Goal: Task Accomplishment & Management: Manage account settings

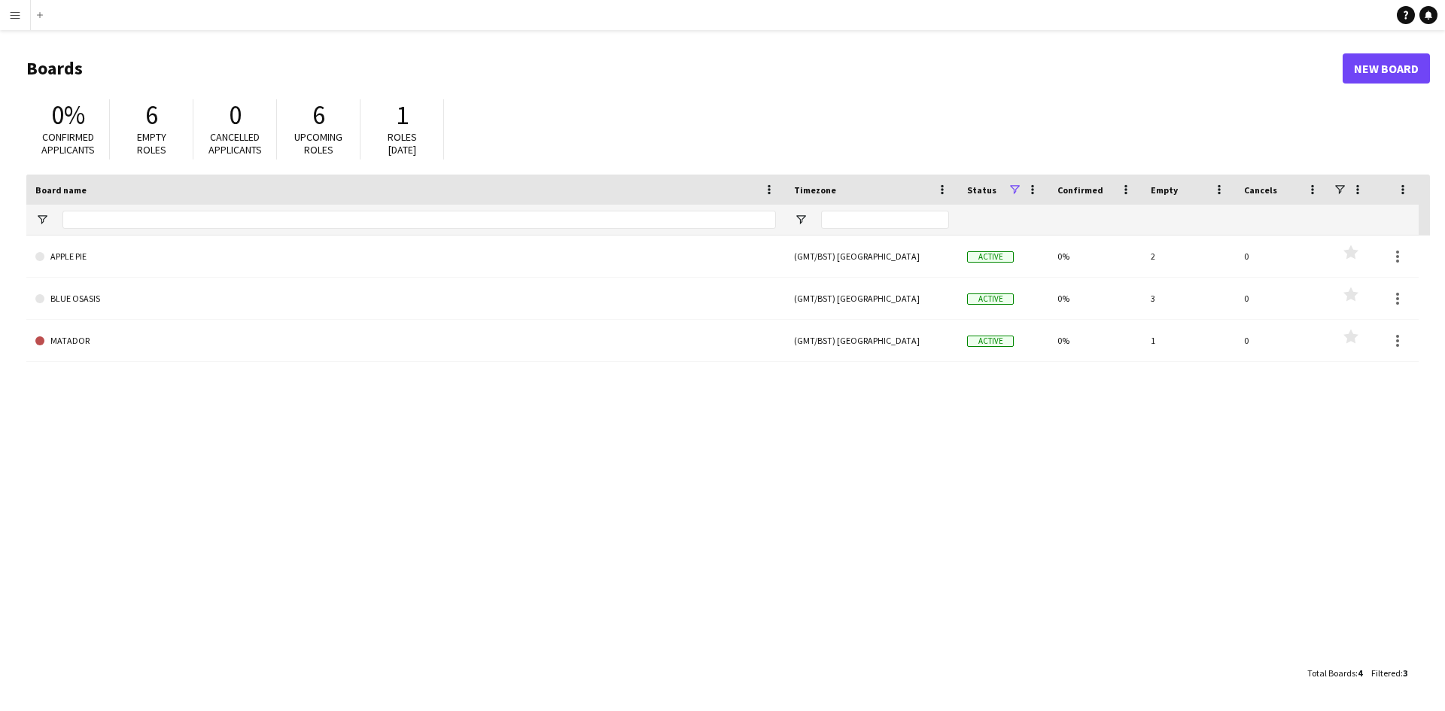
click at [3, 11] on button "Menu" at bounding box center [15, 15] width 30 height 30
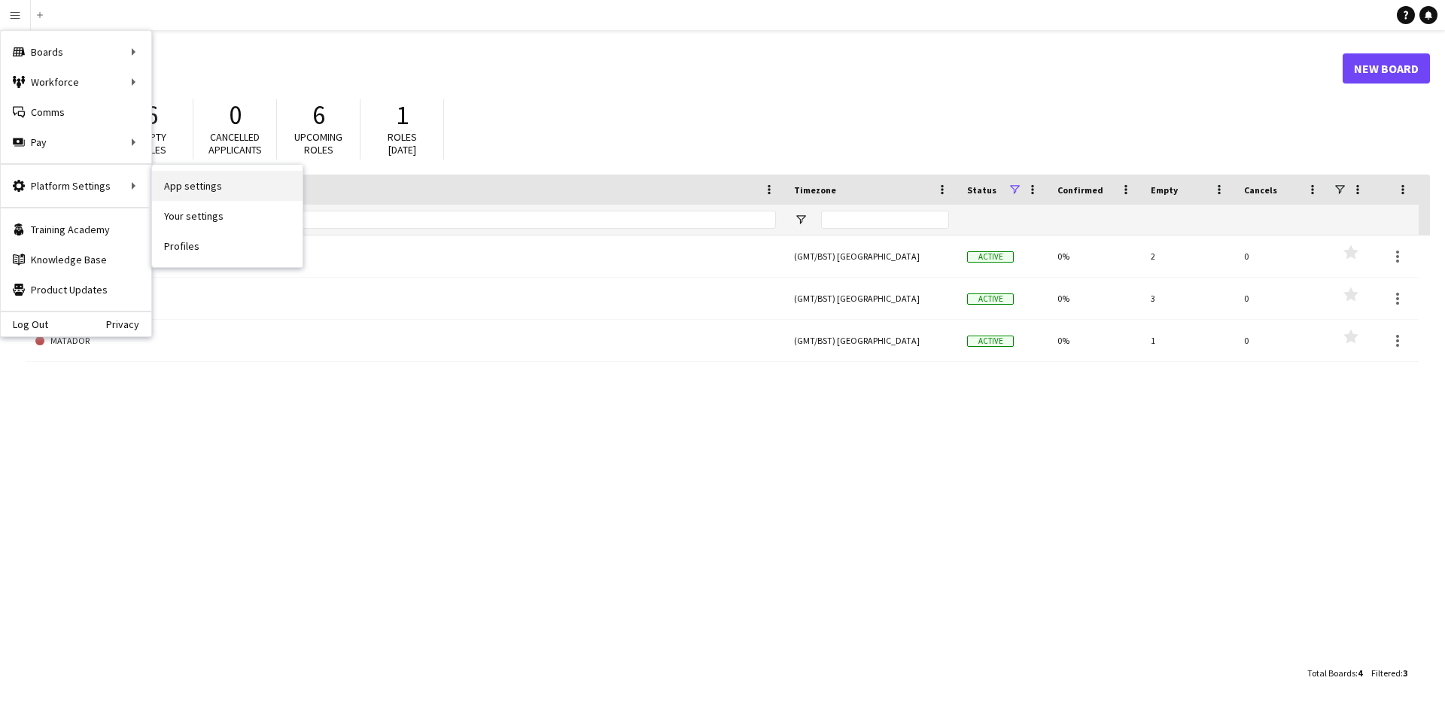
click at [214, 194] on link "App settings" at bounding box center [227, 186] width 151 height 30
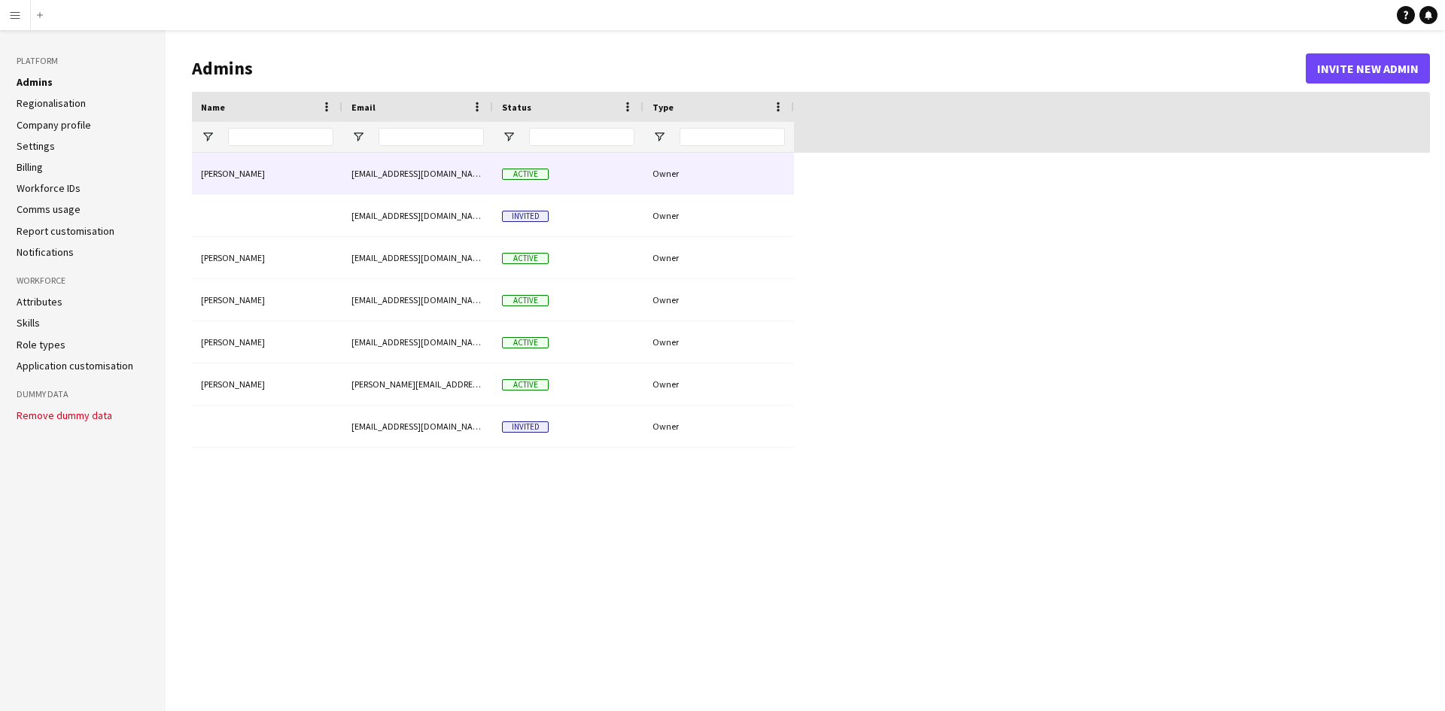
type input "**********"
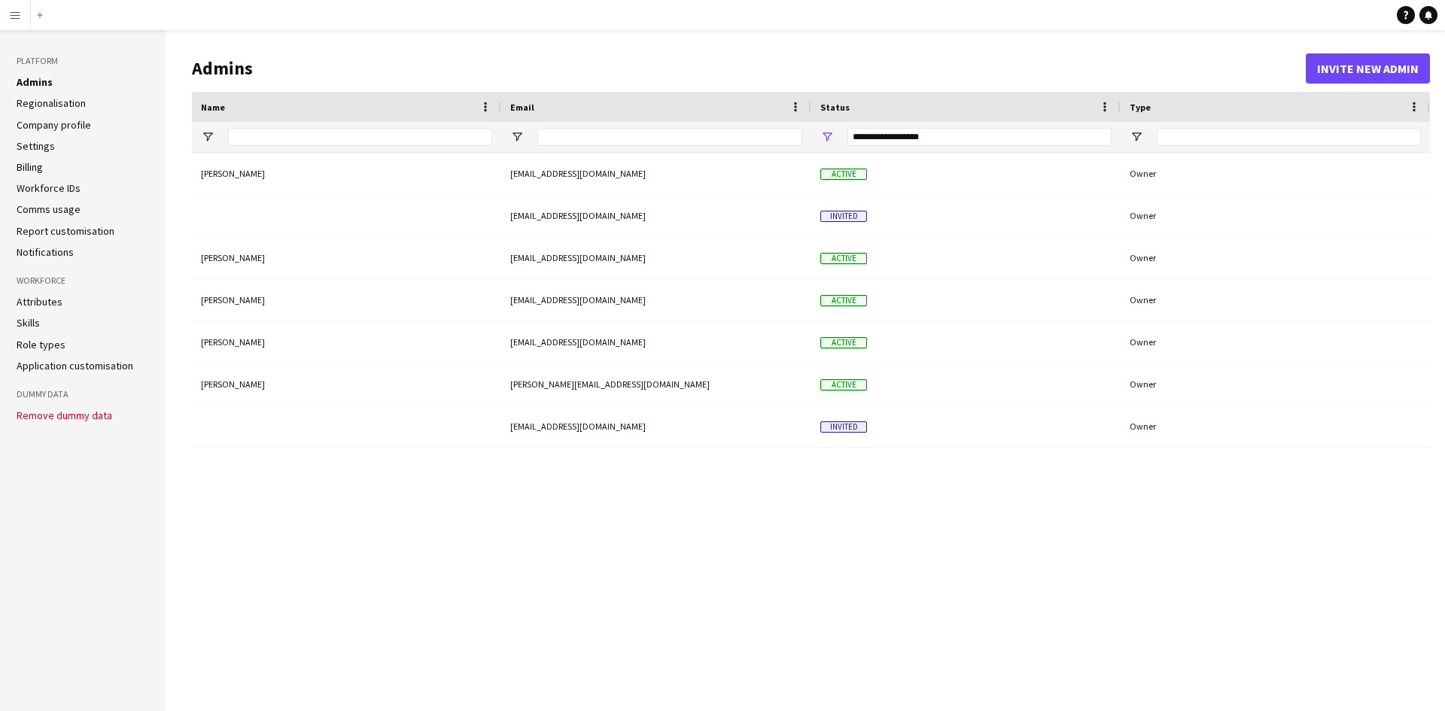
click at [68, 229] on link "Report customisation" at bounding box center [66, 231] width 98 height 14
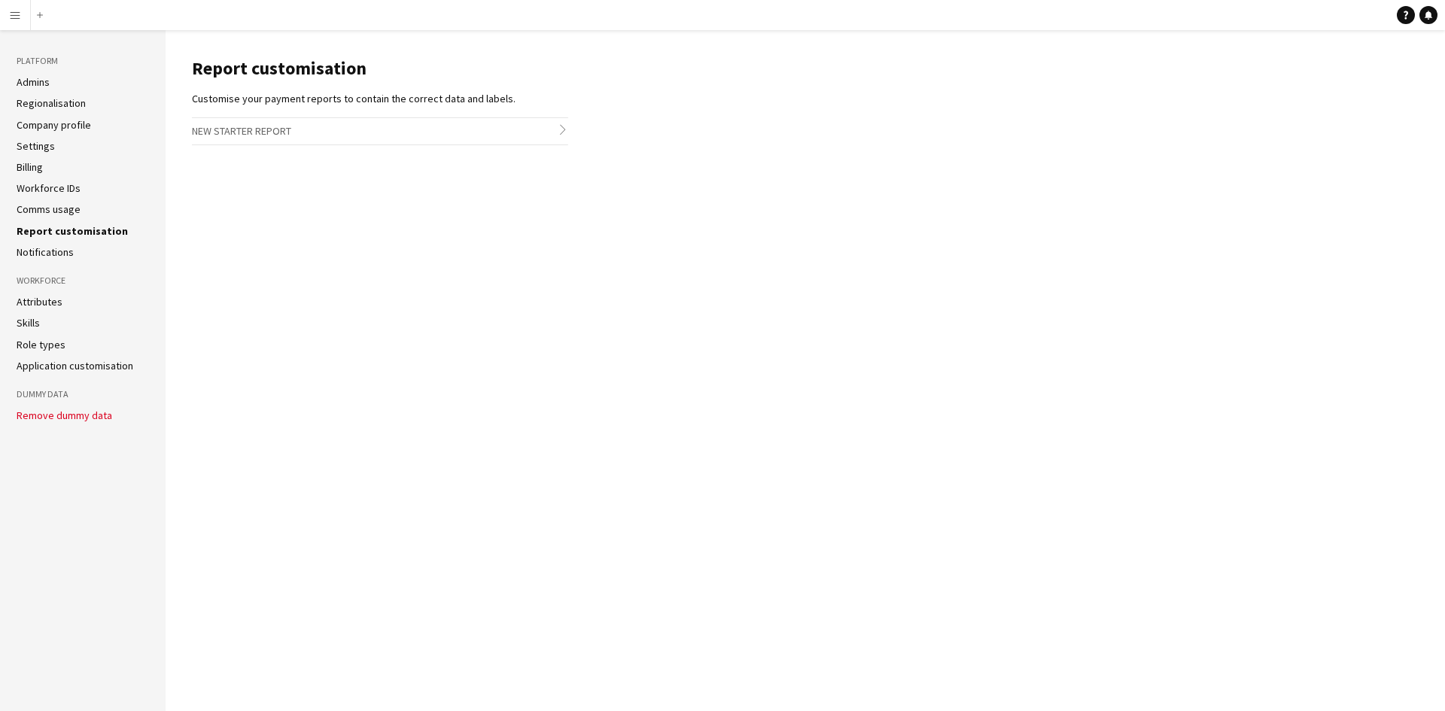
click at [56, 202] on link "Comms usage" at bounding box center [49, 209] width 64 height 14
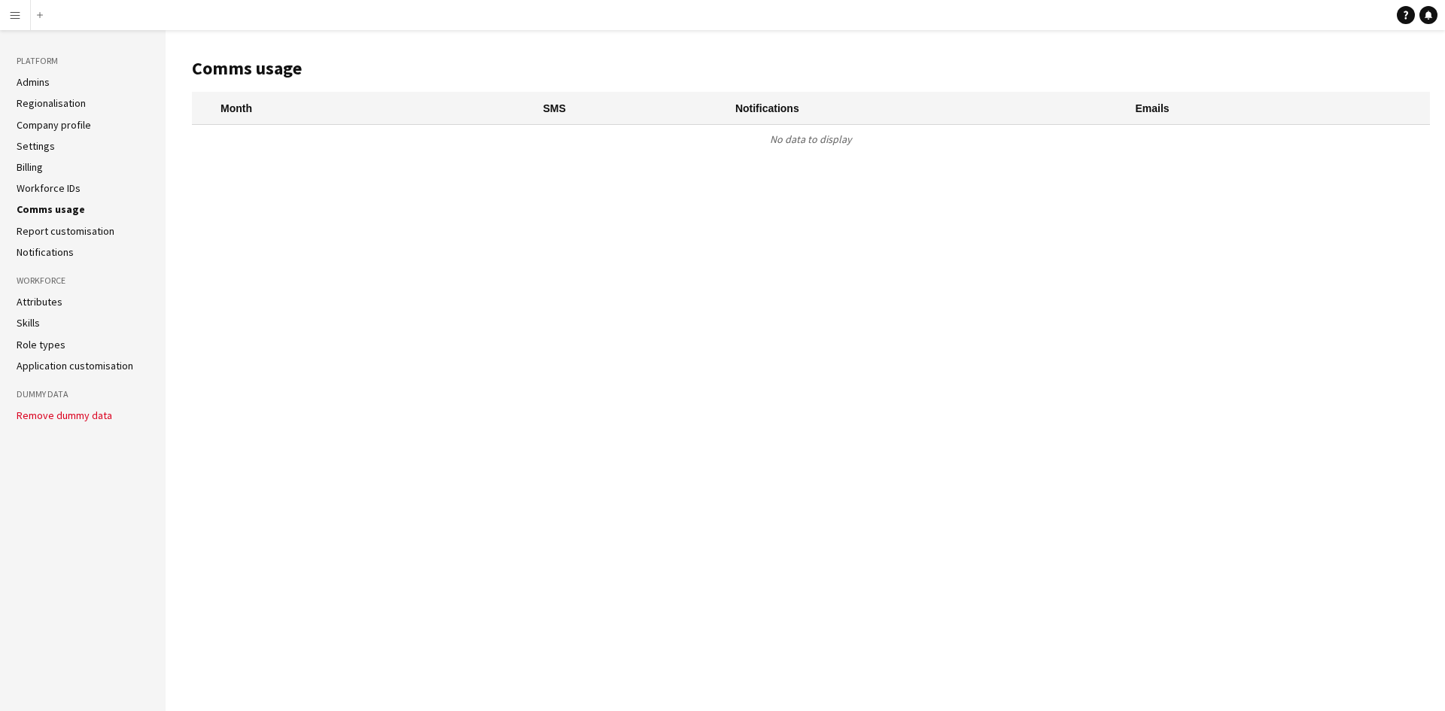
click at [67, 184] on link "Workforce IDs" at bounding box center [49, 188] width 64 height 14
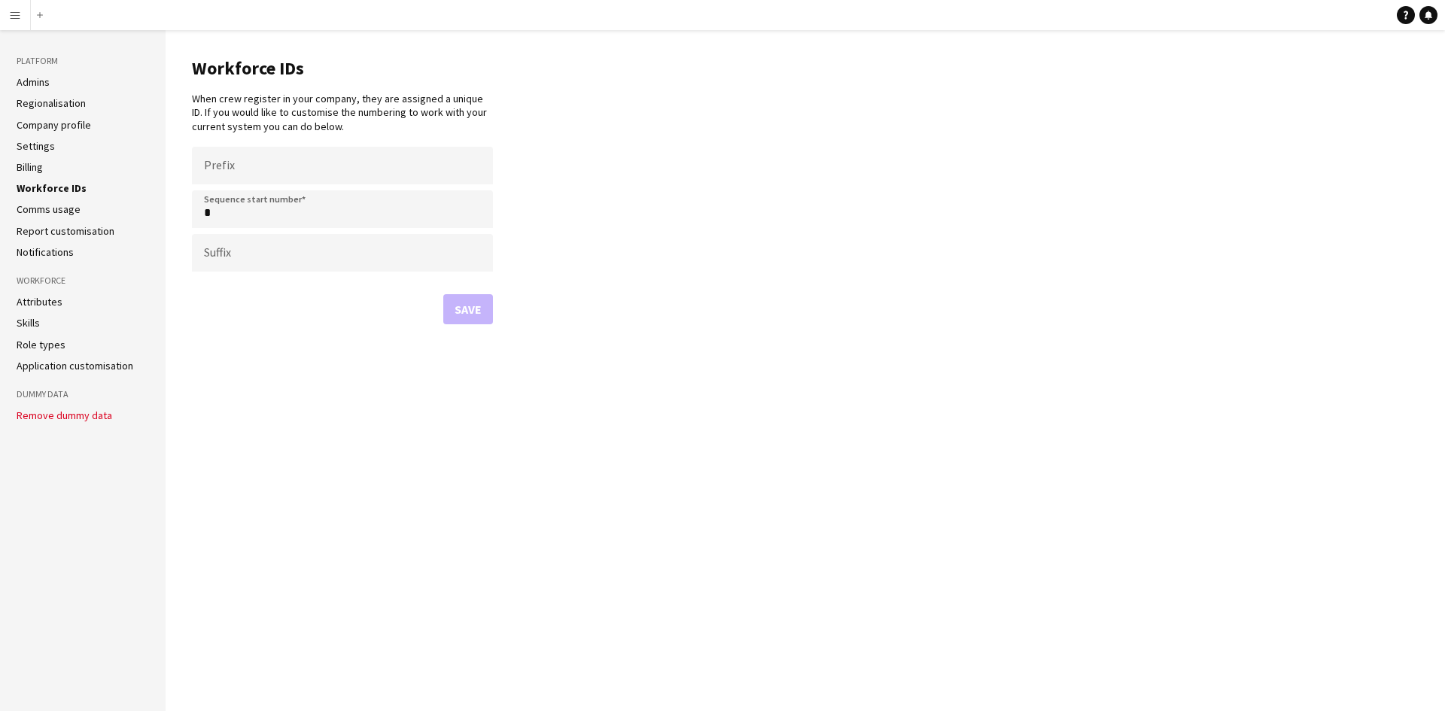
click at [38, 161] on link "Billing" at bounding box center [30, 167] width 26 height 14
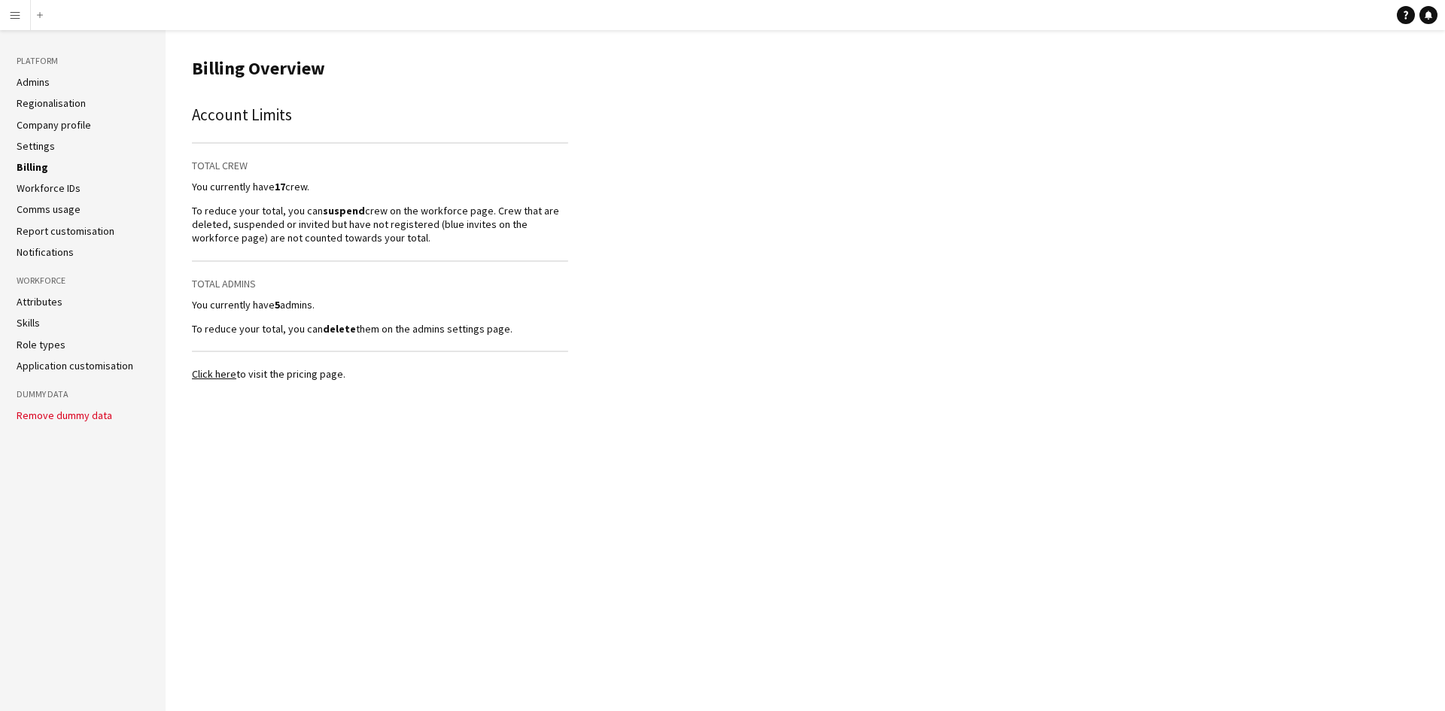
click at [59, 123] on link "Company profile" at bounding box center [54, 125] width 74 height 14
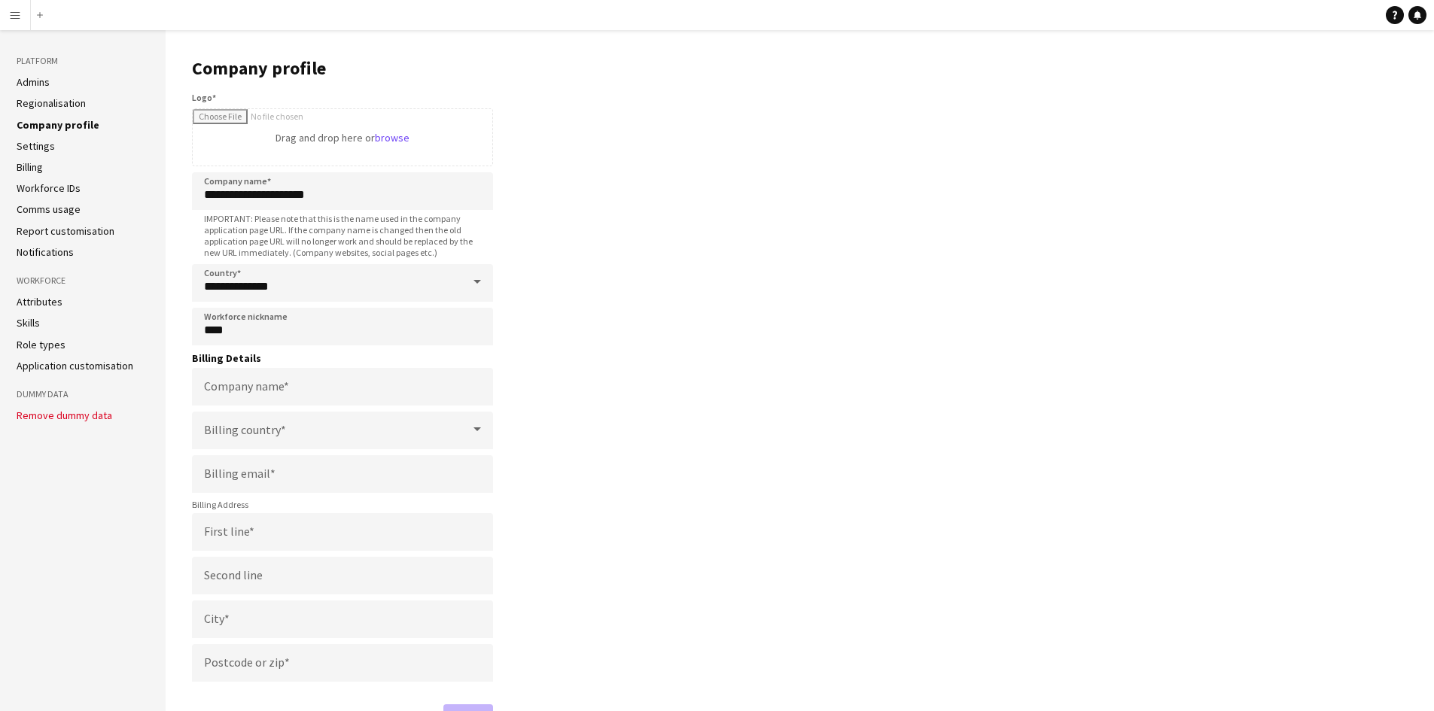
click at [49, 141] on link "Settings" at bounding box center [36, 146] width 38 height 14
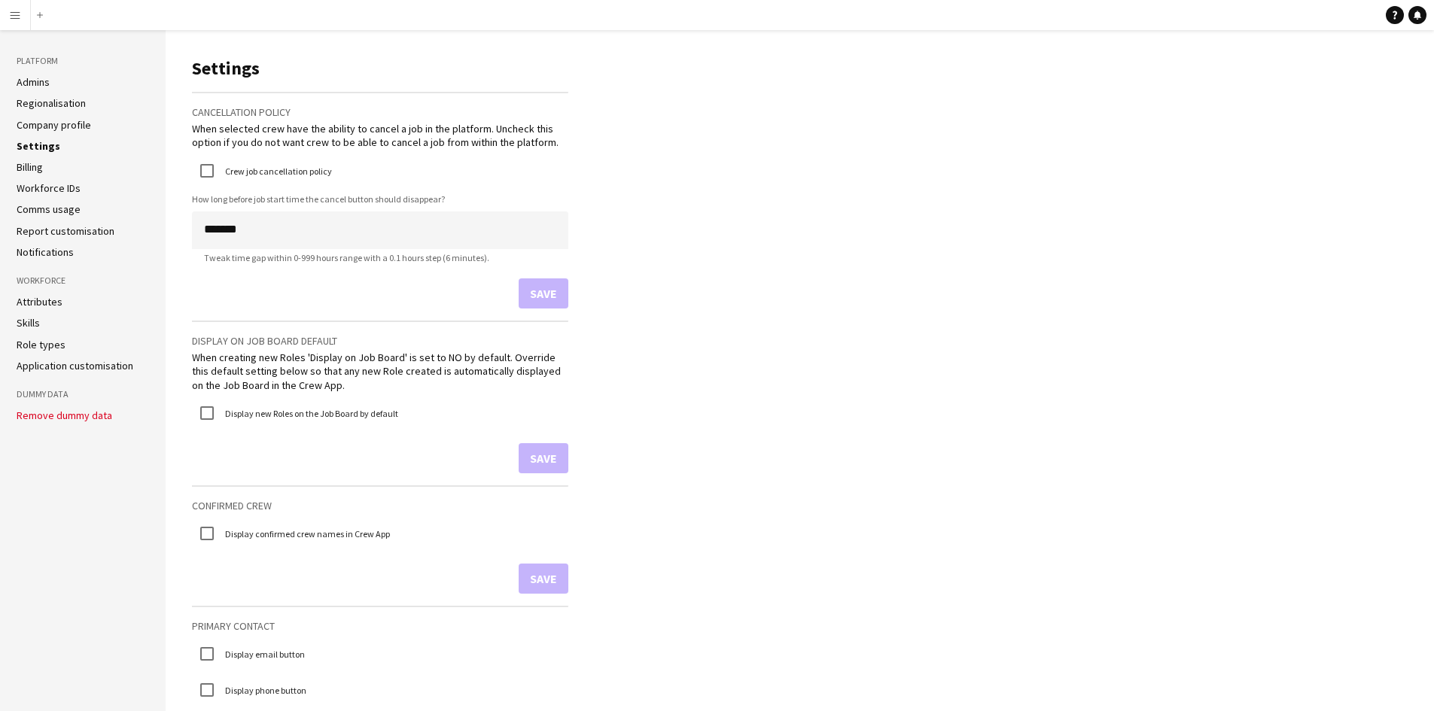
click at [46, 347] on link "Role types" at bounding box center [41, 345] width 49 height 14
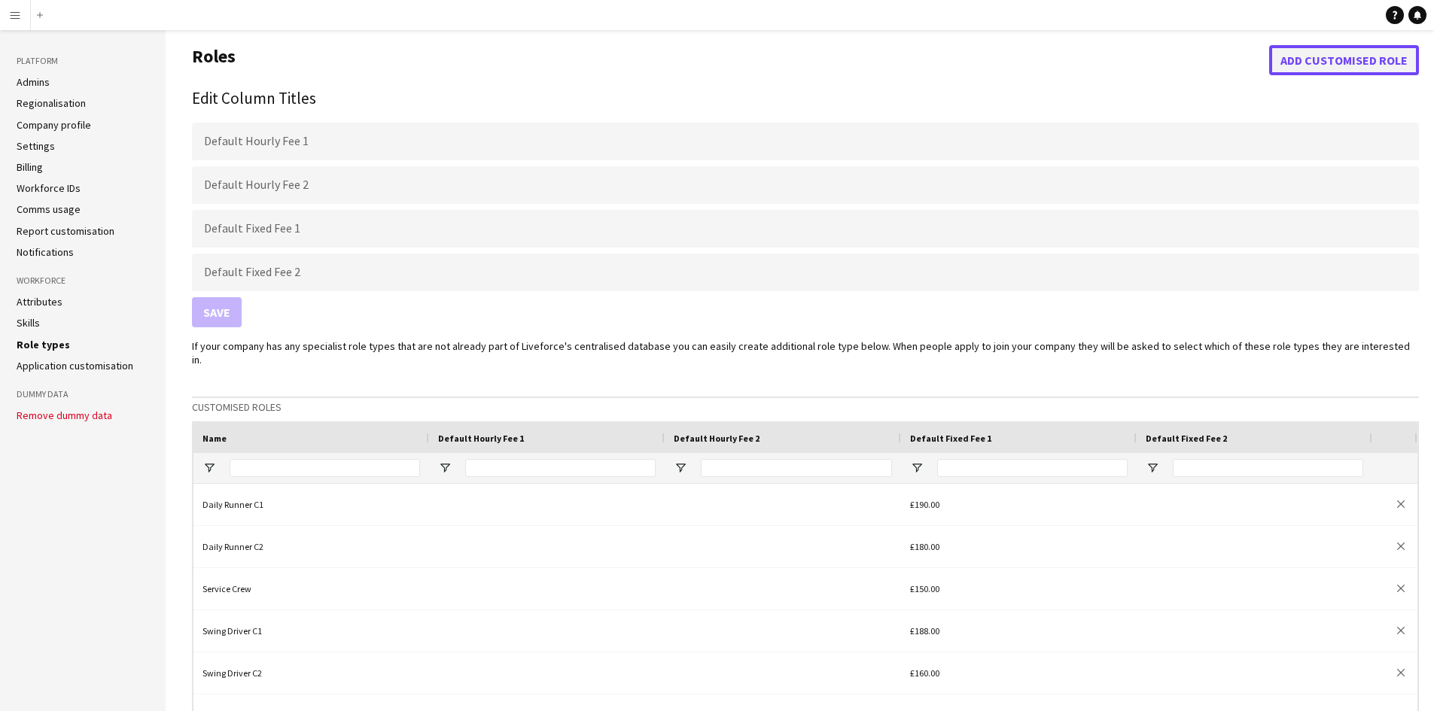
click at [1352, 68] on button "Add customised role" at bounding box center [1344, 60] width 150 height 30
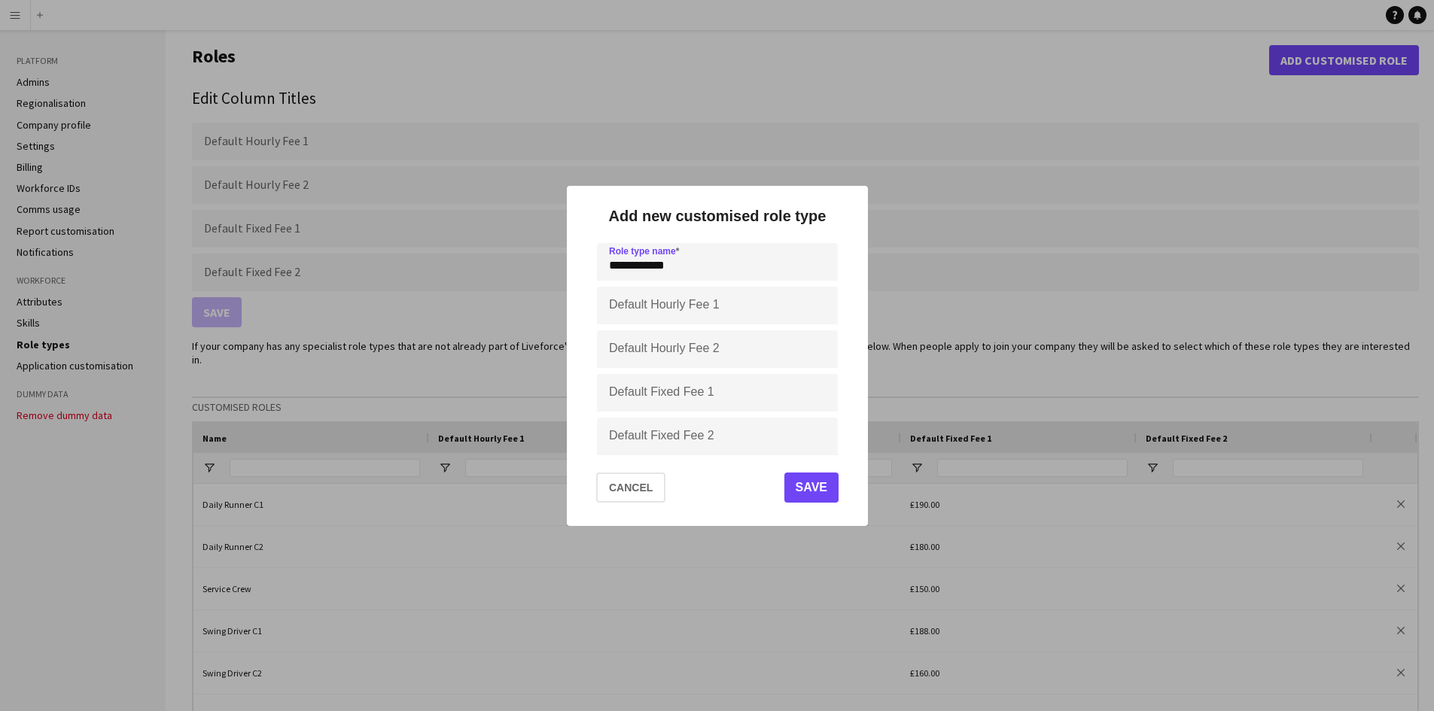
type input "**********"
click at [695, 398] on input "Default Fixed Fee 1" at bounding box center [717, 393] width 241 height 38
type input "****"
click at [816, 493] on button "Save" at bounding box center [810, 488] width 54 height 30
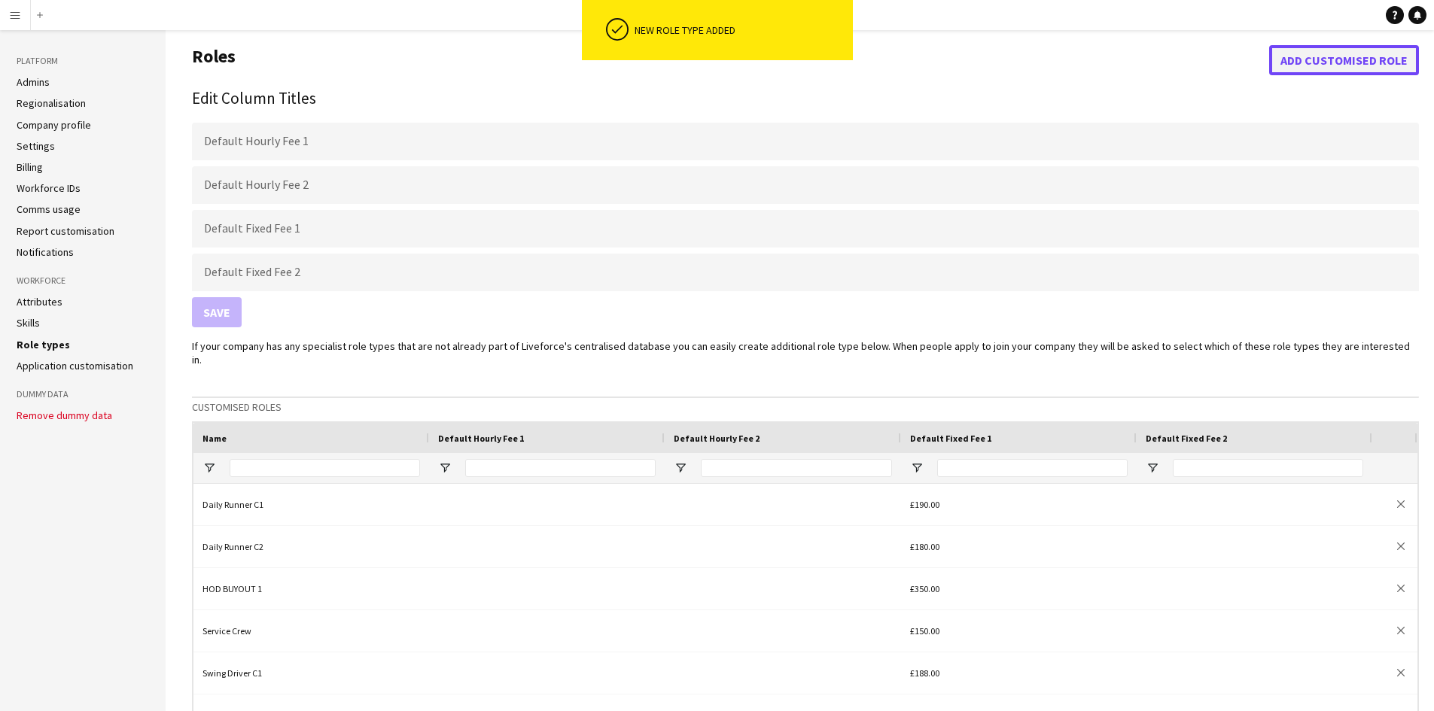
click at [1341, 62] on button "Add customised role" at bounding box center [1344, 60] width 150 height 30
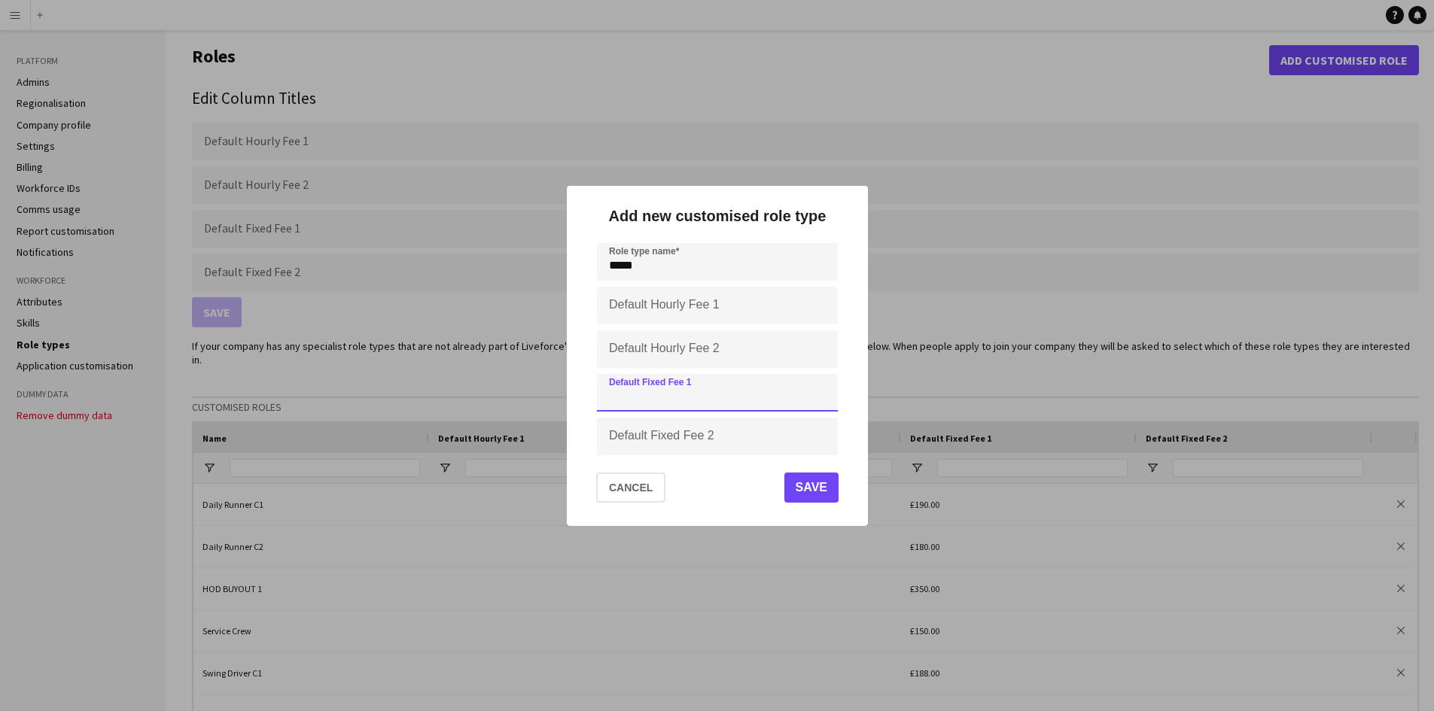
drag, startPoint x: 685, startPoint y: 400, endPoint x: 706, endPoint y: 388, distance: 24.3
click at [685, 400] on input "Default Fixed Fee 1" at bounding box center [717, 393] width 241 height 38
click at [693, 269] on input "*****" at bounding box center [717, 262] width 241 height 38
type input "**********"
click at [728, 401] on input "Default Fixed Fee 1" at bounding box center [717, 393] width 241 height 38
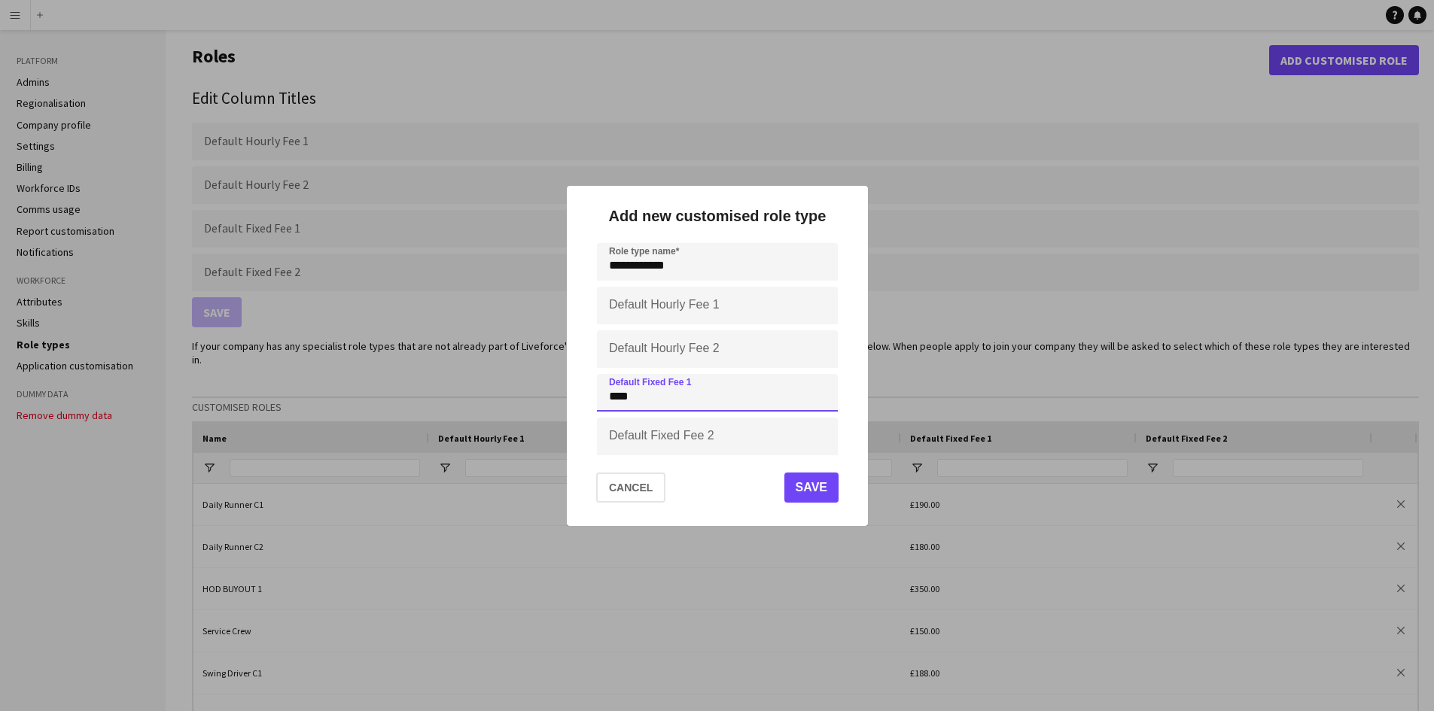
type input "****"
click at [820, 497] on button "Save" at bounding box center [810, 488] width 54 height 30
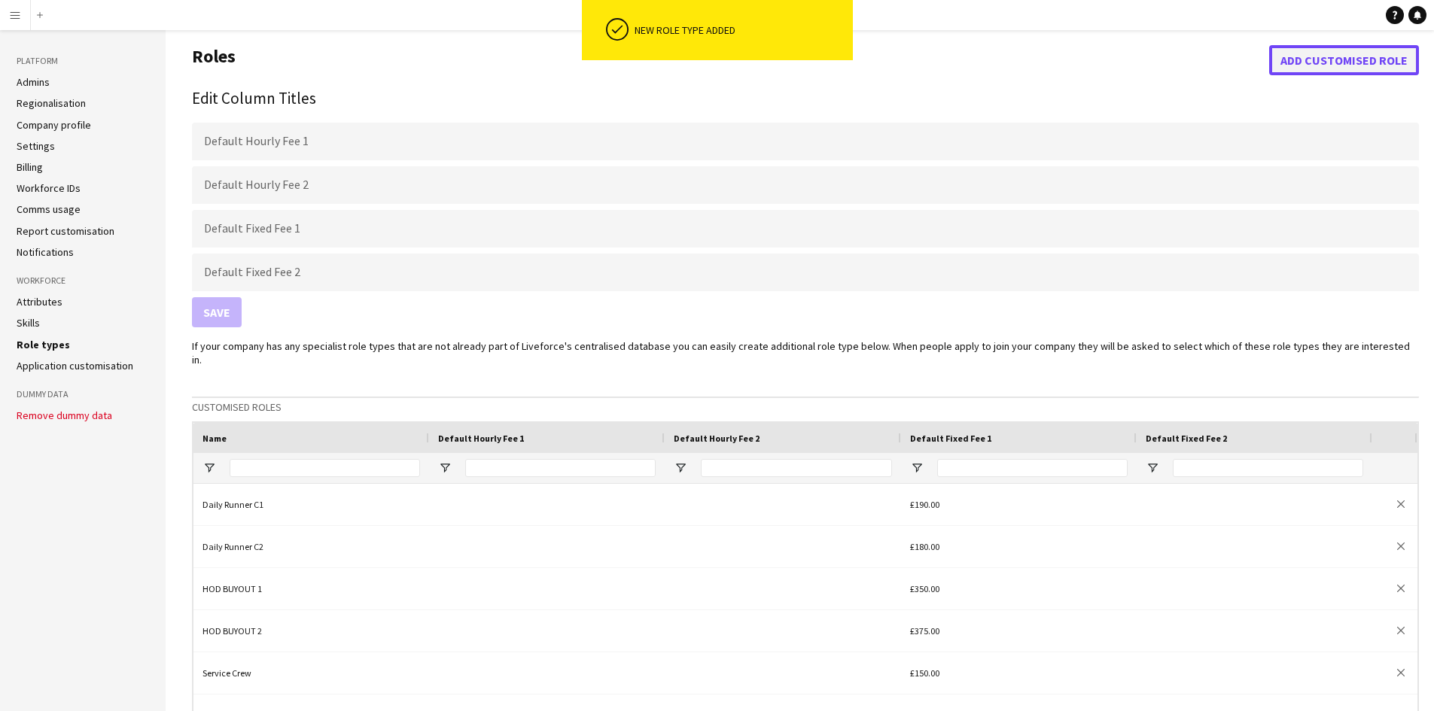
click at [1331, 55] on button "Add customised role" at bounding box center [1344, 60] width 150 height 30
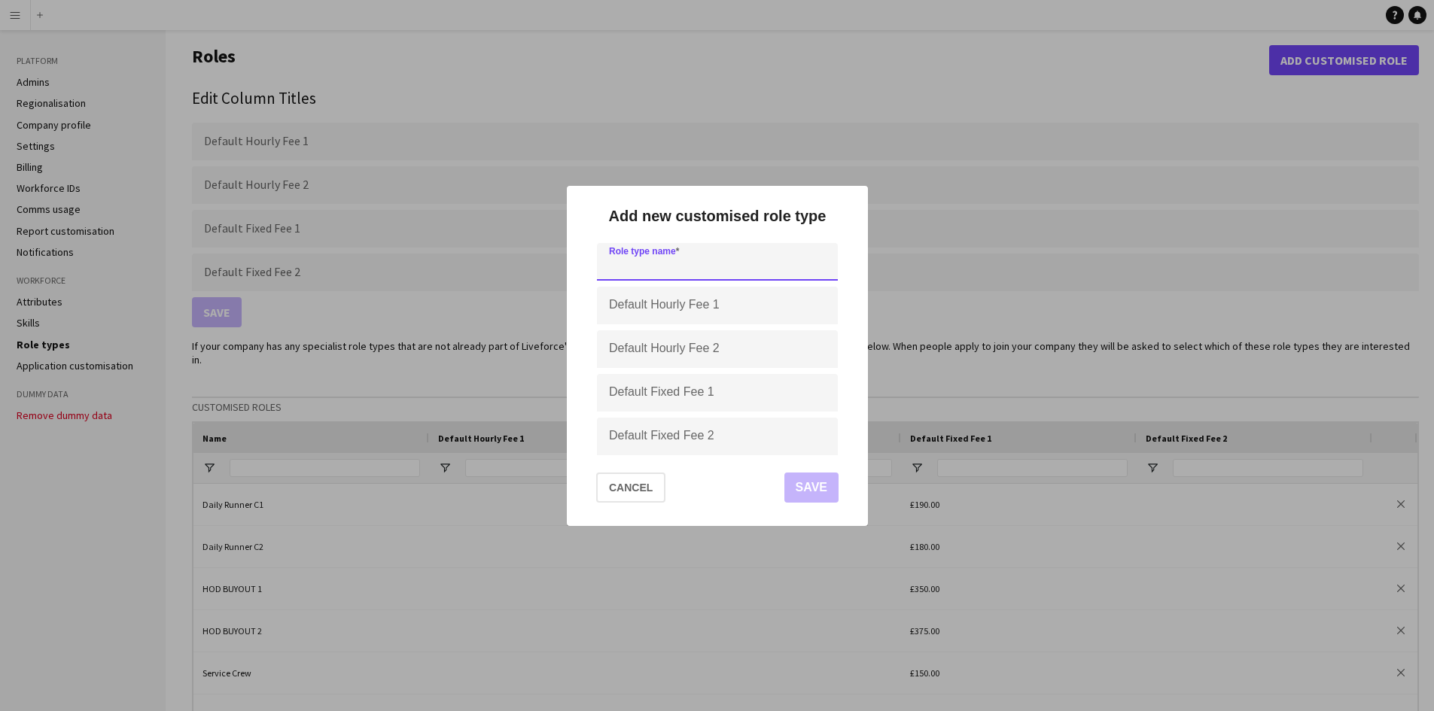
type input "*"
type input "*********"
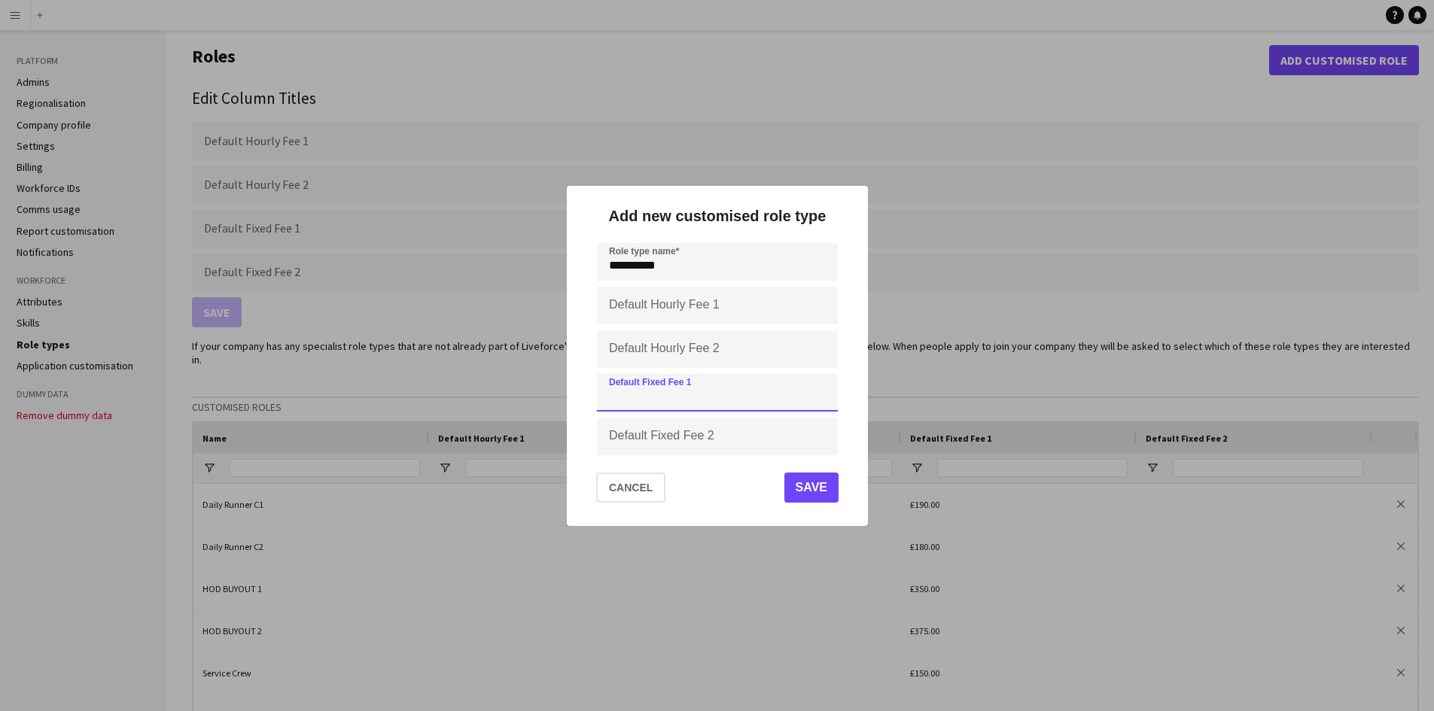
click at [729, 382] on input "Default Fixed Fee 1" at bounding box center [717, 393] width 241 height 38
type input "****"
click at [804, 491] on button "Save" at bounding box center [810, 488] width 54 height 30
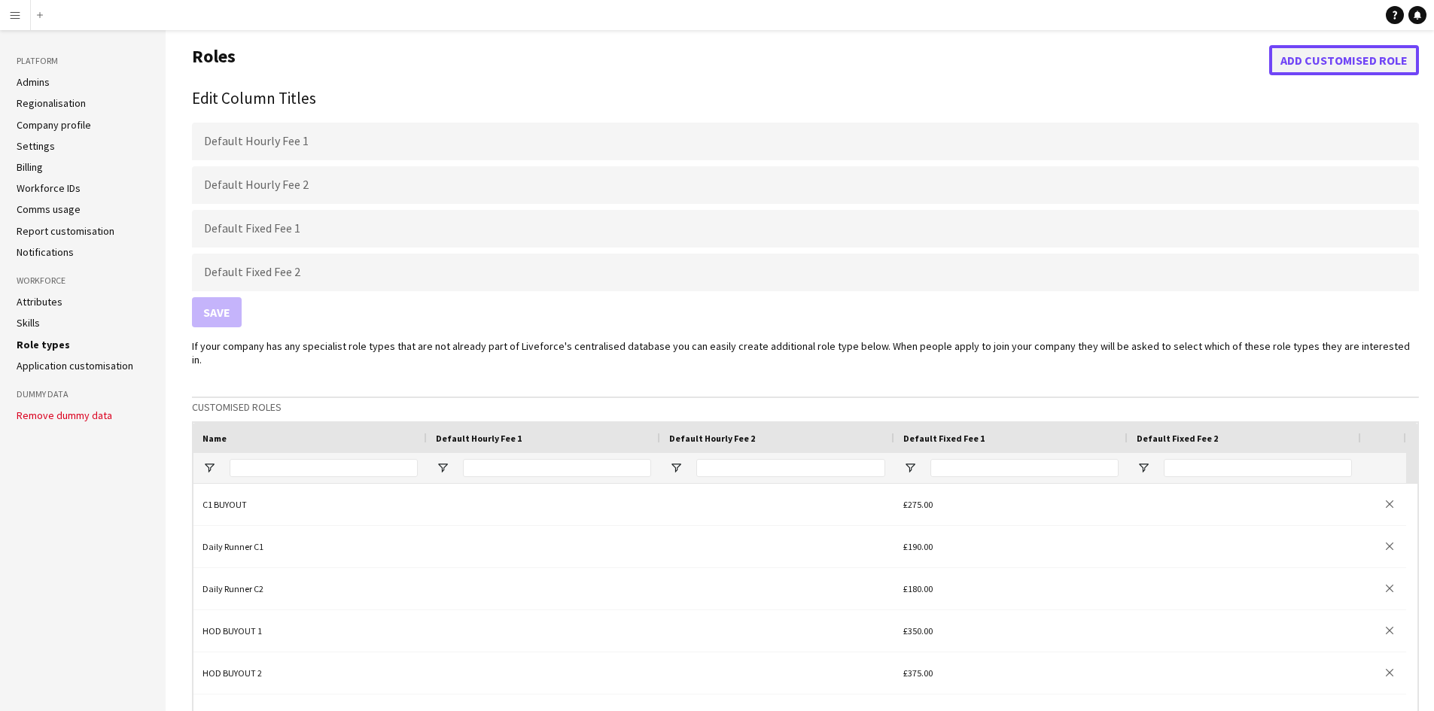
click at [1323, 65] on button "Add customised role" at bounding box center [1344, 60] width 150 height 30
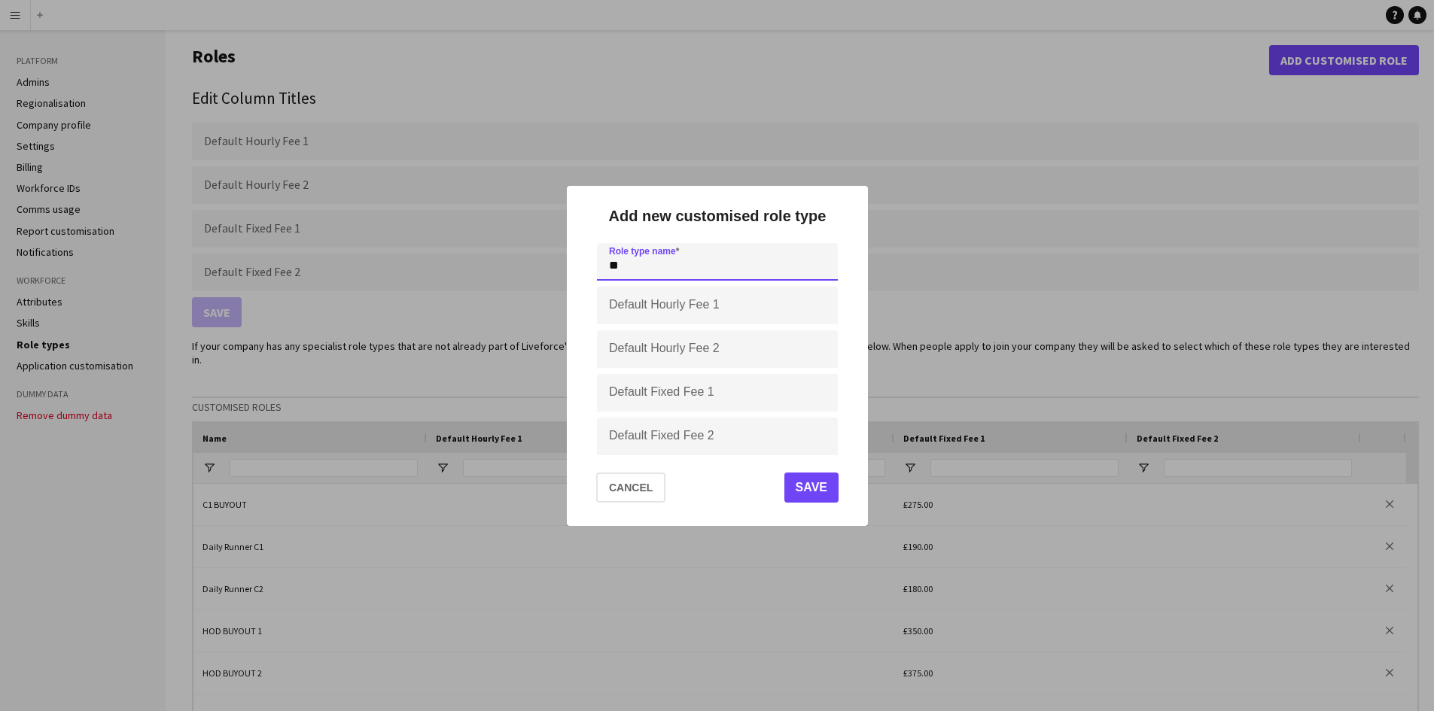
type input "*"
type input "*********"
click at [645, 397] on input "Default Fixed Fee 1" at bounding box center [717, 393] width 241 height 38
type input "****"
click at [813, 488] on button "Save" at bounding box center [810, 488] width 54 height 30
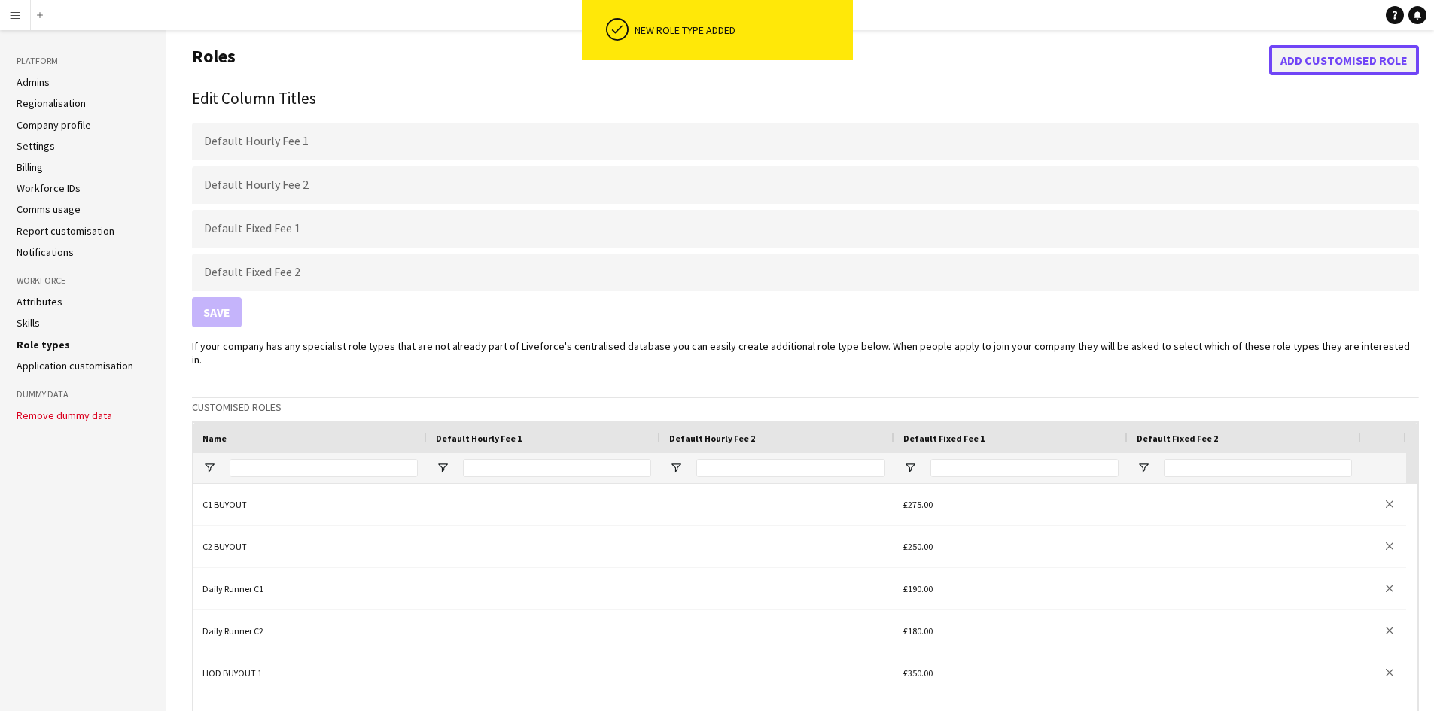
click at [1327, 59] on button "Add customised role" at bounding box center [1344, 60] width 150 height 30
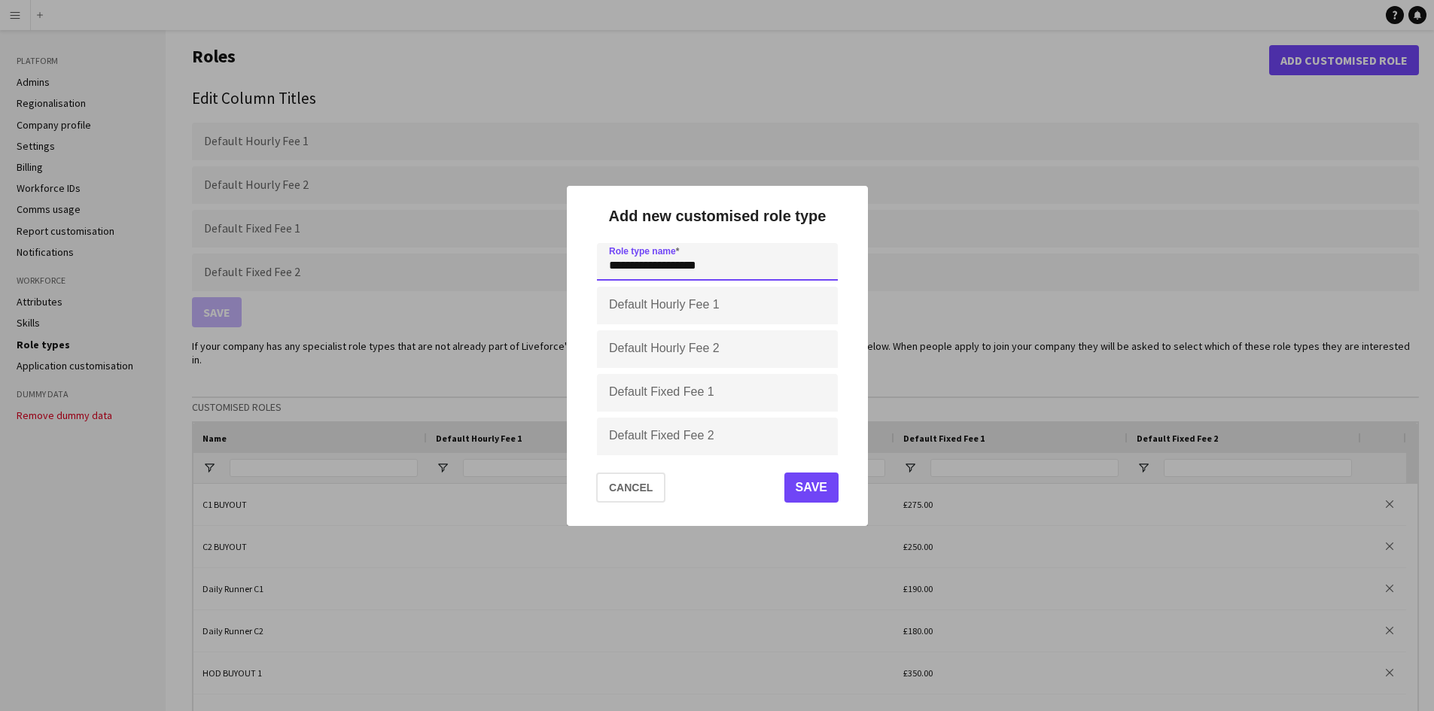
type input "**********"
click at [701, 397] on input "Default Fixed Fee 1" at bounding box center [717, 393] width 241 height 38
type input "****"
click at [812, 483] on button "Save" at bounding box center [810, 488] width 54 height 30
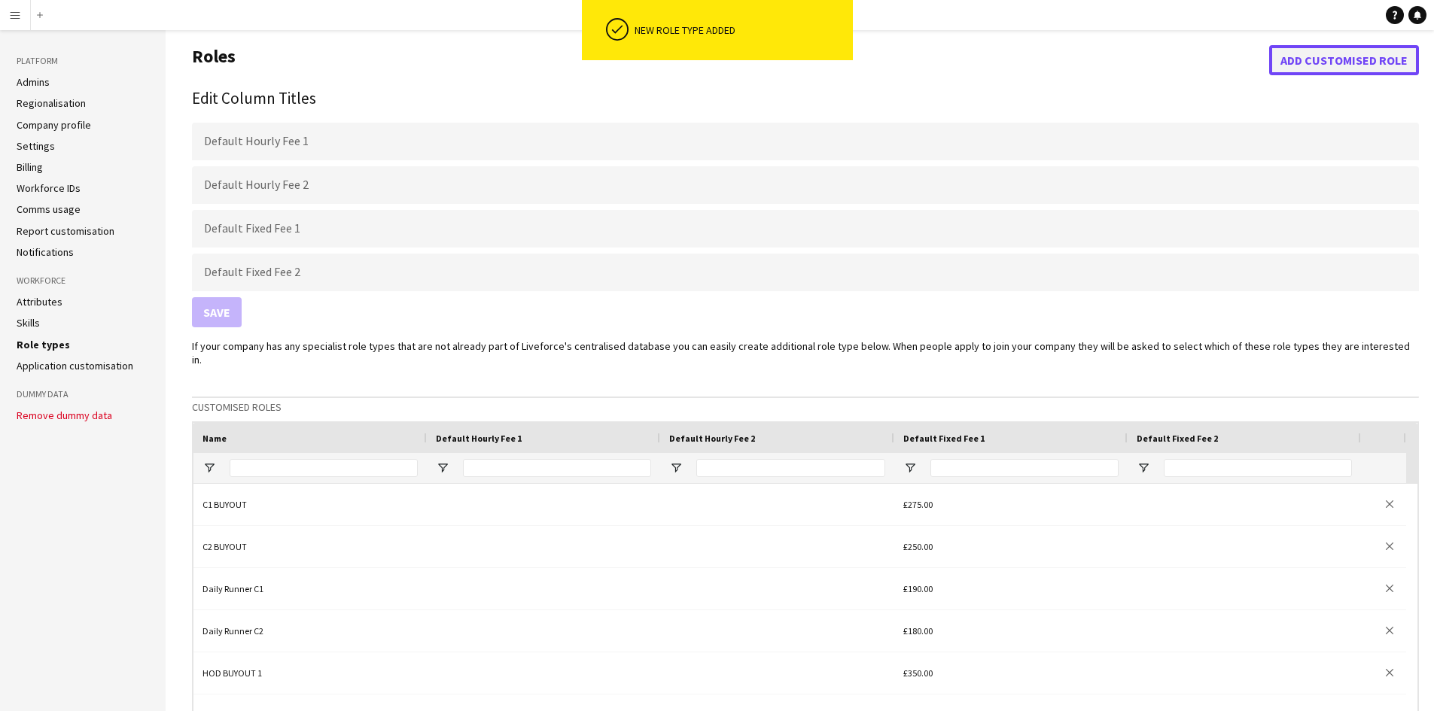
click at [1346, 53] on button "Add customised role" at bounding box center [1344, 60] width 150 height 30
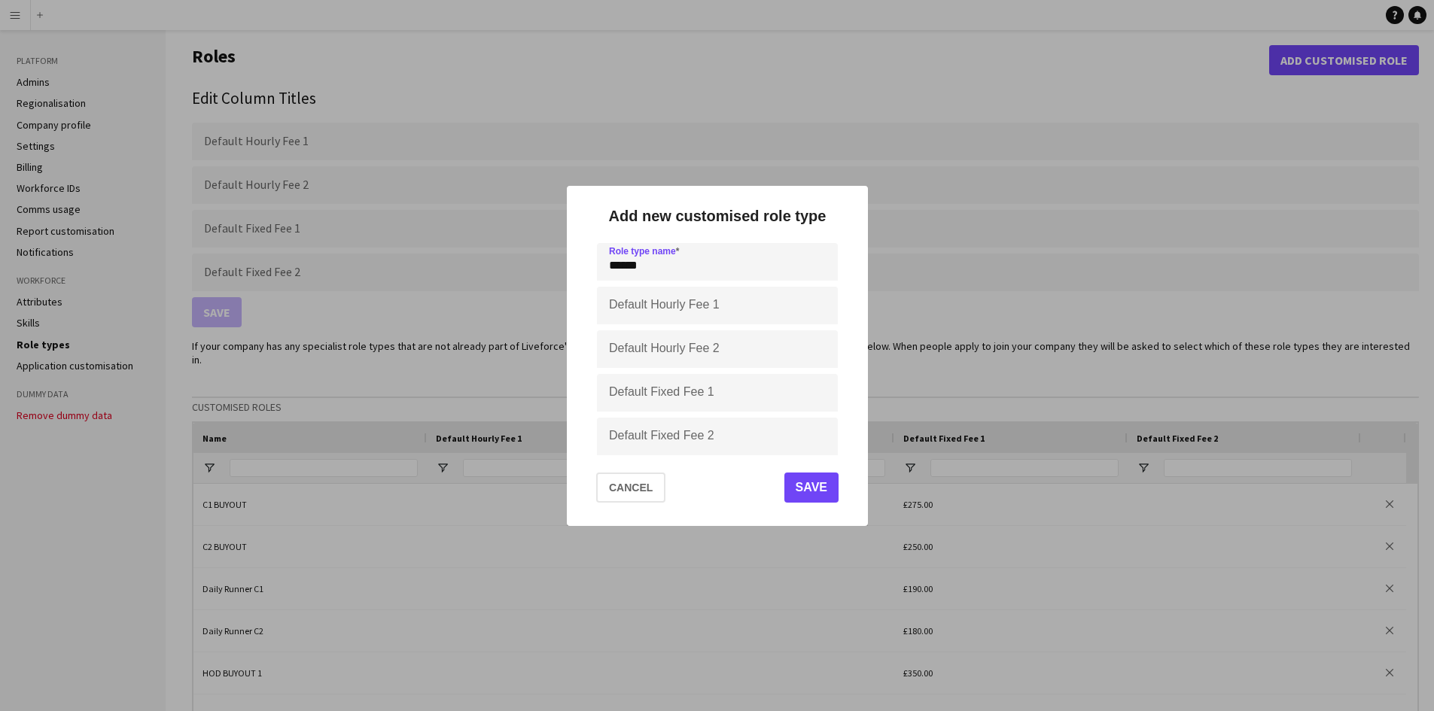
type input "*****"
click at [688, 397] on input "Default Fixed Fee 1" at bounding box center [717, 393] width 241 height 38
type input "****"
click at [799, 495] on button "Save" at bounding box center [810, 488] width 54 height 30
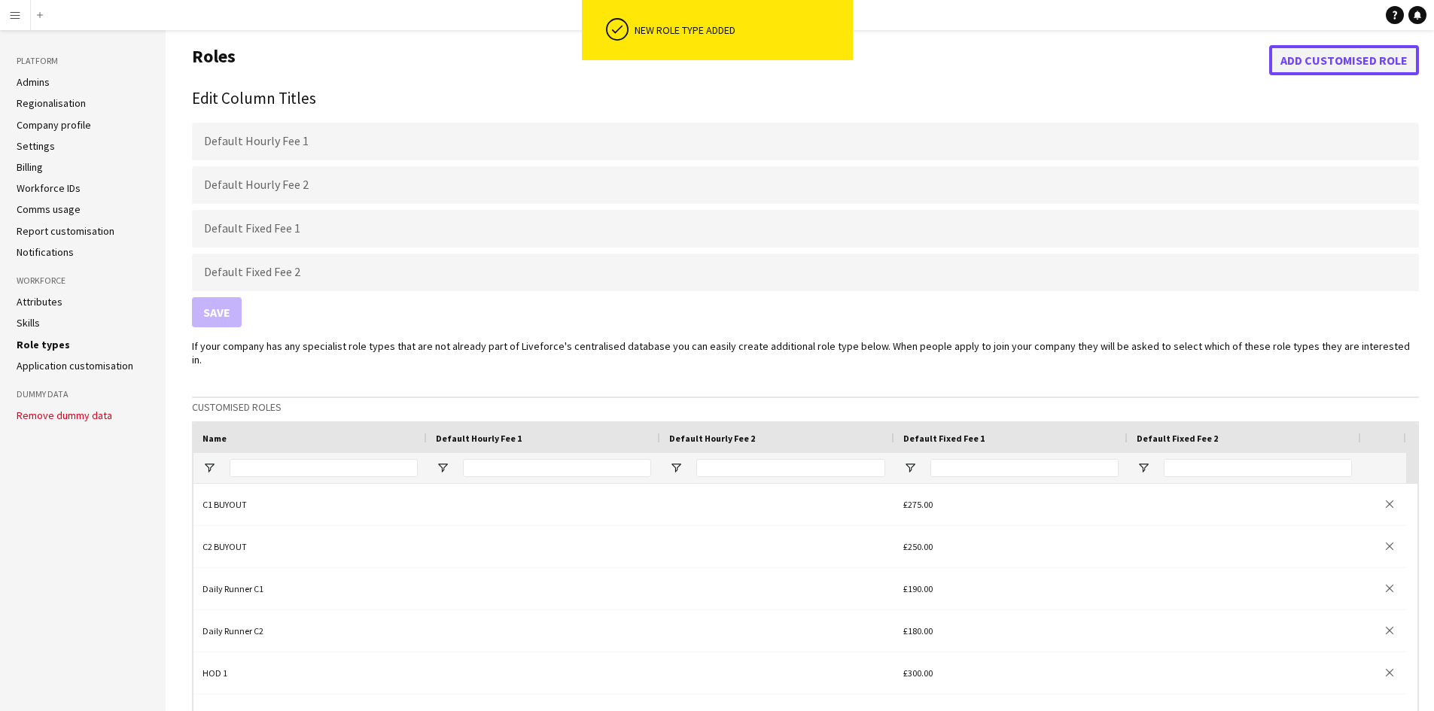
click at [1352, 62] on button "Add customised role" at bounding box center [1344, 60] width 150 height 30
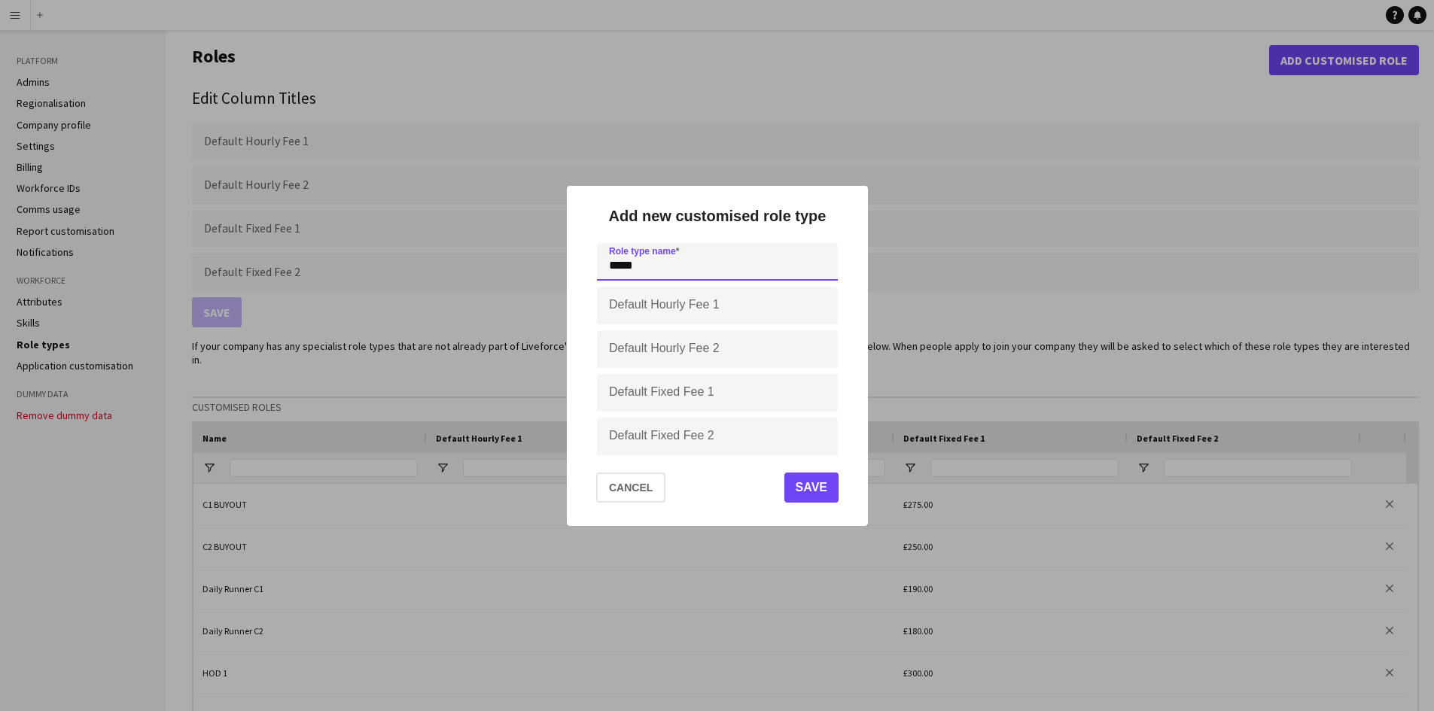
type input "*****"
click at [691, 400] on input "Default Fixed Fee 1" at bounding box center [717, 393] width 241 height 38
type input "****"
click at [807, 483] on button "Save" at bounding box center [810, 488] width 54 height 30
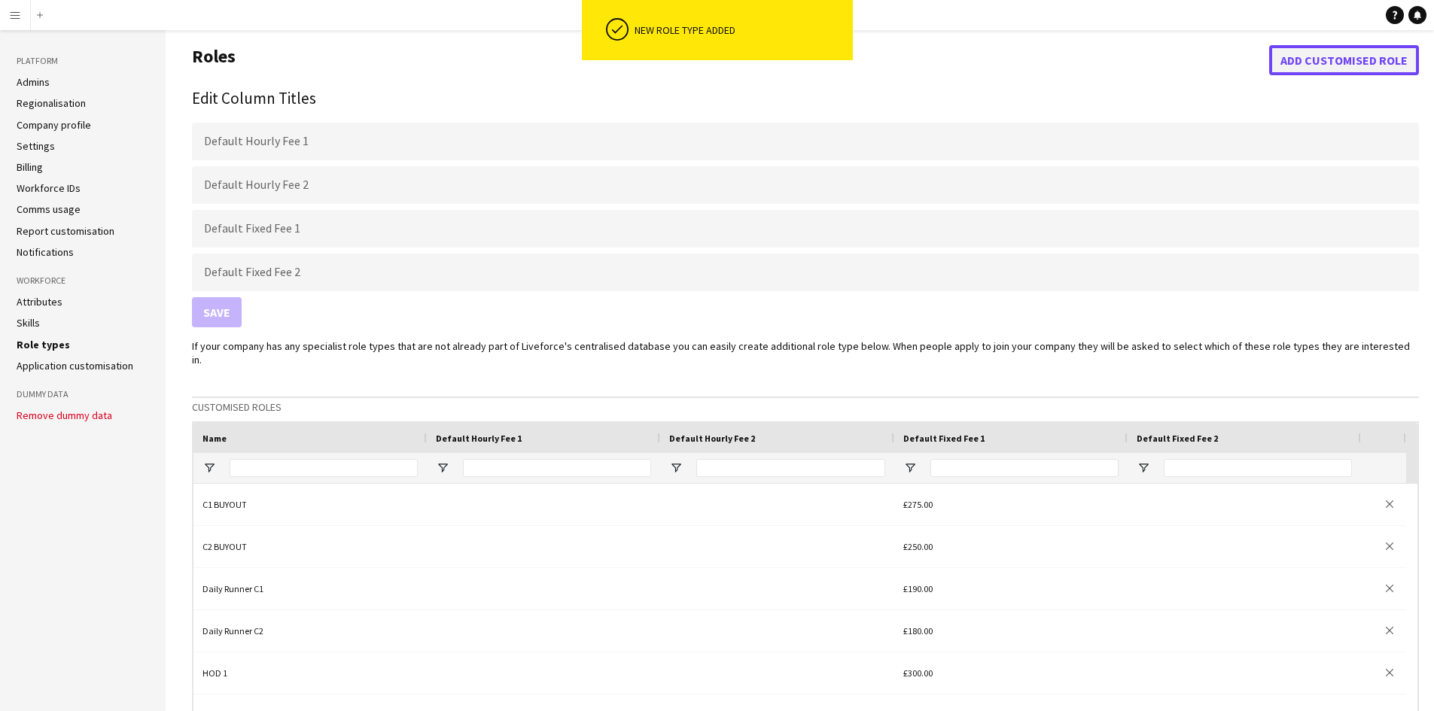
click at [1388, 52] on button "Add customised role" at bounding box center [1344, 60] width 150 height 30
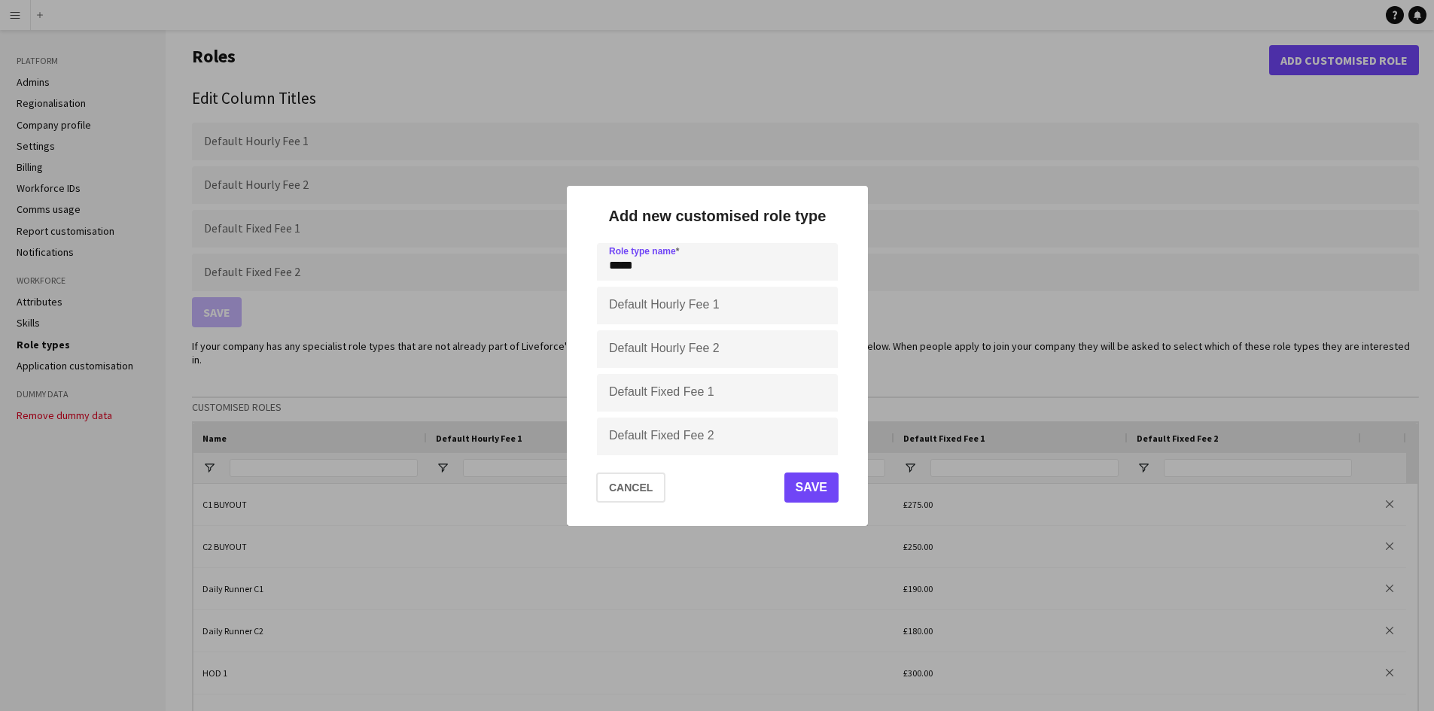
type input "*****"
type input "****"
click at [821, 491] on button "Save" at bounding box center [810, 488] width 54 height 30
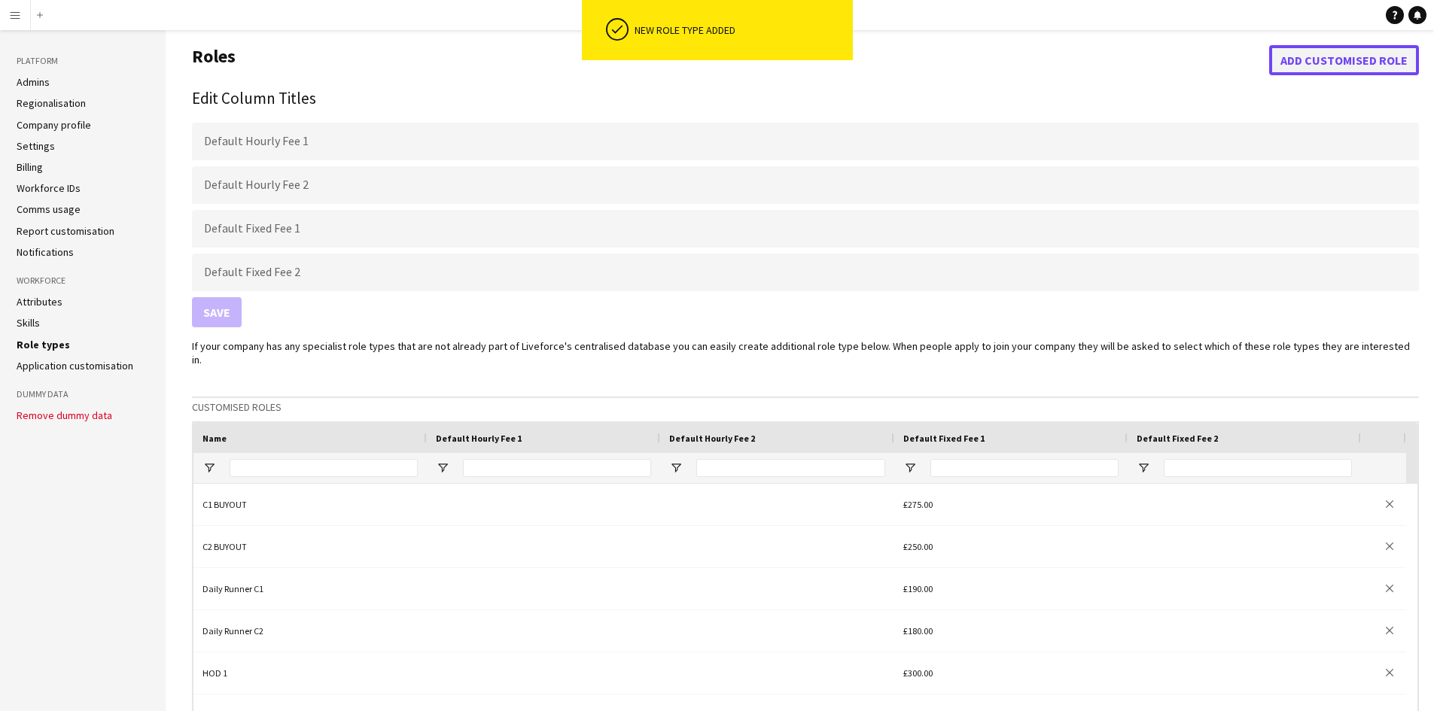
click at [1303, 70] on button "Add customised role" at bounding box center [1344, 60] width 150 height 30
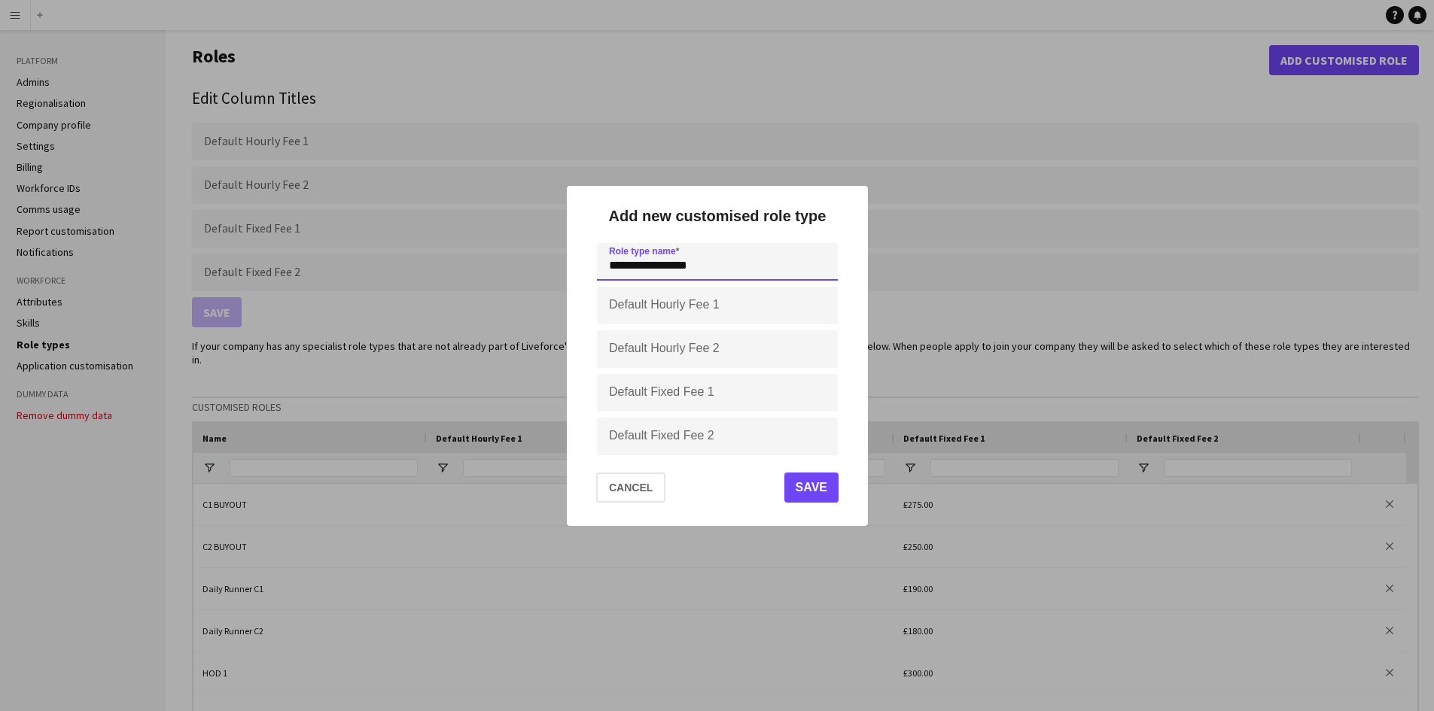
type input "**********"
type input "****"
click at [786, 485] on button "Save" at bounding box center [810, 488] width 54 height 30
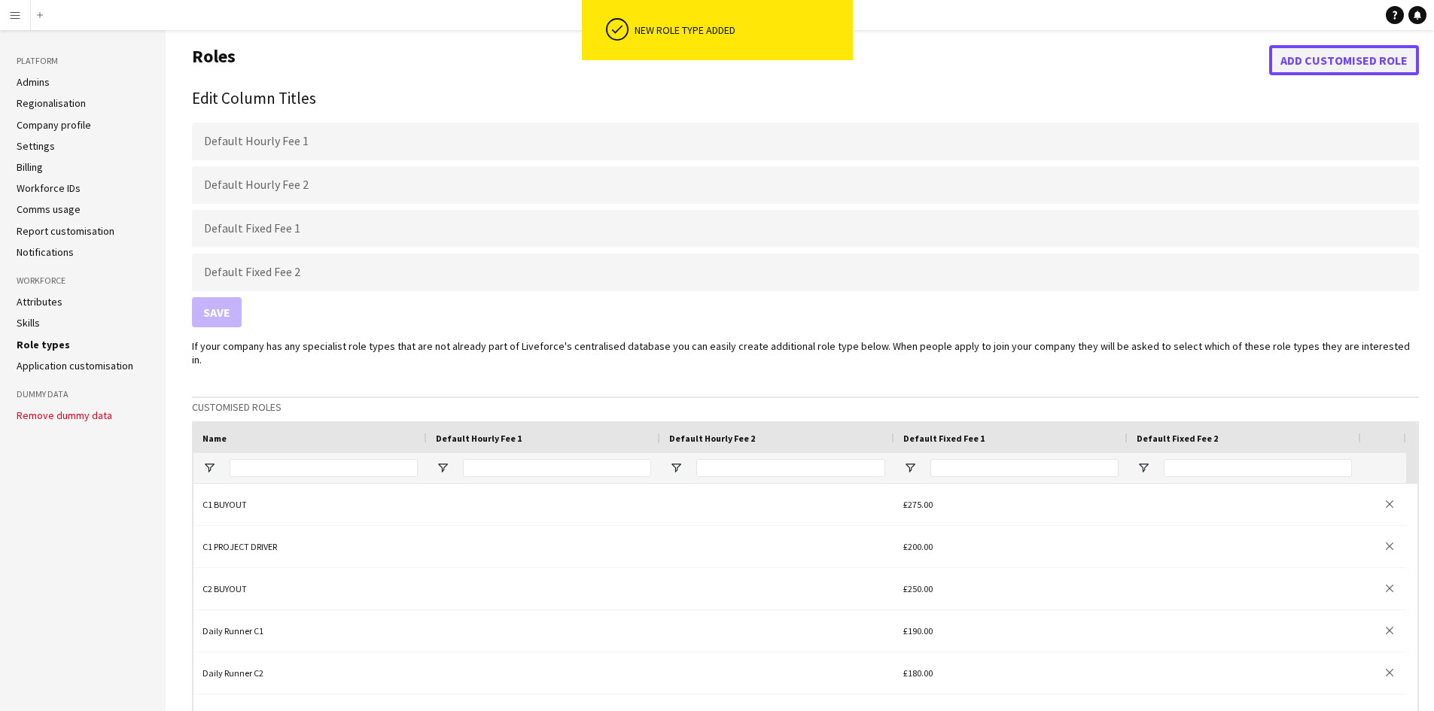
click at [1321, 71] on button "Add customised role" at bounding box center [1344, 60] width 150 height 30
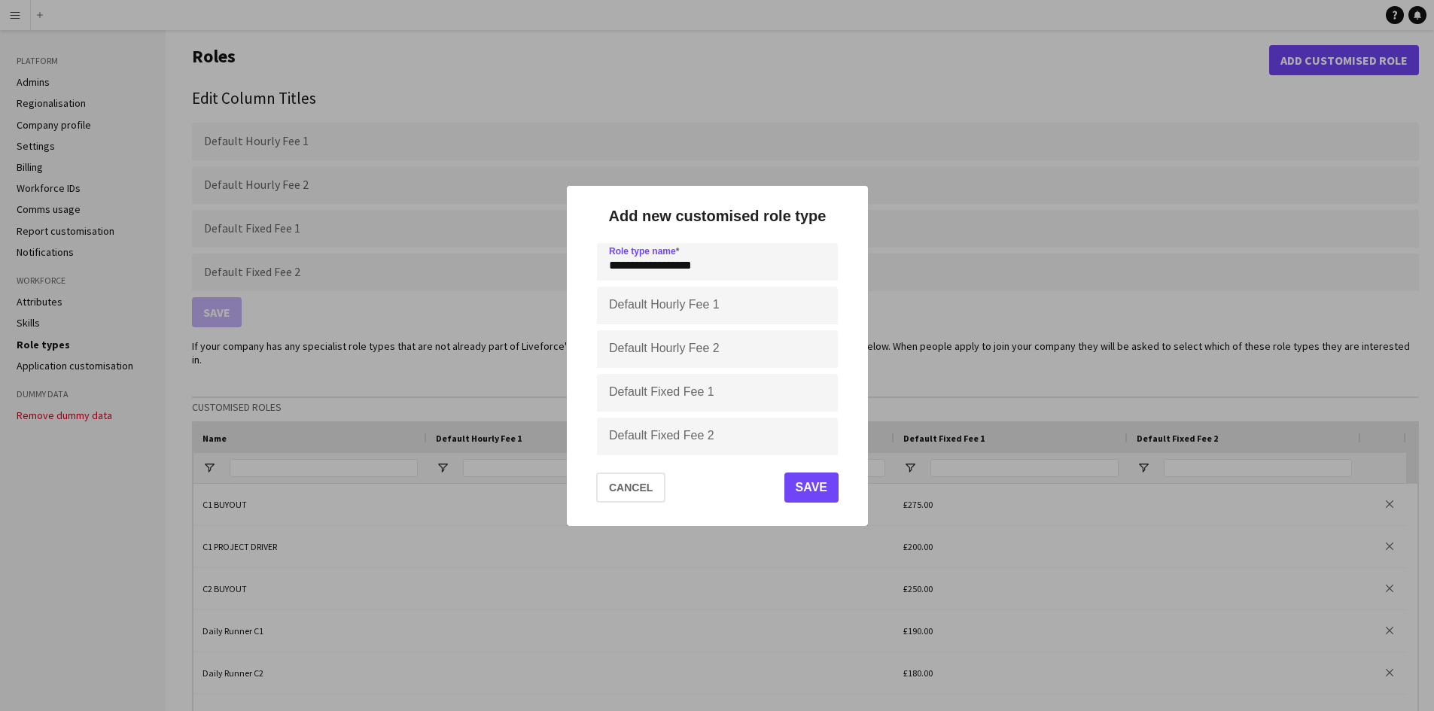
type input "**********"
type input "****"
click at [813, 483] on button "Save" at bounding box center [810, 488] width 54 height 30
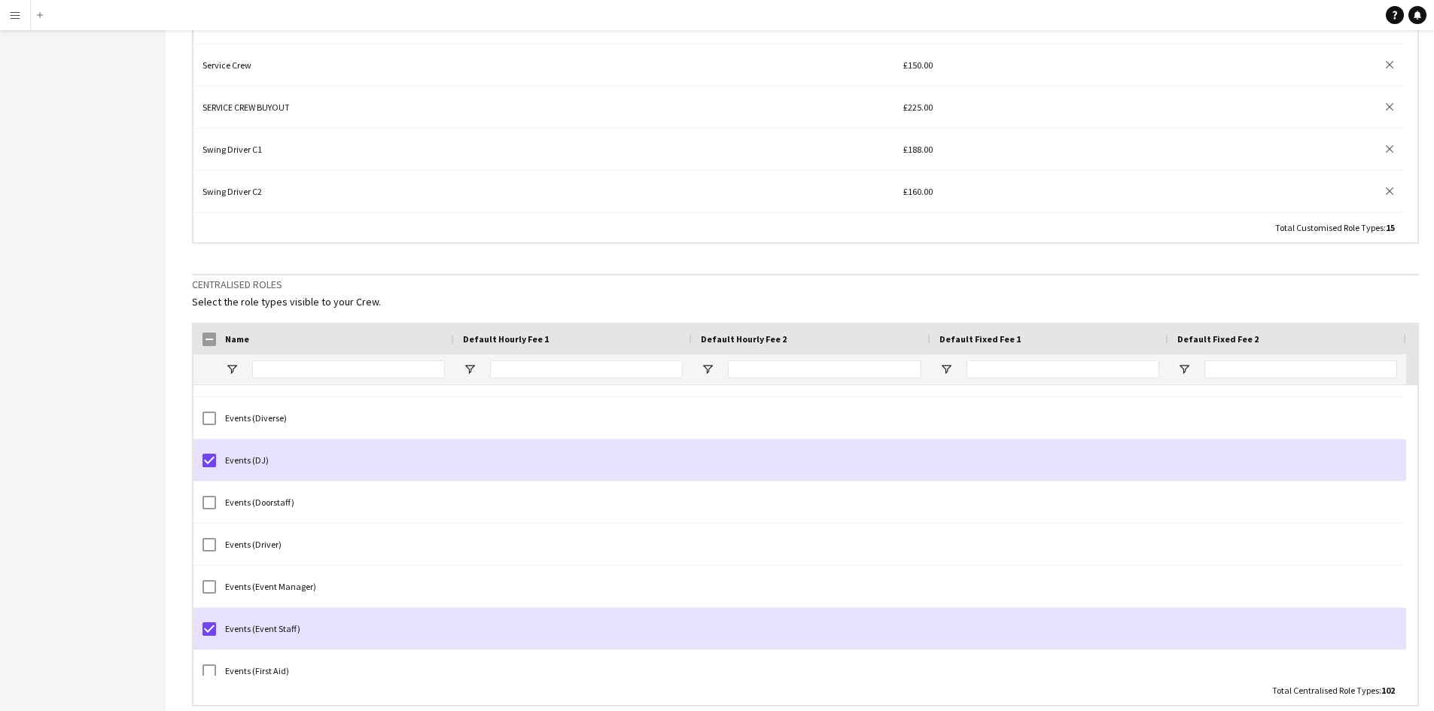
scroll to position [1336, 0]
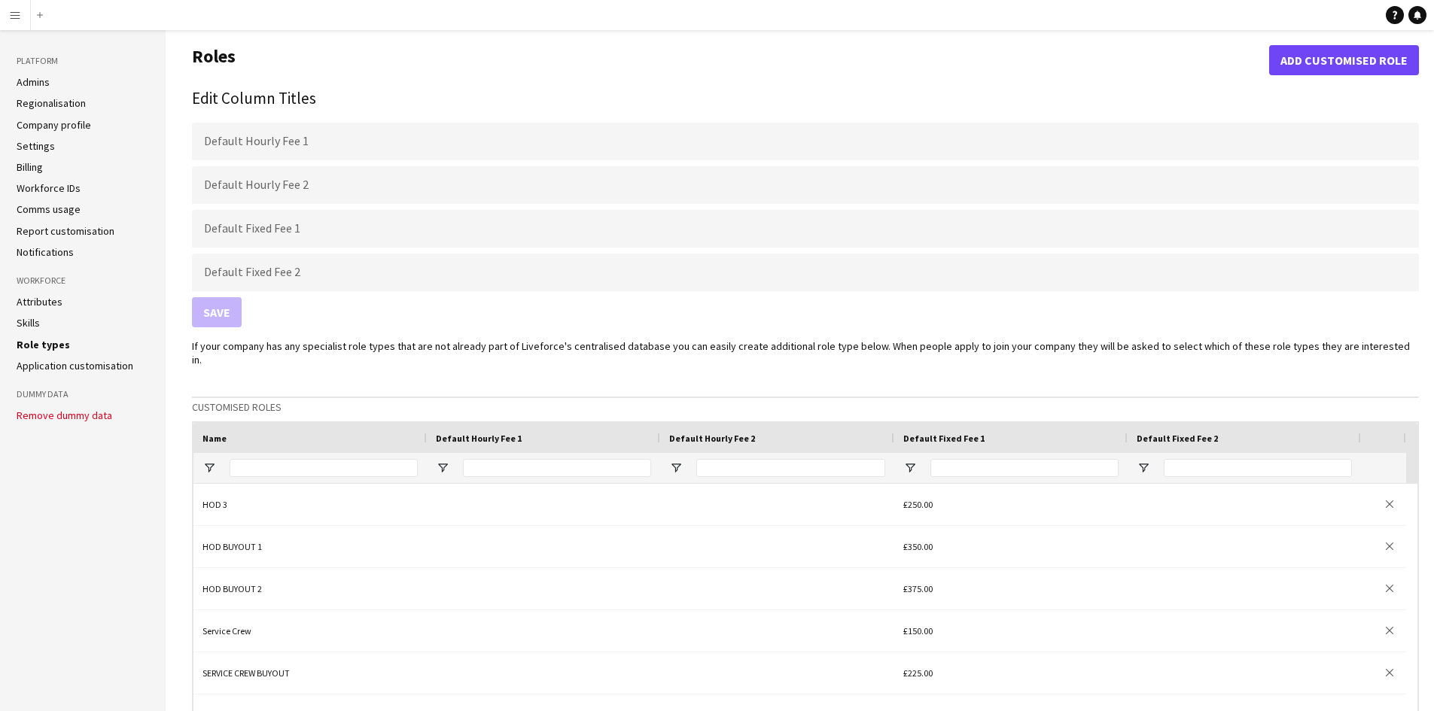
click at [39, 208] on link "Comms usage" at bounding box center [49, 209] width 64 height 14
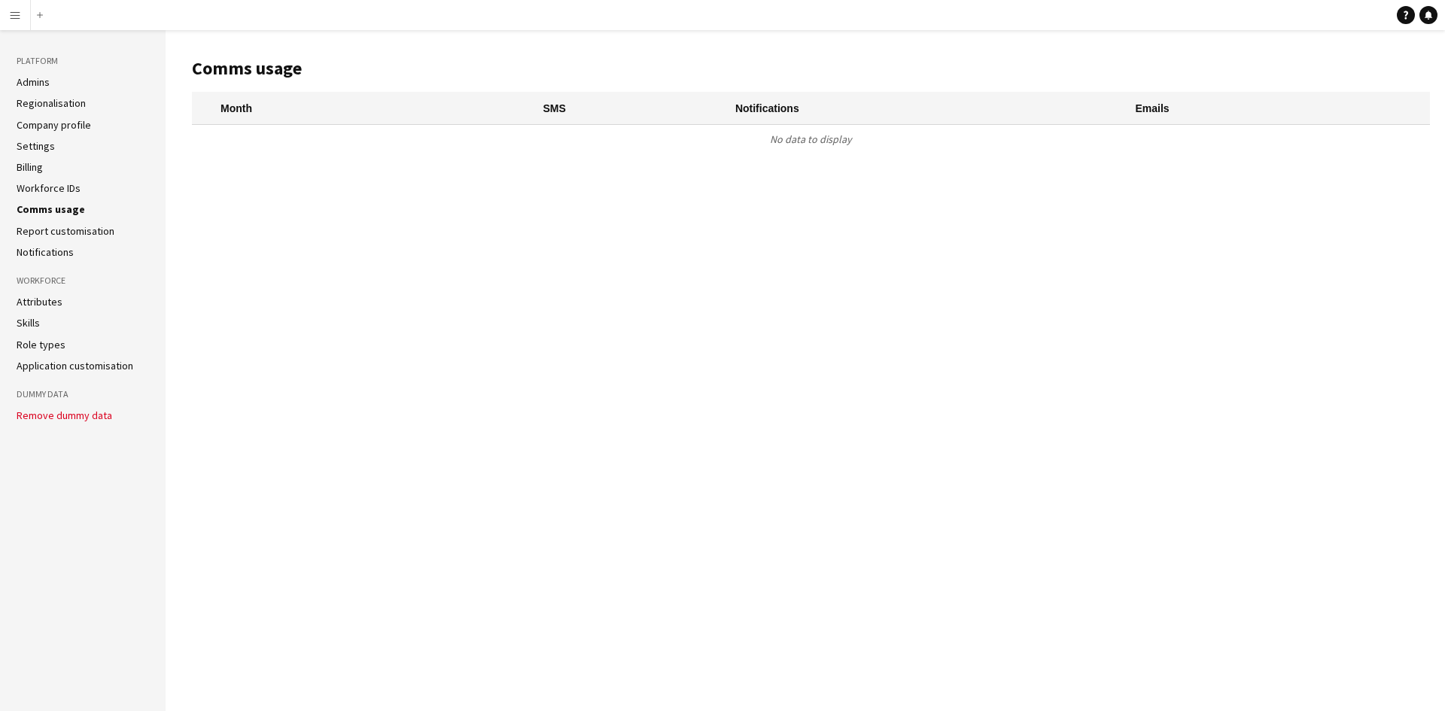
click at [50, 227] on link "Report customisation" at bounding box center [66, 231] width 98 height 14
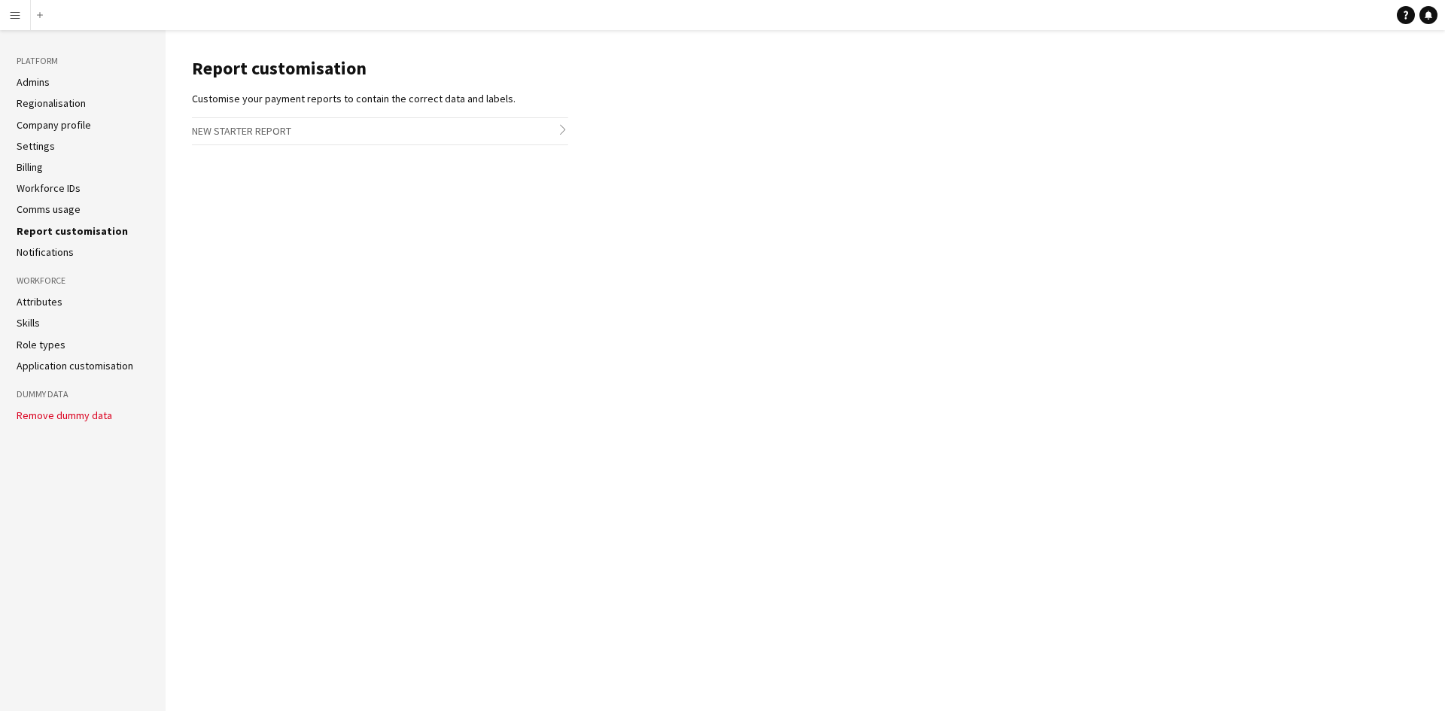
click at [50, 260] on aside "Platform Admins Regionalisation Company profile Settings Billing Workforce IDs …" at bounding box center [83, 370] width 166 height 681
click at [50, 253] on link "Notifications" at bounding box center [45, 252] width 57 height 14
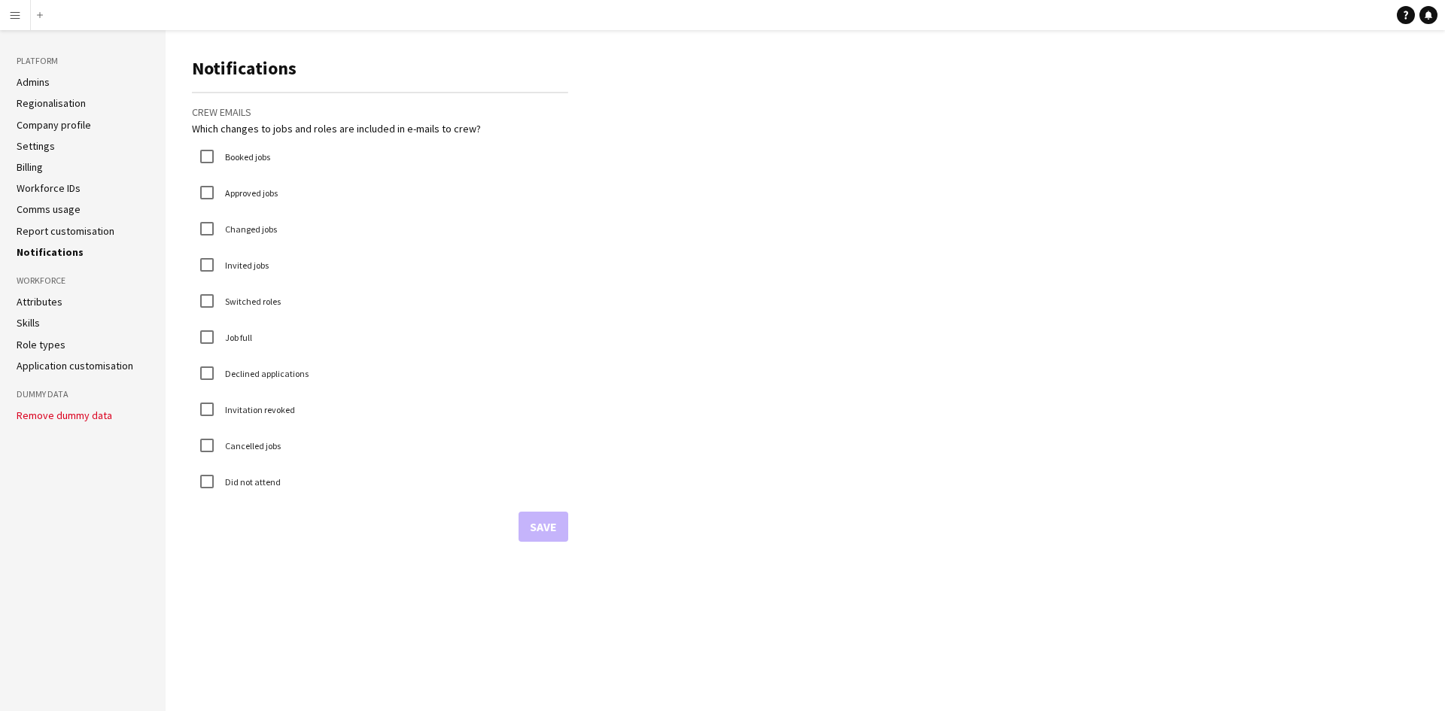
click at [50, 97] on link "Regionalisation" at bounding box center [51, 103] width 69 height 14
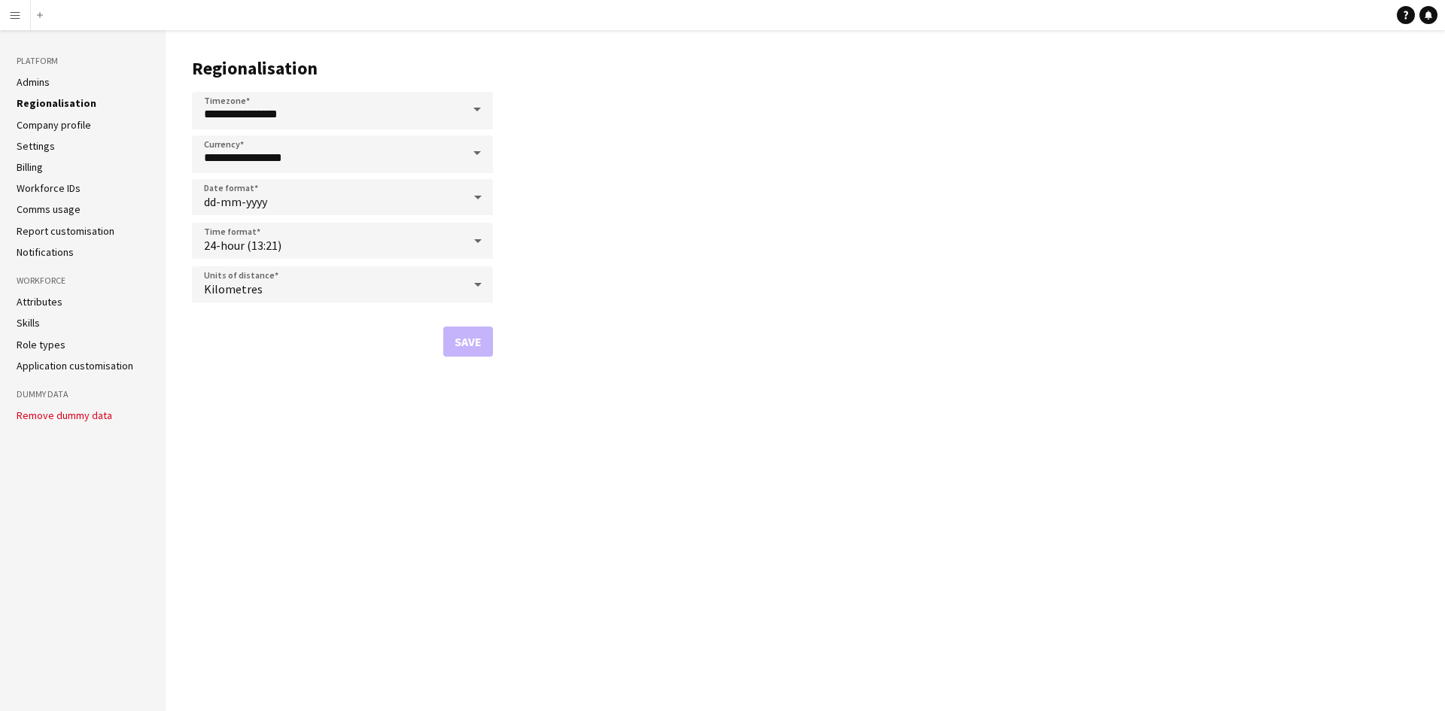
click at [269, 287] on div "Kilometres" at bounding box center [327, 284] width 271 height 36
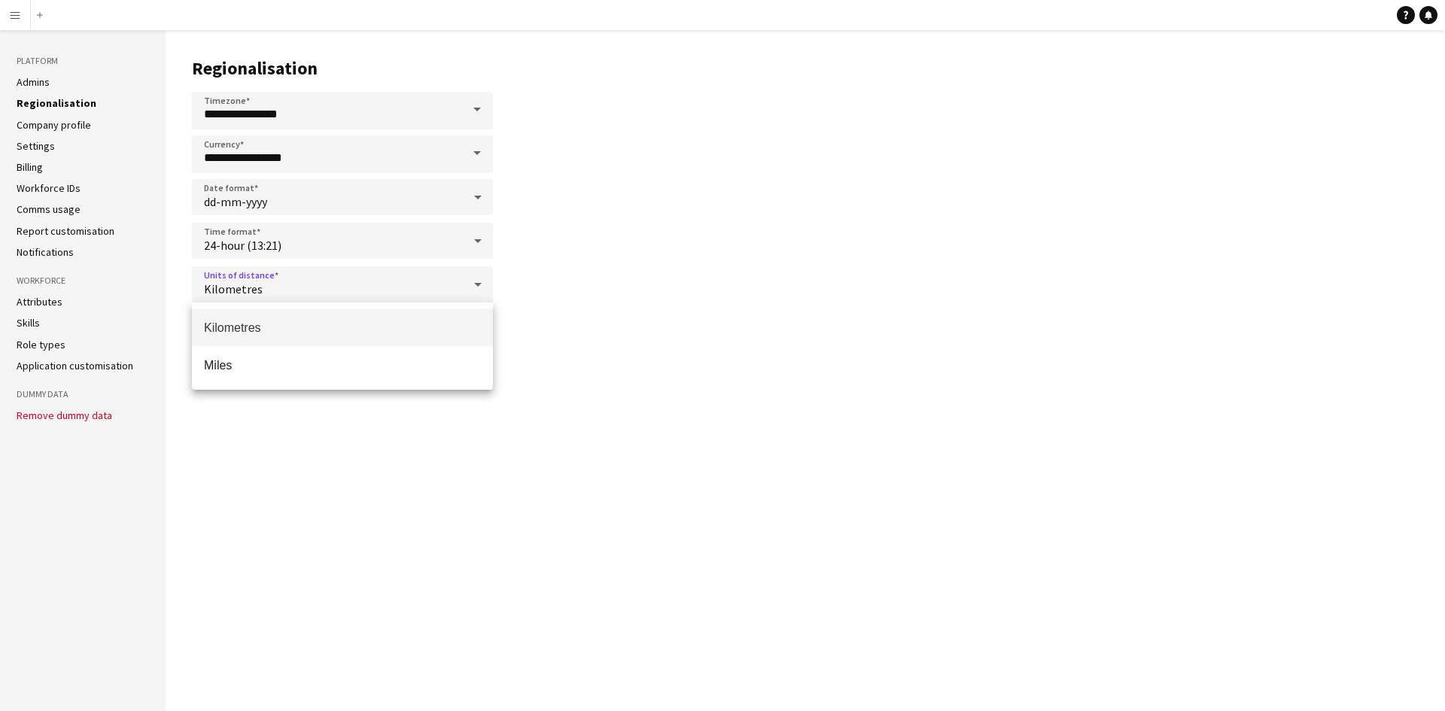
click at [237, 434] on div at bounding box center [722, 355] width 1445 height 711
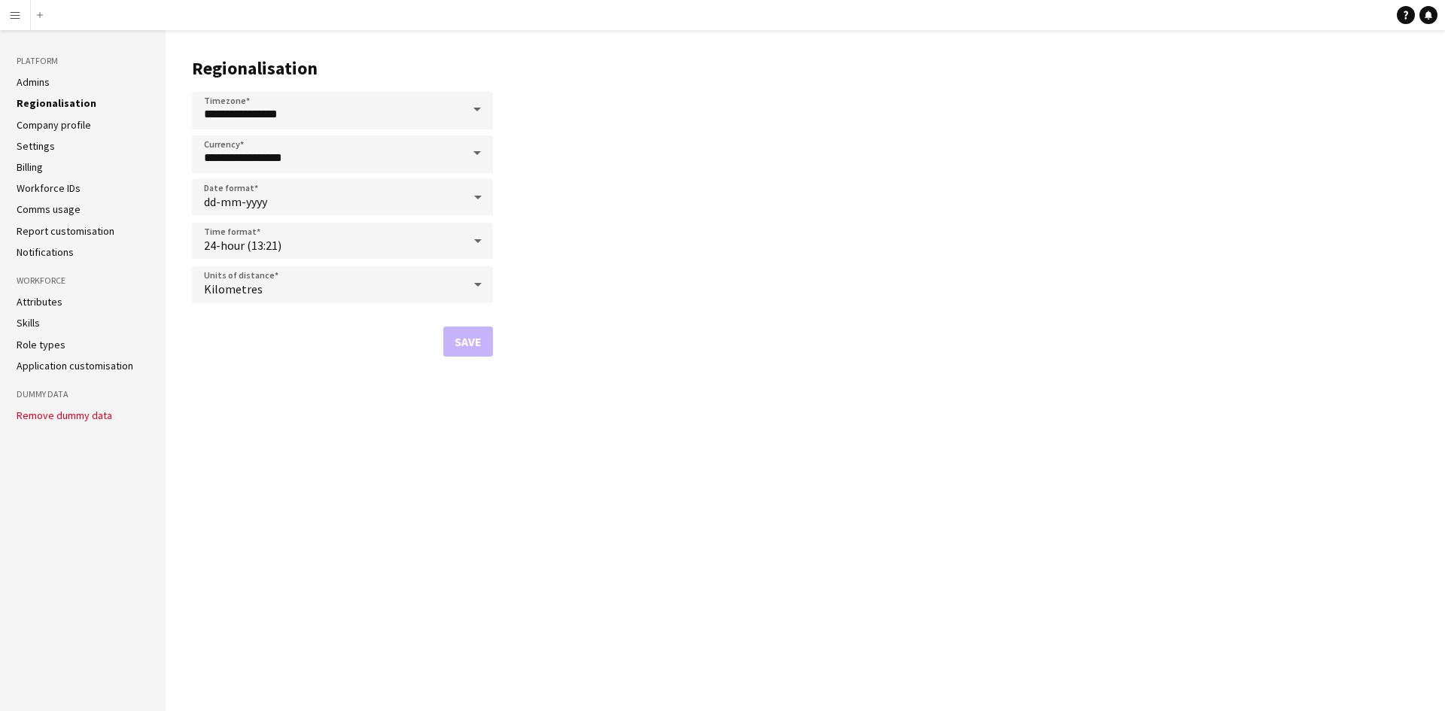
click at [31, 79] on link "Admins" at bounding box center [33, 82] width 33 height 14
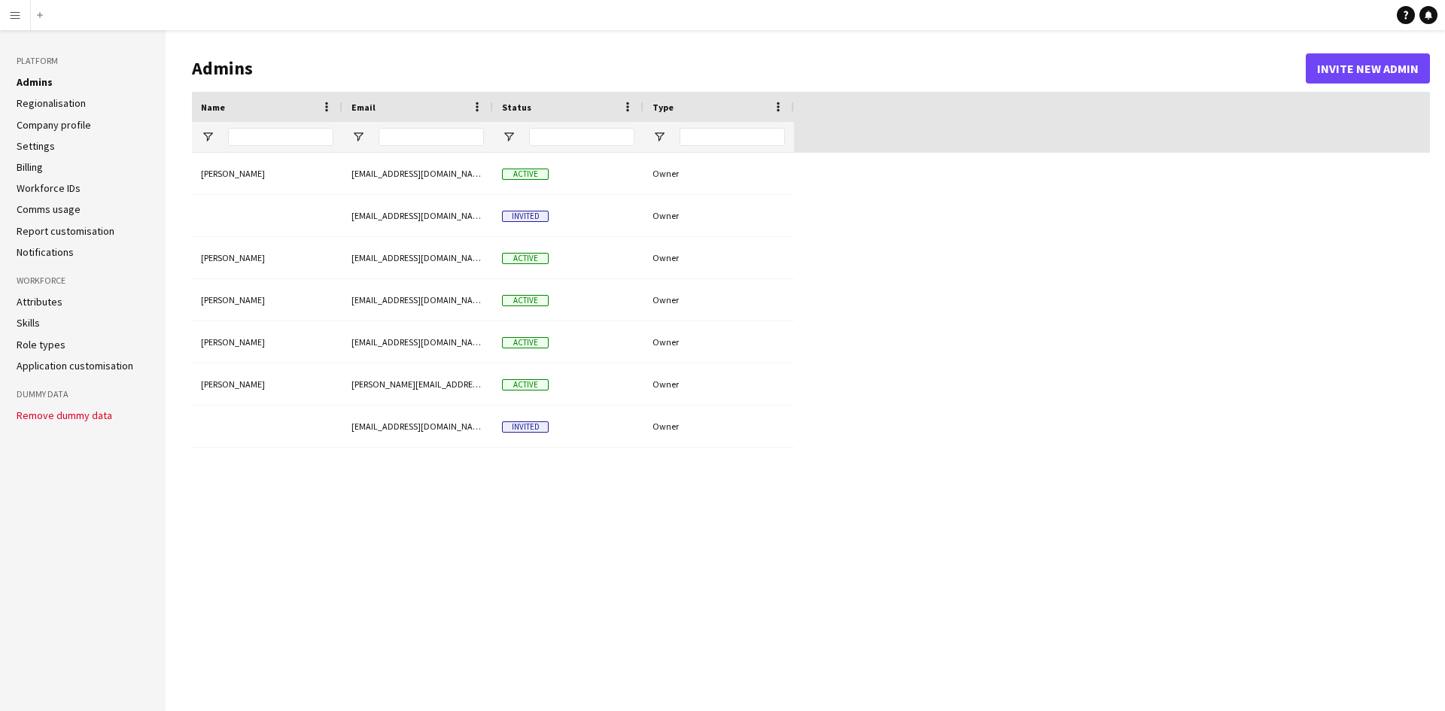
type input "**********"
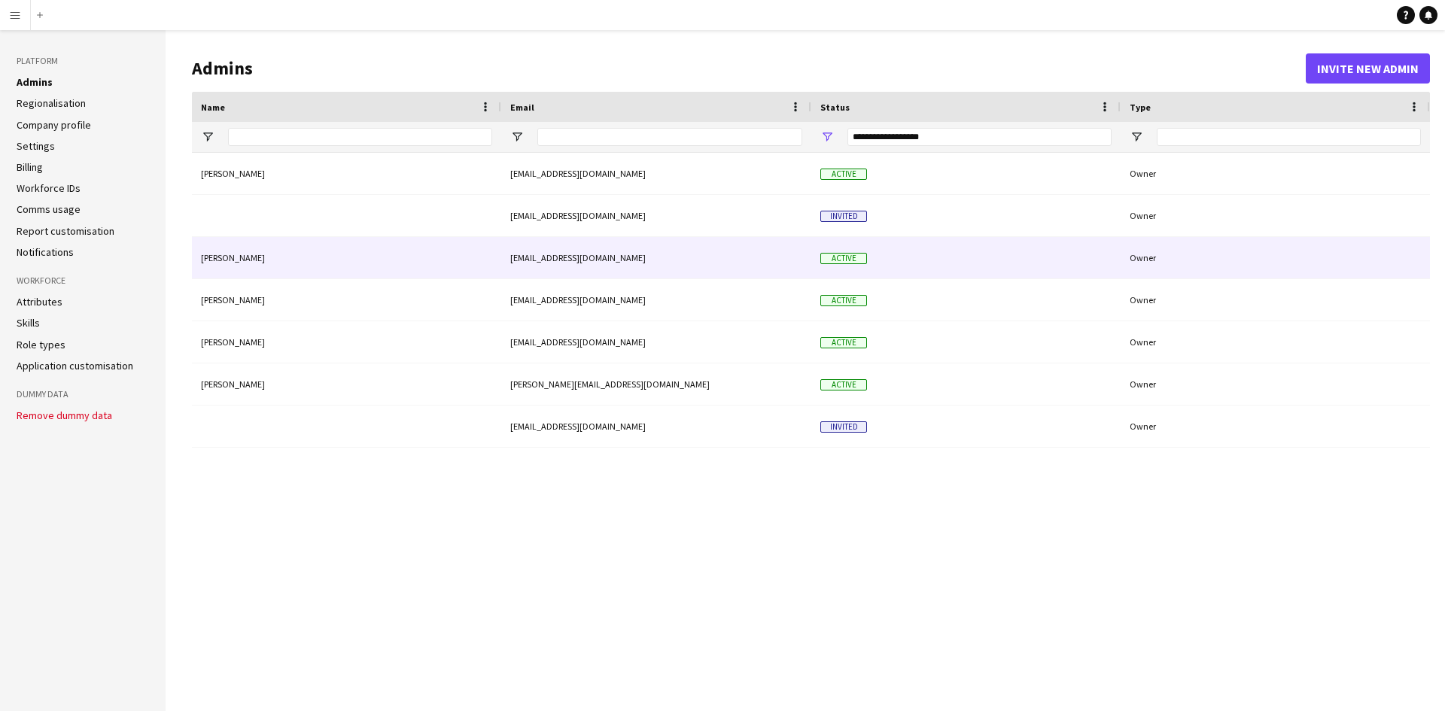
click at [1409, 258] on div "Owner" at bounding box center [1275, 257] width 309 height 41
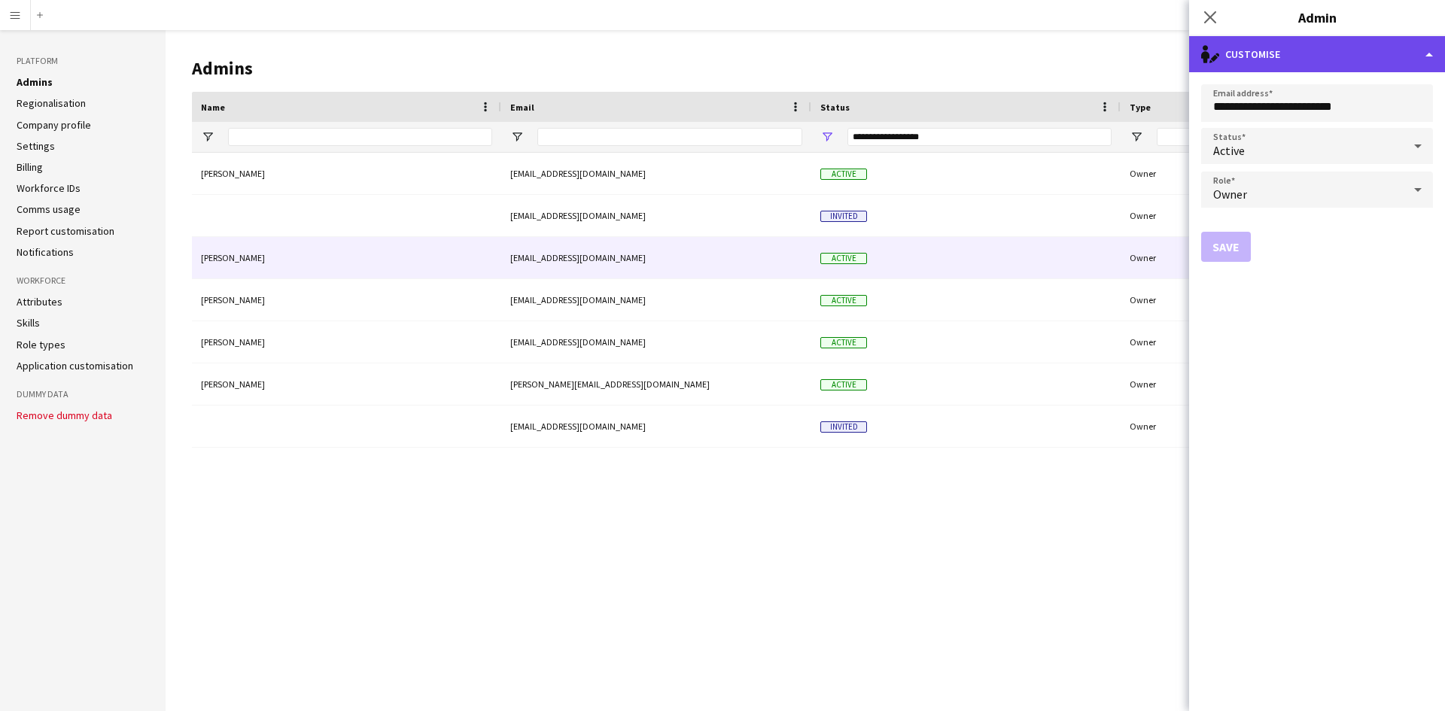
click at [1423, 55] on div "single-neutral-actions-edit-1 Customise" at bounding box center [1317, 54] width 256 height 36
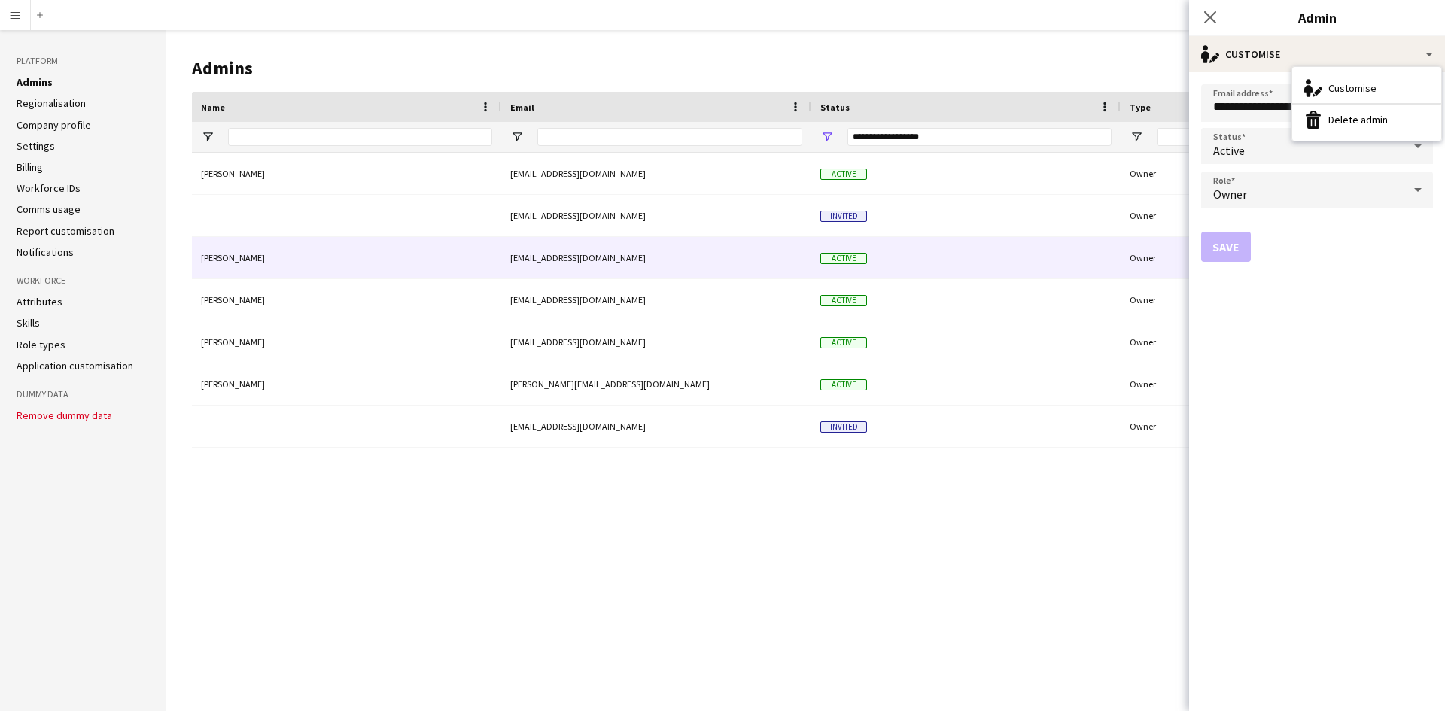
click at [550, 587] on div "bradley wheatley bradleywheatley@translux.com Active Owner danielyoung@translux…" at bounding box center [811, 420] width 1238 height 535
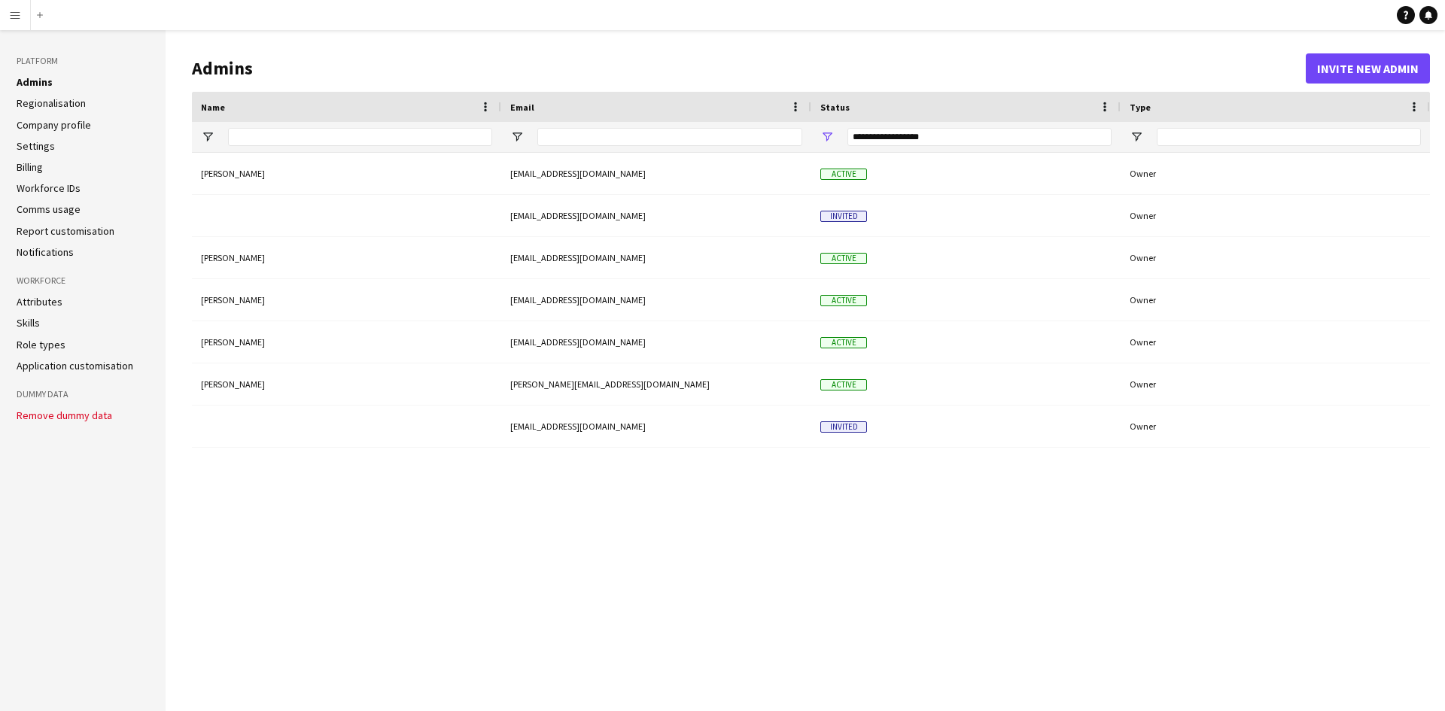
click at [48, 344] on link "Role types" at bounding box center [41, 345] width 49 height 14
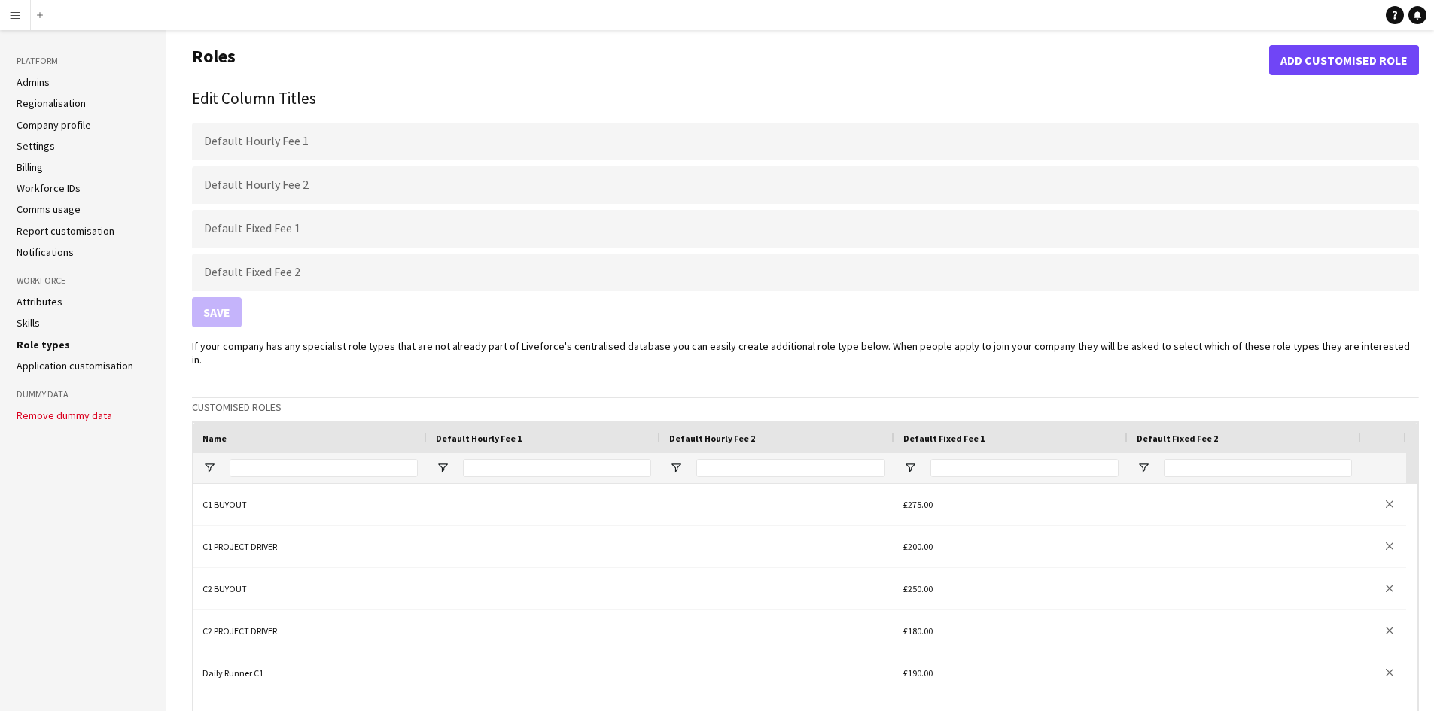
click at [44, 77] on link "Admins" at bounding box center [33, 82] width 33 height 14
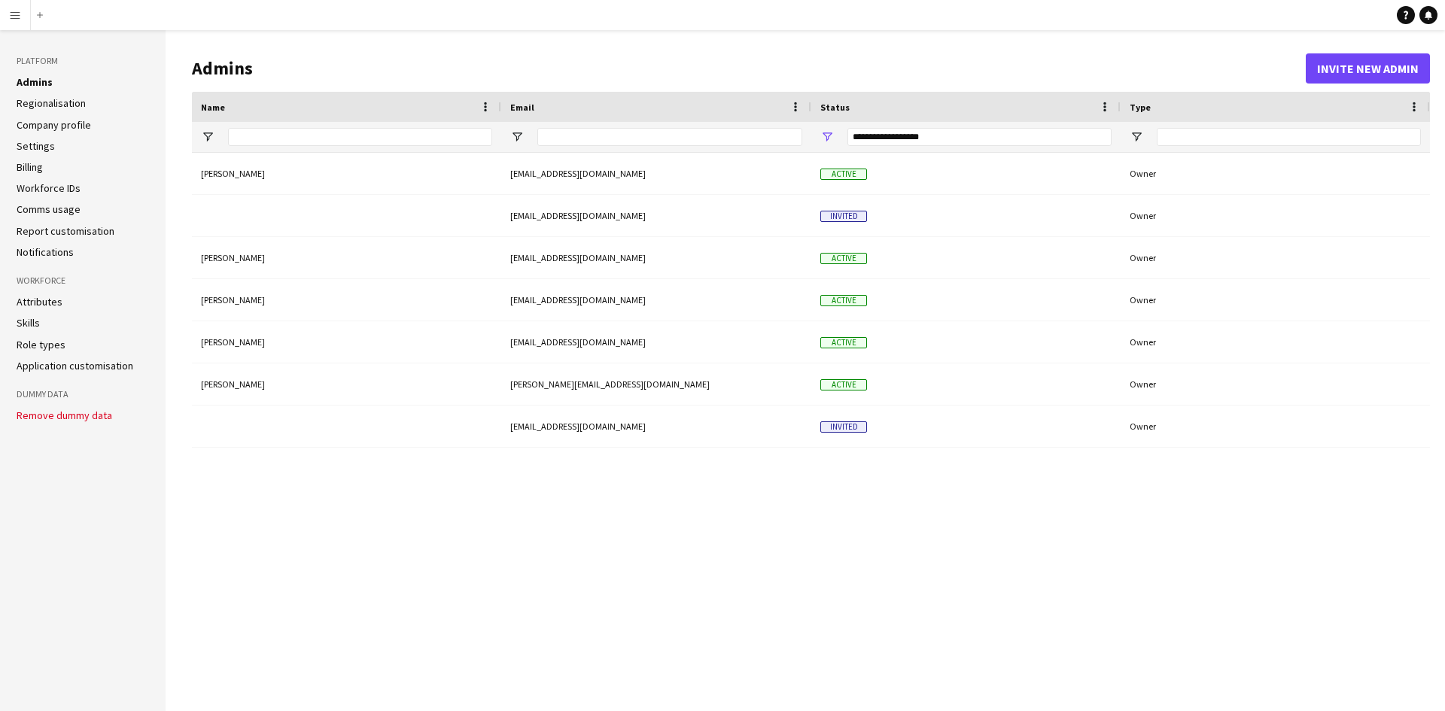
click at [29, 144] on link "Settings" at bounding box center [36, 146] width 38 height 14
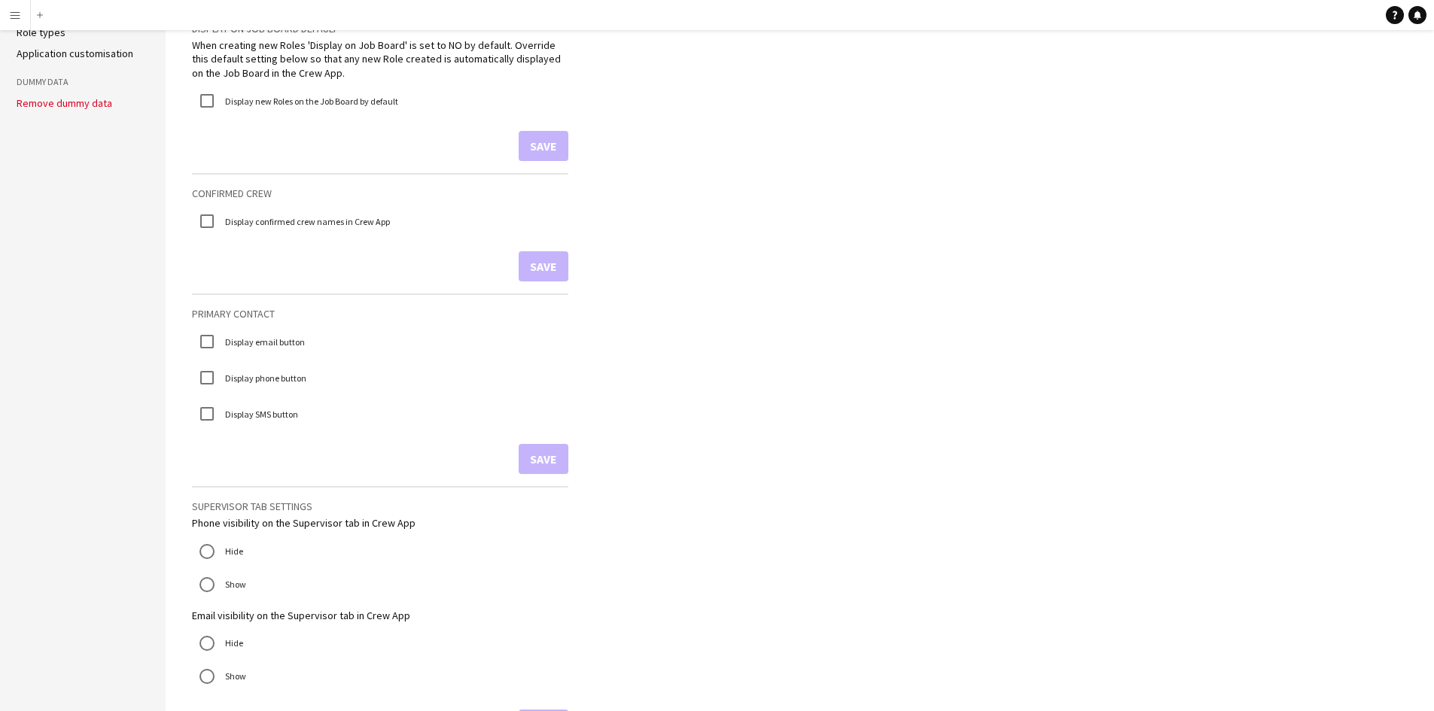
scroll to position [357, 0]
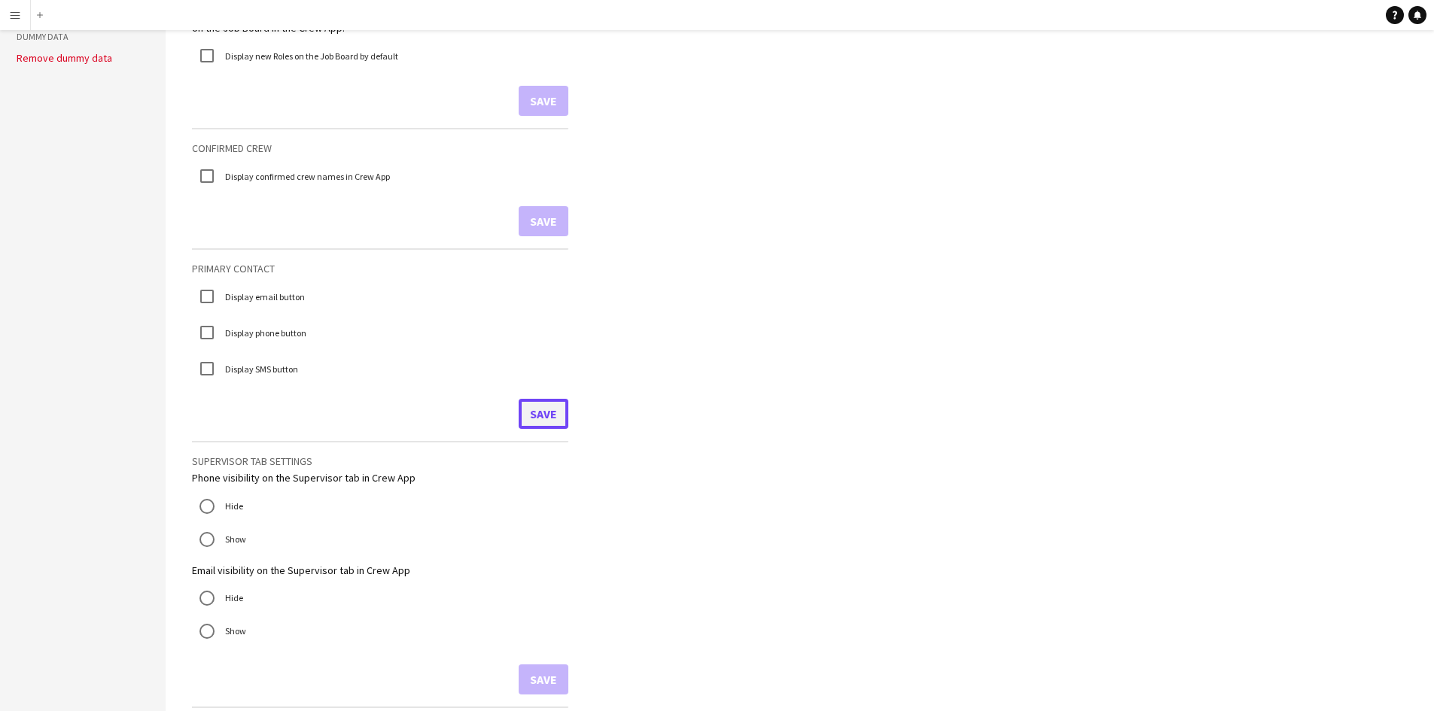
click at [549, 416] on button "Save" at bounding box center [543, 414] width 50 height 30
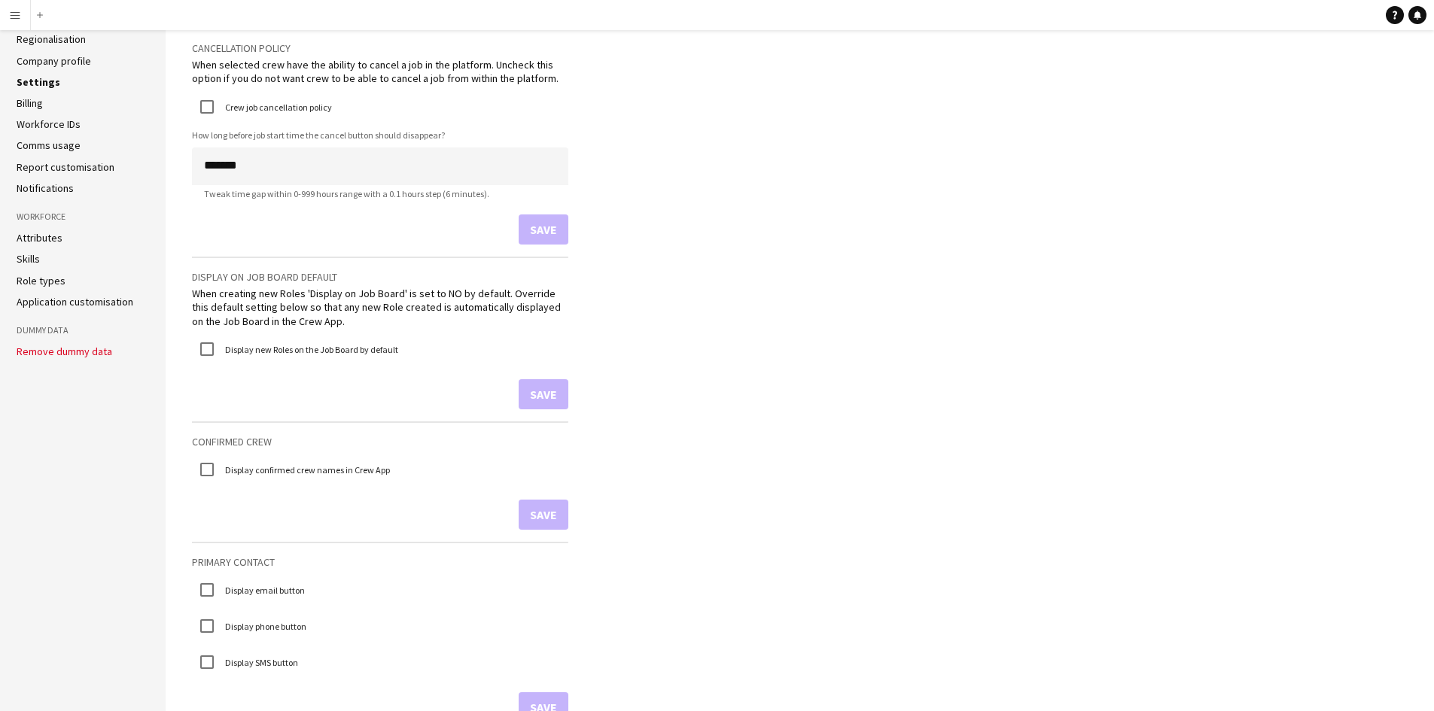
scroll to position [0, 0]
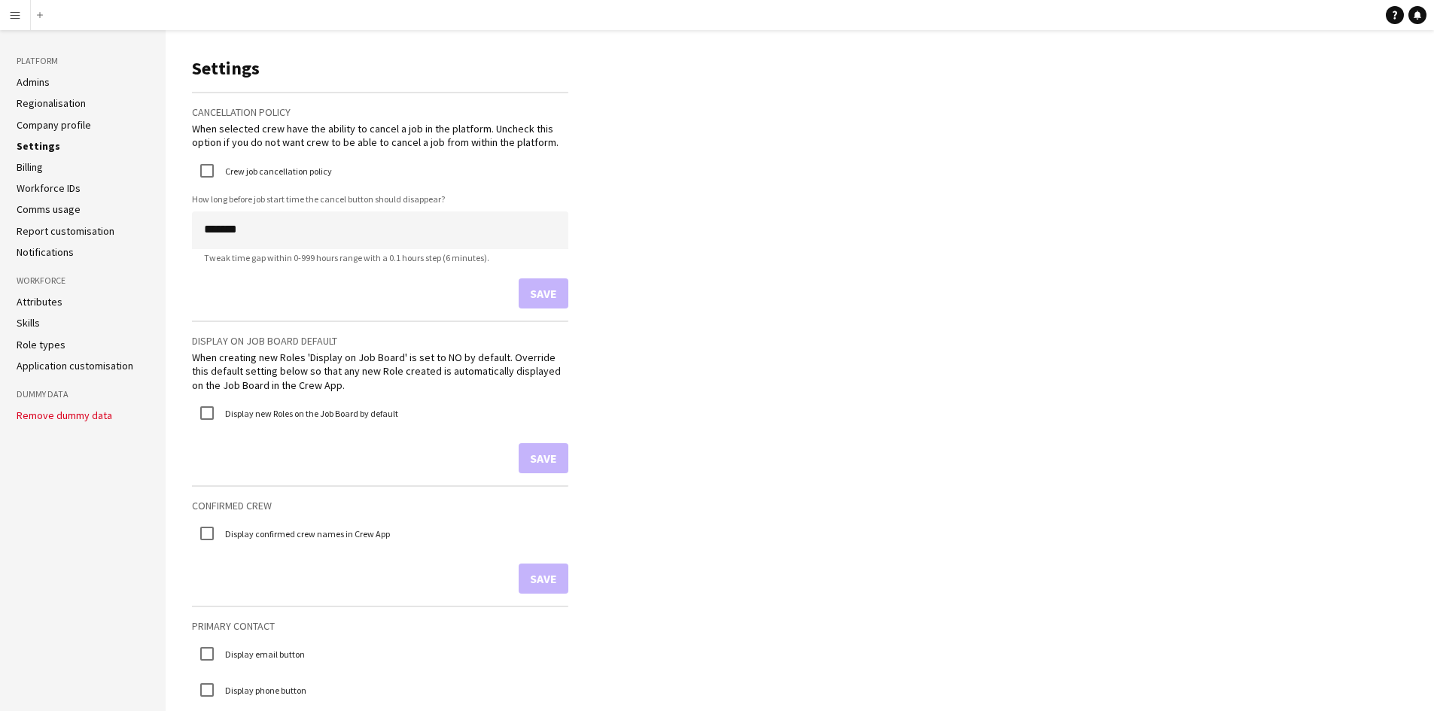
click at [42, 300] on link "Attributes" at bounding box center [40, 302] width 46 height 14
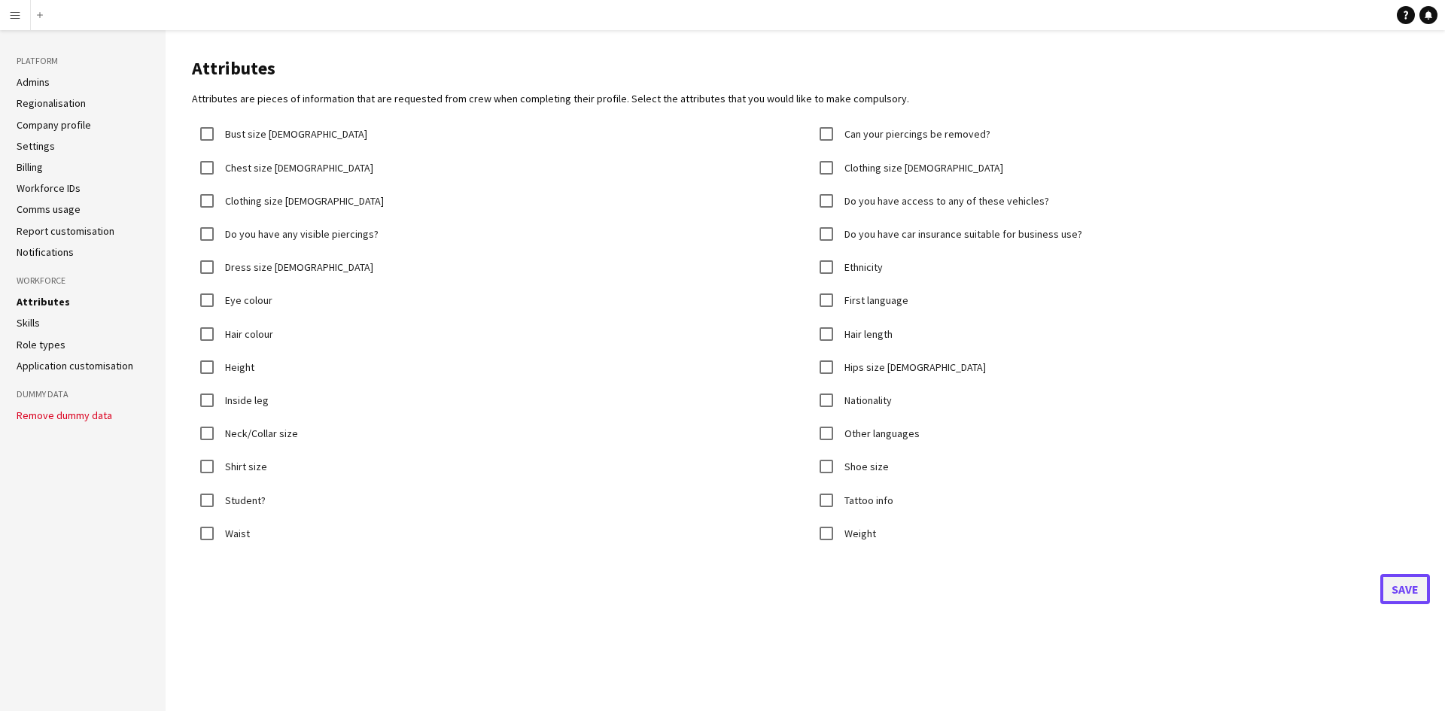
click at [1412, 593] on button "Save" at bounding box center [1405, 589] width 50 height 30
click at [47, 191] on link "Workforce IDs" at bounding box center [49, 188] width 64 height 14
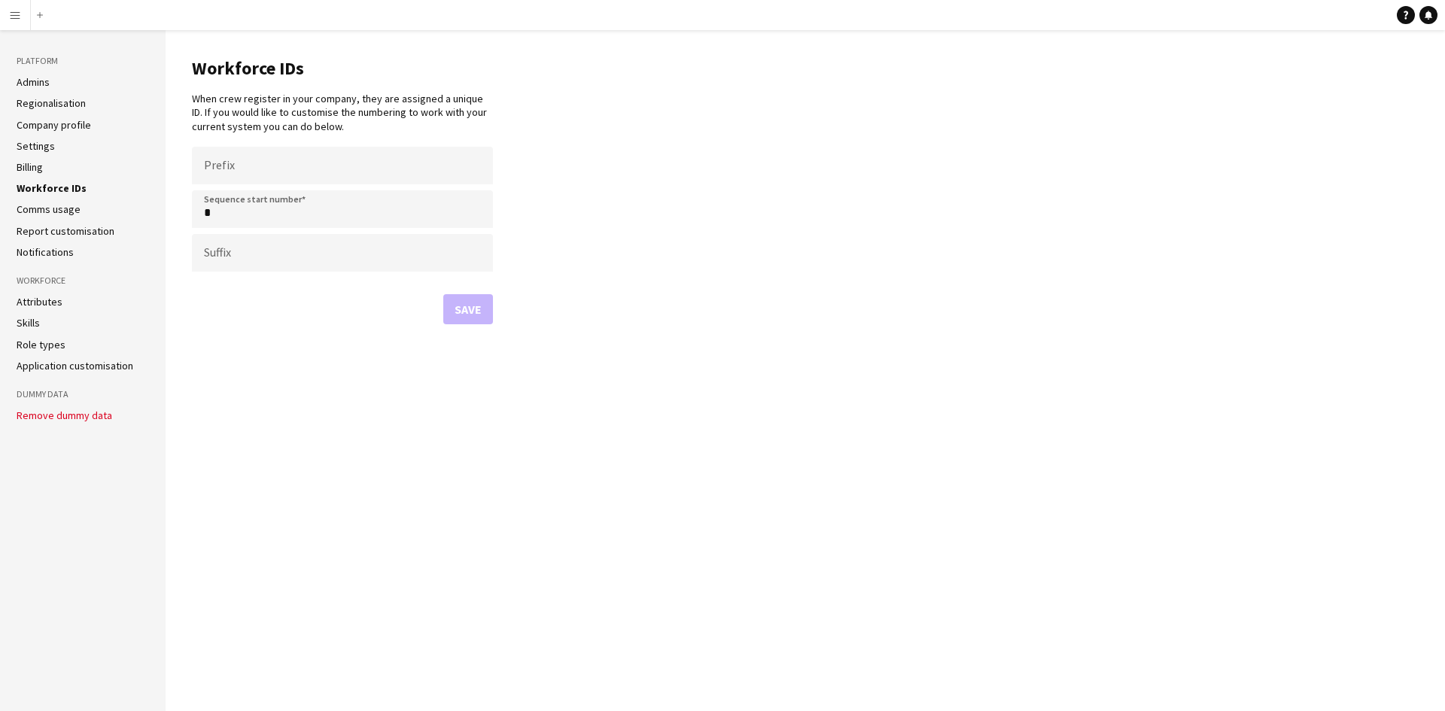
click at [52, 200] on ul "Admins Regionalisation Company profile Settings Billing Workforce IDs Comms usa…" at bounding box center [83, 167] width 132 height 184
click at [47, 212] on link "Comms usage" at bounding box center [49, 209] width 64 height 14
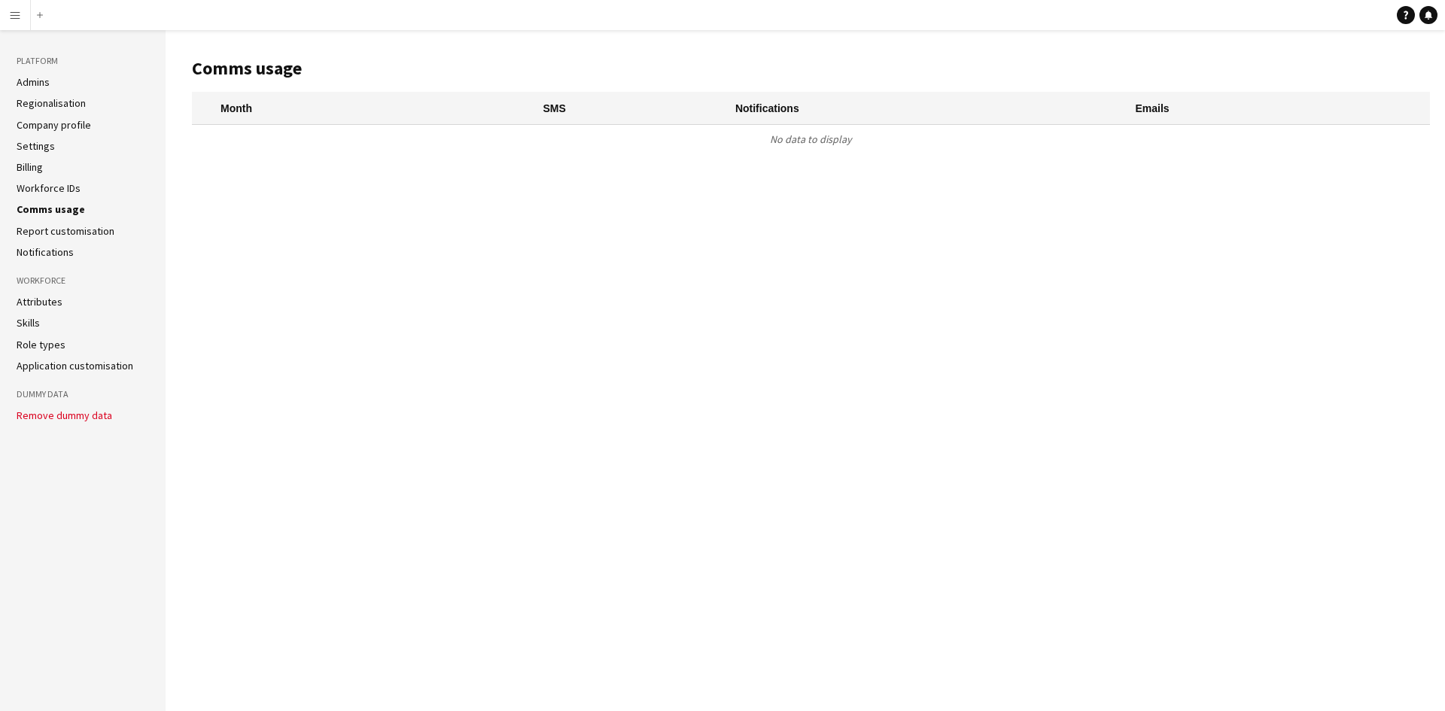
click at [43, 236] on link "Report customisation" at bounding box center [66, 231] width 98 height 14
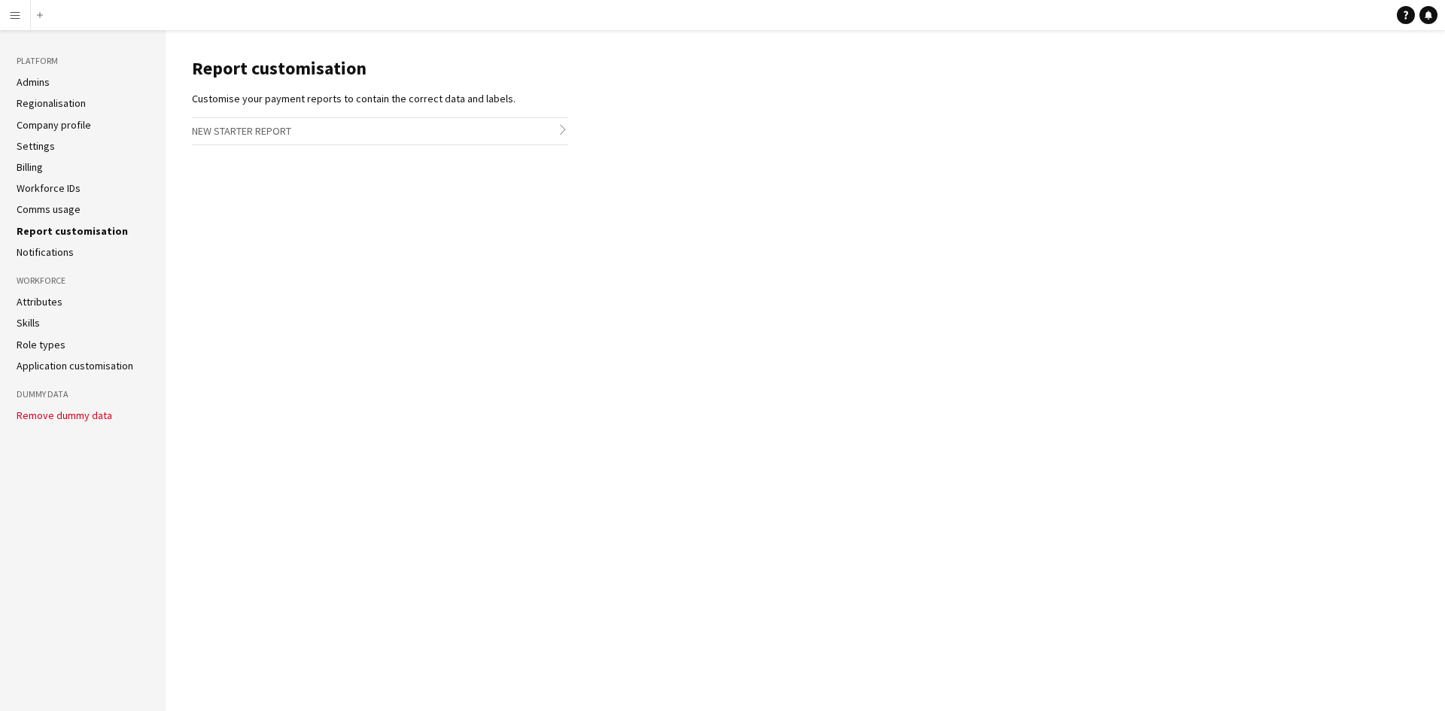
click at [32, 320] on link "Skills" at bounding box center [28, 323] width 23 height 14
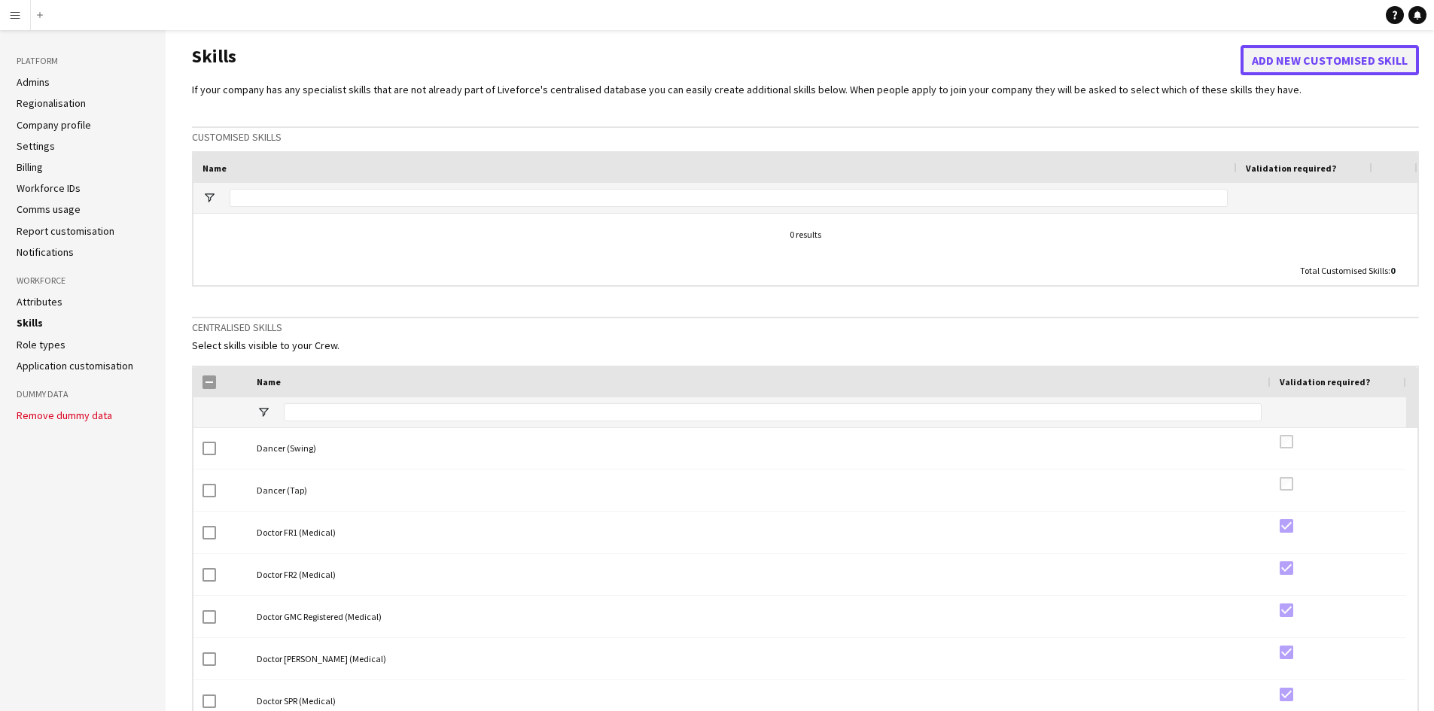
click at [1336, 54] on button "Add new customised skill" at bounding box center [1329, 60] width 178 height 30
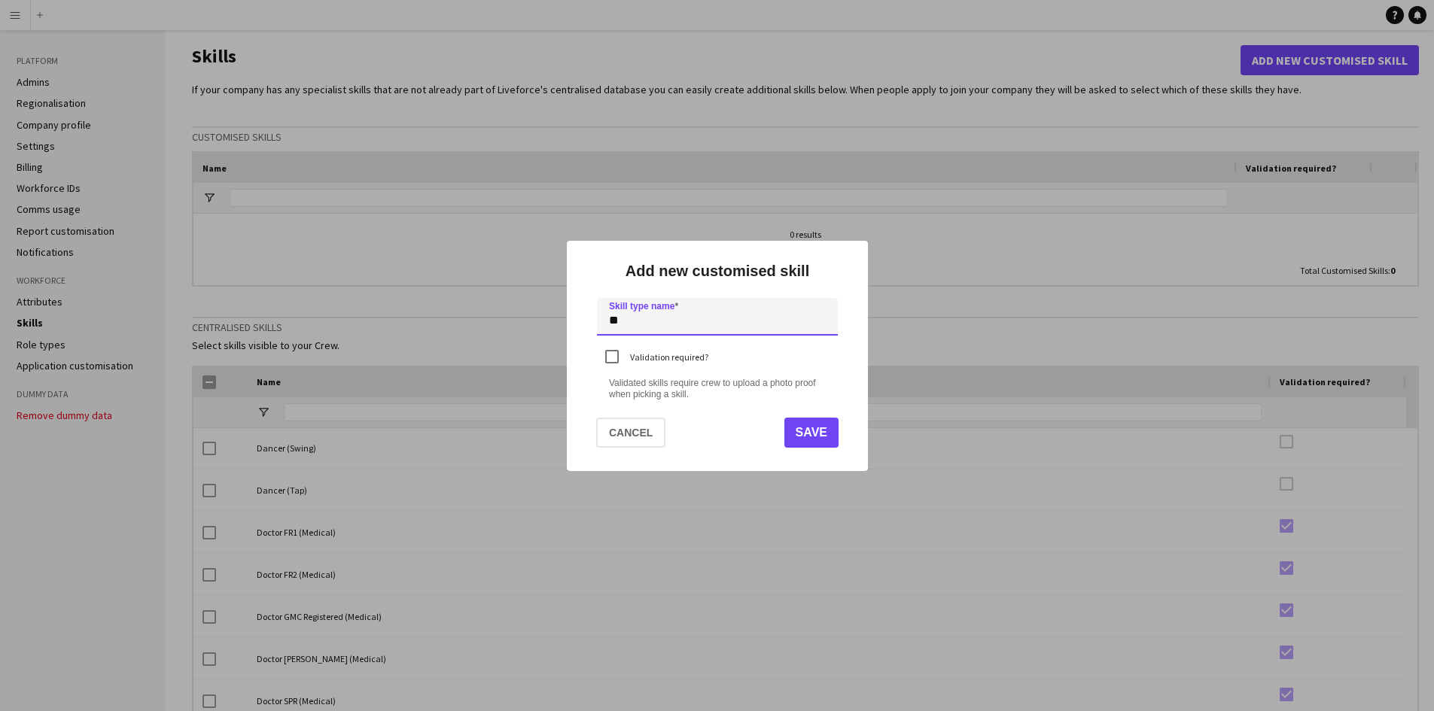
type input "*"
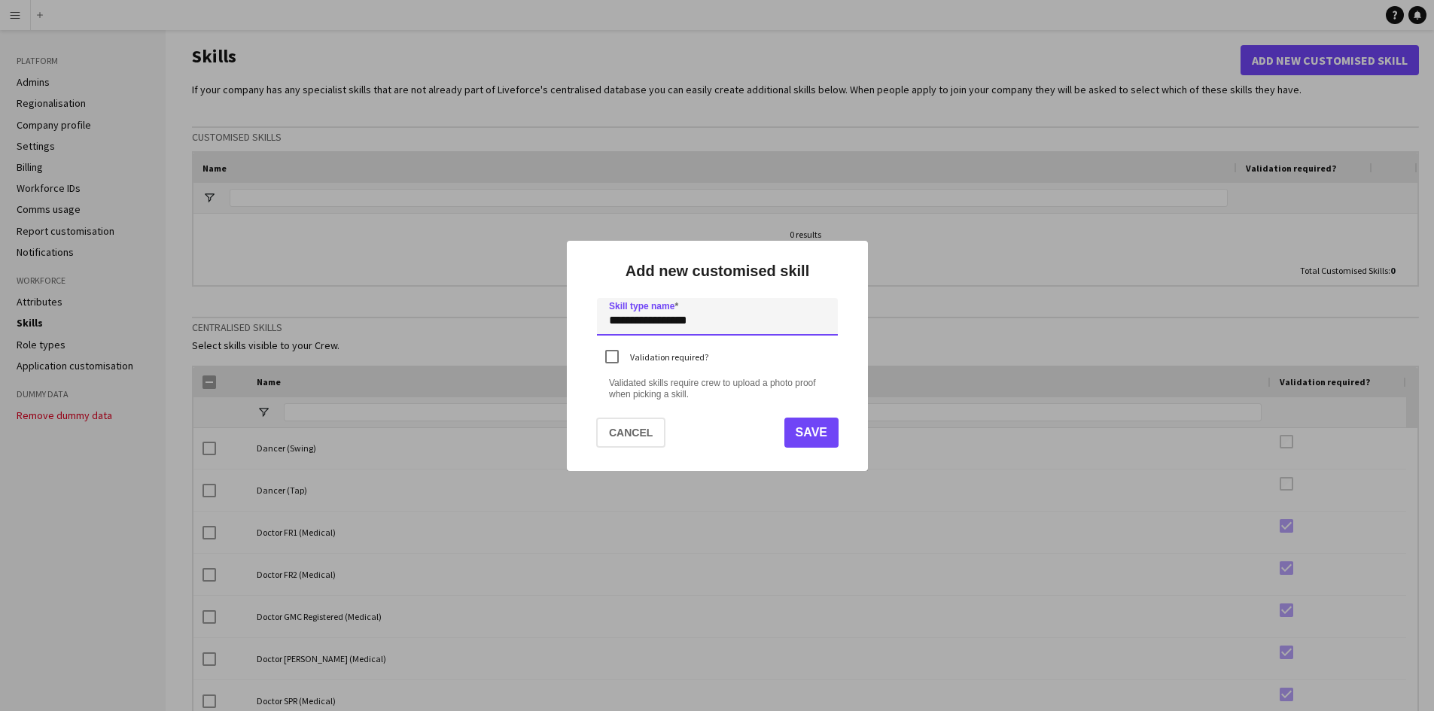
type input "**********"
click at [813, 437] on button "Save" at bounding box center [810, 433] width 54 height 30
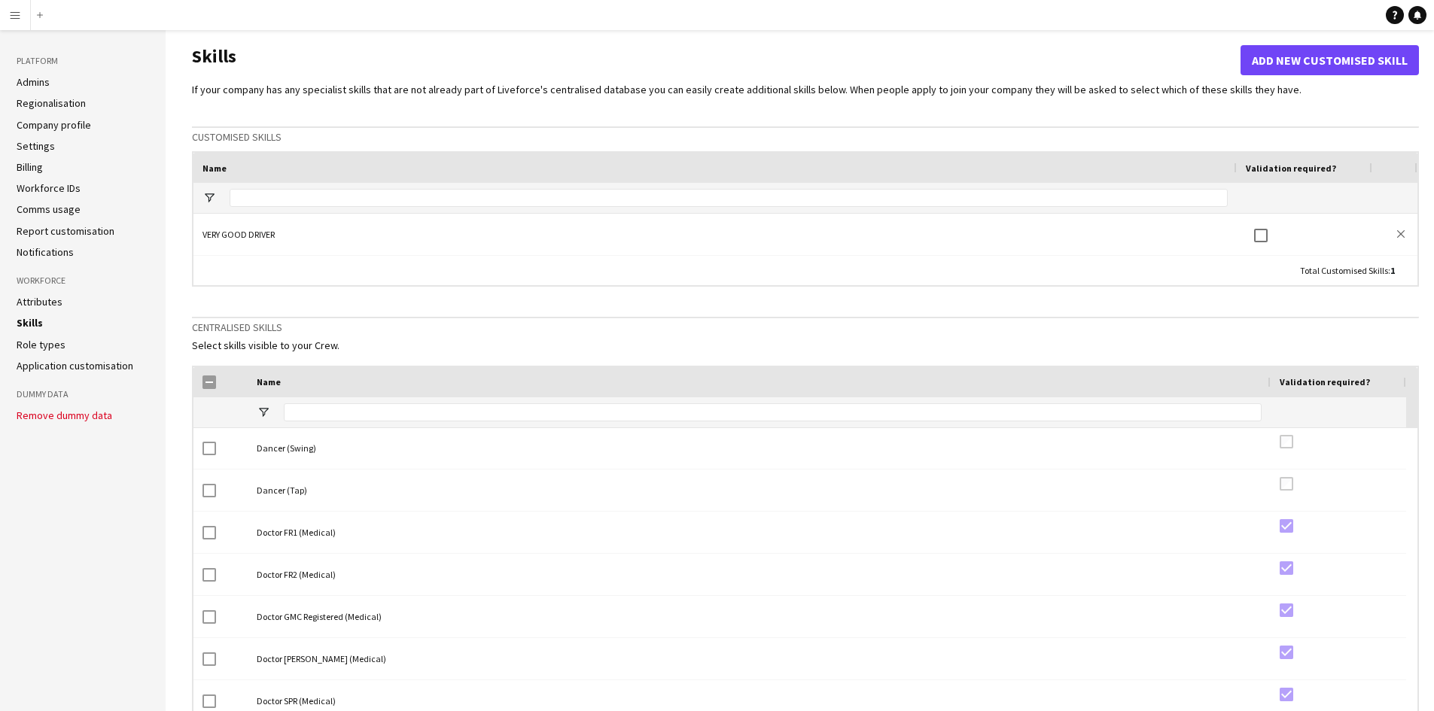
click at [44, 149] on link "Settings" at bounding box center [36, 146] width 38 height 14
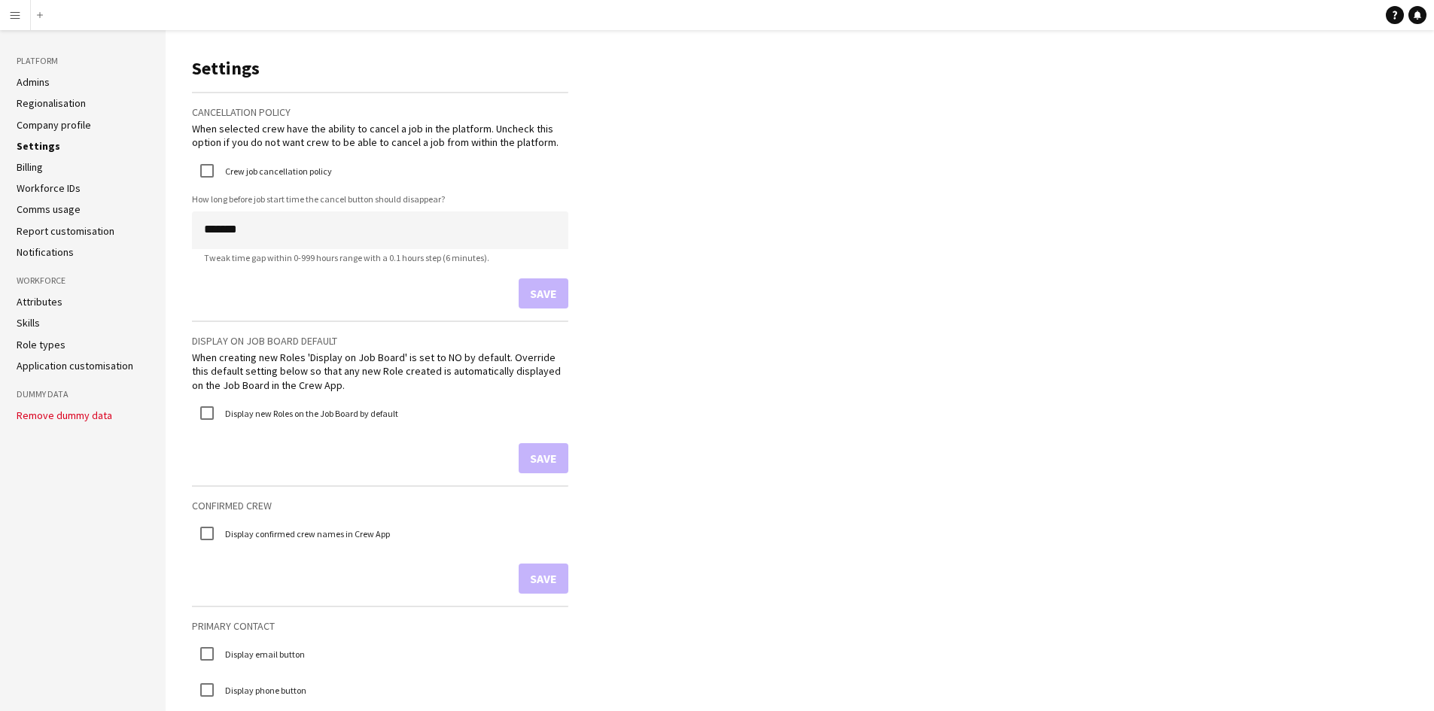
click at [44, 369] on link "Application customisation" at bounding box center [75, 366] width 117 height 14
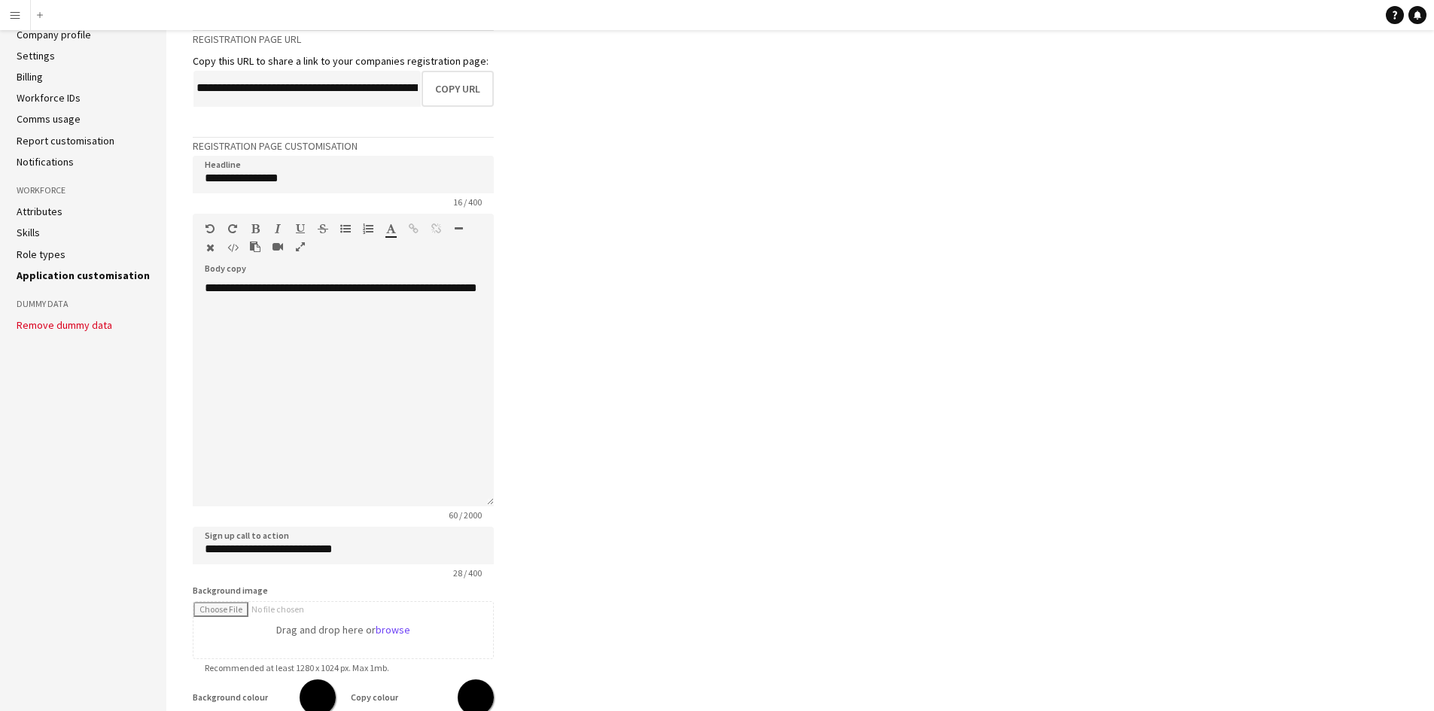
scroll to position [218, 0]
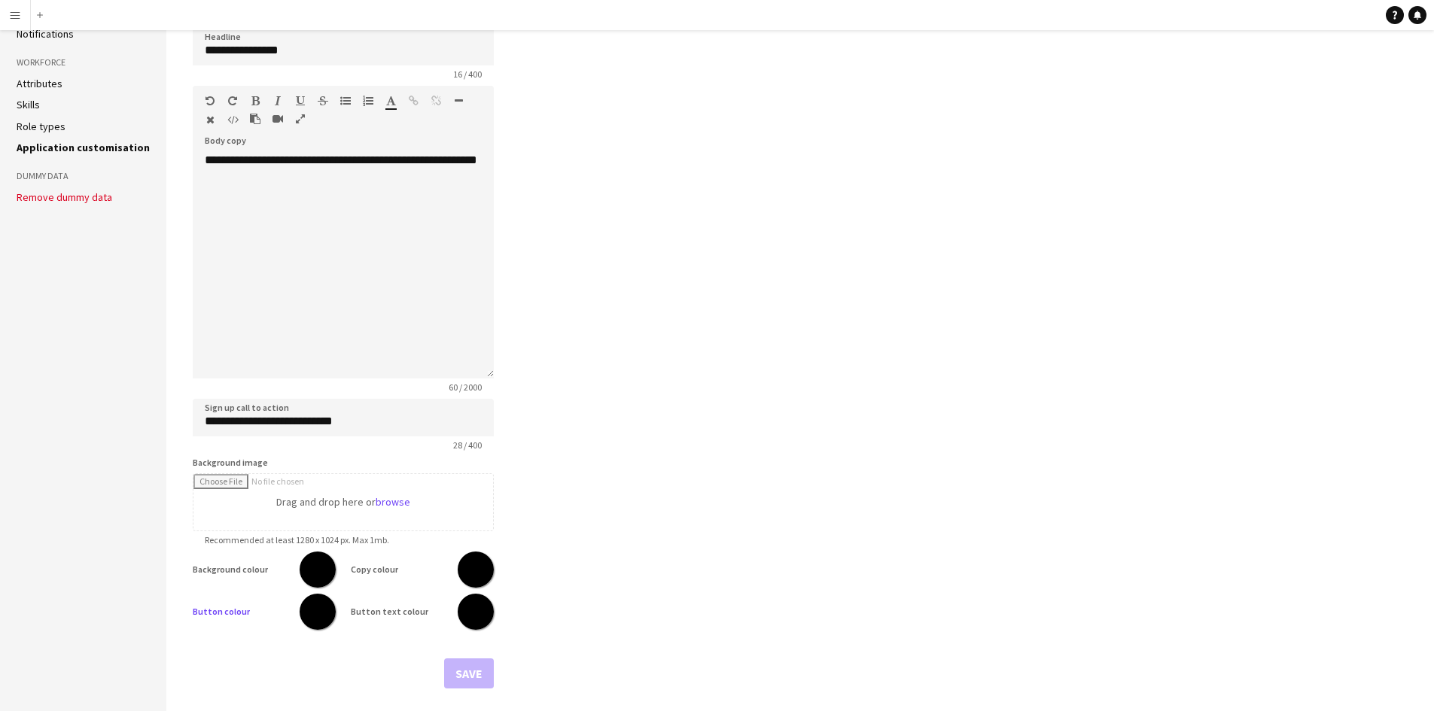
click at [315, 608] on input "*******" at bounding box center [317, 612] width 54 height 54
click at [471, 594] on div "Button text colour *******" at bounding box center [422, 612] width 143 height 36
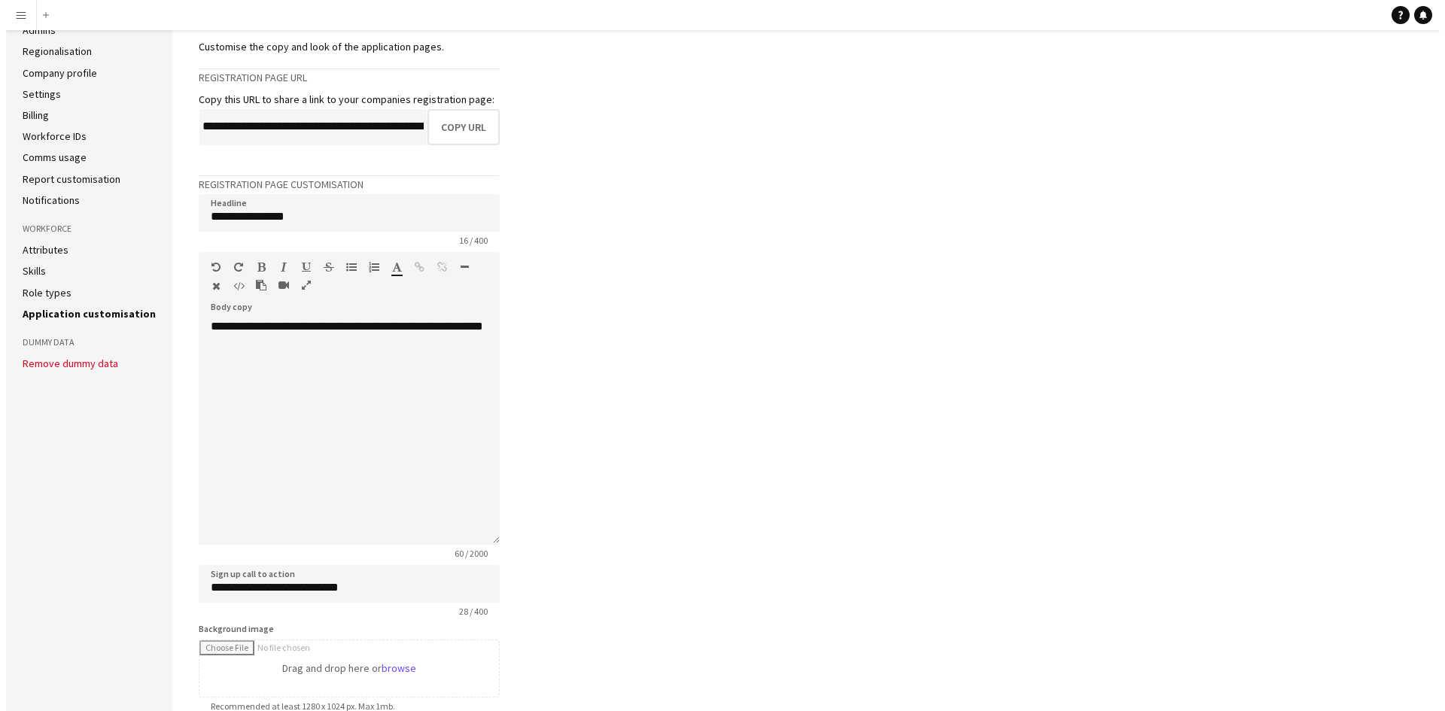
scroll to position [0, 0]
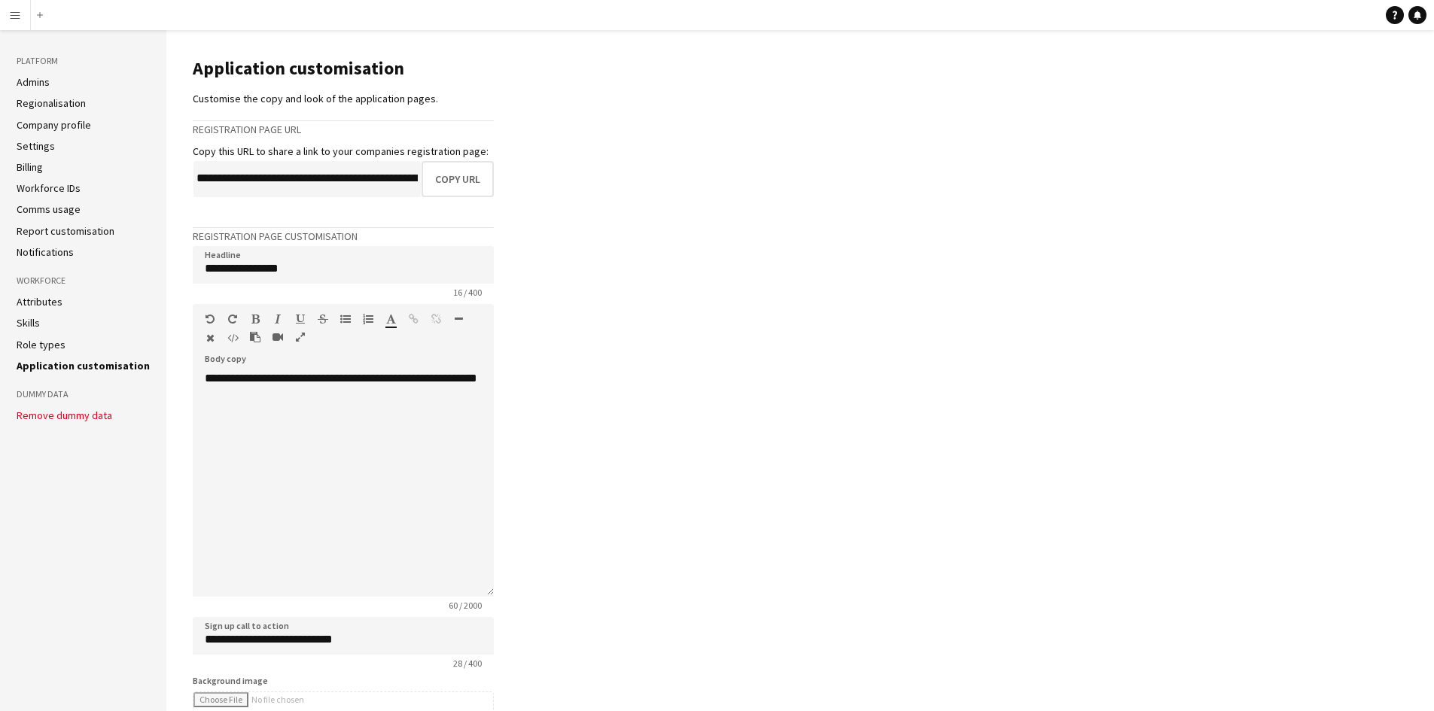
click at [75, 183] on link "Workforce IDs" at bounding box center [49, 188] width 64 height 14
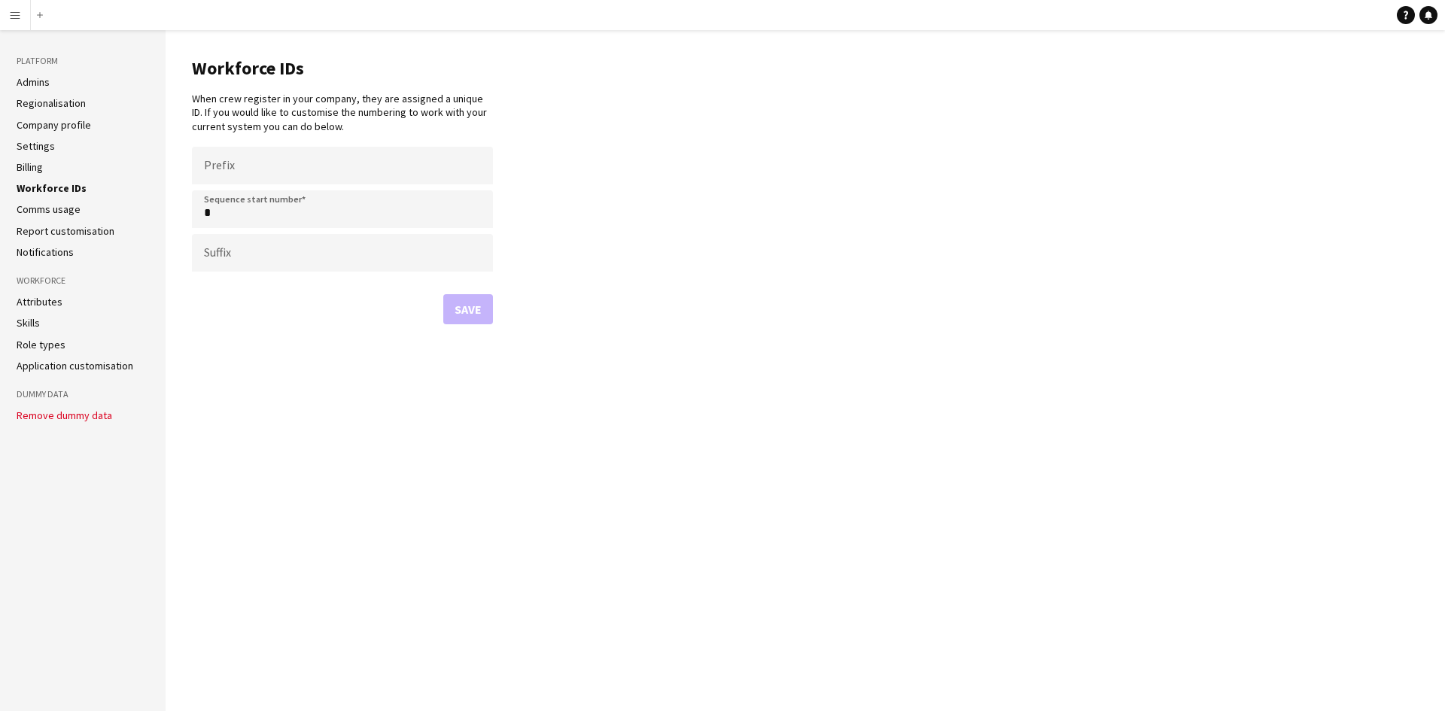
click at [68, 212] on link "Comms usage" at bounding box center [49, 209] width 64 height 14
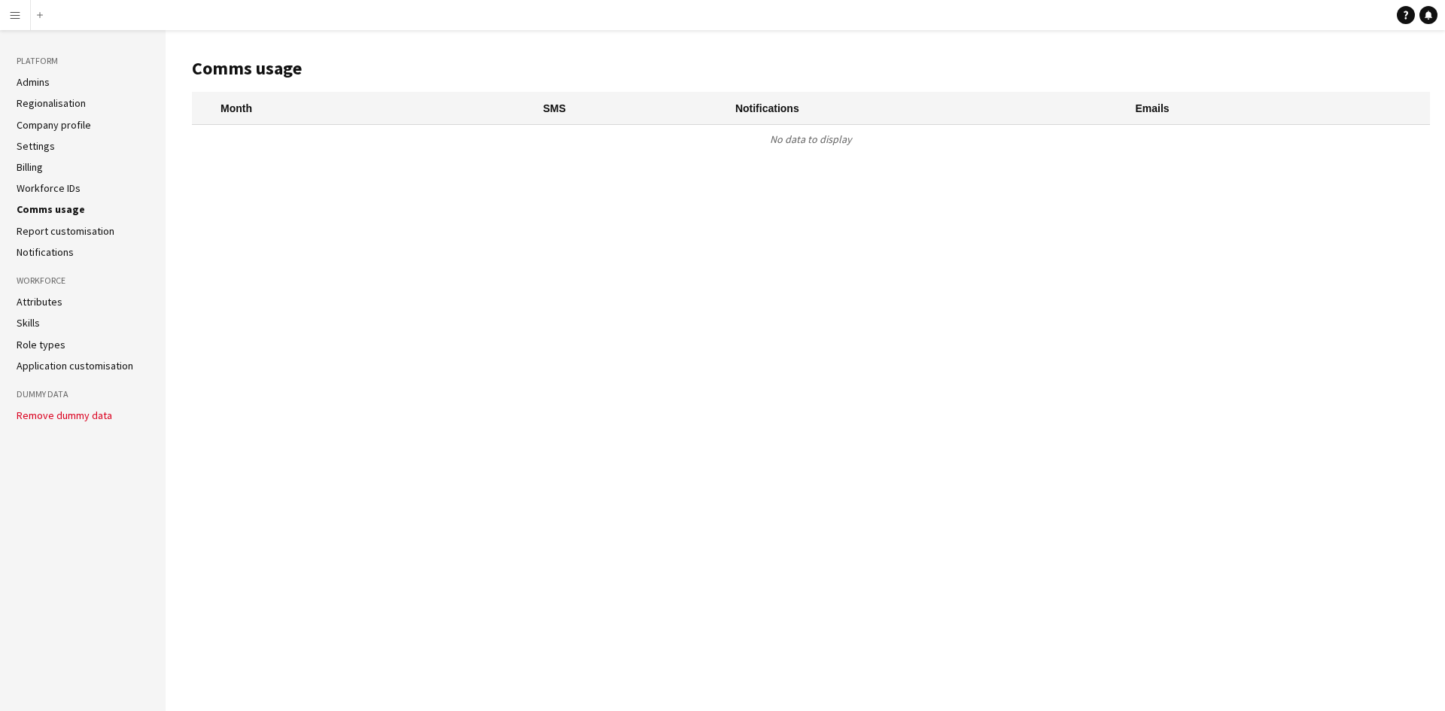
click at [61, 229] on link "Report customisation" at bounding box center [66, 231] width 98 height 14
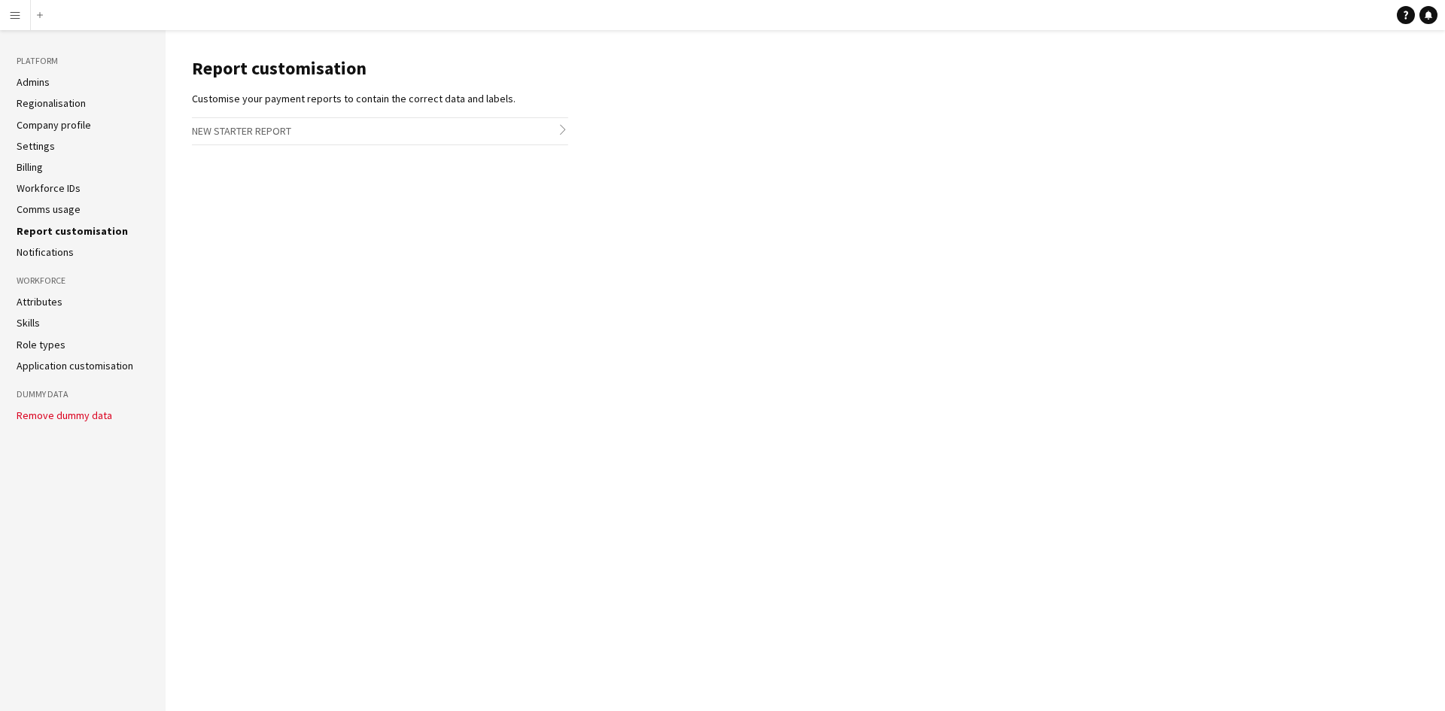
click at [33, 208] on link "Comms usage" at bounding box center [49, 209] width 64 height 14
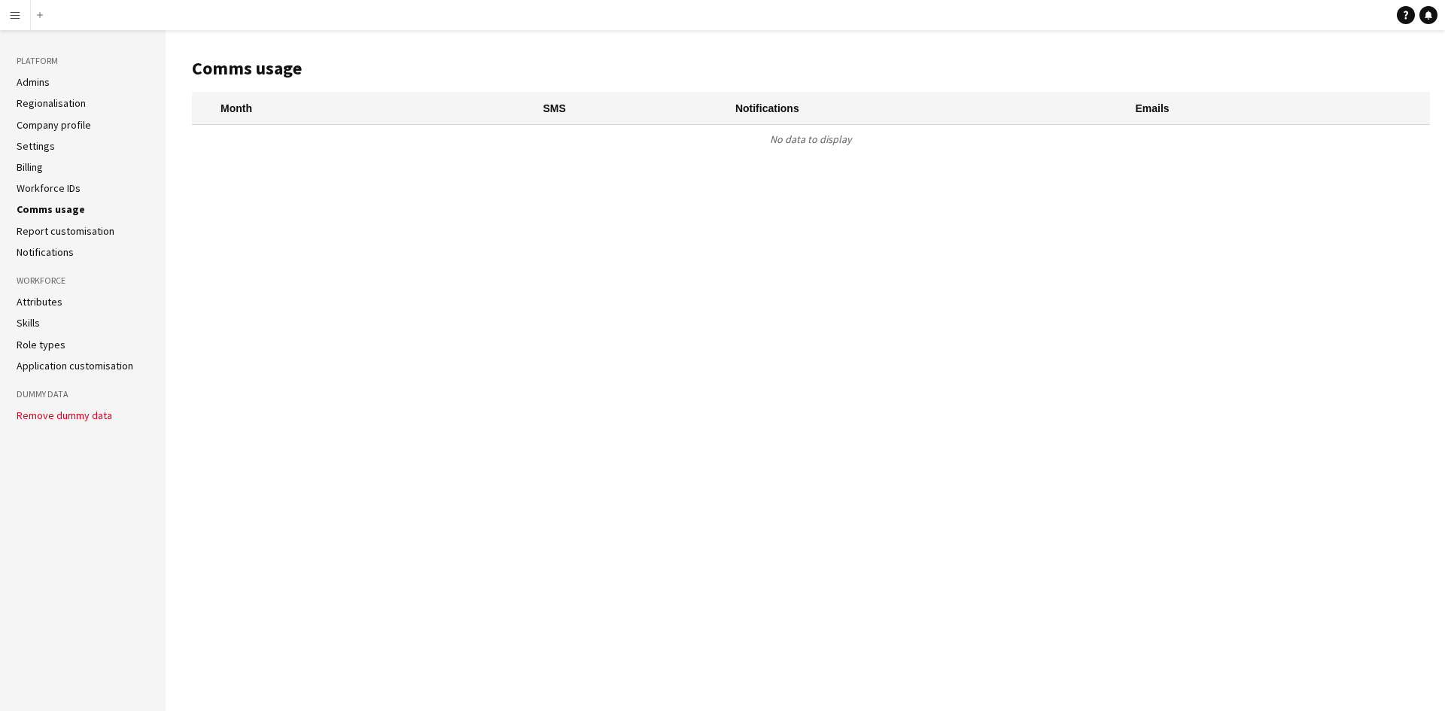
click at [18, 10] on app-icon "Menu" at bounding box center [15, 15] width 12 height 12
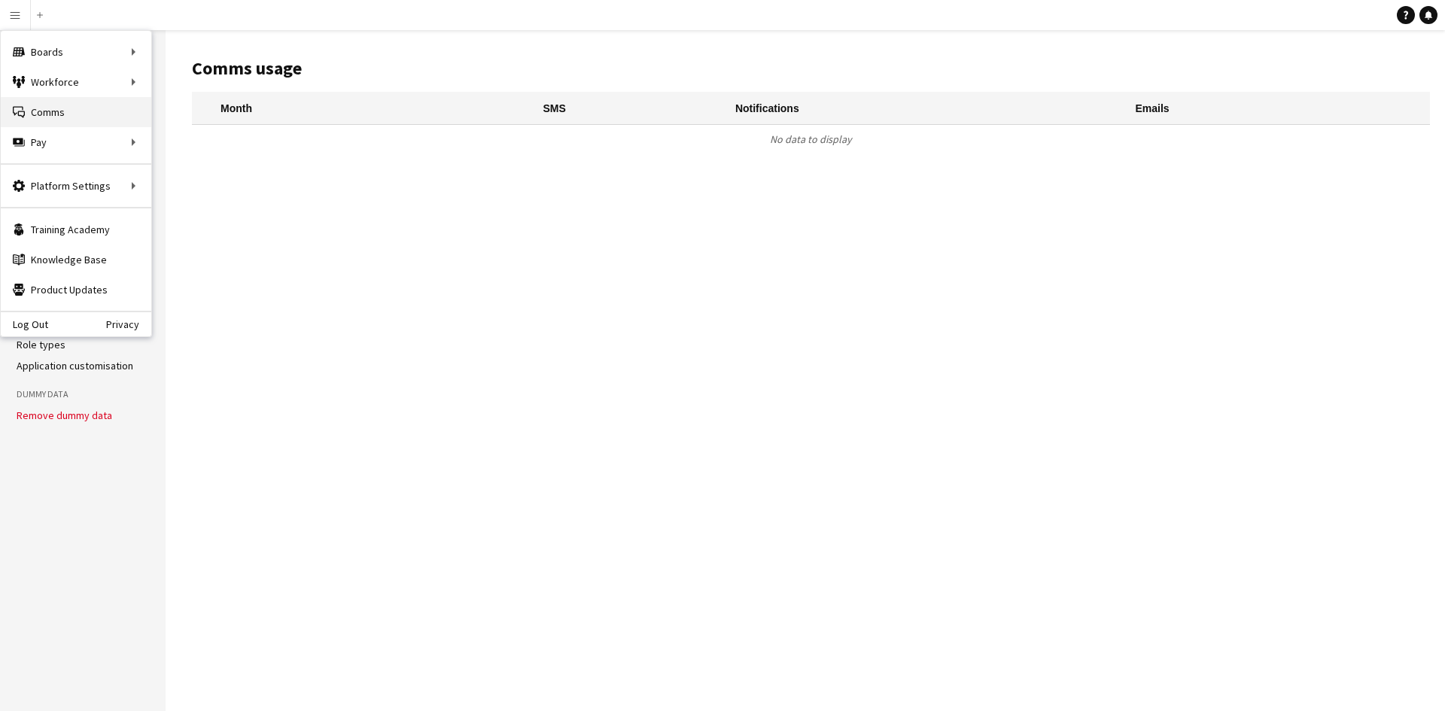
click at [33, 113] on link "Comms Comms" at bounding box center [76, 112] width 151 height 30
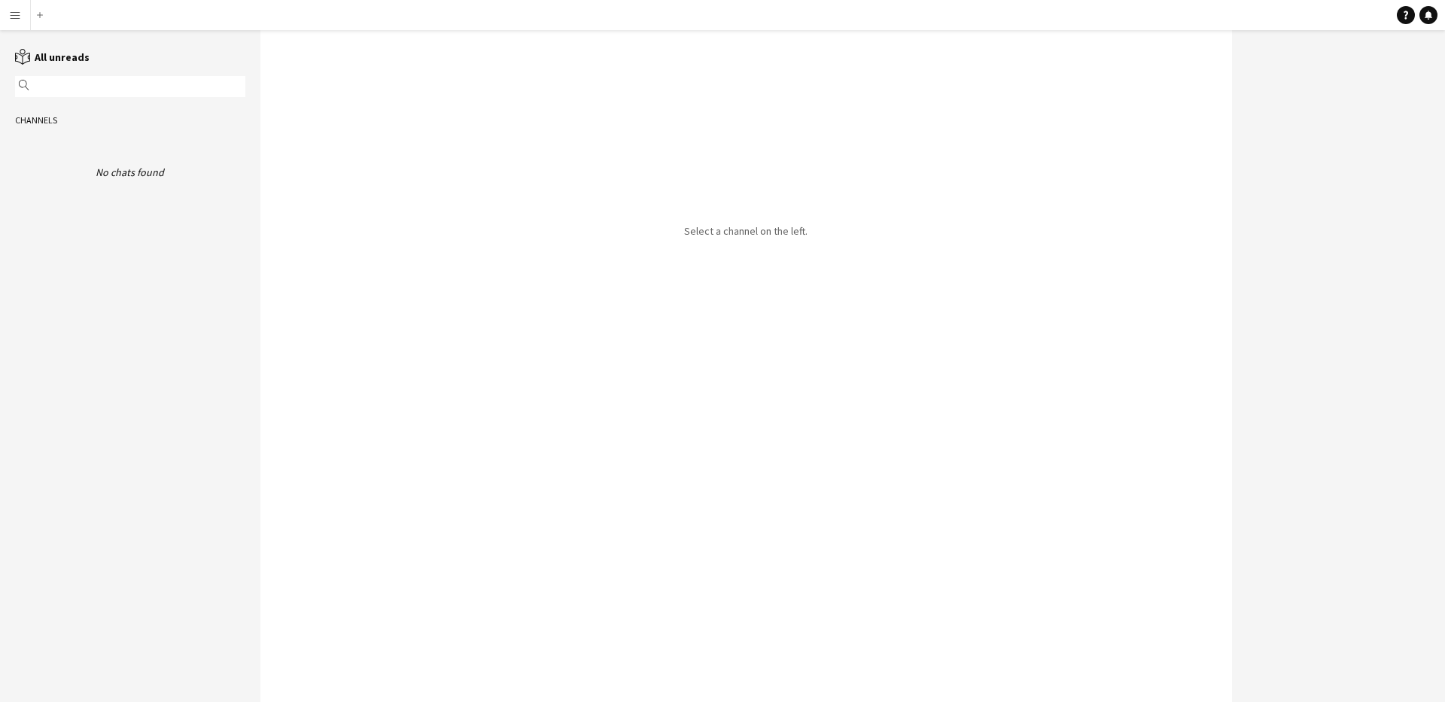
click at [141, 84] on input "text" at bounding box center [137, 87] width 208 height 14
type input "****"
click at [46, 124] on div "Channels" at bounding box center [130, 120] width 260 height 24
click at [105, 176] on div "No chats found" at bounding box center [130, 173] width 230 height 14
click at [42, 50] on link "reading All unreads" at bounding box center [52, 57] width 74 height 14
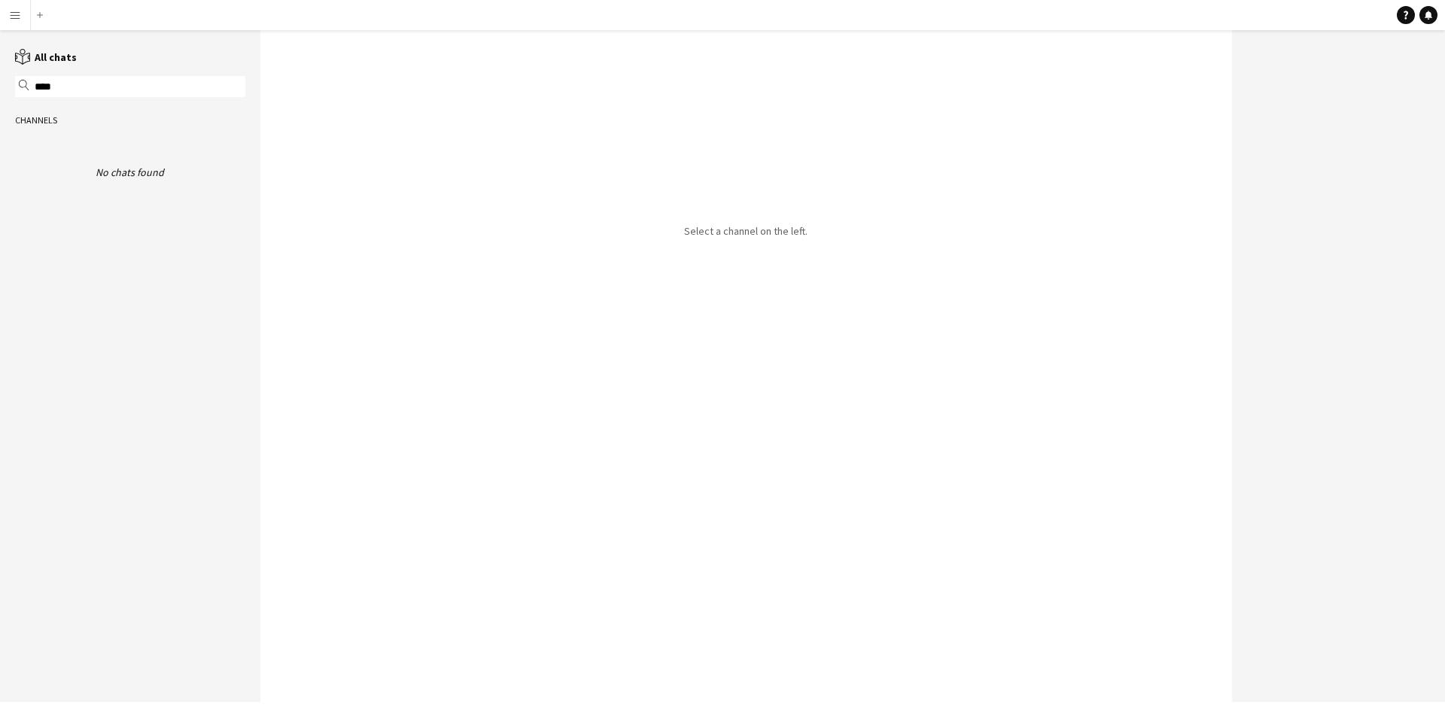
click at [53, 53] on link "reading All chats" at bounding box center [46, 57] width 62 height 14
click at [53, 53] on link "reading All unreads" at bounding box center [52, 57] width 74 height 14
click at [39, 14] on app-icon "Add" at bounding box center [40, 15] width 6 height 6
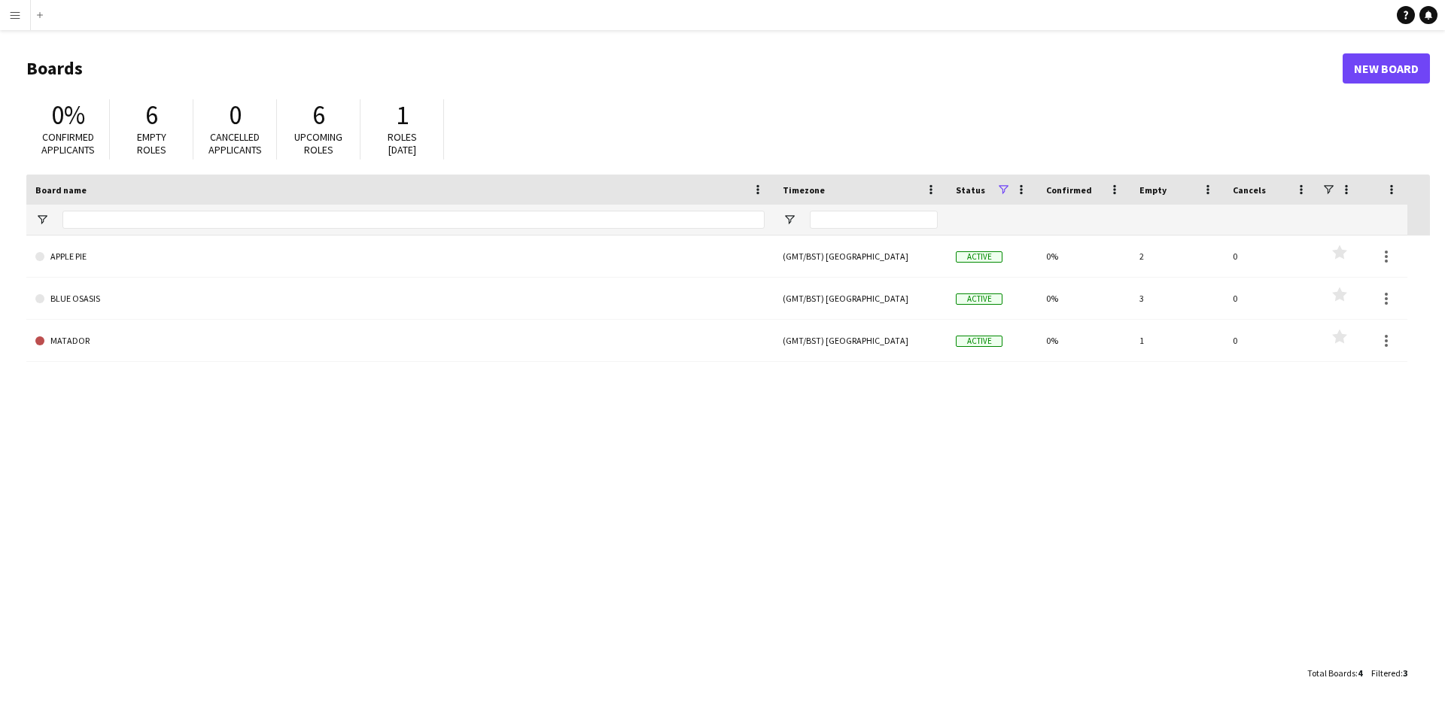
click at [11, 15] on app-icon "Menu" at bounding box center [15, 15] width 12 height 12
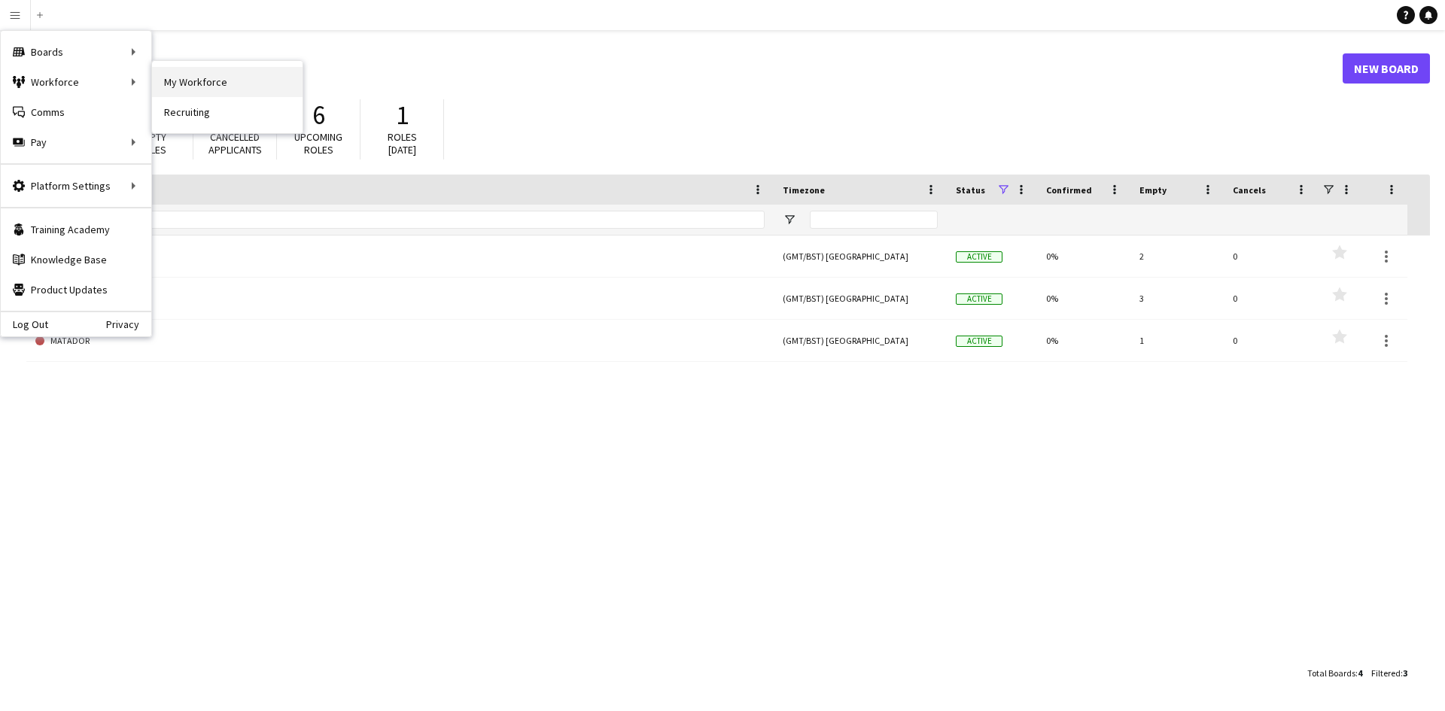
click at [179, 79] on link "My Workforce" at bounding box center [227, 82] width 151 height 30
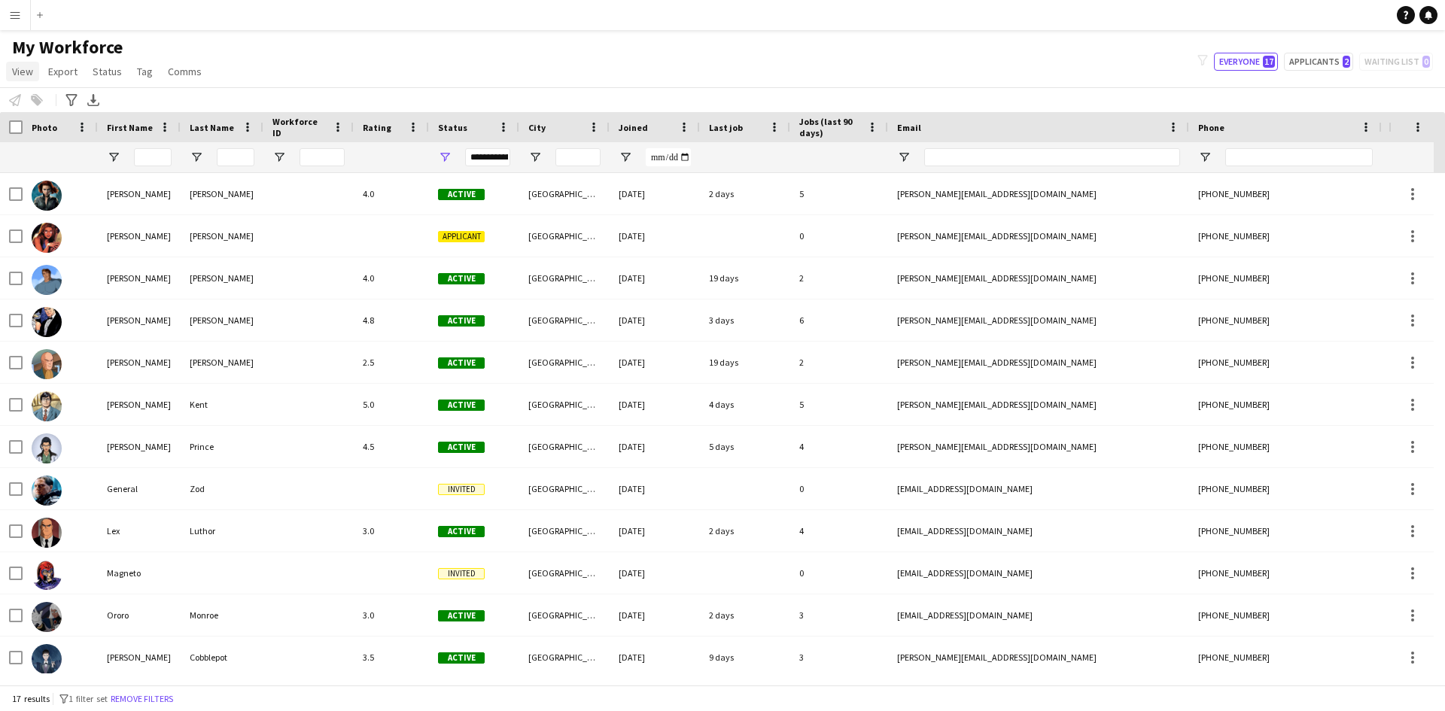
click at [25, 71] on span "View" at bounding box center [22, 72] width 21 height 14
click at [1127, 56] on div "My Workforce View Views Default view New view Update view Delete view Edit name…" at bounding box center [722, 61] width 1445 height 51
click at [1395, 62] on div "filter-1 Everyone 17 Applicants 2 Waiting list 0" at bounding box center [1315, 62] width 260 height 18
click at [1429, 131] on div at bounding box center [1410, 127] width 45 height 30
click at [1421, 128] on span at bounding box center [1418, 127] width 14 height 14
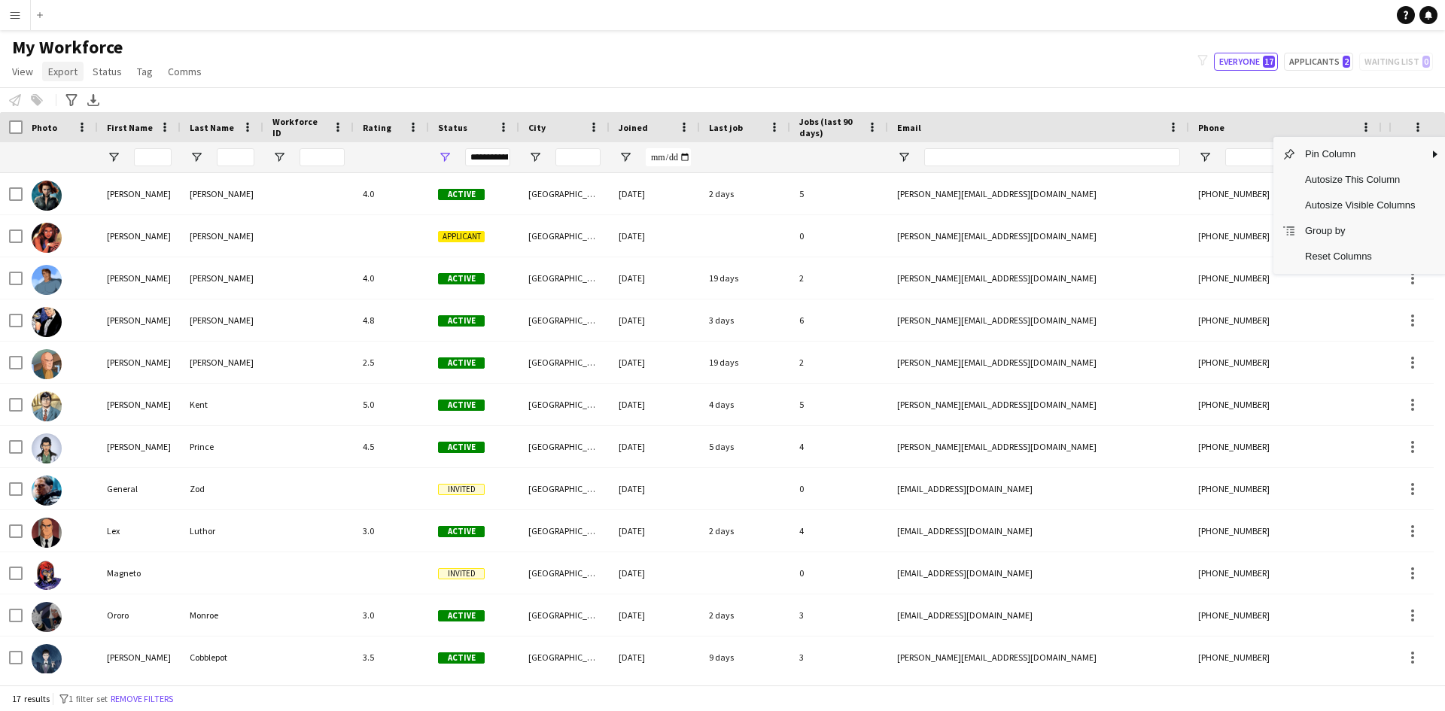
click at [62, 78] on span "Export" at bounding box center [62, 72] width 29 height 14
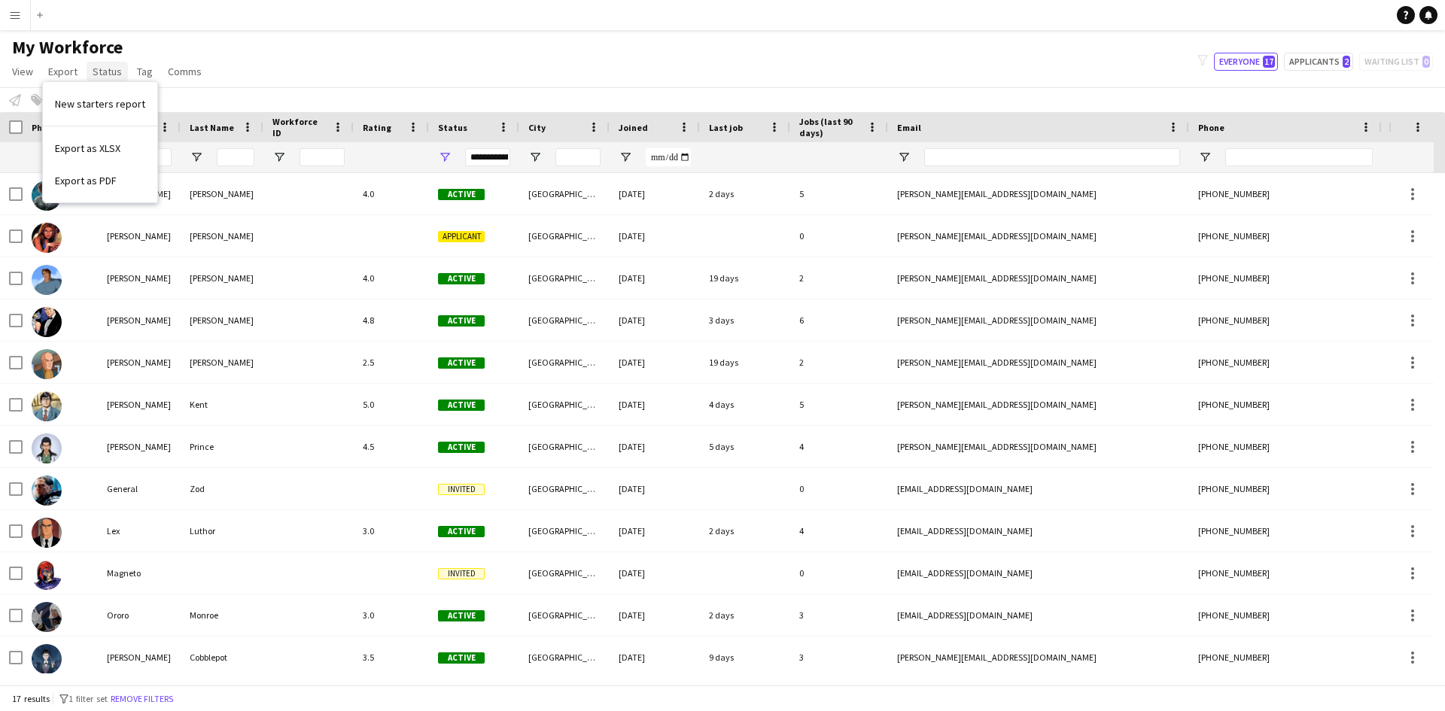
click at [101, 65] on span "Status" at bounding box center [107, 72] width 29 height 14
click at [151, 71] on link "Tag" at bounding box center [145, 72] width 28 height 20
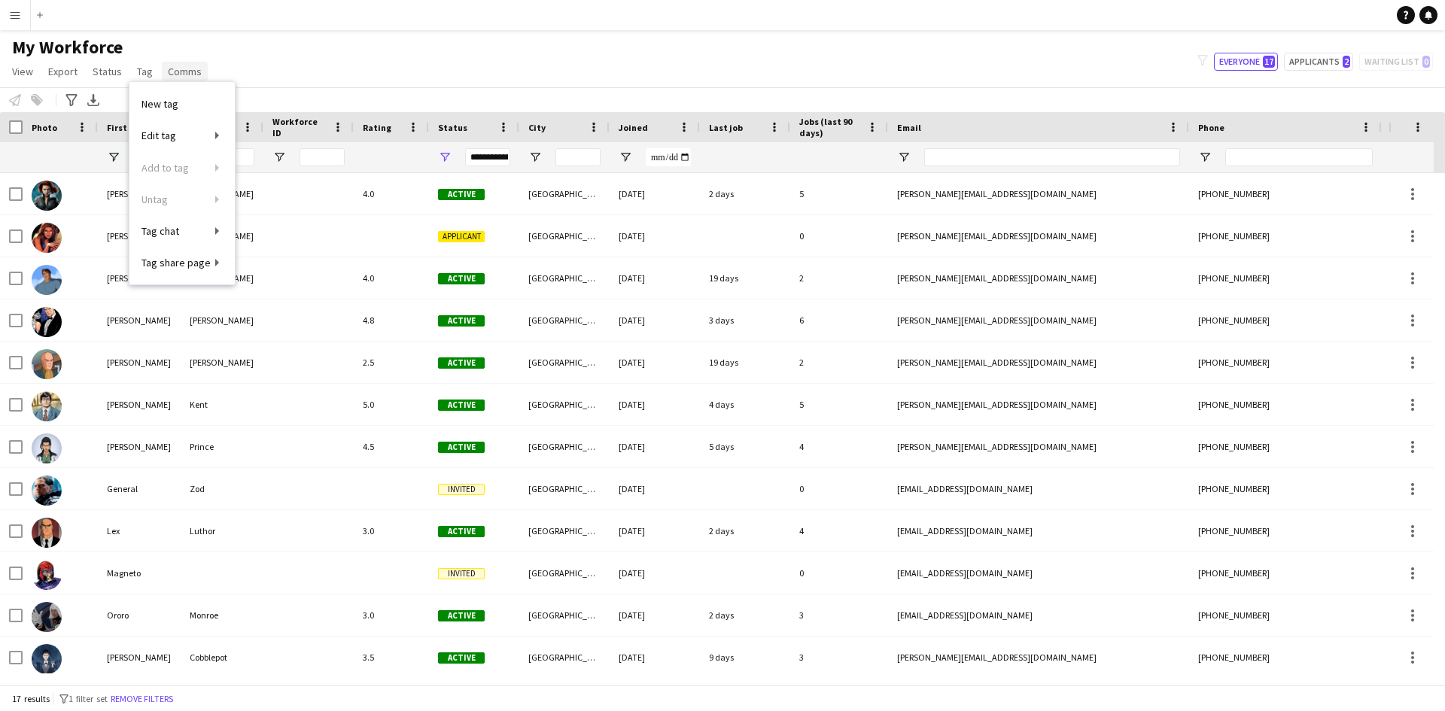
click at [178, 75] on span "Comms" at bounding box center [185, 72] width 34 height 14
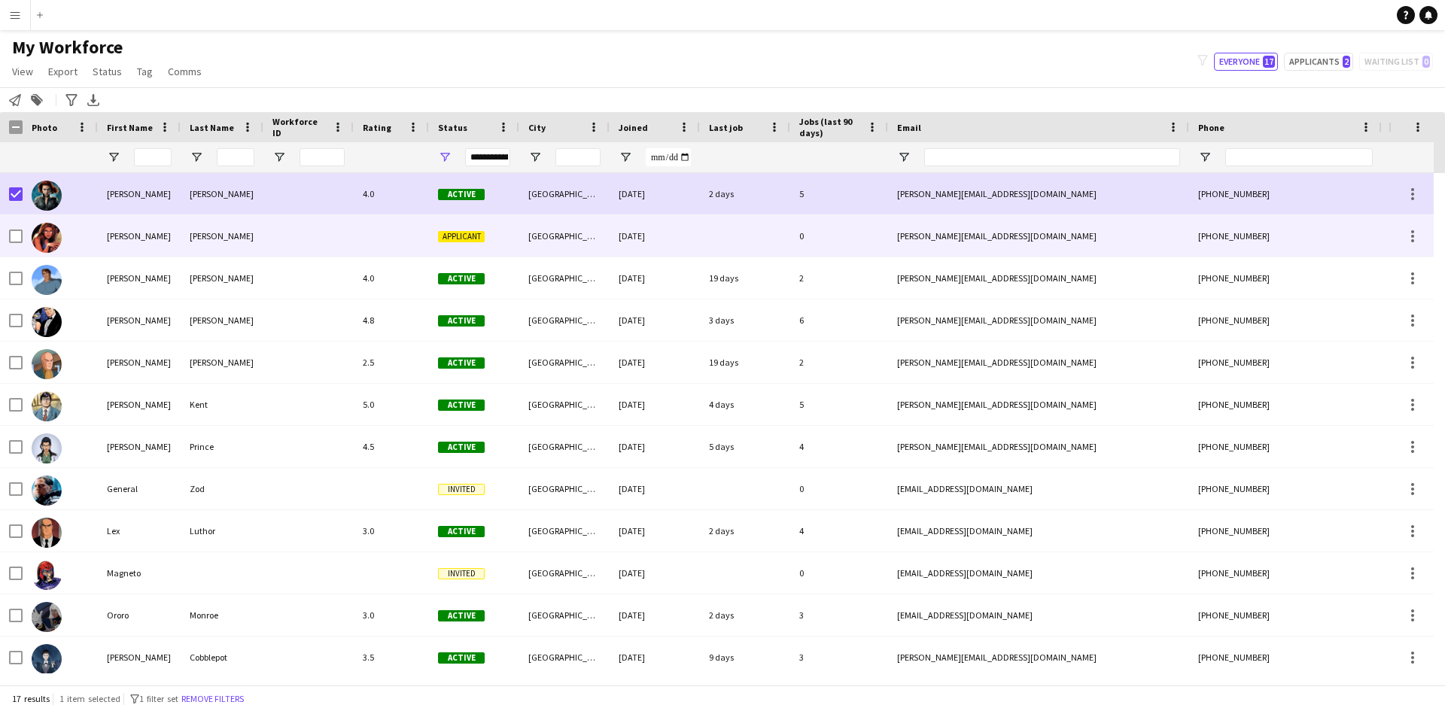
click at [30, 245] on div at bounding box center [60, 235] width 75 height 41
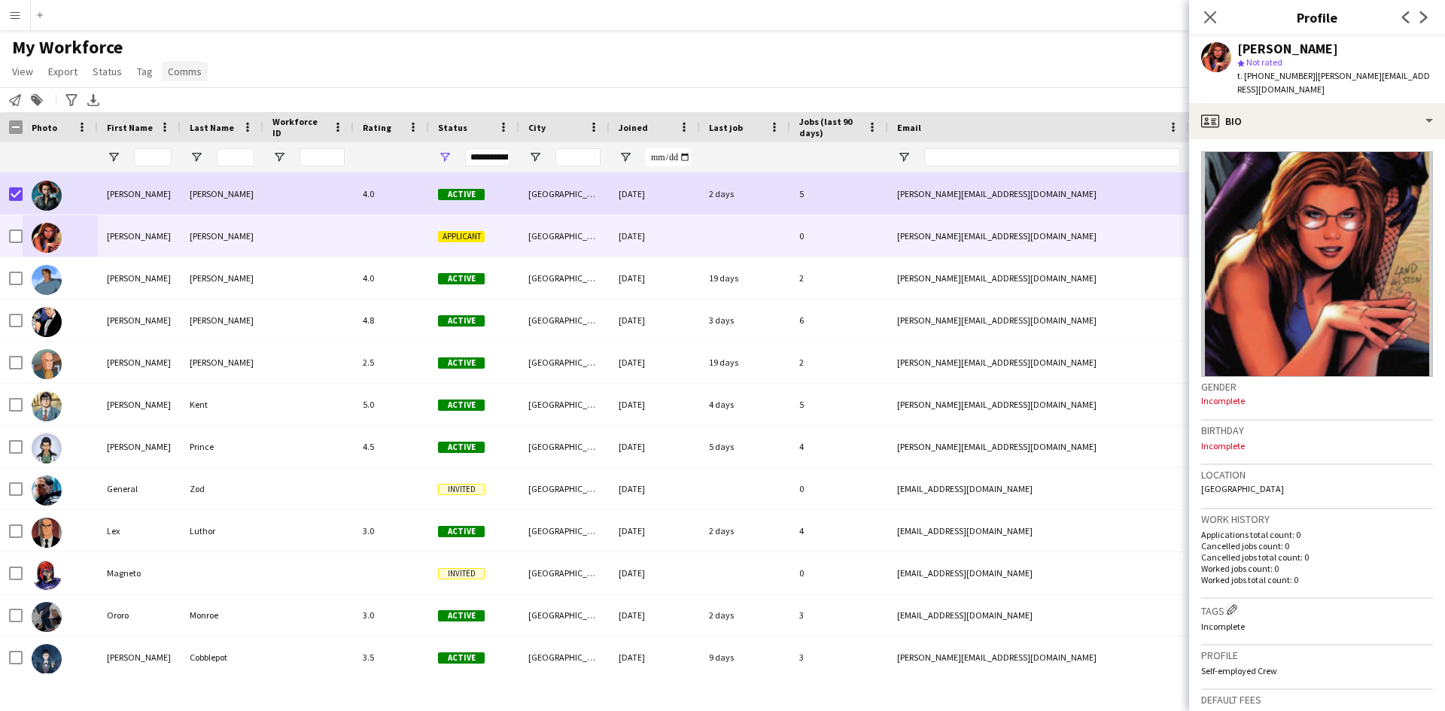
click at [183, 74] on span "Comms" at bounding box center [185, 72] width 34 height 14
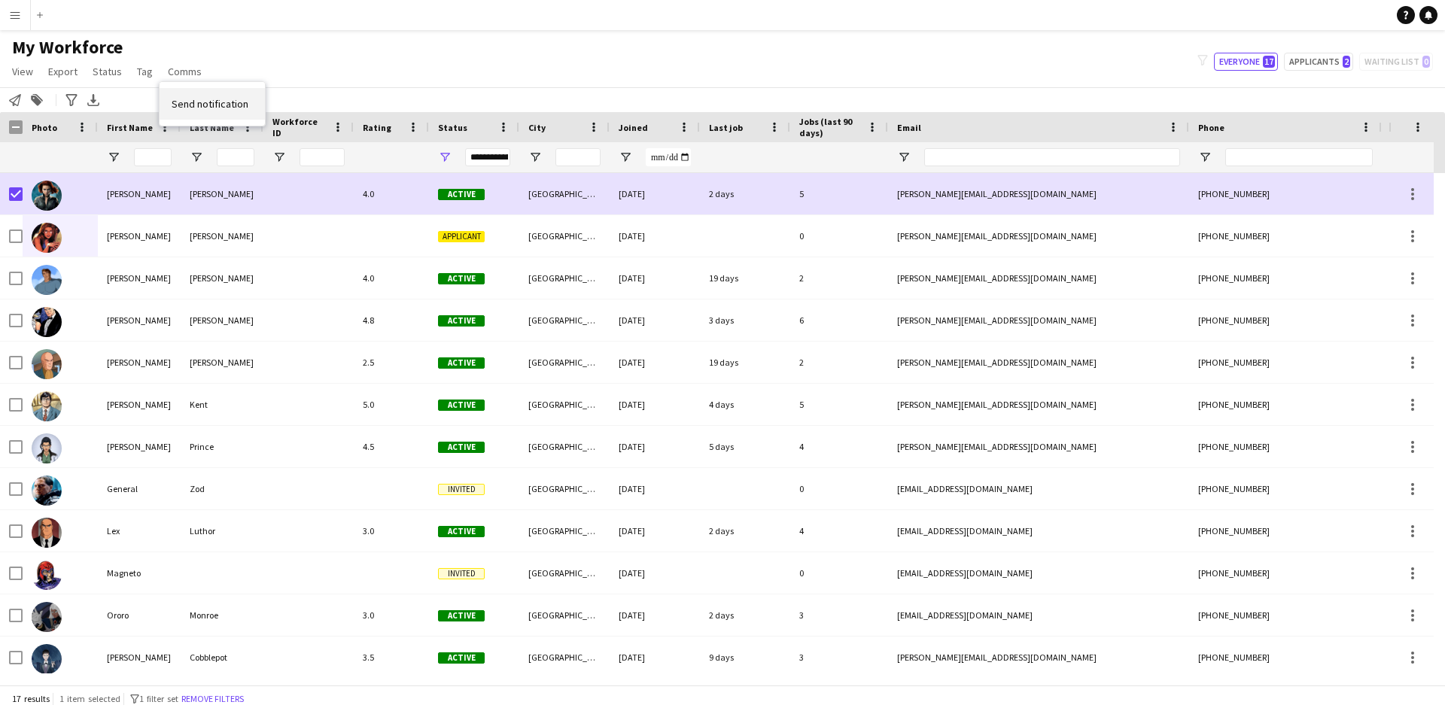
click at [192, 96] on link "Send notification" at bounding box center [212, 104] width 105 height 32
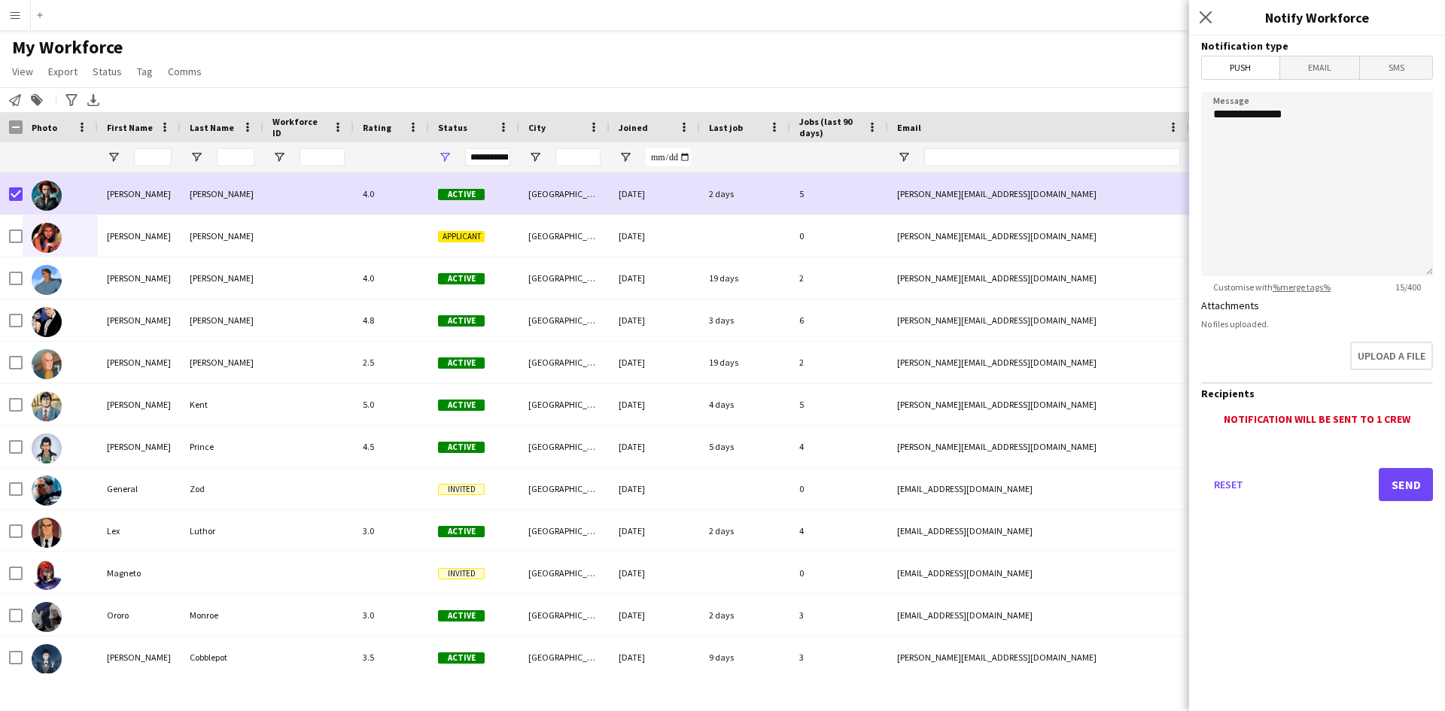
click at [1297, 71] on span "Email" at bounding box center [1320, 67] width 80 height 23
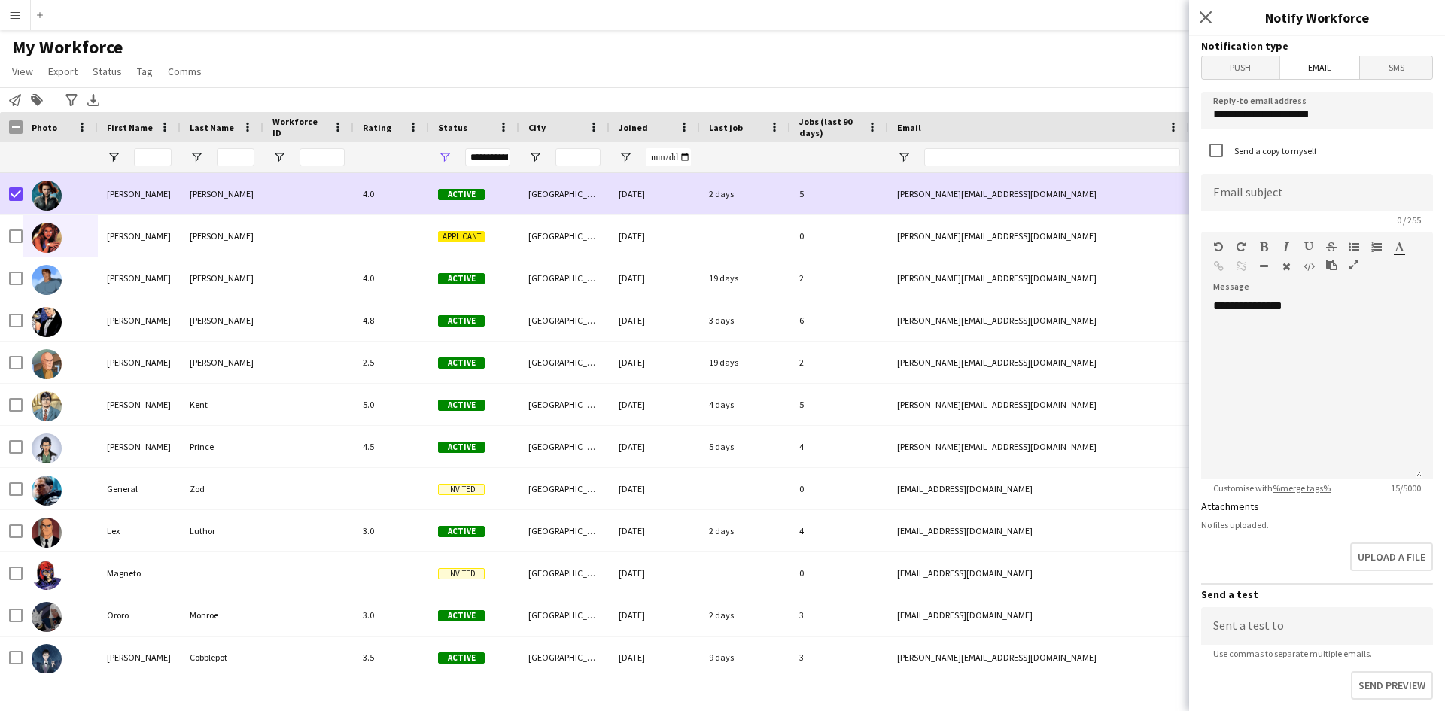
click at [1360, 70] on span "SMS" at bounding box center [1396, 67] width 72 height 23
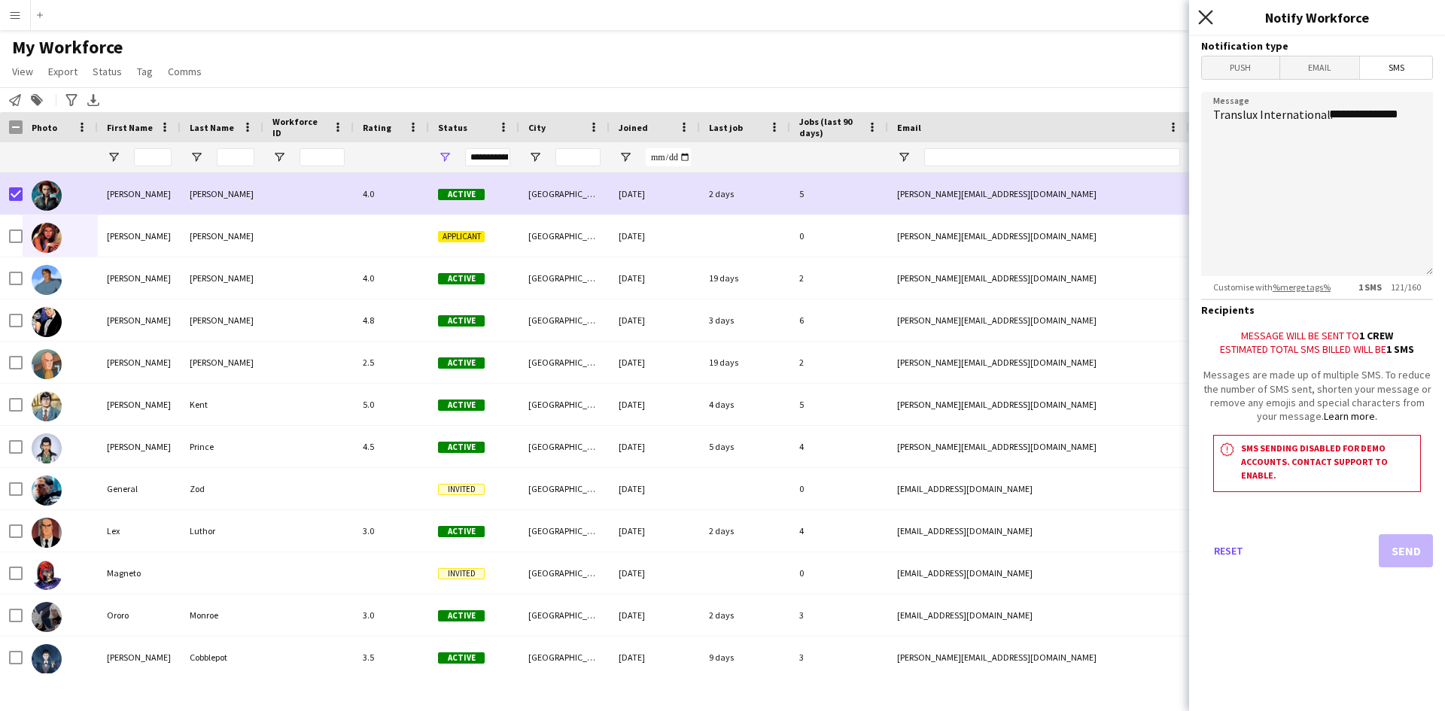
click at [1202, 14] on icon at bounding box center [1205, 17] width 14 height 14
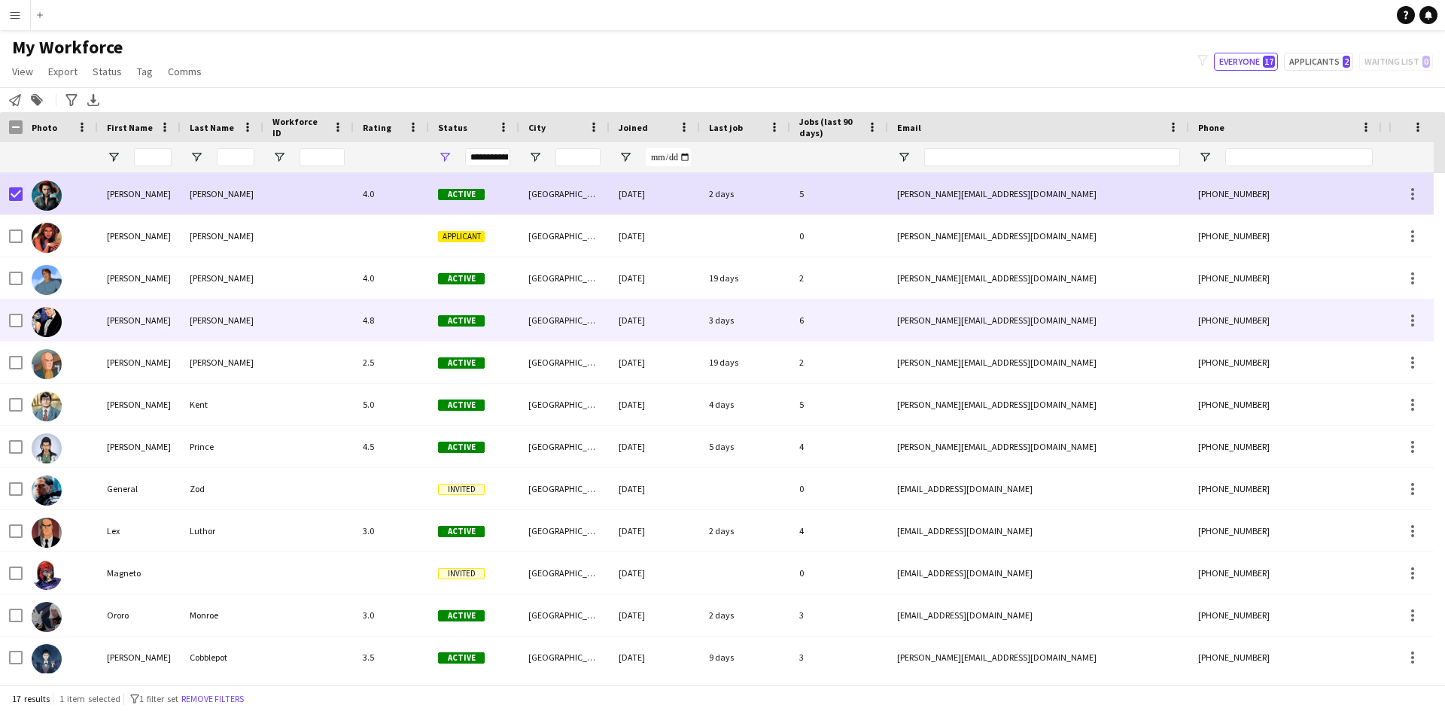
click at [587, 324] on div "[GEOGRAPHIC_DATA]" at bounding box center [564, 320] width 90 height 41
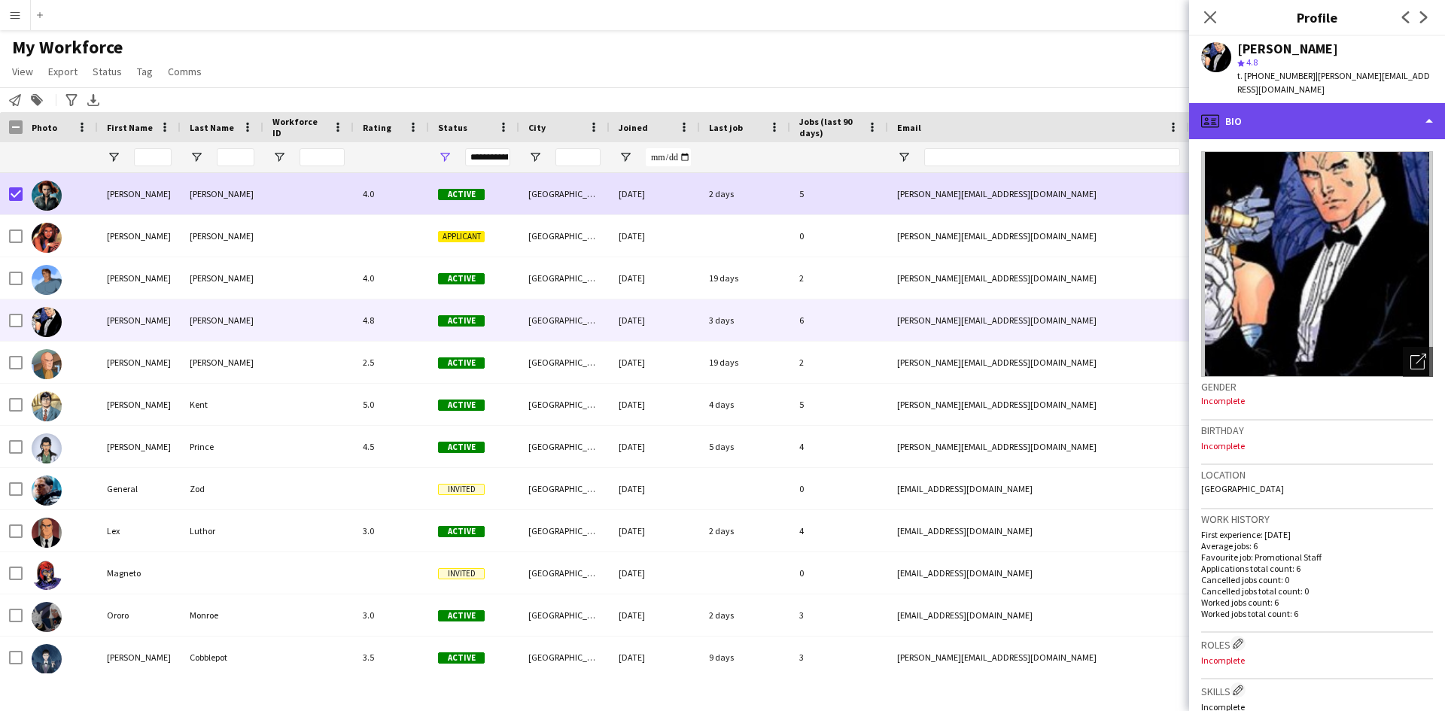
click at [1247, 104] on div "profile Bio" at bounding box center [1317, 121] width 256 height 36
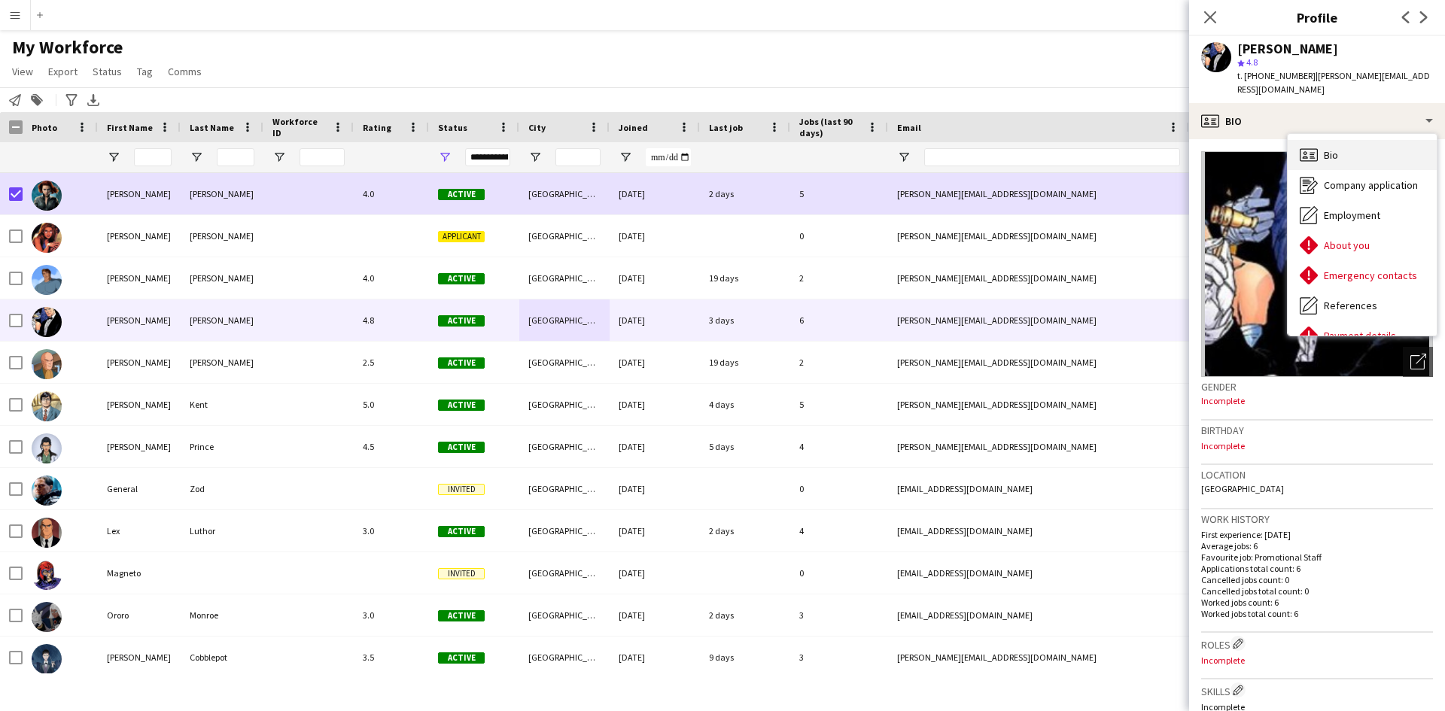
click at [1361, 140] on div "Bio Bio" at bounding box center [1362, 155] width 149 height 30
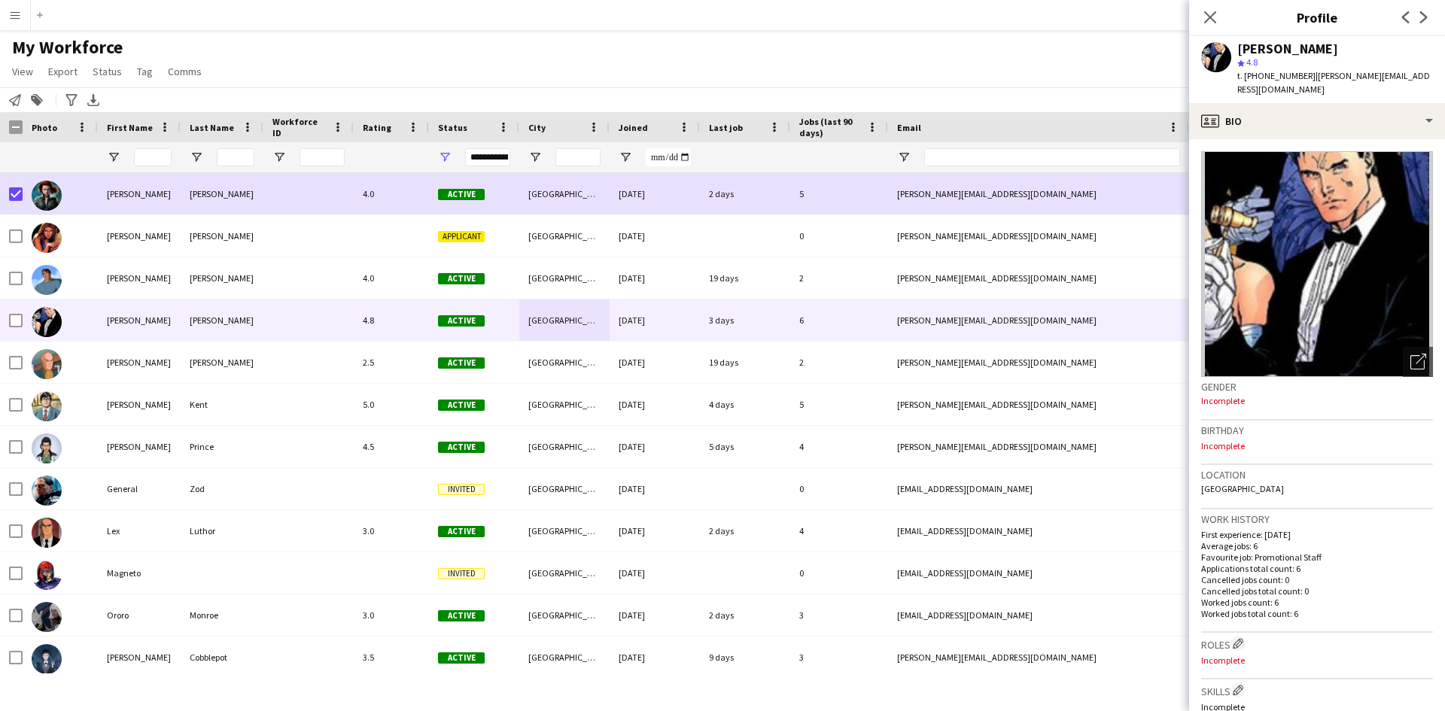
click at [24, 13] on button "Menu" at bounding box center [15, 15] width 30 height 30
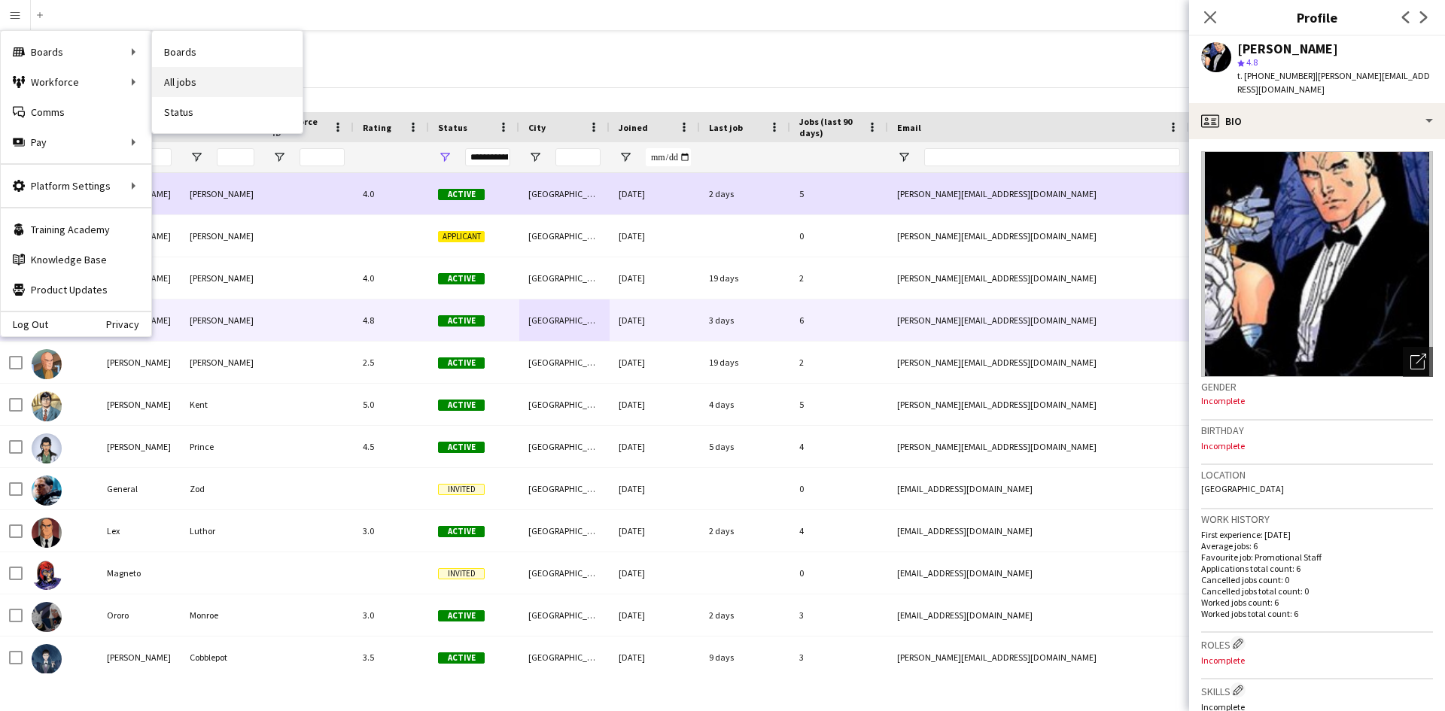
click at [197, 71] on link "All jobs" at bounding box center [227, 82] width 151 height 30
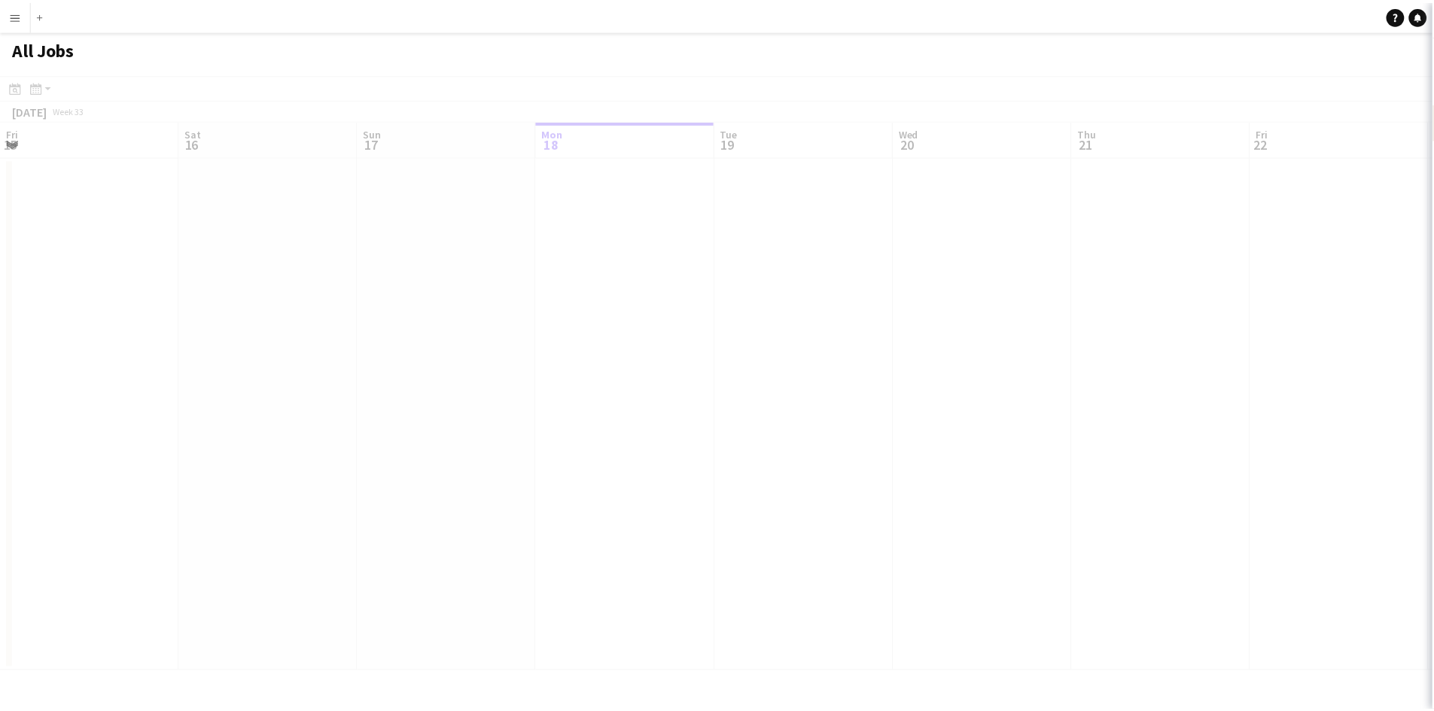
scroll to position [0, 360]
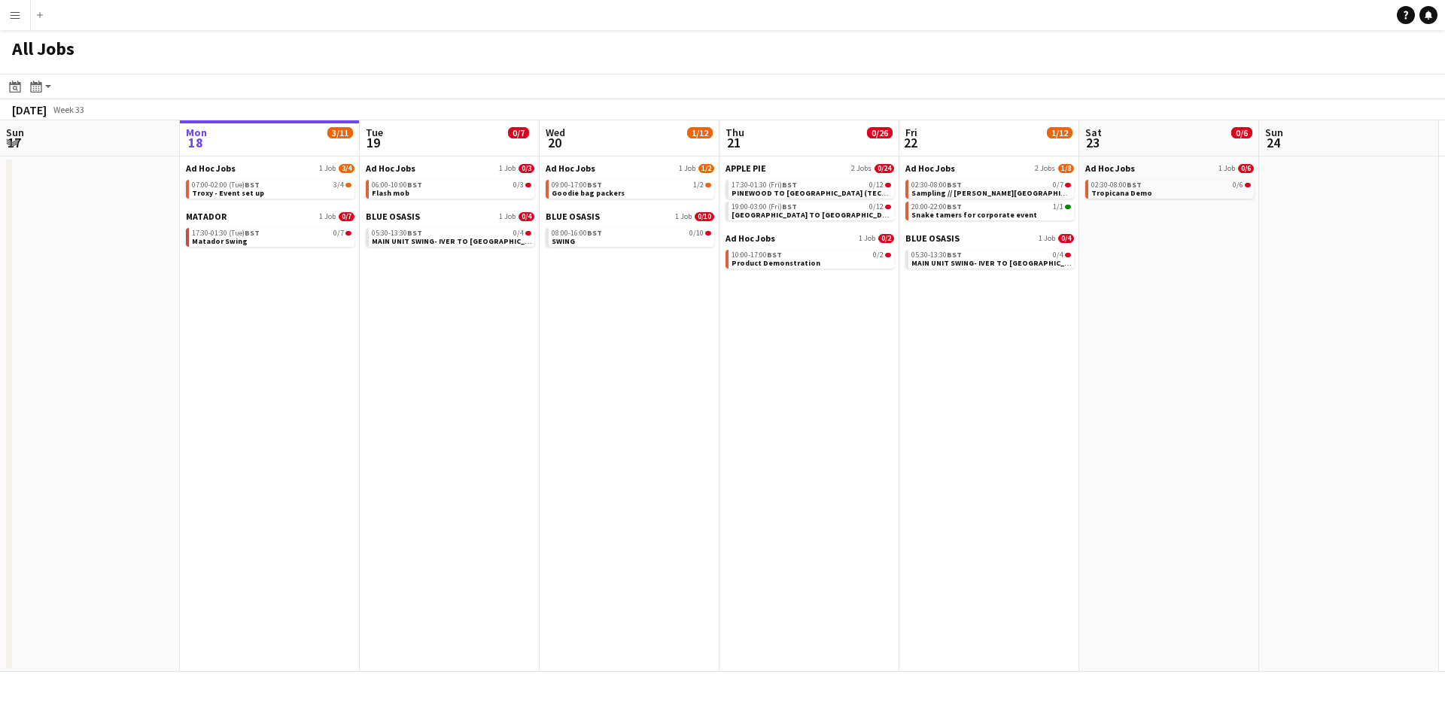
click at [17, 23] on button "Menu" at bounding box center [15, 15] width 30 height 30
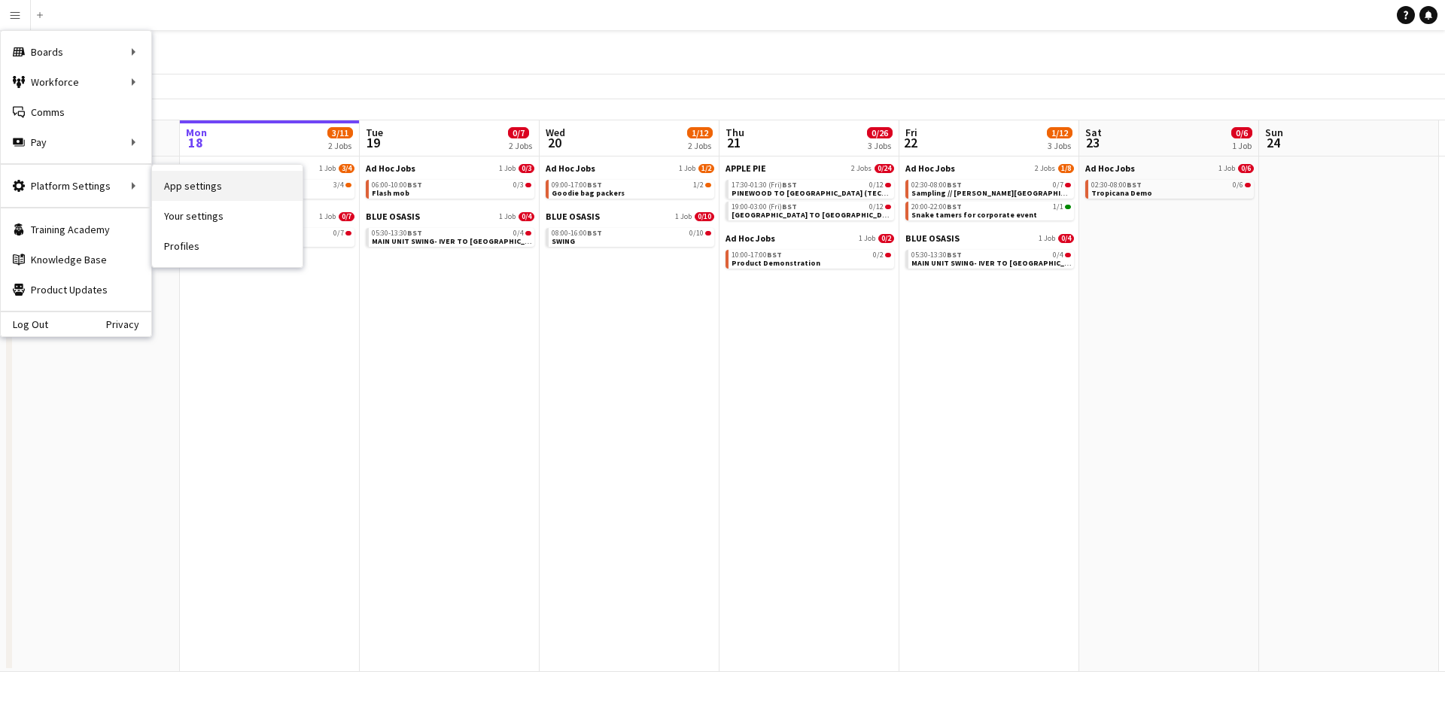
click at [196, 187] on link "App settings" at bounding box center [227, 186] width 151 height 30
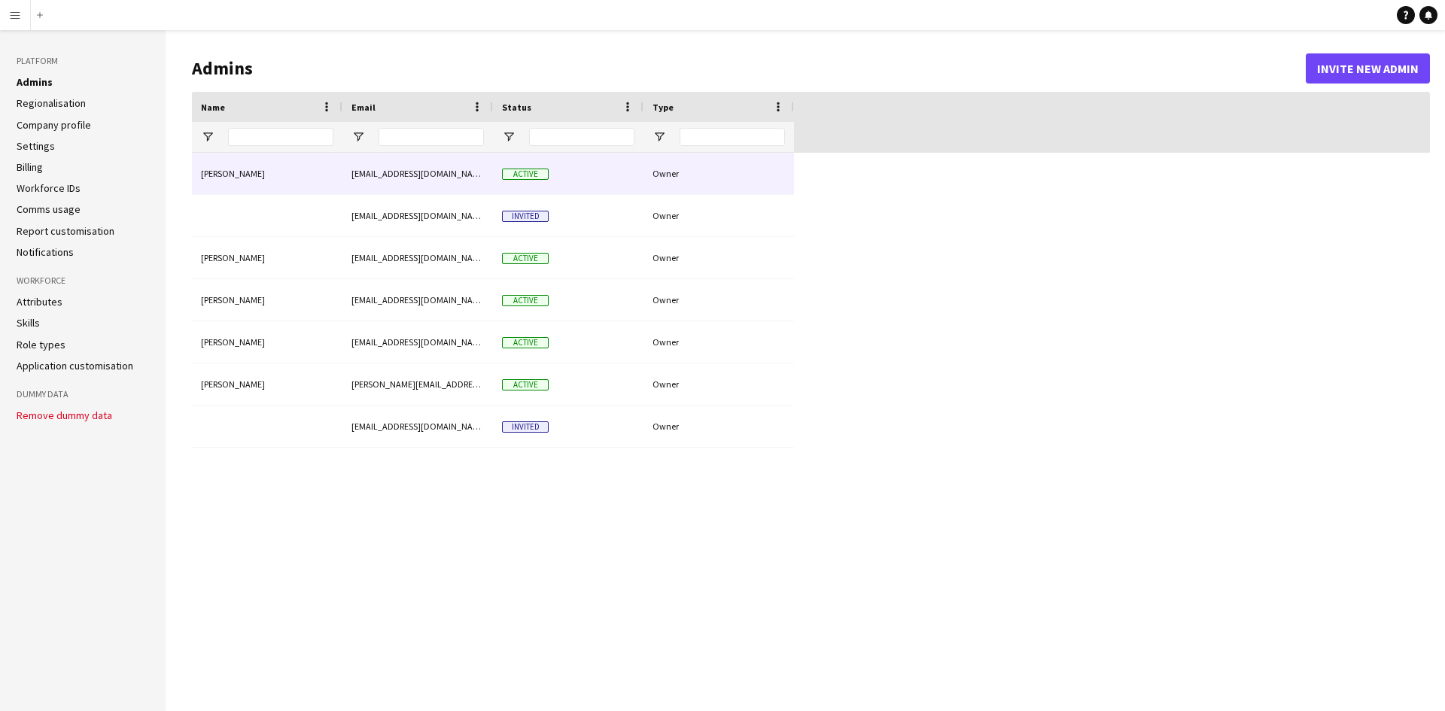
type input "**********"
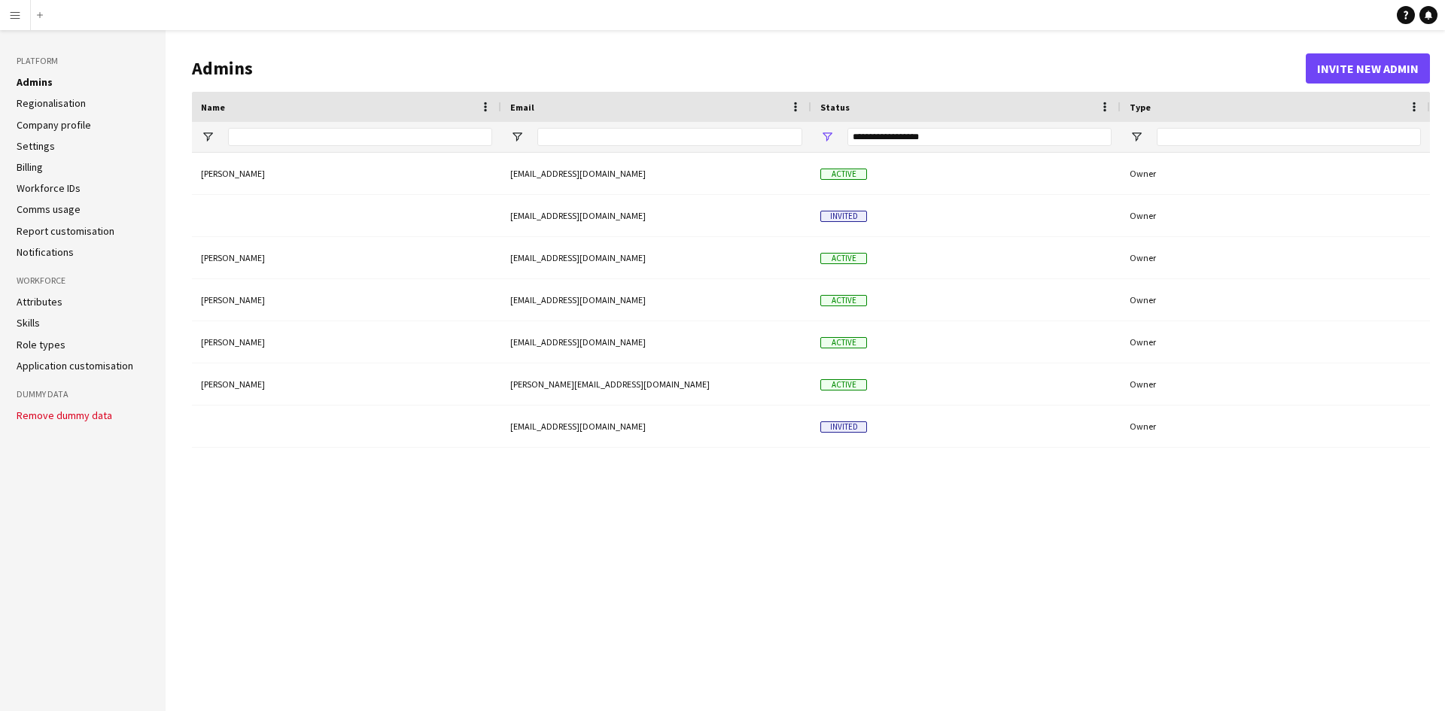
click at [35, 143] on link "Settings" at bounding box center [36, 146] width 38 height 14
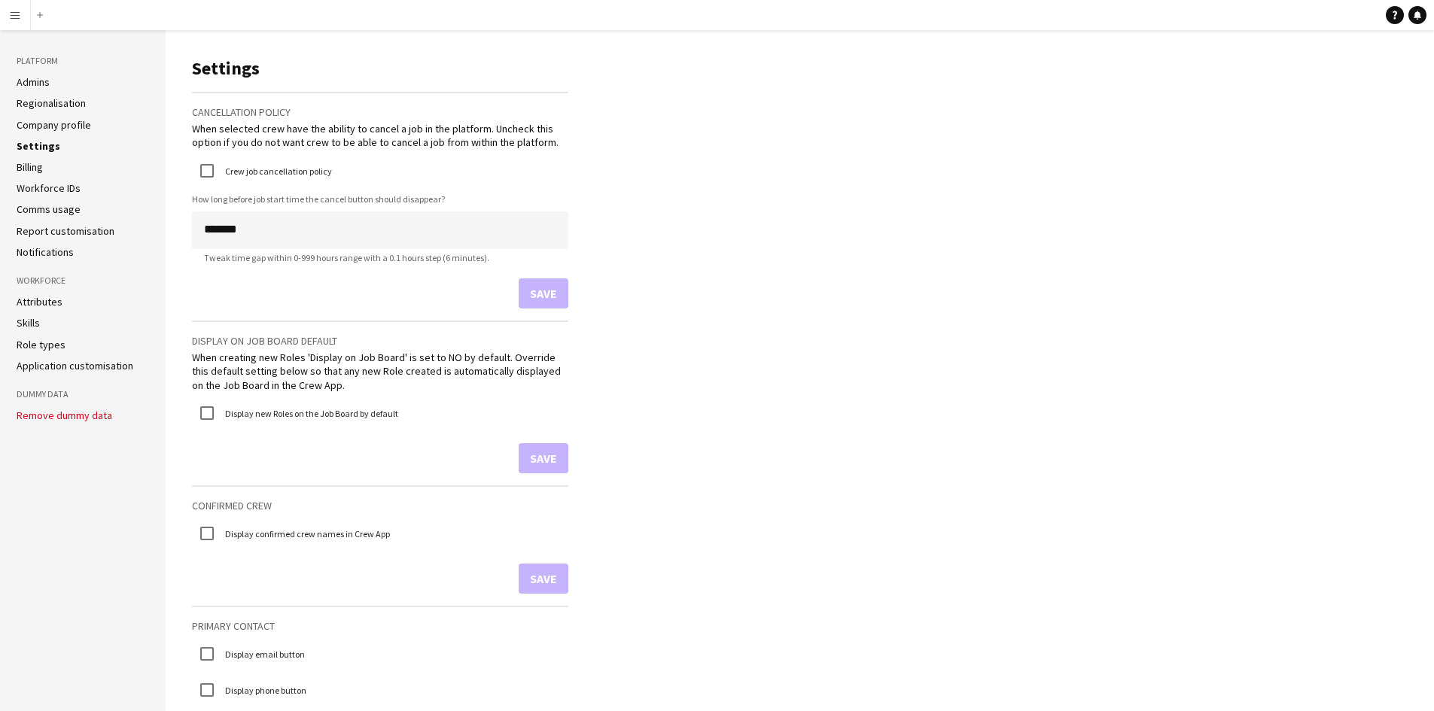
click at [25, 309] on link "Attributes" at bounding box center [40, 302] width 46 height 14
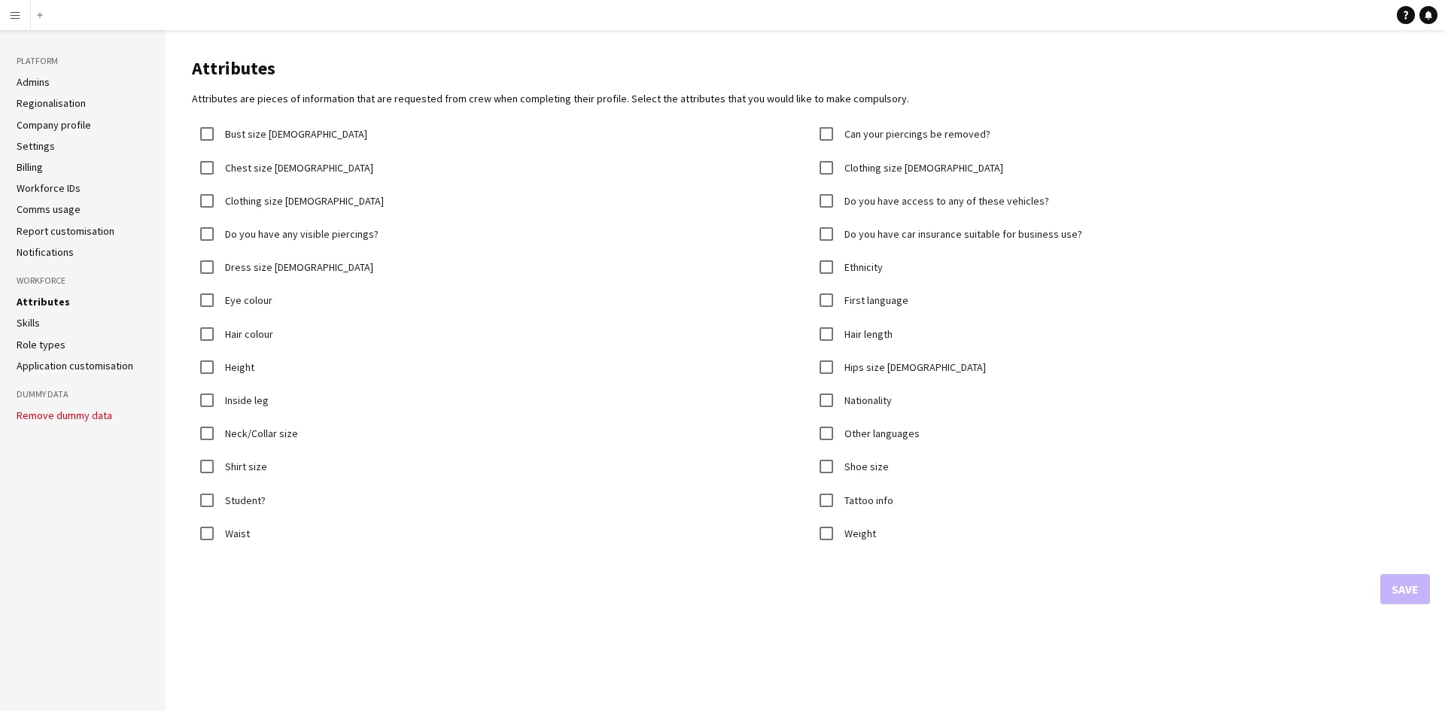
click at [36, 342] on link "Role types" at bounding box center [41, 345] width 49 height 14
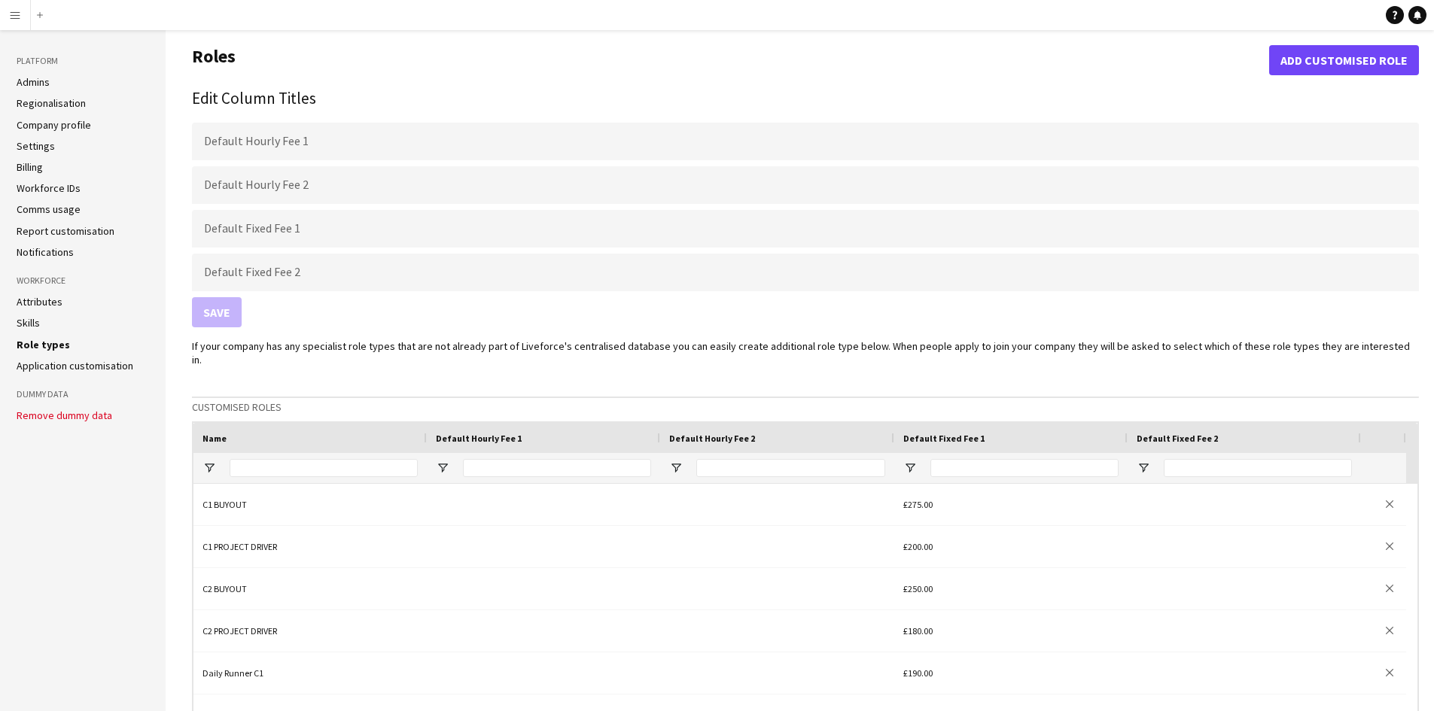
click at [78, 364] on link "Application customisation" at bounding box center [75, 366] width 117 height 14
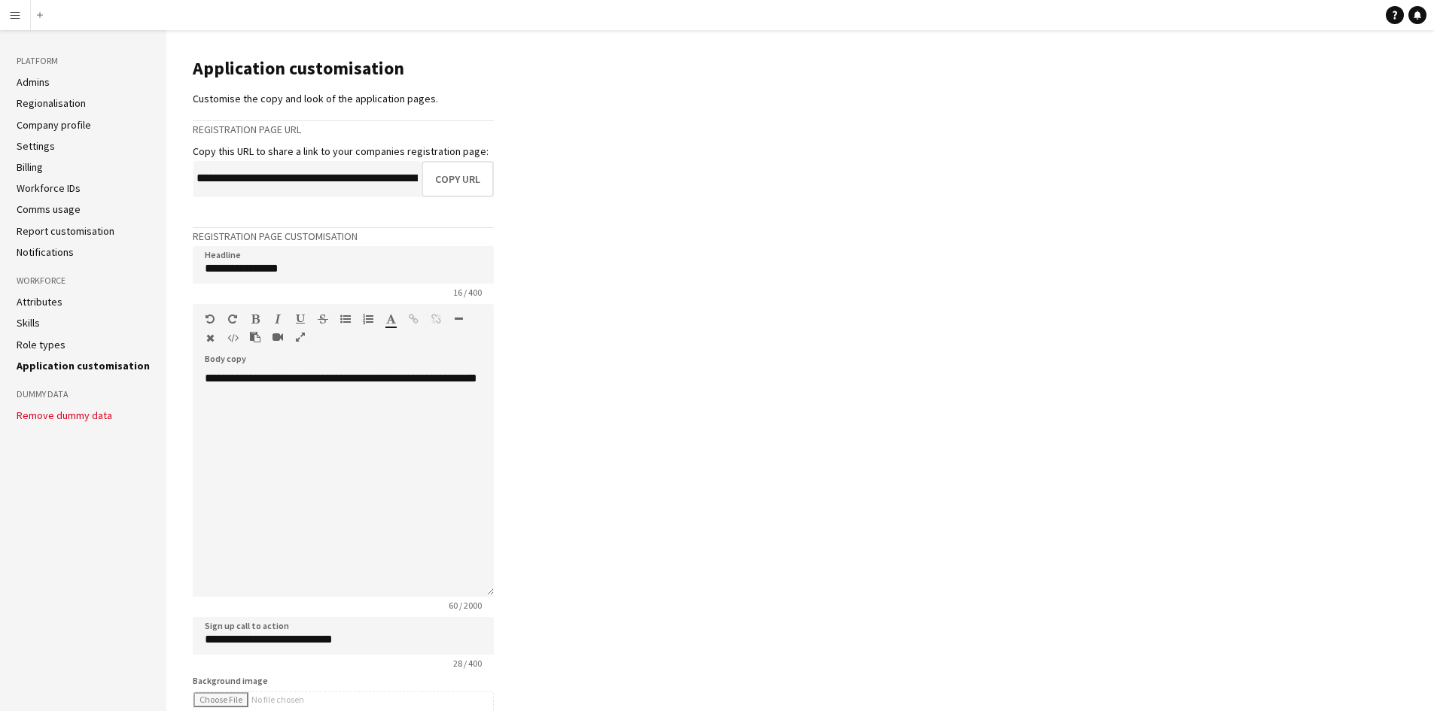
click at [77, 225] on link "Report customisation" at bounding box center [66, 231] width 98 height 14
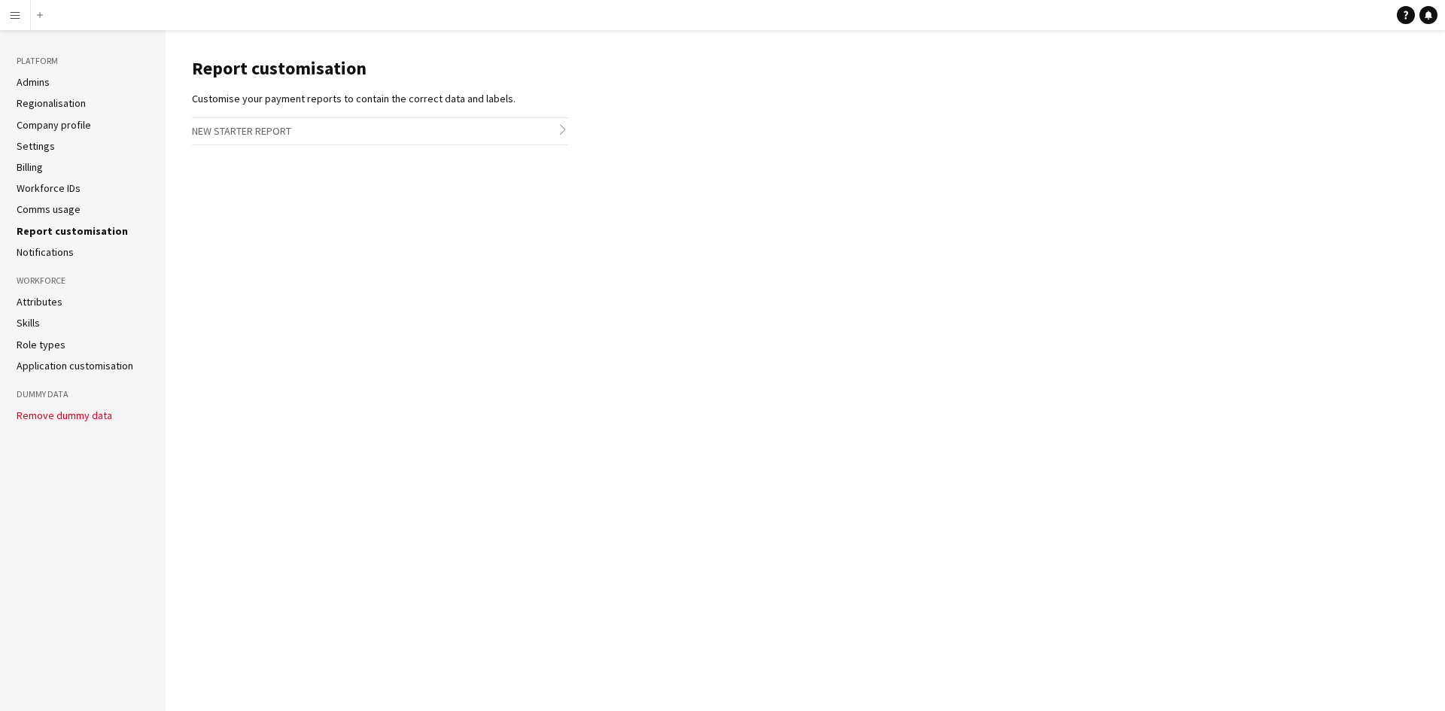
click at [66, 203] on link "Comms usage" at bounding box center [49, 209] width 64 height 14
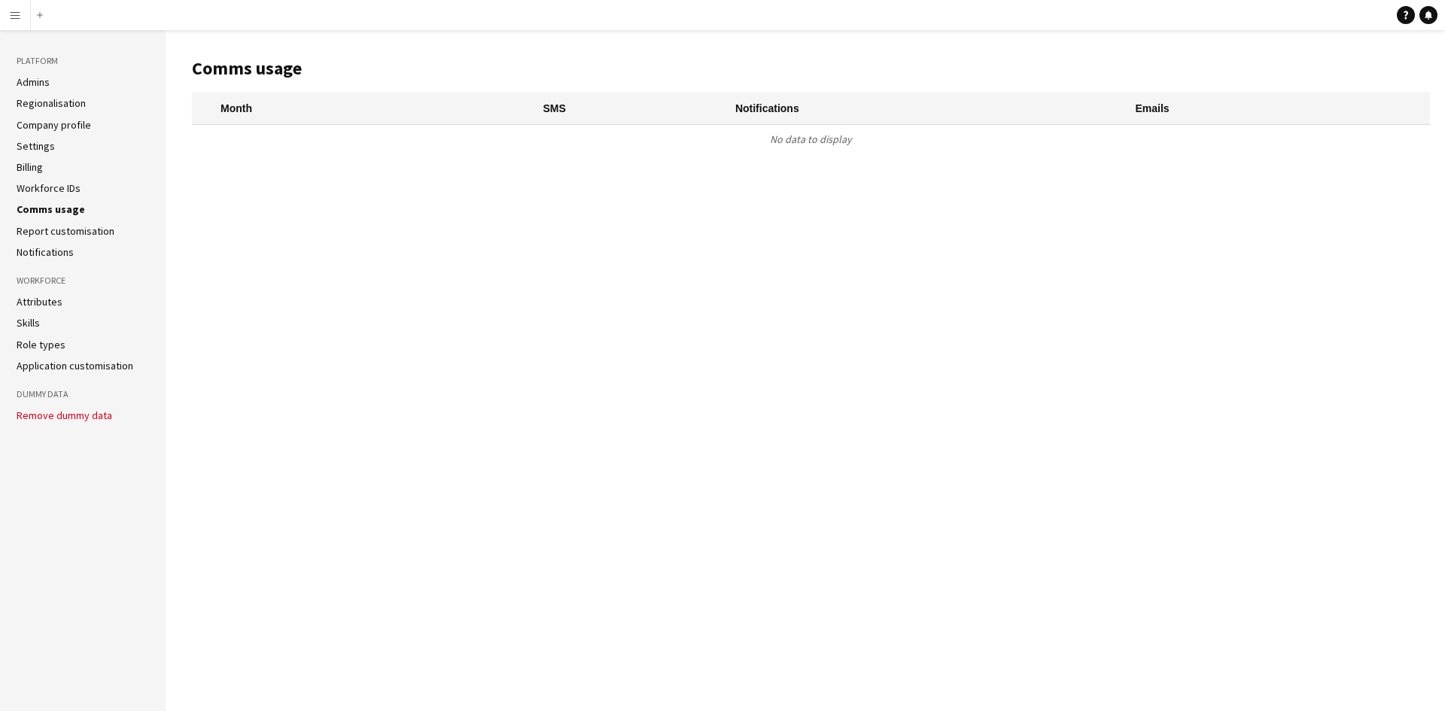
click at [1178, 106] on div "Emails" at bounding box center [1273, 109] width 276 height 14
click at [65, 104] on link "Regionalisation" at bounding box center [51, 103] width 69 height 14
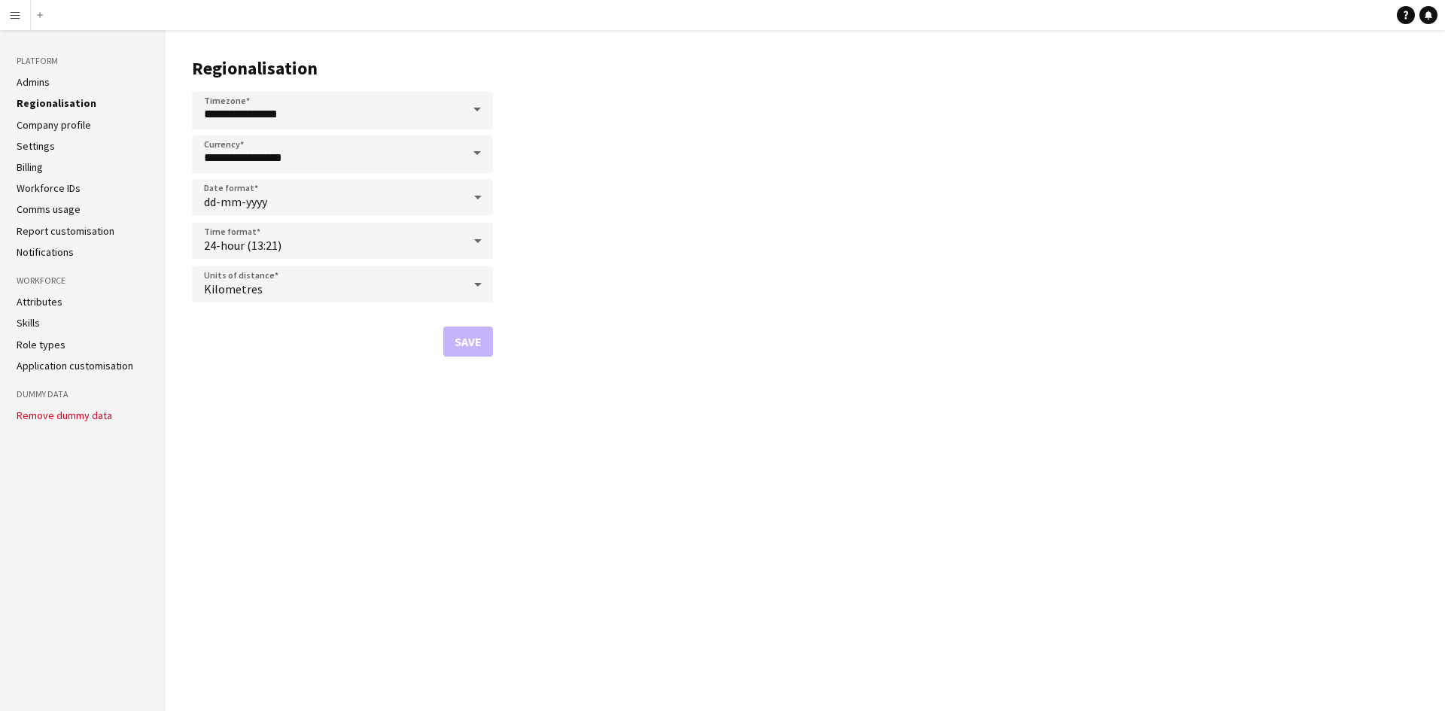
click at [62, 129] on link "Company profile" at bounding box center [54, 125] width 74 height 14
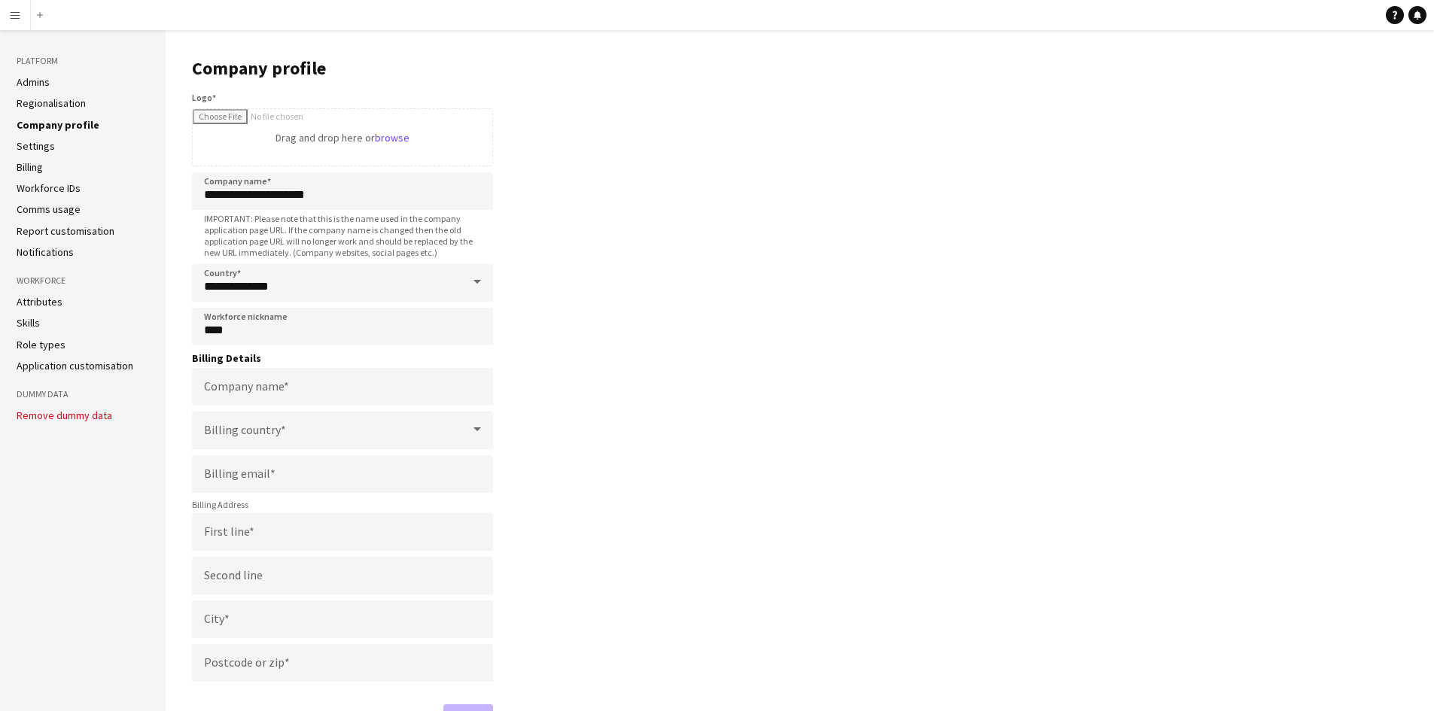
click at [44, 188] on link "Workforce IDs" at bounding box center [49, 188] width 64 height 14
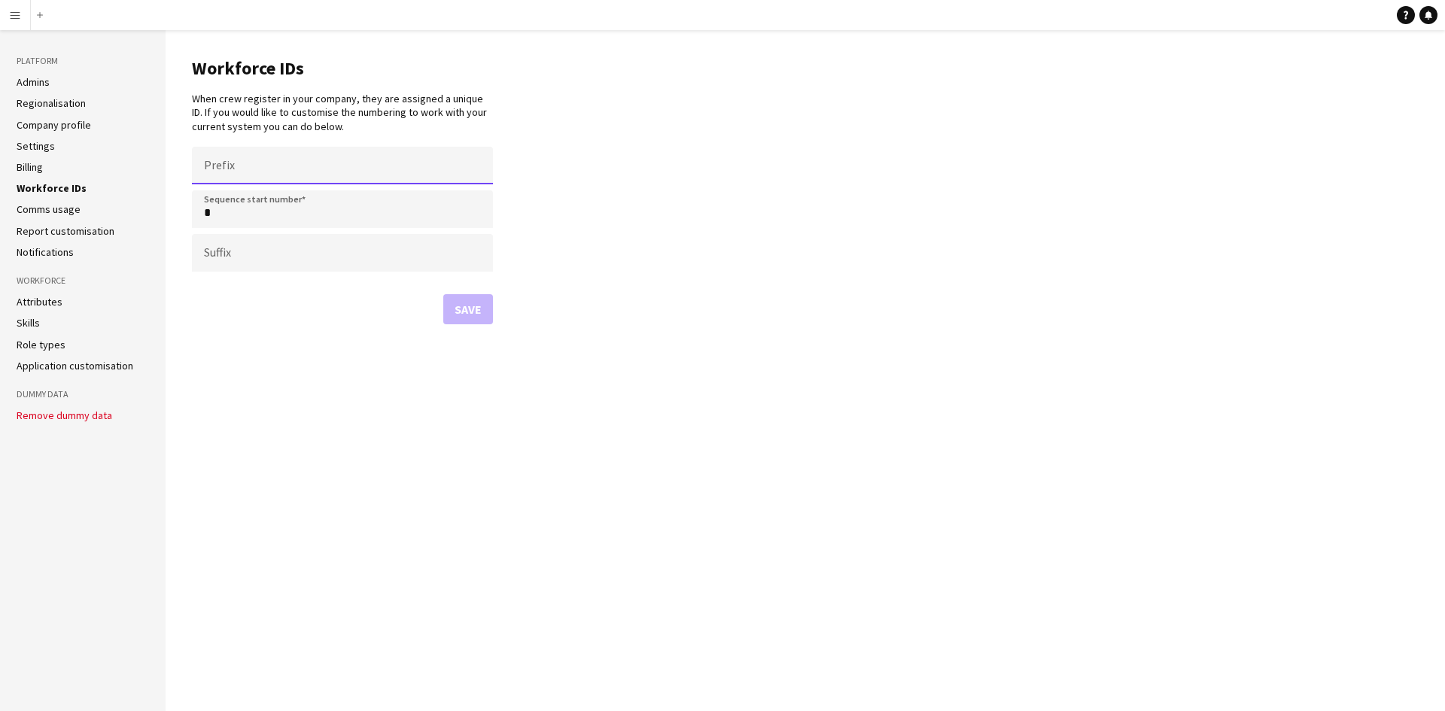
click at [213, 163] on input "Prefix" at bounding box center [342, 166] width 301 height 38
click at [230, 217] on input "*" at bounding box center [342, 209] width 301 height 38
click at [211, 262] on input "Suffix" at bounding box center [342, 253] width 301 height 38
click at [56, 257] on link "Notifications" at bounding box center [45, 252] width 57 height 14
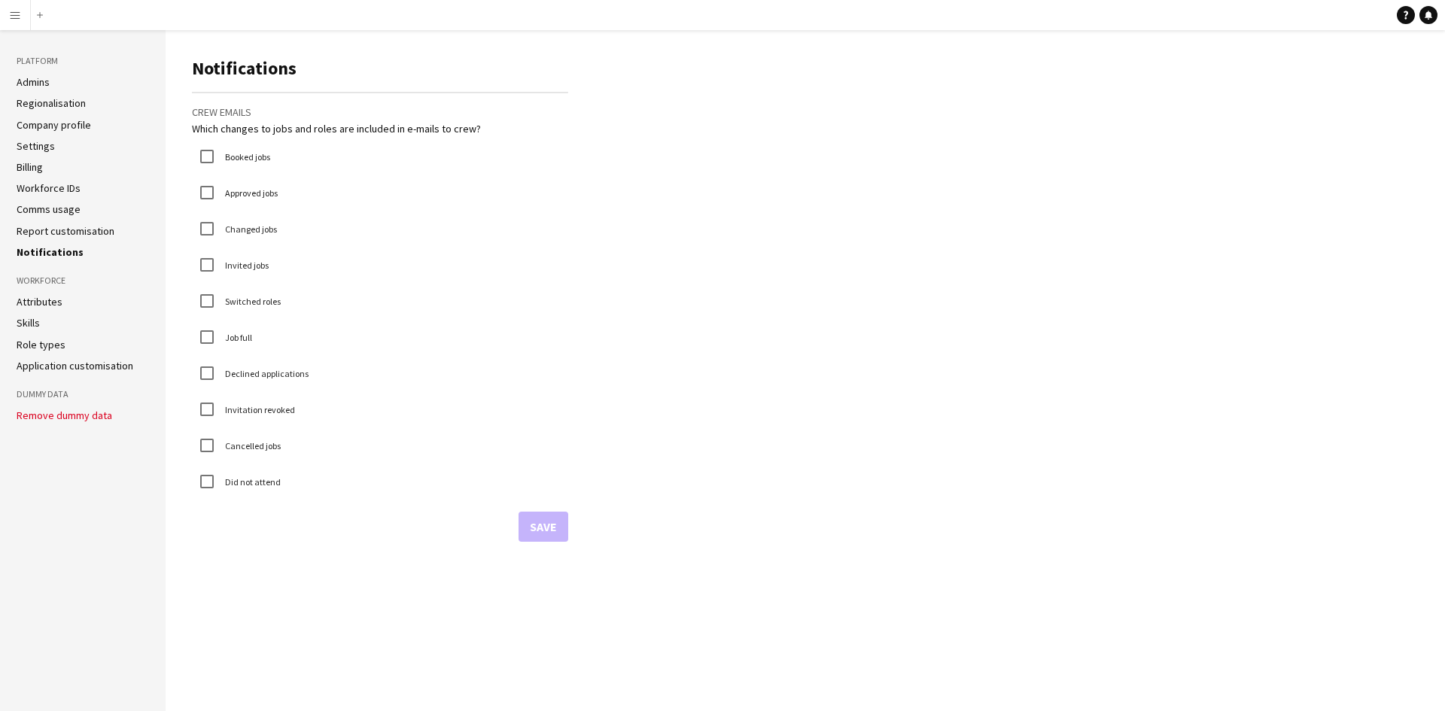
click at [41, 306] on link "Attributes" at bounding box center [40, 302] width 46 height 14
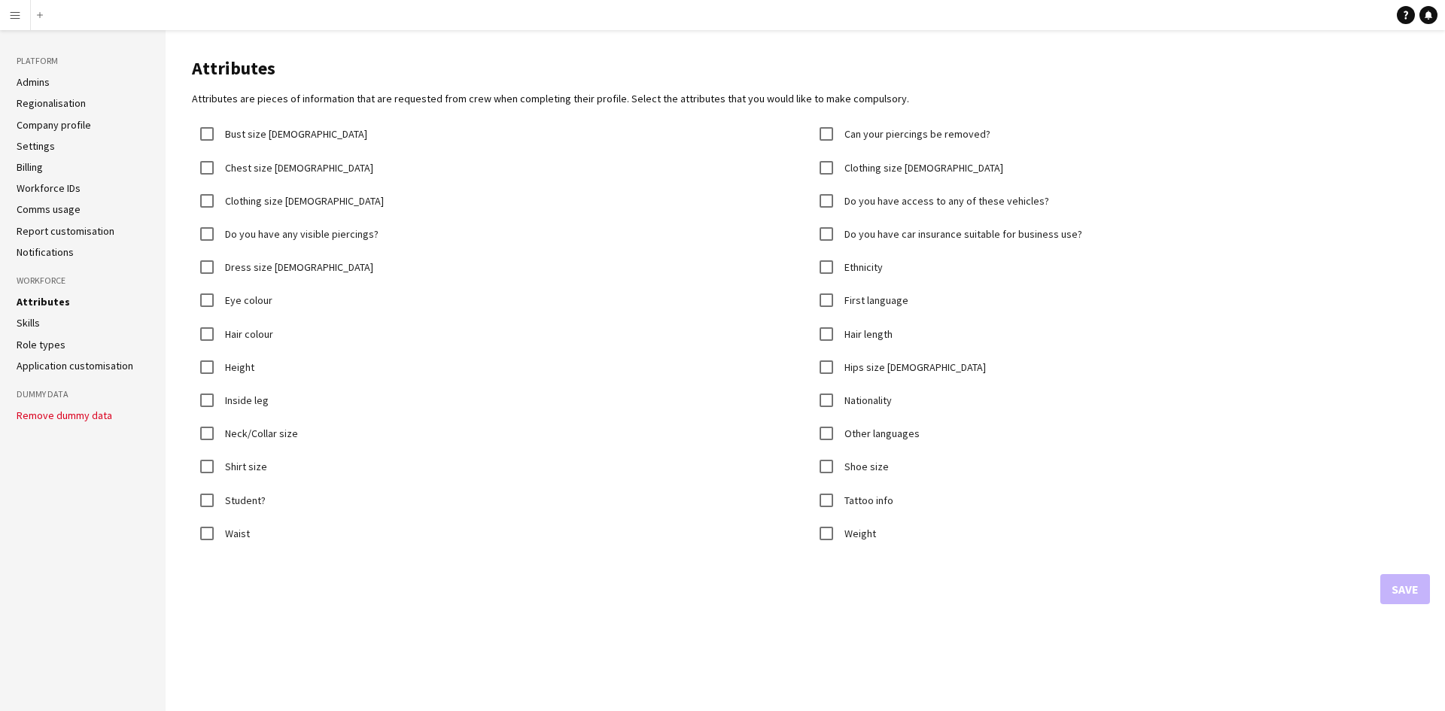
click at [38, 315] on ul "Attributes Skills Role types Application customisation" at bounding box center [83, 334] width 132 height 78
click at [40, 327] on li "Skills" at bounding box center [83, 323] width 132 height 14
click at [52, 361] on link "Application customisation" at bounding box center [75, 366] width 117 height 14
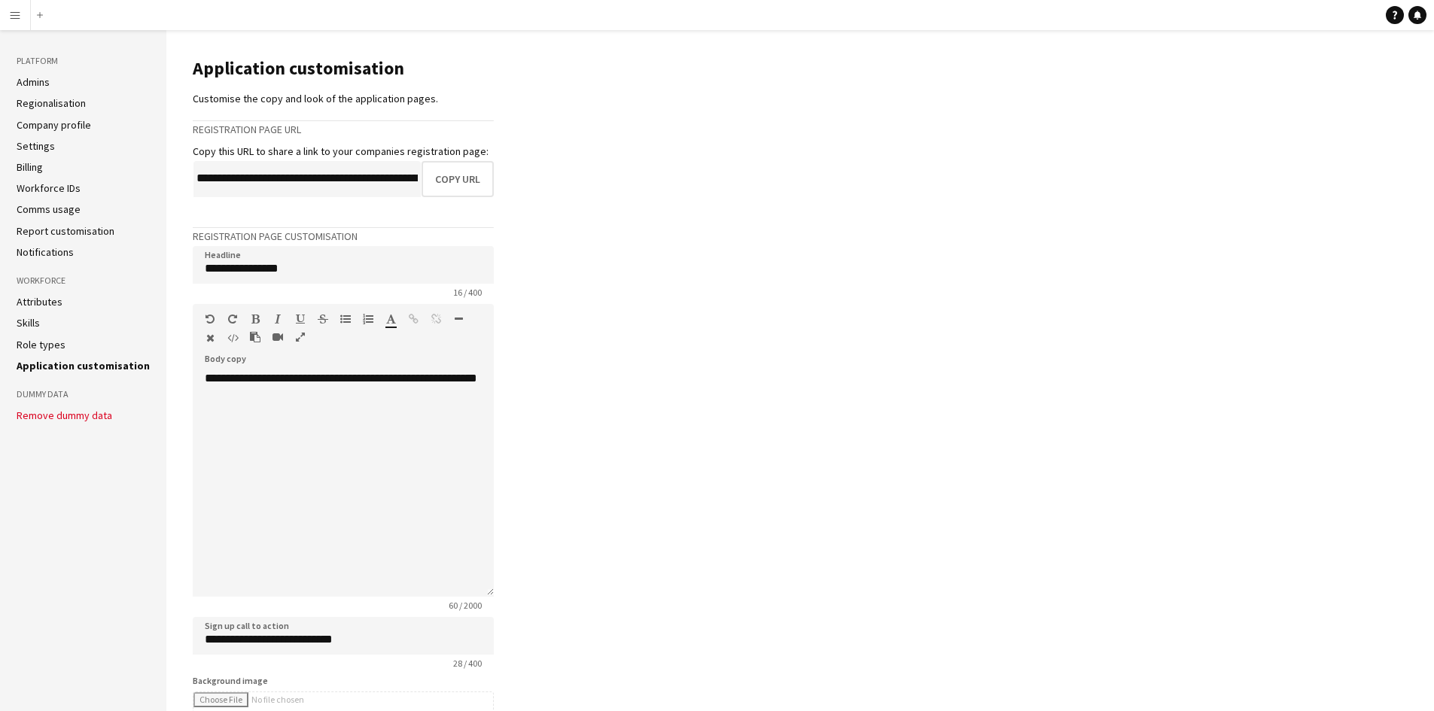
click at [31, 76] on link "Admins" at bounding box center [33, 82] width 33 height 14
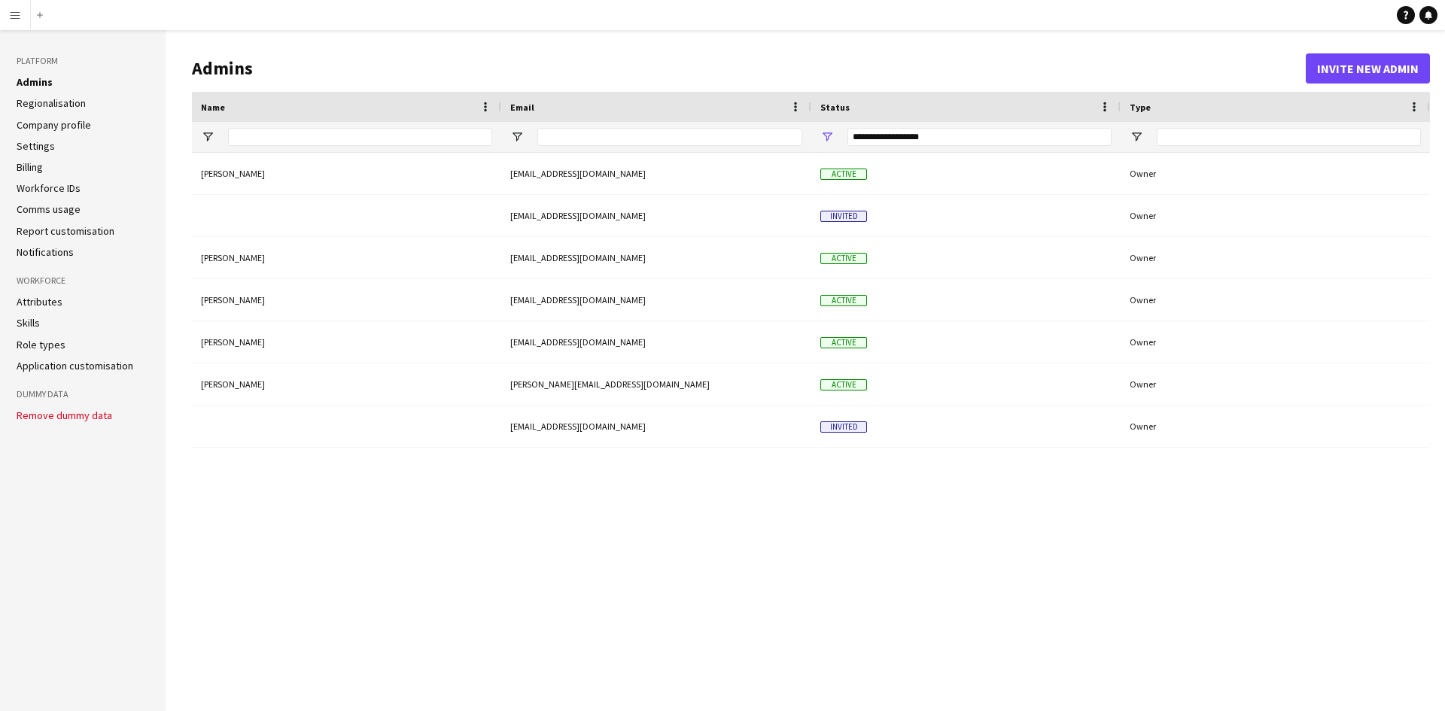
click at [49, 103] on link "Regionalisation" at bounding box center [51, 103] width 69 height 14
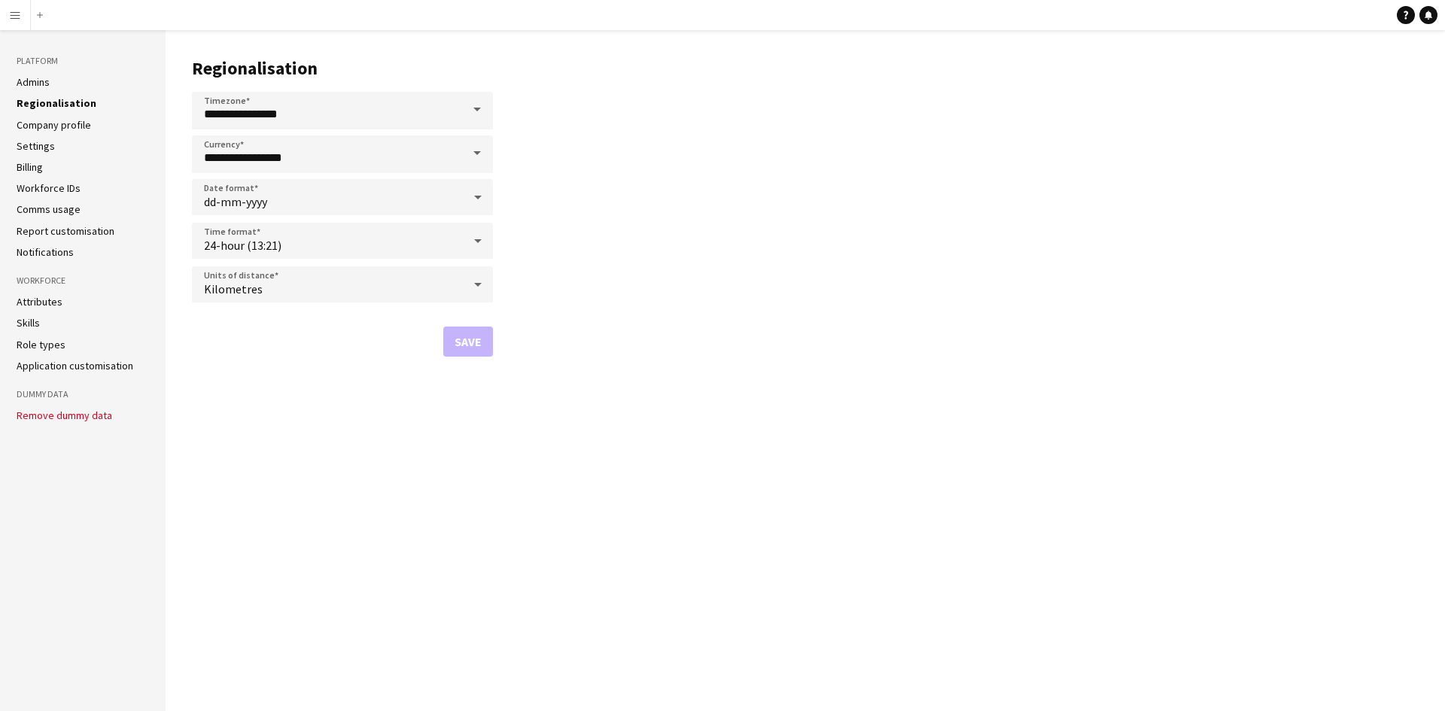
click at [45, 123] on link "Company profile" at bounding box center [54, 125] width 74 height 14
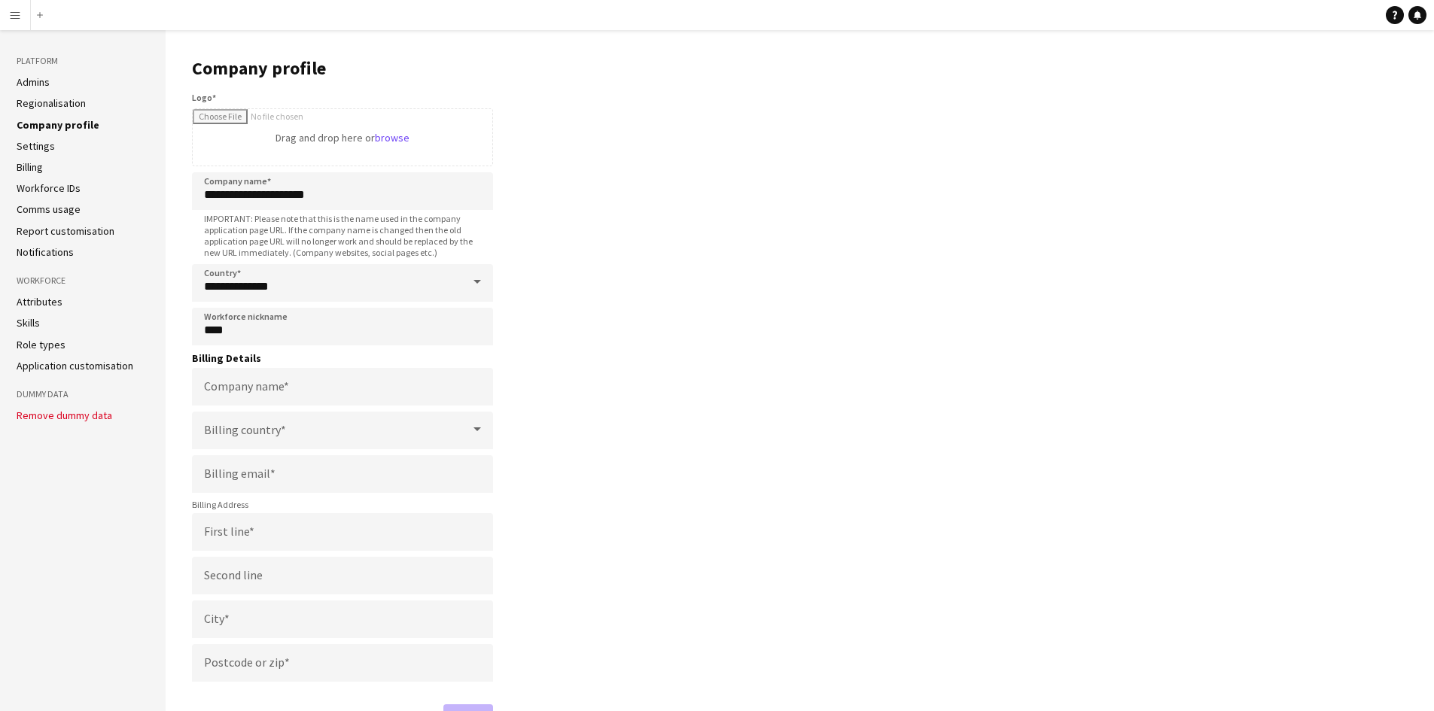
click at [42, 147] on link "Settings" at bounding box center [36, 146] width 38 height 14
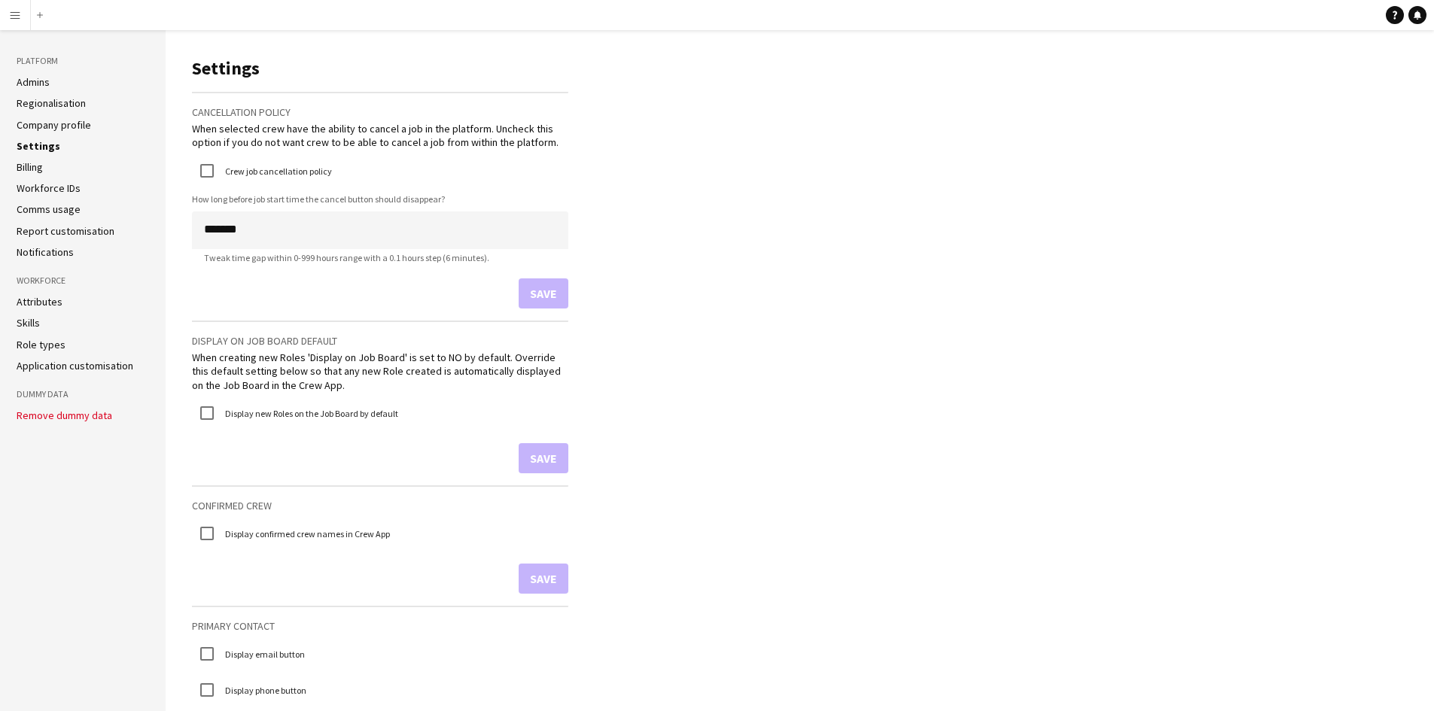
click at [30, 147] on link "Settings" at bounding box center [39, 146] width 44 height 14
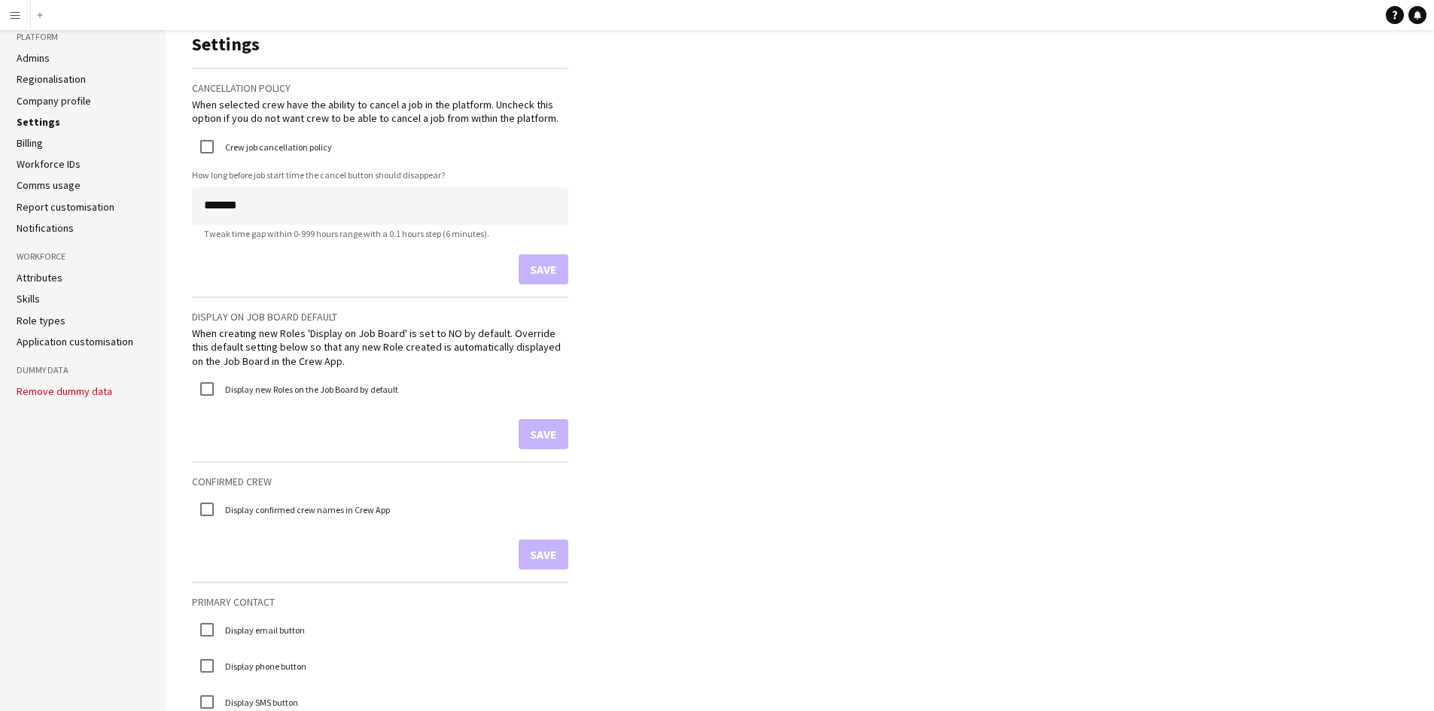
scroll to position [19, 0]
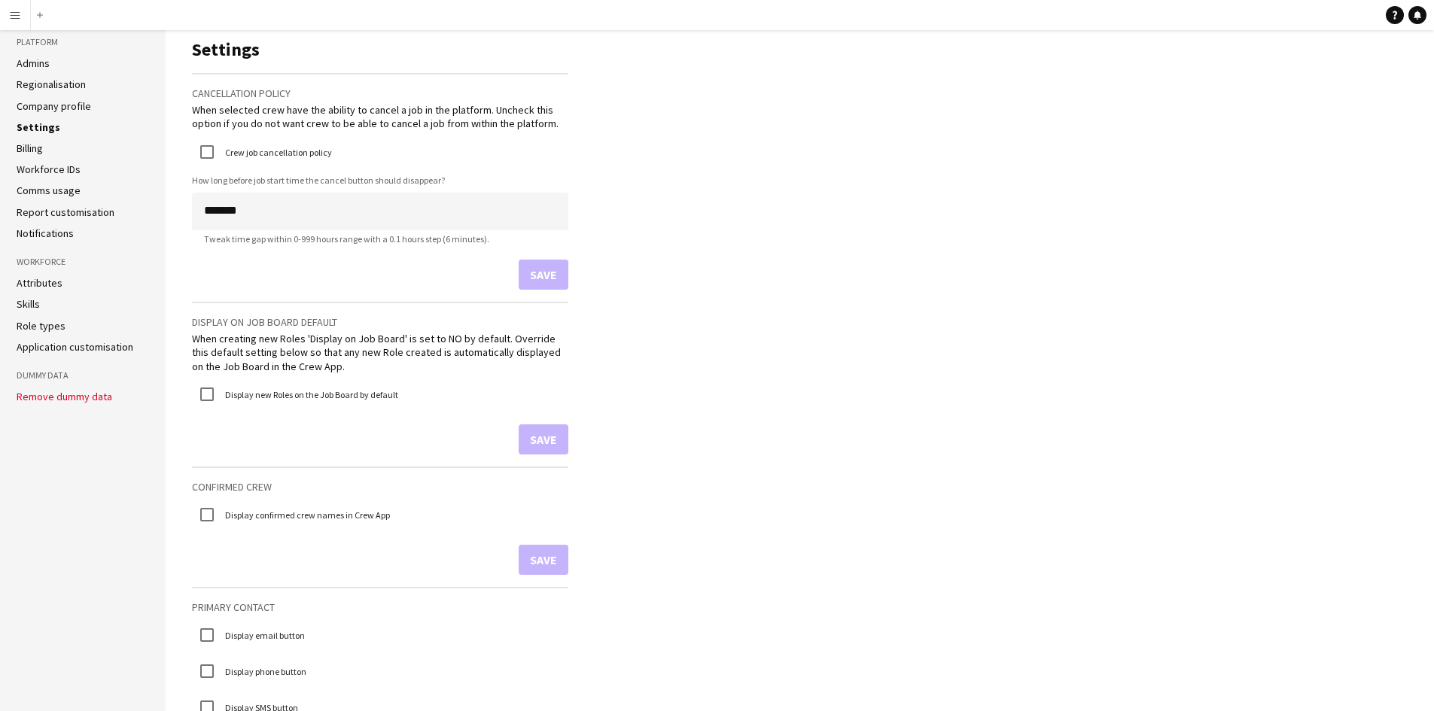
click at [38, 233] on link "Notifications" at bounding box center [45, 234] width 57 height 14
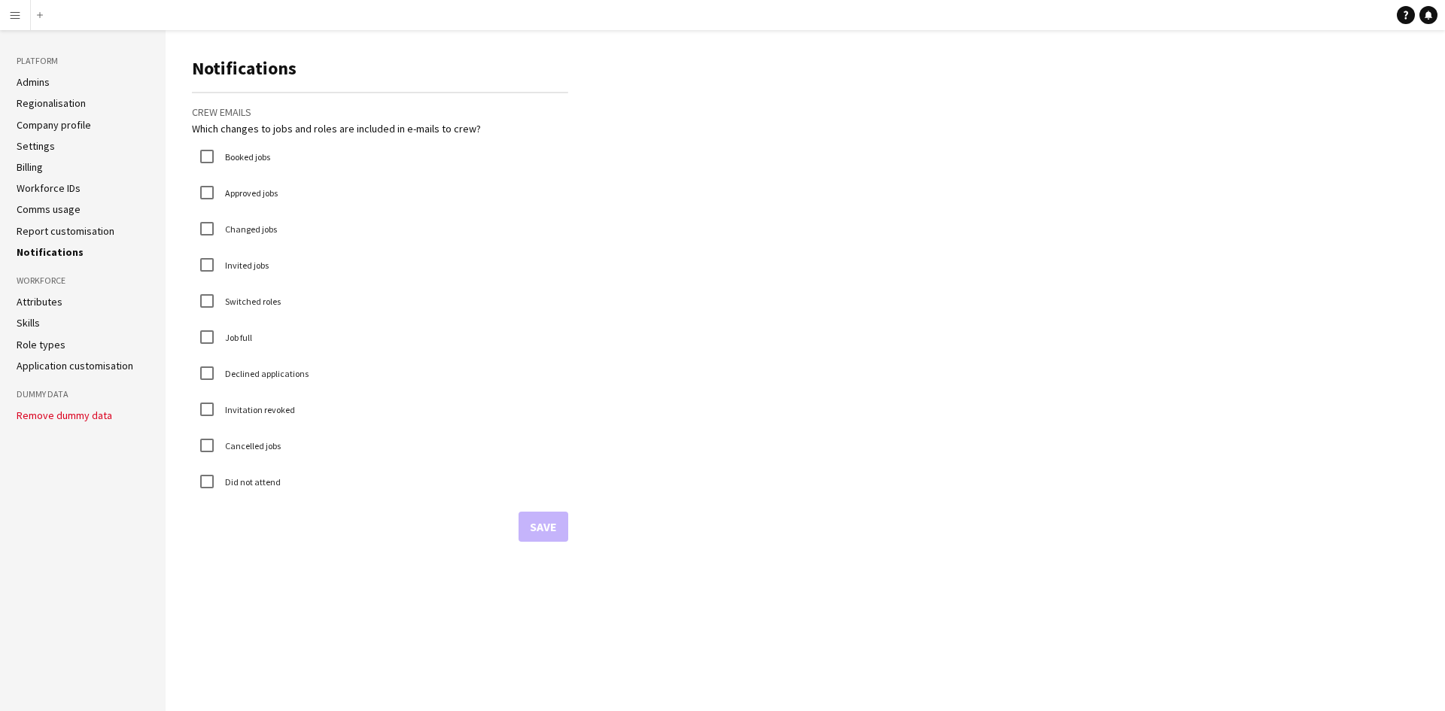
click at [14, 330] on aside "Platform Admins Regionalisation Company profile Settings Billing Workforce IDs …" at bounding box center [83, 370] width 166 height 681
click at [14, 319] on aside "Platform Admins Regionalisation Company profile Settings Billing Workforce IDs …" at bounding box center [83, 370] width 166 height 681
click at [32, 319] on link "Skills" at bounding box center [28, 323] width 23 height 14
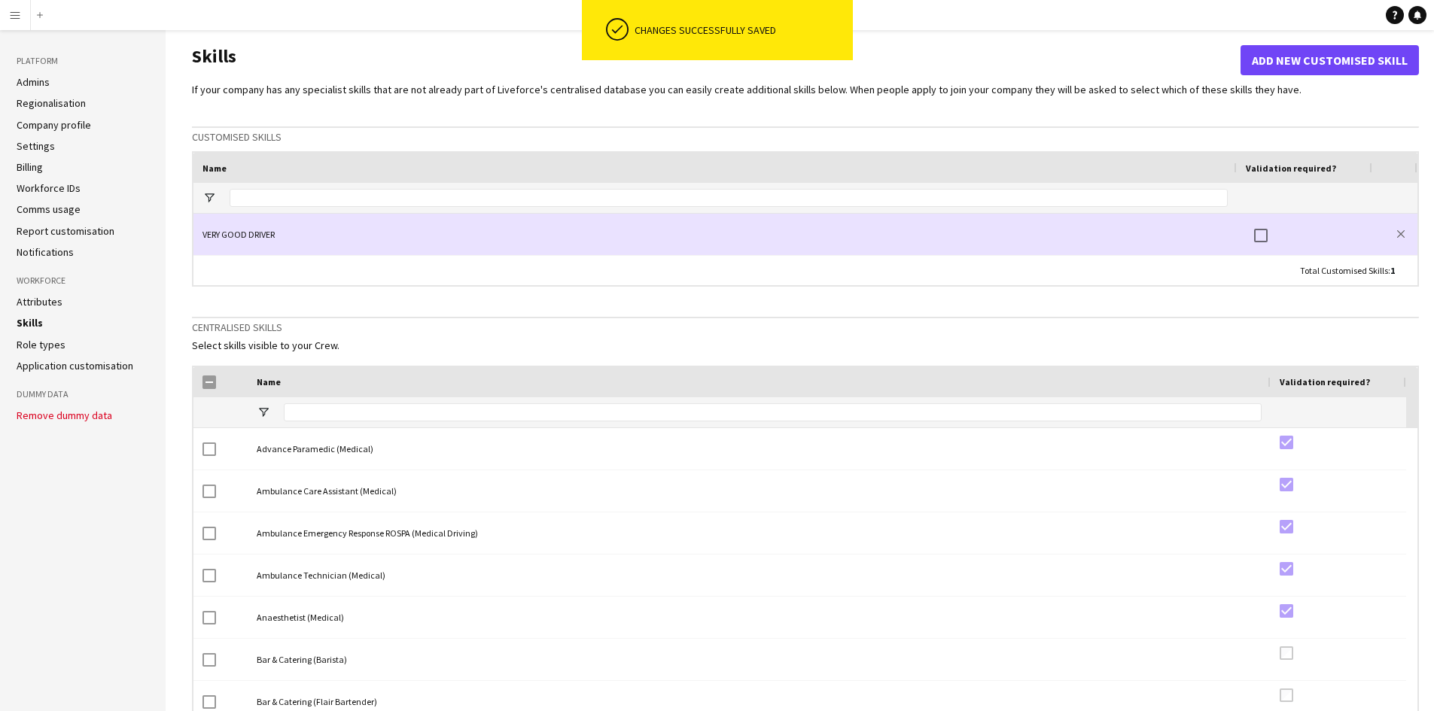
click at [1392, 239] on div "close" at bounding box center [1394, 234] width 45 height 41
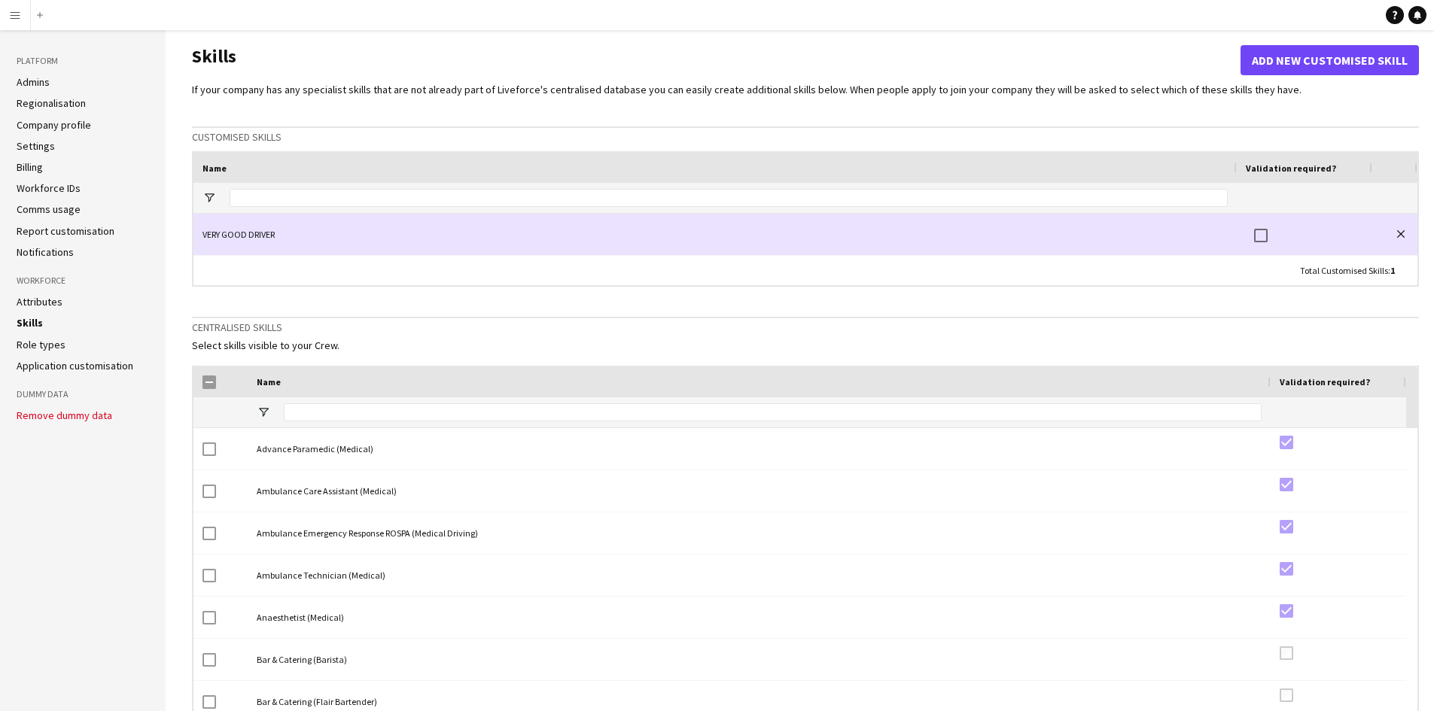
click at [1405, 236] on button "close" at bounding box center [1400, 234] width 15 height 15
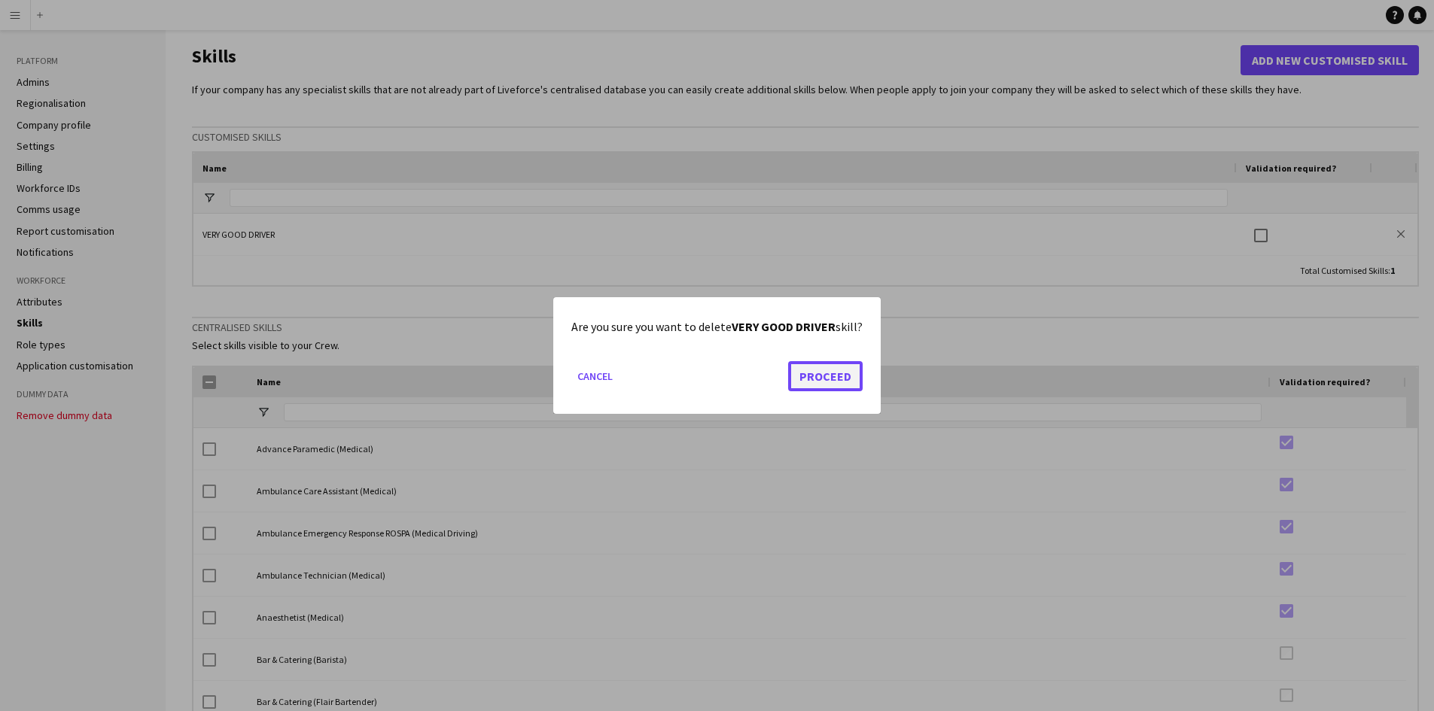
click at [806, 374] on button "Proceed" at bounding box center [825, 376] width 74 height 30
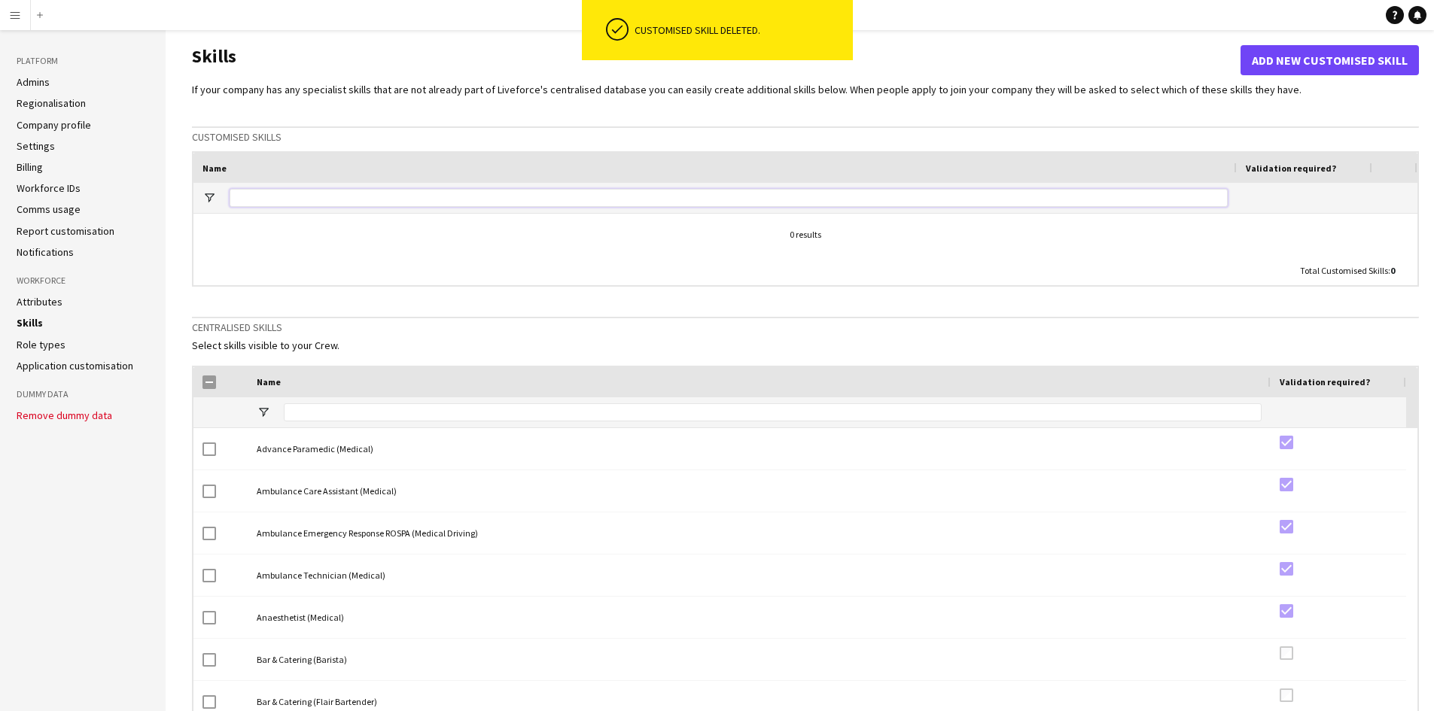
click at [339, 195] on input "Name Filter Input" at bounding box center [729, 198] width 998 height 18
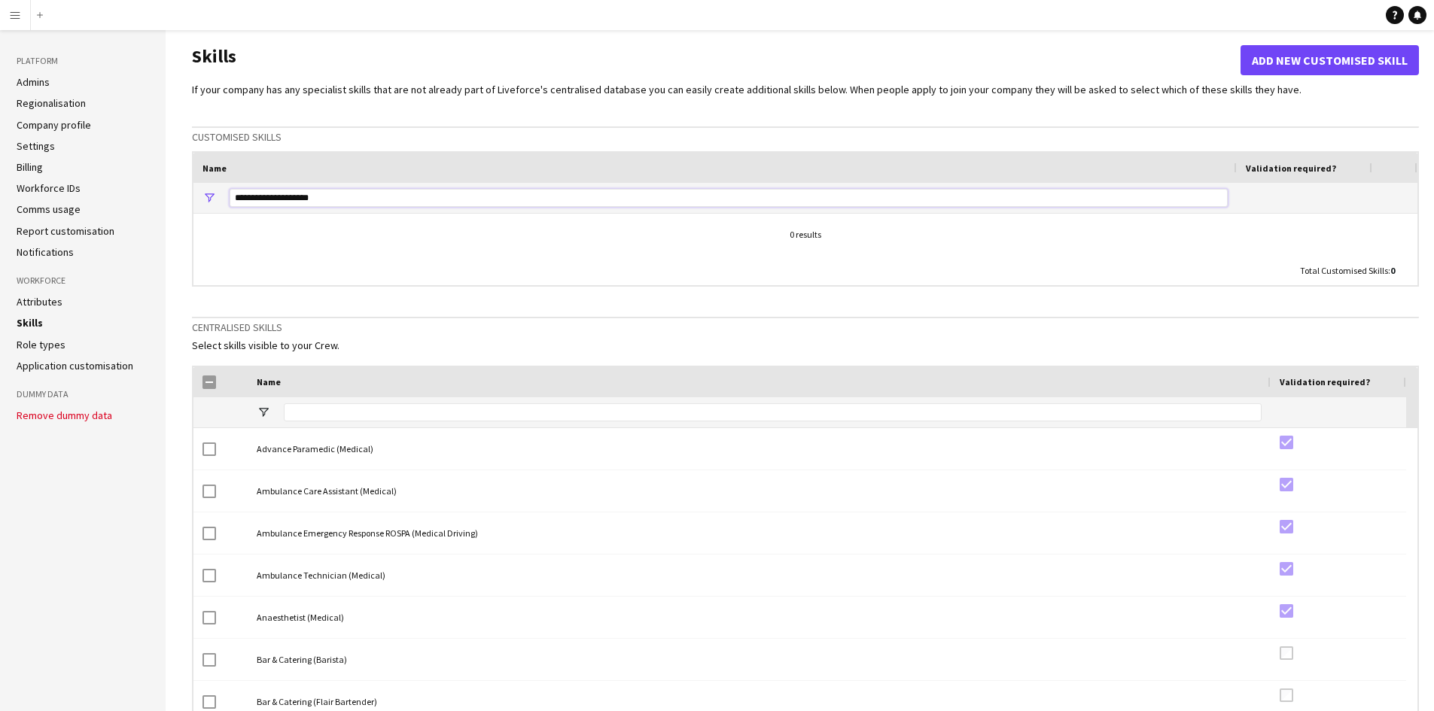
type input "**********"
click at [1271, 65] on button "Add new customised skill" at bounding box center [1329, 60] width 178 height 30
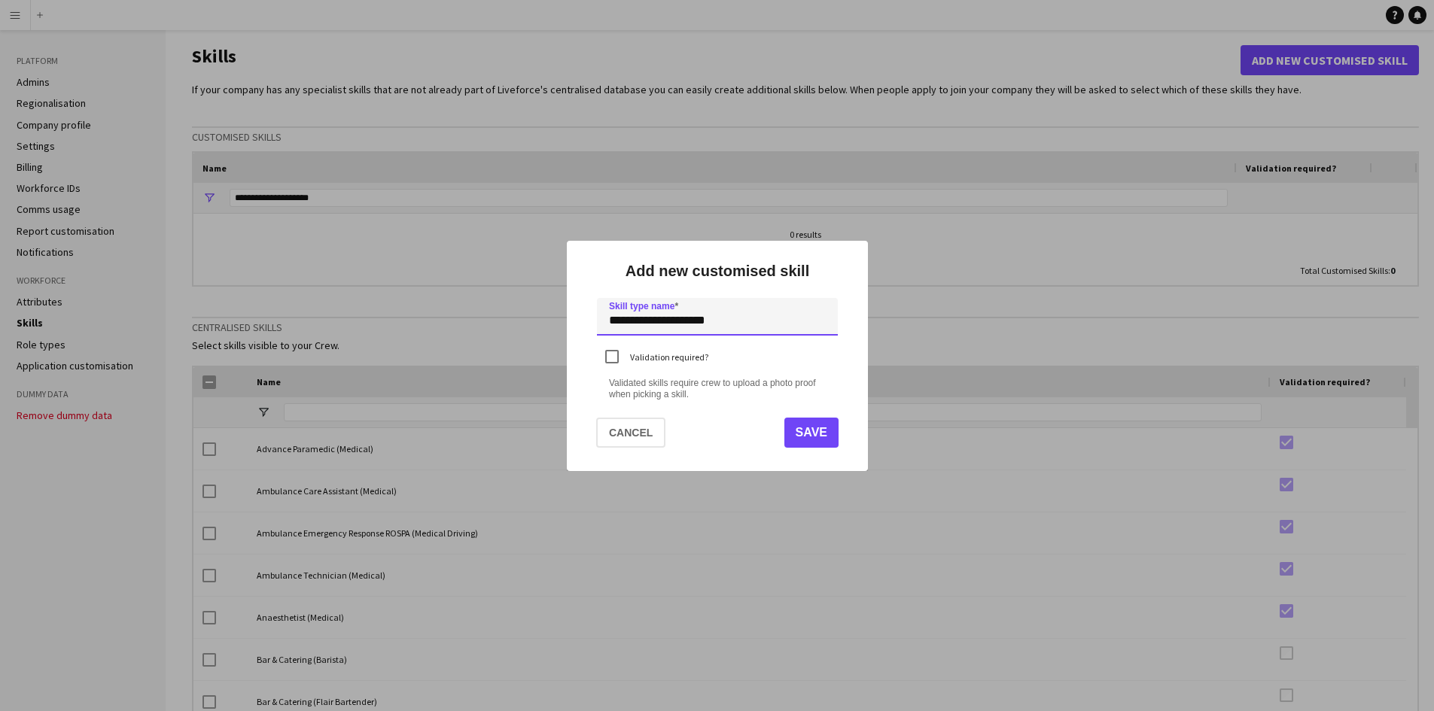
type input "**********"
click at [816, 452] on mat-dialog-actions "Cancel Save" at bounding box center [717, 438] width 265 height 65
click at [814, 441] on button "Save" at bounding box center [810, 433] width 54 height 30
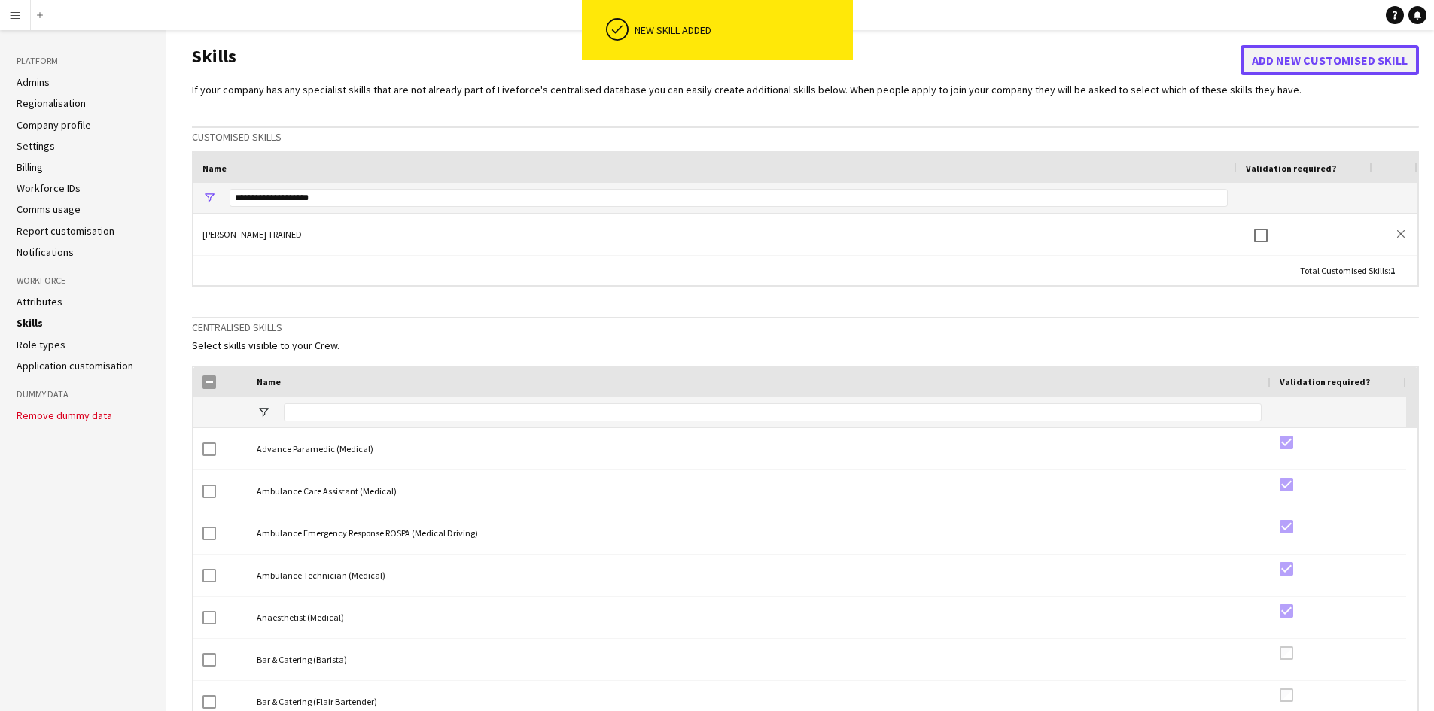
click at [1312, 56] on button "Add new customised skill" at bounding box center [1329, 60] width 178 height 30
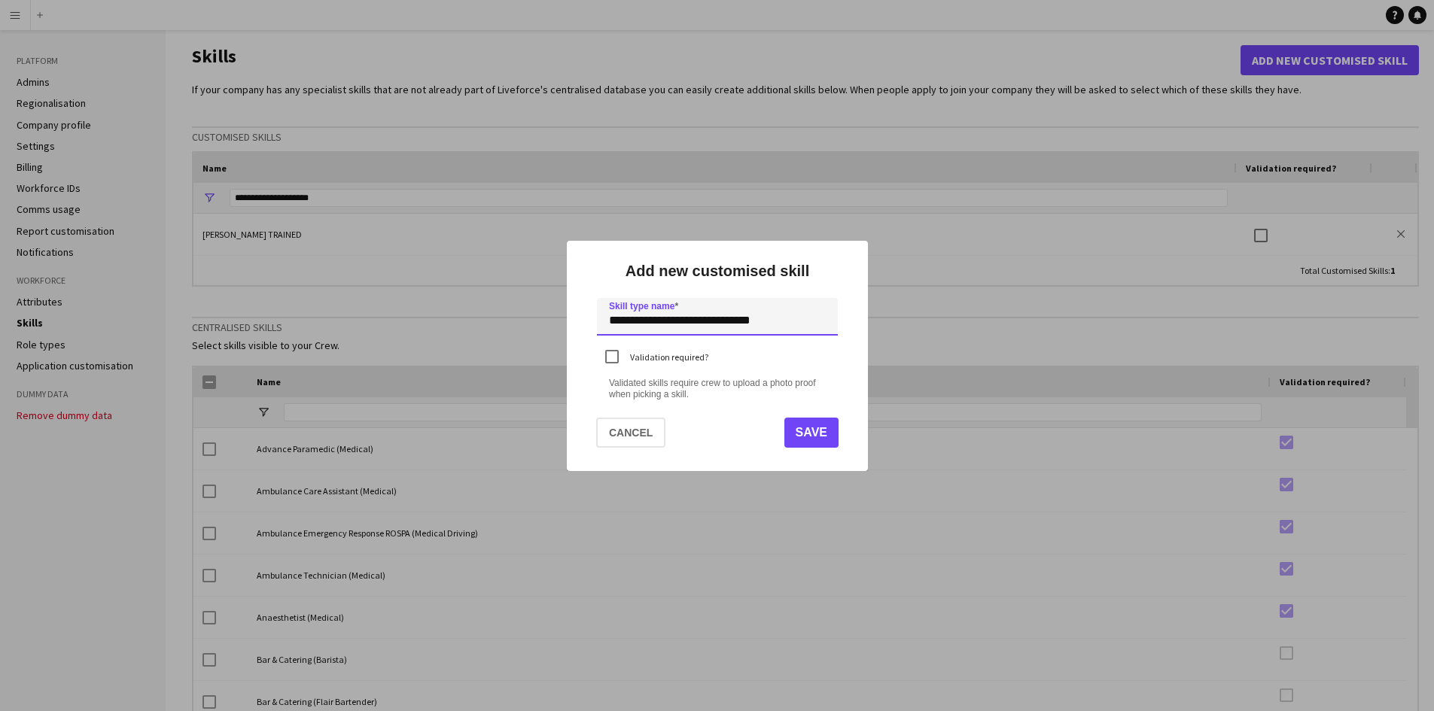
type input "**********"
click at [823, 433] on button "Save" at bounding box center [810, 433] width 54 height 30
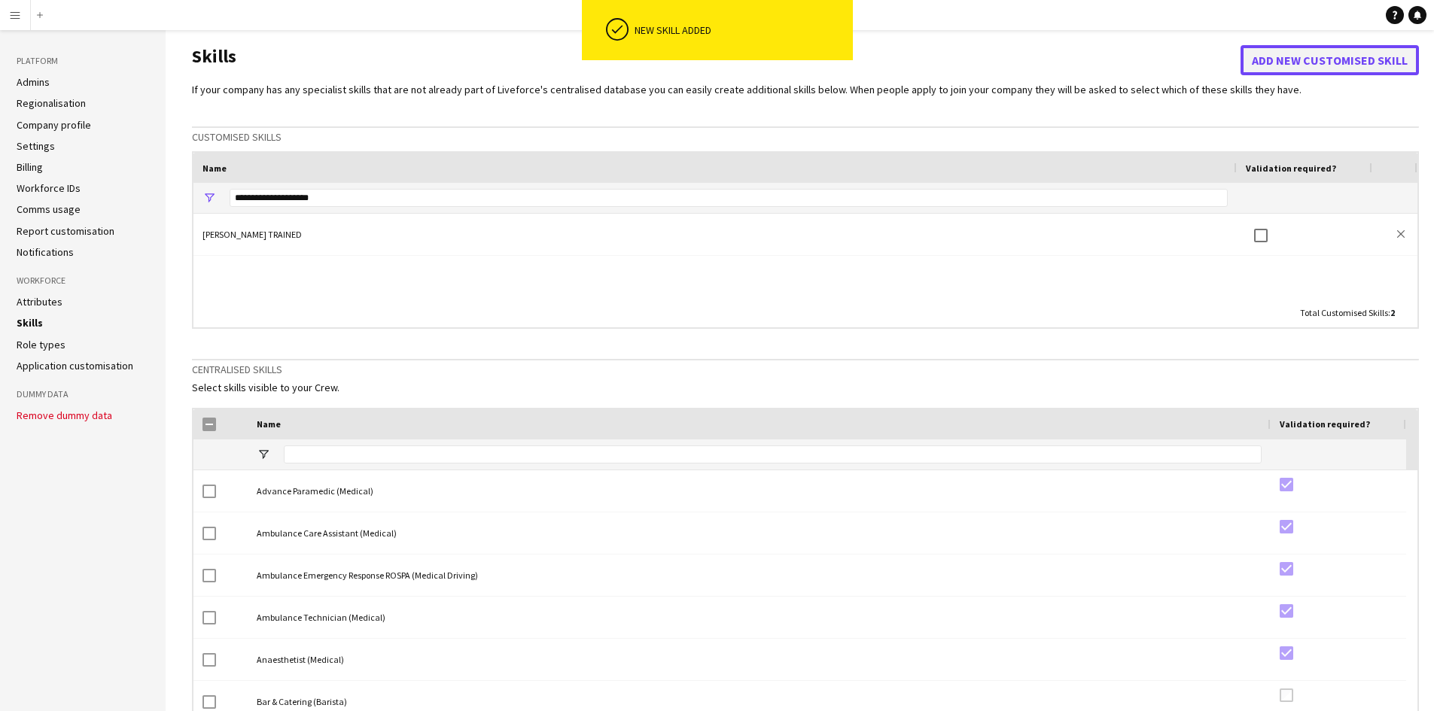
click at [1330, 65] on button "Add new customised skill" at bounding box center [1329, 60] width 178 height 30
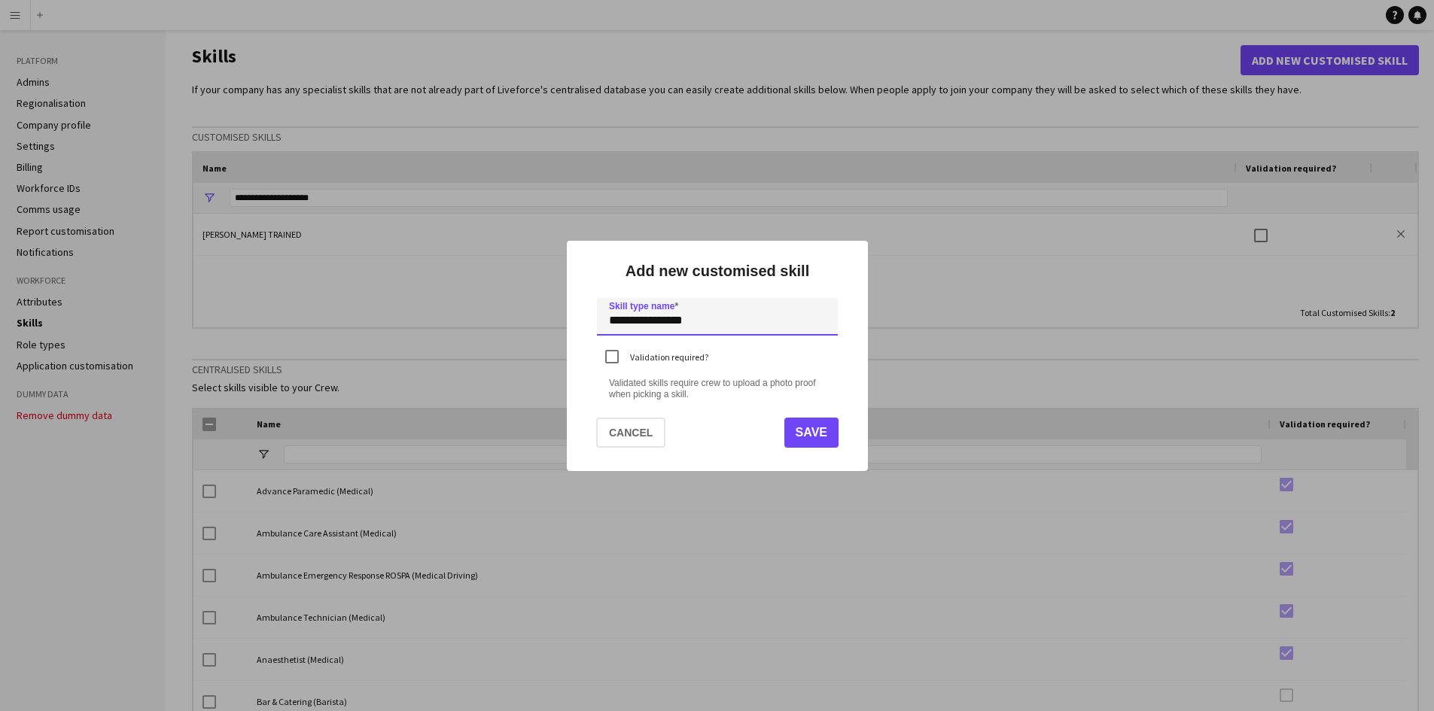
type input "**********"
click at [804, 433] on button "Save" at bounding box center [810, 433] width 54 height 30
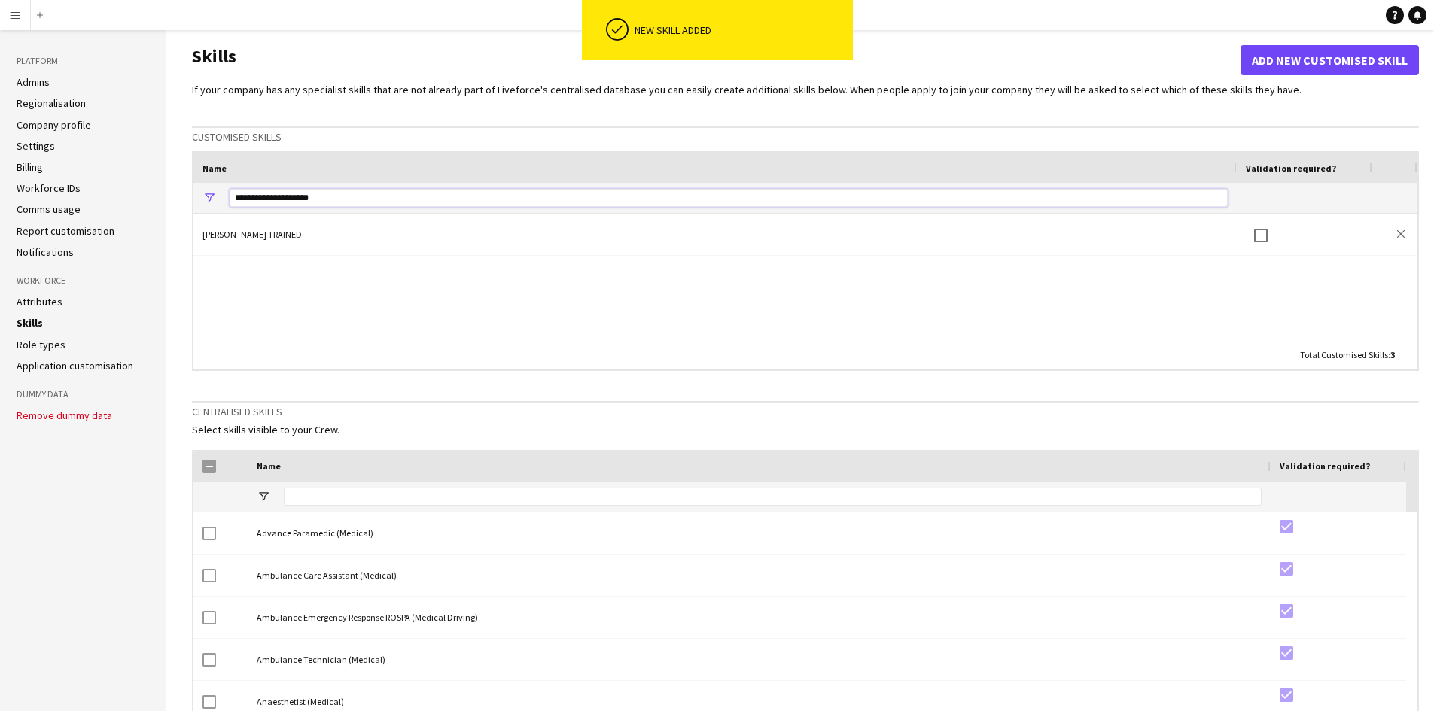
drag, startPoint x: 405, startPoint y: 199, endPoint x: 157, endPoint y: 202, distance: 247.6
click at [157, 202] on div "Platform Admins Regionalisation Company profile Settings Billing Workforce IDs …" at bounding box center [717, 450] width 1434 height 841
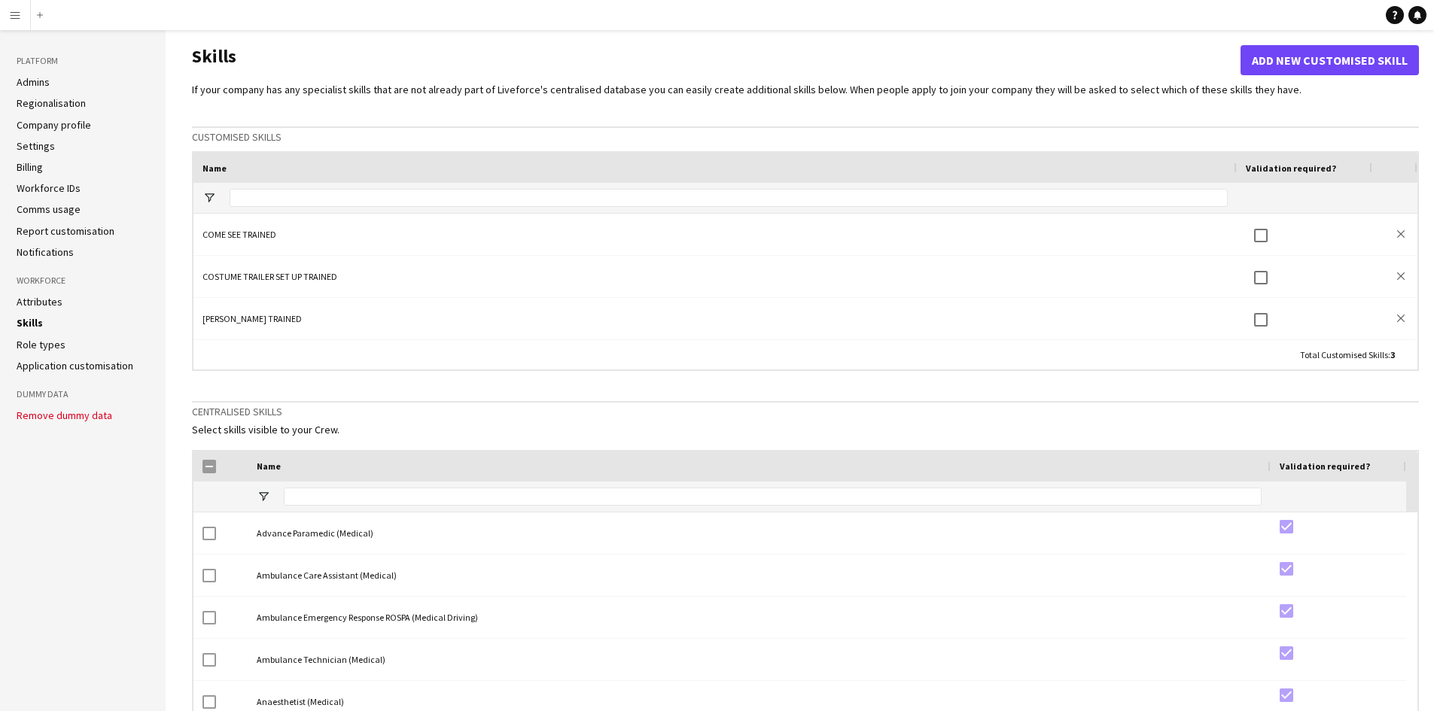
click at [46, 146] on link "Settings" at bounding box center [36, 146] width 38 height 14
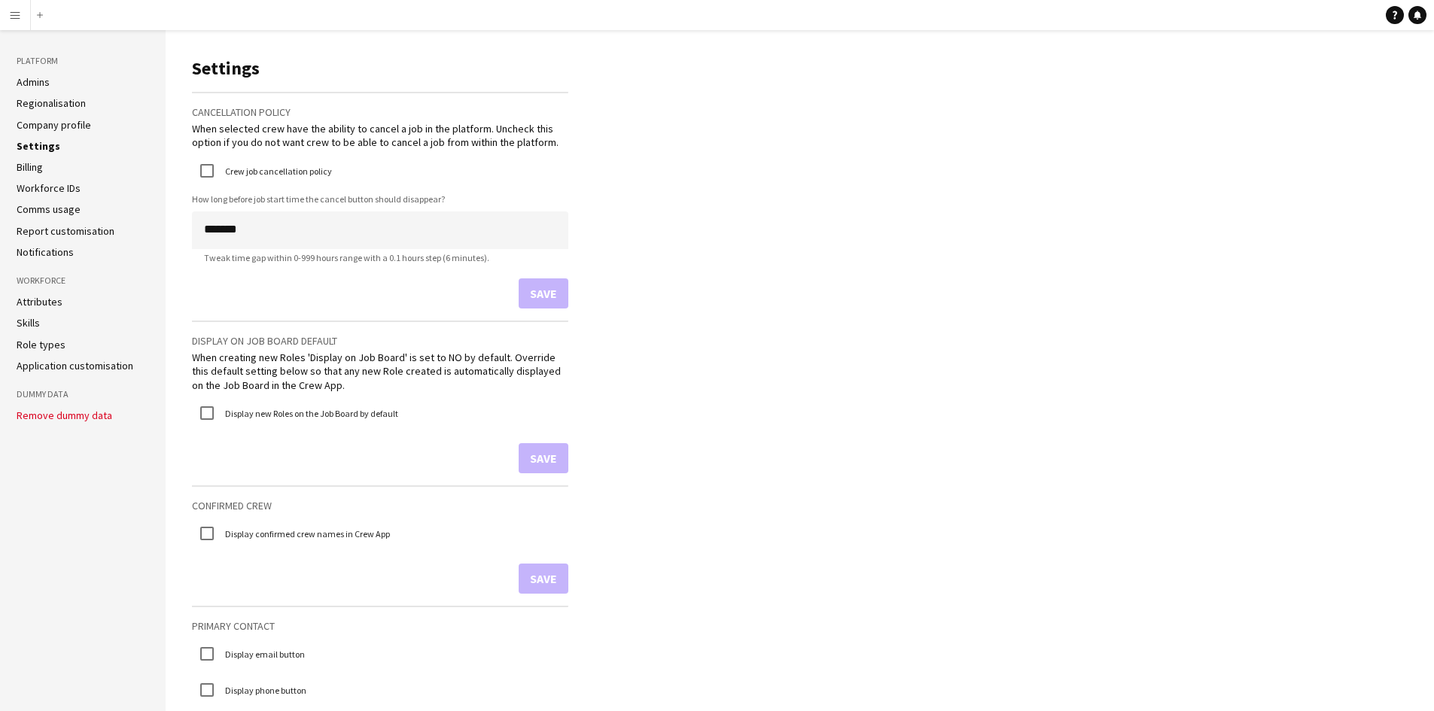
click at [65, 190] on link "Workforce IDs" at bounding box center [49, 188] width 64 height 14
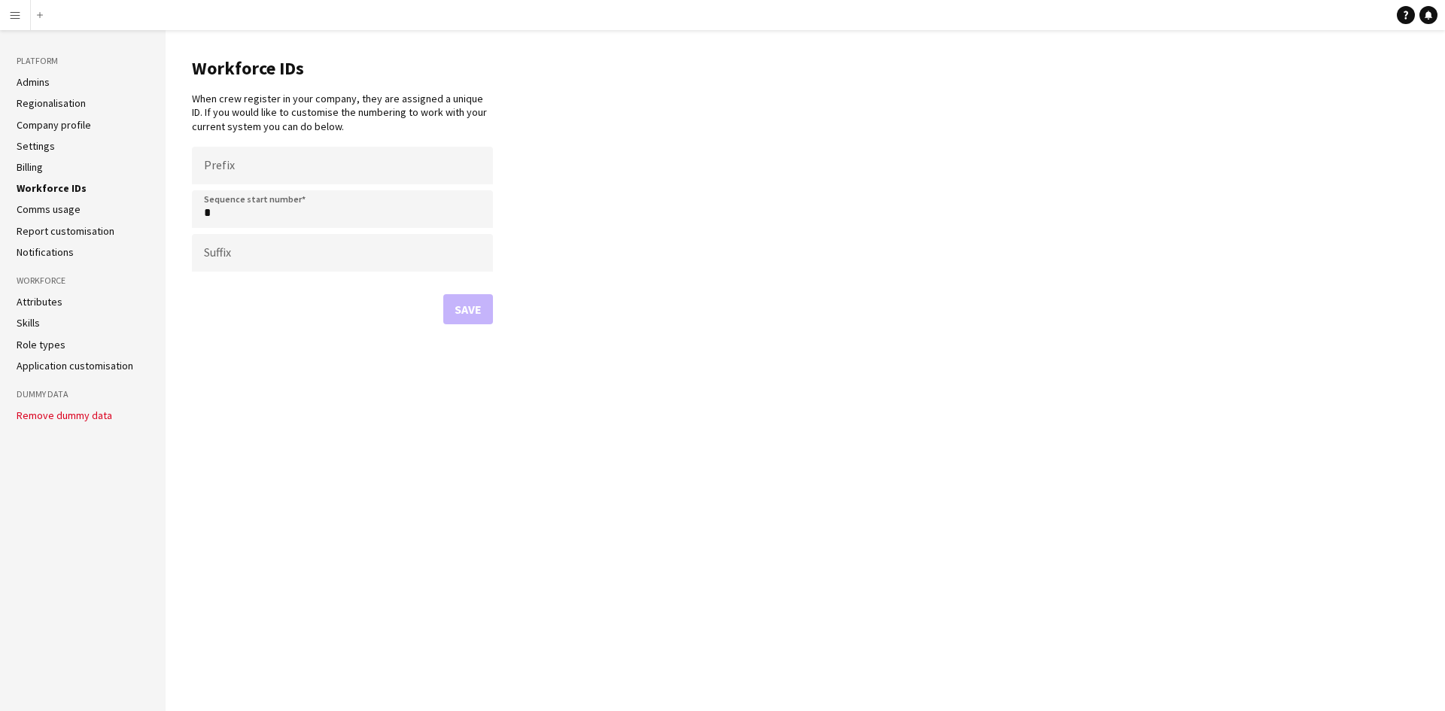
click at [88, 224] on link "Report customisation" at bounding box center [66, 231] width 98 height 14
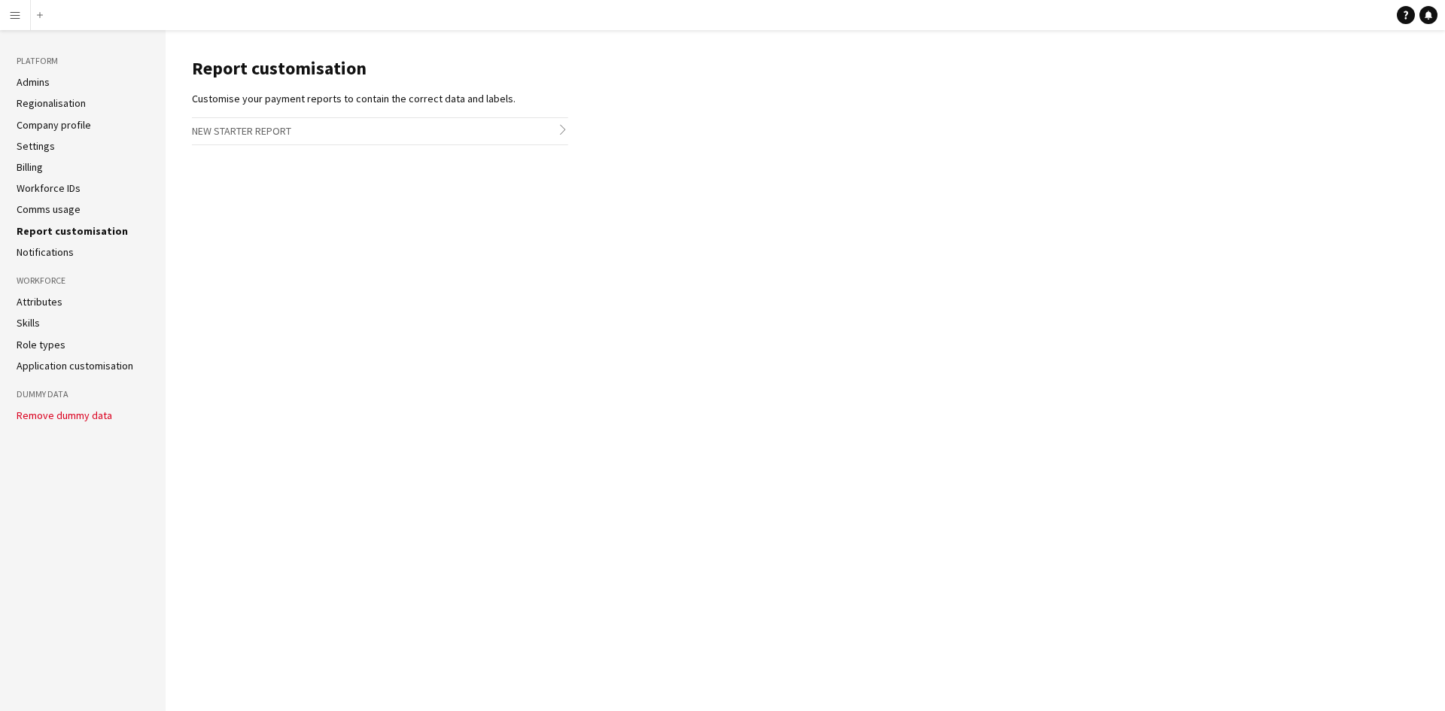
click at [53, 299] on link "Attributes" at bounding box center [40, 302] width 46 height 14
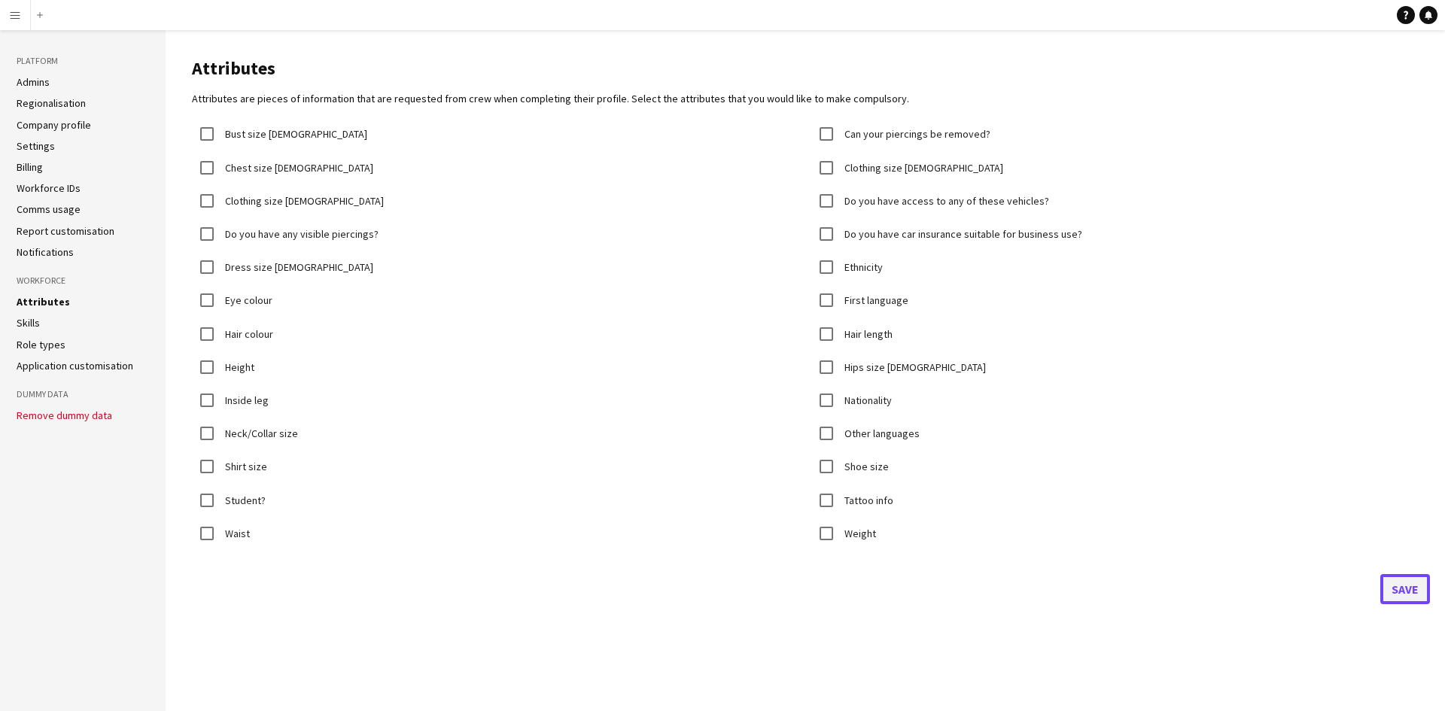
click at [1394, 582] on button "Save" at bounding box center [1405, 589] width 50 height 30
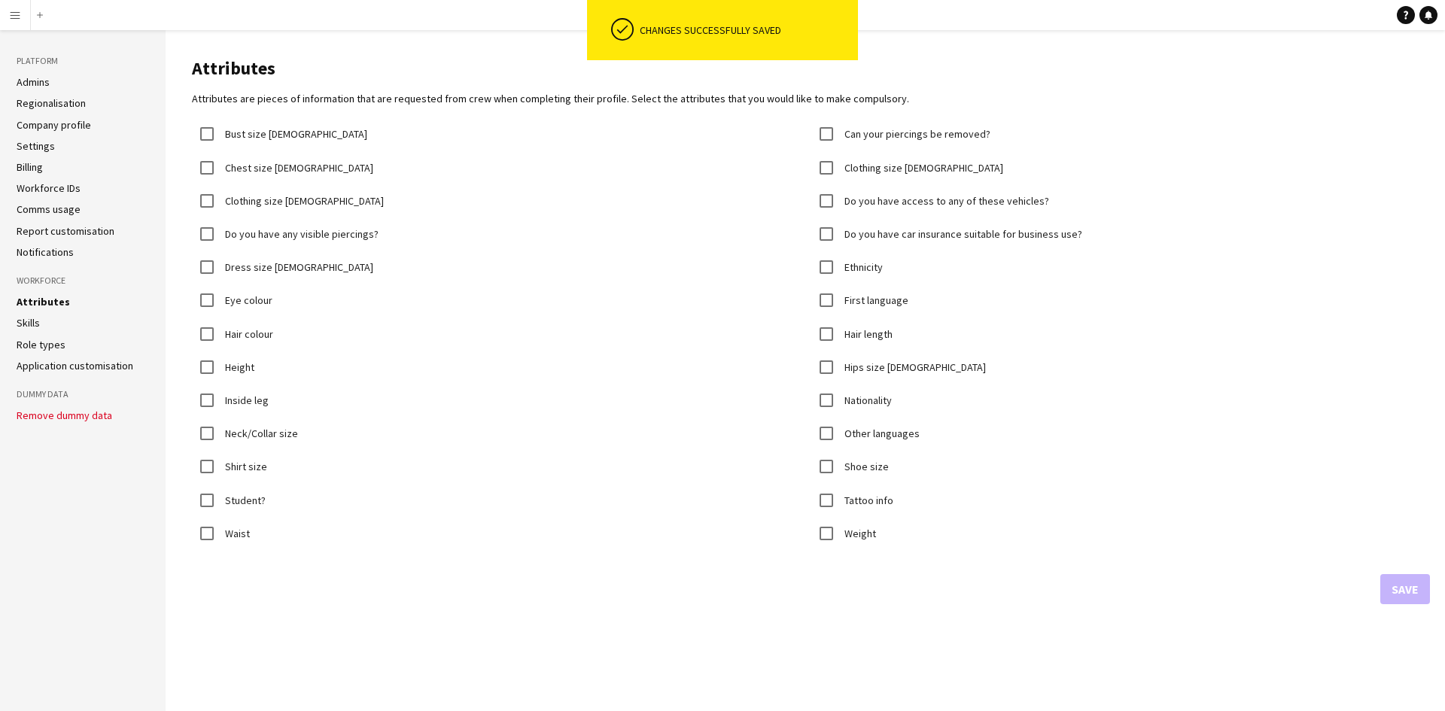
click at [39, 365] on link "Application customisation" at bounding box center [75, 366] width 117 height 14
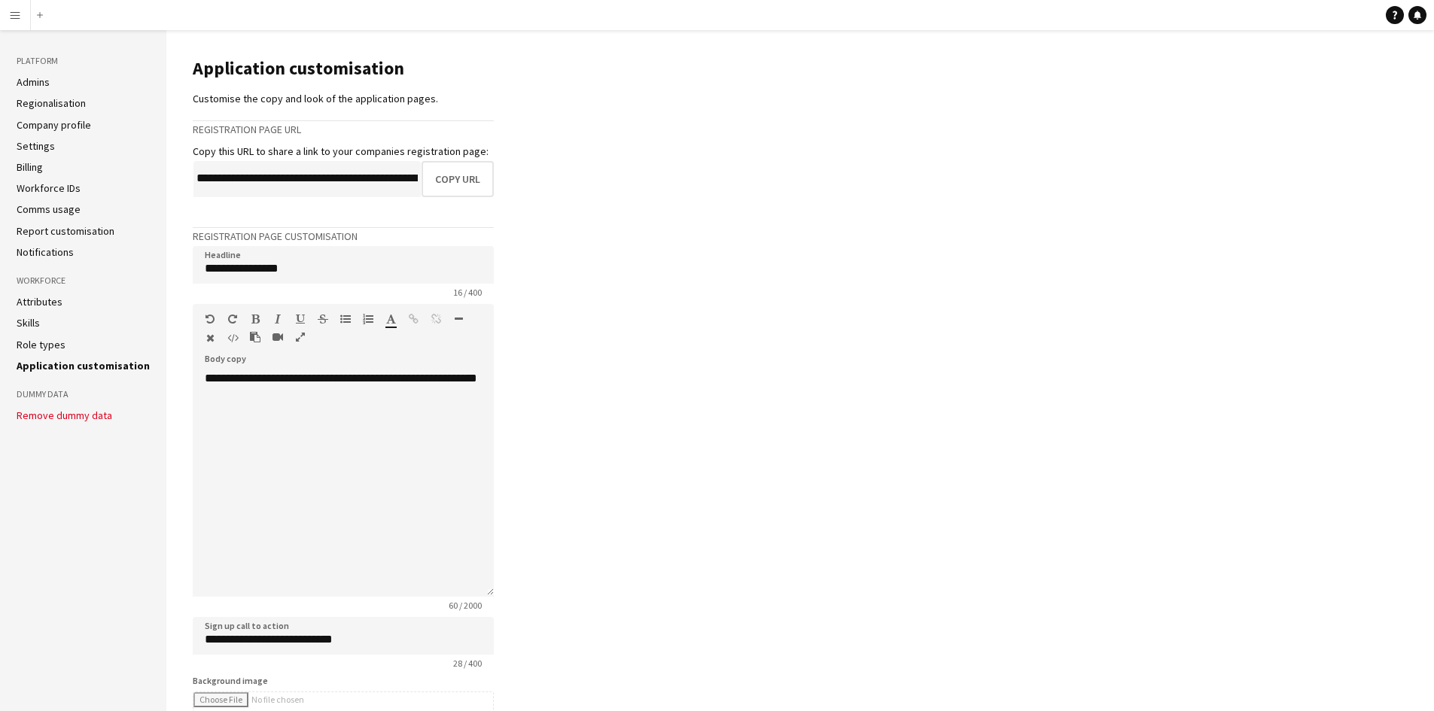
click at [59, 332] on ul "Attributes Skills Role types Application customisation" at bounding box center [83, 334] width 133 height 78
click at [41, 345] on link "Role types" at bounding box center [41, 345] width 49 height 14
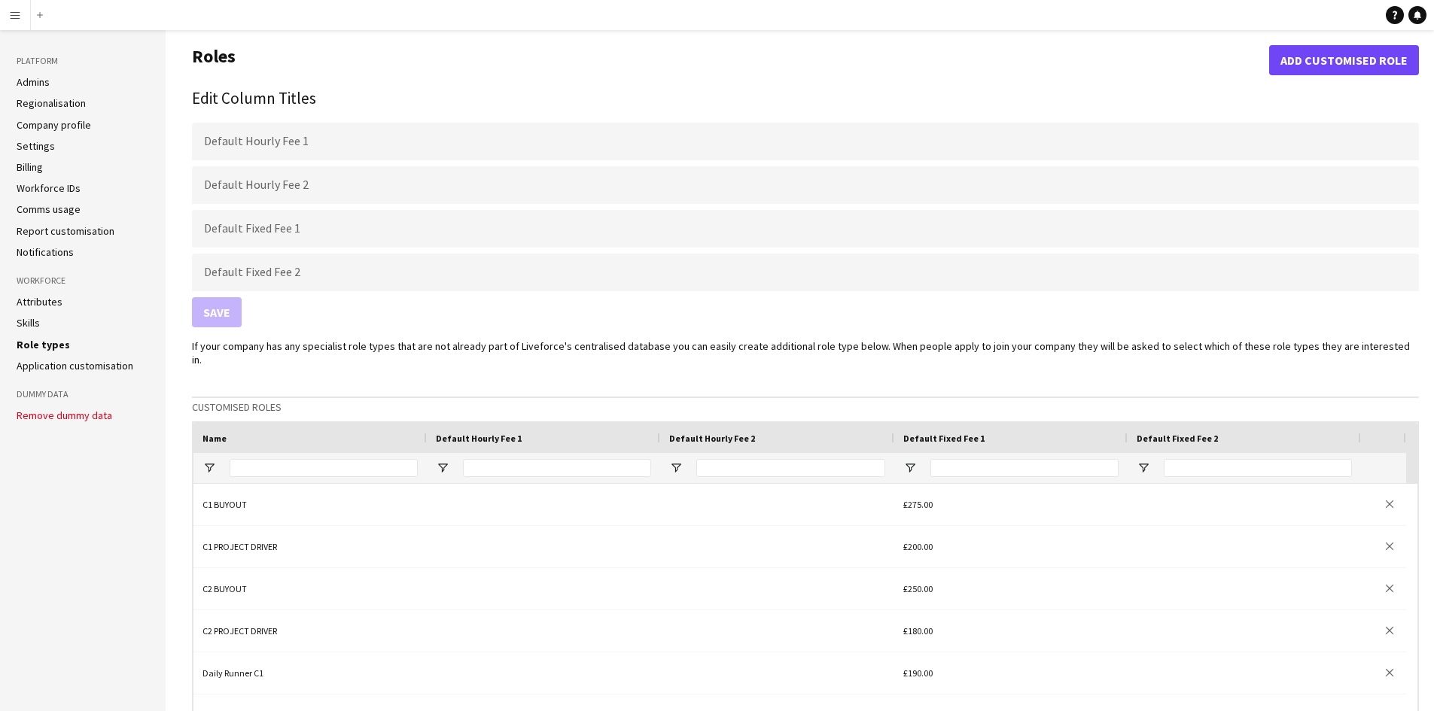
click at [24, 166] on link "Billing" at bounding box center [30, 167] width 26 height 14
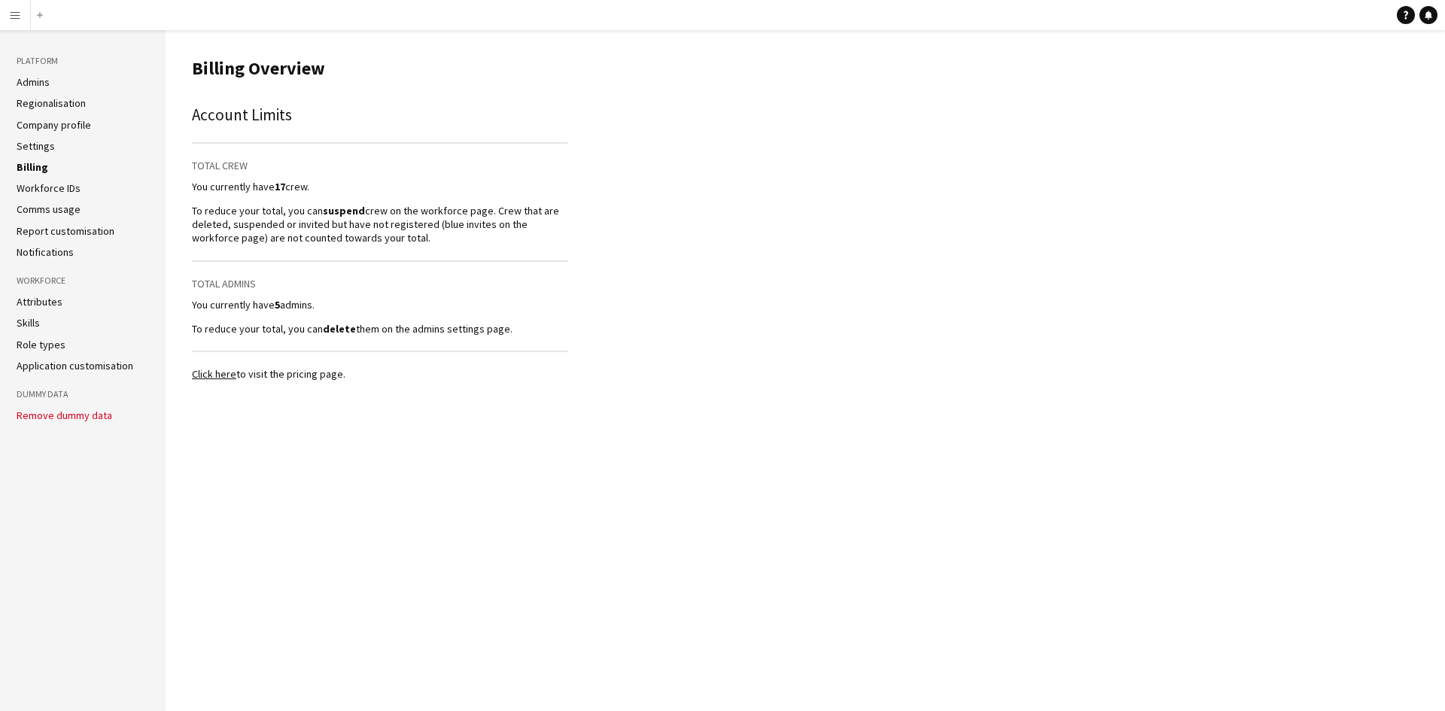
click at [43, 298] on link "Attributes" at bounding box center [40, 302] width 46 height 14
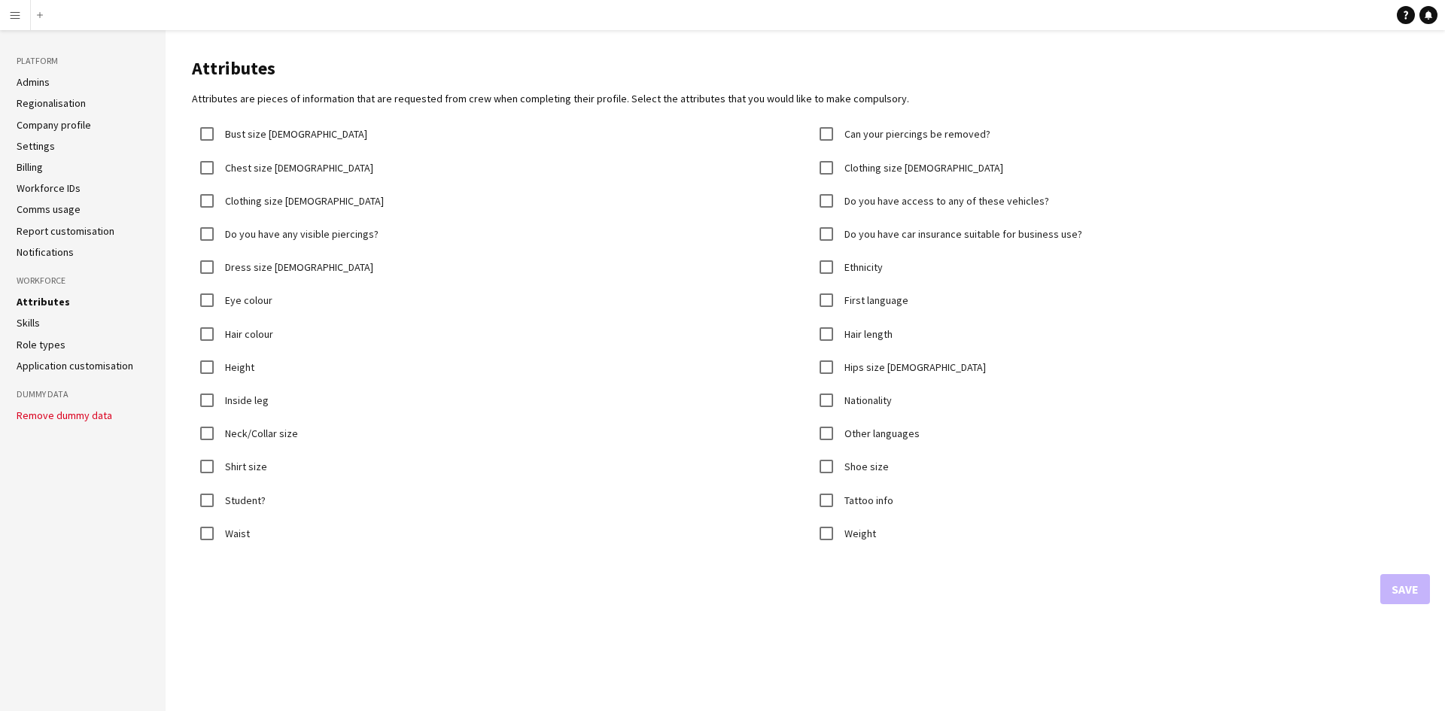
click at [45, 330] on ul "Attributes Skills Role types Application customisation" at bounding box center [83, 334] width 132 height 78
click at [40, 327] on li "Skills" at bounding box center [83, 323] width 132 height 14
click at [32, 312] on ul "Attributes Skills Role types Application customisation" at bounding box center [83, 334] width 132 height 78
click at [32, 321] on link "Skills" at bounding box center [28, 323] width 23 height 14
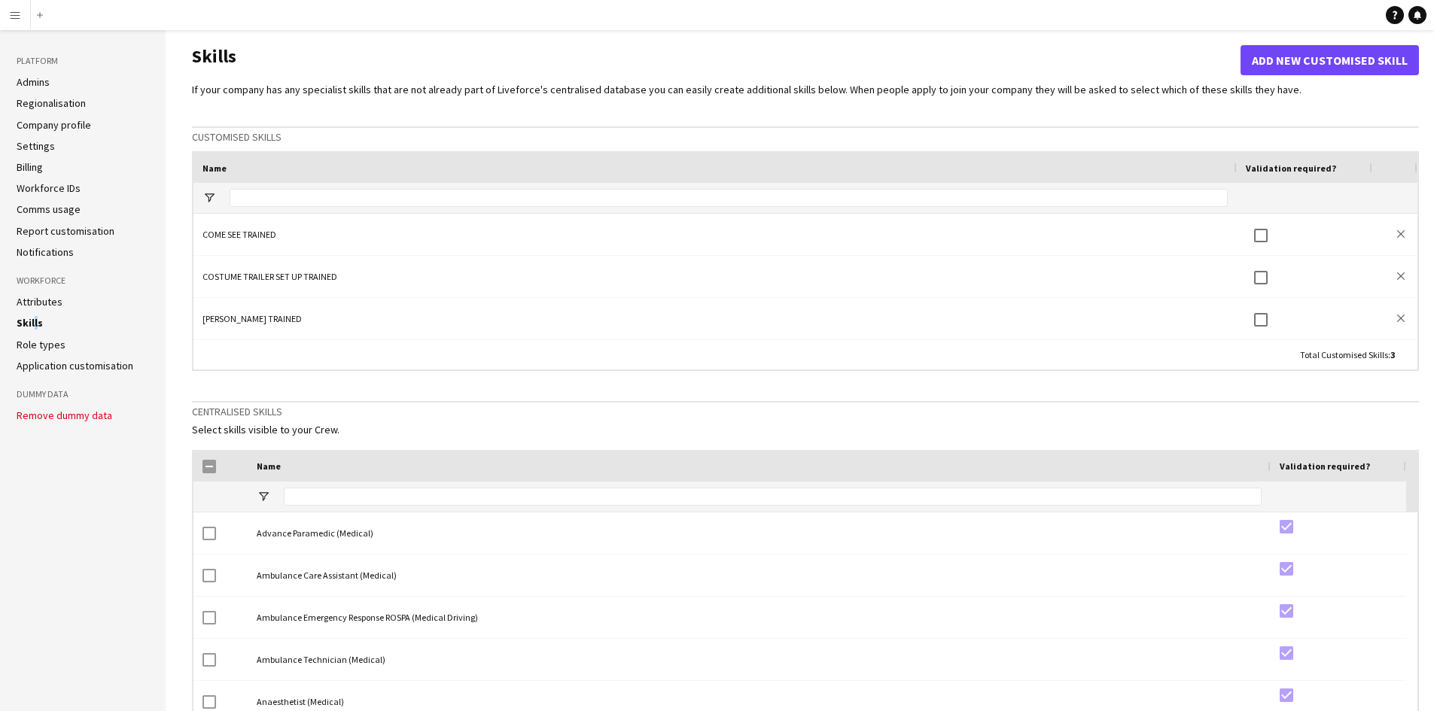
click at [38, 340] on link "Role types" at bounding box center [41, 345] width 49 height 14
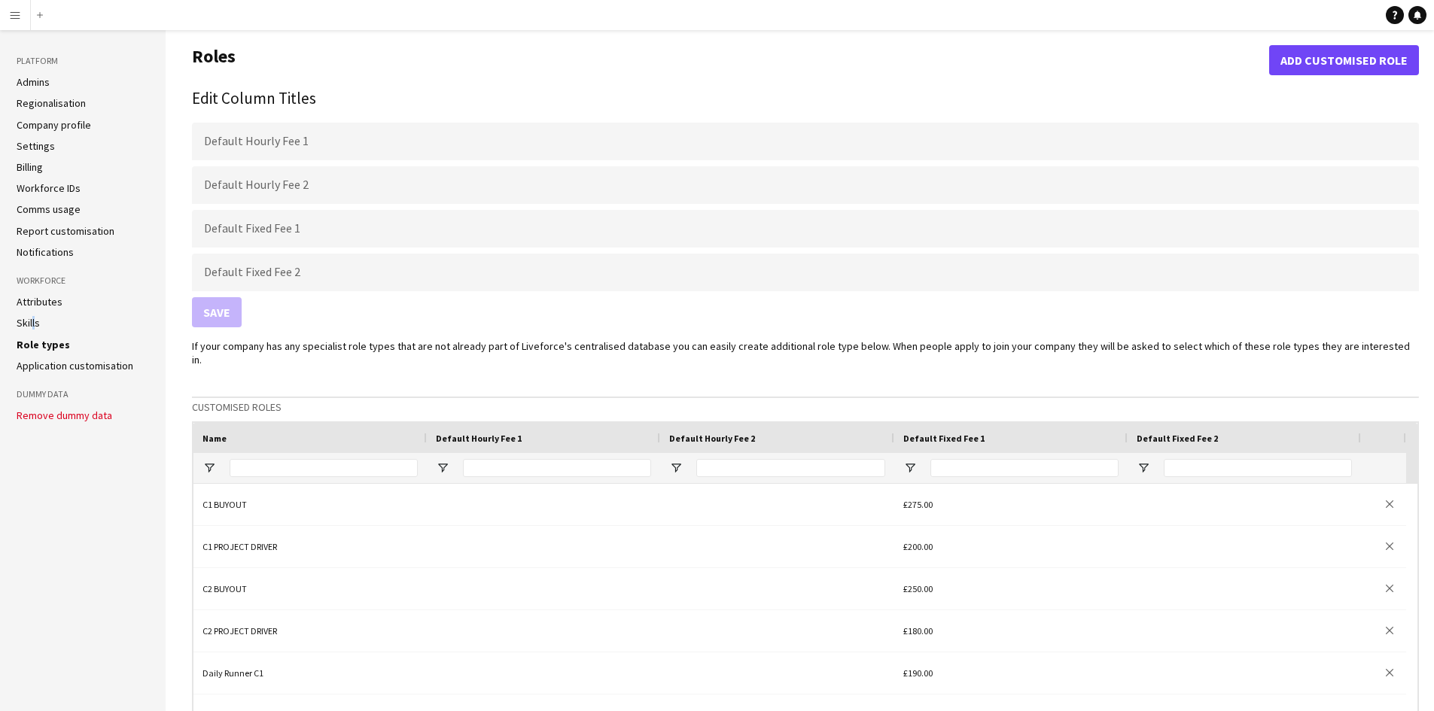
click at [70, 225] on link "Report customisation" at bounding box center [66, 231] width 98 height 14
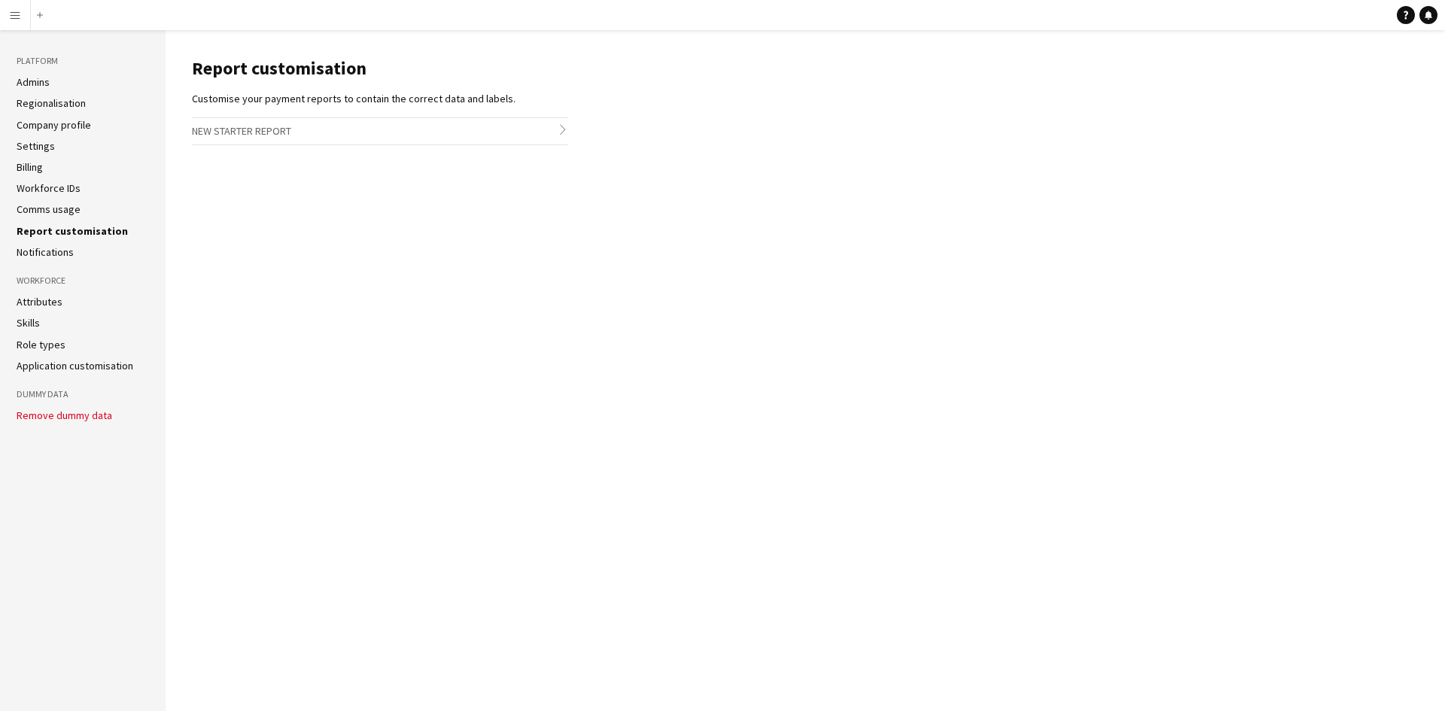
click at [59, 199] on ul "Admins Regionalisation Company profile Settings Billing Workforce IDs Comms usa…" at bounding box center [83, 167] width 132 height 184
click at [56, 208] on link "Comms usage" at bounding box center [49, 209] width 64 height 14
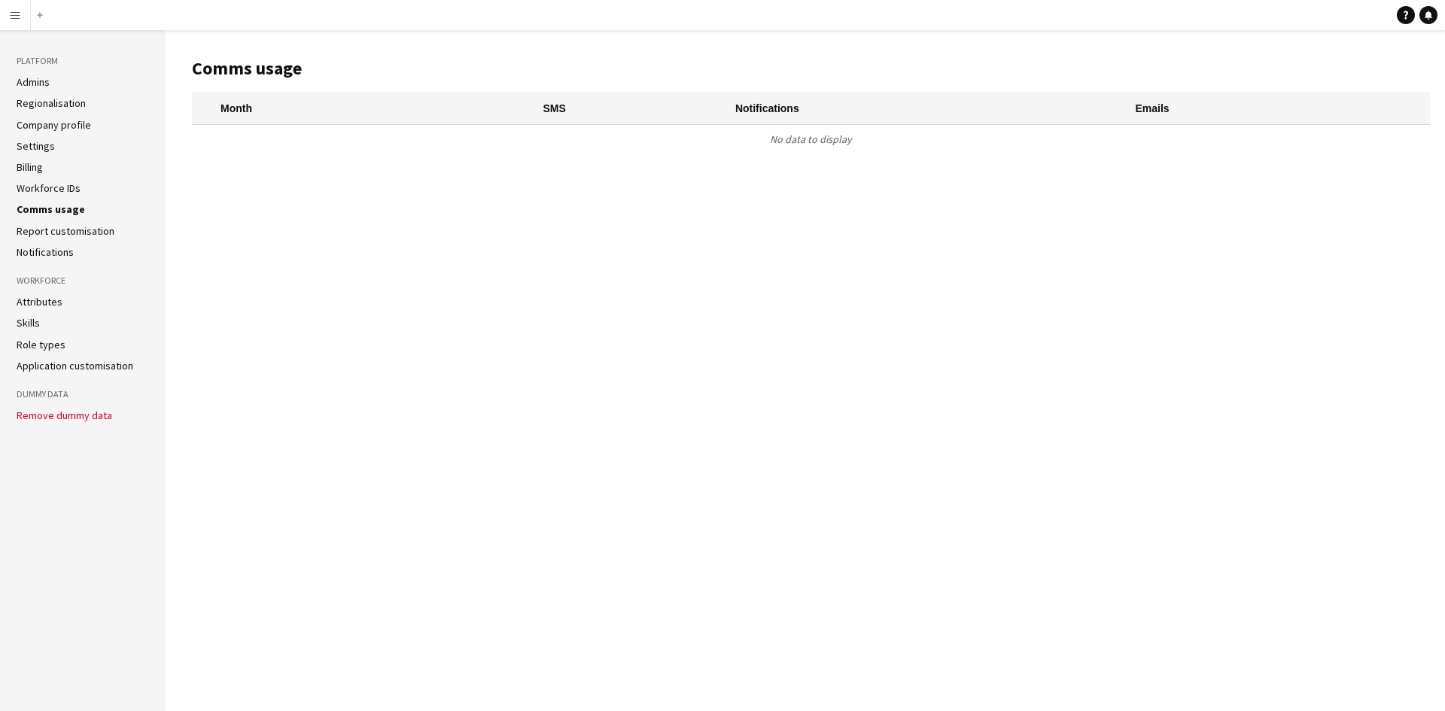
click at [35, 230] on link "Report customisation" at bounding box center [66, 231] width 98 height 14
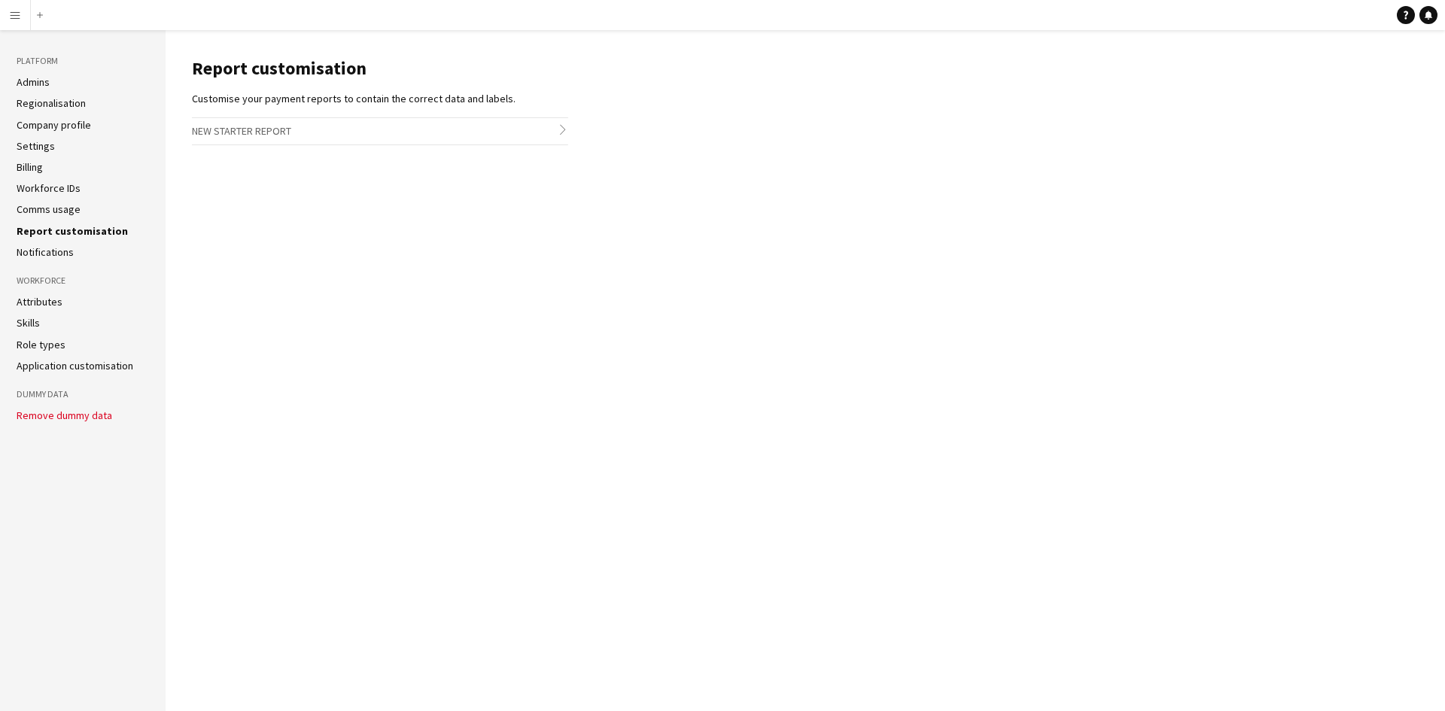
click at [41, 255] on link "Notifications" at bounding box center [45, 252] width 57 height 14
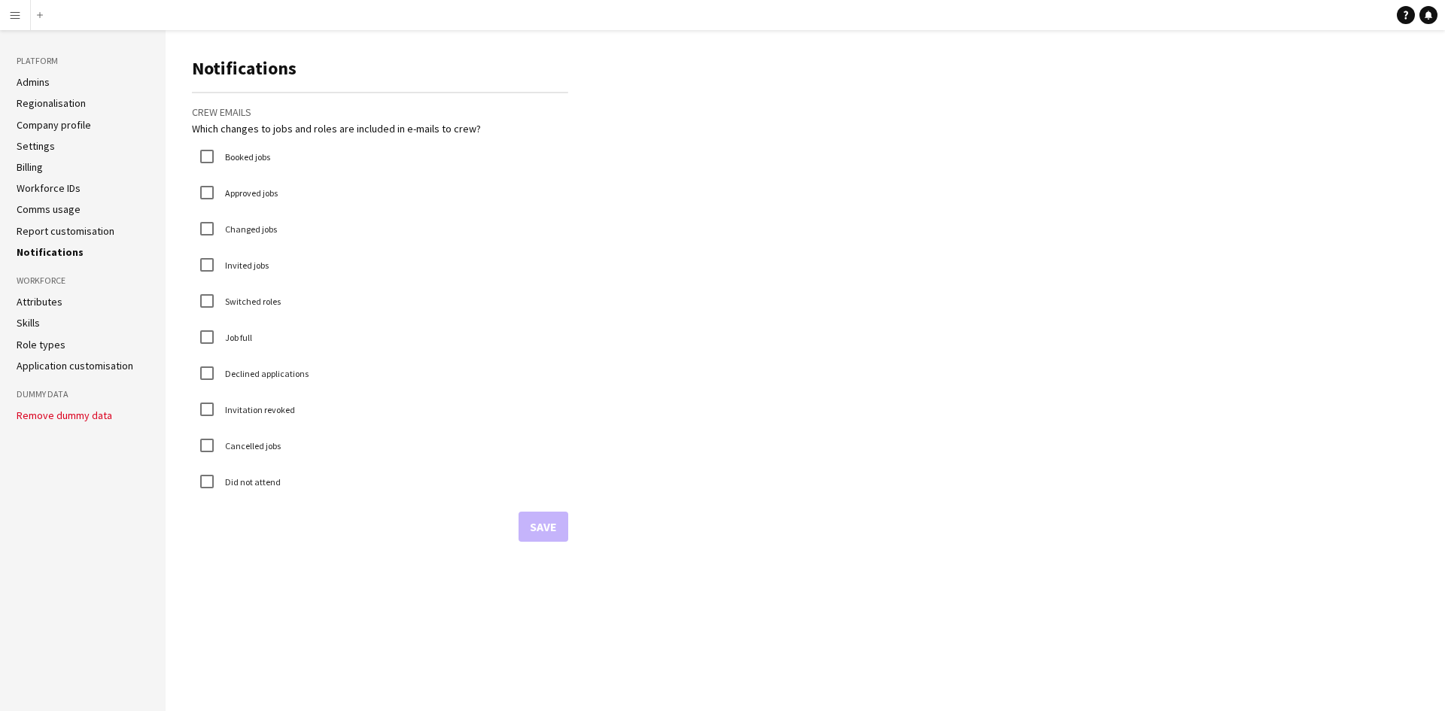
click at [67, 189] on link "Workforce IDs" at bounding box center [49, 188] width 64 height 14
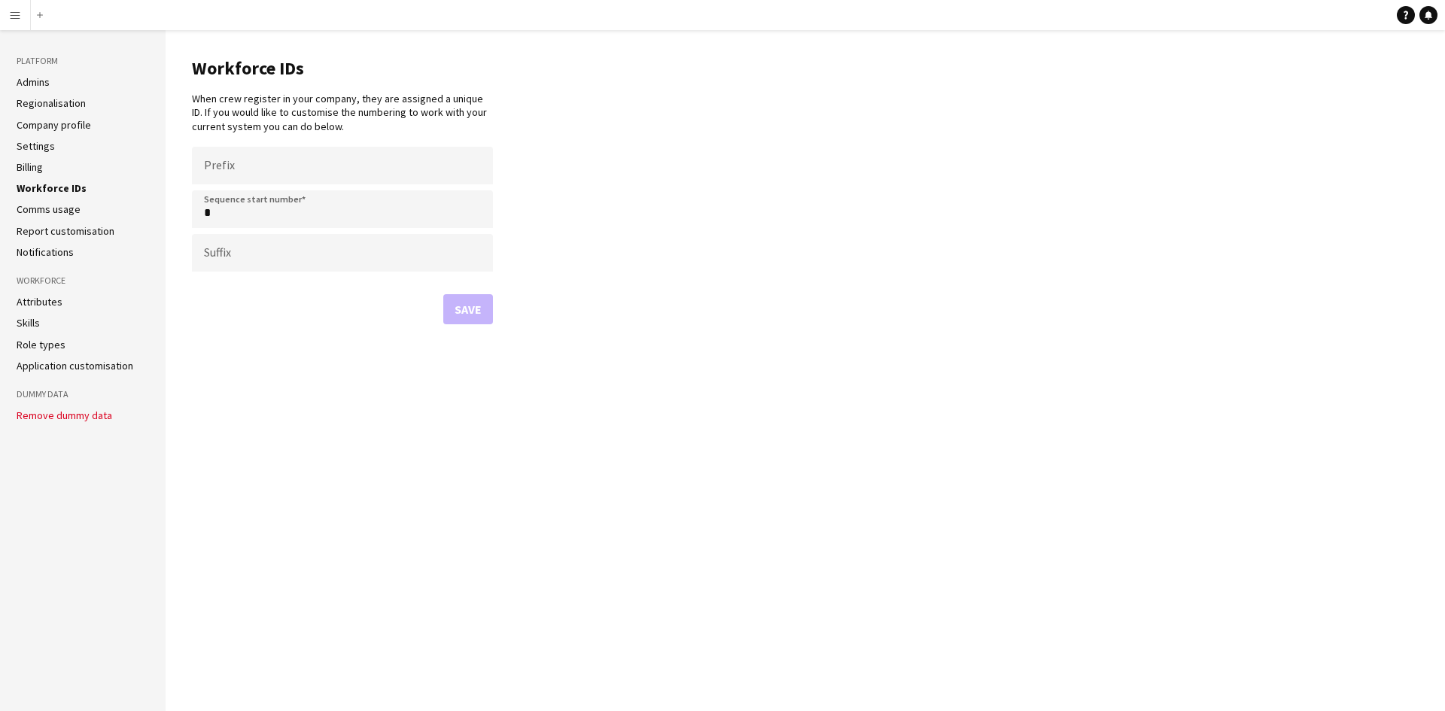
click at [38, 154] on ul "Admins Regionalisation Company profile Settings Billing Workforce IDs Comms usa…" at bounding box center [83, 167] width 132 height 184
click at [41, 139] on link "Settings" at bounding box center [36, 146] width 38 height 14
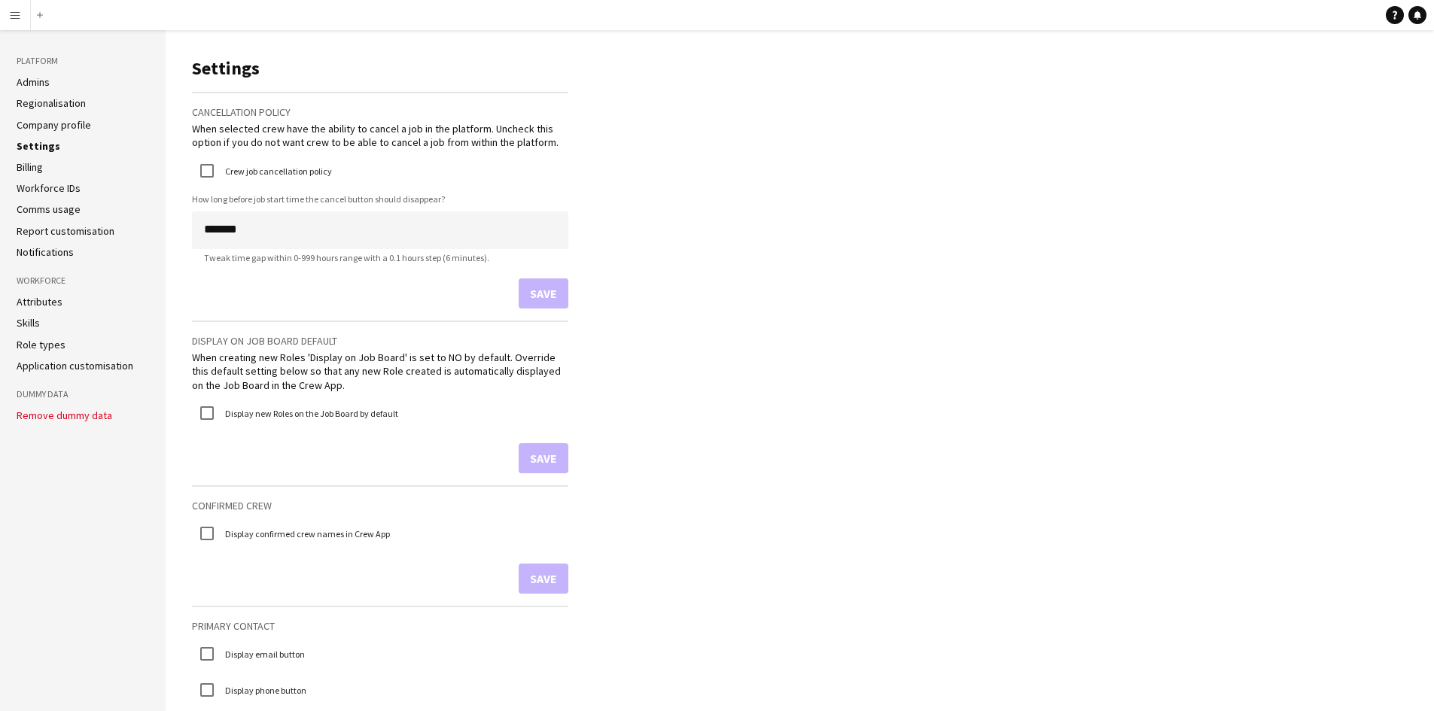
click at [41, 172] on link "Billing" at bounding box center [30, 167] width 26 height 14
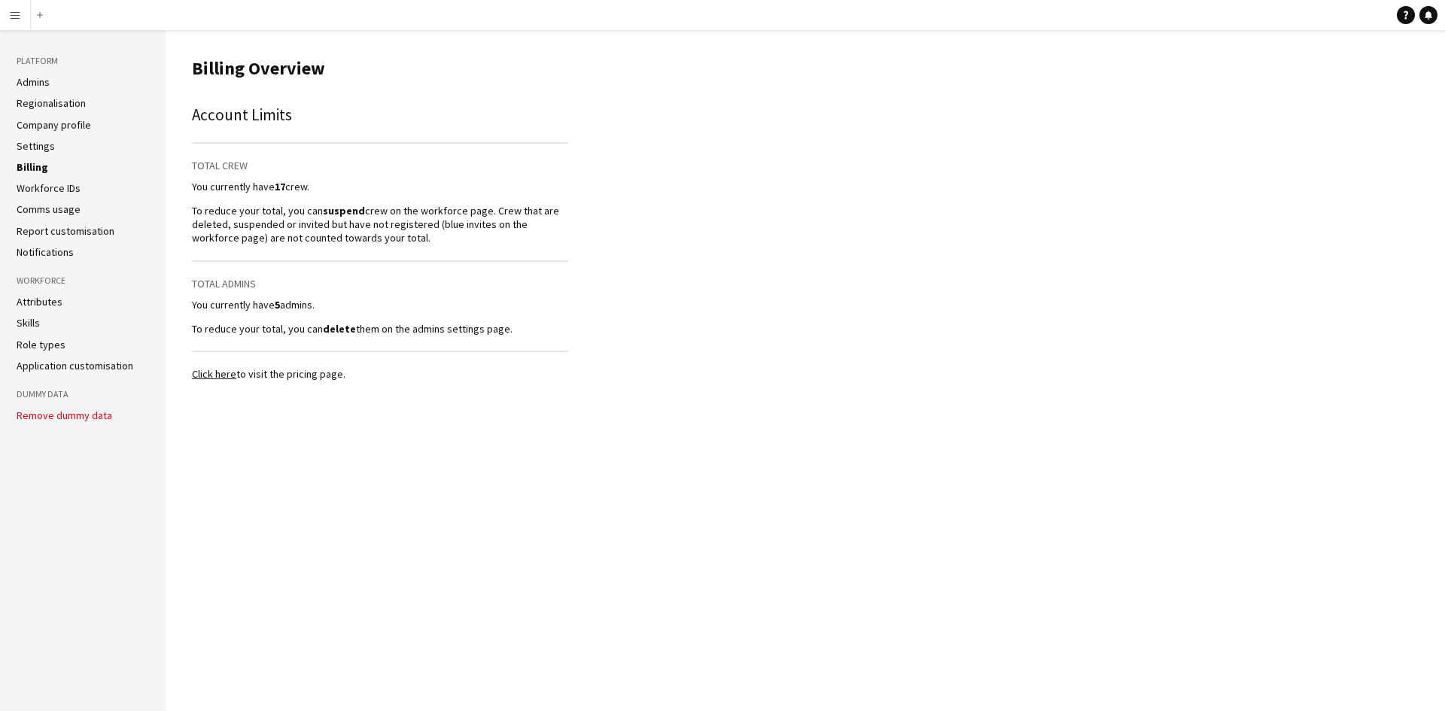
click at [211, 374] on link "Click here" at bounding box center [214, 374] width 44 height 14
click at [38, 82] on link "Admins" at bounding box center [33, 82] width 33 height 14
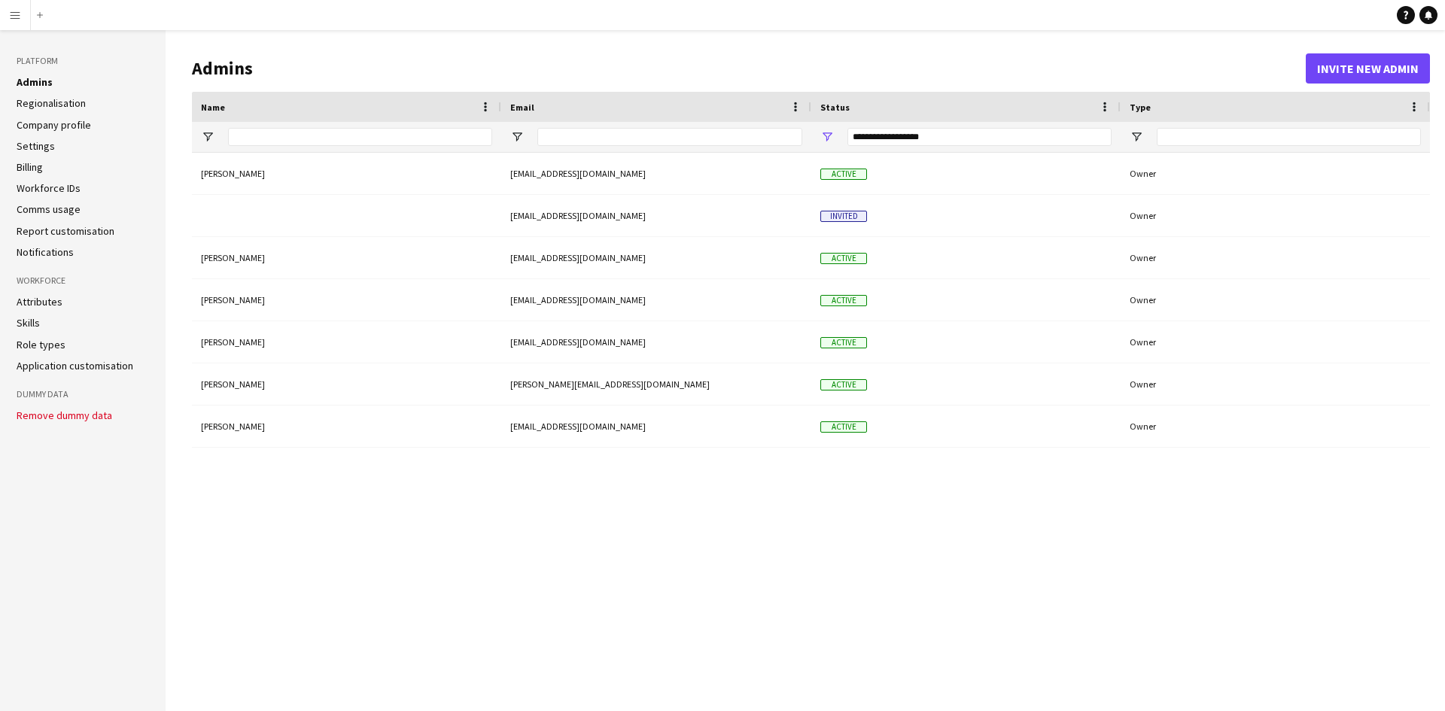
click at [18, 65] on h3 "Platform" at bounding box center [83, 61] width 132 height 14
click at [14, 28] on button "Menu" at bounding box center [15, 15] width 30 height 30
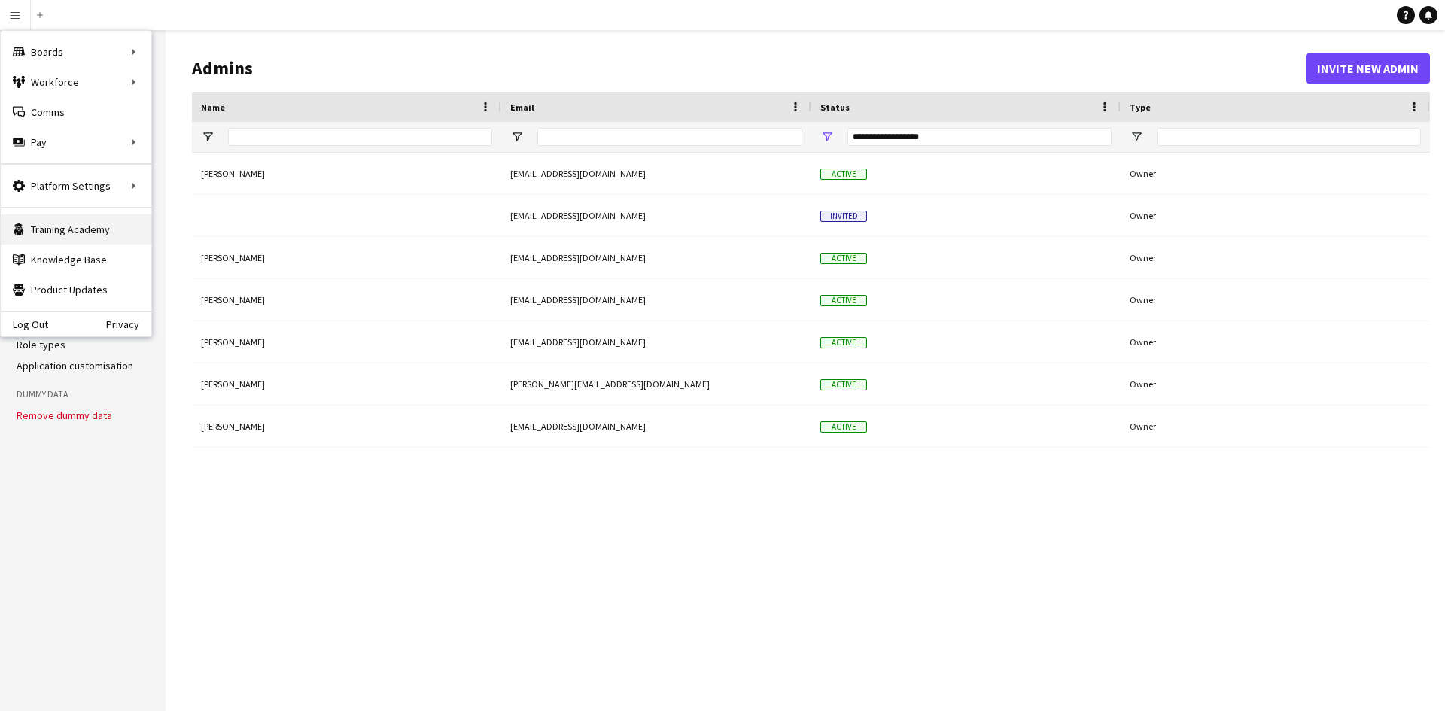
click at [78, 239] on link "Training Academy Training Academy" at bounding box center [76, 229] width 151 height 30
click at [214, 178] on link "App settings" at bounding box center [227, 186] width 151 height 30
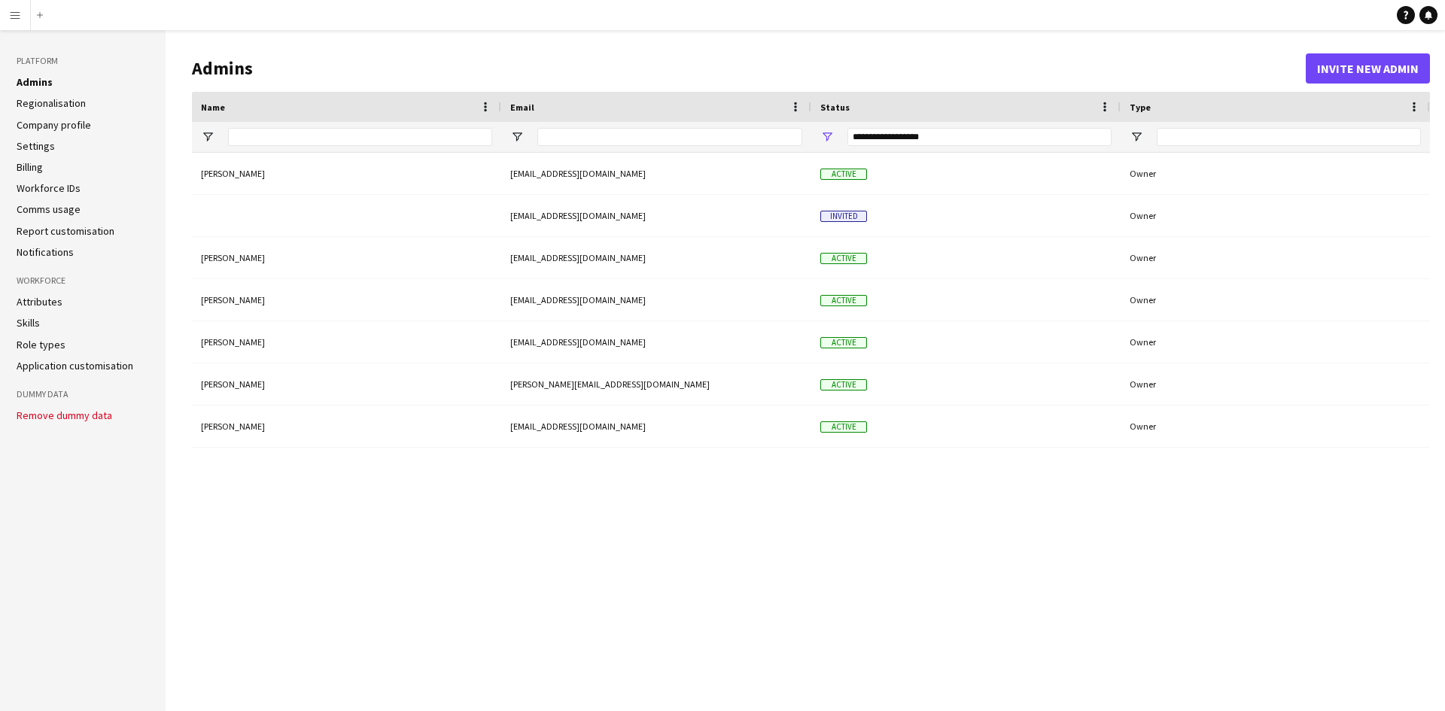
click at [19, 23] on button "Menu" at bounding box center [15, 15] width 30 height 30
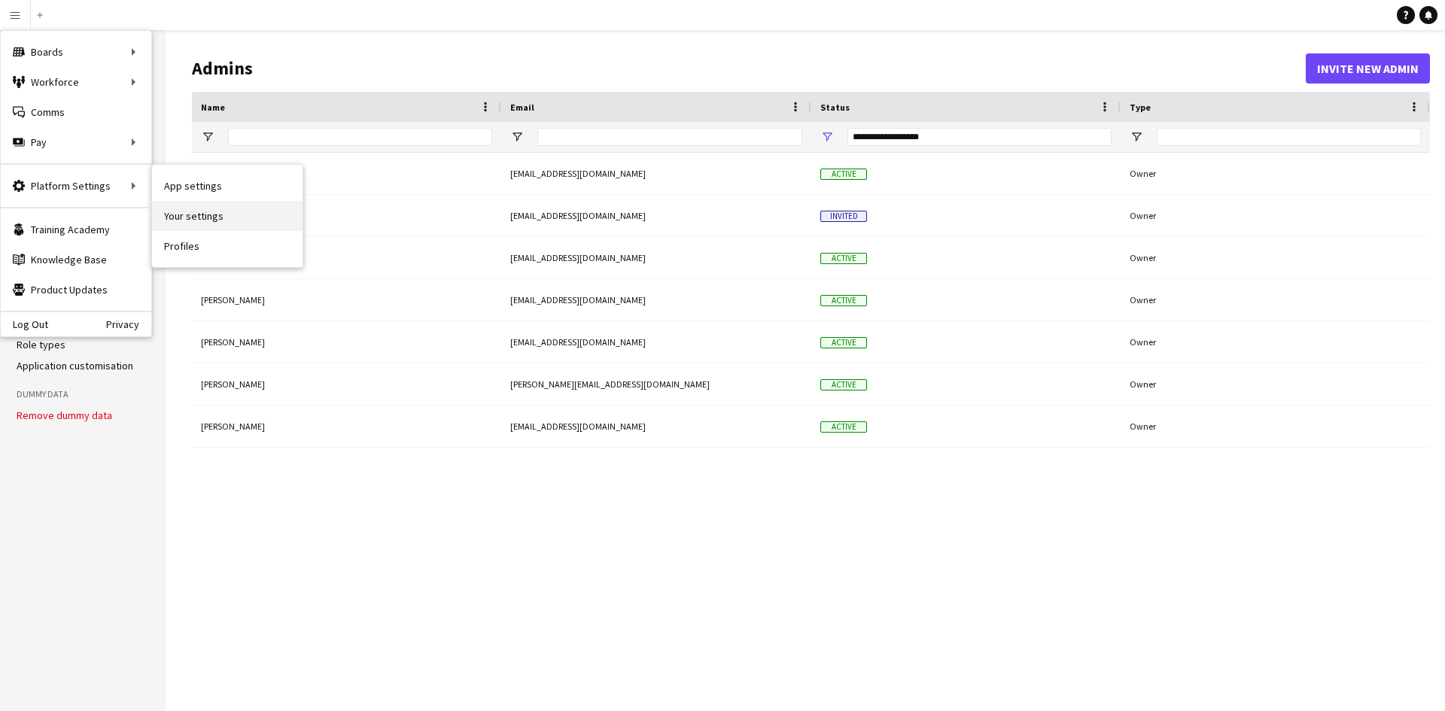
click at [206, 209] on link "Your settings" at bounding box center [227, 216] width 151 height 30
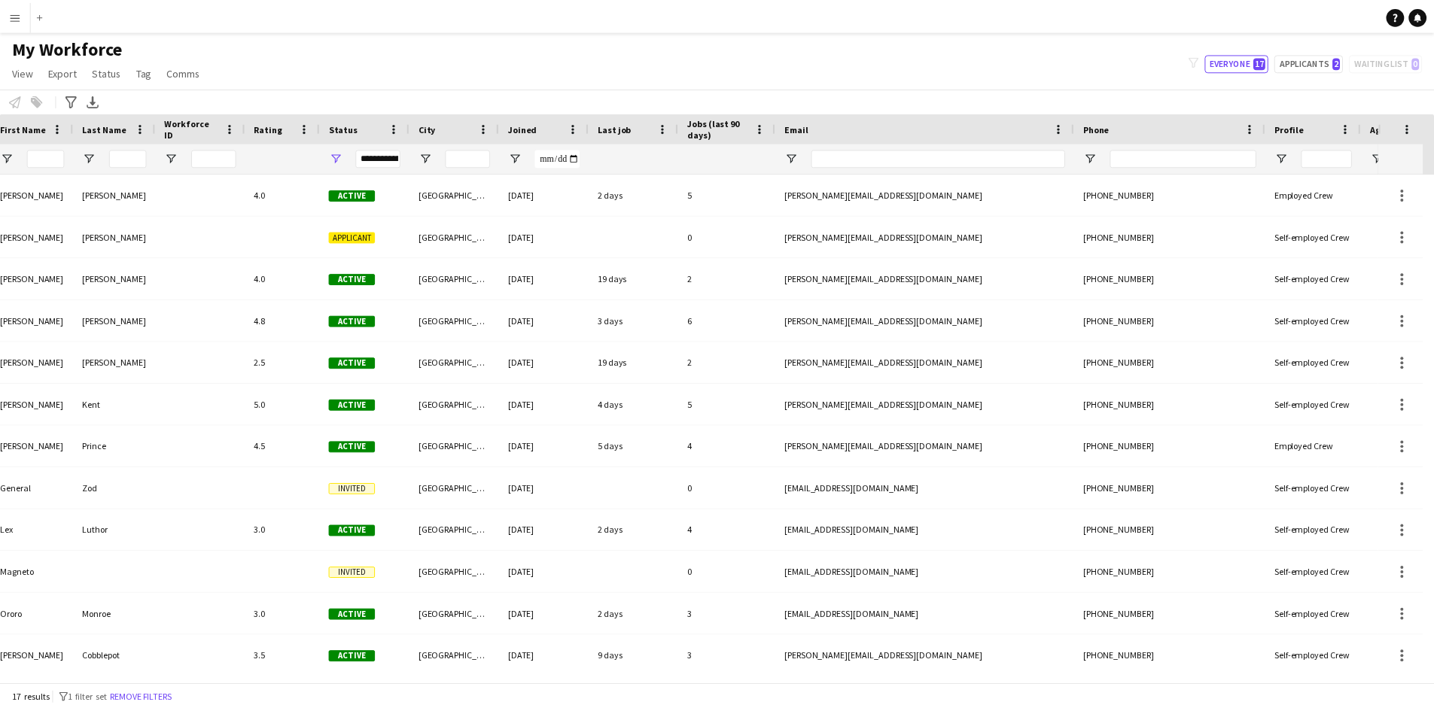
scroll to position [0, 243]
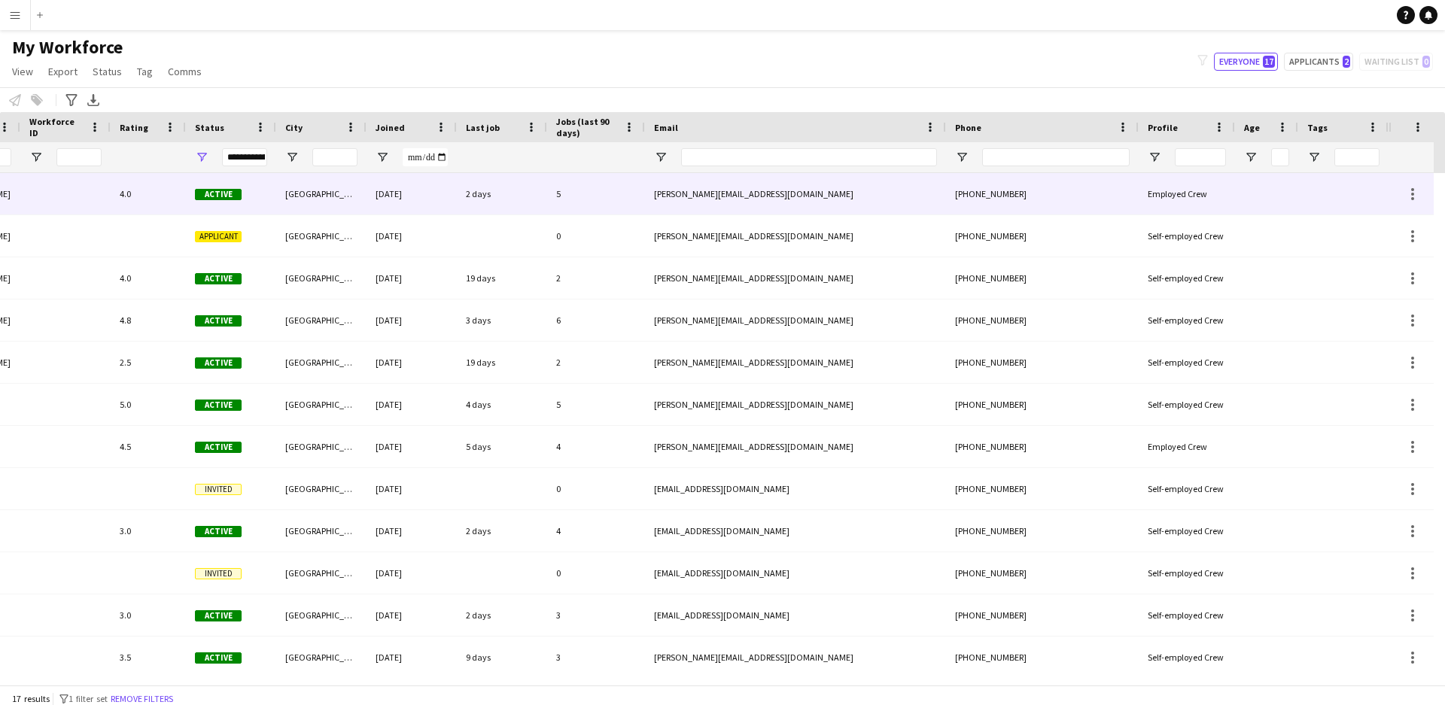
click at [1402, 201] on app-workforce-actions-cell at bounding box center [1410, 194] width 21 height 18
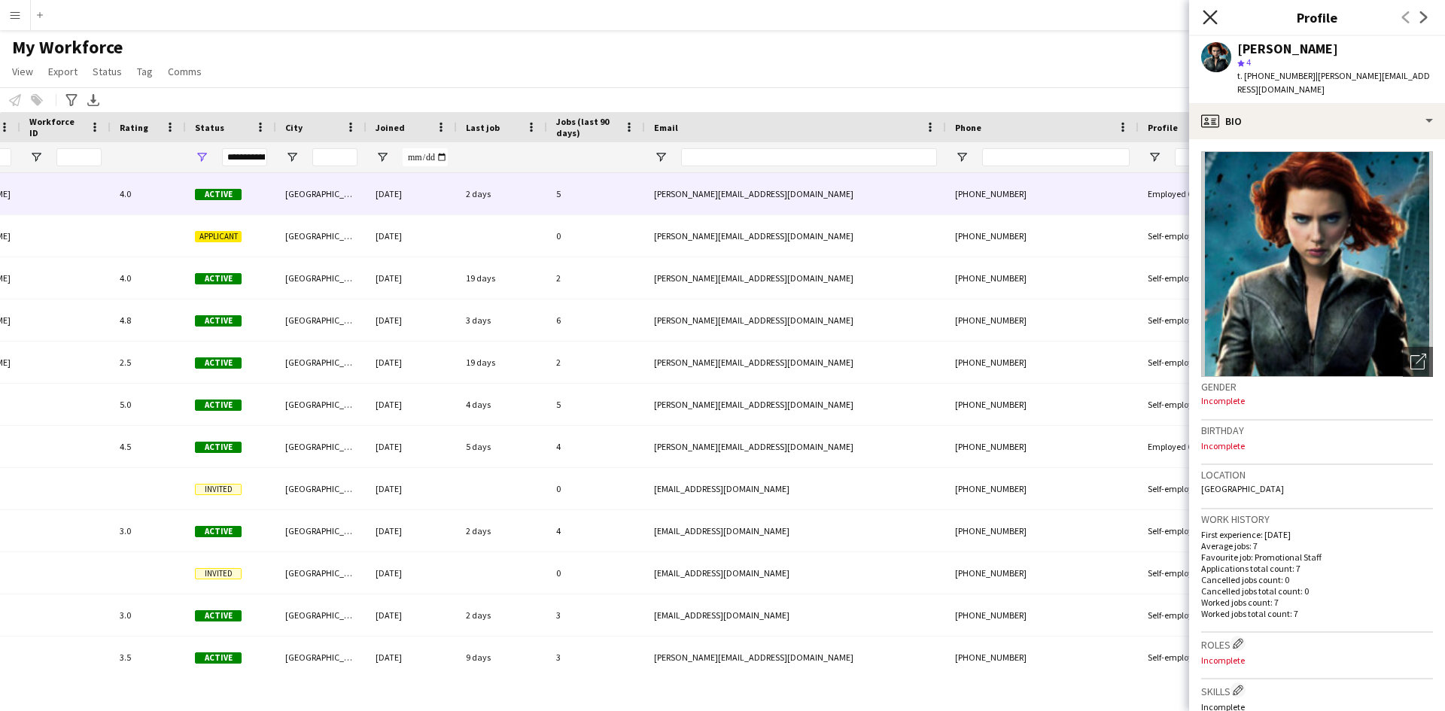
click at [1215, 19] on icon "Close pop-in" at bounding box center [1210, 17] width 14 height 14
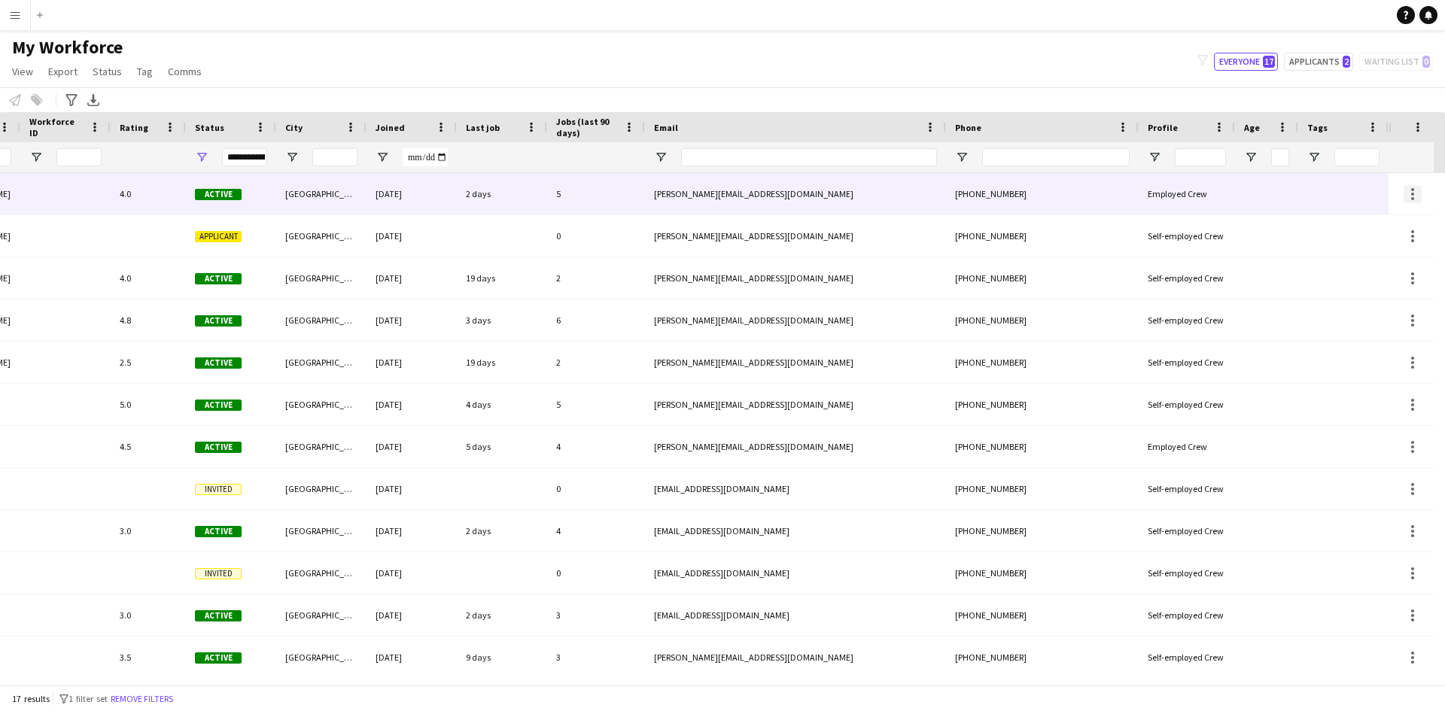
click at [1410, 189] on div at bounding box center [1412, 194] width 18 height 18
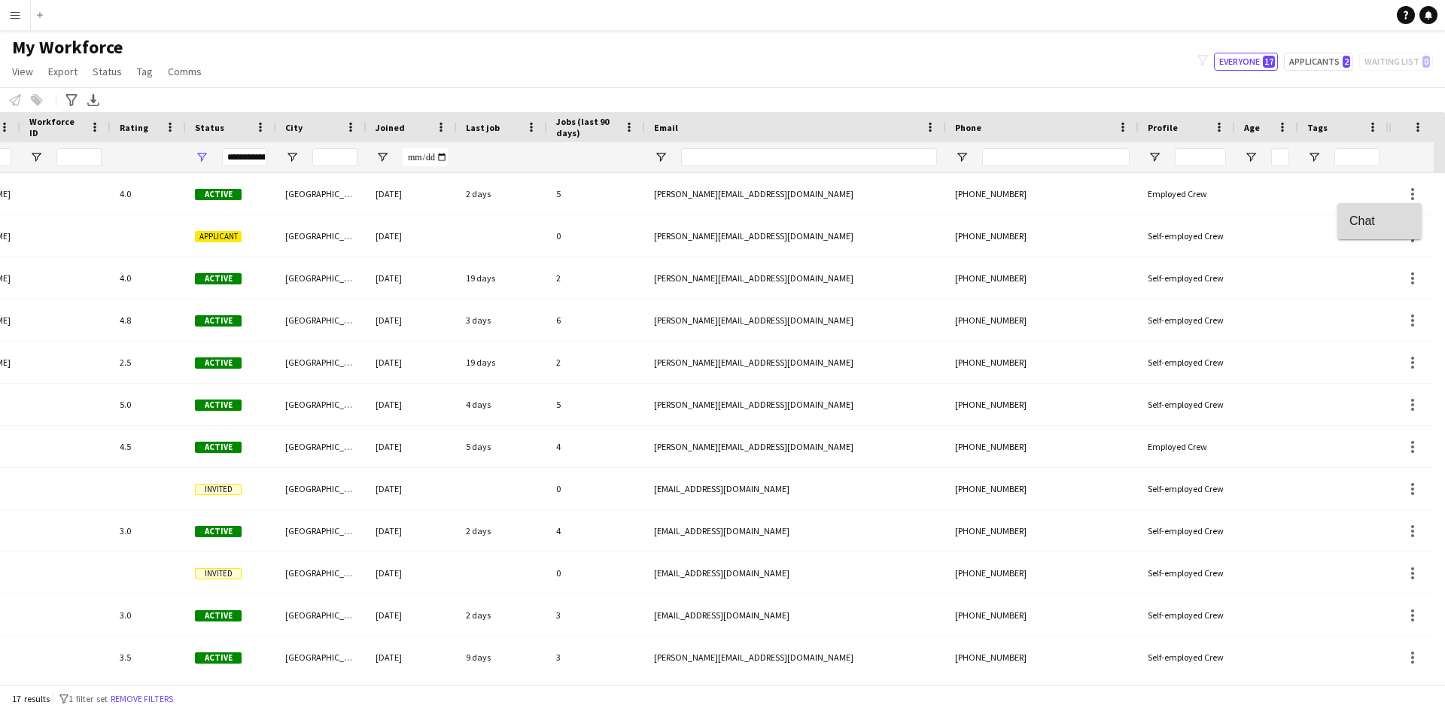
click at [1366, 225] on span "Chat" at bounding box center [1379, 221] width 60 height 14
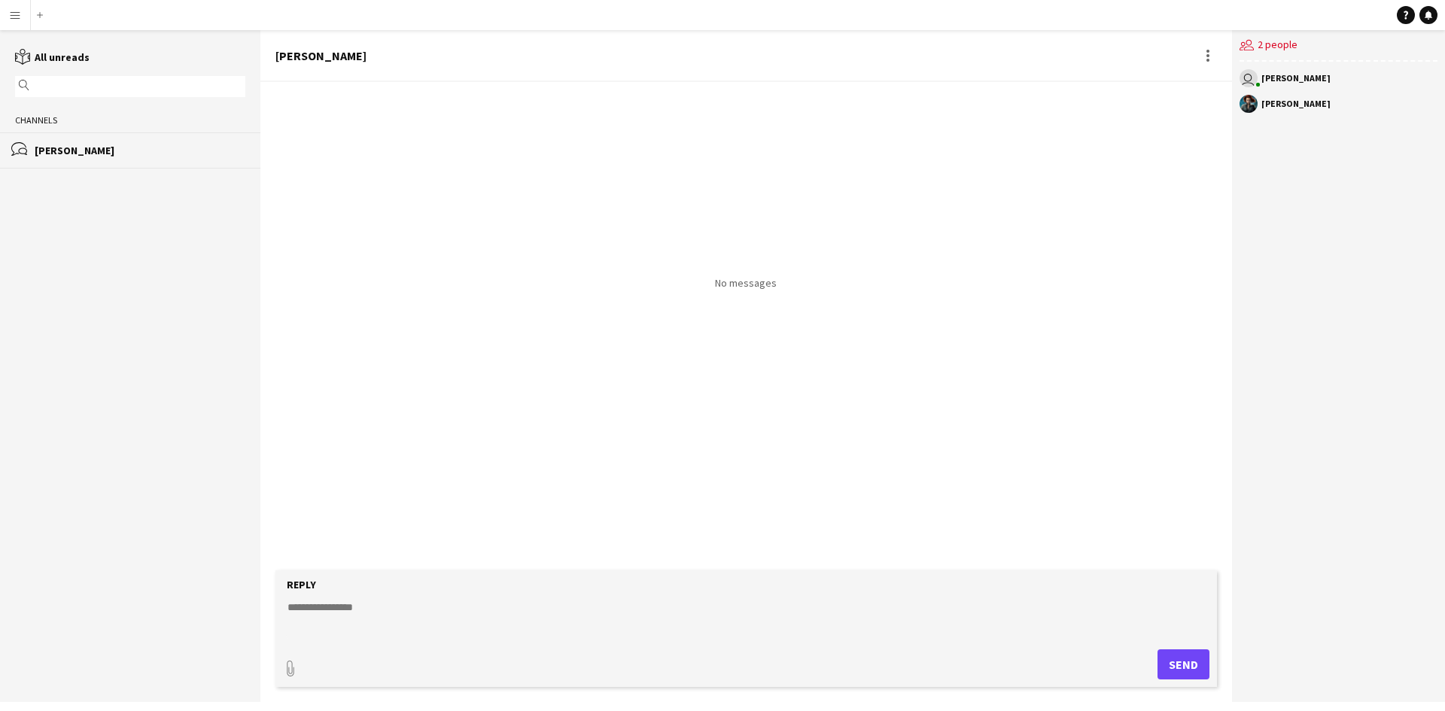
click at [365, 621] on textarea at bounding box center [749, 619] width 926 height 39
type textarea "*"
type textarea "****"
click at [1182, 658] on button "Send" at bounding box center [1183, 664] width 52 height 30
click at [401, 603] on textarea at bounding box center [749, 619] width 926 height 39
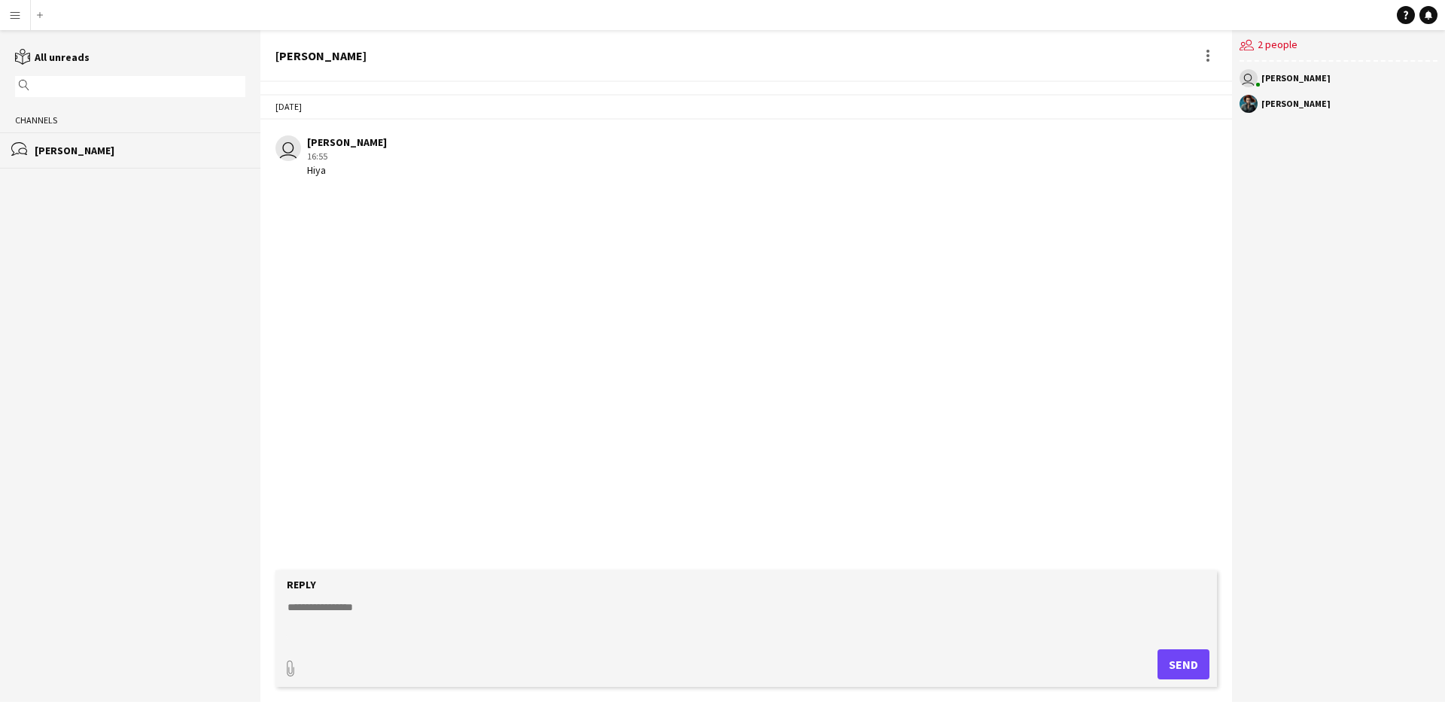
click at [20, 1] on button "Menu" at bounding box center [15, 15] width 30 height 30
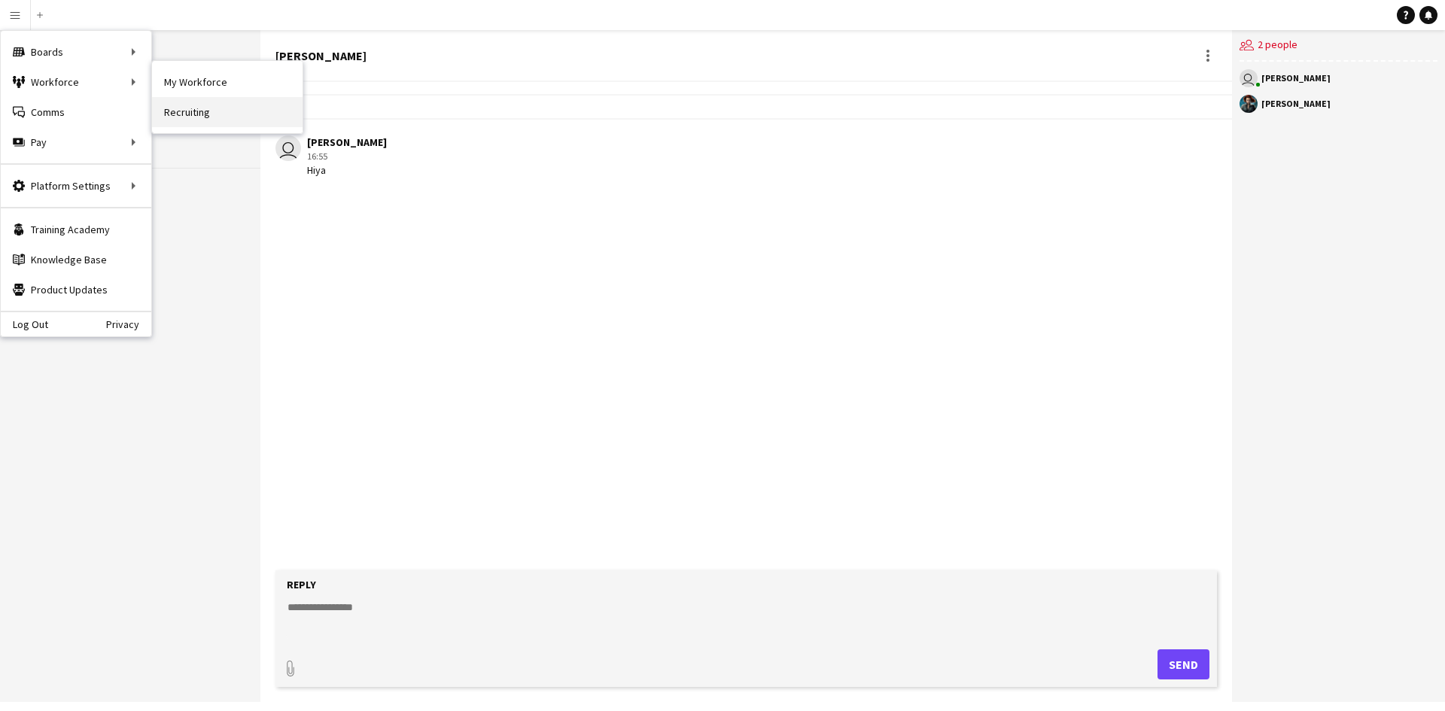
click at [193, 120] on link "Recruiting" at bounding box center [227, 112] width 151 height 30
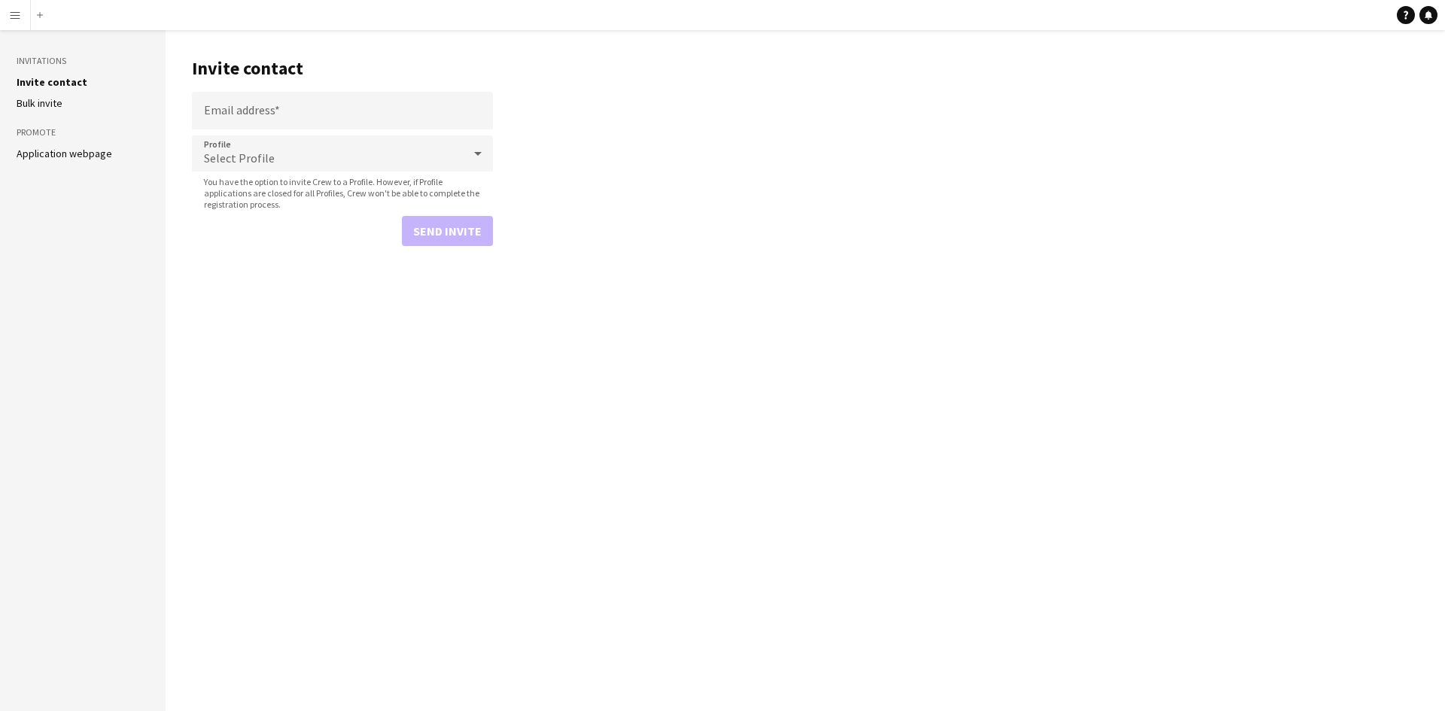
click at [55, 103] on link "Bulk invite" at bounding box center [40, 103] width 46 height 14
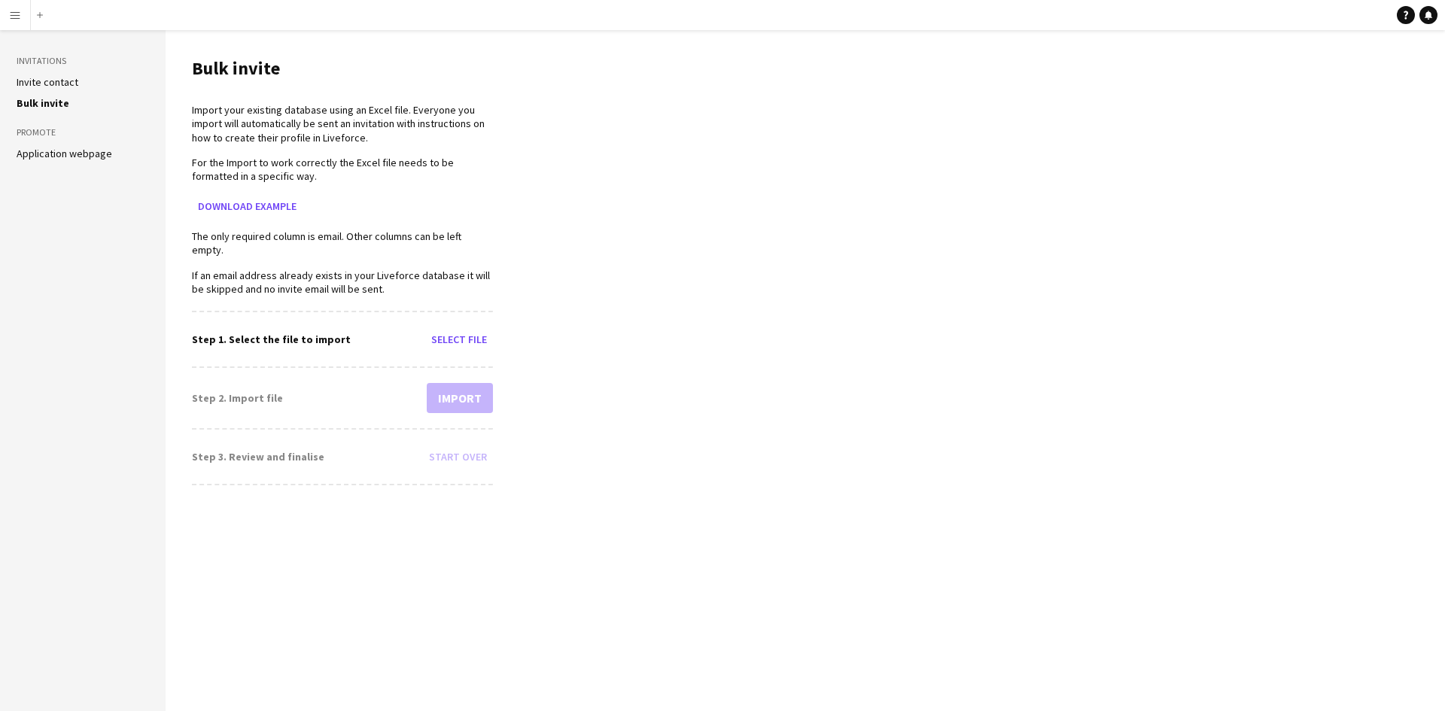
click at [57, 75] on link "Invite contact" at bounding box center [48, 82] width 62 height 14
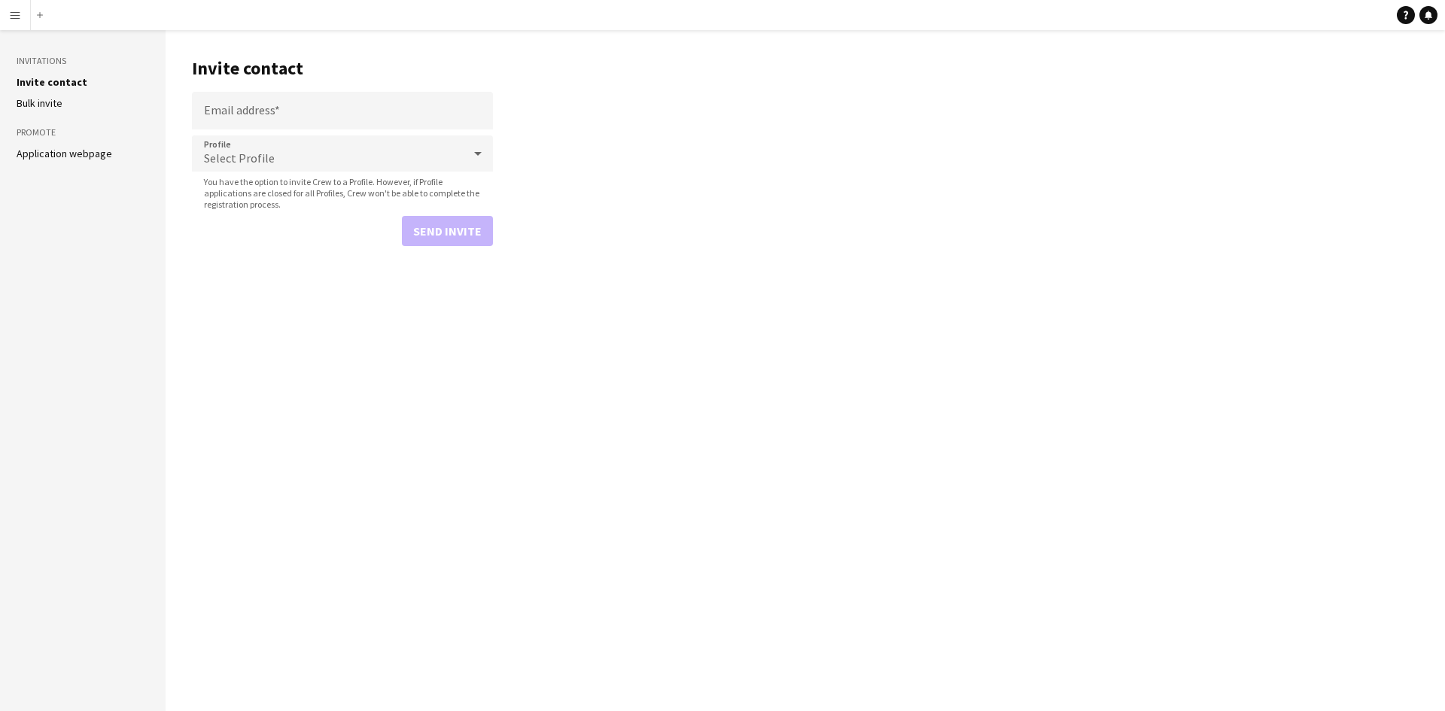
click at [270, 147] on div "Select Profile" at bounding box center [327, 153] width 271 height 36
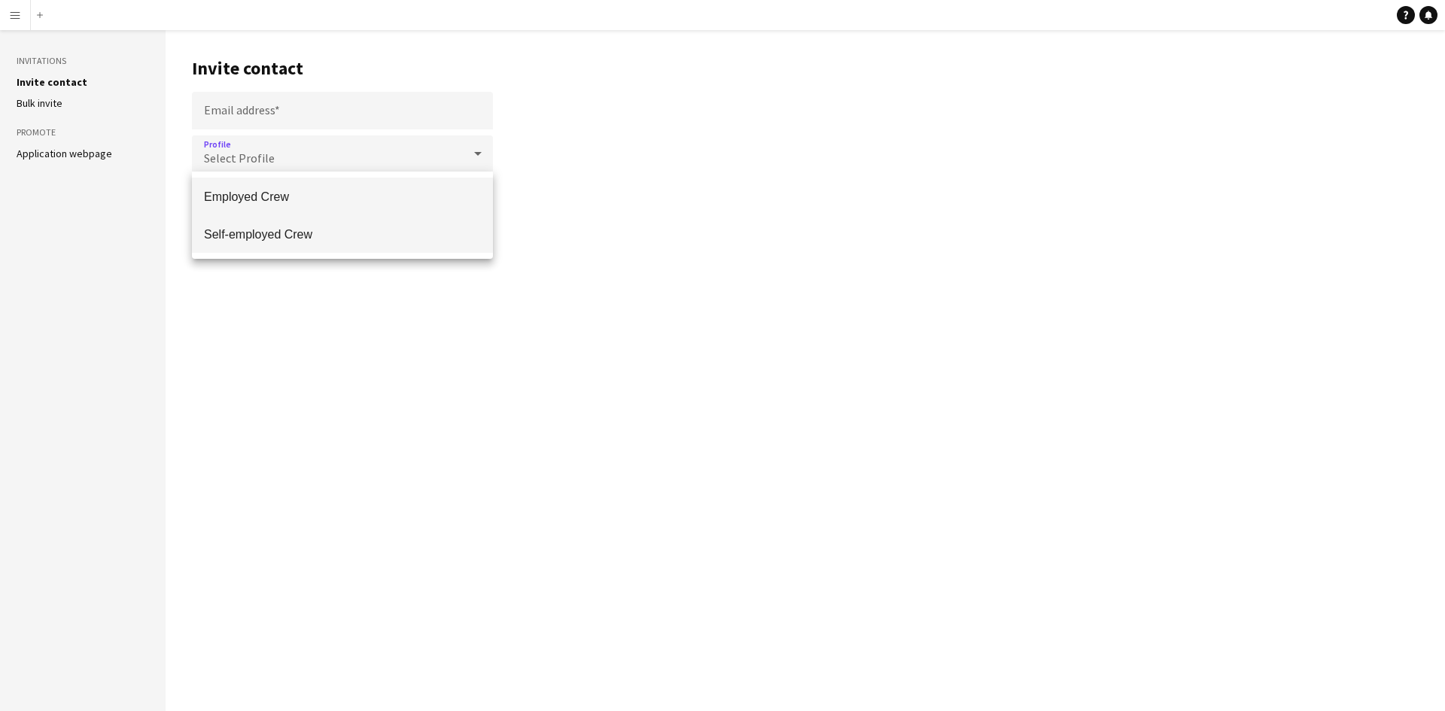
click at [293, 236] on span "Self-employed Crew" at bounding box center [342, 234] width 277 height 14
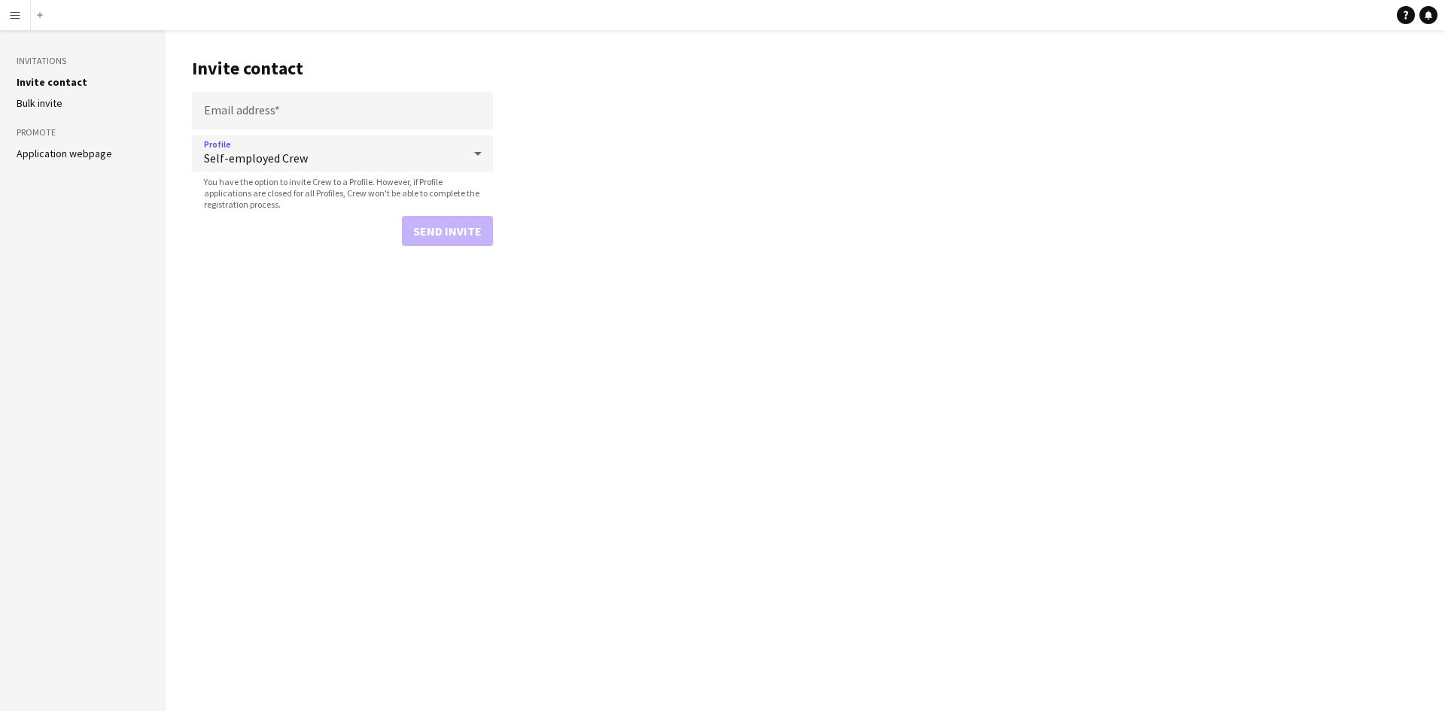
click at [238, 289] on main "Invite contact Email address Profile Self-employed Crew You have the option to …" at bounding box center [805, 370] width 1279 height 681
click at [86, 159] on link "Application webpage" at bounding box center [65, 154] width 96 height 14
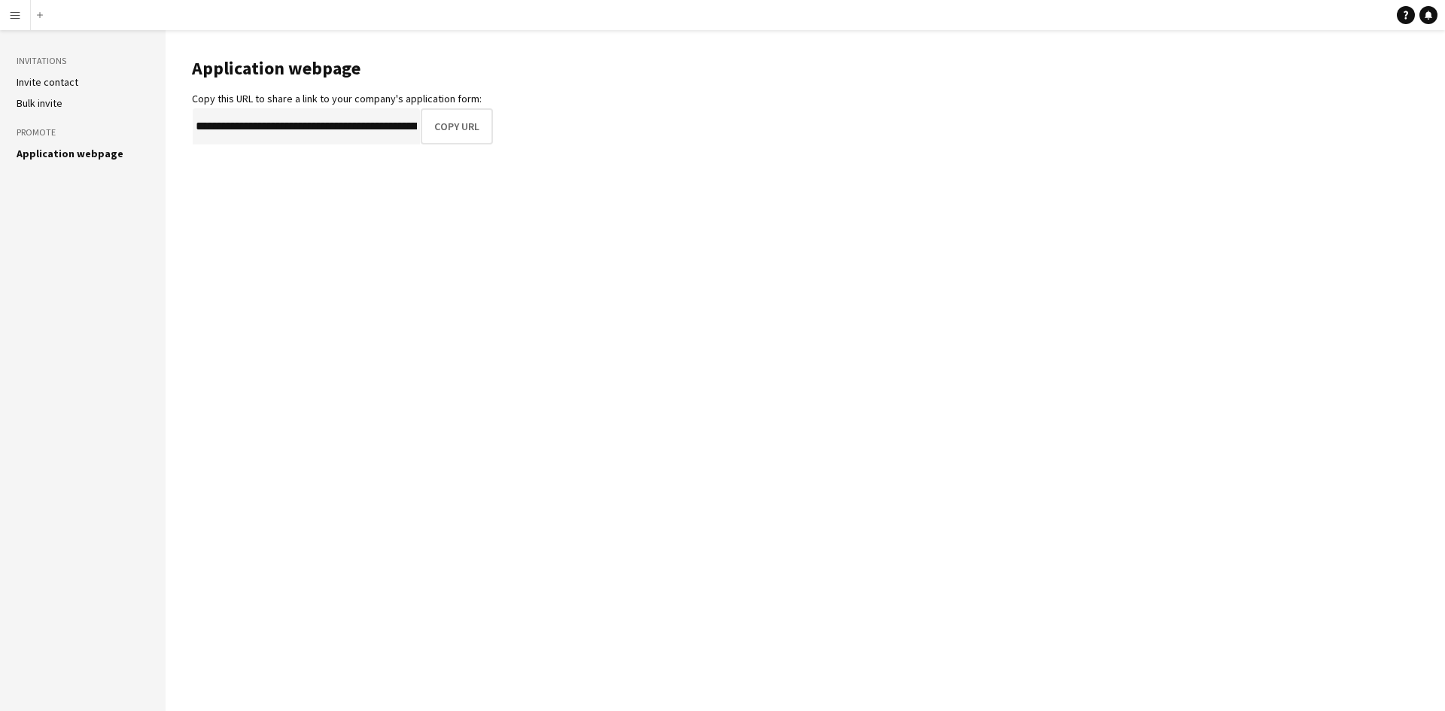
click at [53, 66] on h3 "Invitations" at bounding box center [83, 61] width 132 height 14
click at [44, 81] on link "Invite contact" at bounding box center [48, 82] width 62 height 14
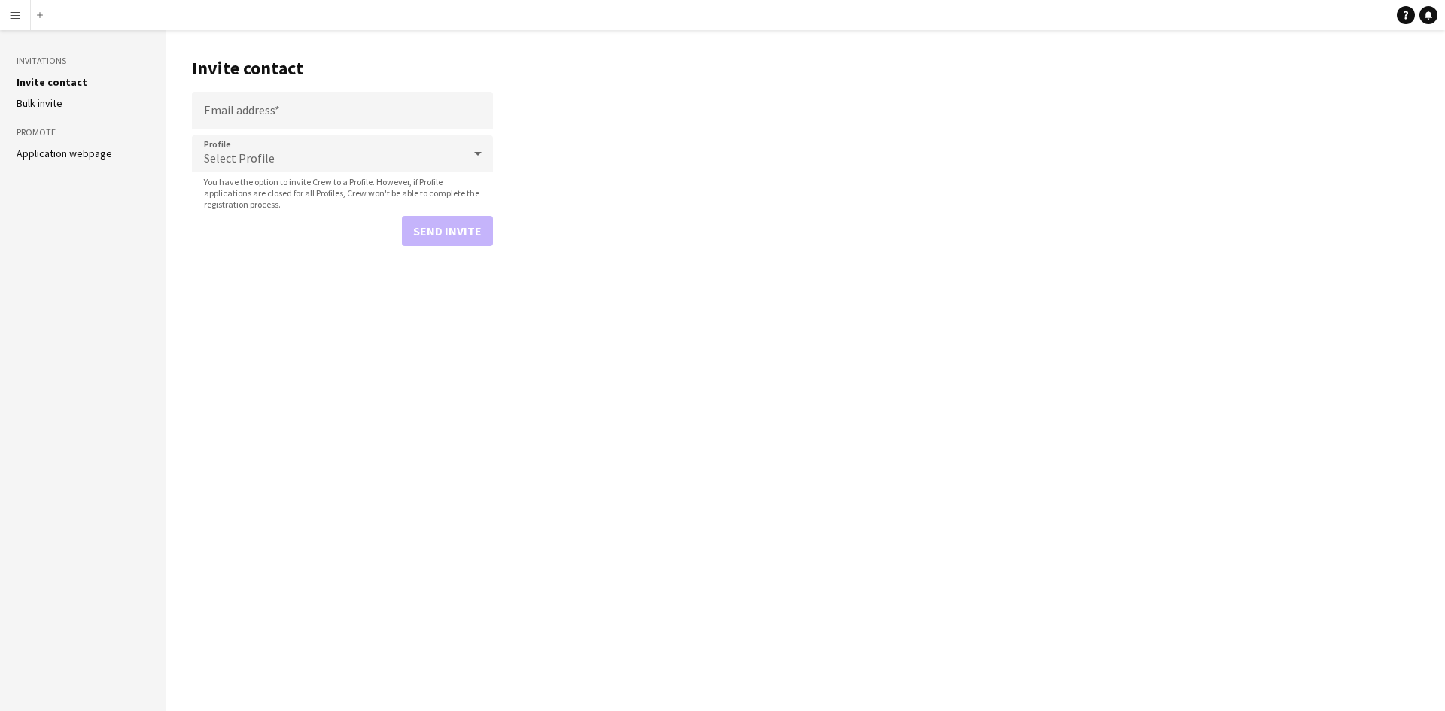
click at [7, 7] on button "Menu" at bounding box center [15, 15] width 30 height 30
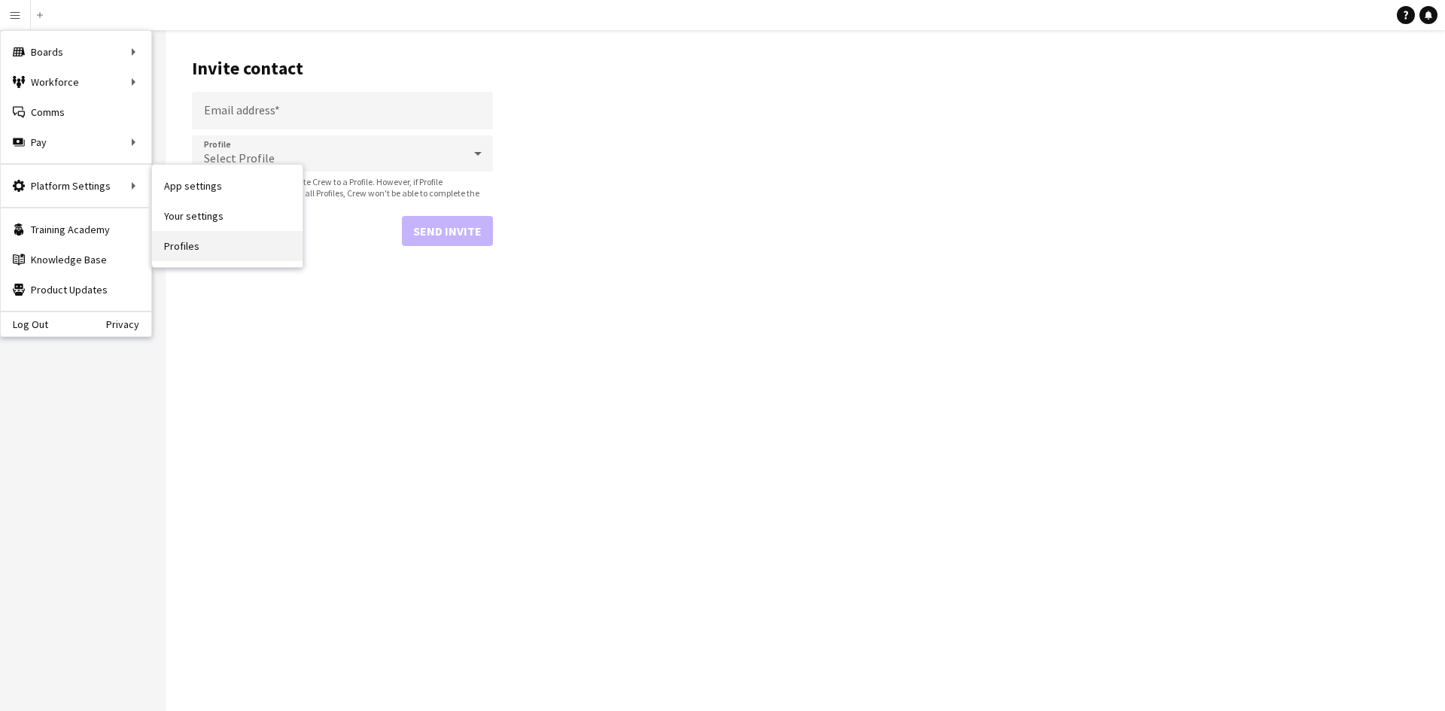
click at [185, 246] on link "Profiles" at bounding box center [227, 246] width 151 height 30
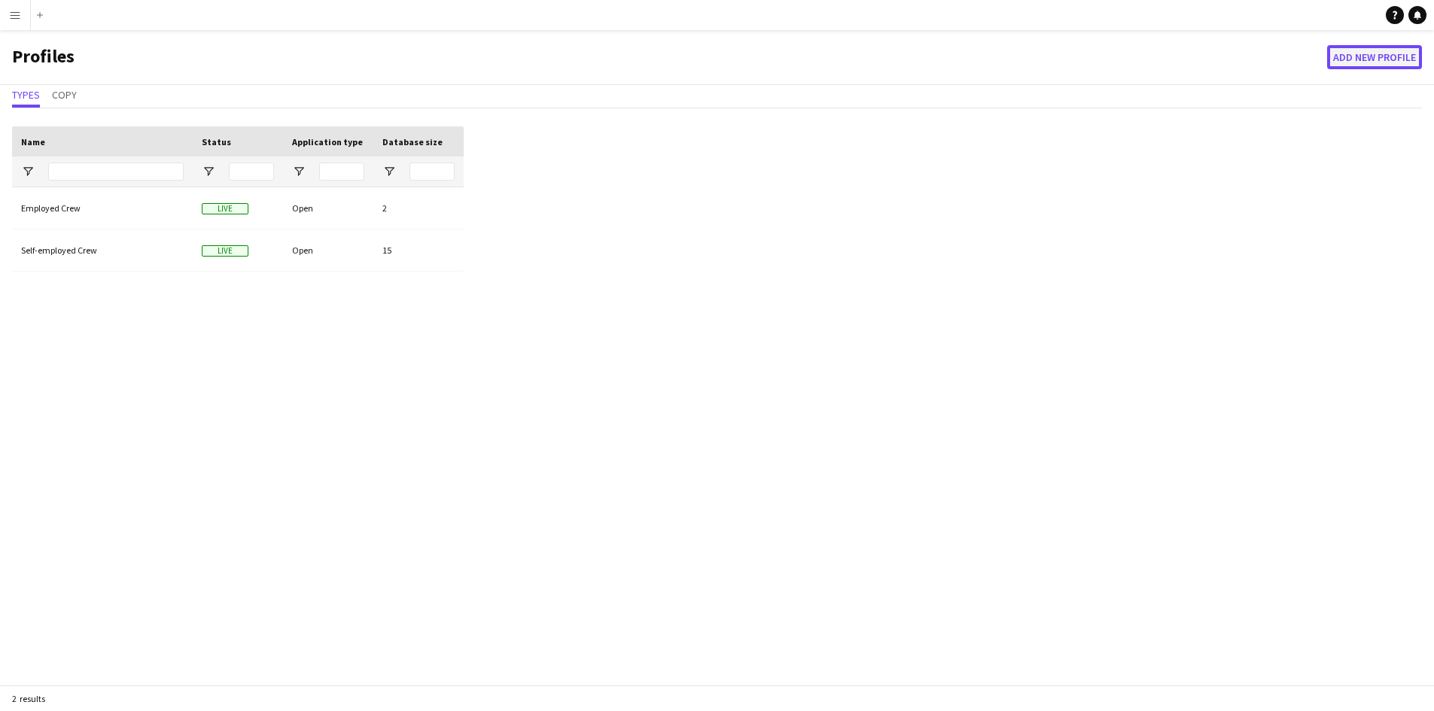
click at [1389, 53] on button "Add new Profile" at bounding box center [1374, 57] width 95 height 24
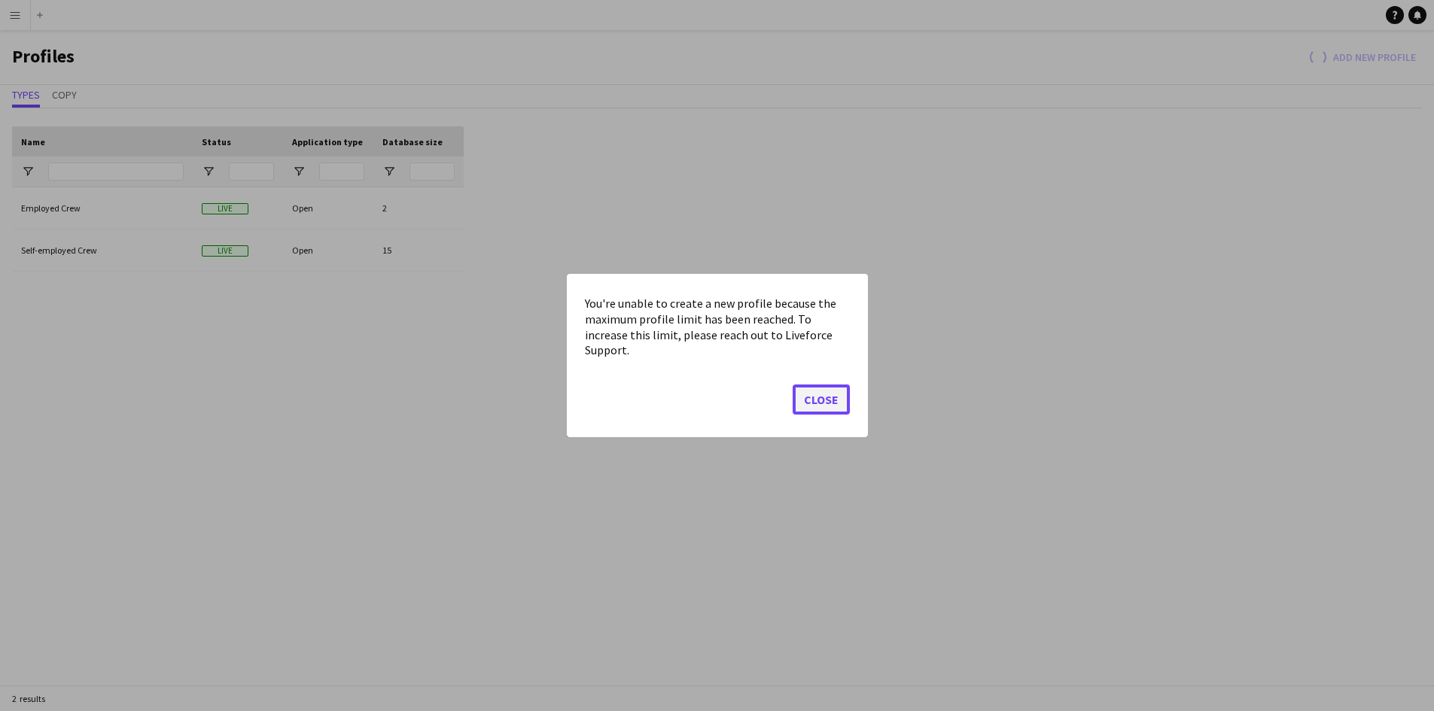
click at [811, 396] on button "Close" at bounding box center [820, 400] width 57 height 30
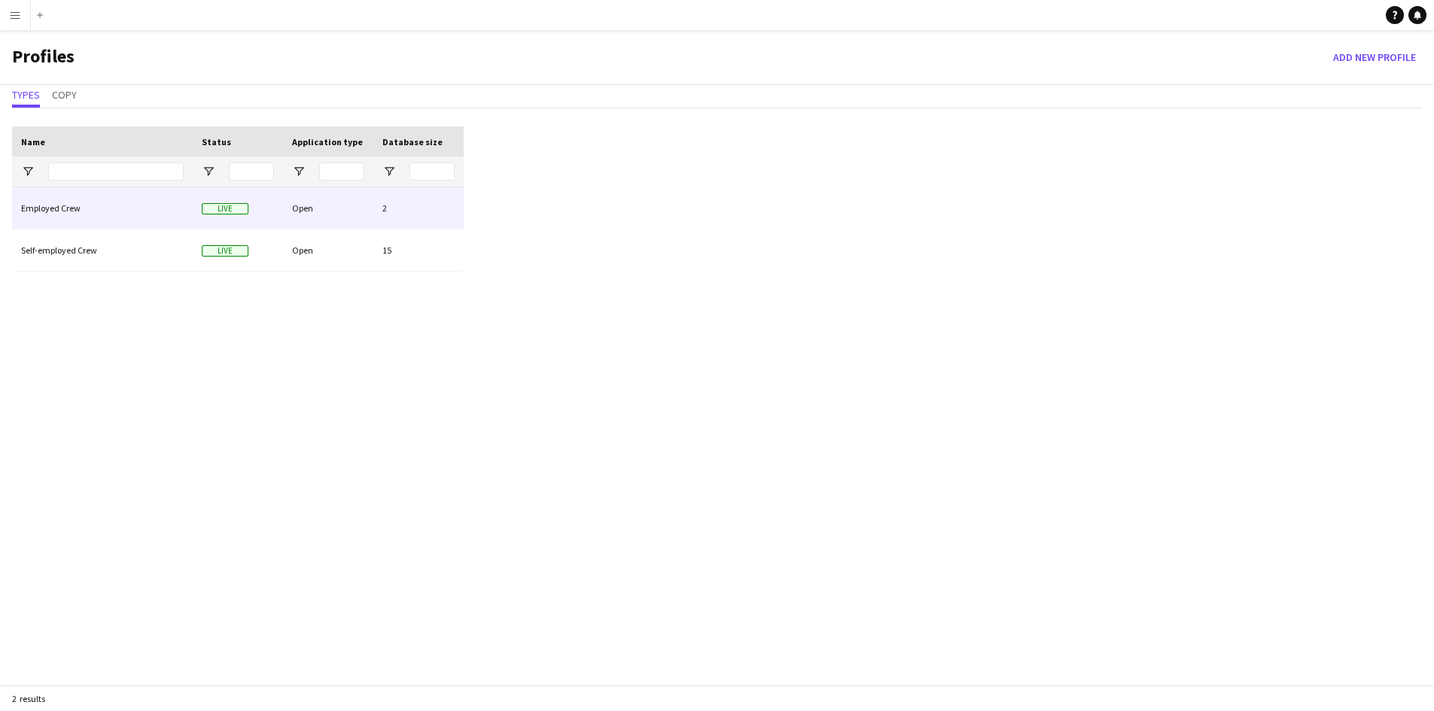
click at [397, 210] on div "2" at bounding box center [418, 207] width 90 height 41
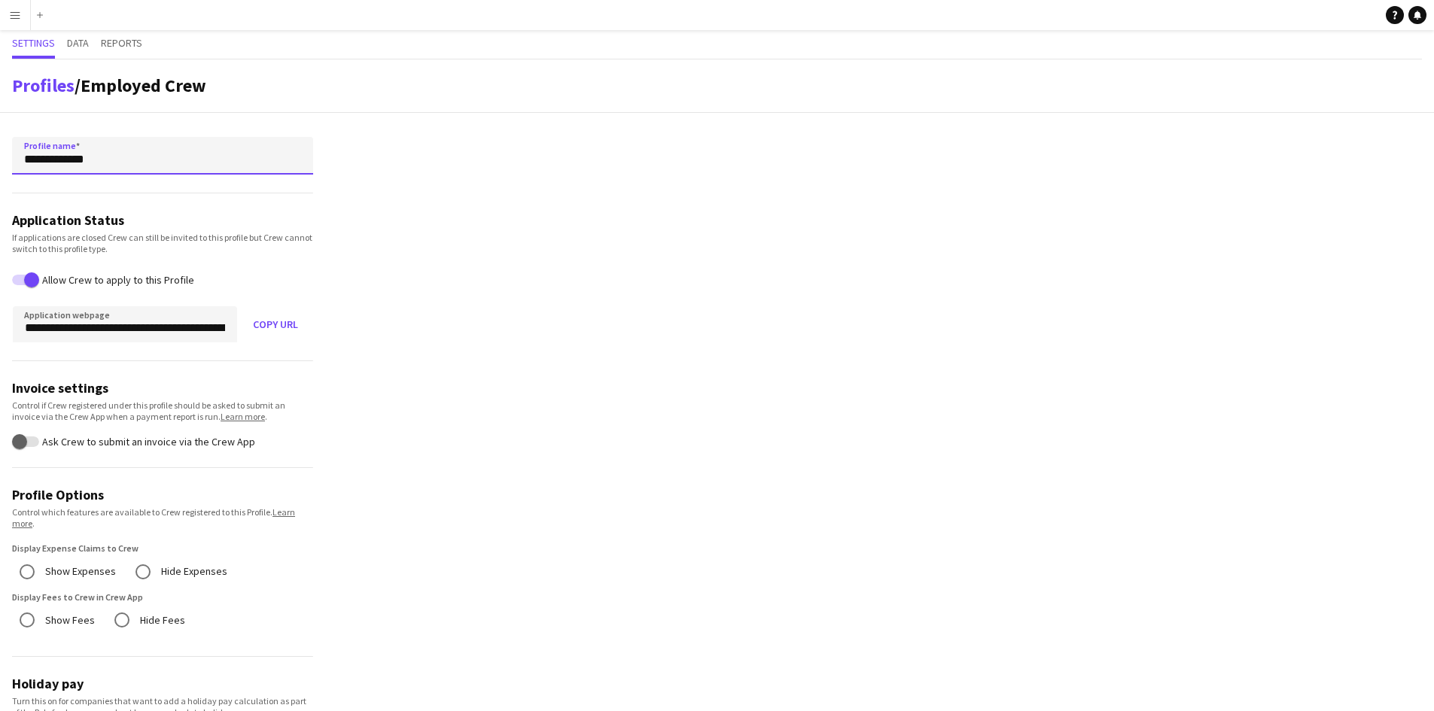
drag, startPoint x: 115, startPoint y: 155, endPoint x: 12, endPoint y: 155, distance: 103.1
click at [12, 155] on input "**********" at bounding box center [162, 156] width 301 height 38
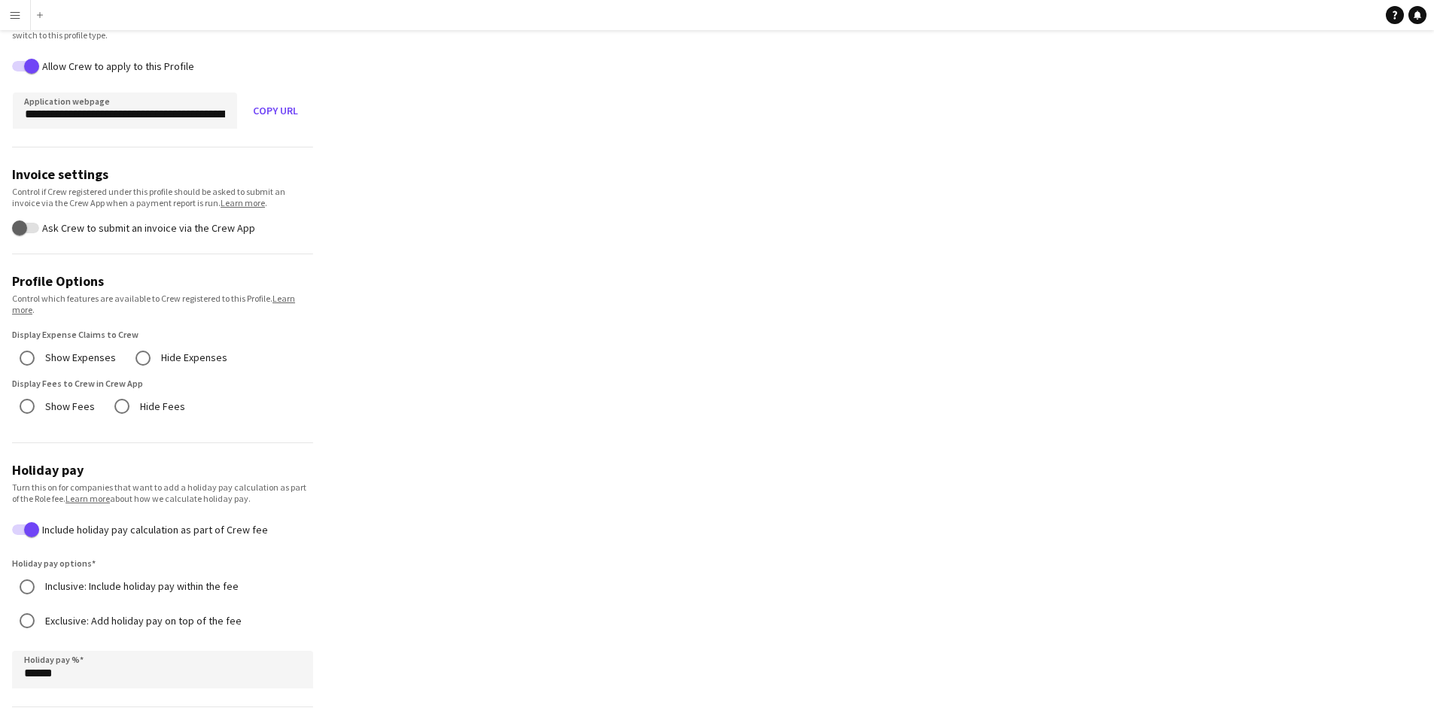
scroll to position [226, 0]
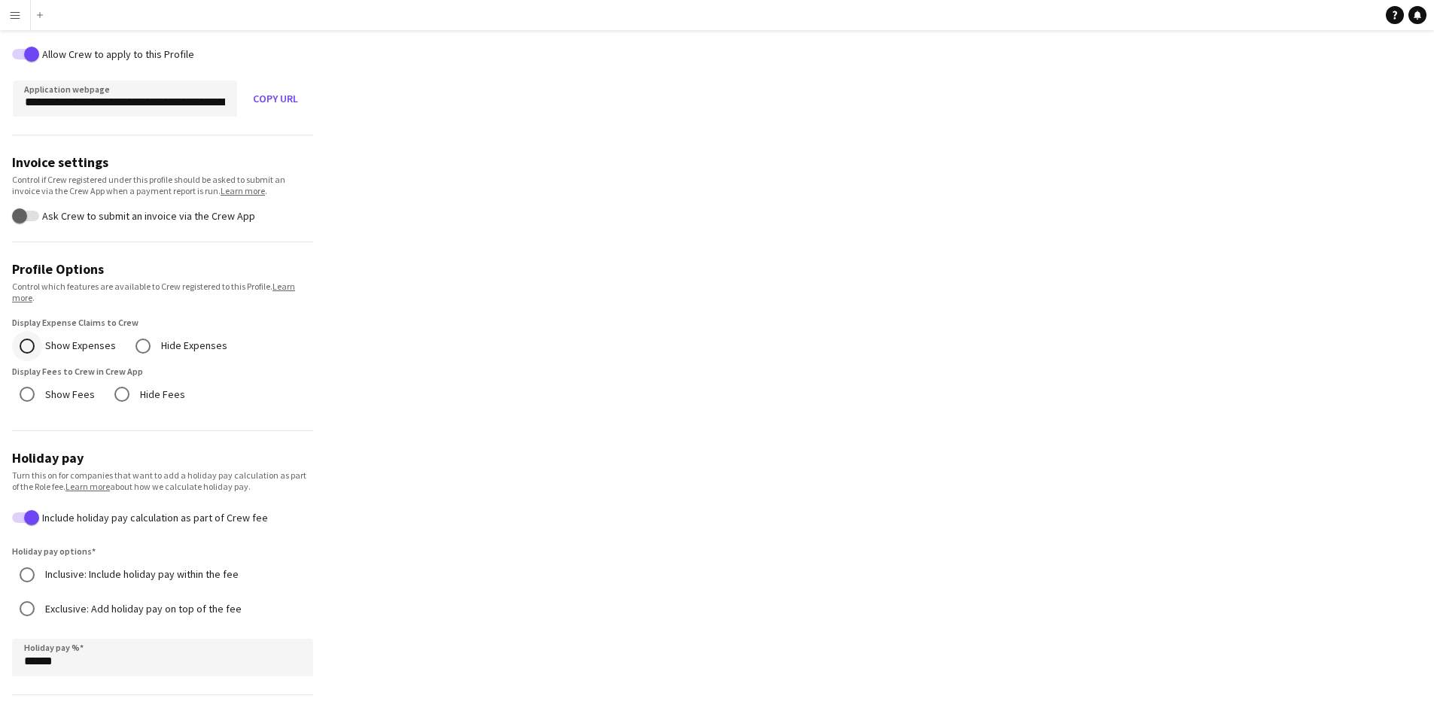
type input "**********"
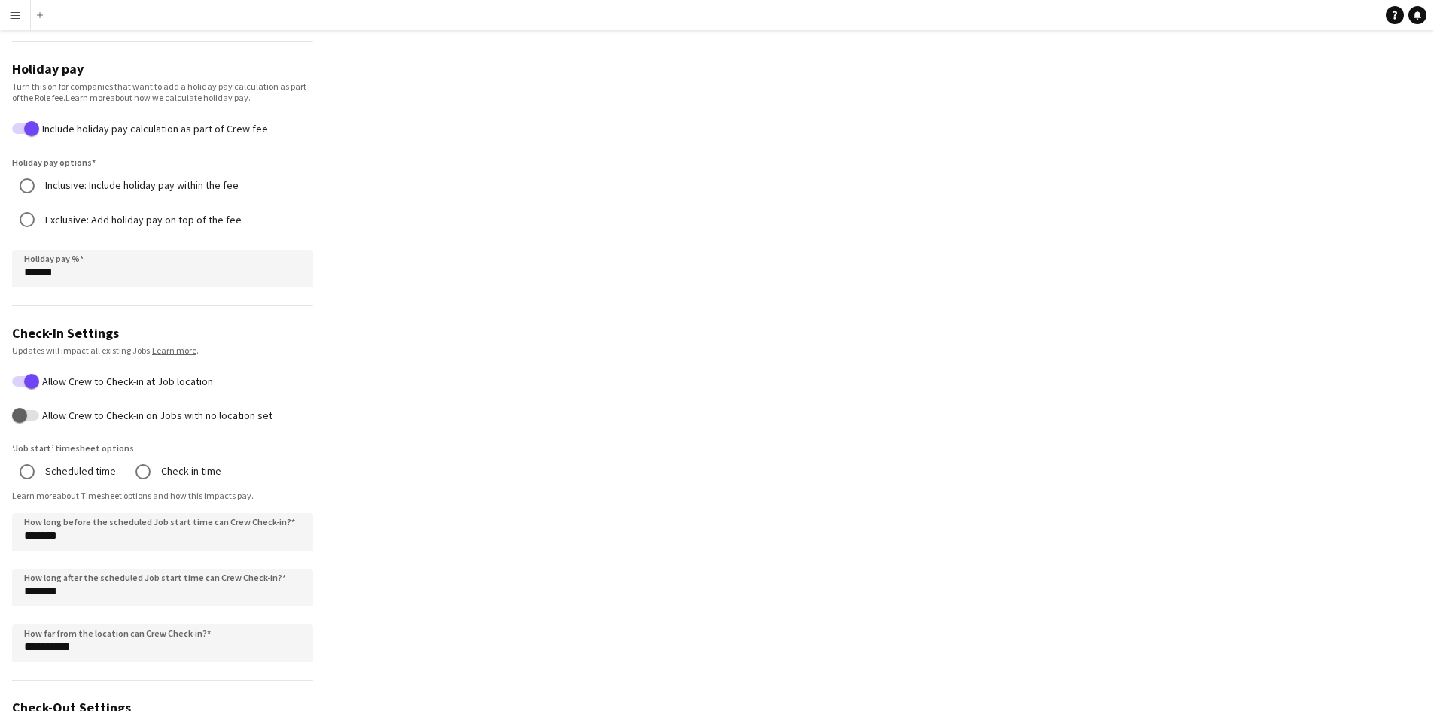
scroll to position [658, 0]
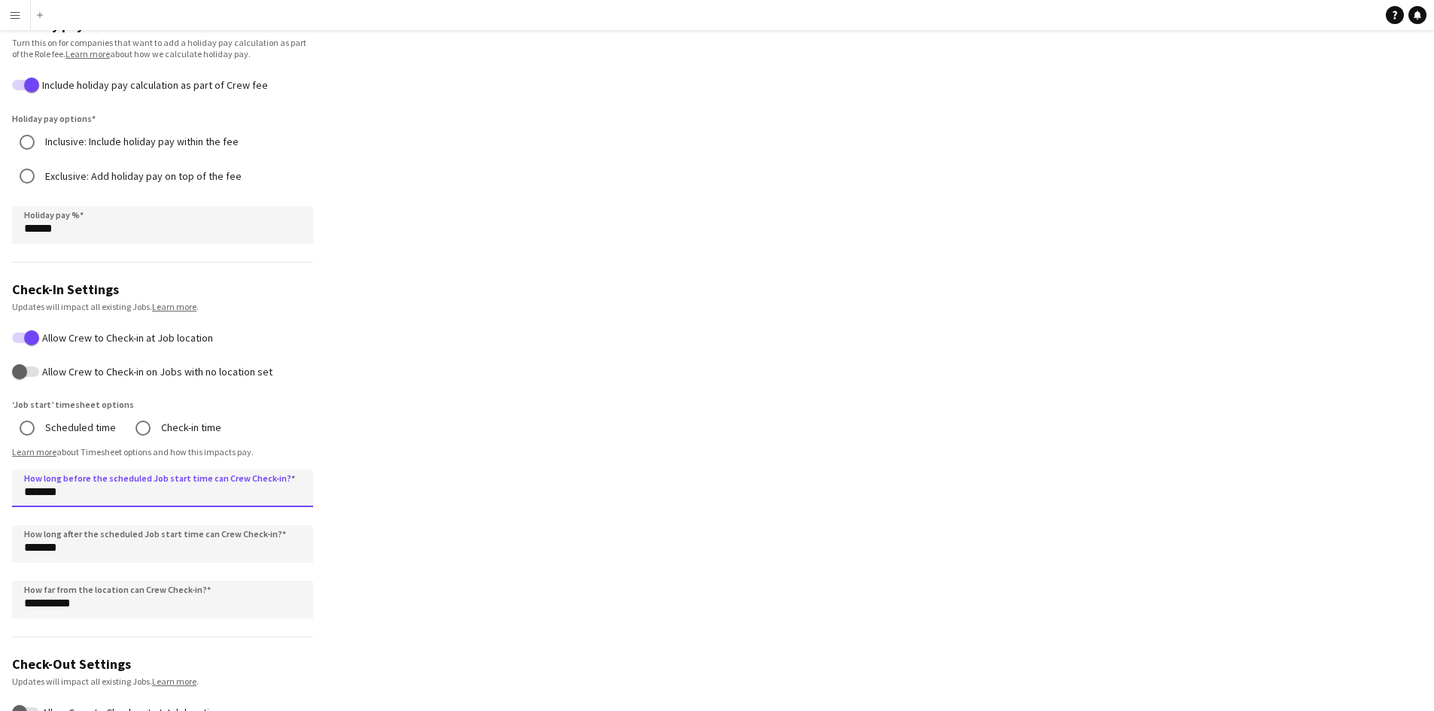
click at [101, 495] on input "*******" at bounding box center [162, 489] width 301 height 38
type input "******"
type input "*******"
click at [91, 546] on input "*******" at bounding box center [162, 544] width 301 height 38
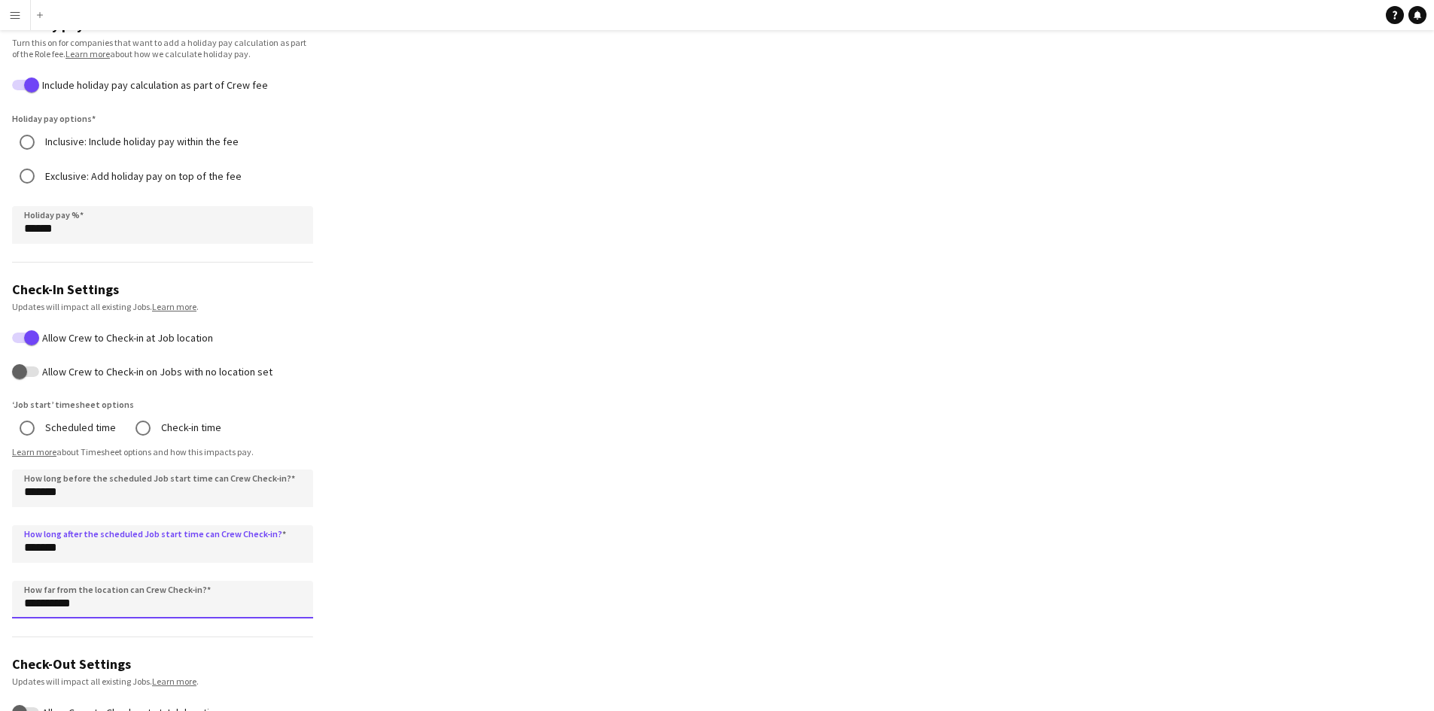
click at [95, 599] on input "**********" at bounding box center [162, 600] width 301 height 38
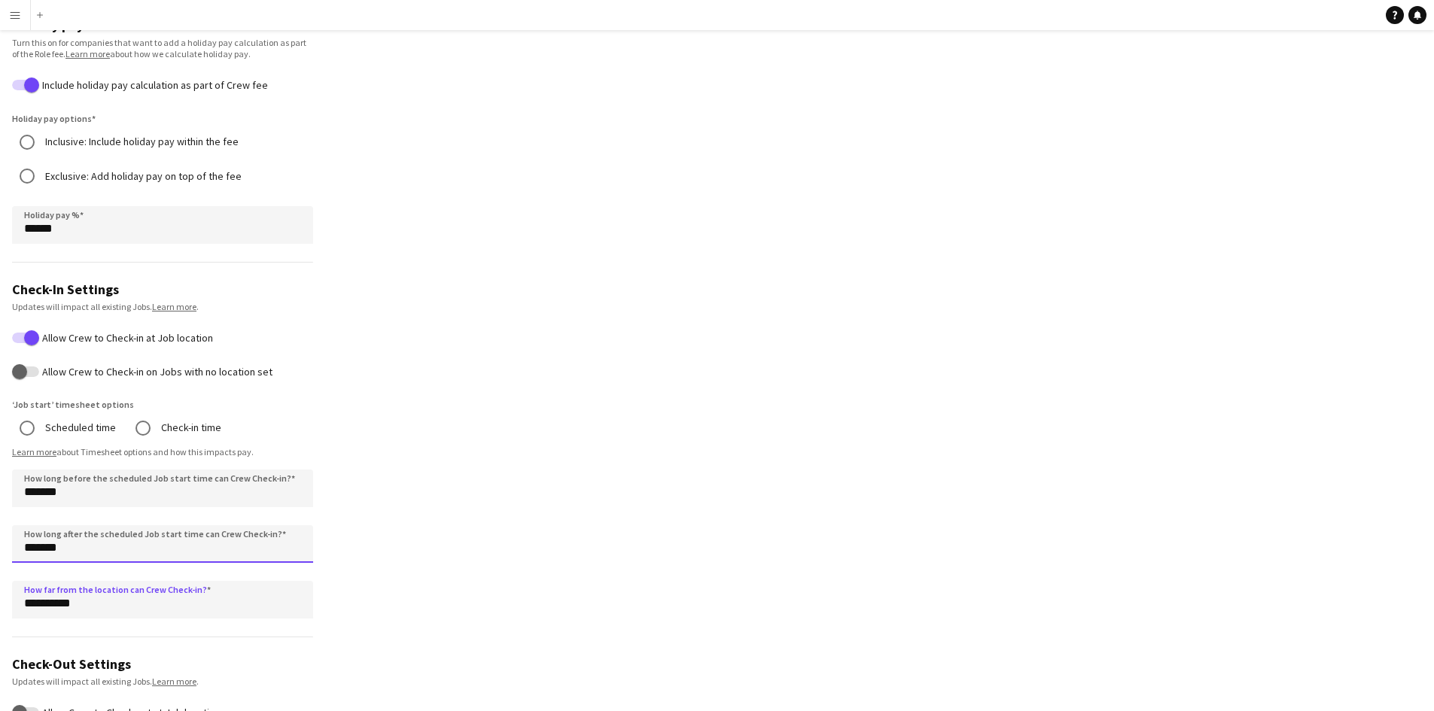
click at [92, 555] on input "*******" at bounding box center [162, 544] width 301 height 38
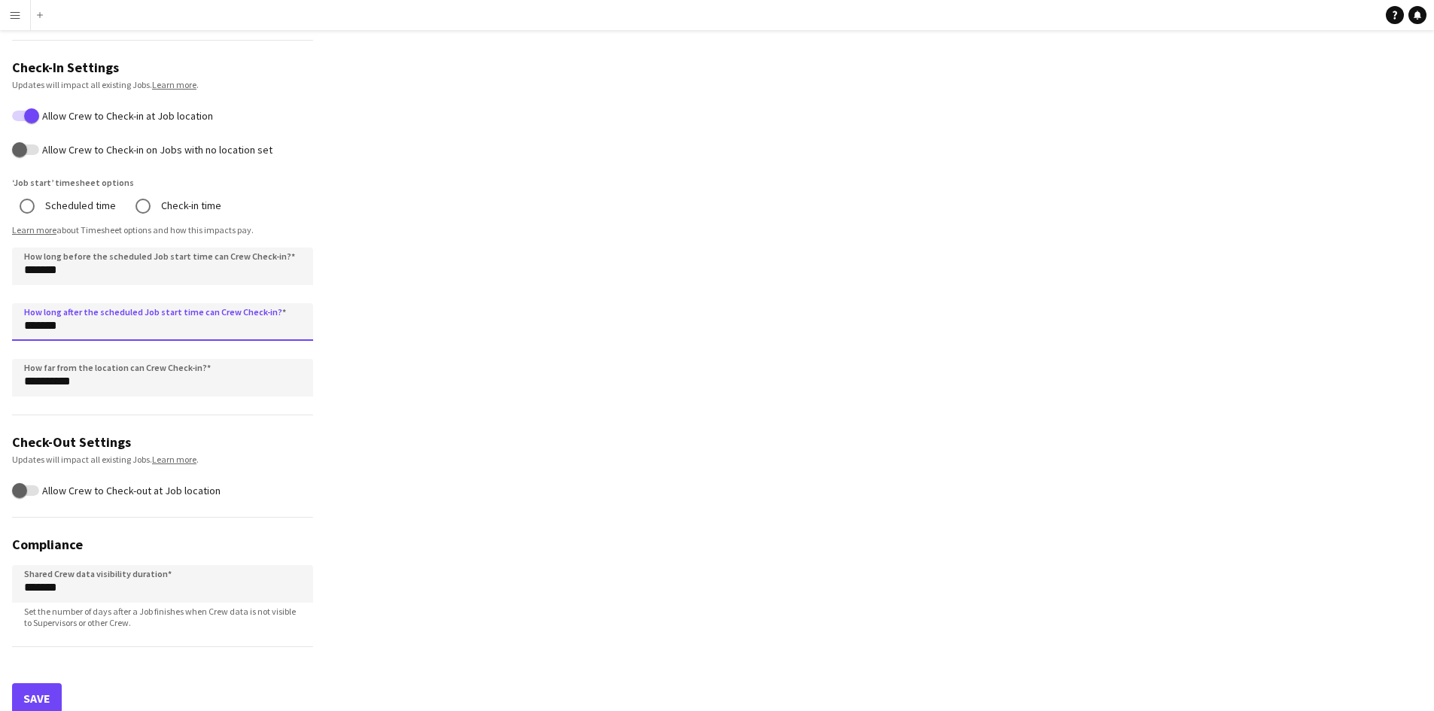
scroll to position [895, 0]
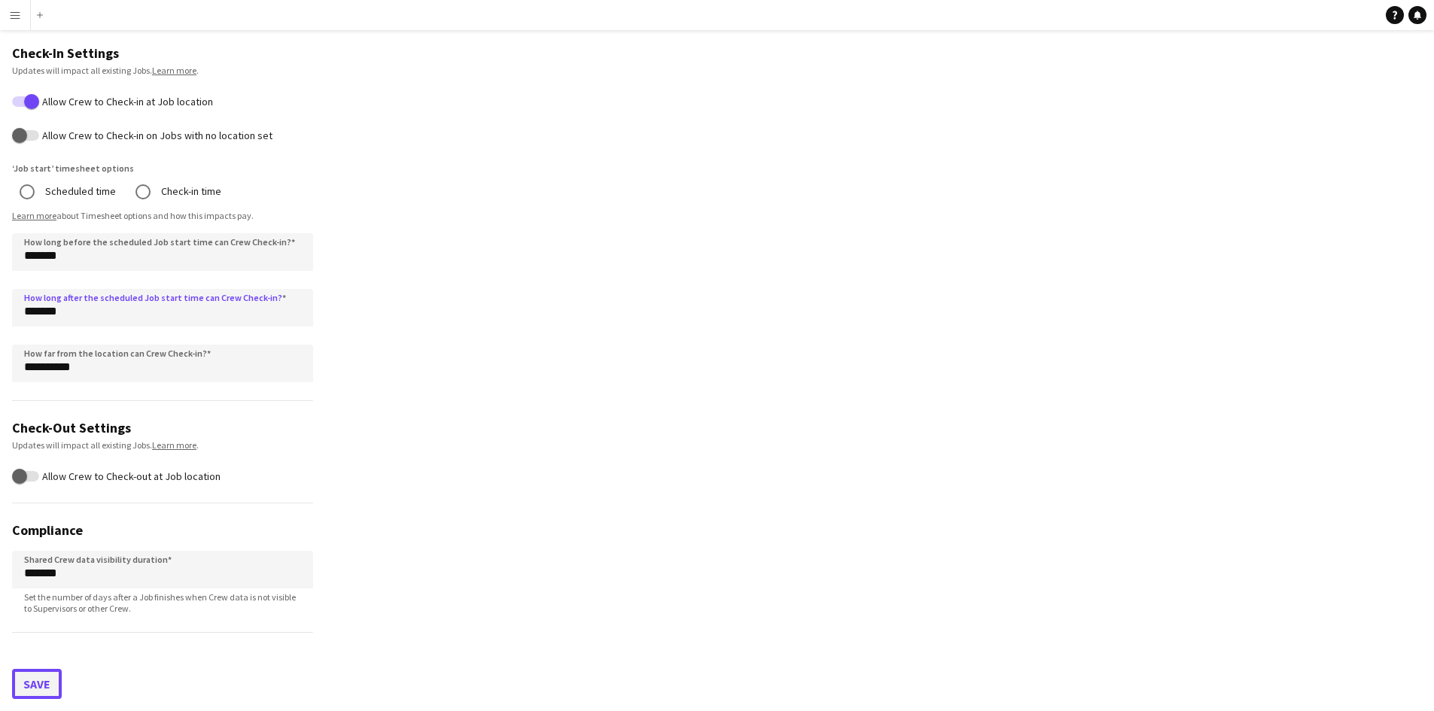
click at [42, 689] on button "Save" at bounding box center [37, 684] width 50 height 30
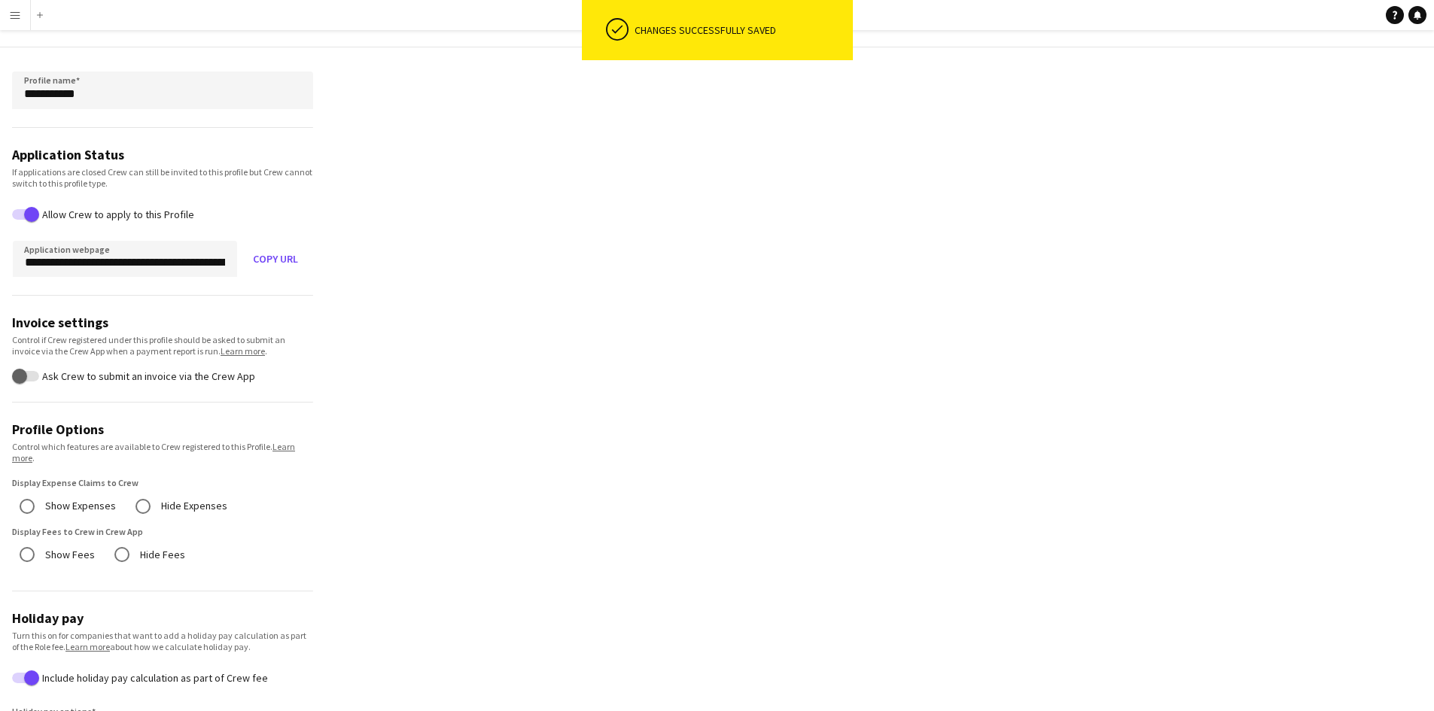
scroll to position [0, 0]
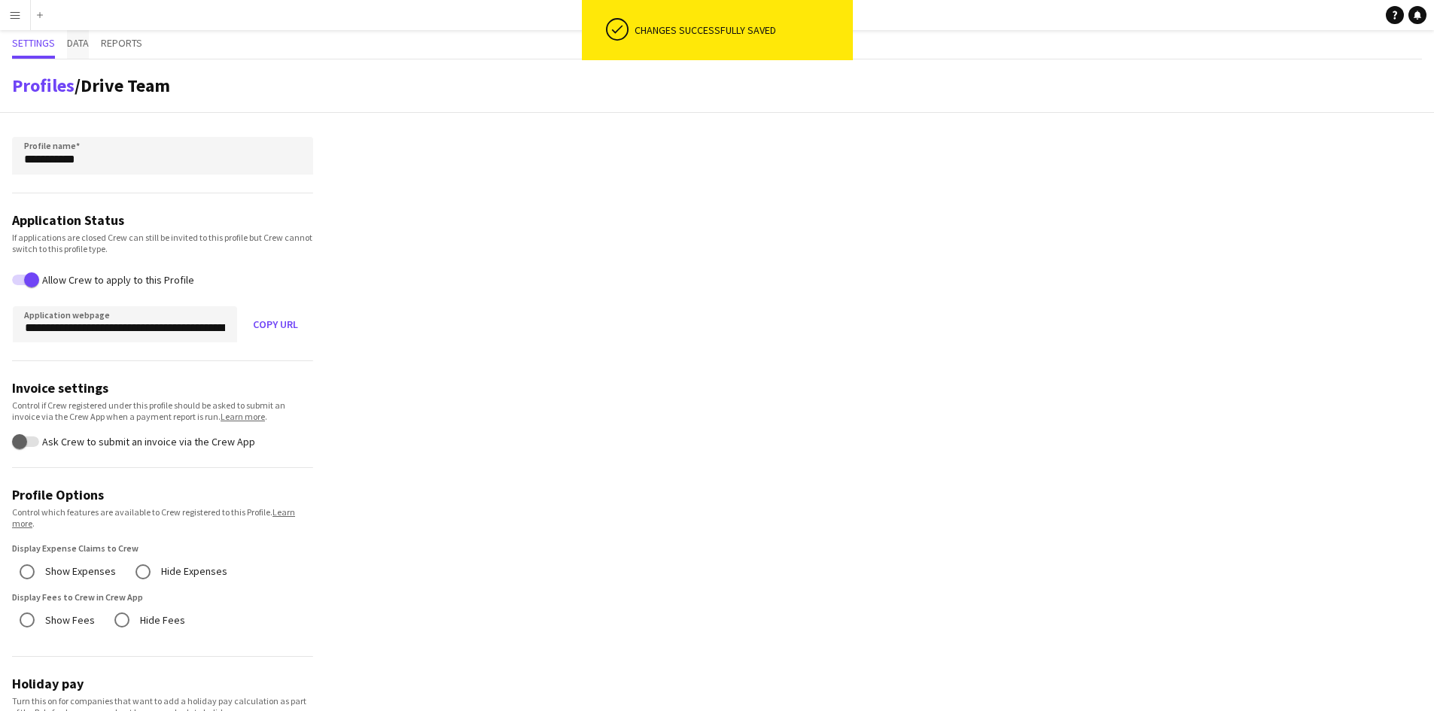
click at [72, 45] on span "Data" at bounding box center [78, 43] width 22 height 11
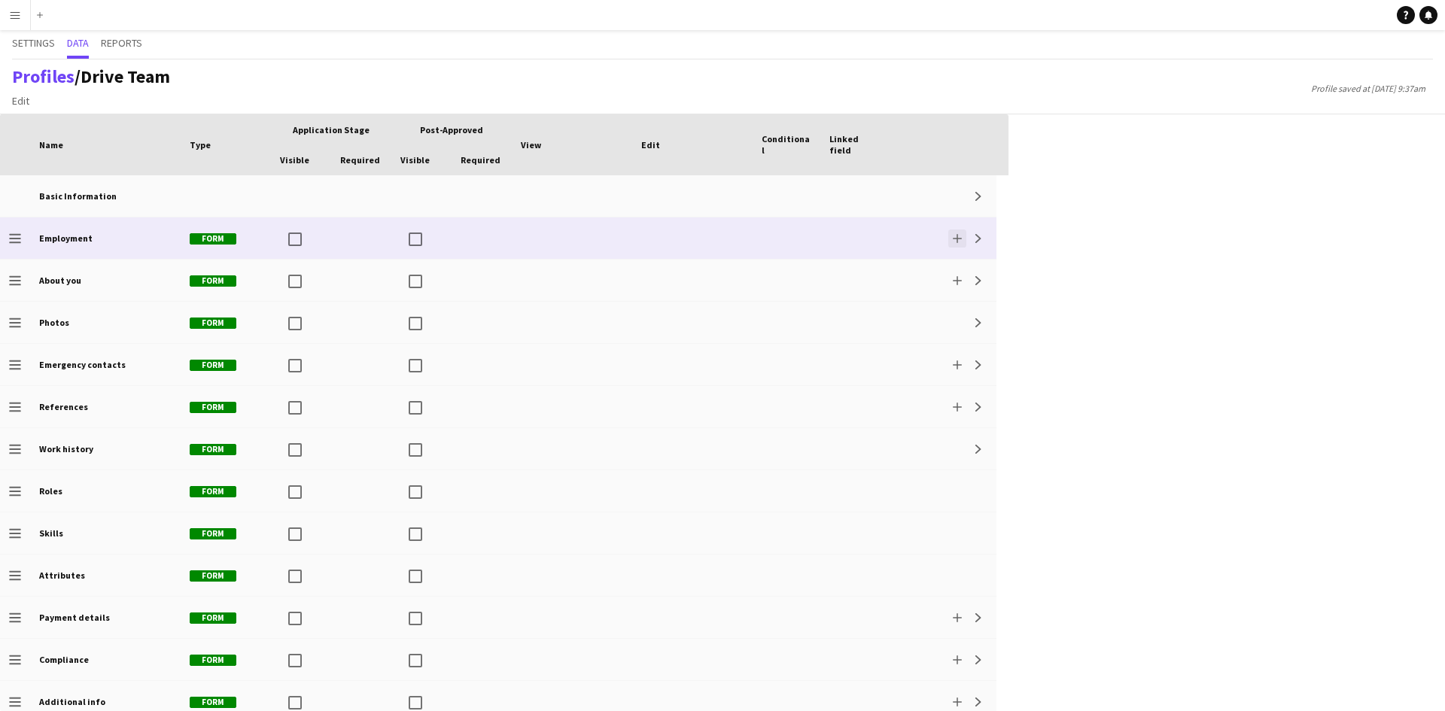
click at [956, 241] on app-icon "Add" at bounding box center [957, 238] width 9 height 9
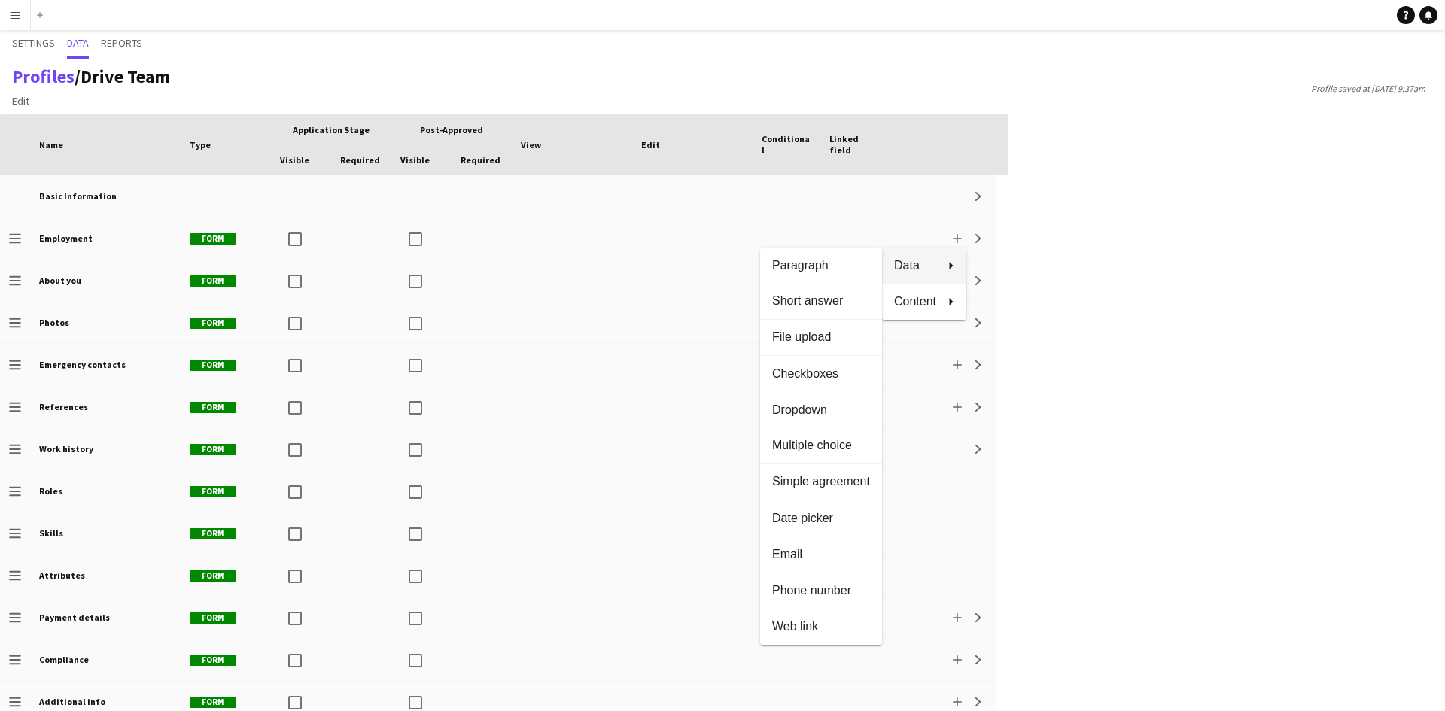
click at [987, 230] on div at bounding box center [722, 355] width 1445 height 711
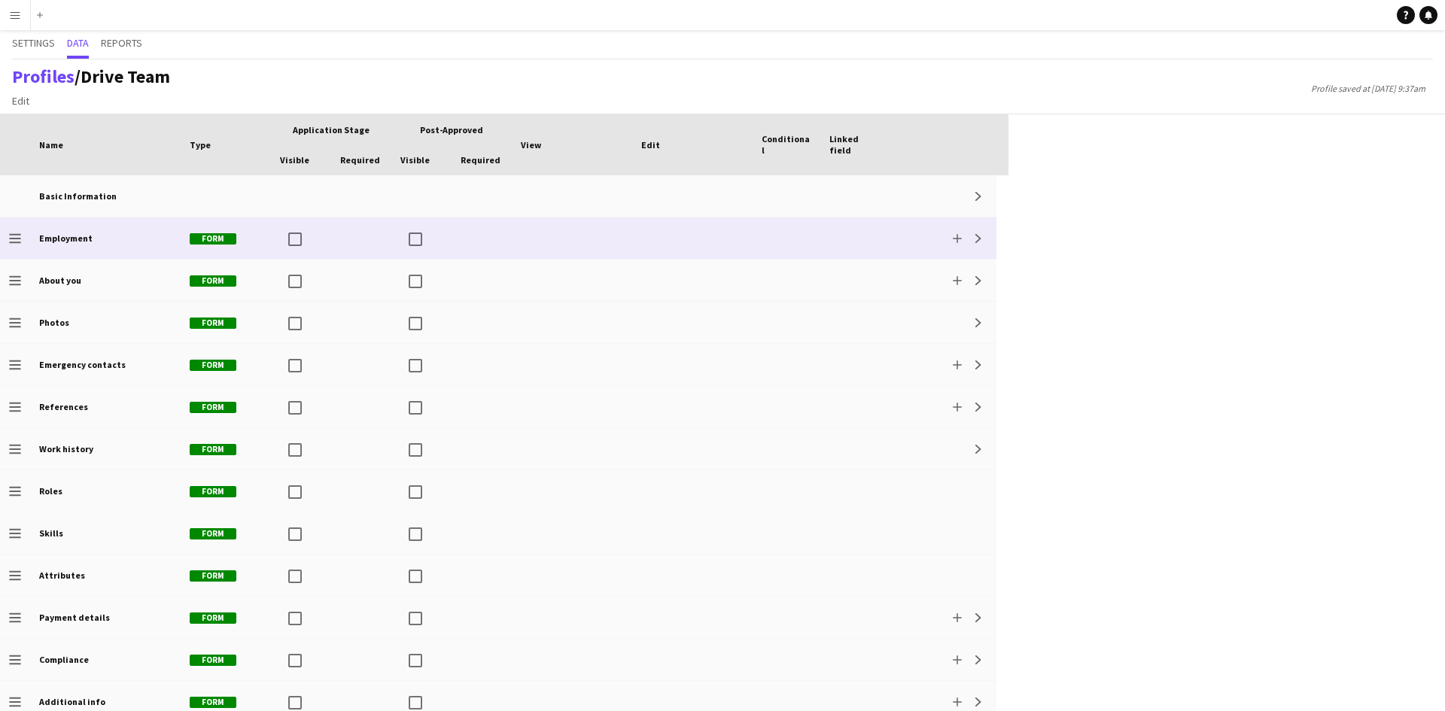
click at [978, 237] on app-icon "Expand" at bounding box center [978, 238] width 9 height 9
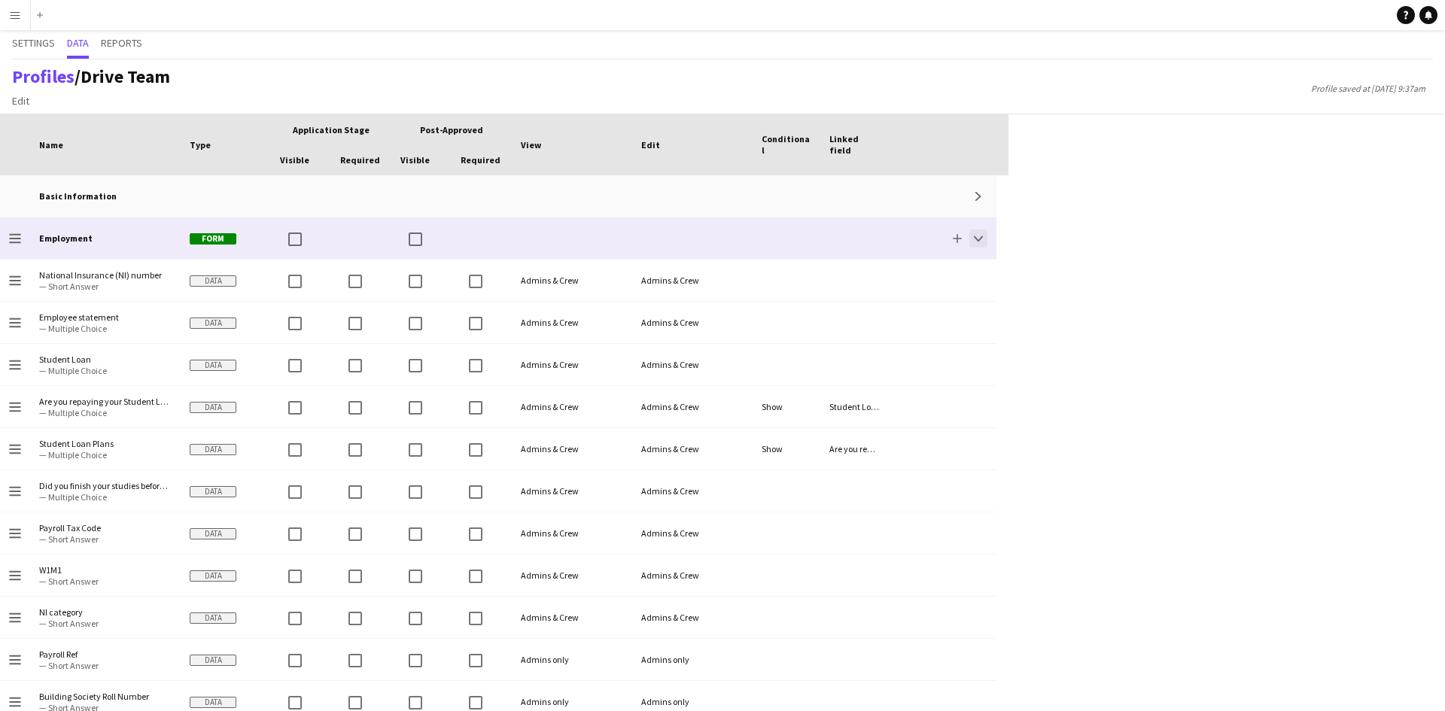
click at [978, 237] on app-icon "Collapse" at bounding box center [978, 238] width 9 height 9
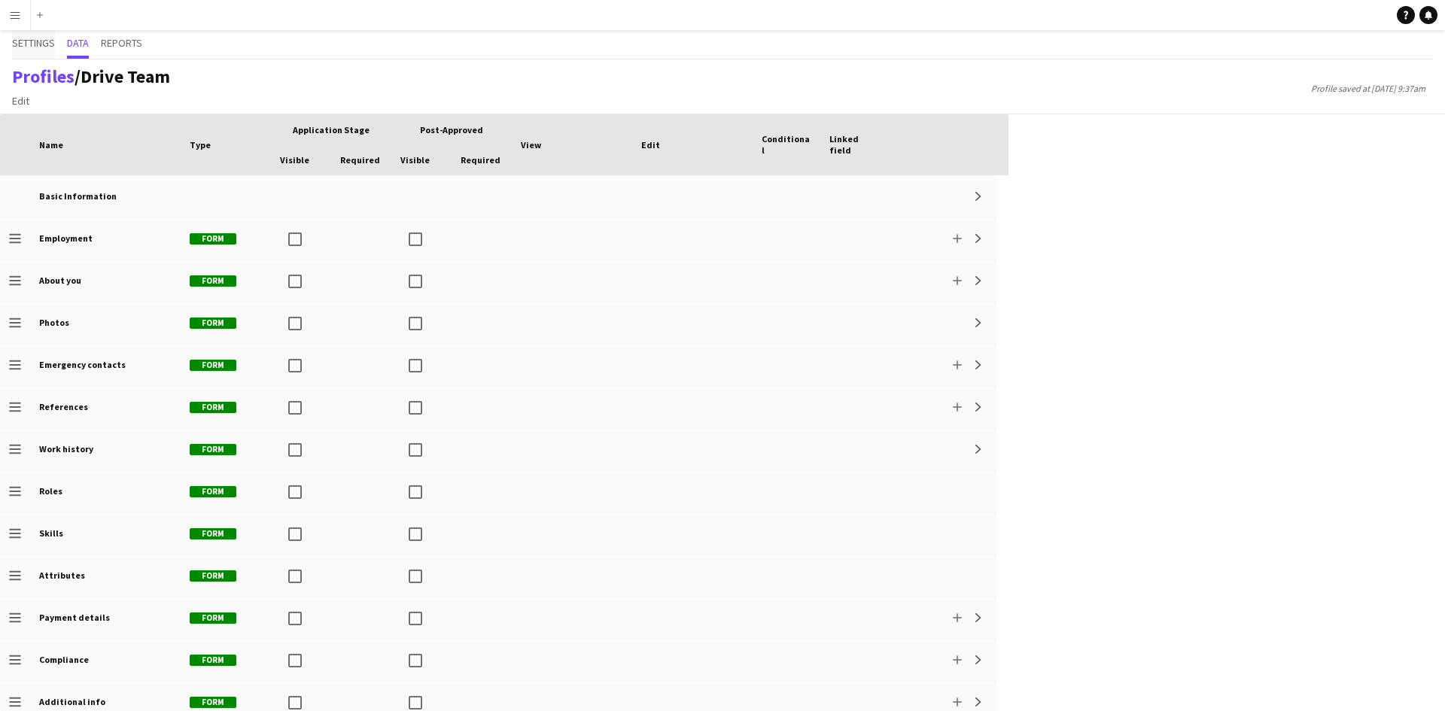
click at [47, 43] on span "Settings" at bounding box center [33, 43] width 43 height 11
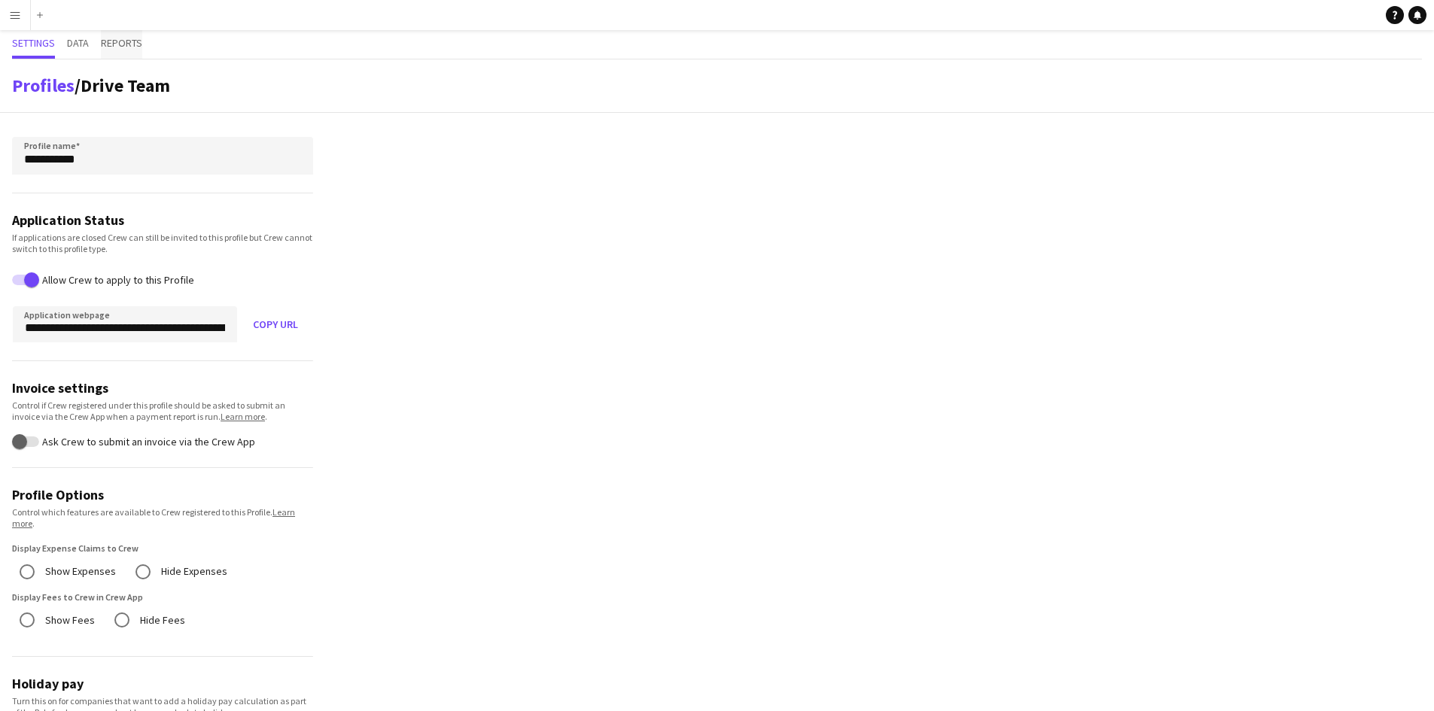
click at [132, 43] on span "Reports" at bounding box center [121, 43] width 41 height 11
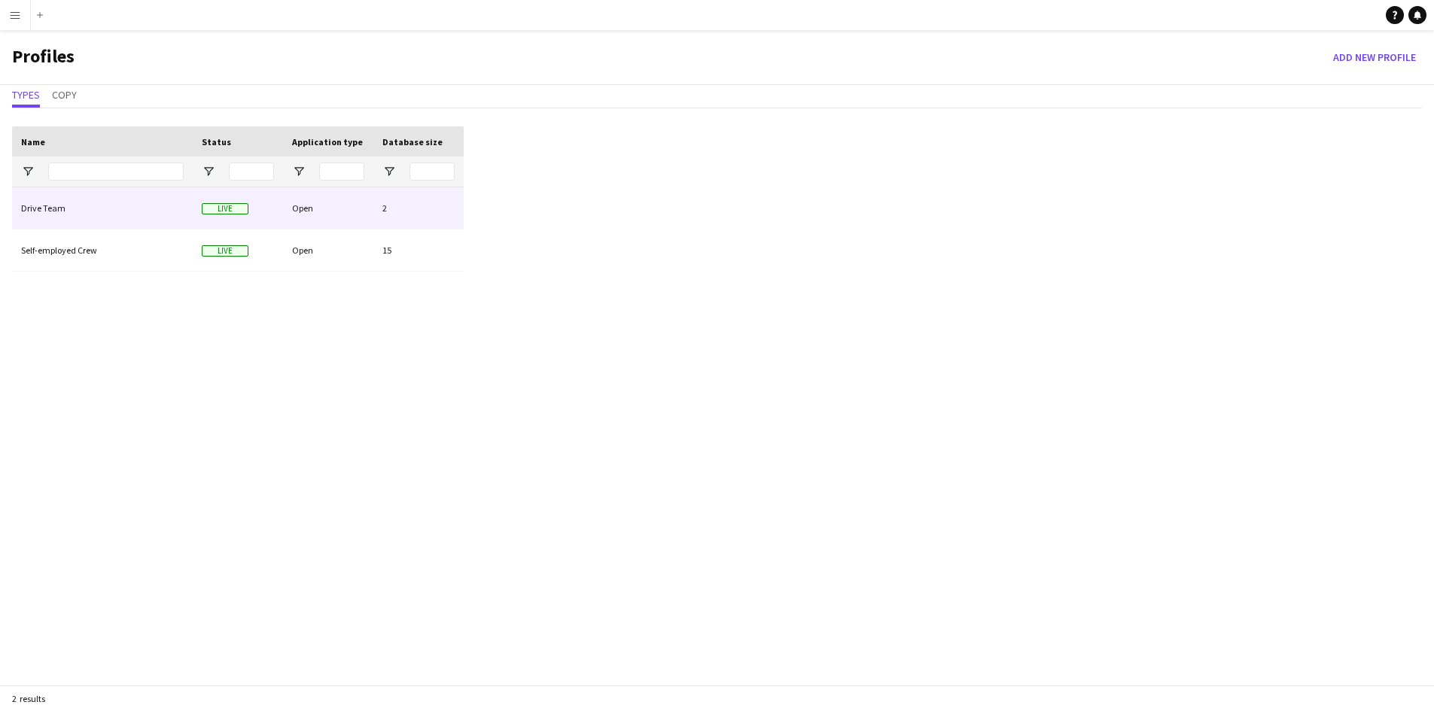
click at [394, 216] on div "2" at bounding box center [418, 207] width 90 height 41
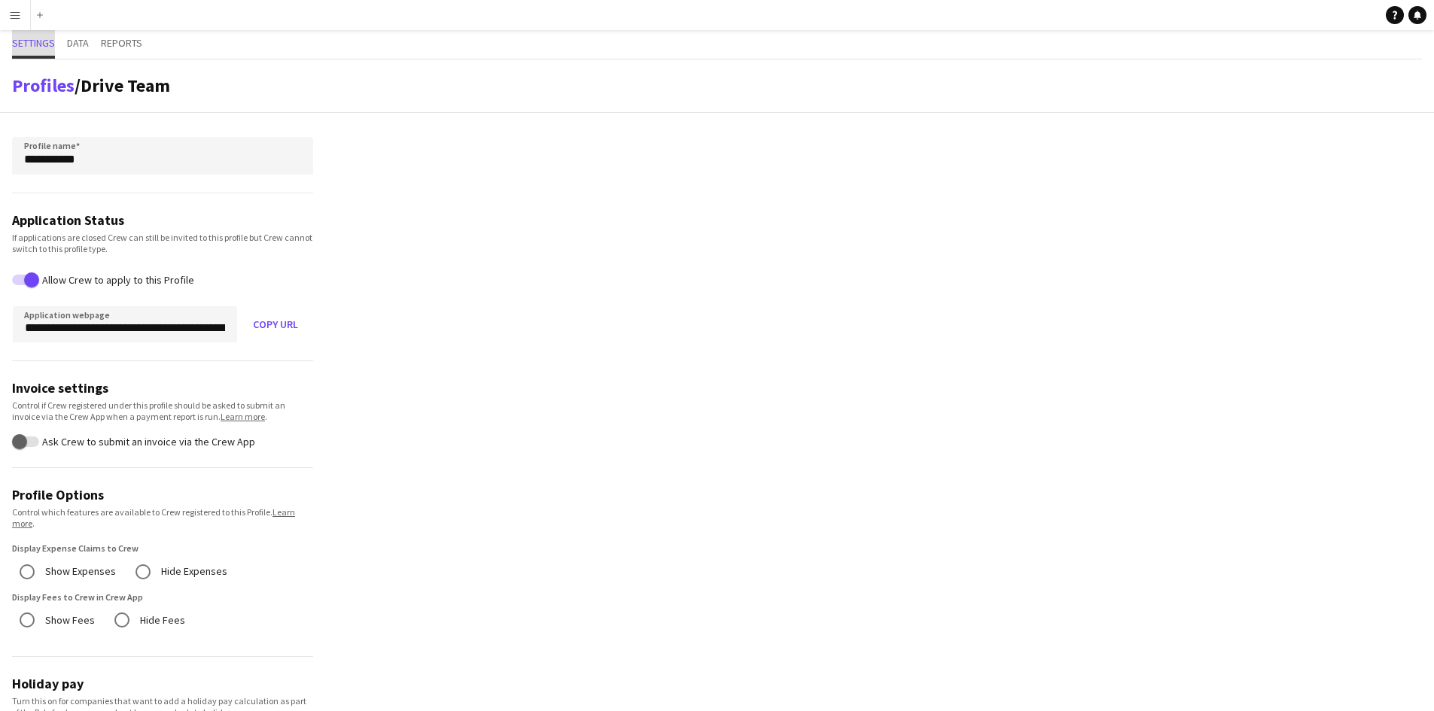
click at [53, 47] on span "Settings" at bounding box center [33, 43] width 43 height 11
click at [47, 90] on link "Profiles" at bounding box center [43, 85] width 62 height 23
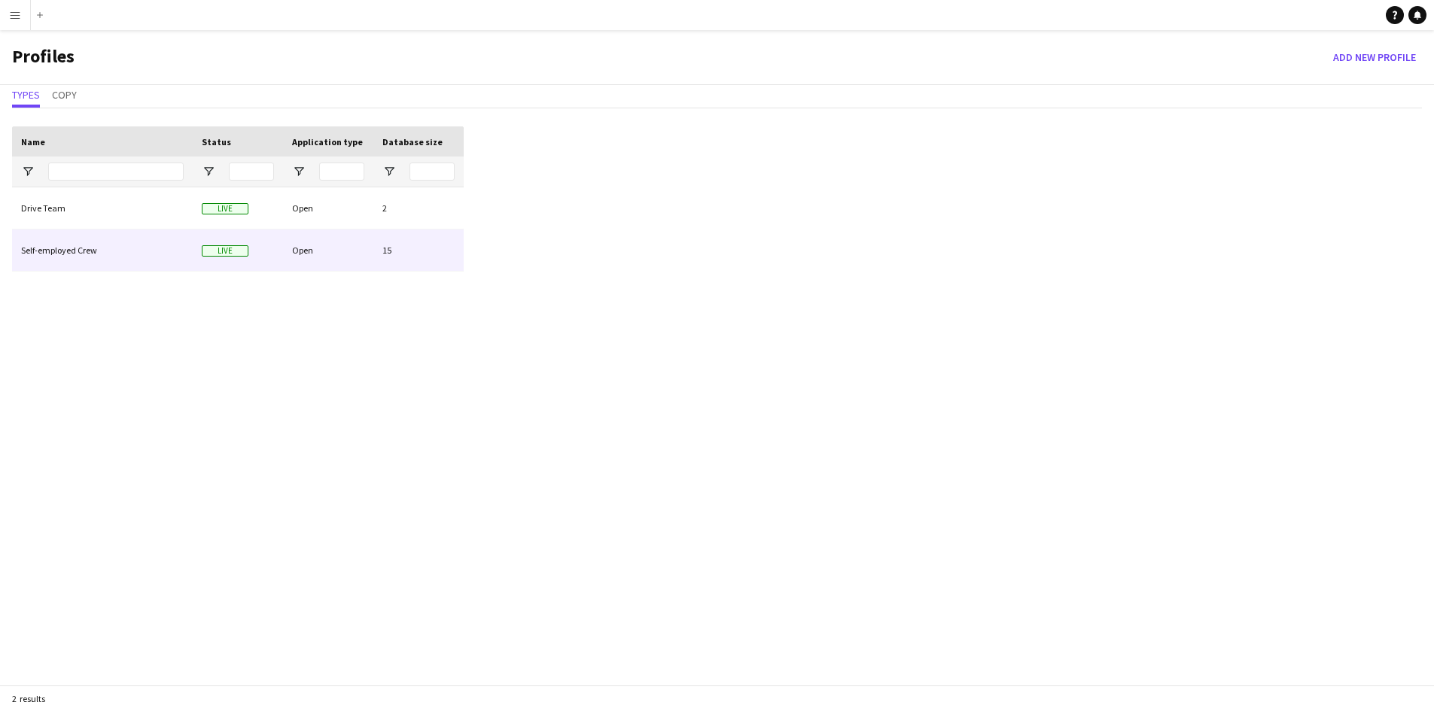
click at [410, 240] on div "15" at bounding box center [418, 250] width 90 height 41
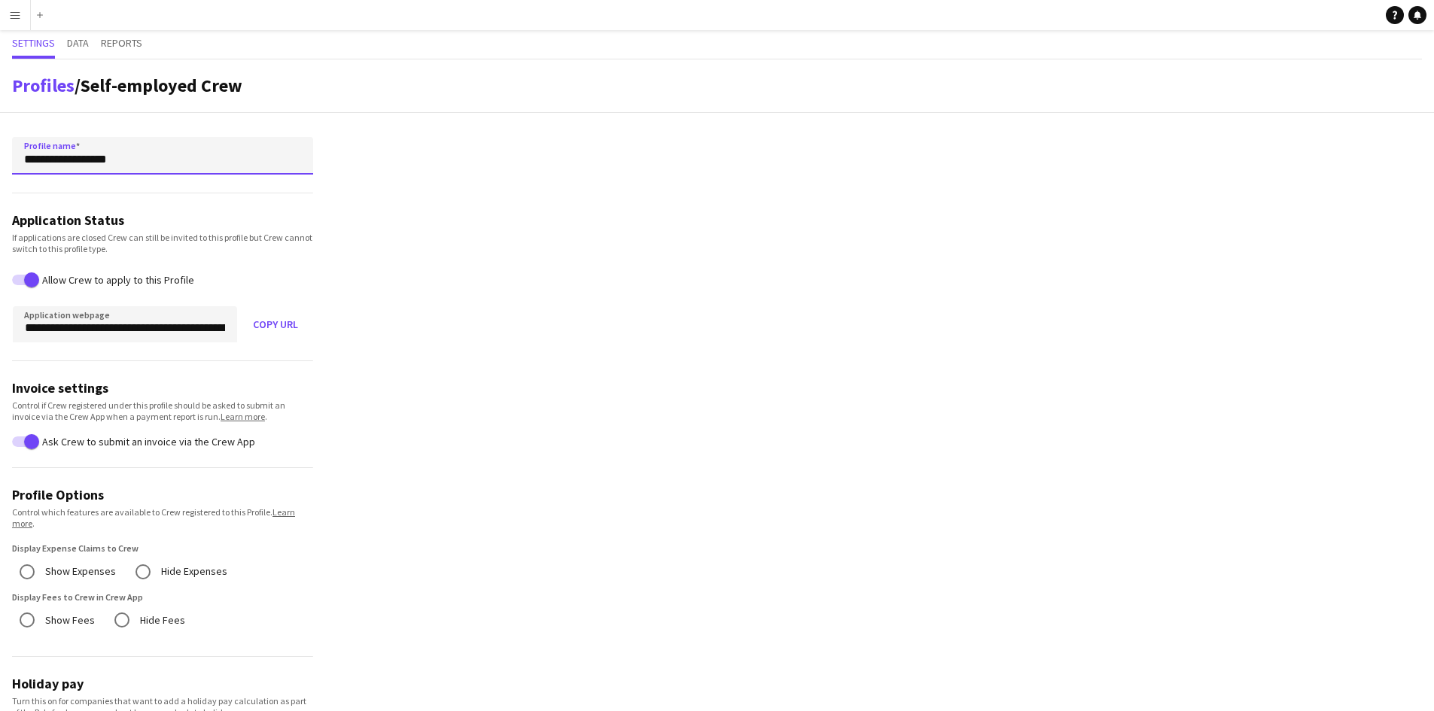
drag, startPoint x: 148, startPoint y: 162, endPoint x: -132, endPoint y: 154, distance: 280.8
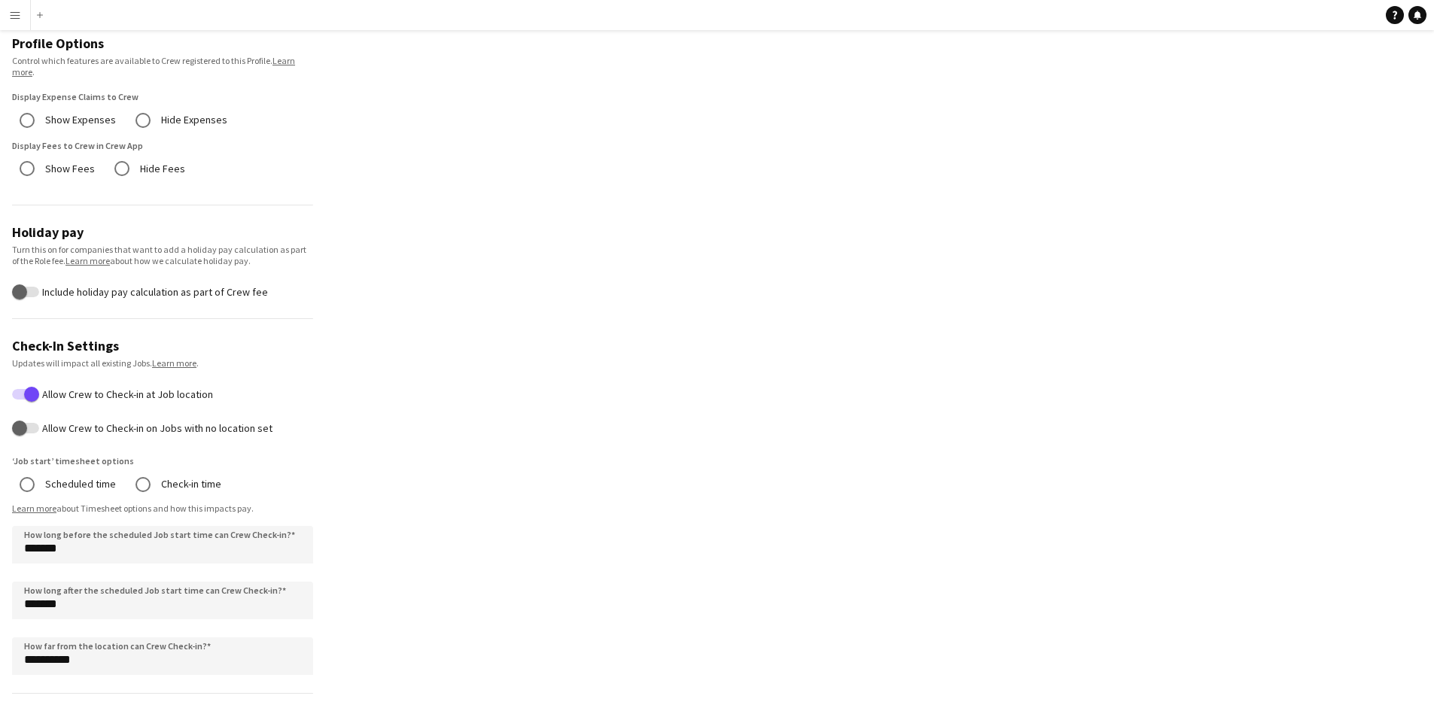
scroll to position [743, 0]
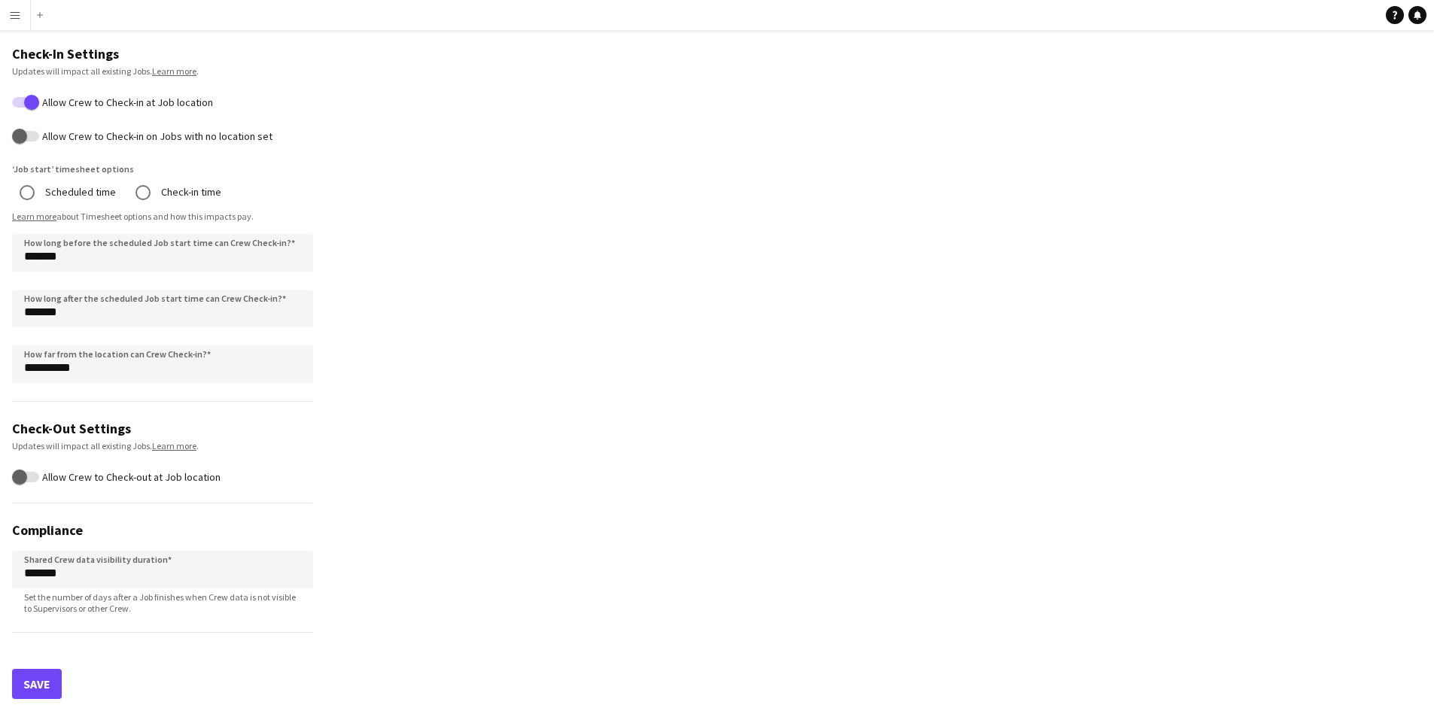
type input "**********"
click at [57, 680] on button "Save" at bounding box center [37, 684] width 50 height 30
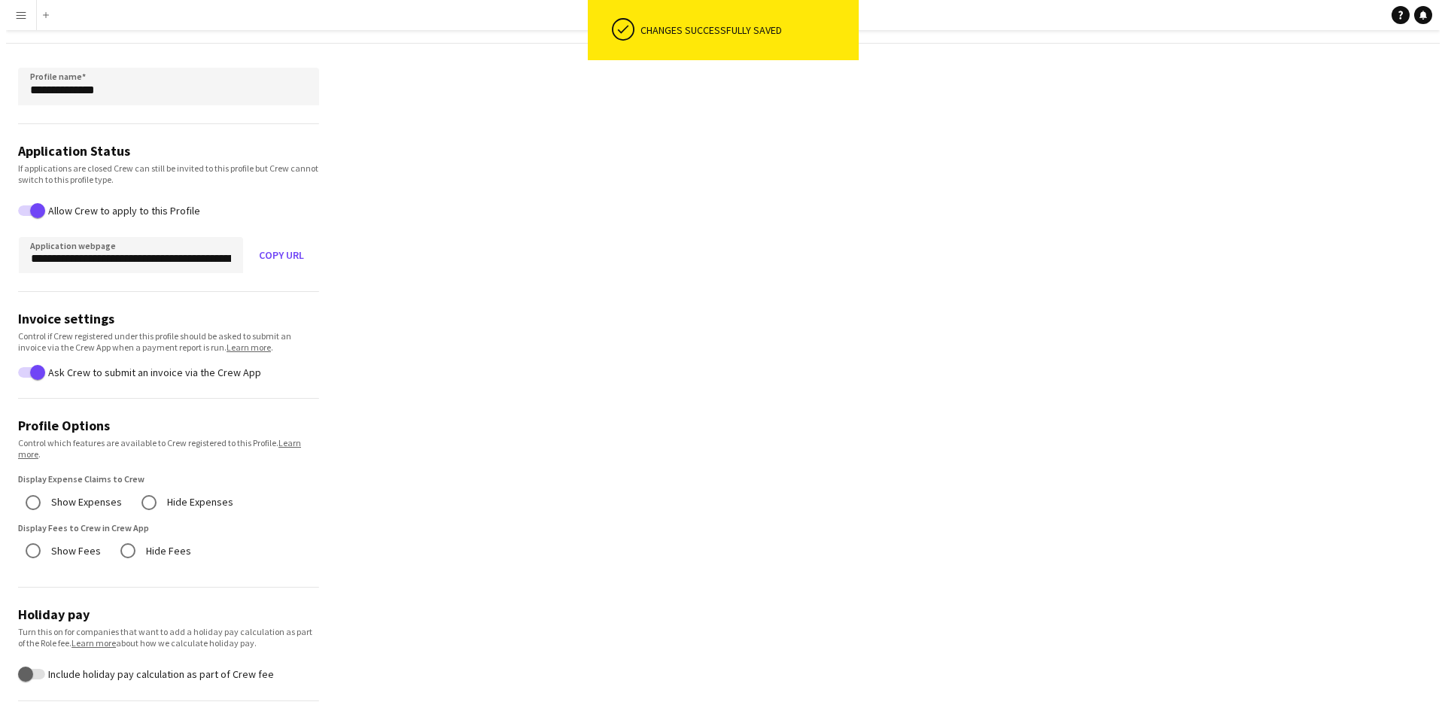
scroll to position [0, 0]
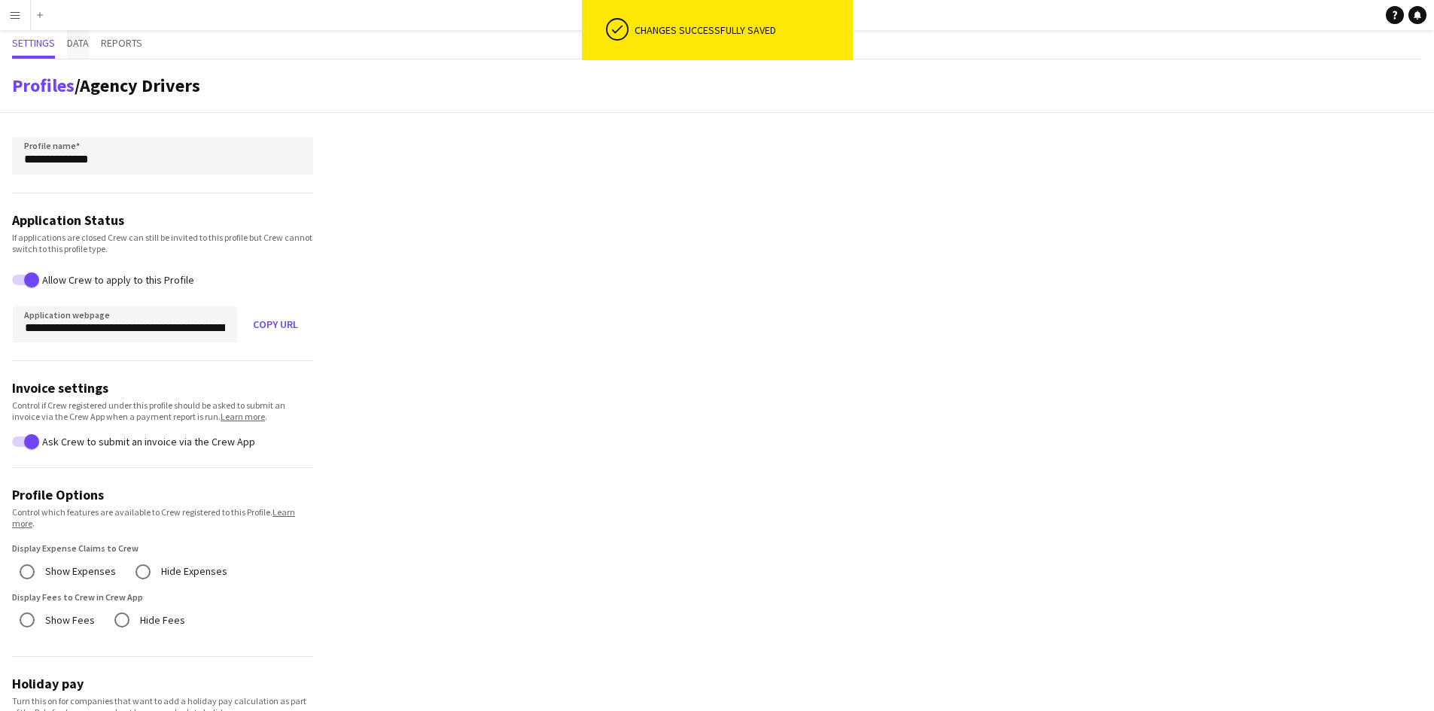
click at [81, 46] on span "Data" at bounding box center [78, 43] width 22 height 11
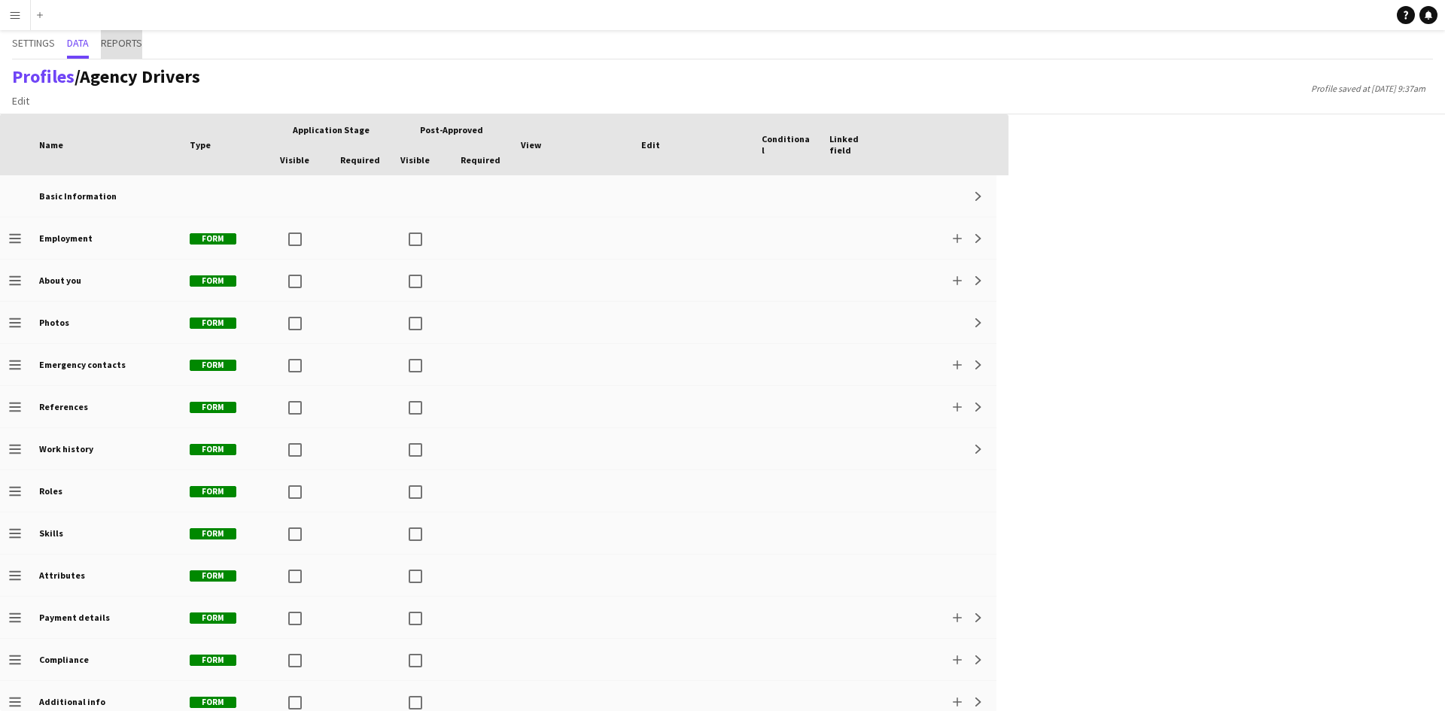
click at [125, 46] on span "Reports" at bounding box center [121, 43] width 41 height 11
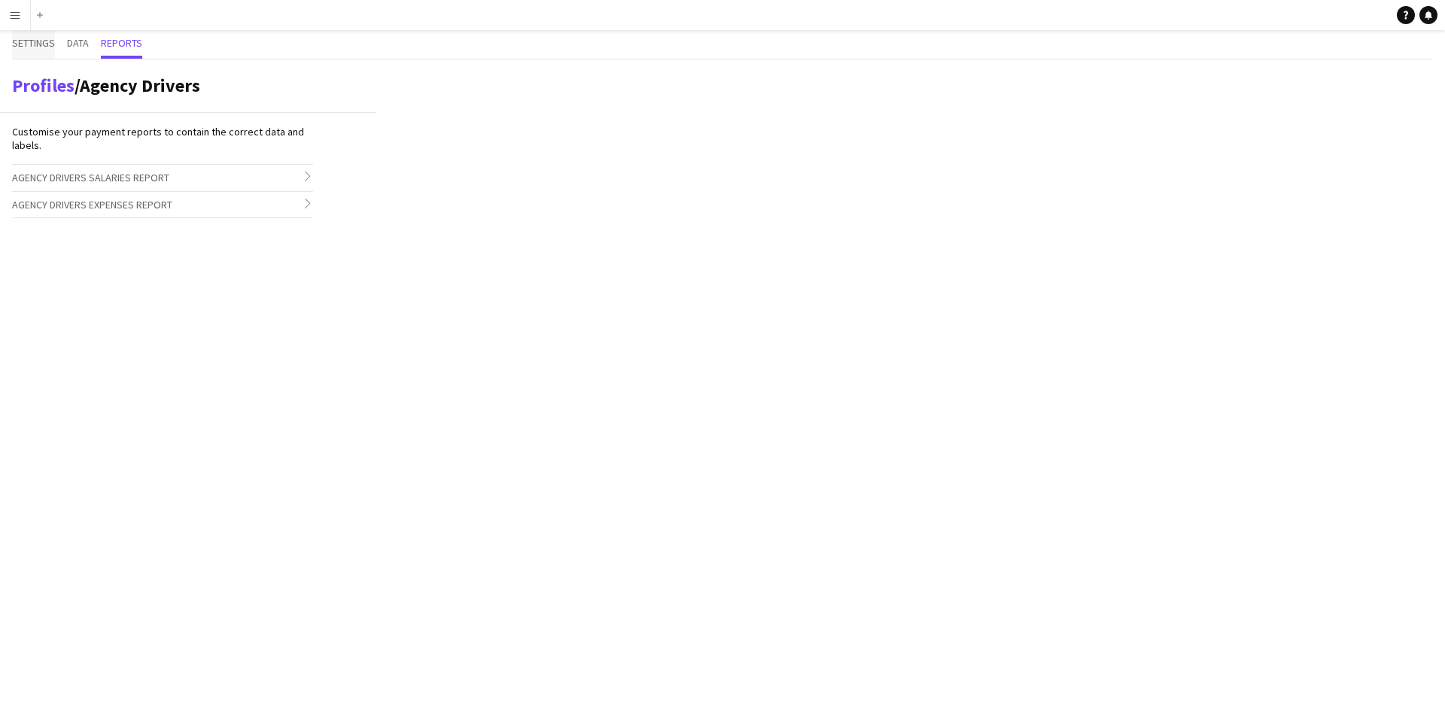
click at [29, 35] on span "Settings" at bounding box center [33, 44] width 43 height 29
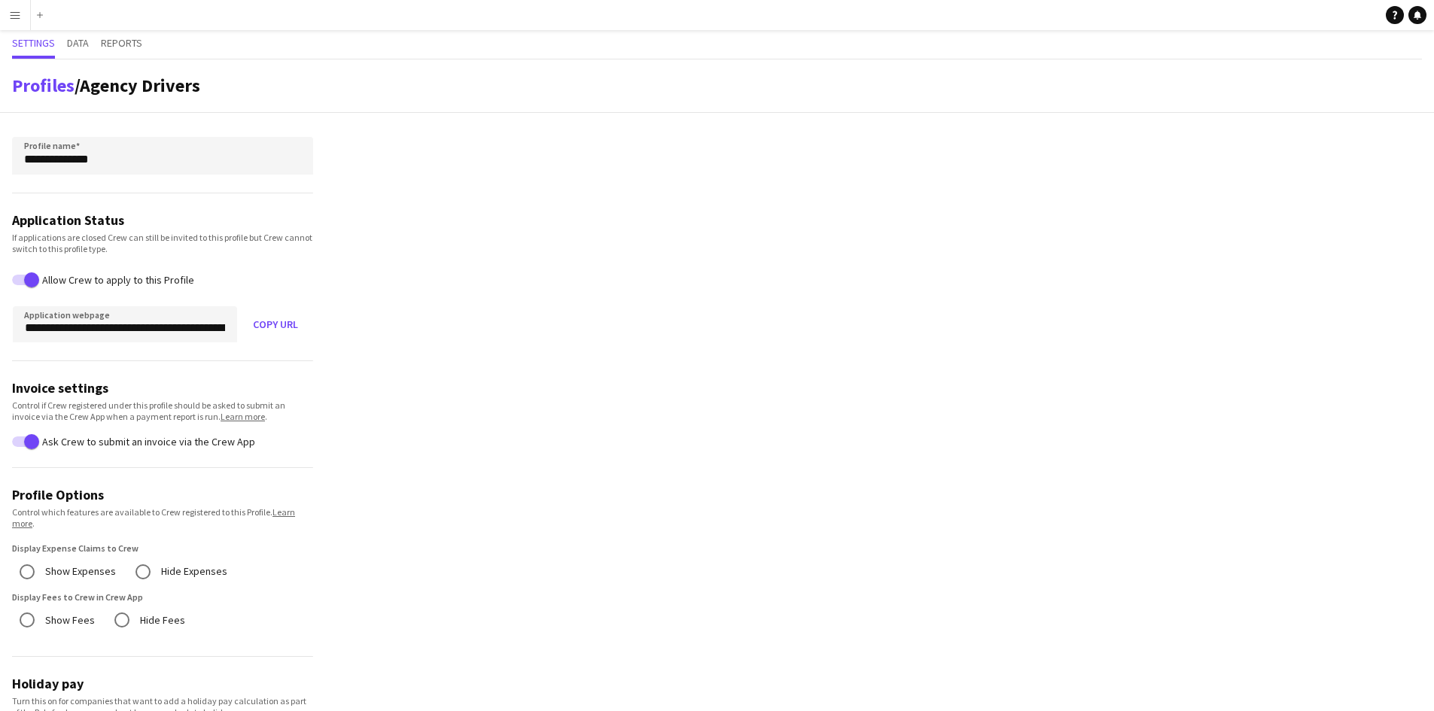
click at [11, 14] on app-icon "Menu" at bounding box center [15, 15] width 12 height 12
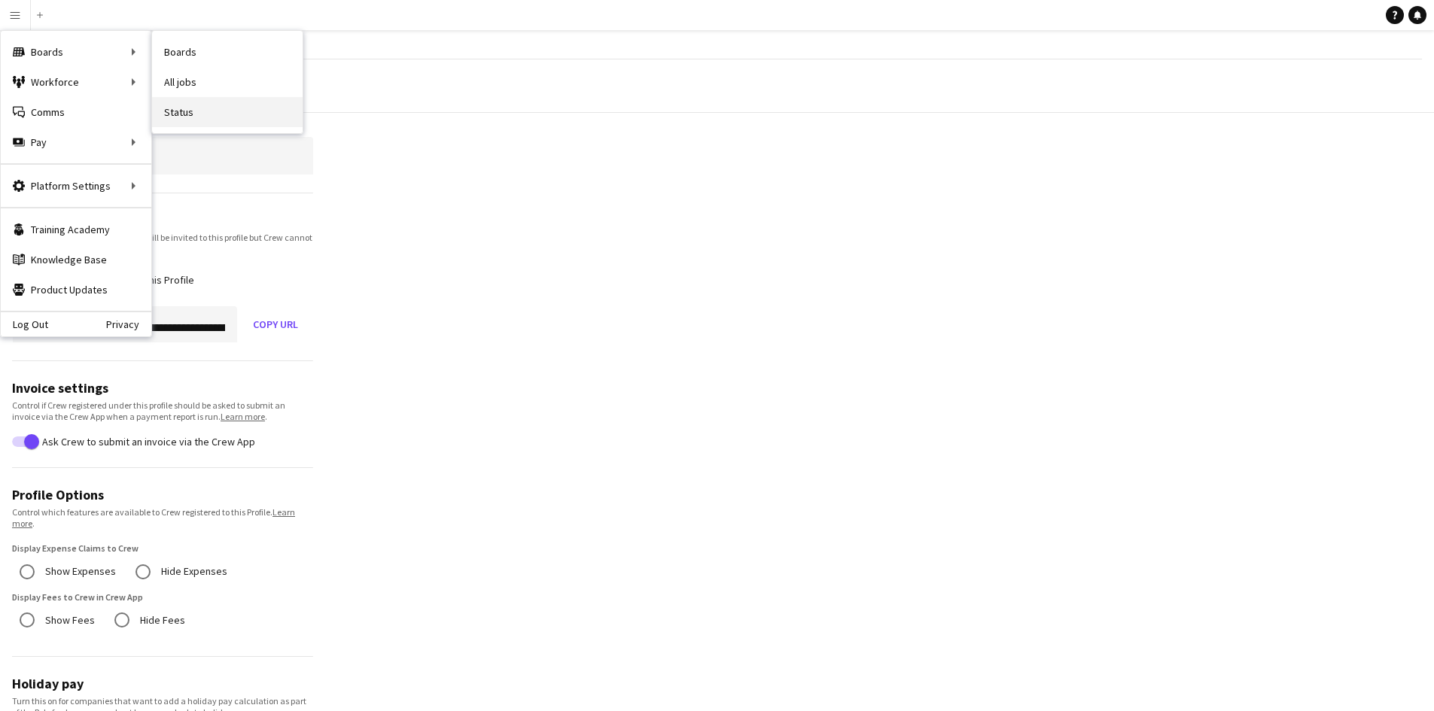
click at [185, 109] on link "Status" at bounding box center [227, 112] width 151 height 30
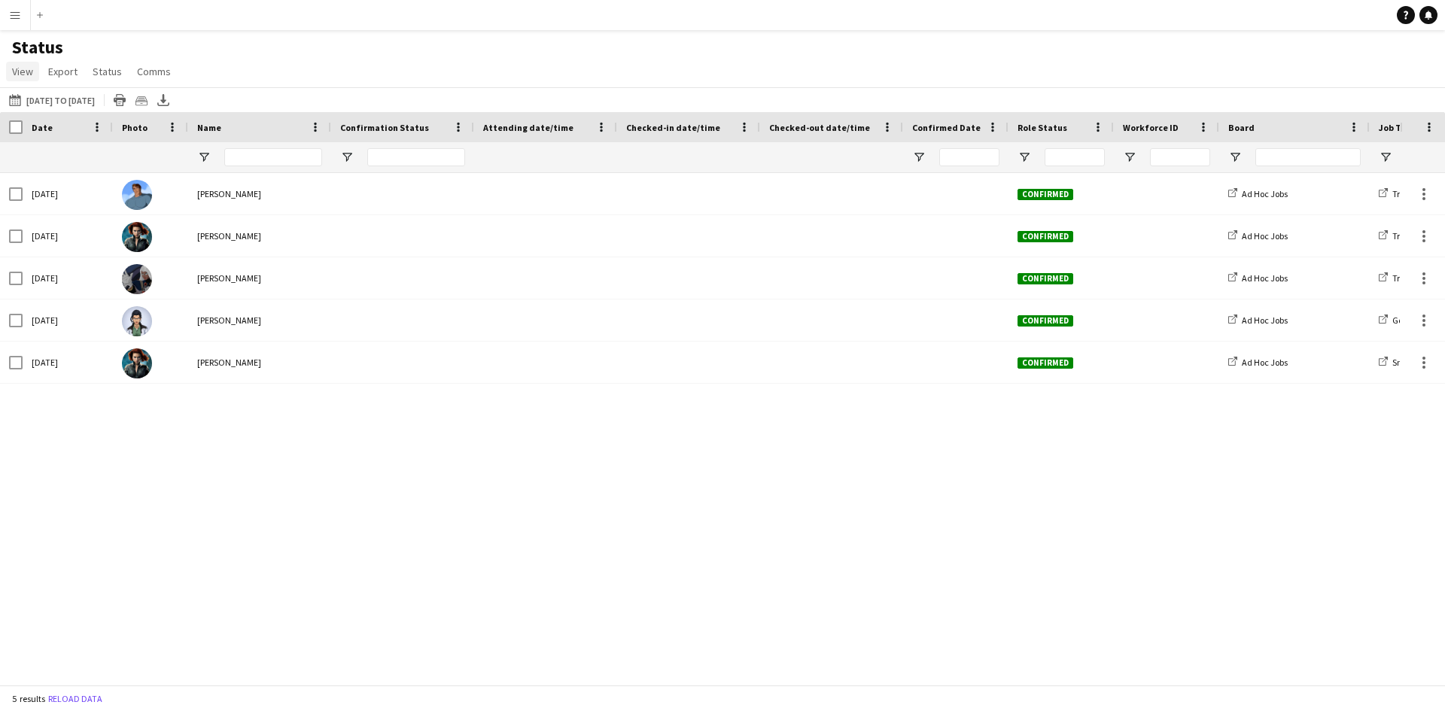
click at [17, 74] on span "View" at bounding box center [22, 72] width 21 height 14
click at [72, 73] on span "Export" at bounding box center [62, 72] width 29 height 14
click at [13, 18] on app-icon "Menu" at bounding box center [15, 15] width 12 height 12
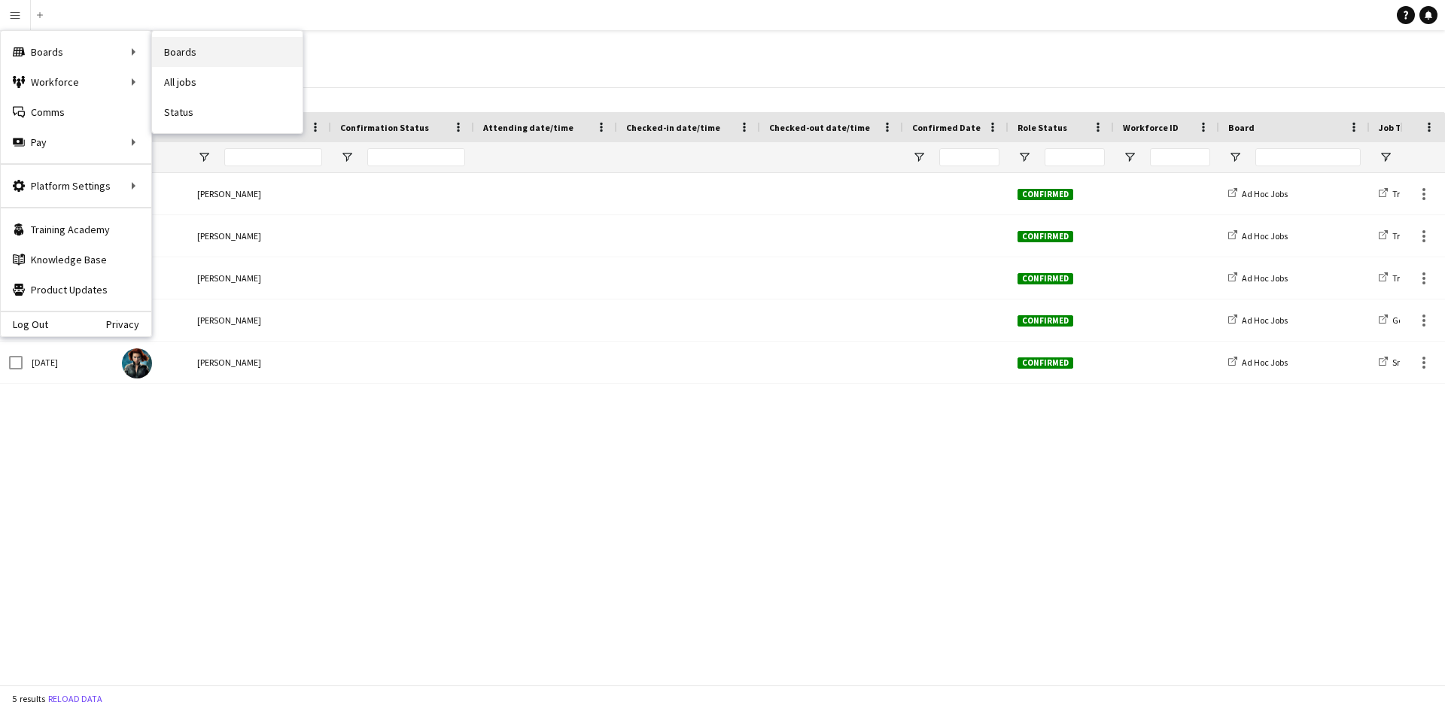
click at [180, 50] on link "Boards" at bounding box center [227, 52] width 151 height 30
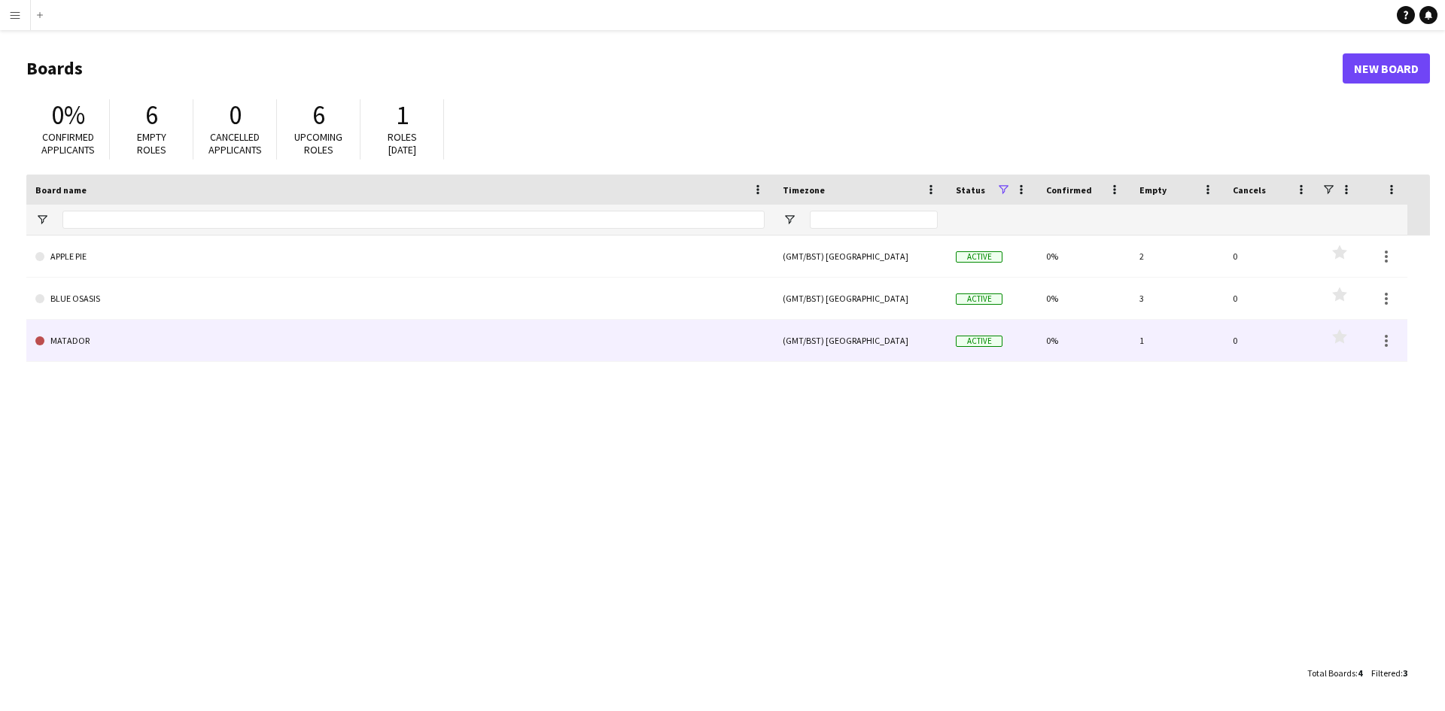
click at [79, 348] on link "MATADOR" at bounding box center [399, 341] width 729 height 42
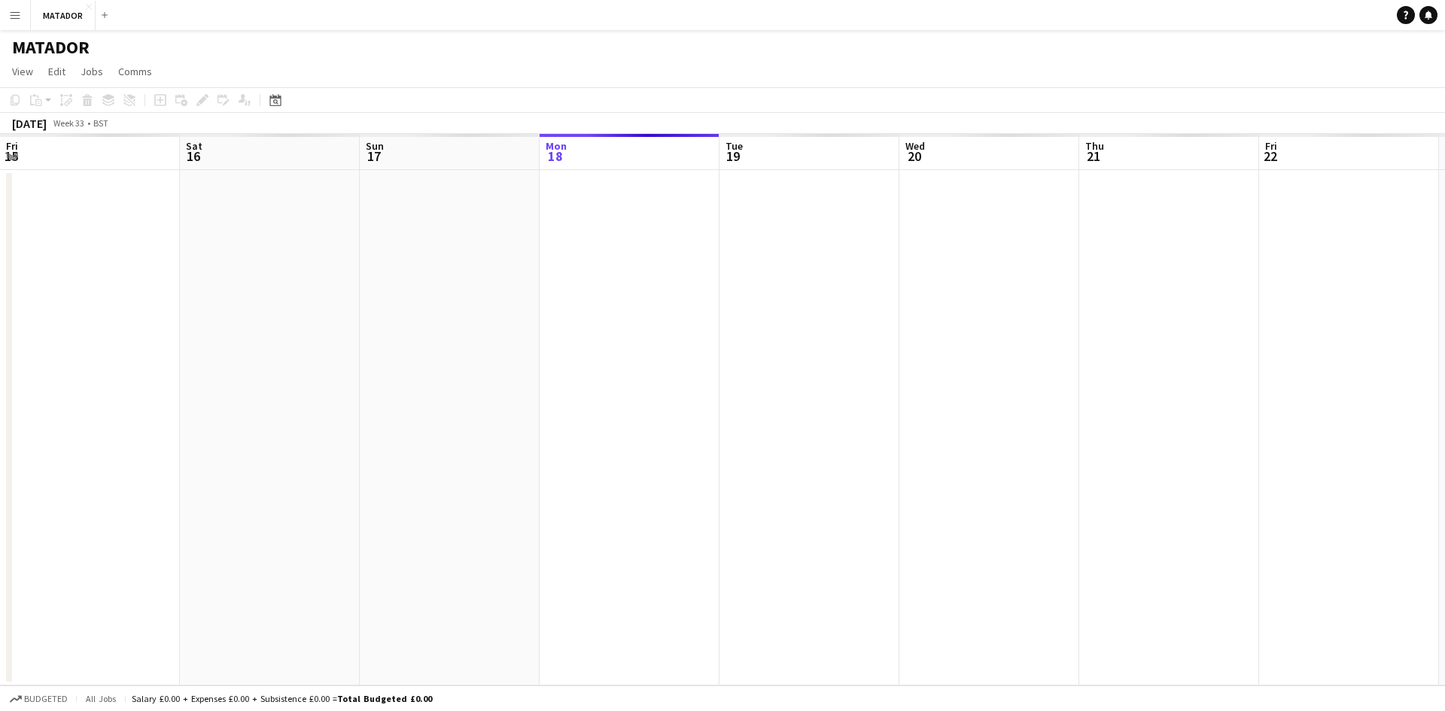
scroll to position [0, 360]
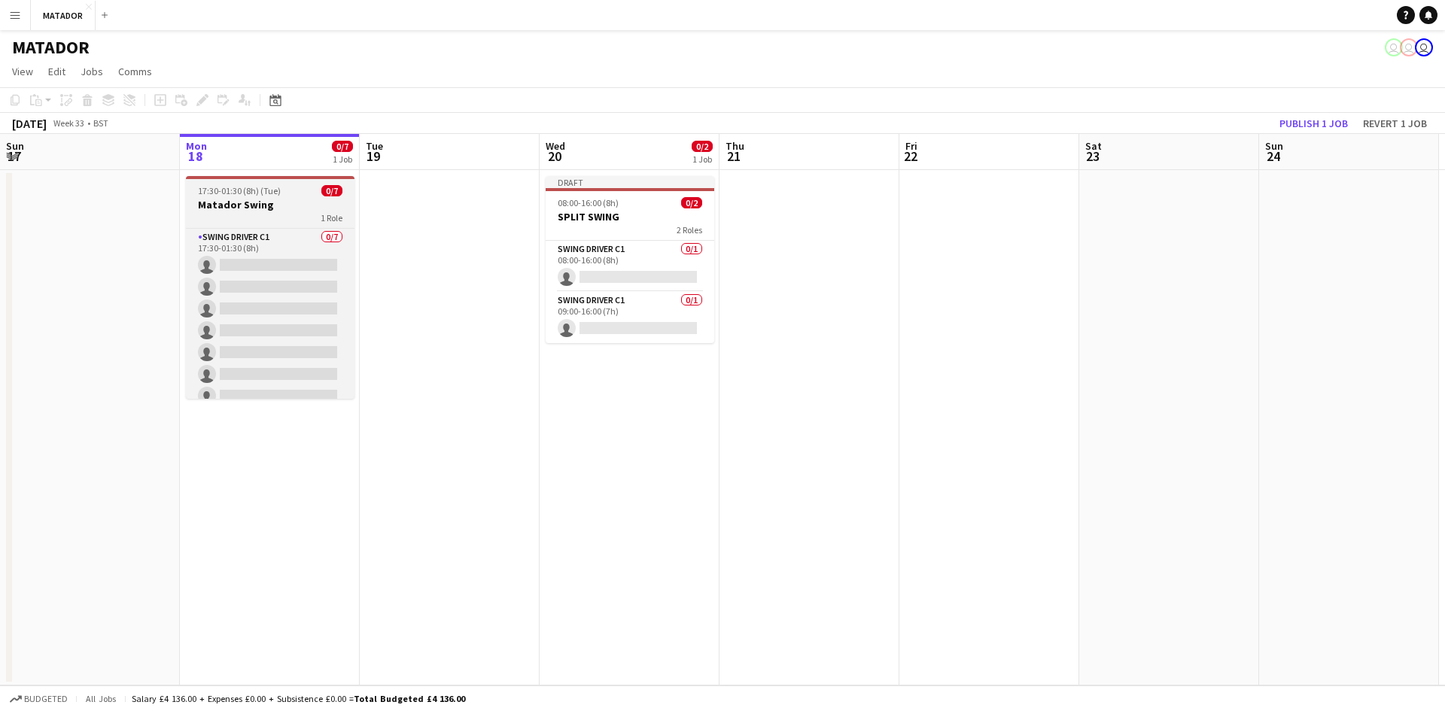
click at [276, 205] on h3 "Matador Swing" at bounding box center [270, 205] width 169 height 14
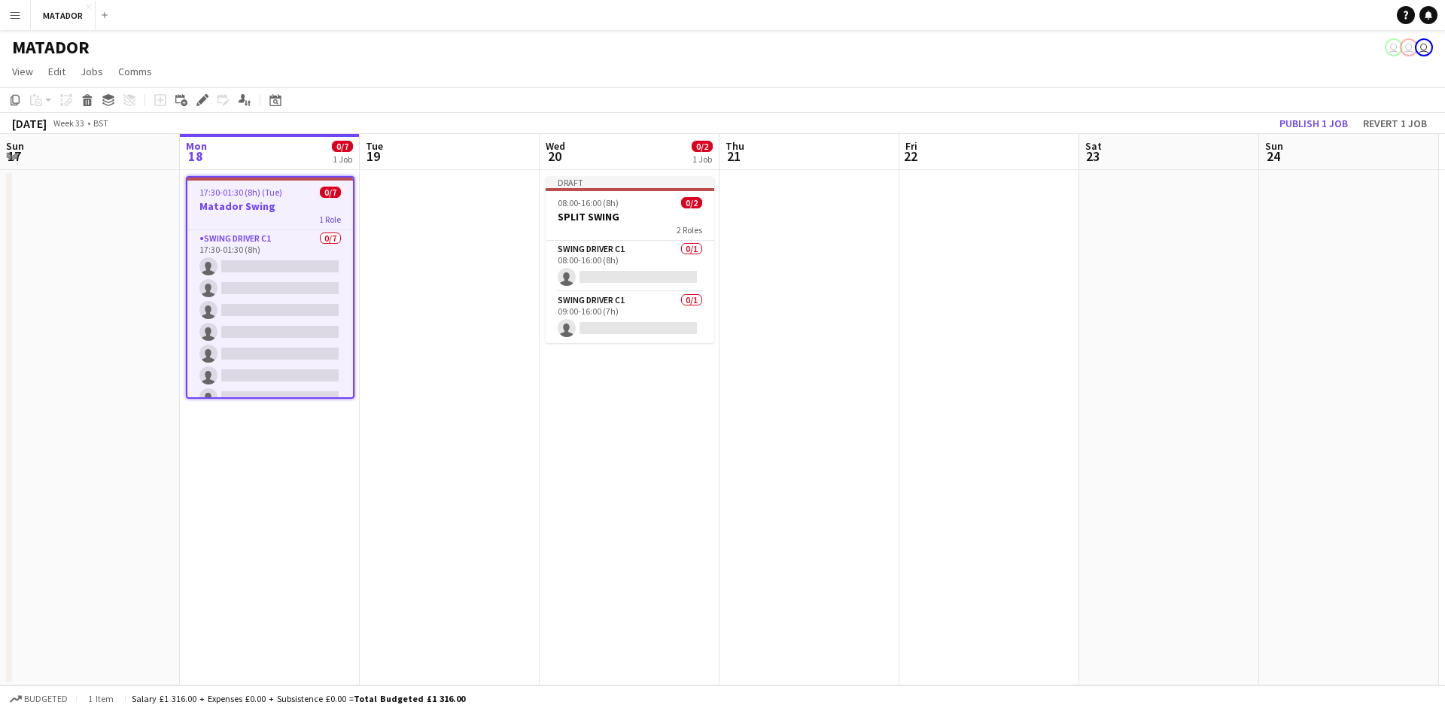
click at [276, 205] on h3 "Matador Swing" at bounding box center [270, 206] width 166 height 14
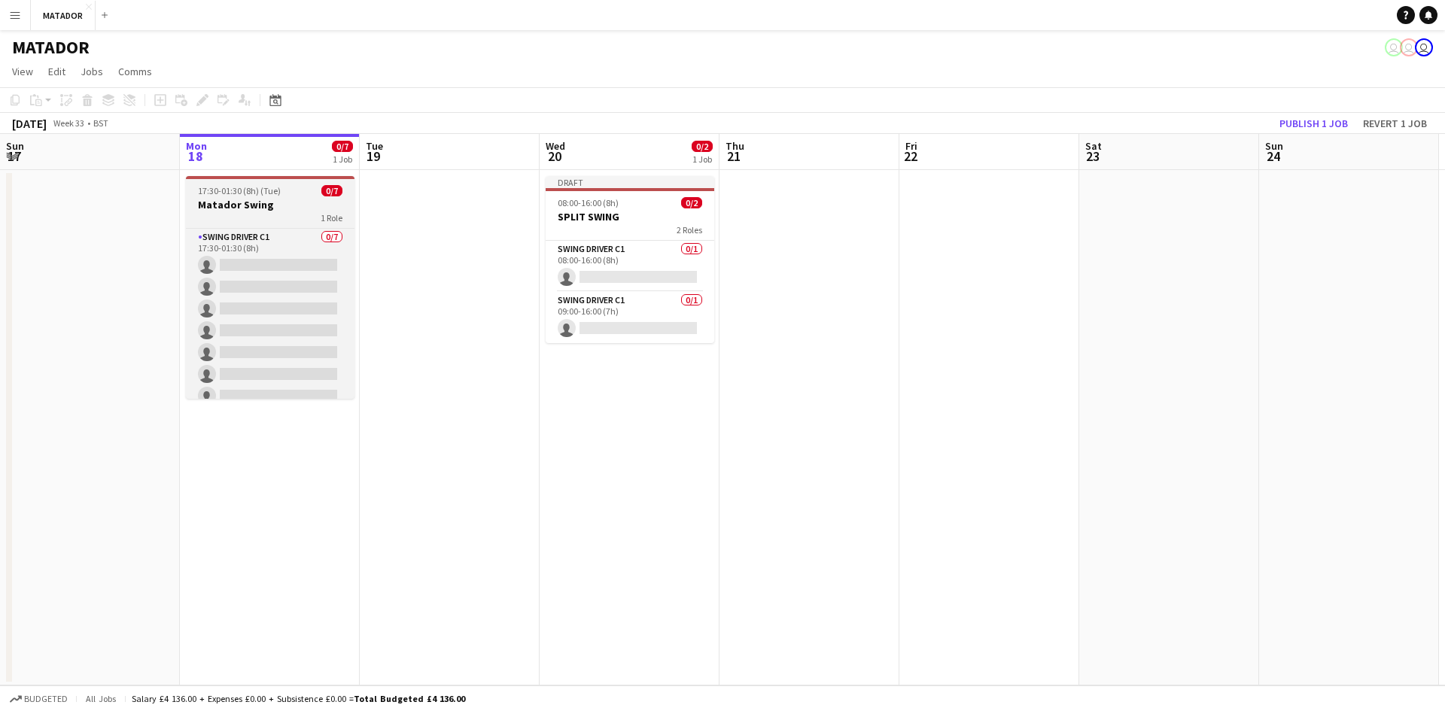
click at [276, 205] on h3 "Matador Swing" at bounding box center [270, 205] width 169 height 14
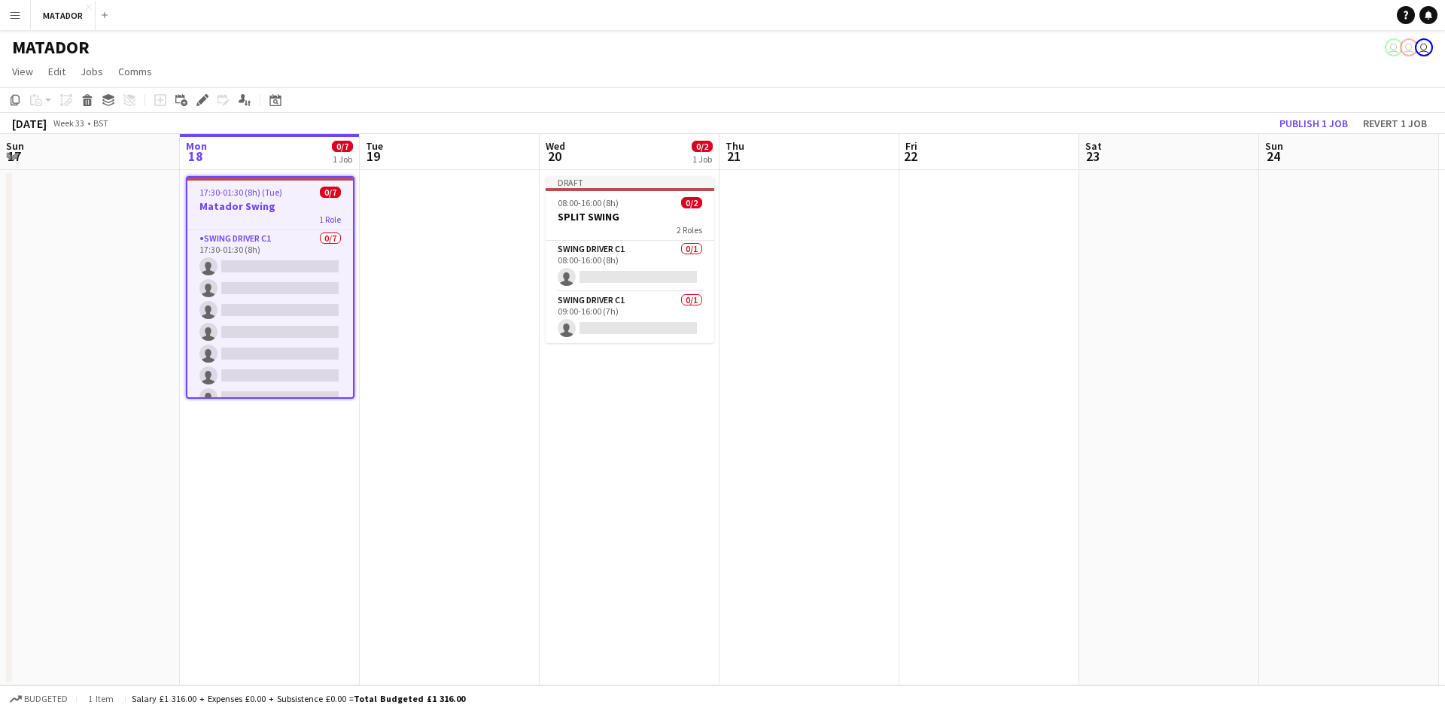
click at [276, 205] on h3 "Matador Swing" at bounding box center [270, 206] width 166 height 14
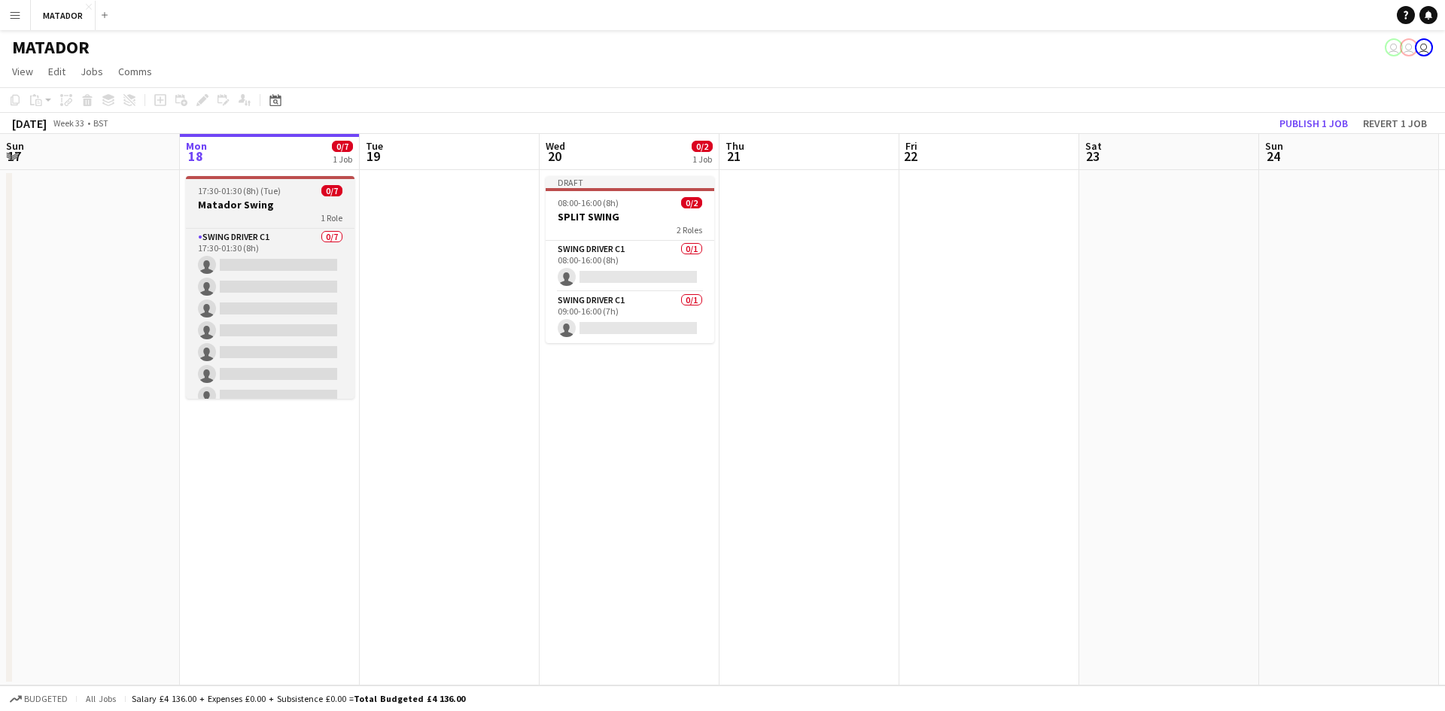
click at [289, 199] on h3 "Matador Swing" at bounding box center [270, 205] width 169 height 14
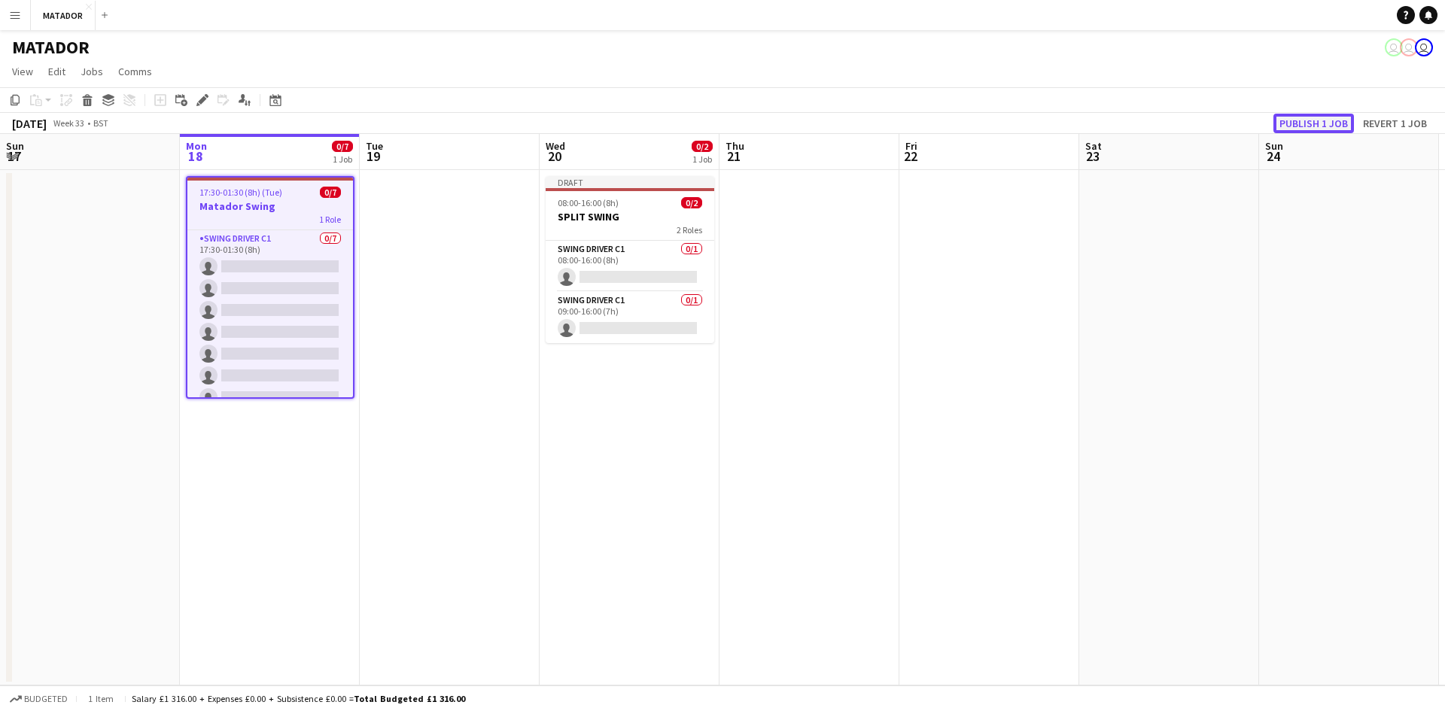
click at [1300, 121] on button "Publish 1 job" at bounding box center [1313, 124] width 81 height 20
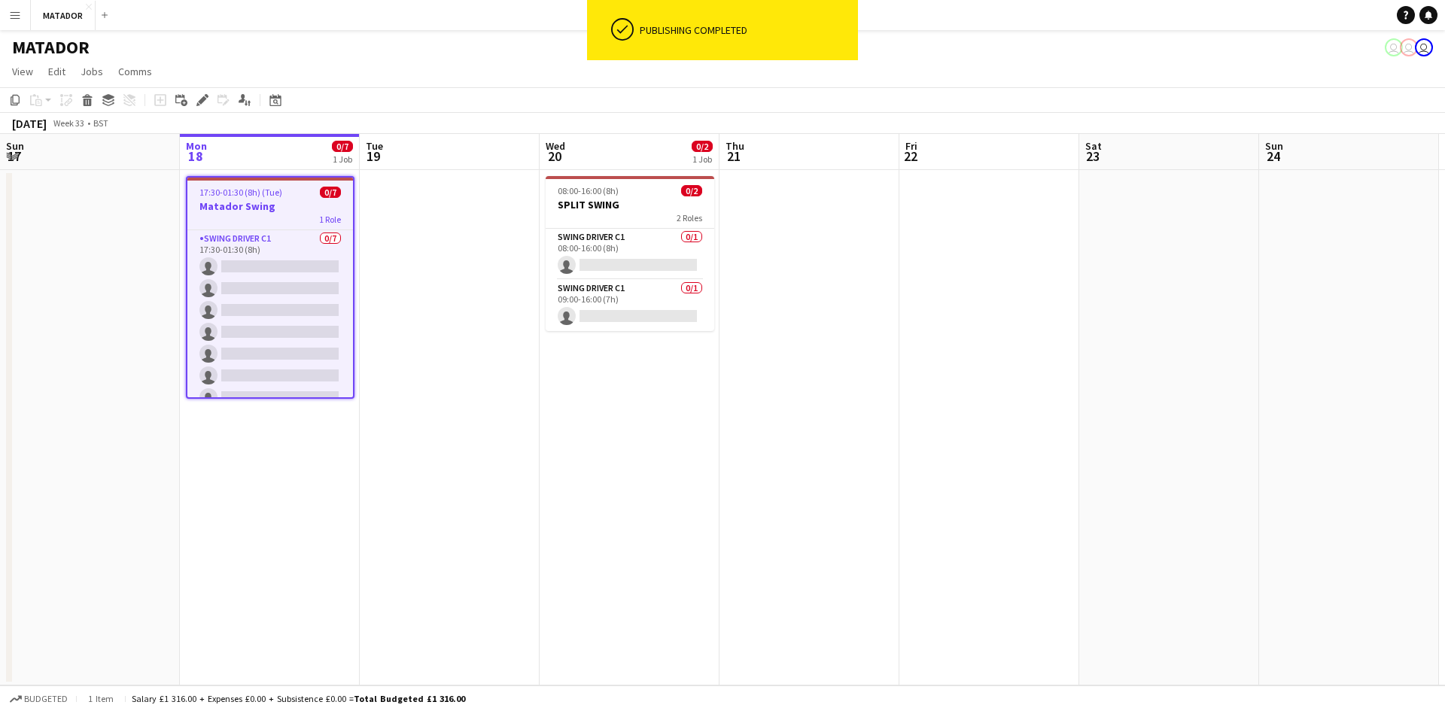
click at [281, 217] on div "1 Role" at bounding box center [270, 219] width 166 height 12
click at [286, 200] on h3 "Matador Swing" at bounding box center [270, 206] width 166 height 14
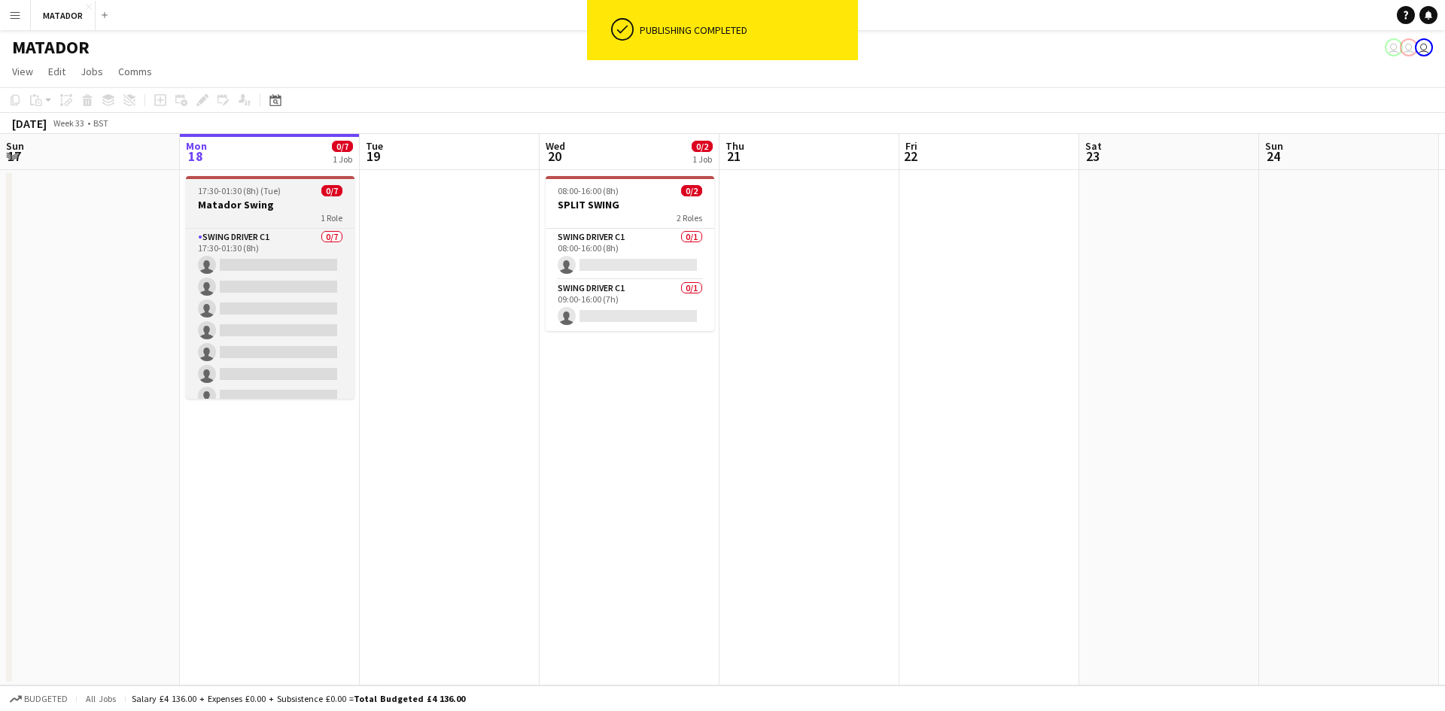
click at [286, 200] on h3 "Matador Swing" at bounding box center [270, 205] width 169 height 14
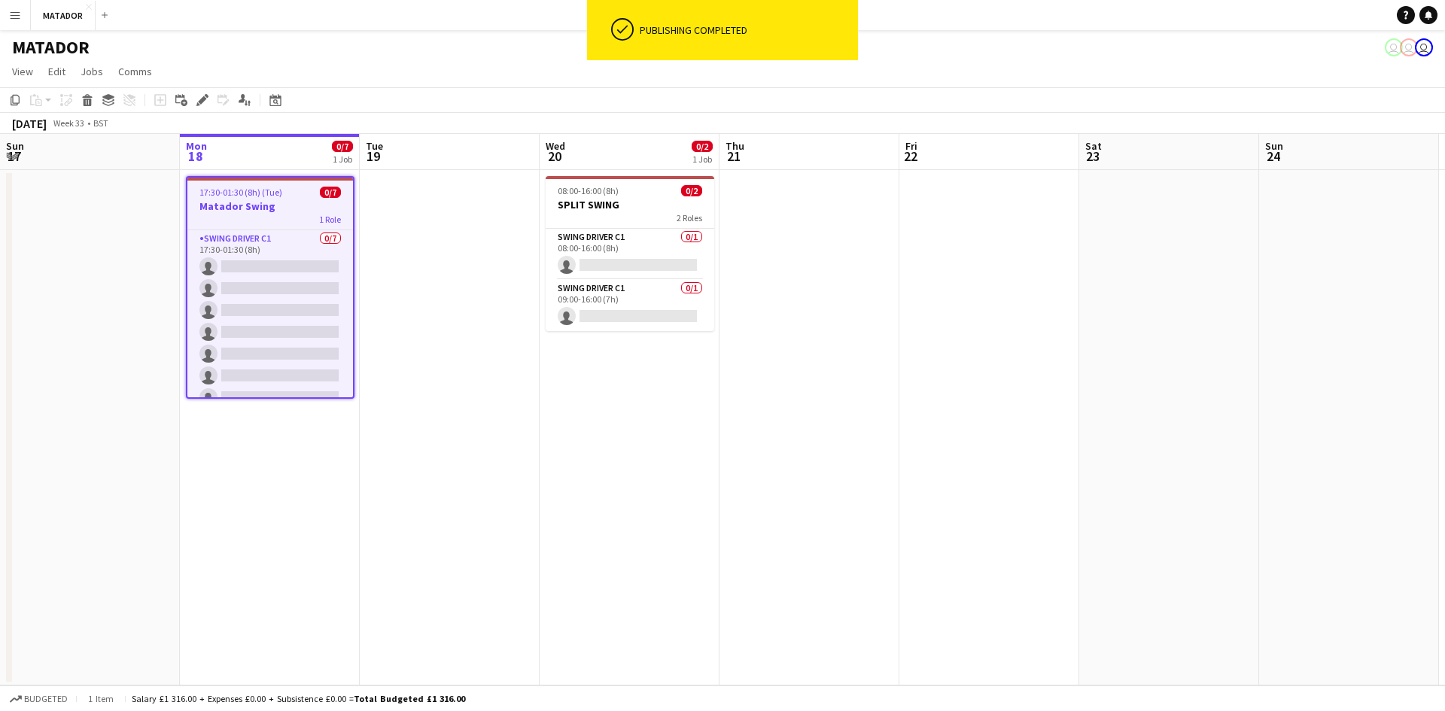
click at [286, 200] on h3 "Matador Swing" at bounding box center [270, 206] width 166 height 14
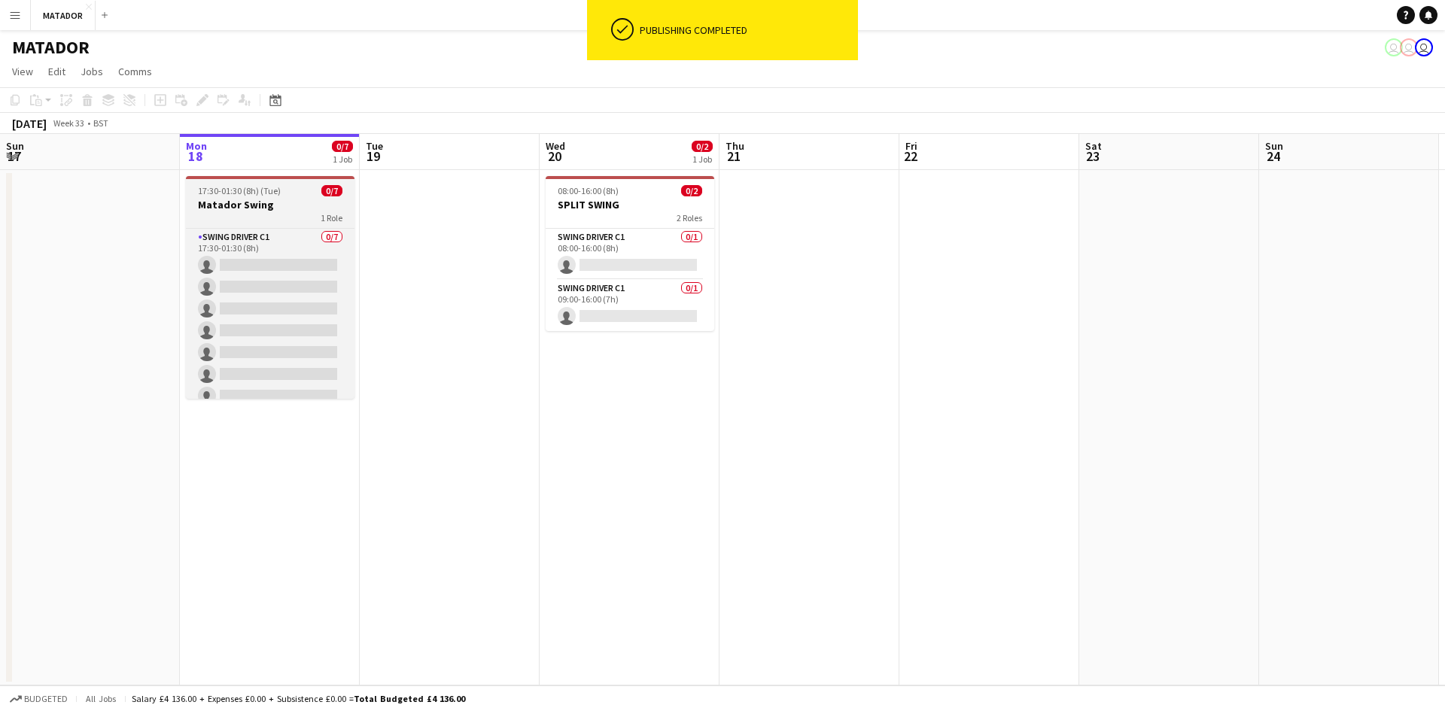
click at [286, 200] on h3 "Matador Swing" at bounding box center [270, 205] width 169 height 14
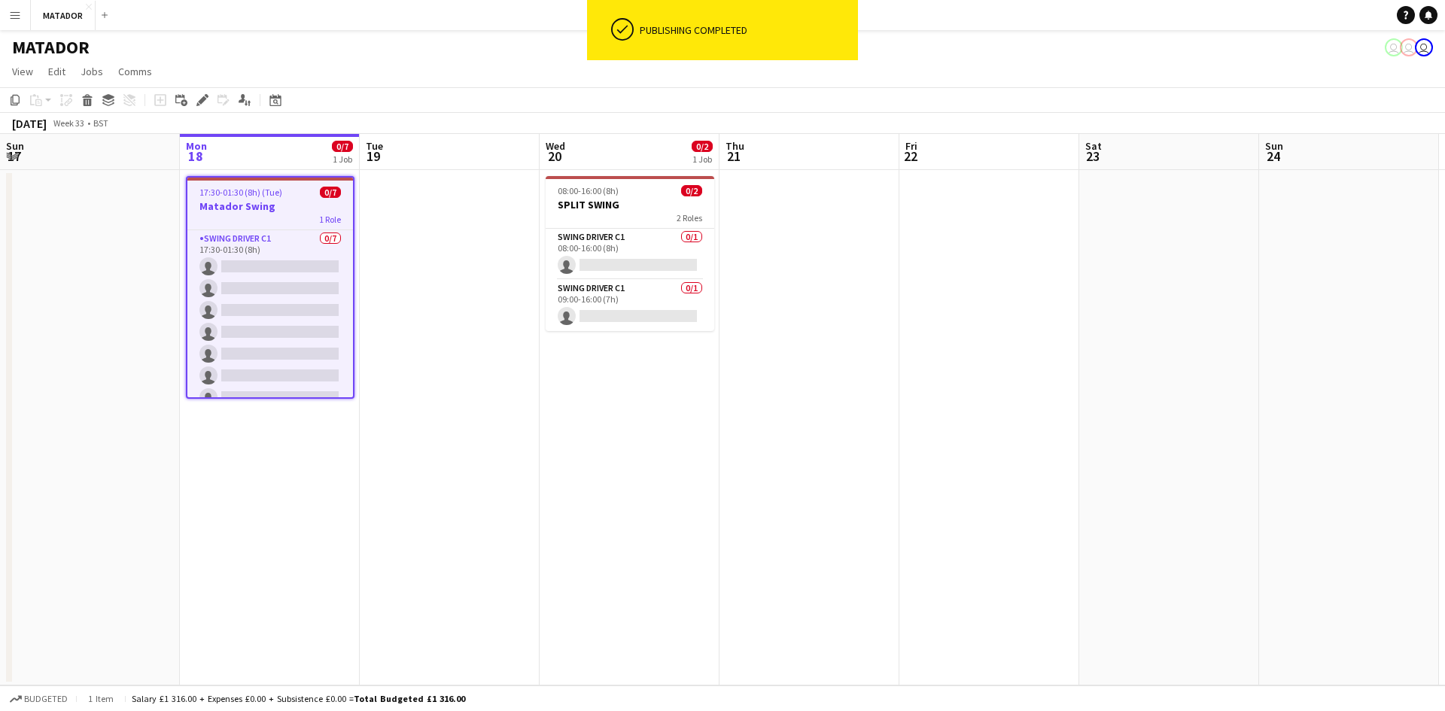
click at [286, 200] on h3 "Matador Swing" at bounding box center [270, 206] width 166 height 14
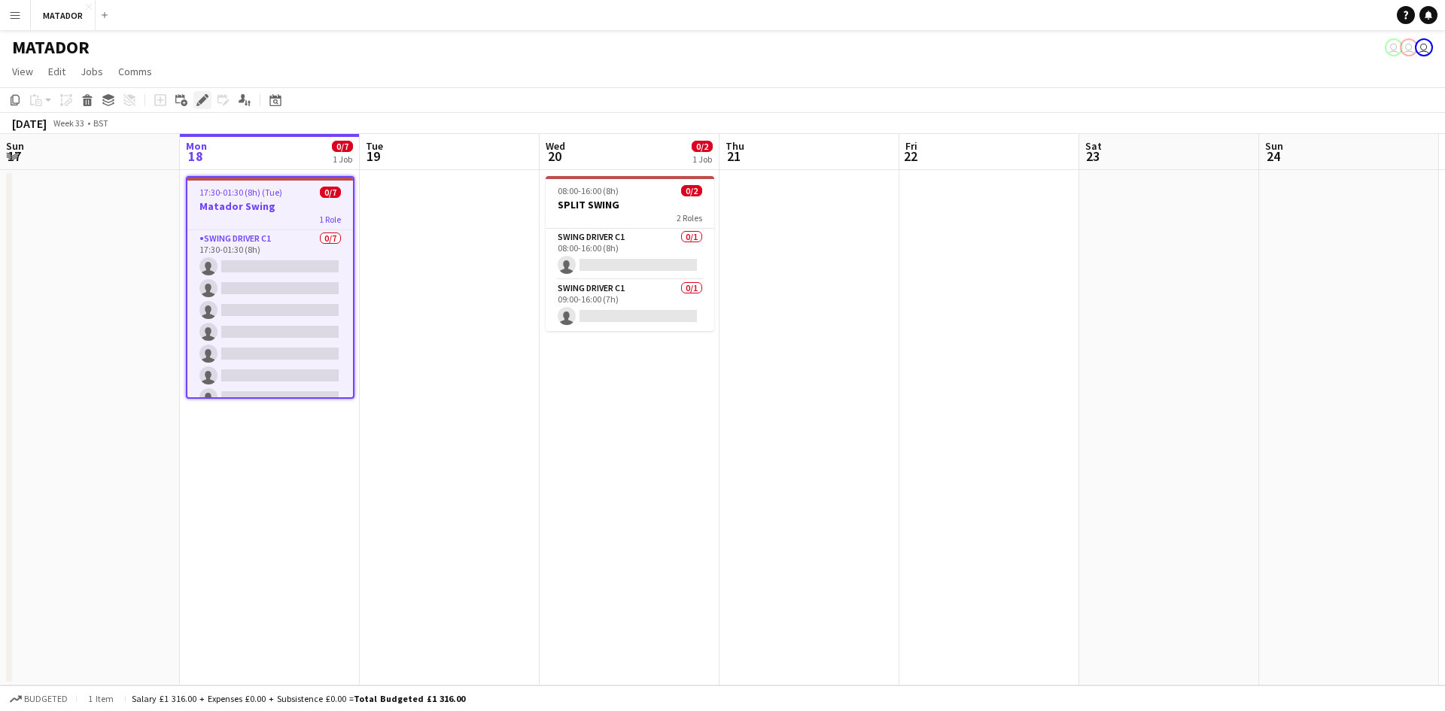
click at [202, 102] on icon at bounding box center [202, 100] width 8 height 8
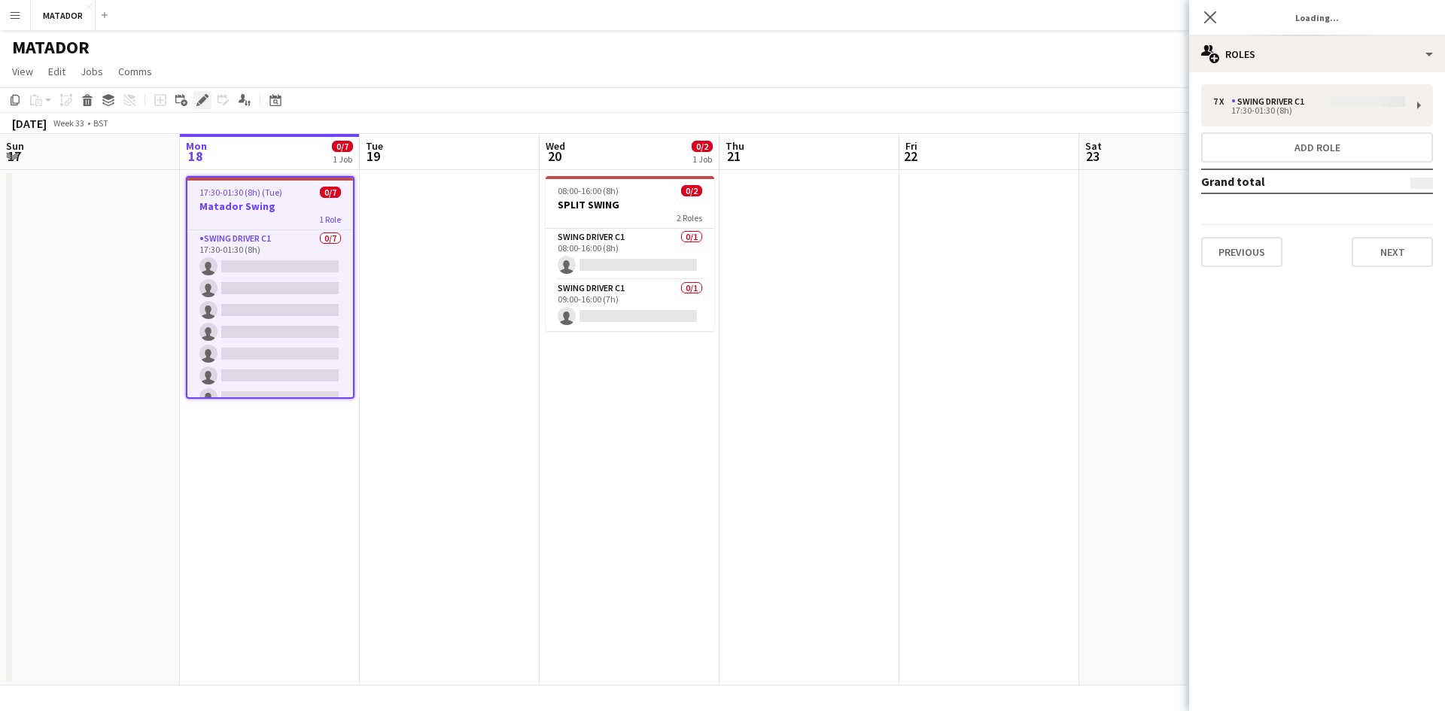
type input "**********"
click at [1270, 257] on button "Previous" at bounding box center [1241, 252] width 81 height 30
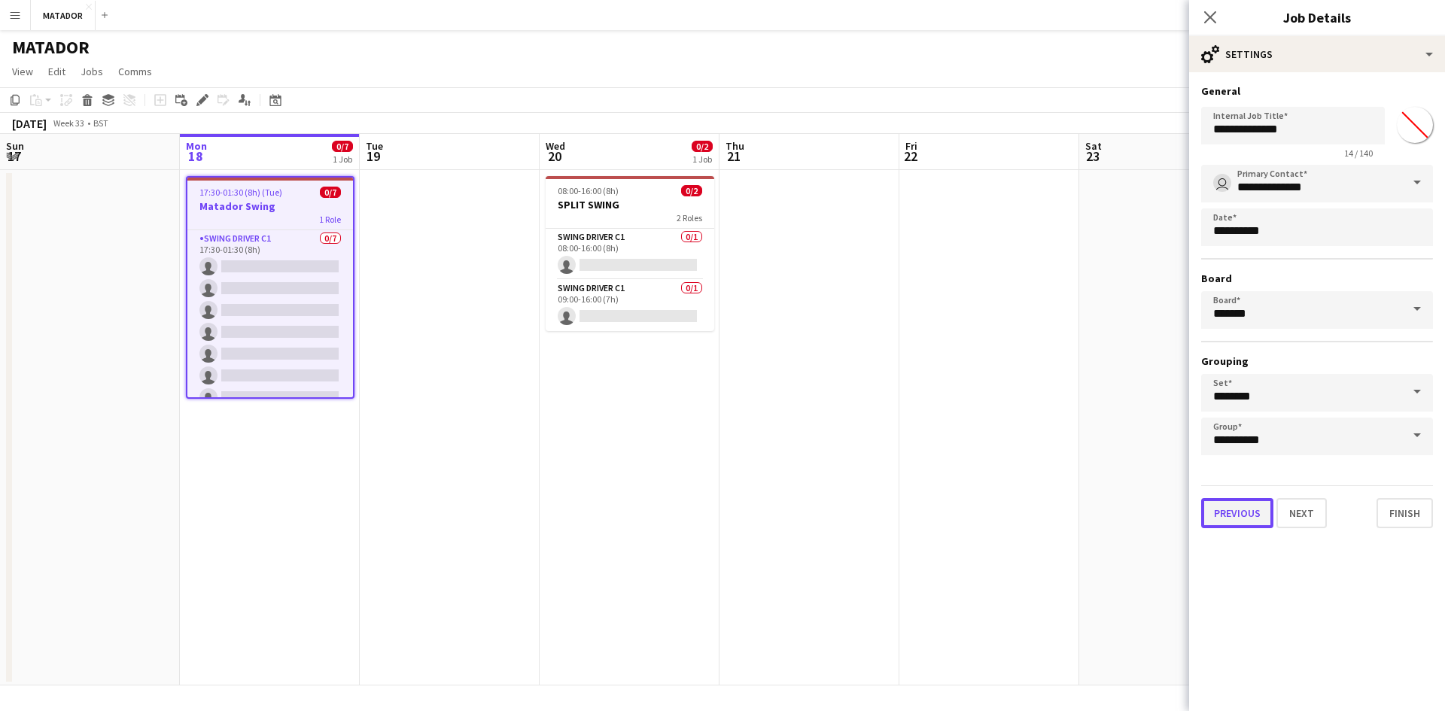
click at [1237, 519] on button "Previous" at bounding box center [1237, 513] width 72 height 30
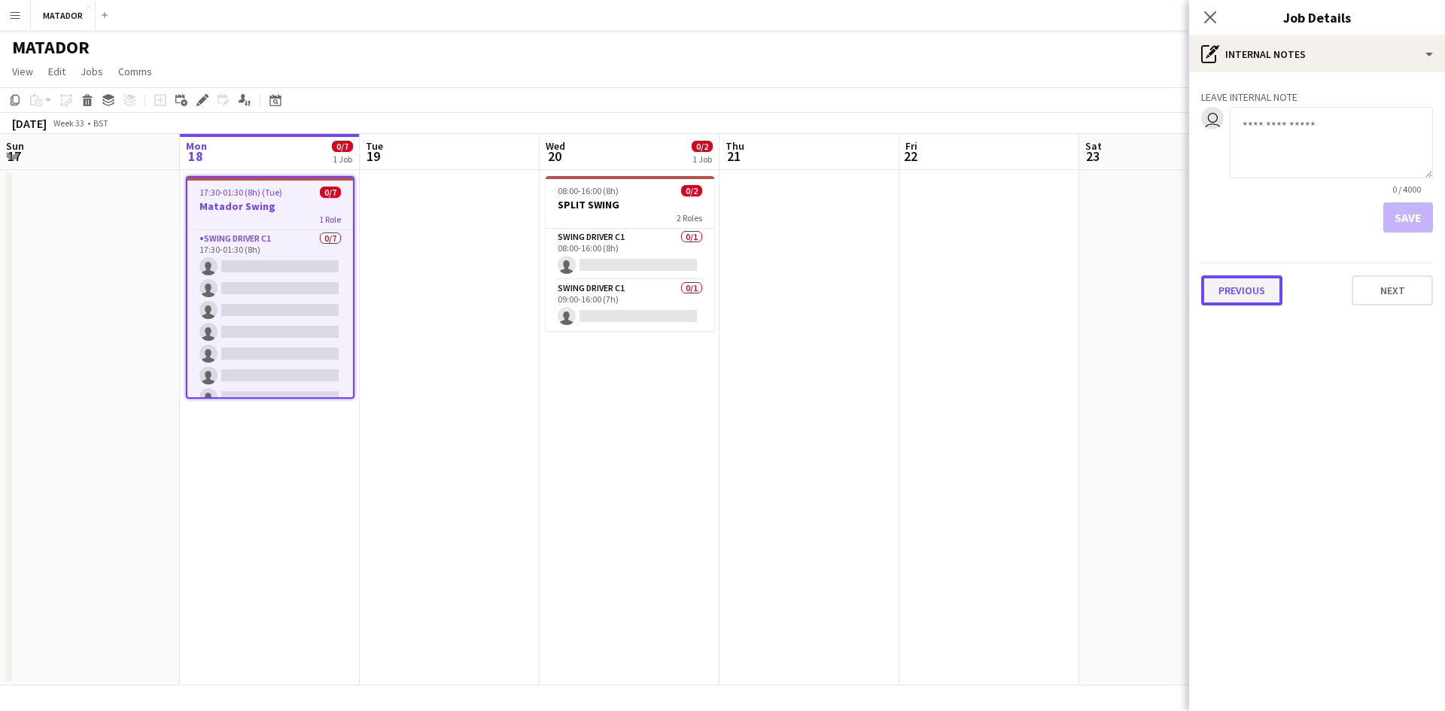
click at [1257, 296] on button "Previous" at bounding box center [1241, 290] width 81 height 30
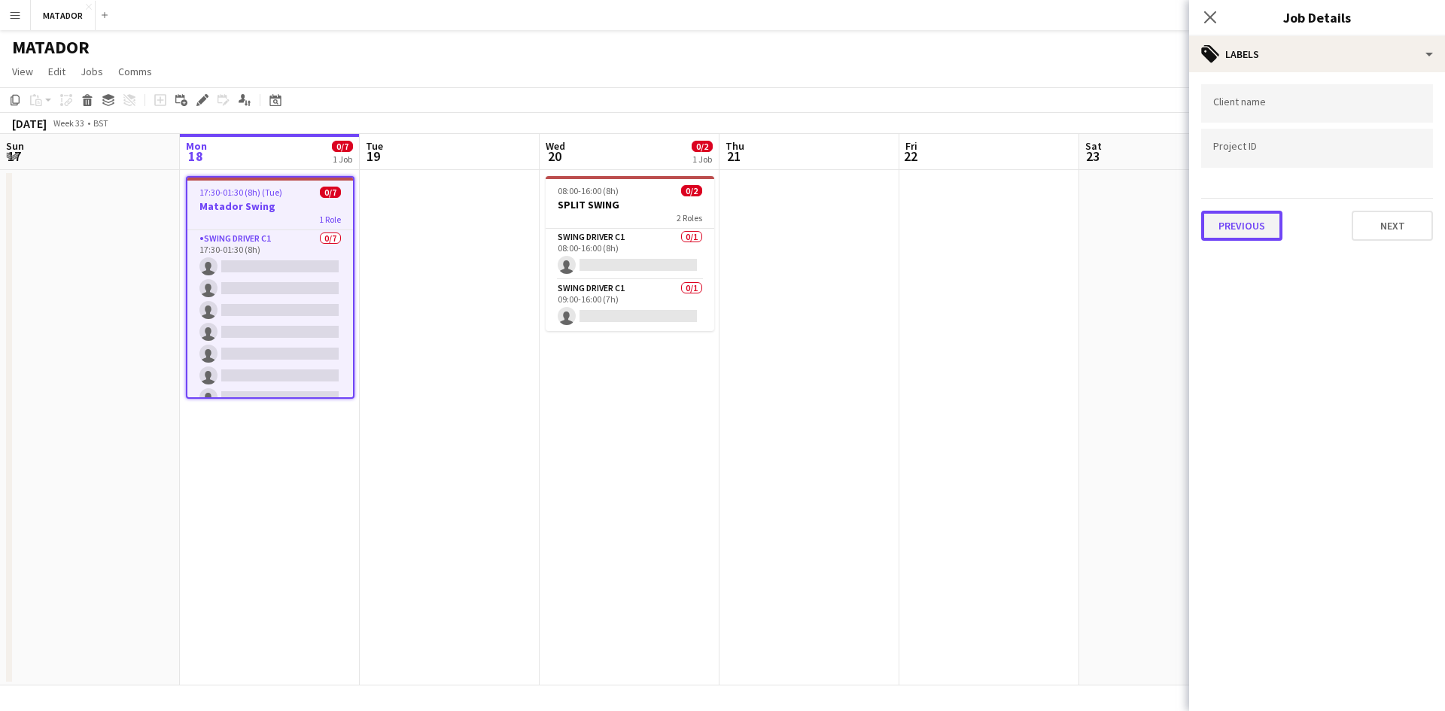
click at [1245, 236] on button "Previous" at bounding box center [1241, 226] width 81 height 30
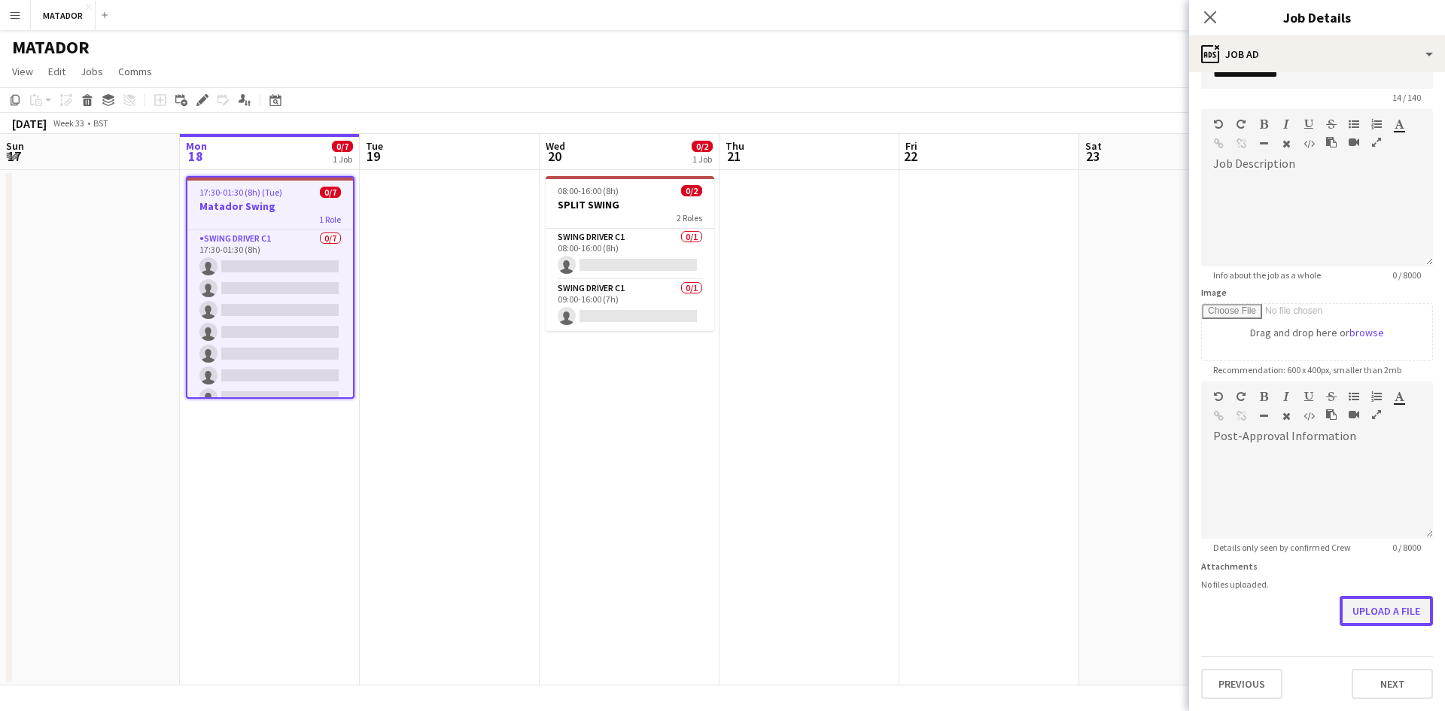
click at [1367, 563] on form "**********" at bounding box center [1317, 375] width 256 height 648
click at [1371, 617] on button "Upload a file" at bounding box center [1385, 611] width 93 height 30
click at [1376, 609] on button "Upload a file" at bounding box center [1385, 611] width 93 height 30
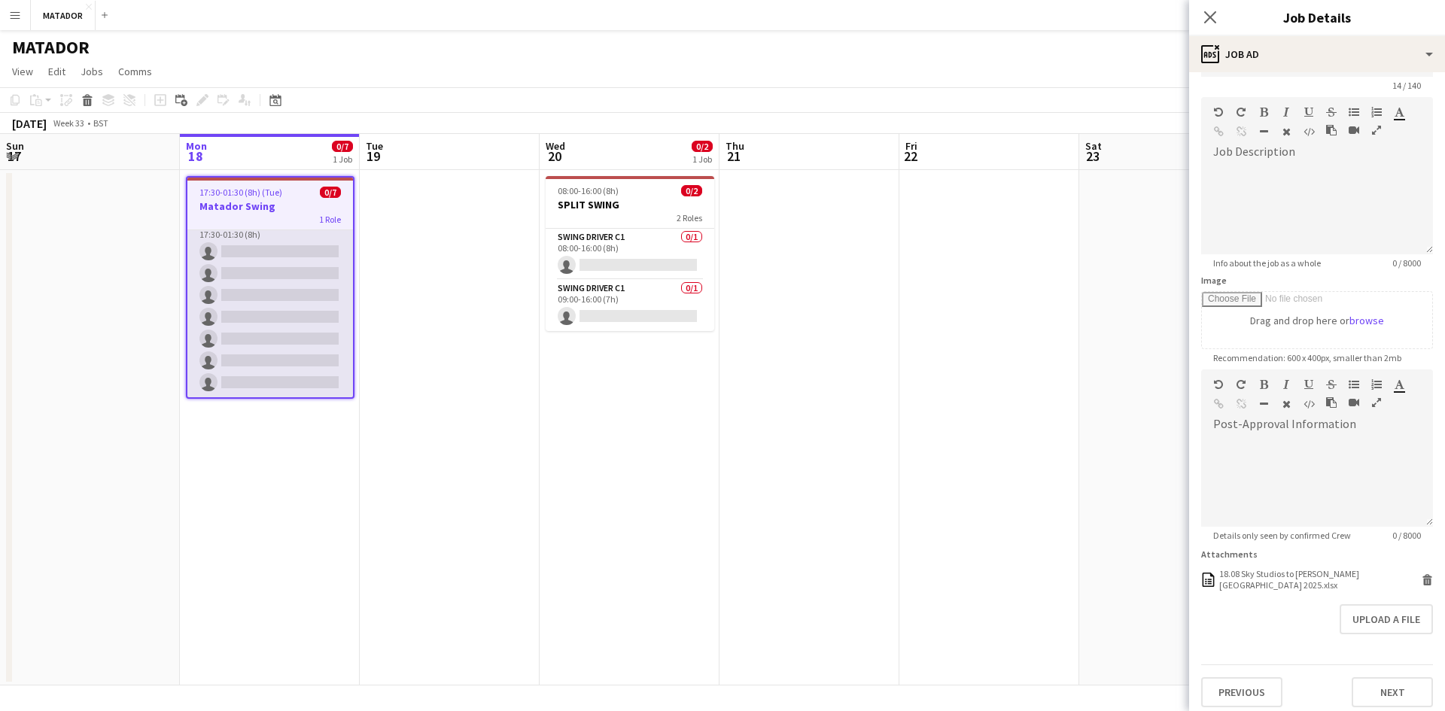
scroll to position [0, 0]
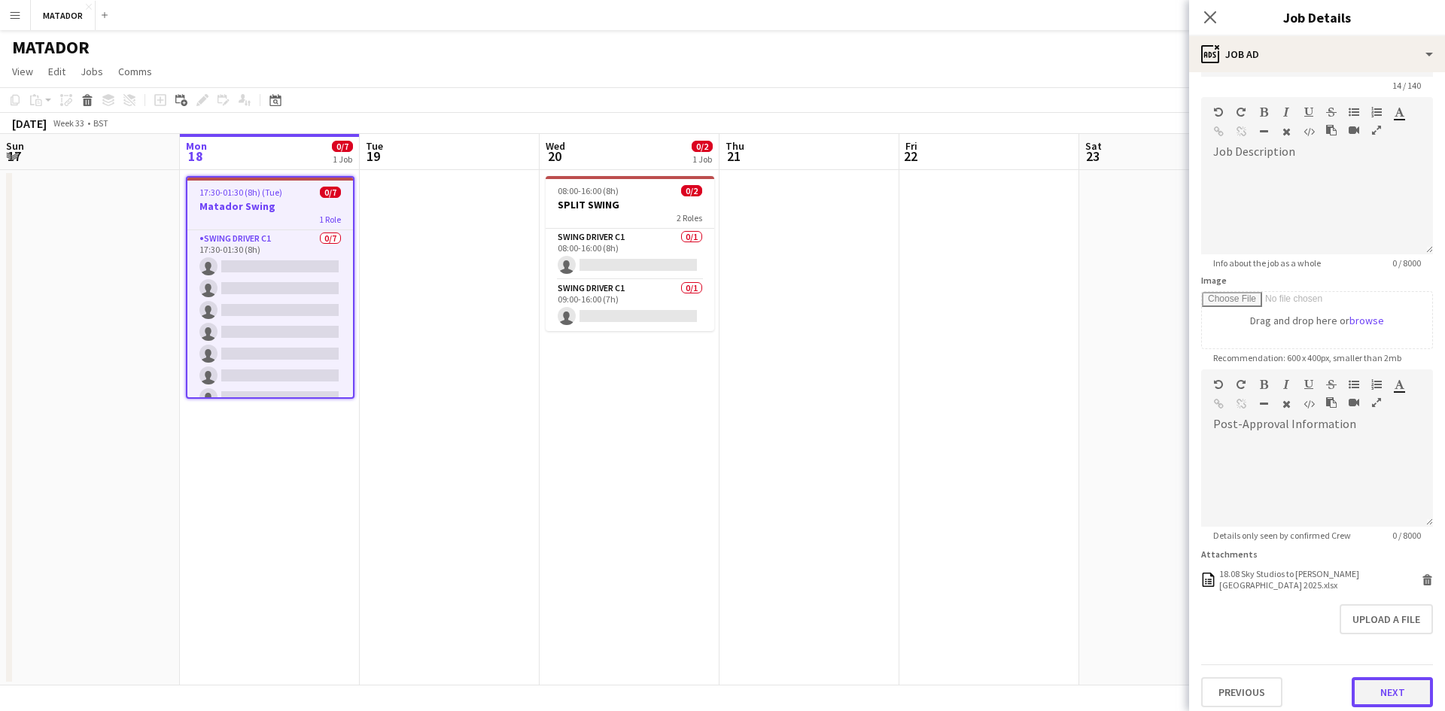
click at [1385, 688] on button "Next" at bounding box center [1392, 692] width 81 height 30
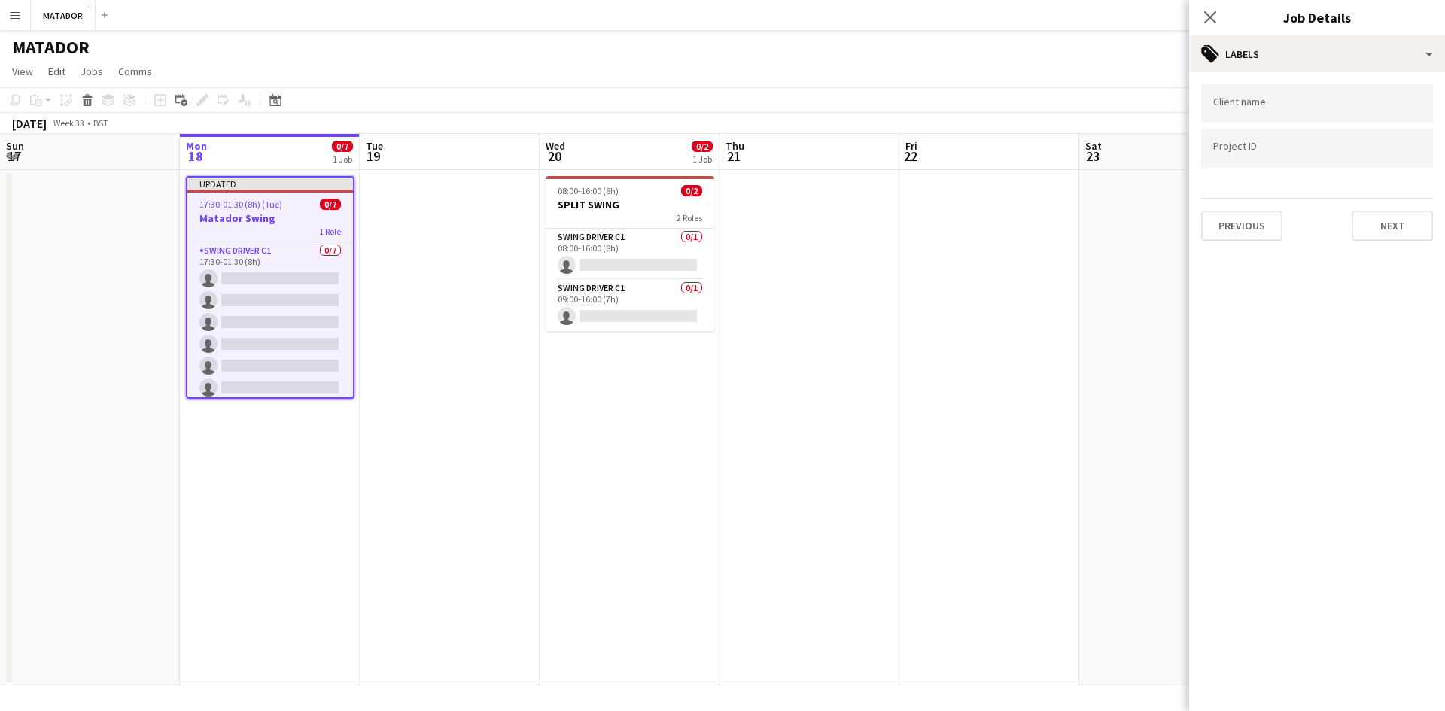
click at [1283, 108] on input "Type to search client labels..." at bounding box center [1317, 104] width 208 height 14
type input "*******"
click at [1302, 141] on div at bounding box center [1317, 148] width 232 height 38
click at [1403, 226] on button "Next" at bounding box center [1392, 226] width 81 height 30
type input "*******"
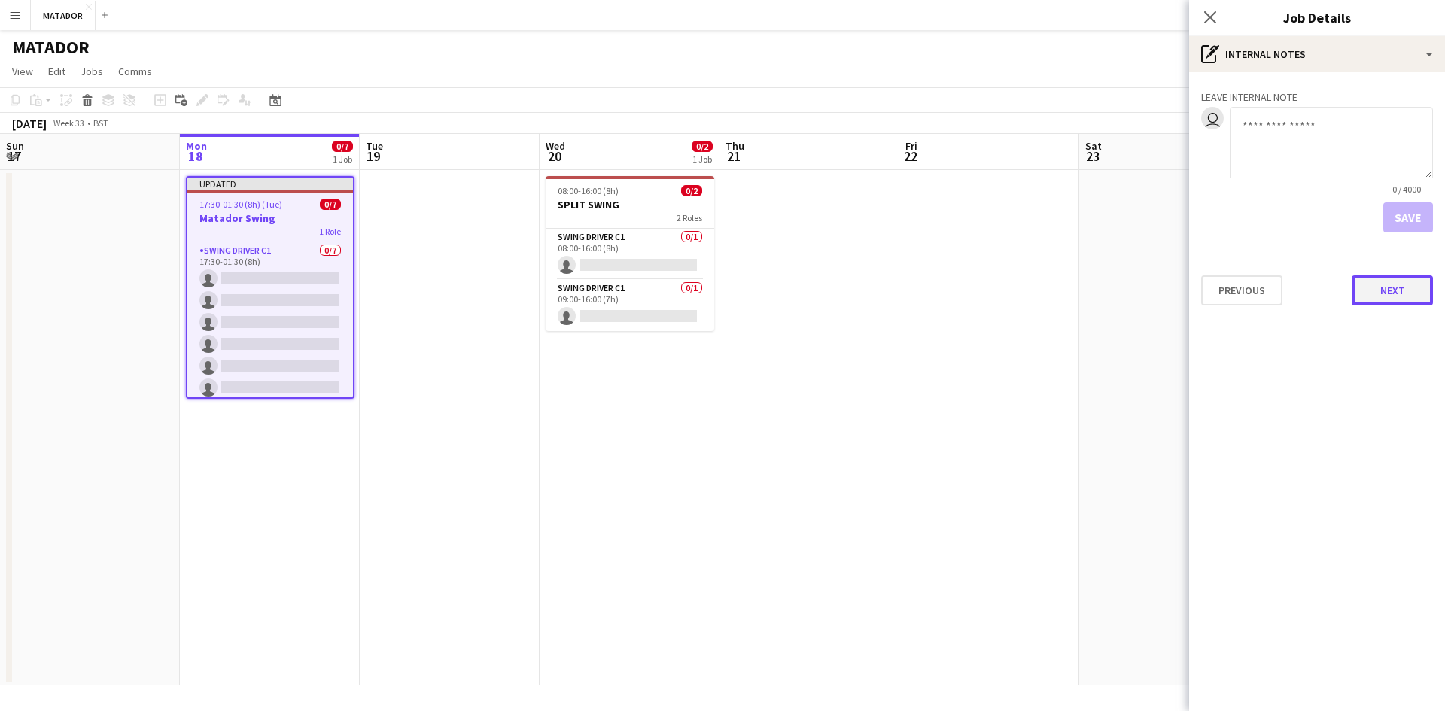
click at [1389, 290] on button "Next" at bounding box center [1392, 290] width 81 height 30
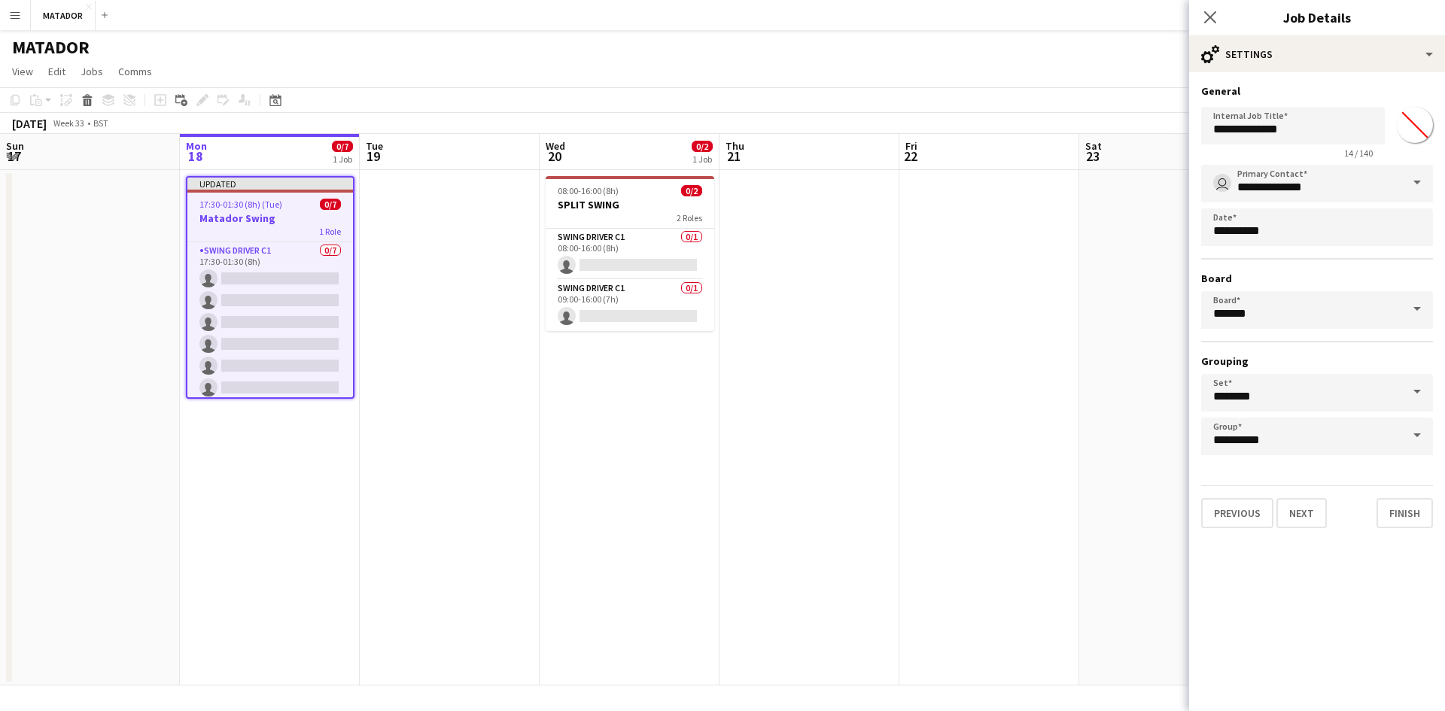
click at [1403, 120] on input "*******" at bounding box center [1415, 125] width 54 height 54
click at [1349, 591] on mat-expansion-panel "**********" at bounding box center [1317, 391] width 256 height 639
click at [1285, 403] on input "********" at bounding box center [1317, 393] width 232 height 38
click at [1258, 445] on mat-option "-no set-" at bounding box center [1317, 436] width 232 height 36
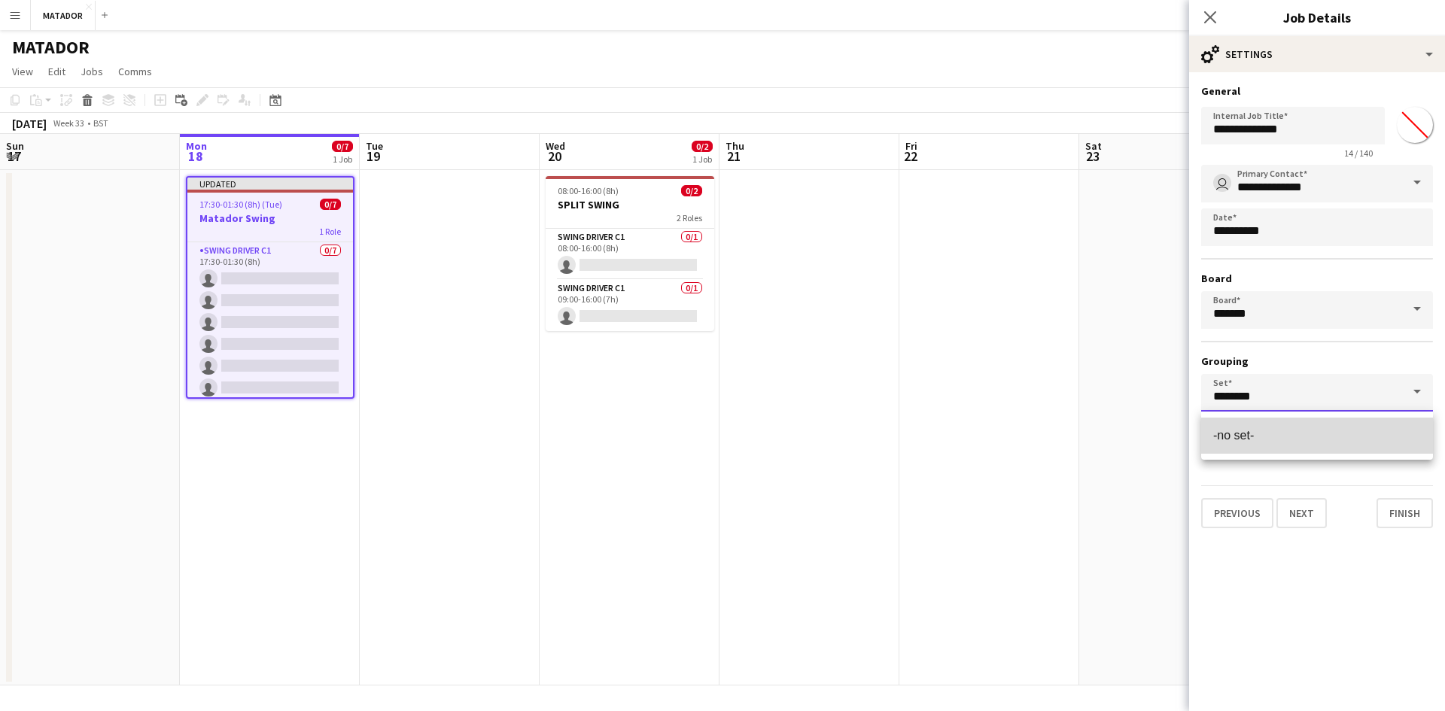
type input "********"
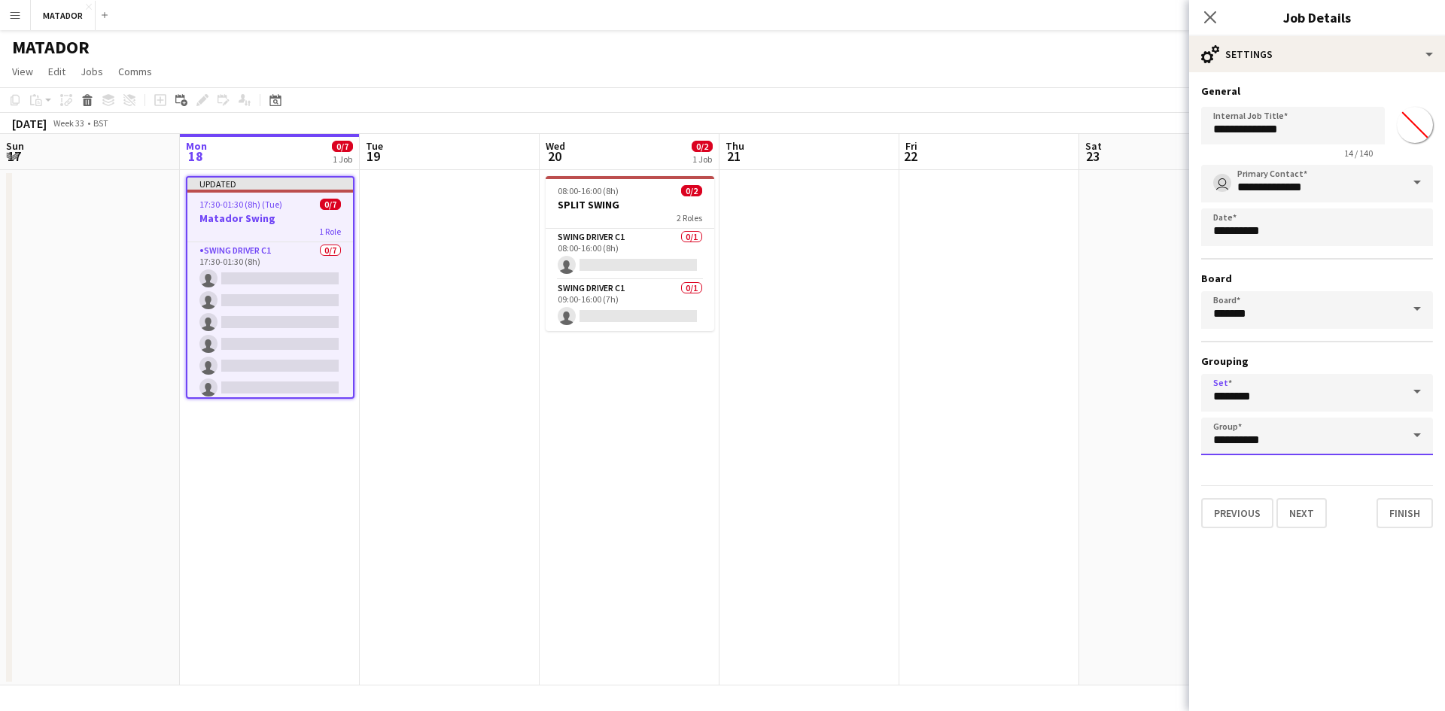
click at [1266, 434] on input "**********" at bounding box center [1317, 437] width 232 height 38
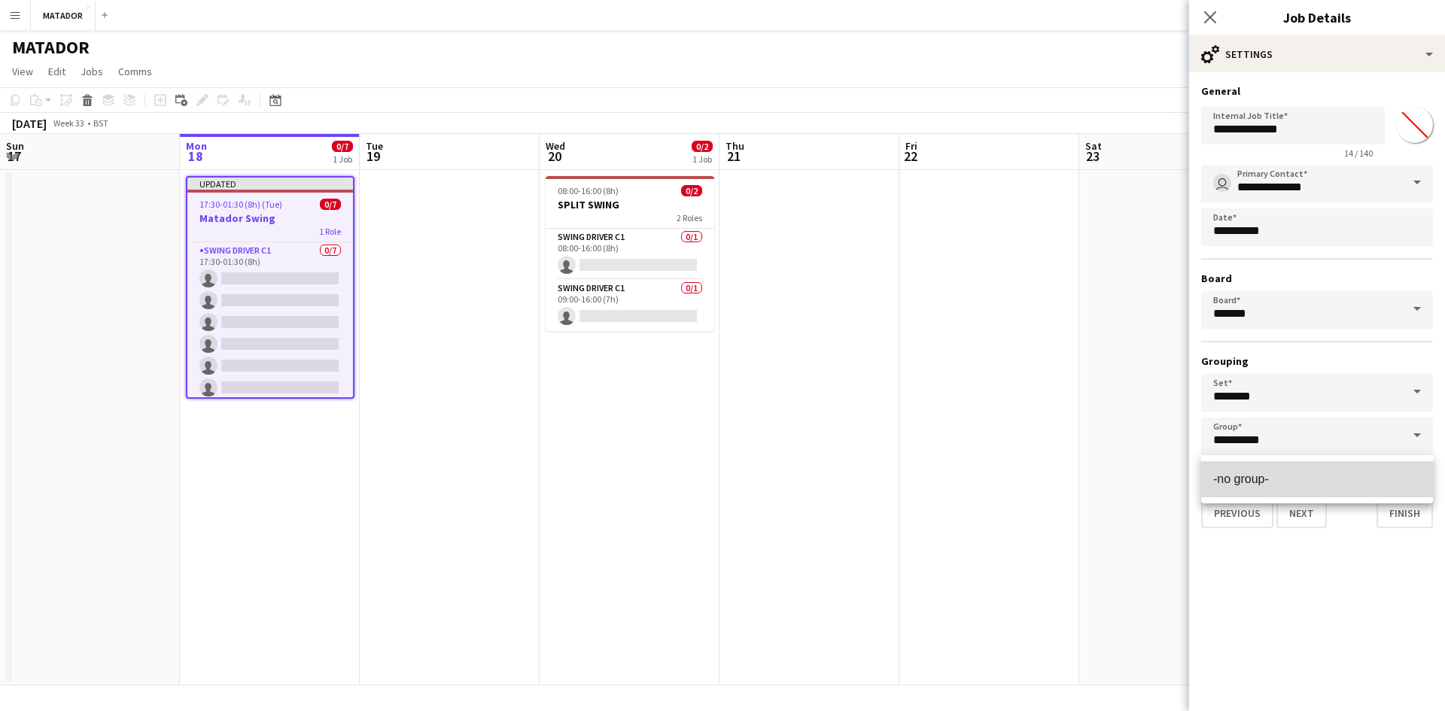
click at [1282, 469] on mat-option "-no group-" at bounding box center [1317, 479] width 232 height 36
type input "**********"
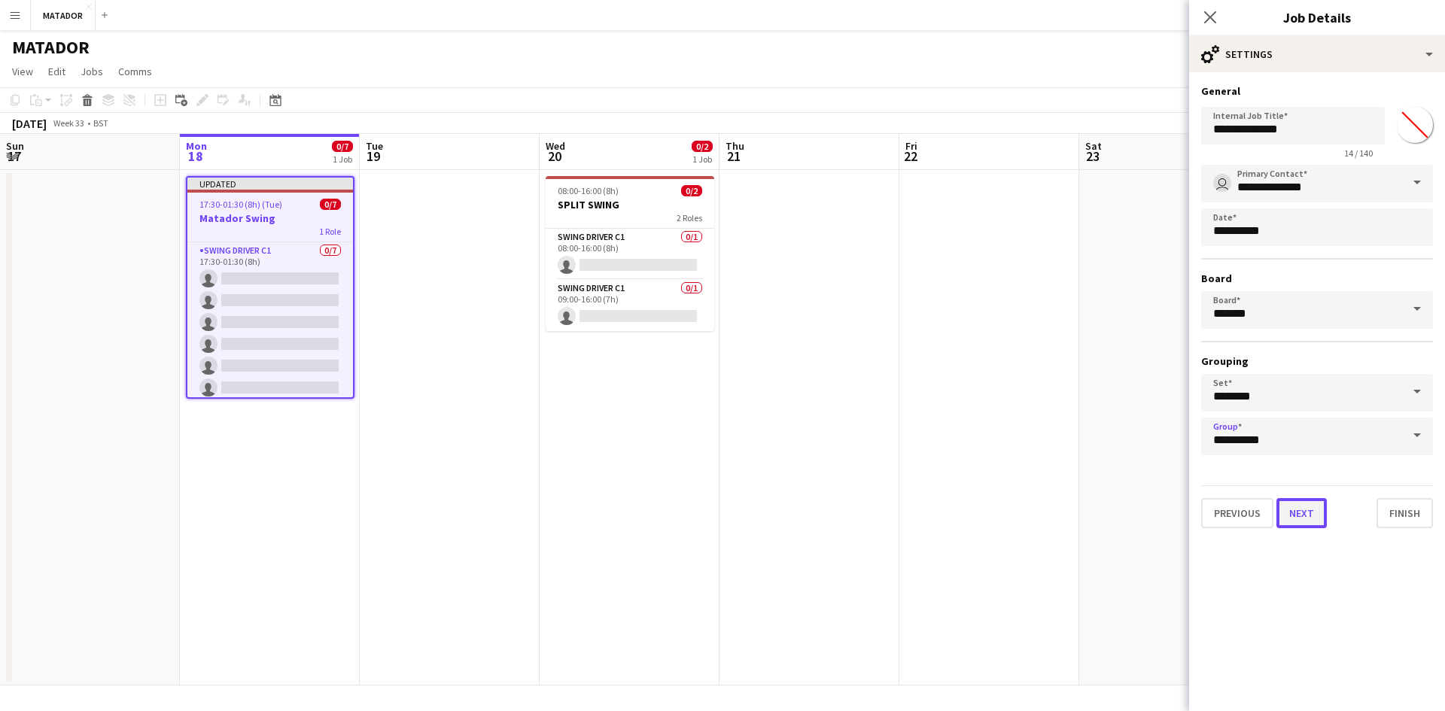
click at [1302, 509] on button "Next" at bounding box center [1301, 513] width 50 height 30
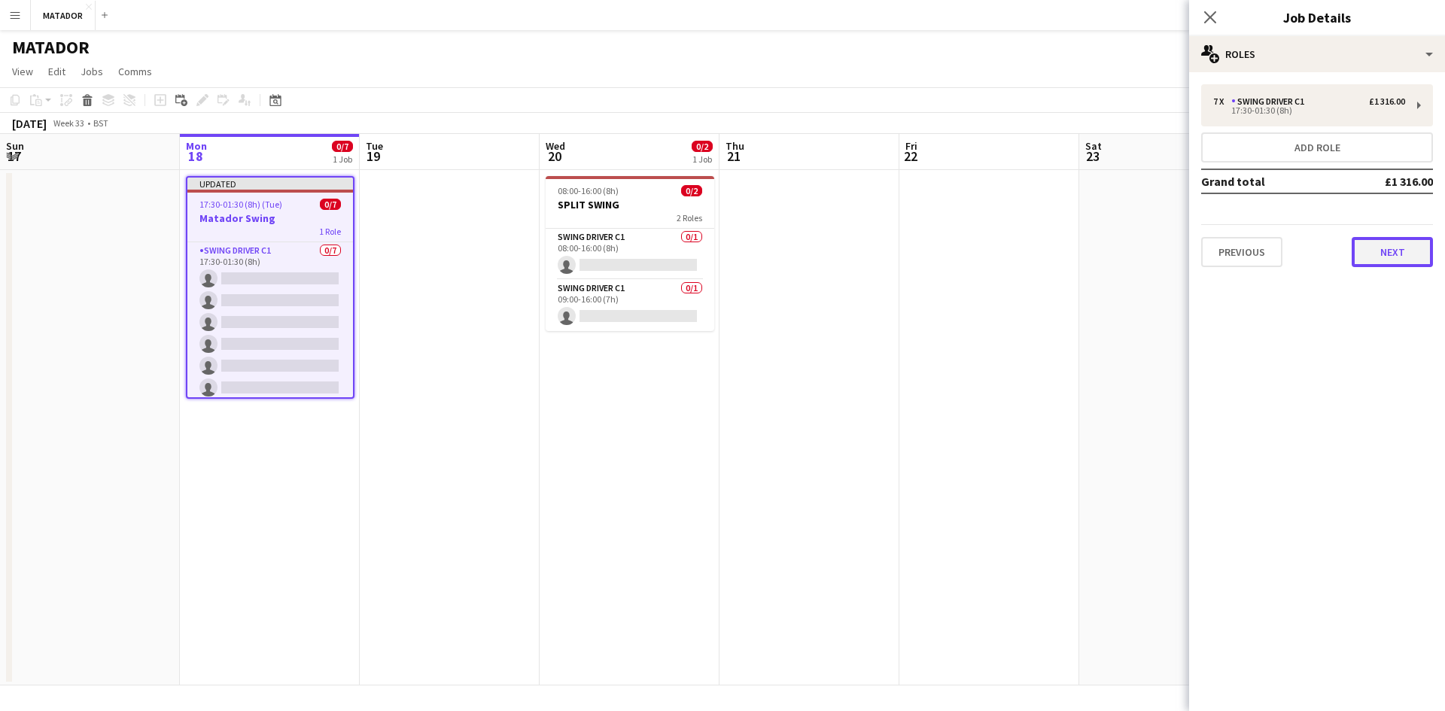
click at [1379, 254] on button "Next" at bounding box center [1392, 252] width 81 height 30
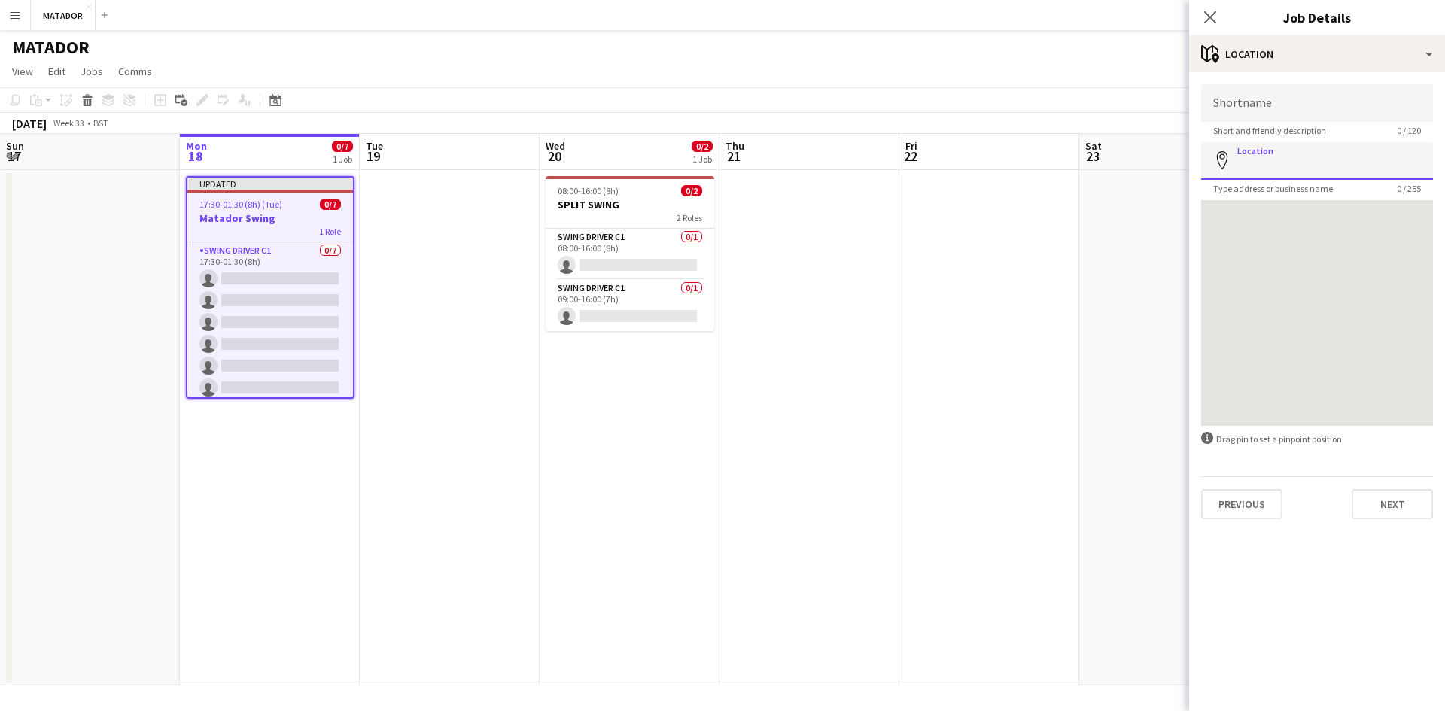
click at [1282, 161] on input "Location" at bounding box center [1317, 161] width 232 height 38
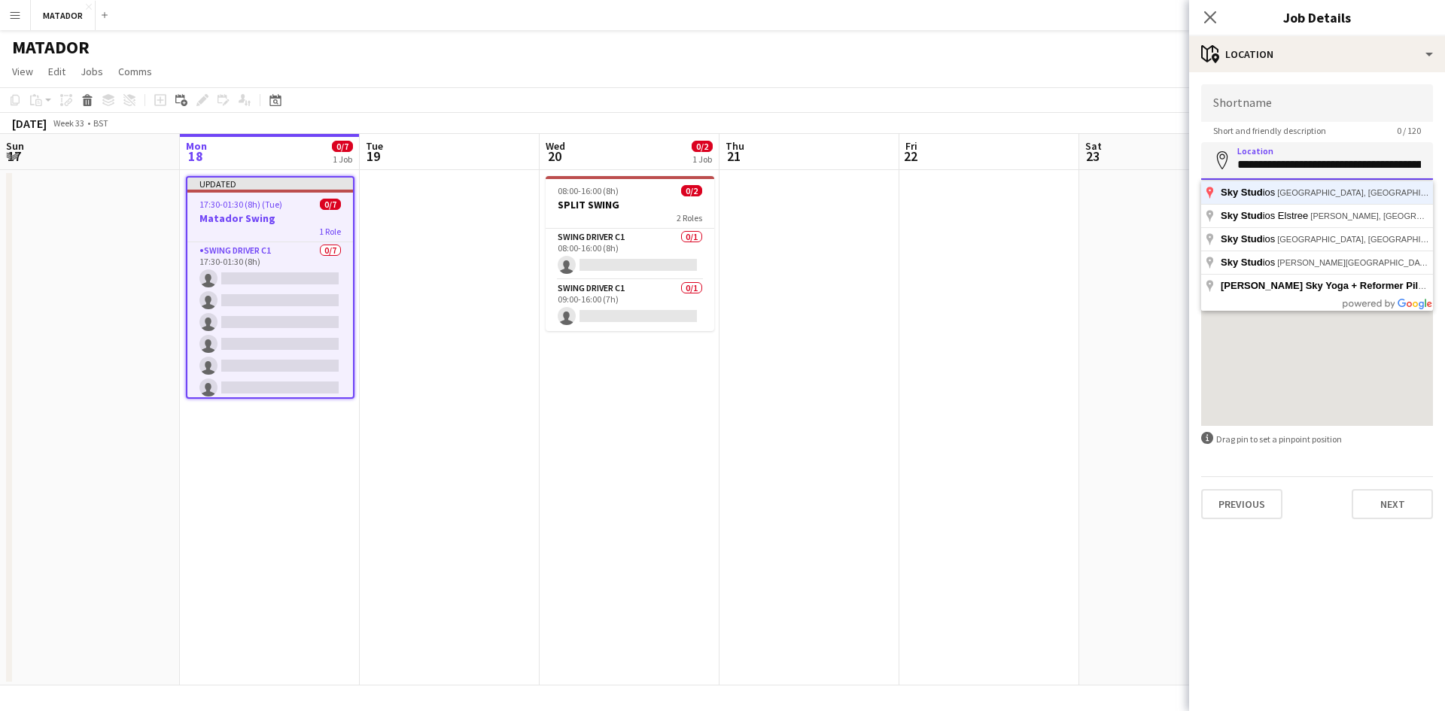
type input "**********"
click button "Next" at bounding box center [1392, 504] width 81 height 30
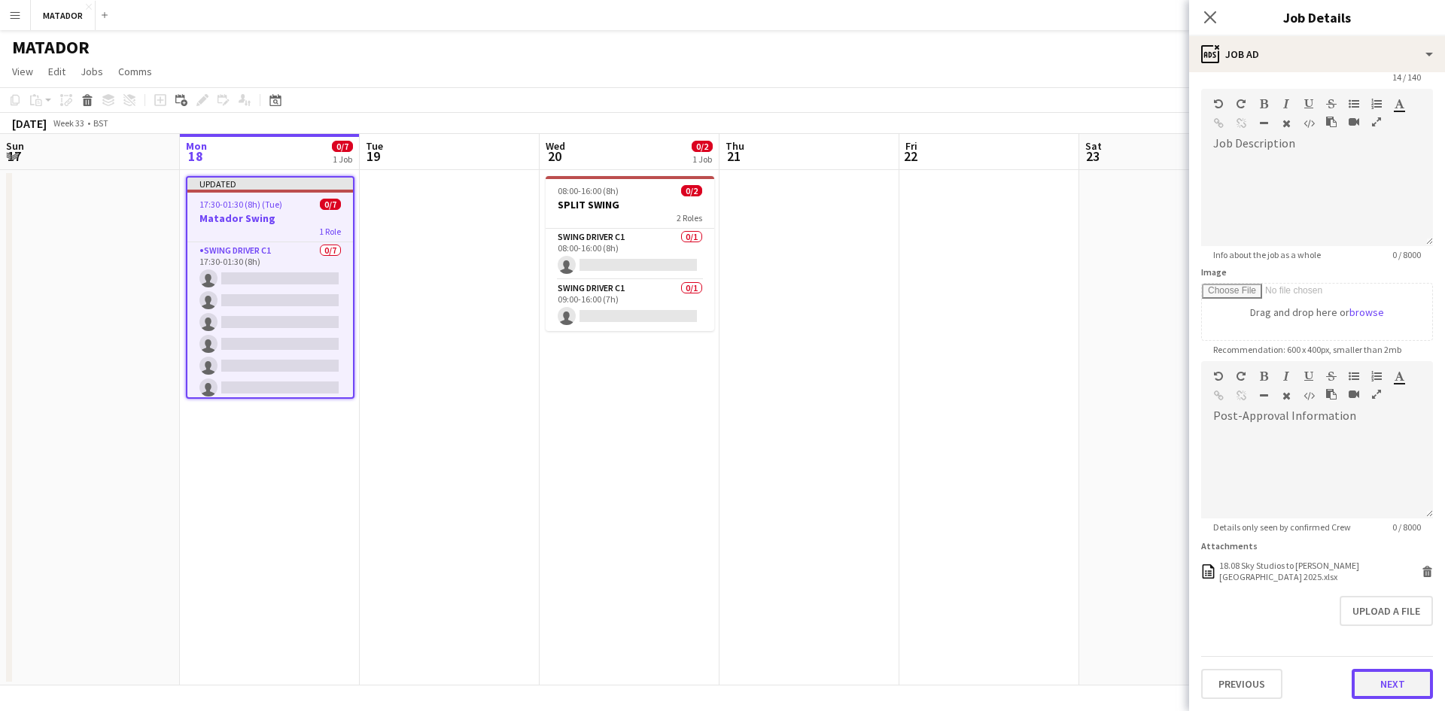
click at [1366, 640] on form "**********" at bounding box center [1317, 365] width 256 height 668
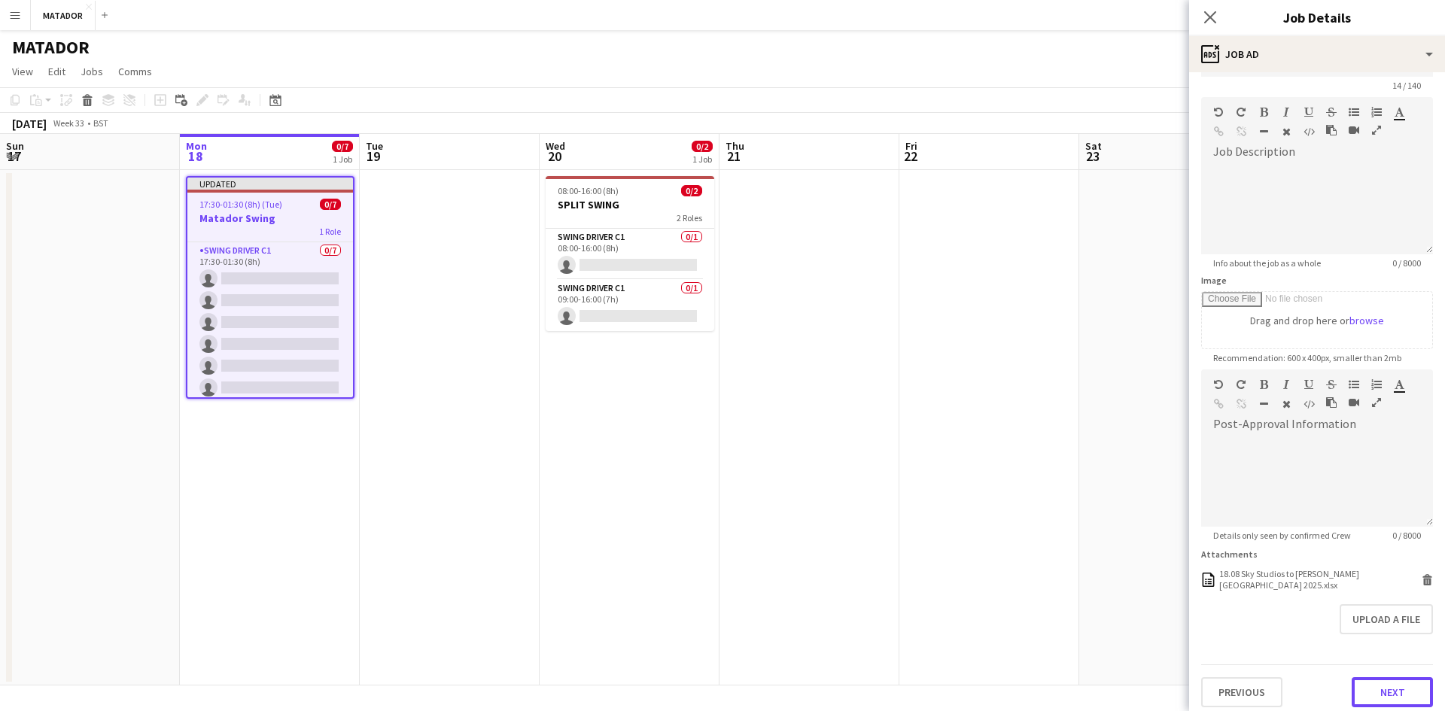
click at [1389, 678] on button "Next" at bounding box center [1392, 692] width 81 height 30
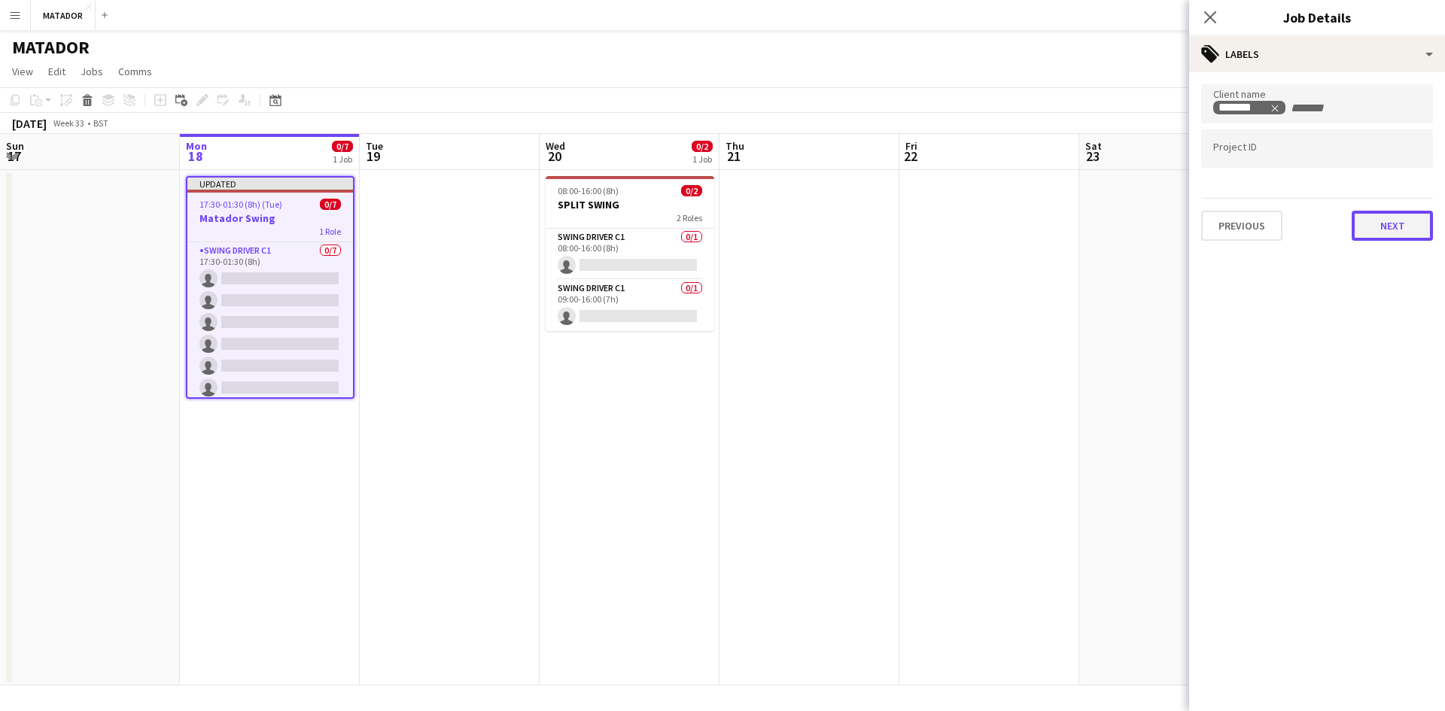
click at [1408, 221] on button "Next" at bounding box center [1392, 226] width 81 height 30
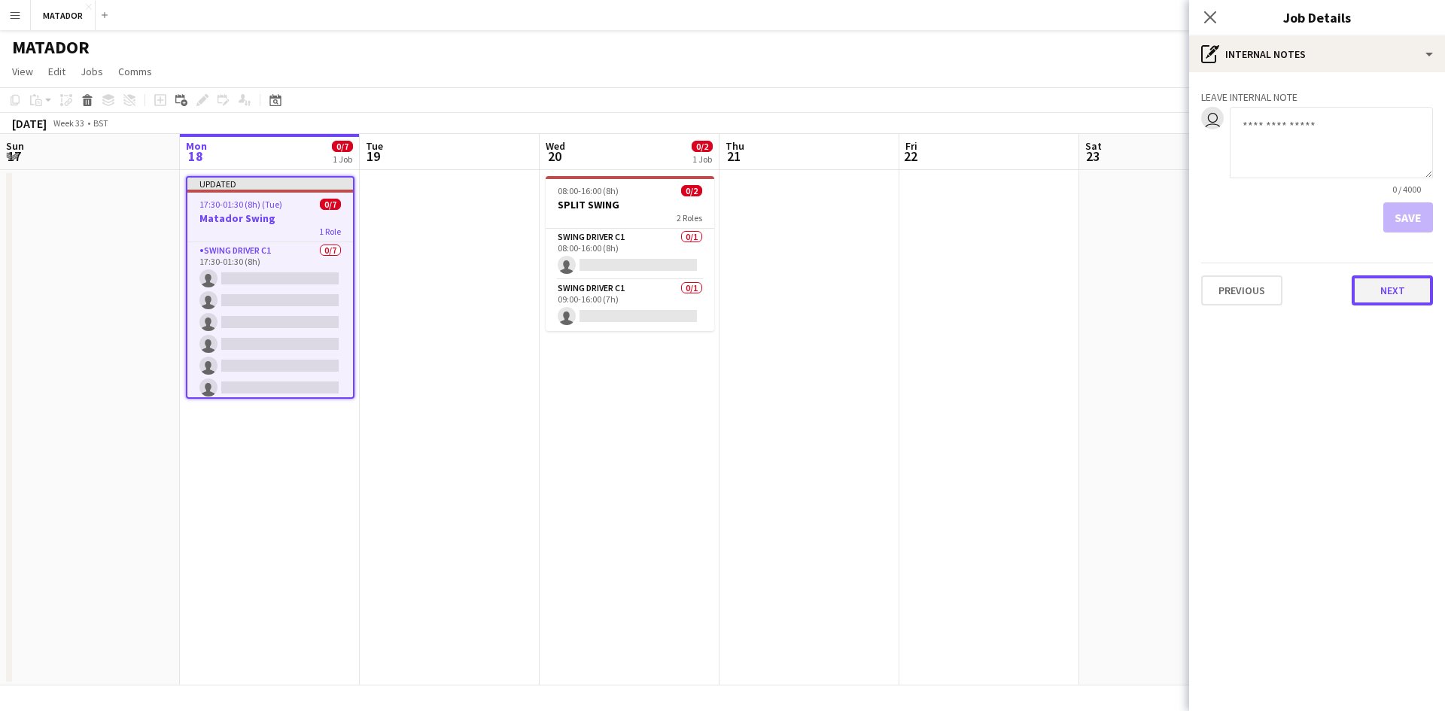
click at [1399, 287] on button "Next" at bounding box center [1392, 290] width 81 height 30
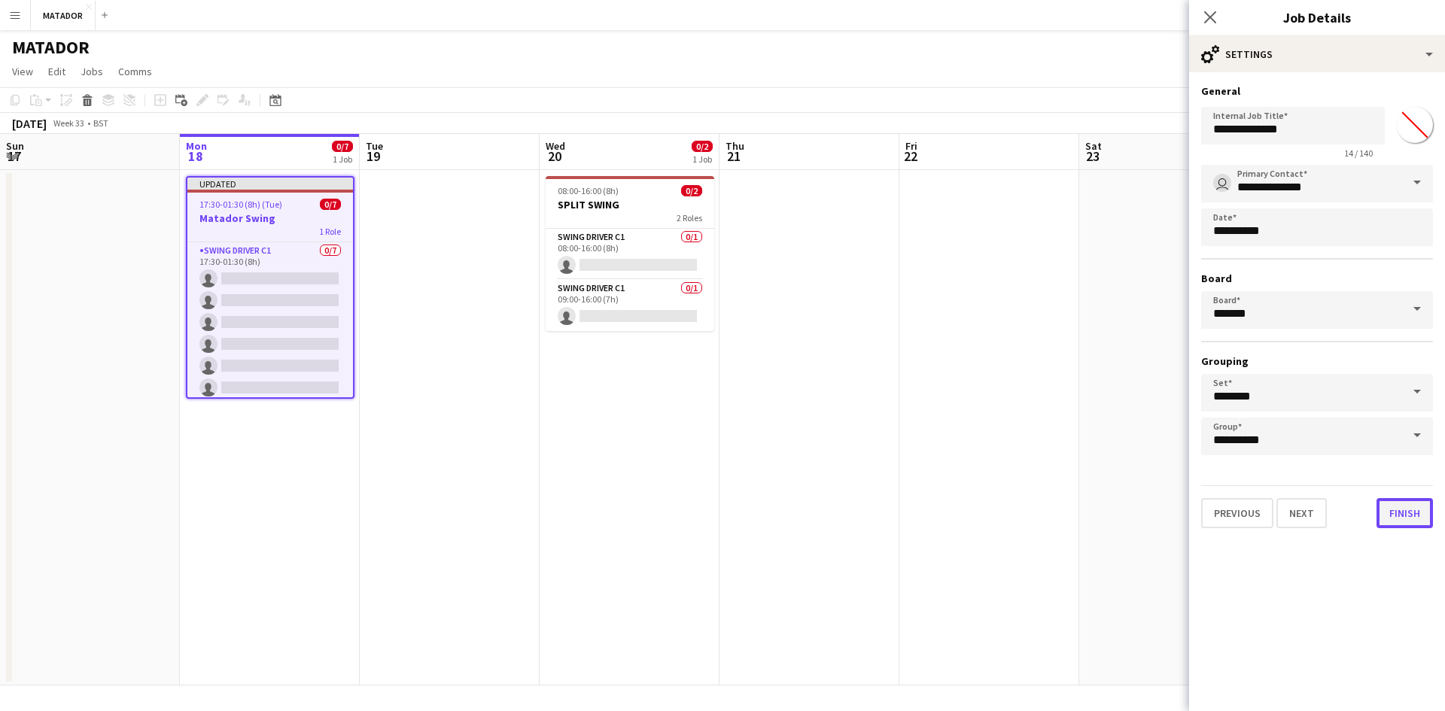
click at [1416, 512] on button "Finish" at bounding box center [1404, 513] width 56 height 30
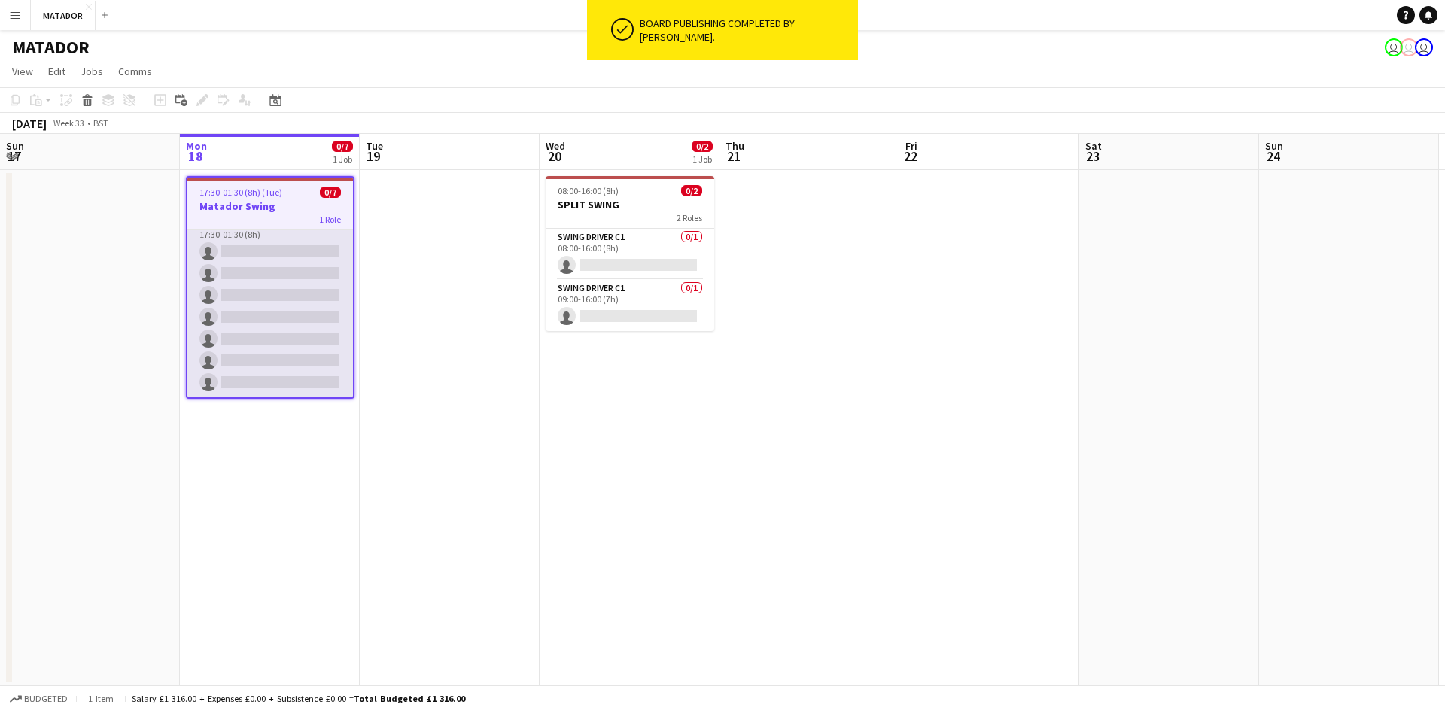
scroll to position [15, 0]
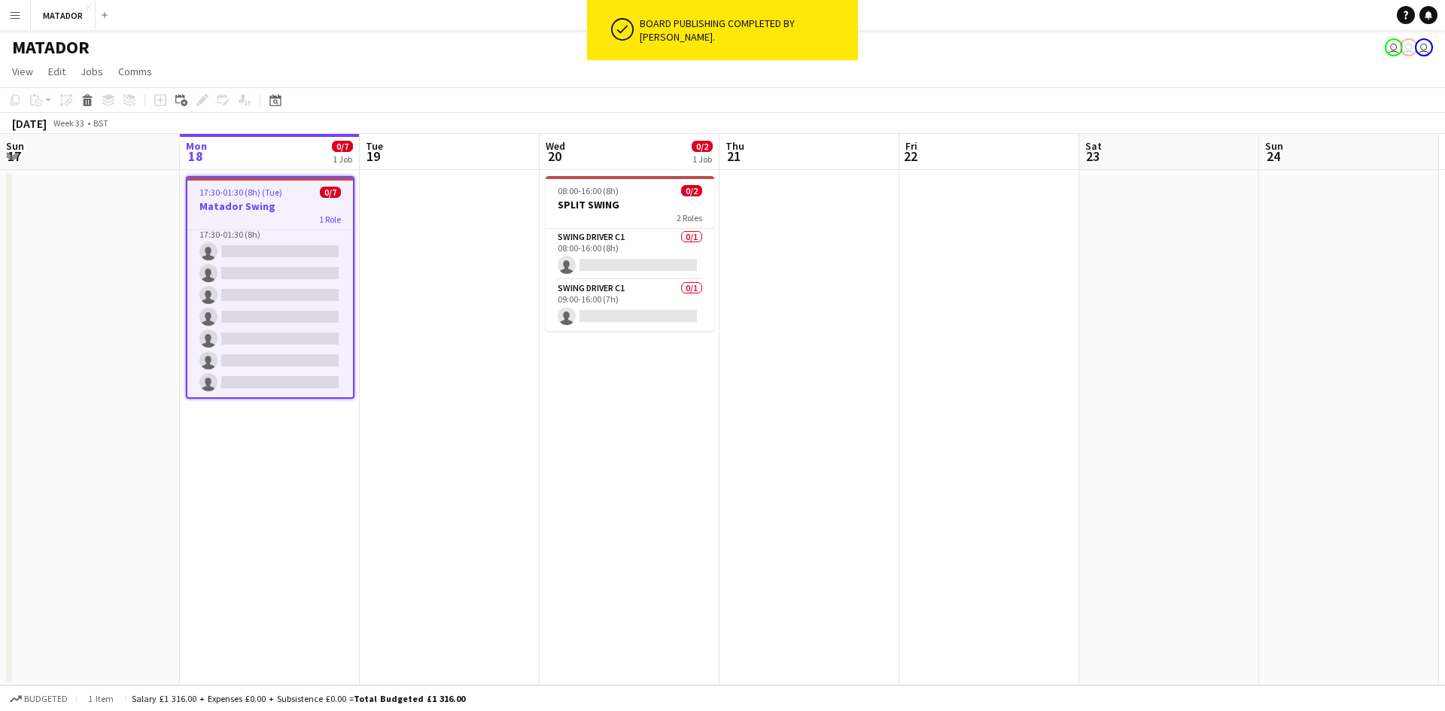
click at [282, 199] on h3 "Matador Swing" at bounding box center [270, 206] width 166 height 14
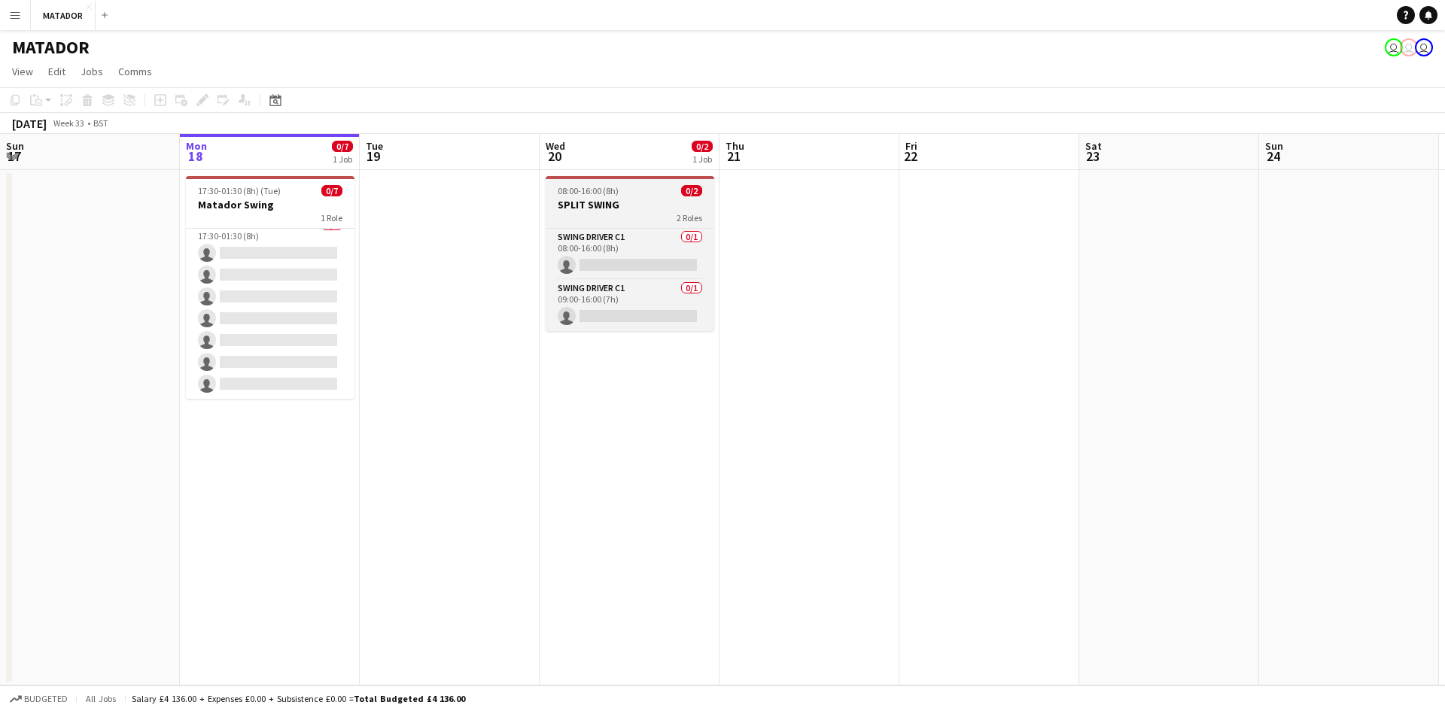
click at [633, 206] on h3 "SPLIT SWING" at bounding box center [630, 205] width 169 height 14
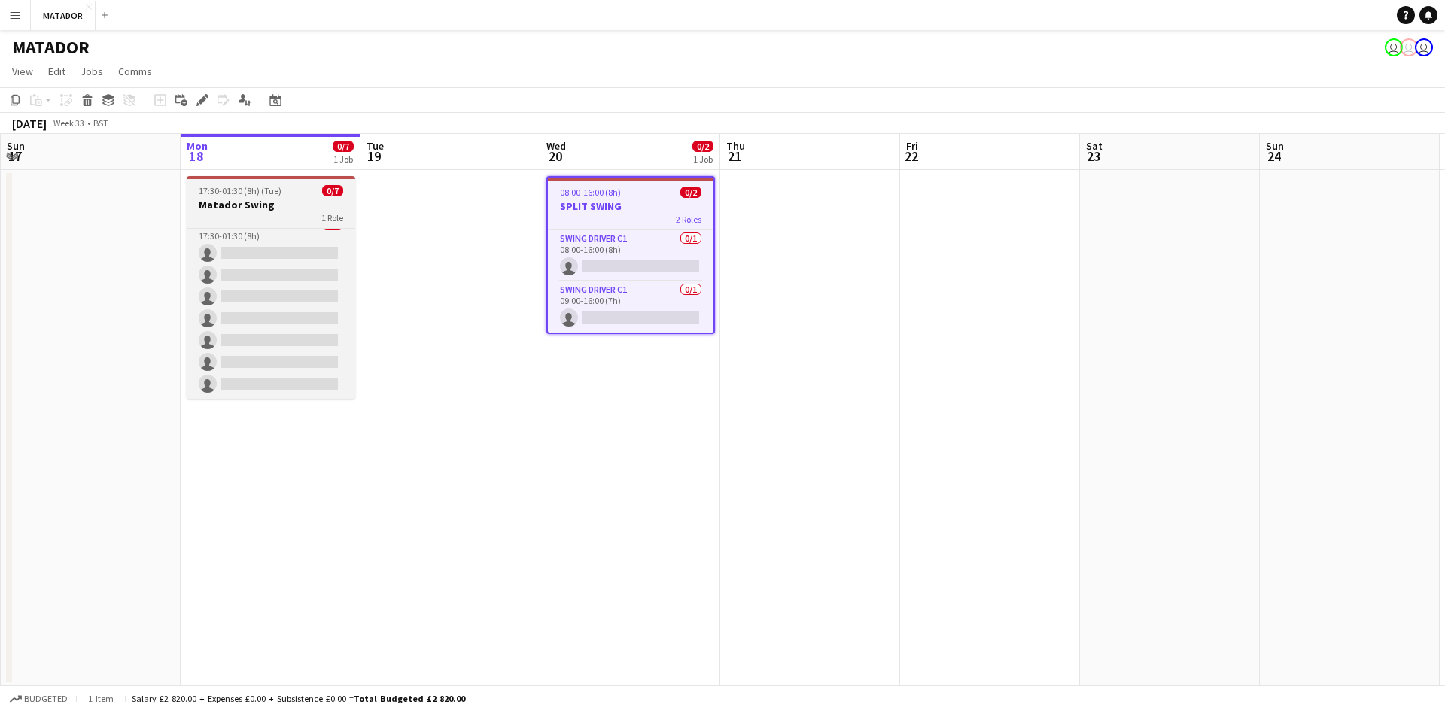
click at [234, 192] on span "17:30-01:30 (8h) (Tue)" at bounding box center [240, 190] width 83 height 11
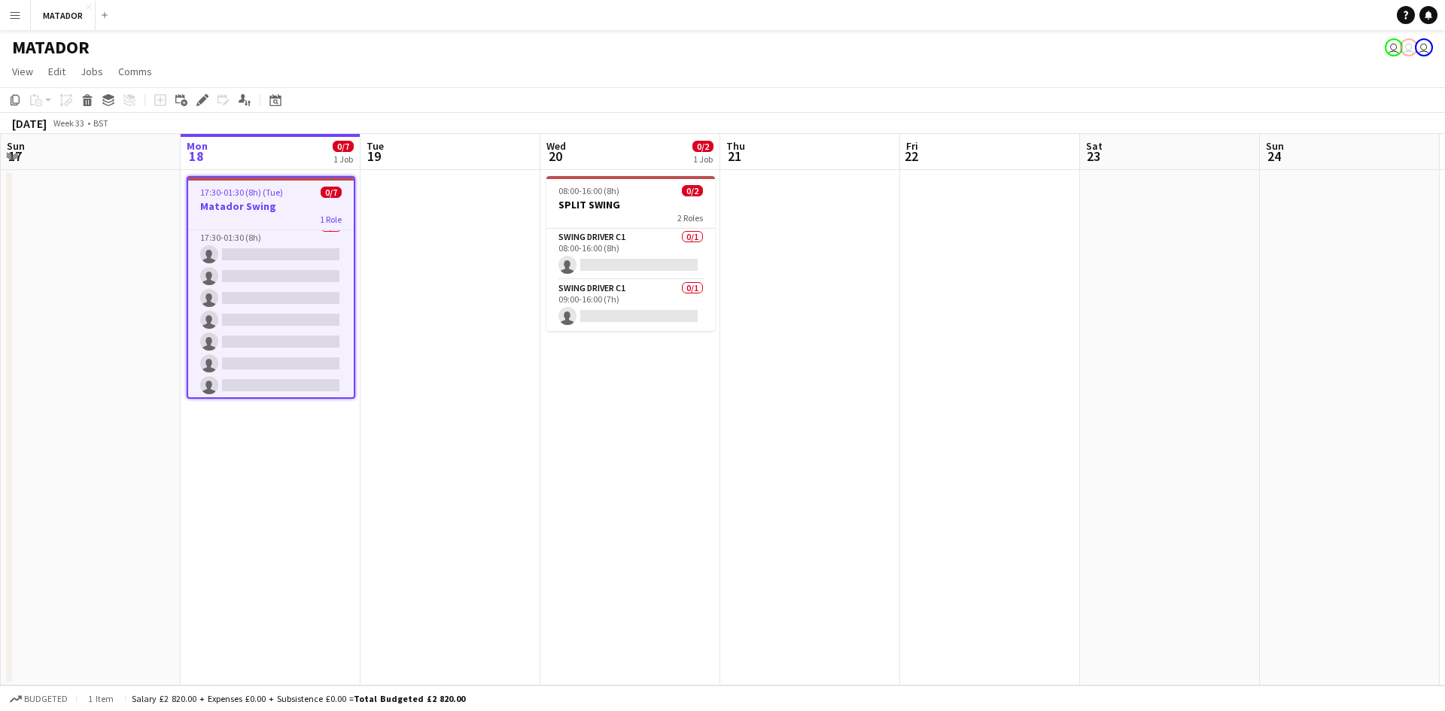
scroll to position [15, 0]
click at [1412, 50] on app-user-avatar "user" at bounding box center [1409, 47] width 18 height 18
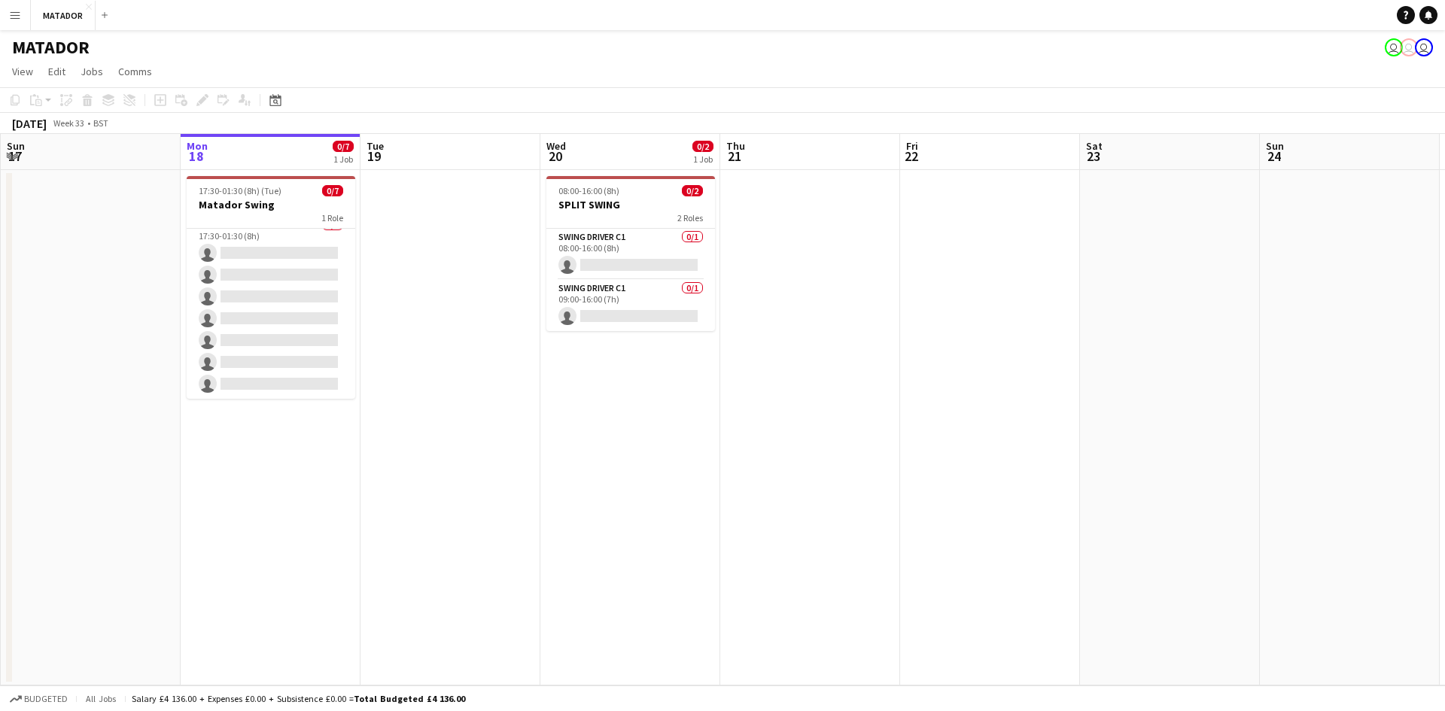
scroll to position [12, 0]
click at [1428, 47] on app-user-avatar "user" at bounding box center [1424, 47] width 18 height 18
click at [1422, 47] on app-user-avatar "user" at bounding box center [1424, 47] width 18 height 18
click at [1400, 47] on app-user-avatar "user" at bounding box center [1409, 47] width 18 height 18
click at [1394, 46] on app-user-avatar "user" at bounding box center [1394, 47] width 18 height 18
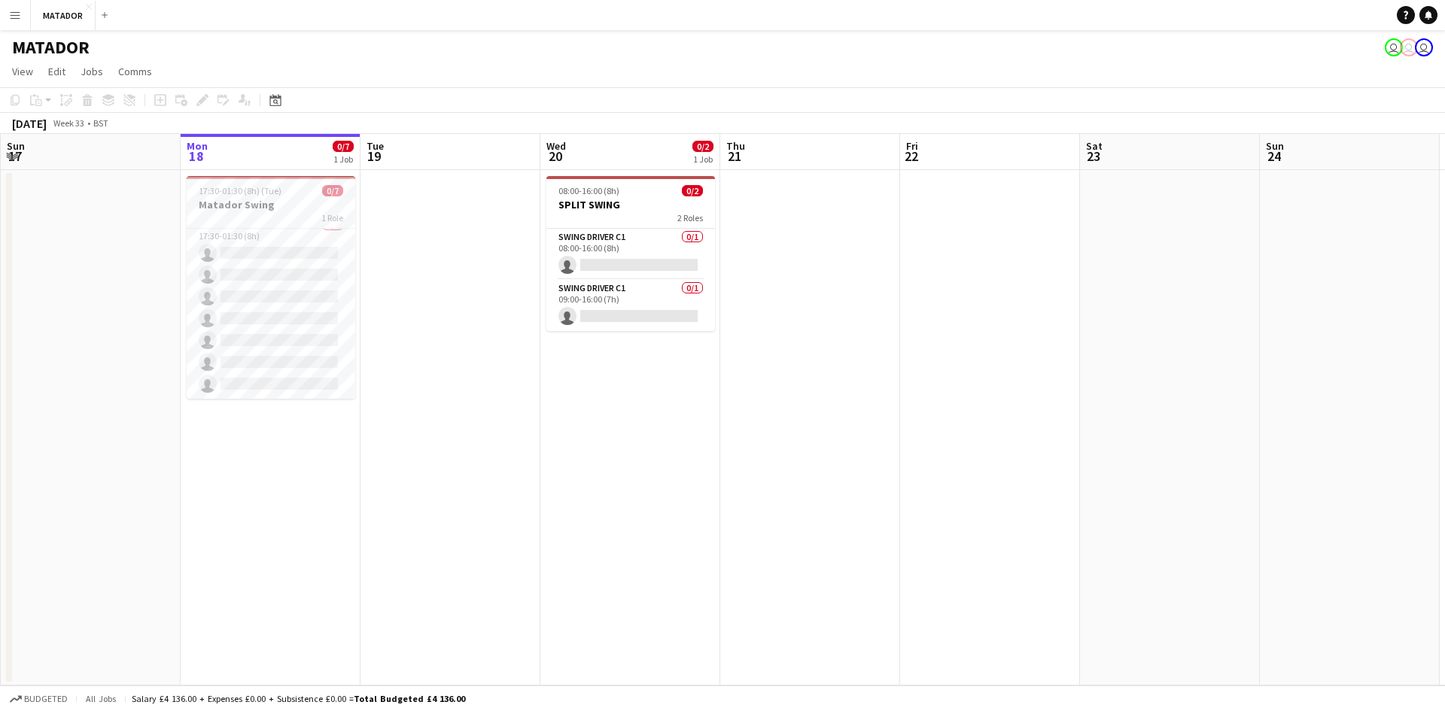
click at [1417, 47] on app-user-avatar "user" at bounding box center [1424, 47] width 18 height 18
drag, startPoint x: 7, startPoint y: 4, endPoint x: 8, endPoint y: 11, distance: 7.7
click at [8, 11] on button "Menu" at bounding box center [15, 15] width 30 height 30
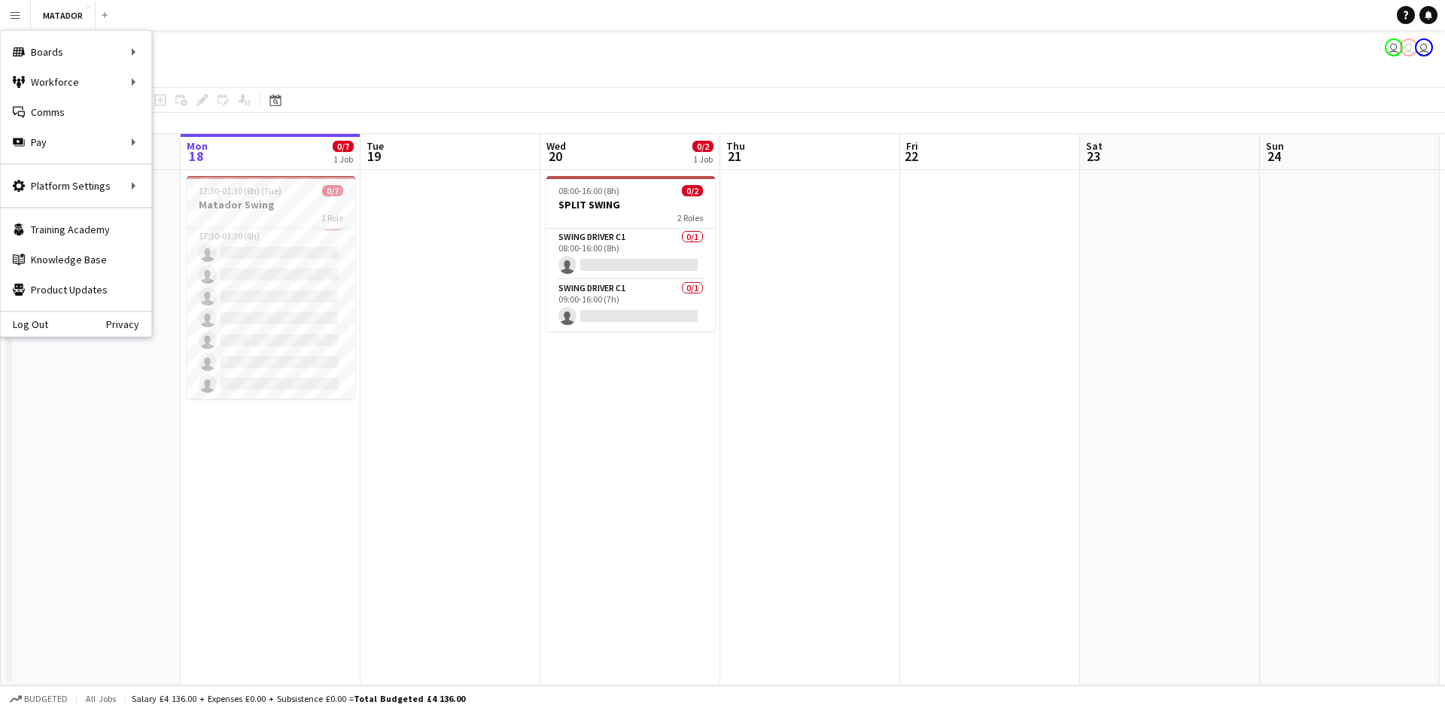
click at [388, 412] on app-date-cell at bounding box center [450, 427] width 180 height 515
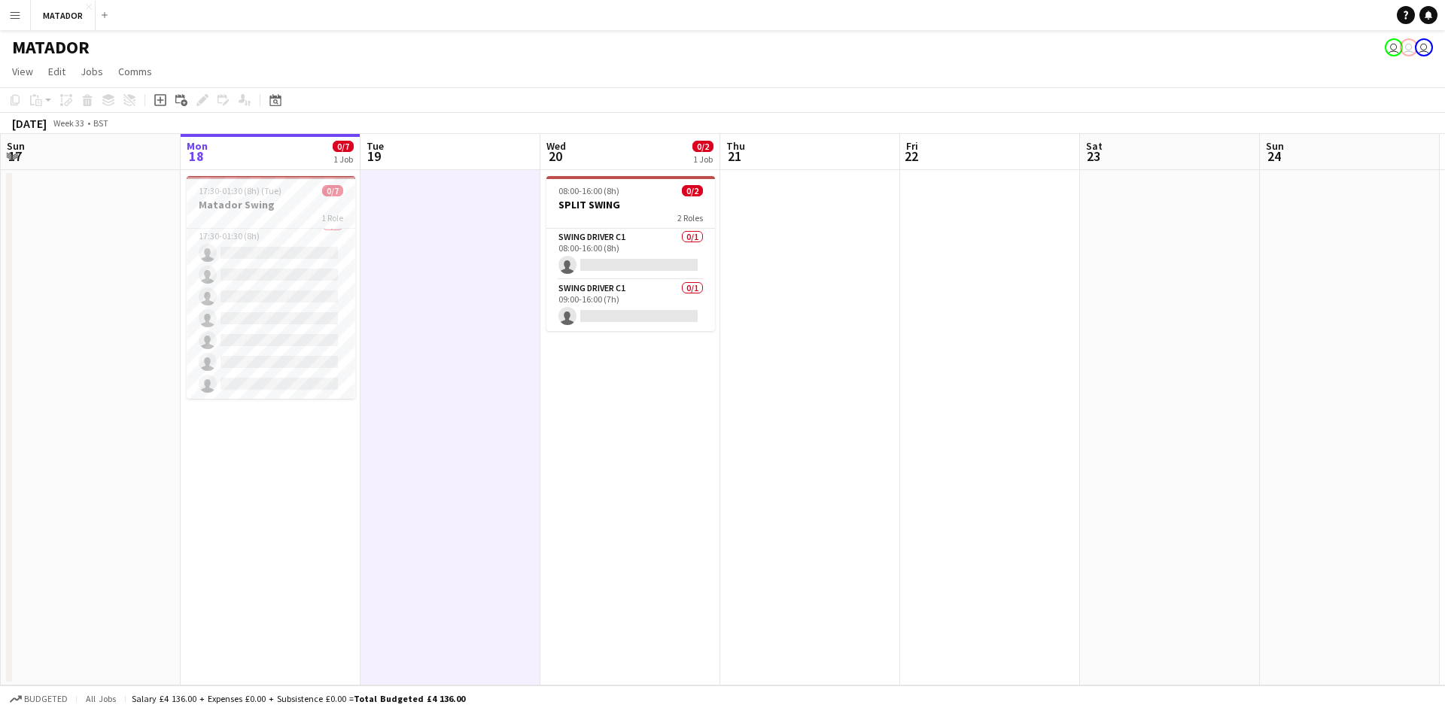
click at [281, 370] on app-calendar-viewport "Fri 15 Sat 16 Sun 17 Mon 18 0/7 1 Job Tue 19 Wed 20 0/2 1 Job Thu 21 Fri 22 Sat…" at bounding box center [722, 410] width 1445 height 552
click at [295, 540] on app-calendar-viewport "Fri 15 Sat 16 Sun 17 Mon 18 0/7 1 Job Tue 19 Wed 20 0/2 1 Job Thu 21 Fri 22 Sat…" at bounding box center [722, 410] width 1445 height 552
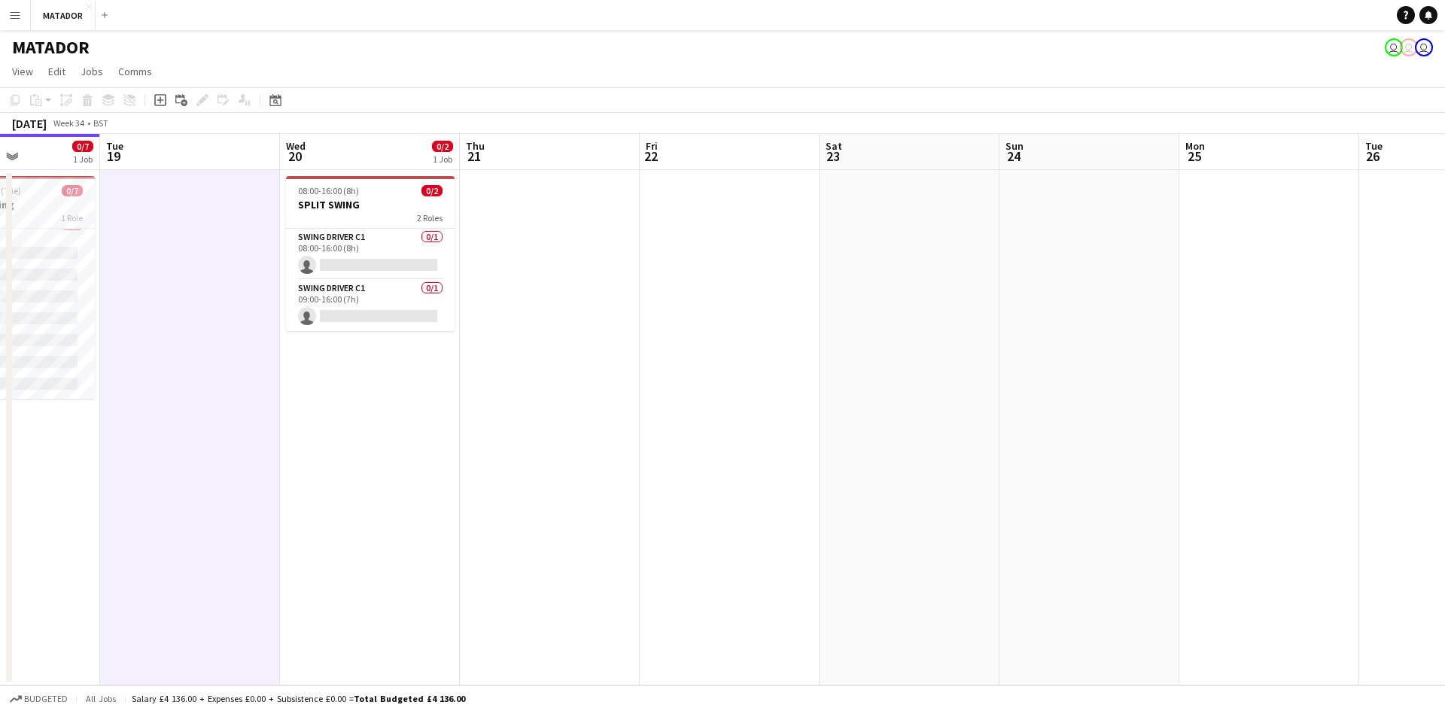
drag, startPoint x: 294, startPoint y: 406, endPoint x: -310, endPoint y: 391, distance: 604.5
click at [0, 391] on html "Menu Boards Boards Boards All jobs Status Workforce Workforce My Workforce Recr…" at bounding box center [722, 355] width 1445 height 711
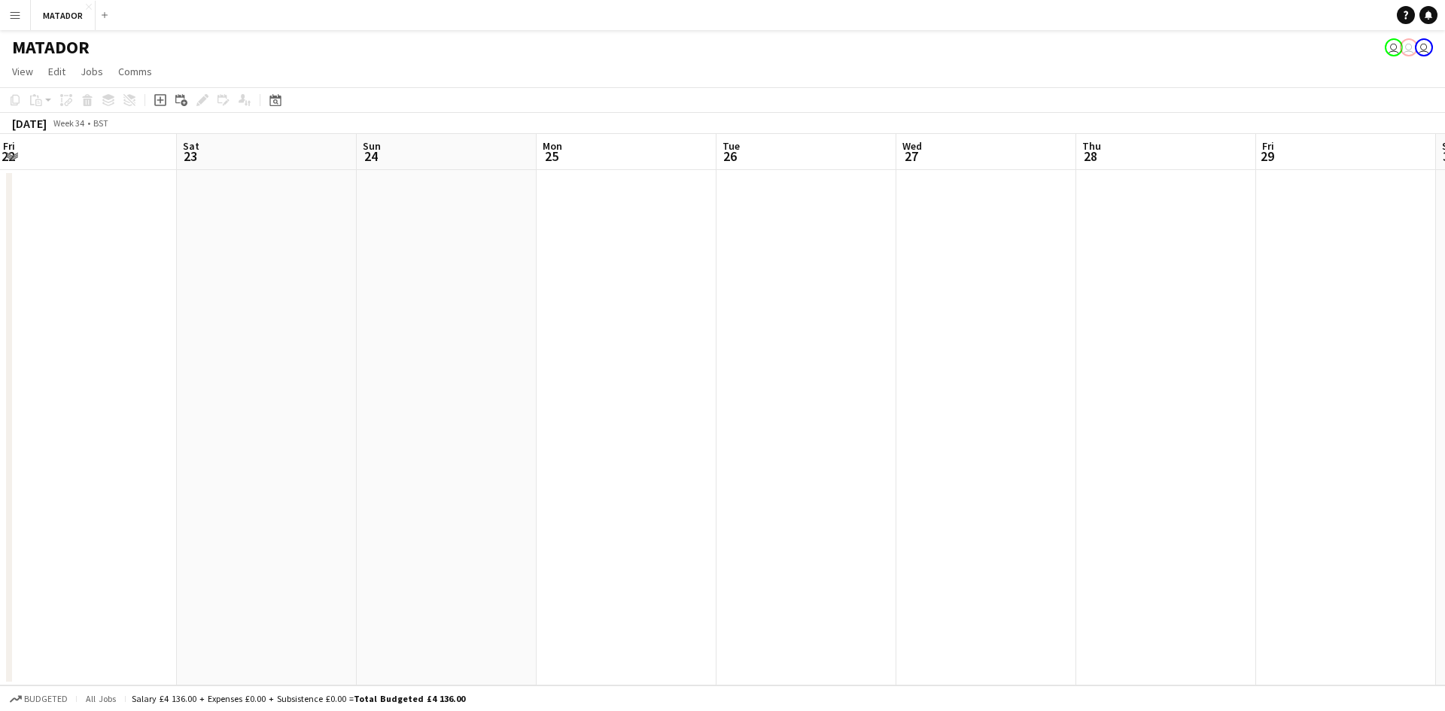
drag, startPoint x: 823, startPoint y: 391, endPoint x: -84, endPoint y: 382, distance: 906.8
click at [0, 382] on html "Menu Boards Boards Boards All jobs Status Workforce Workforce My Workforce Recr…" at bounding box center [722, 355] width 1445 height 711
drag, startPoint x: 862, startPoint y: 403, endPoint x: 1450, endPoint y: 263, distance: 604.0
click at [1444, 263] on html "Menu Boards Boards Boards All jobs Status Workforce Workforce My Workforce Recr…" at bounding box center [722, 355] width 1445 height 711
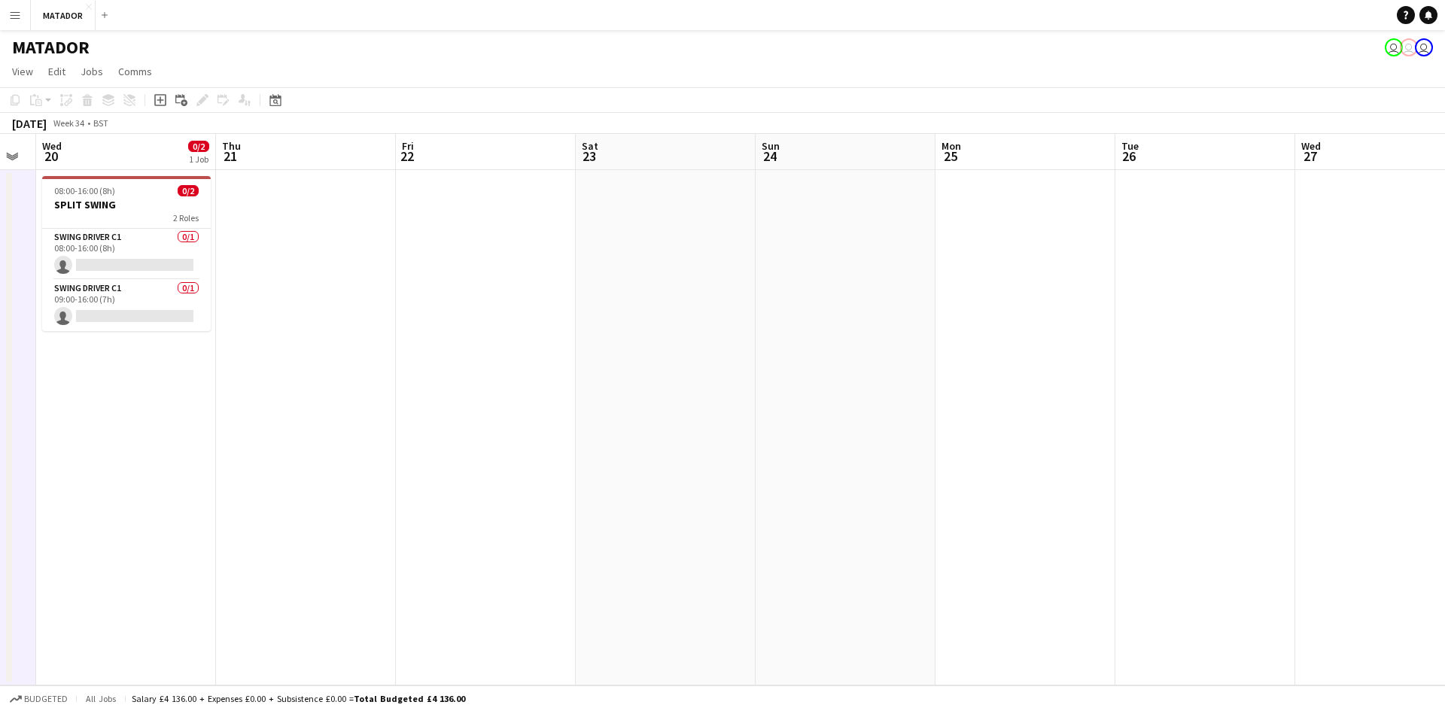
click at [12, 24] on button "Menu" at bounding box center [15, 15] width 30 height 30
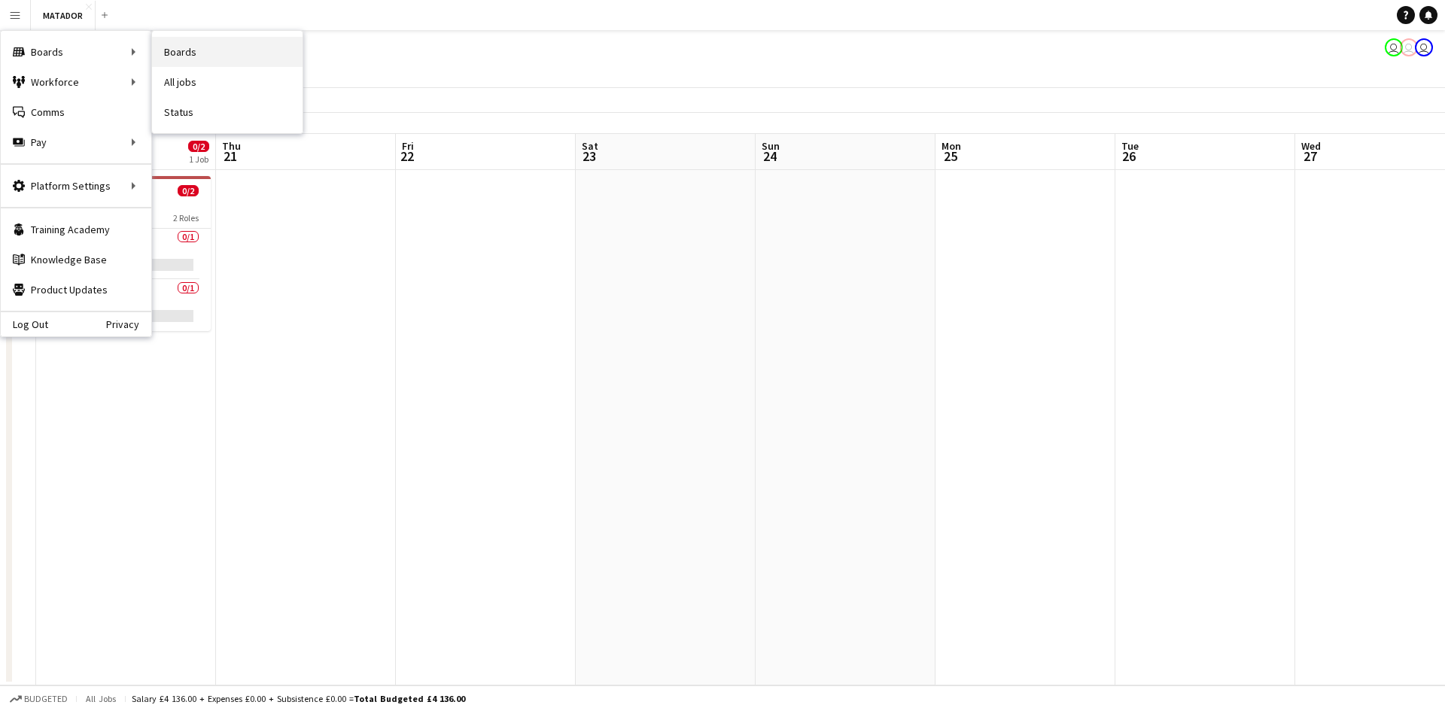
click at [191, 46] on link "Boards" at bounding box center [227, 52] width 151 height 30
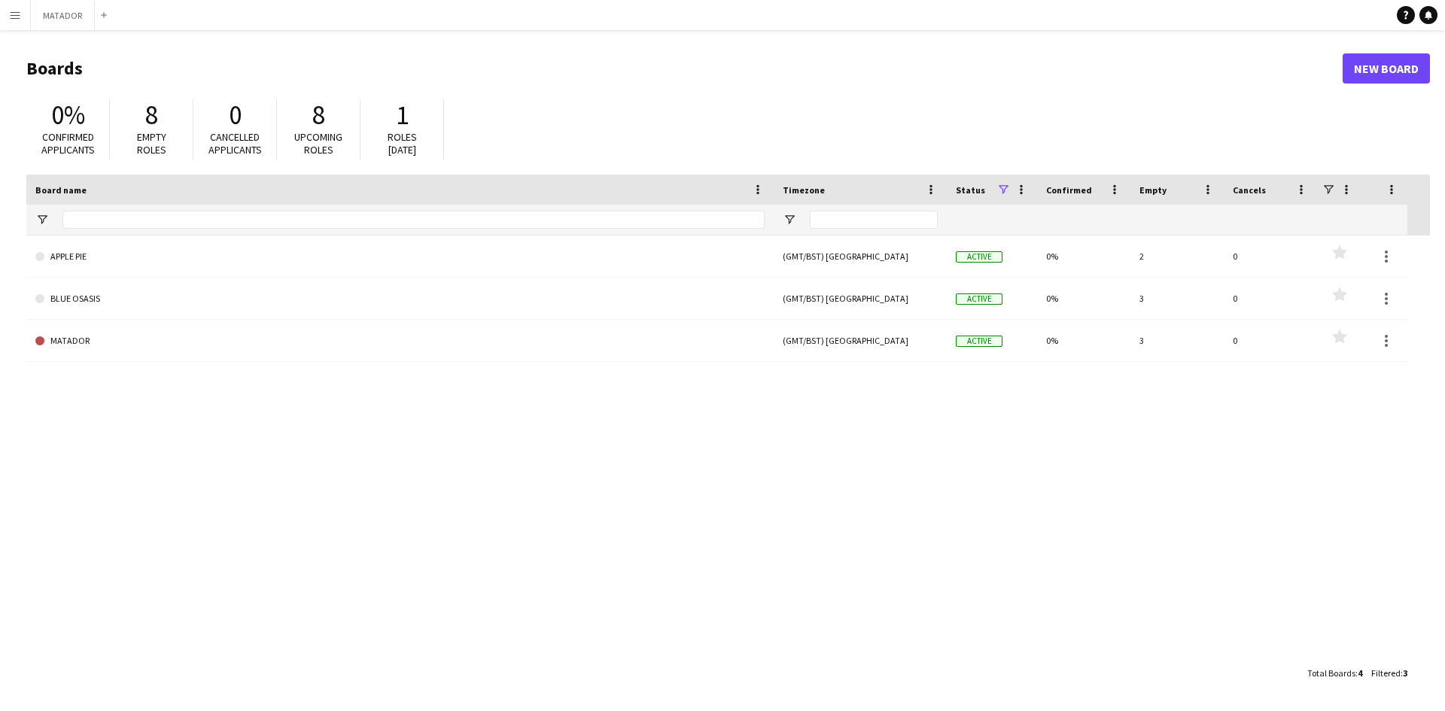
click at [17, 22] on button "Menu" at bounding box center [15, 15] width 30 height 30
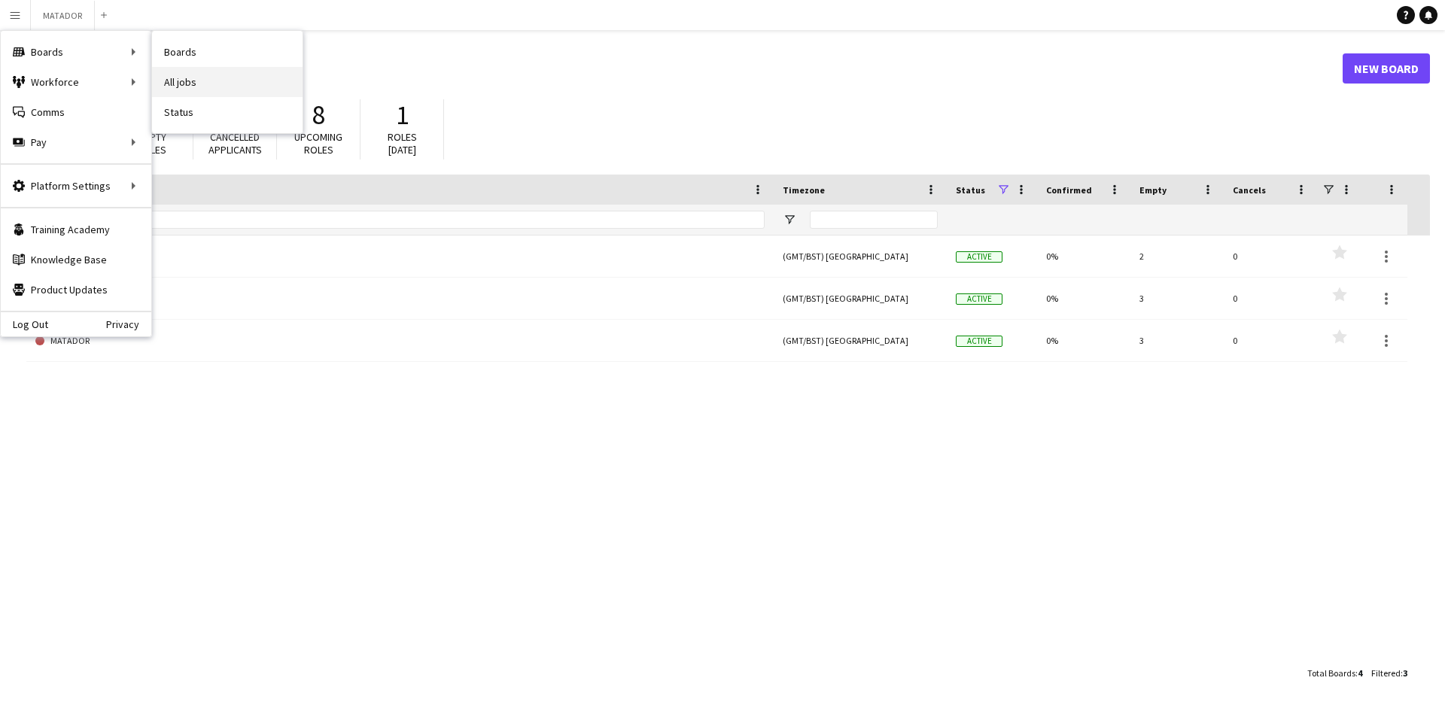
click at [205, 84] on link "All jobs" at bounding box center [227, 82] width 151 height 30
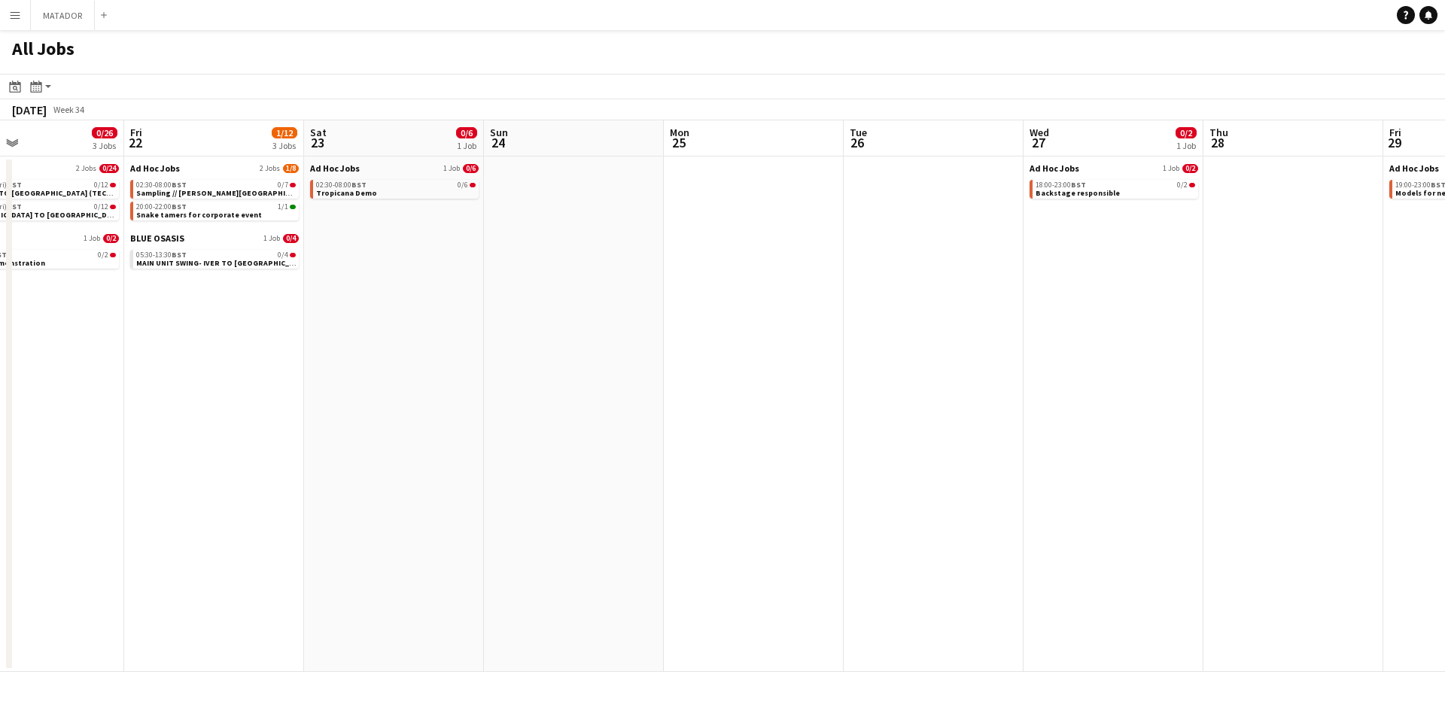
drag, startPoint x: 790, startPoint y: 354, endPoint x: -115, endPoint y: 385, distance: 905.8
click at [0, 385] on html "Menu Boards Boards Boards All jobs Status Workforce Workforce My Workforce Recr…" at bounding box center [722, 355] width 1445 height 711
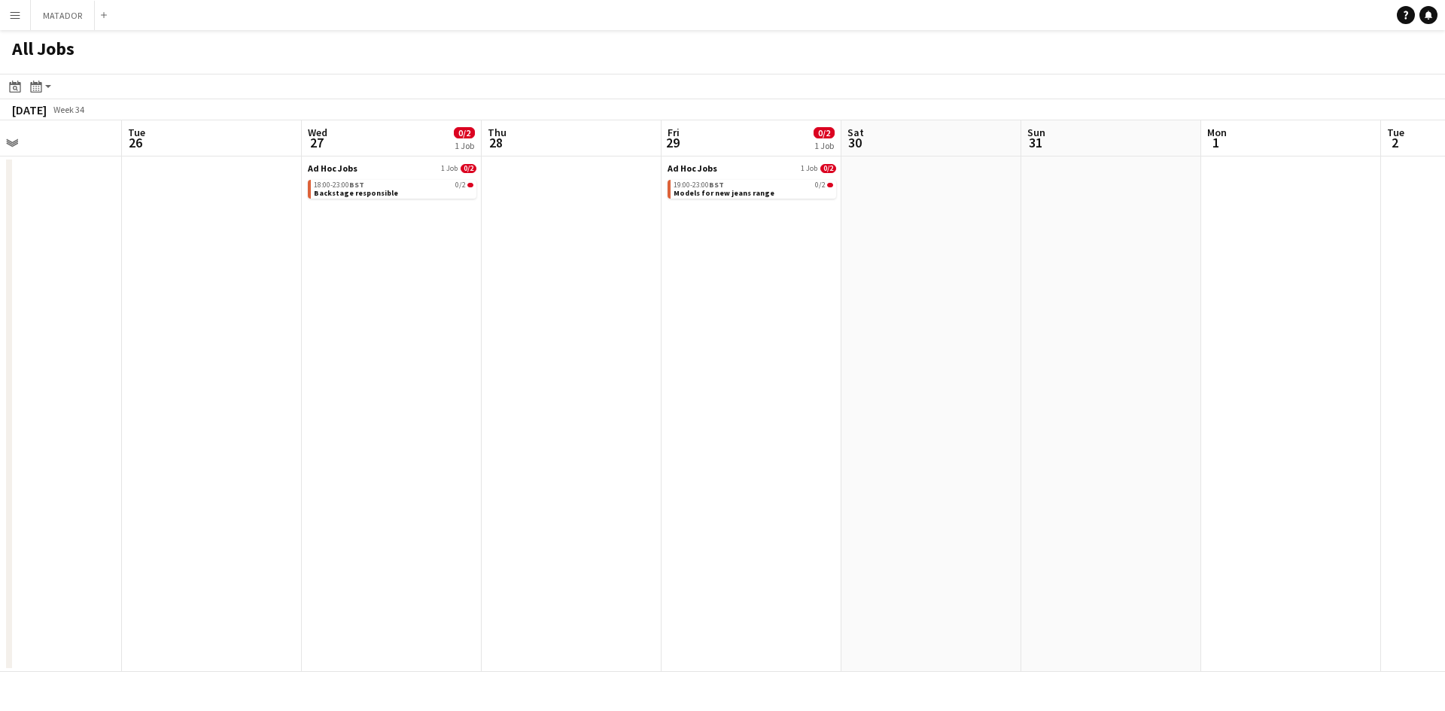
drag, startPoint x: 1013, startPoint y: 351, endPoint x: 291, endPoint y: 360, distance: 721.7
click at [291, 360] on app-calendar-viewport "Fri 22 1/12 3 Jobs Sat 23 0/6 1 Job Sun 24 Mon 25 Tue 26 Wed 27 0/2 1 Job Thu 2…" at bounding box center [722, 396] width 1445 height 552
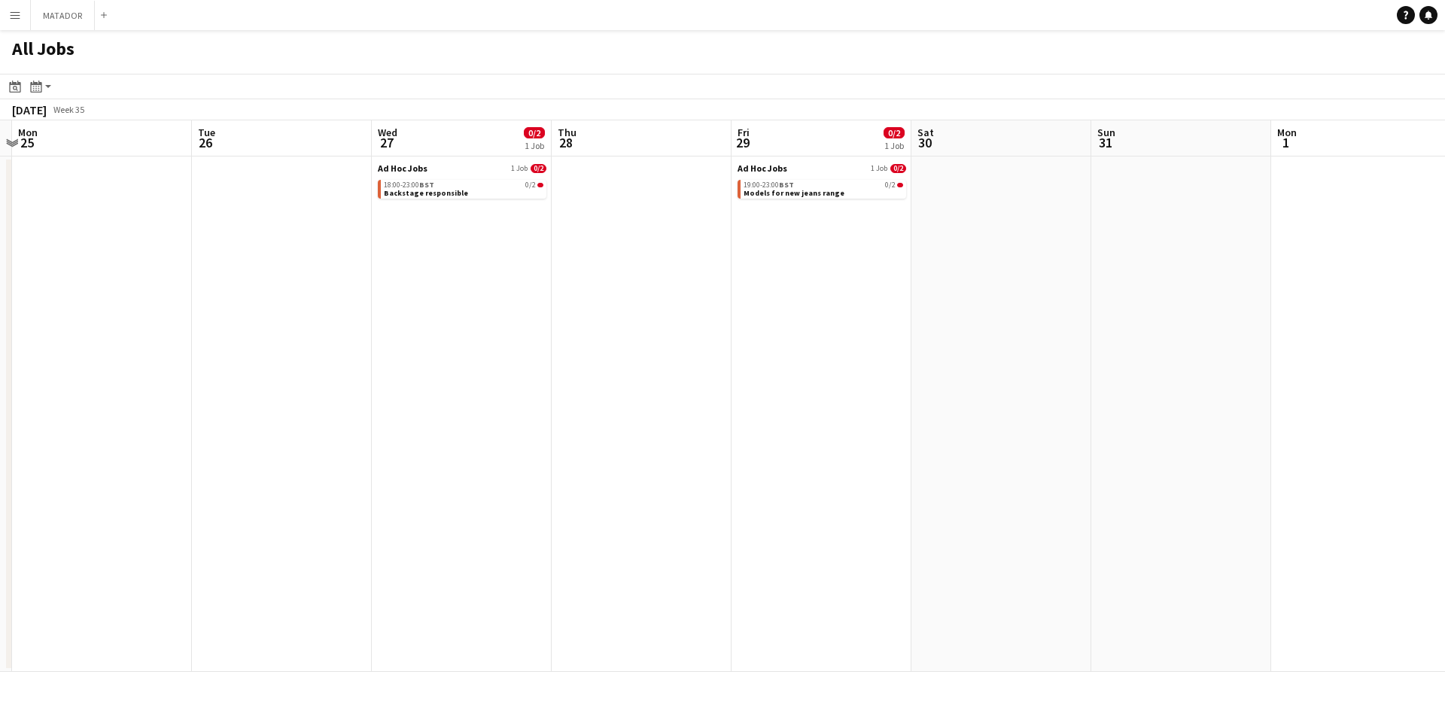
drag, startPoint x: 1010, startPoint y: 342, endPoint x: 1294, endPoint y: 283, distance: 290.6
click at [1285, 283] on app-calendar-viewport "Fri 22 1/12 3 Jobs Sat 23 0/6 1 Job Sun 24 Mon 25 Tue 26 Wed 27 0/2 1 Job Thu 2…" at bounding box center [722, 396] width 1445 height 552
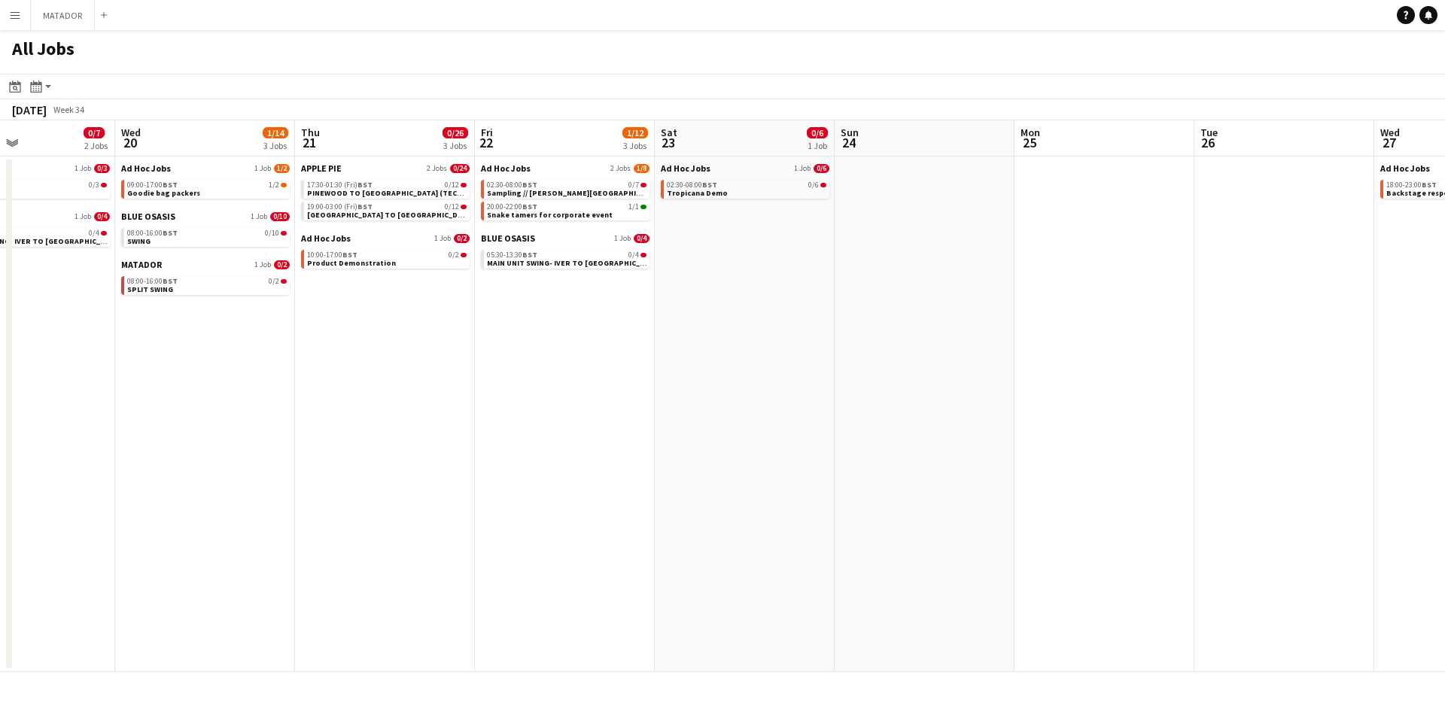
drag, startPoint x: 566, startPoint y: 370, endPoint x: 1362, endPoint y: 297, distance: 799.5
click at [1362, 297] on app-calendar-viewport "Sun 17 Mon 18 3/11 2 Jobs Tue 19 0/7 2 Jobs Wed 20 1/14 3 Jobs Thu 21 0/26 3 Jo…" at bounding box center [722, 396] width 1445 height 552
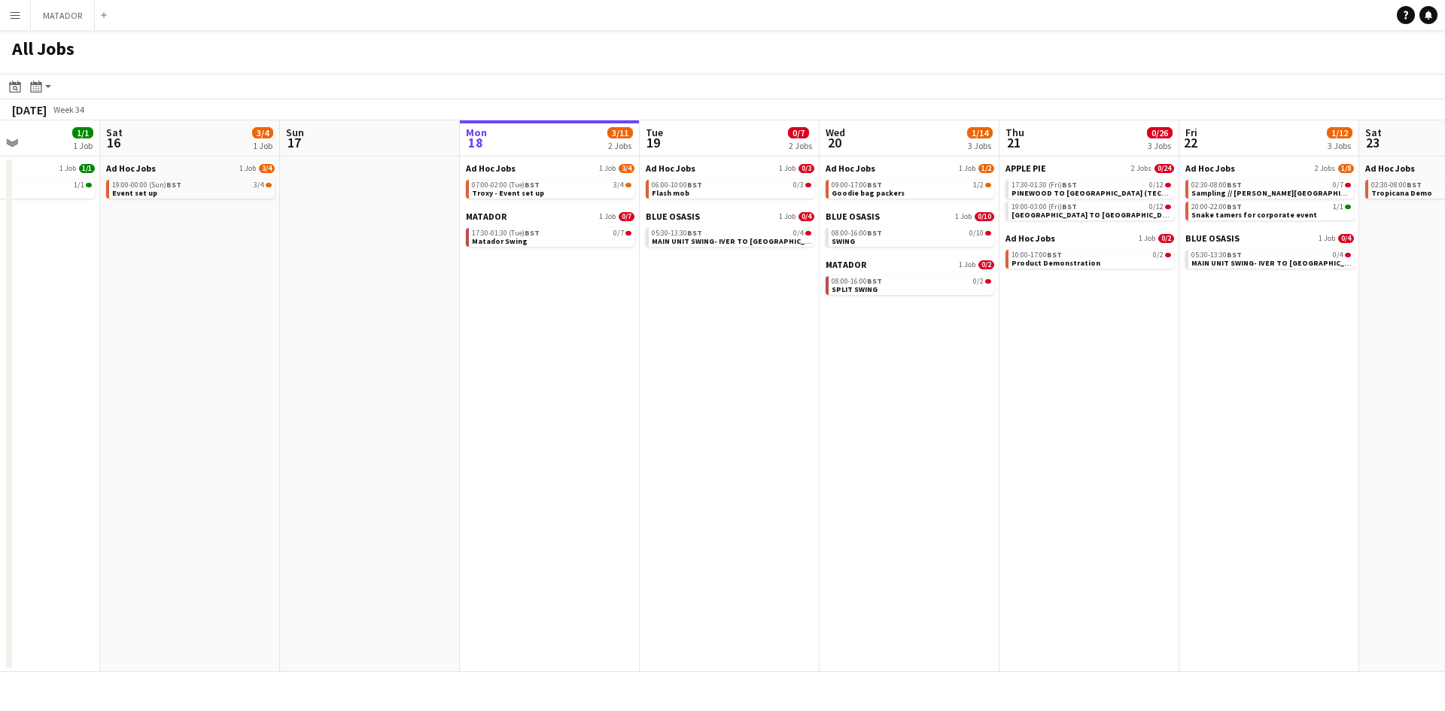
drag, startPoint x: 710, startPoint y: 361, endPoint x: 1446, endPoint y: 312, distance: 737.6
click at [1444, 312] on html "Menu Boards Boards Boards All jobs Status Workforce Workforce My Workforce Recr…" at bounding box center [722, 355] width 1445 height 711
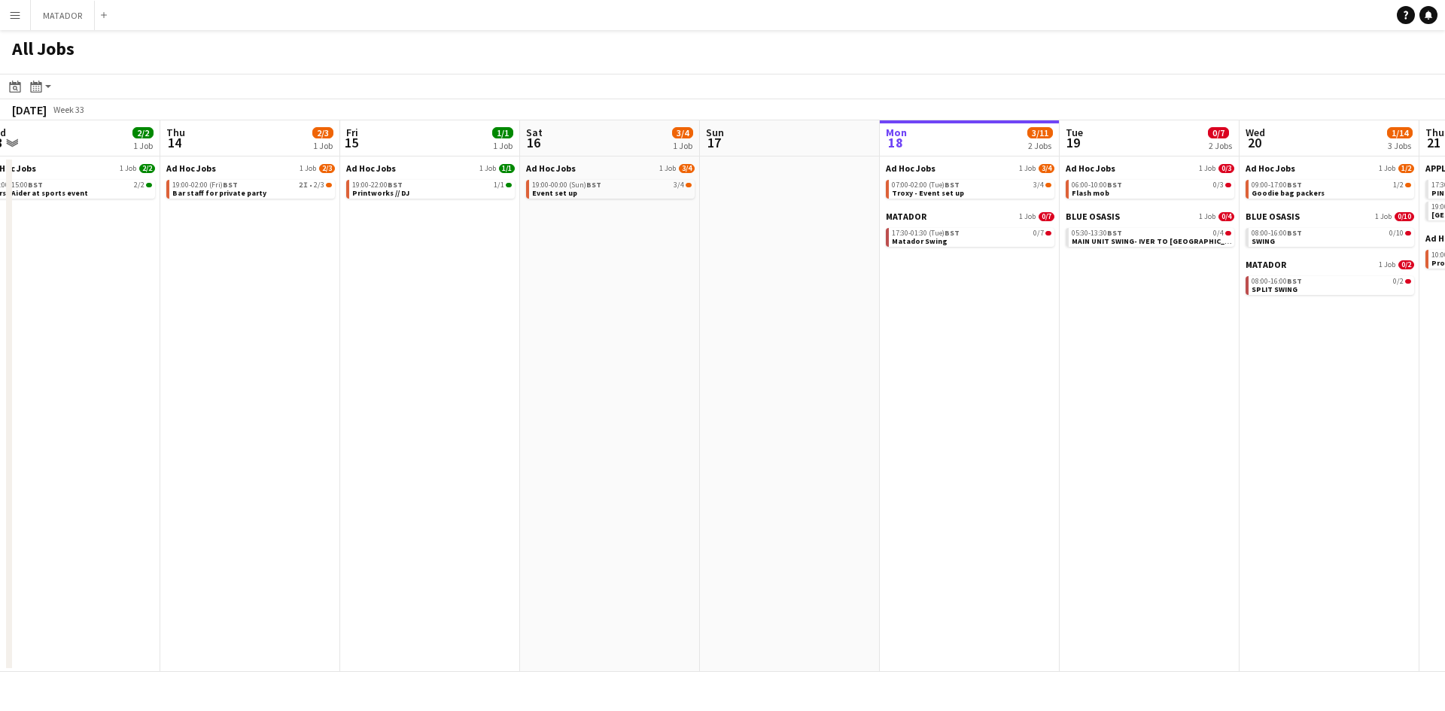
scroll to position [0, 307]
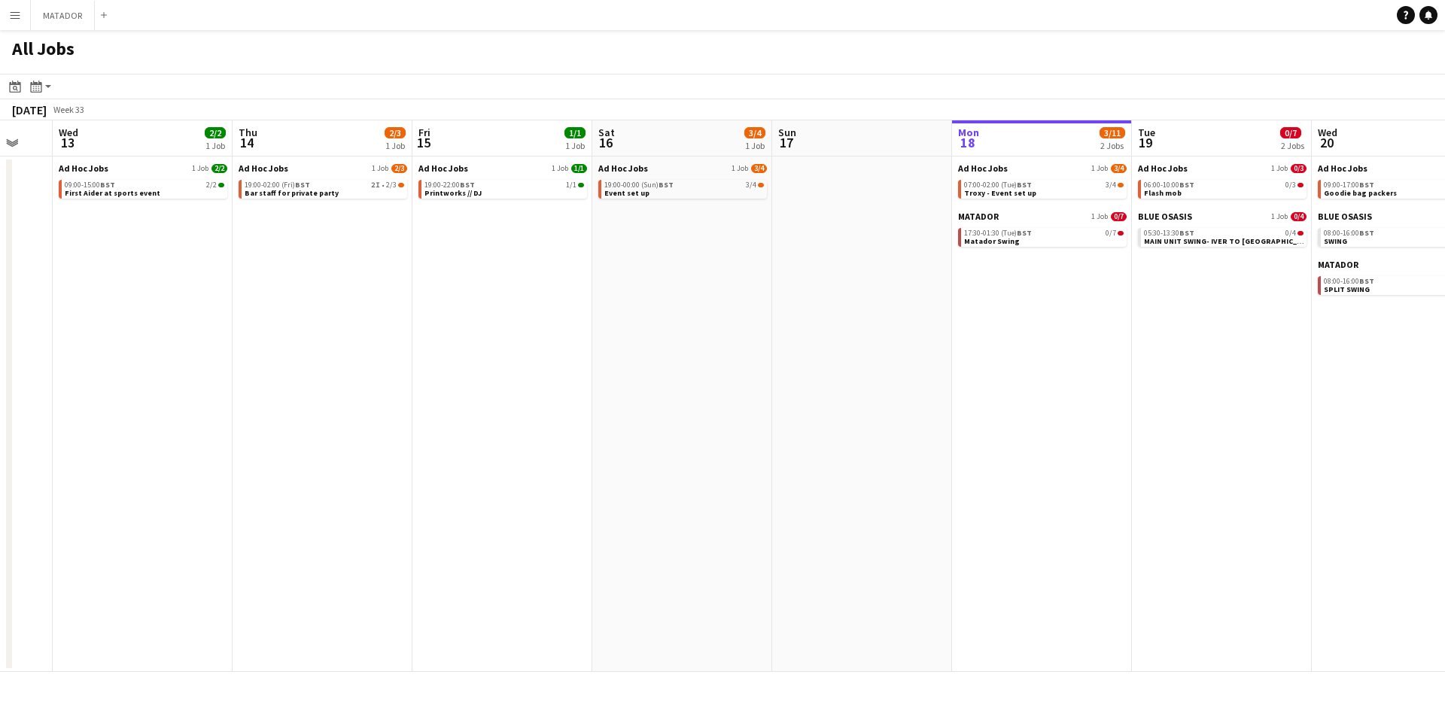
drag, startPoint x: 411, startPoint y: 397, endPoint x: 903, endPoint y: 376, distance: 492.6
click at [903, 376] on app-calendar-viewport "Mon 11 Tue 12 Wed 13 2/2 1 Job Thu 14 2/3 1 Job Fri 15 1/1 1 Job Sat 16 3/4 1 J…" at bounding box center [722, 396] width 1445 height 552
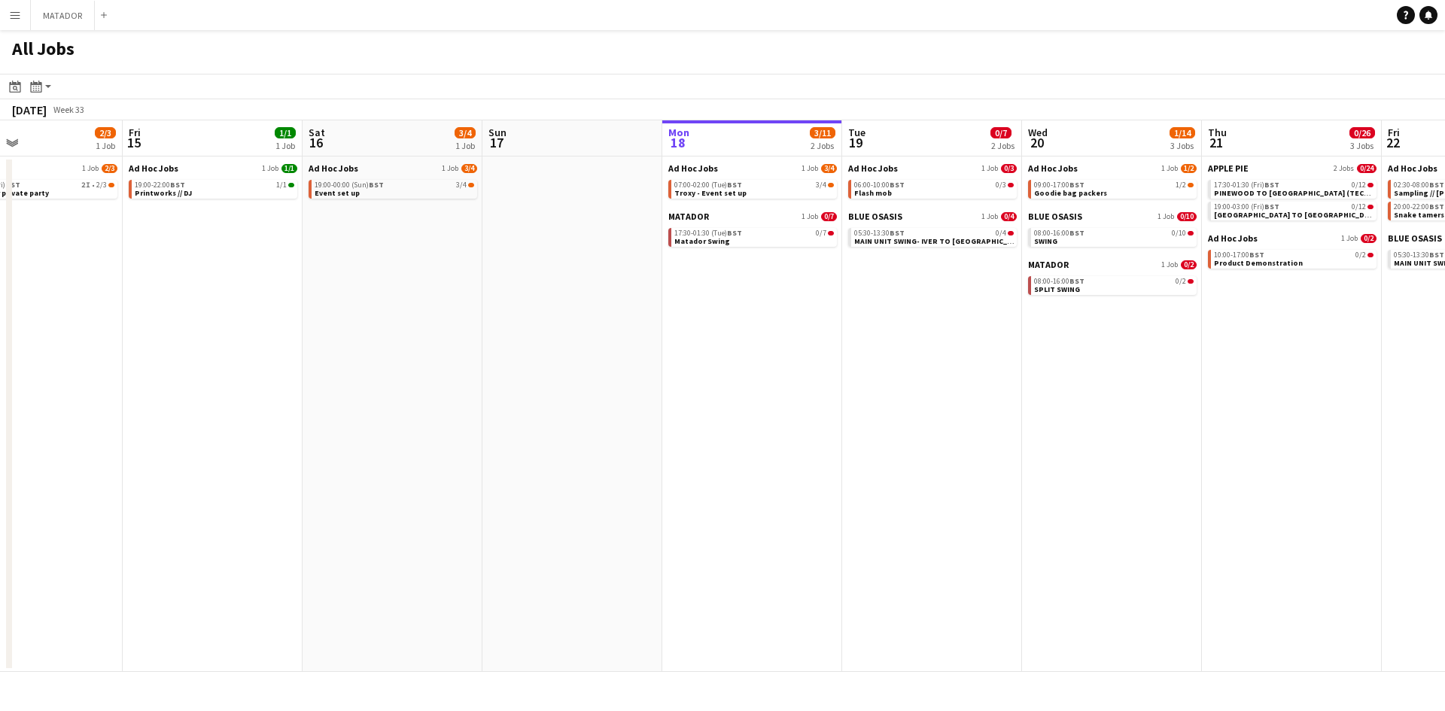
scroll to position [0, 482]
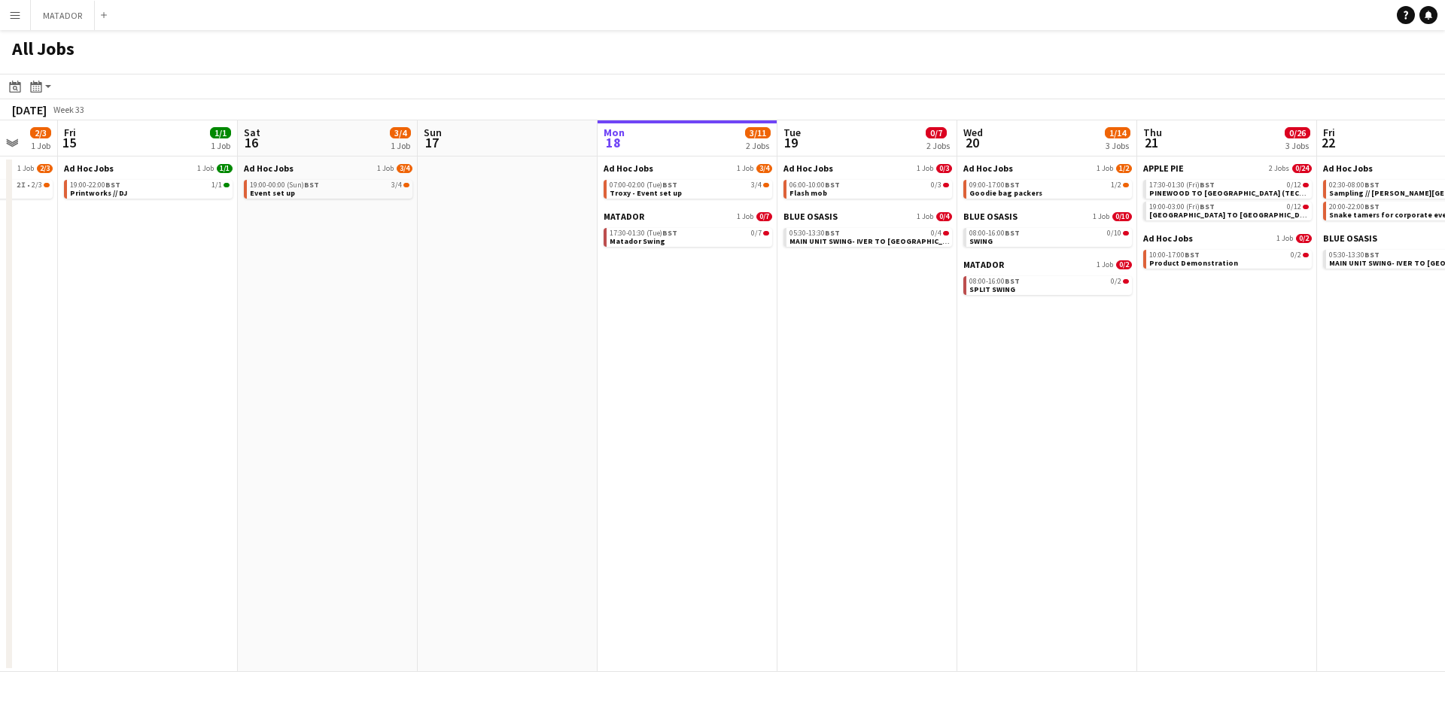
drag, startPoint x: 1097, startPoint y: 361, endPoint x: 767, endPoint y: 369, distance: 330.4
click at [767, 369] on app-calendar-viewport "Tue 12 Wed 13 2/2 1 Job Thu 14 2/3 1 Job Fri 15 1/1 1 Job Sat 16 3/4 1 Job Sun …" at bounding box center [722, 396] width 1445 height 552
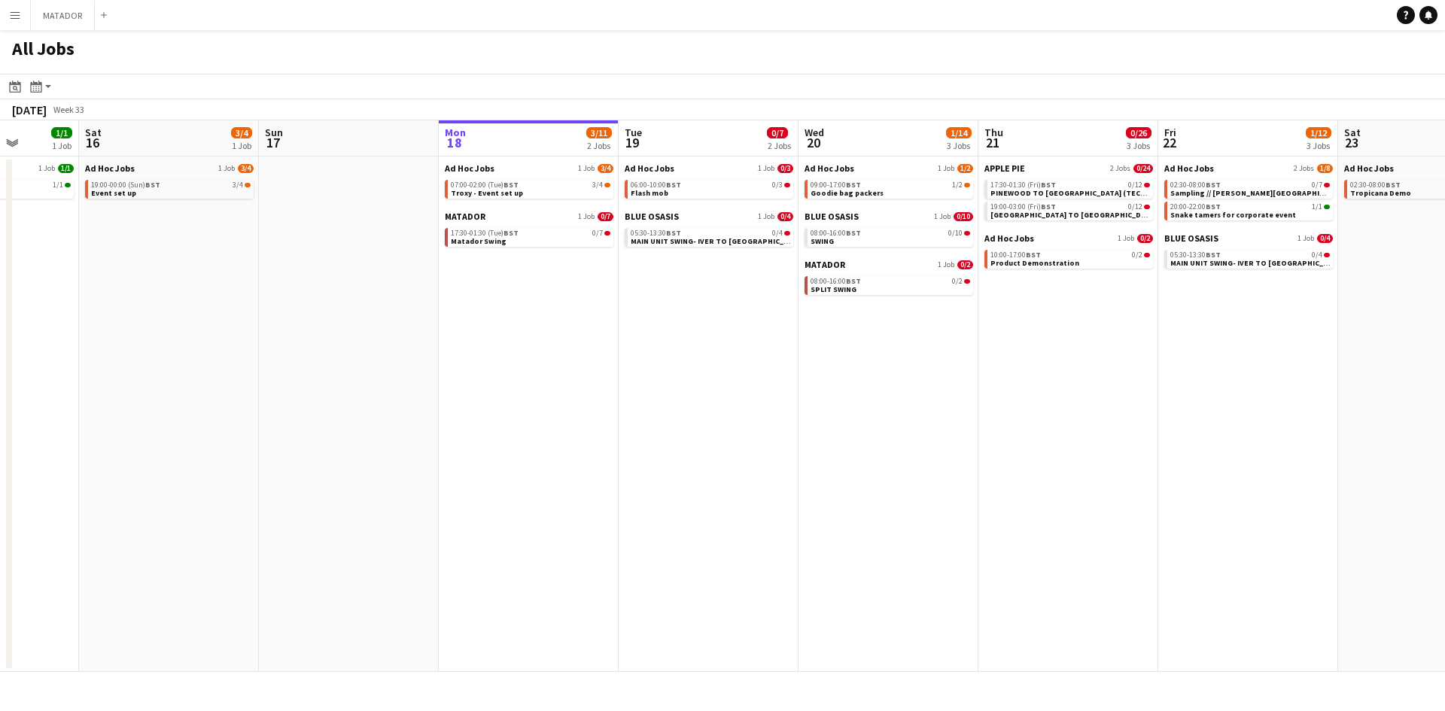
drag, startPoint x: 1144, startPoint y: 359, endPoint x: 982, endPoint y: 366, distance: 162.0
click at [983, 366] on app-calendar-viewport "Tue 12 Wed 13 2/2 1 Job Thu 14 2/3 1 Job Fri 15 1/1 1 Job Sat 16 3/4 1 Job Sun …" at bounding box center [722, 396] width 1445 height 552
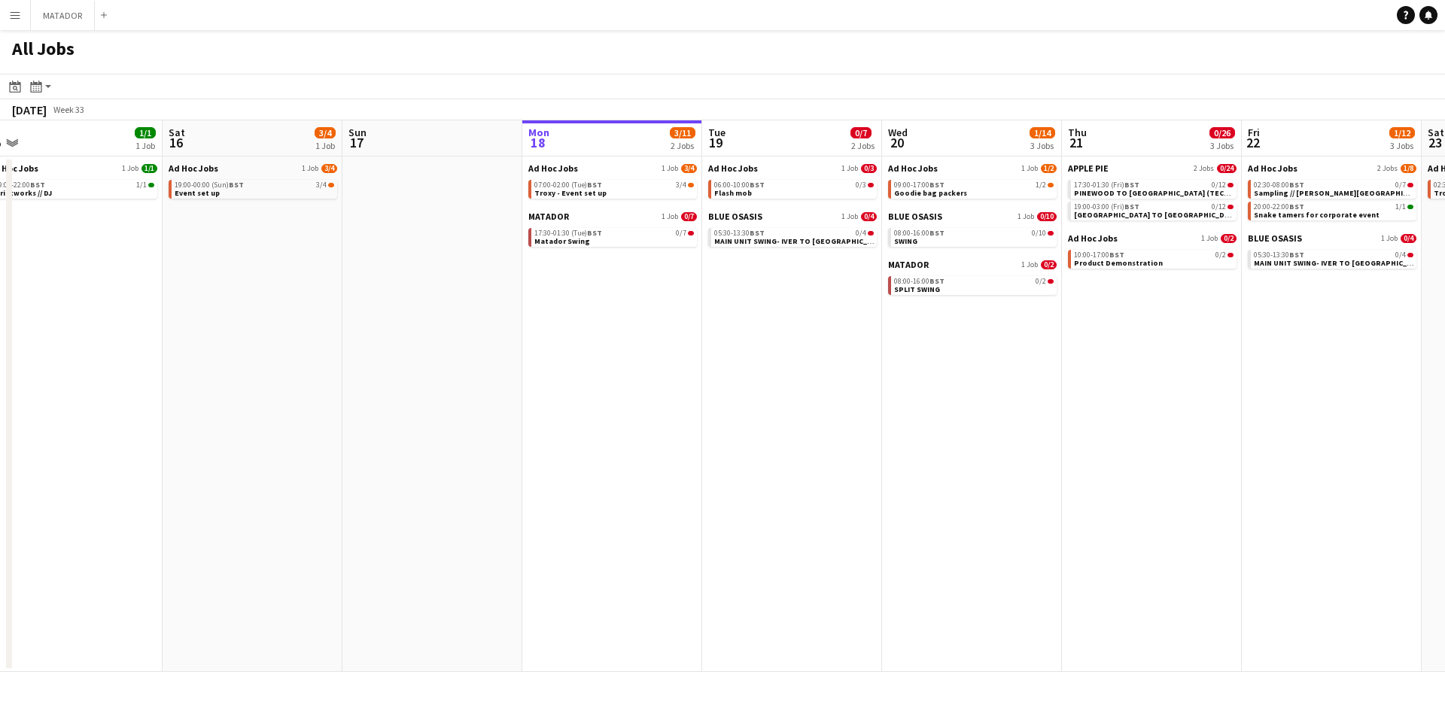
scroll to position [0, 556]
drag, startPoint x: 613, startPoint y: 343, endPoint x: 698, endPoint y: 336, distance: 85.3
click at [698, 336] on app-calendar-viewport "Tue 12 Wed 13 2/2 1 Job Thu 14 2/3 1 Job Fri 15 1/1 1 Job Sat 16 3/4 1 Job Sun …" at bounding box center [722, 396] width 1445 height 552
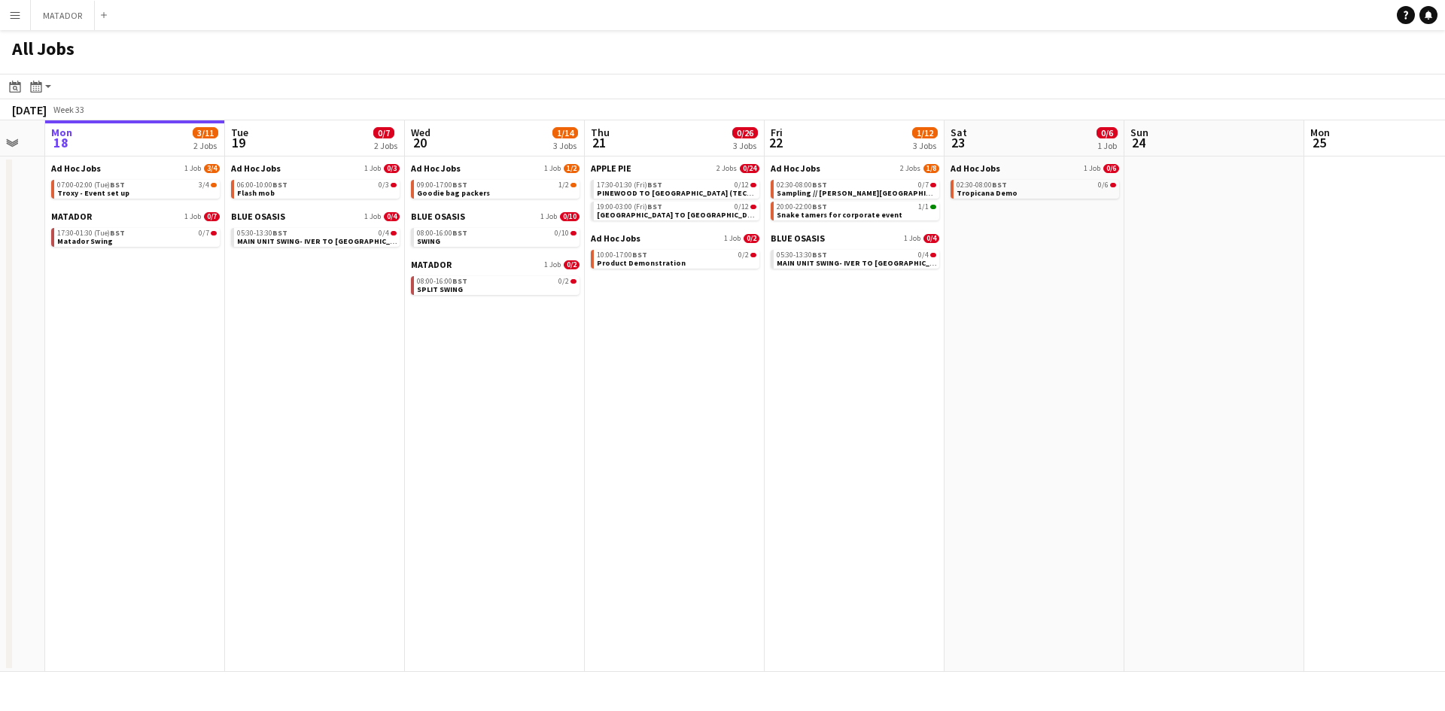
scroll to position [0, 493]
drag, startPoint x: 920, startPoint y: 345, endPoint x: 444, endPoint y: 349, distance: 476.4
click at [444, 349] on app-calendar-viewport "Fri 15 1/1 1 Job Sat 16 3/4 1 Job Sun 17 Mon 18 3/11 2 Jobs Tue 19 0/7 2 Jobs W…" at bounding box center [722, 396] width 1445 height 552
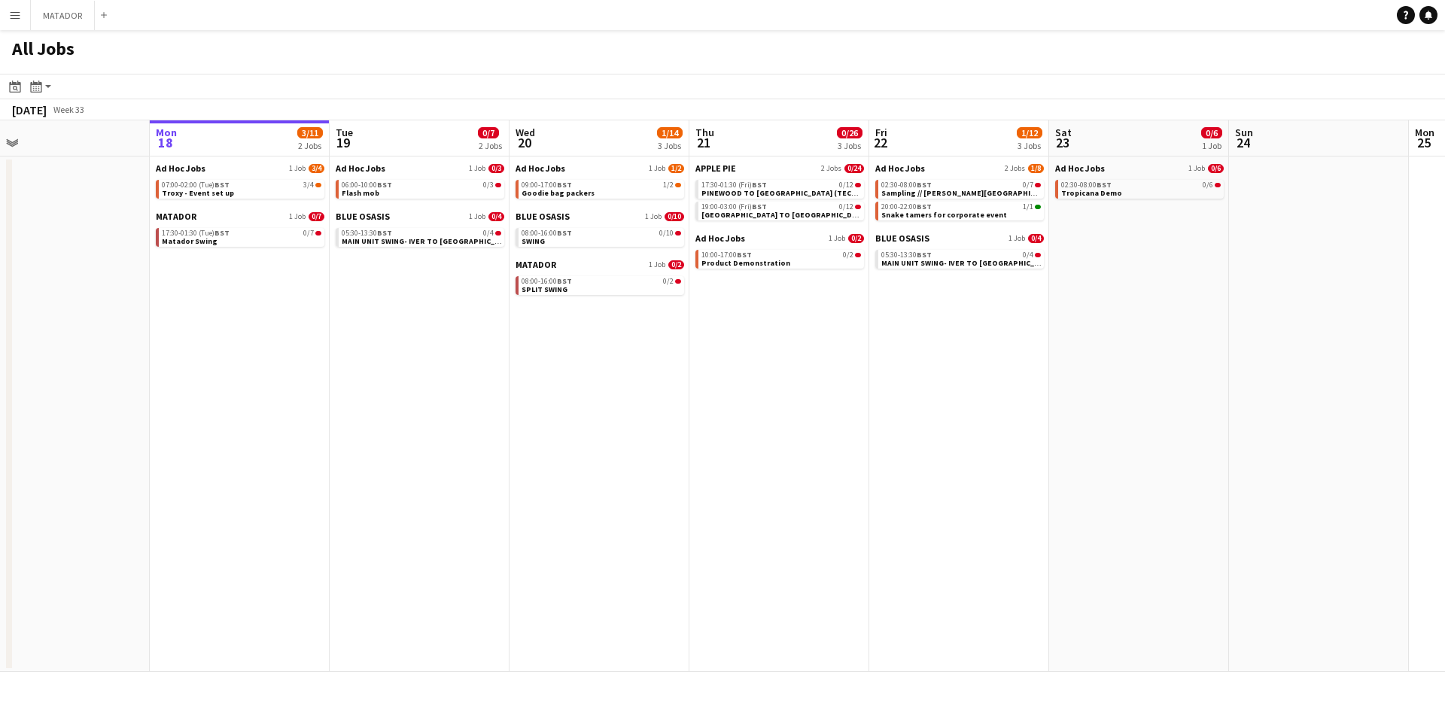
drag, startPoint x: 180, startPoint y: 309, endPoint x: 285, endPoint y: 304, distance: 105.5
click at [284, 304] on app-calendar-viewport "Wed 13 2/2 1 Job Thu 14 2/3 1 Job Fri 15 1/1 1 Job Sat 16 3/4 1 Job Sun 17 Mon …" at bounding box center [722, 396] width 1445 height 552
click at [245, 236] on div "17:30-01:30 (Tue) BST 0/7" at bounding box center [243, 234] width 160 height 8
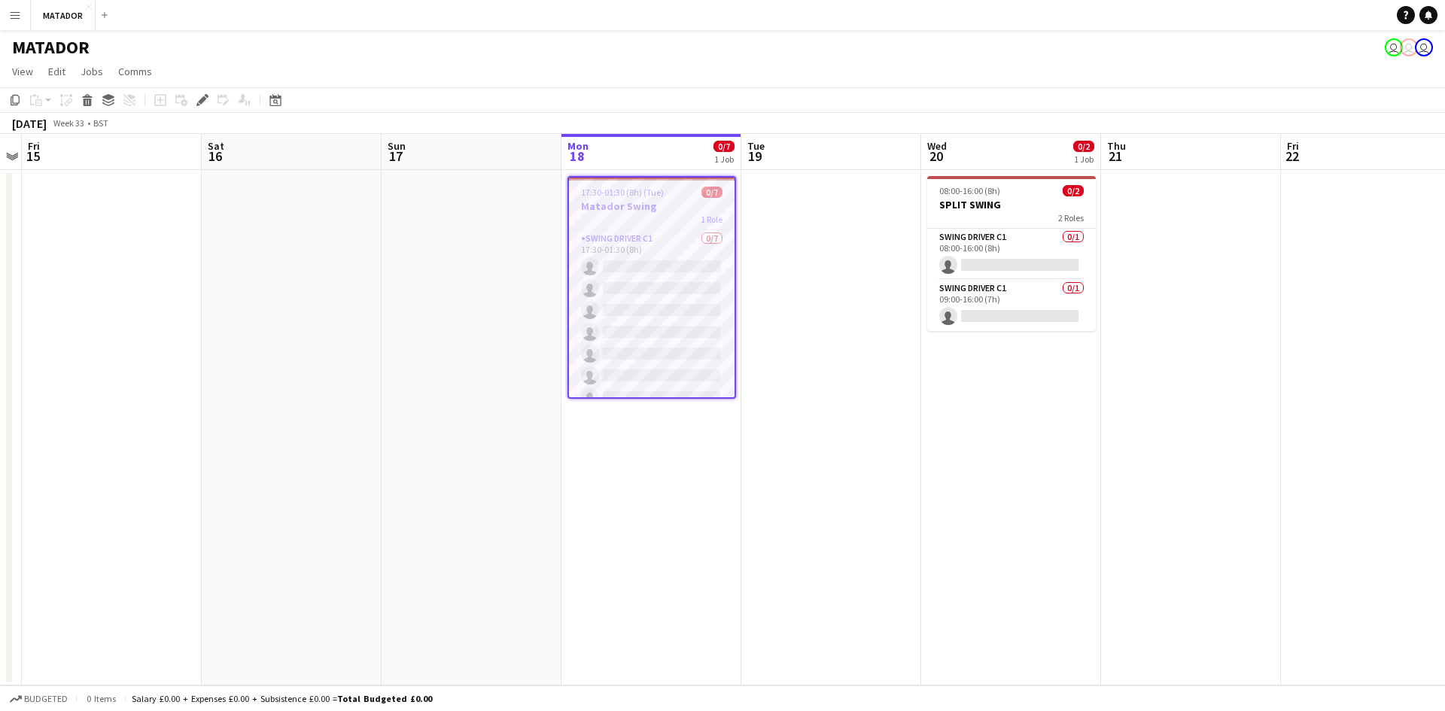
click at [610, 473] on app-date-cell "17:30-01:30 (8h) (Tue) 0/7 Matador Swing 1 Role Swing Driver C1 0/7 17:30-01:30…" at bounding box center [651, 427] width 180 height 515
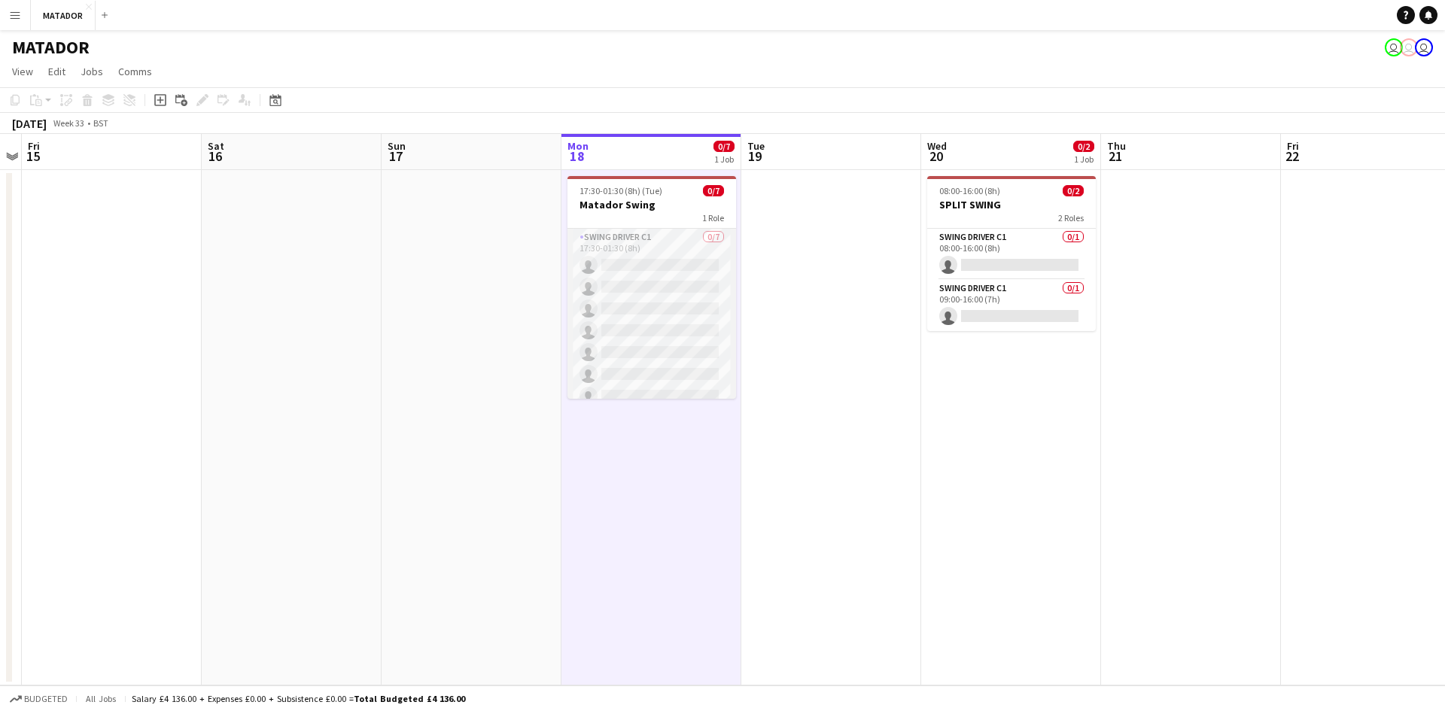
click at [646, 293] on app-card-role "Swing Driver C1 0/7 17:30-01:30 (8h) single-neutral-actions single-neutral-acti…" at bounding box center [651, 320] width 169 height 182
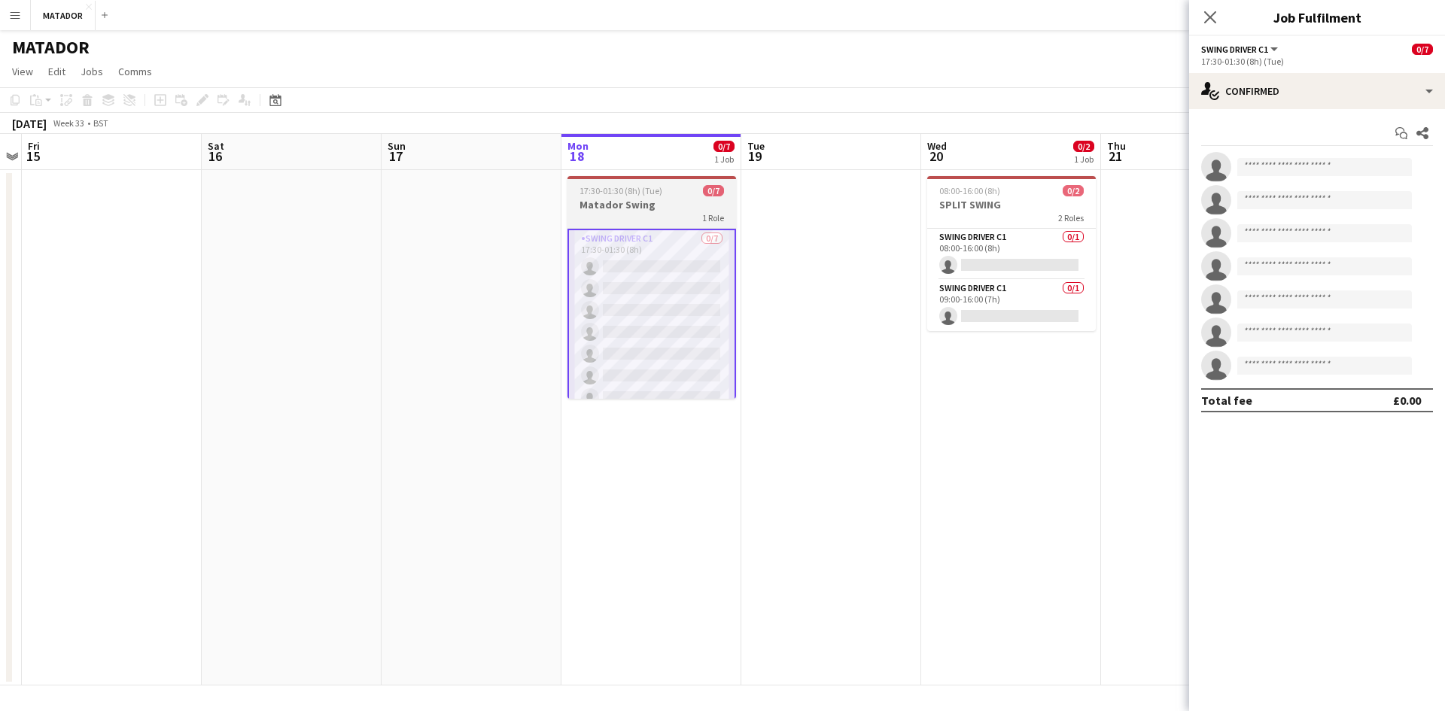
click at [597, 182] on app-job-card "17:30-01:30 (8h) (Tue) 0/7 Matador Swing 1 Role Swing Driver C1 0/7 17:30-01:30…" at bounding box center [651, 287] width 169 height 223
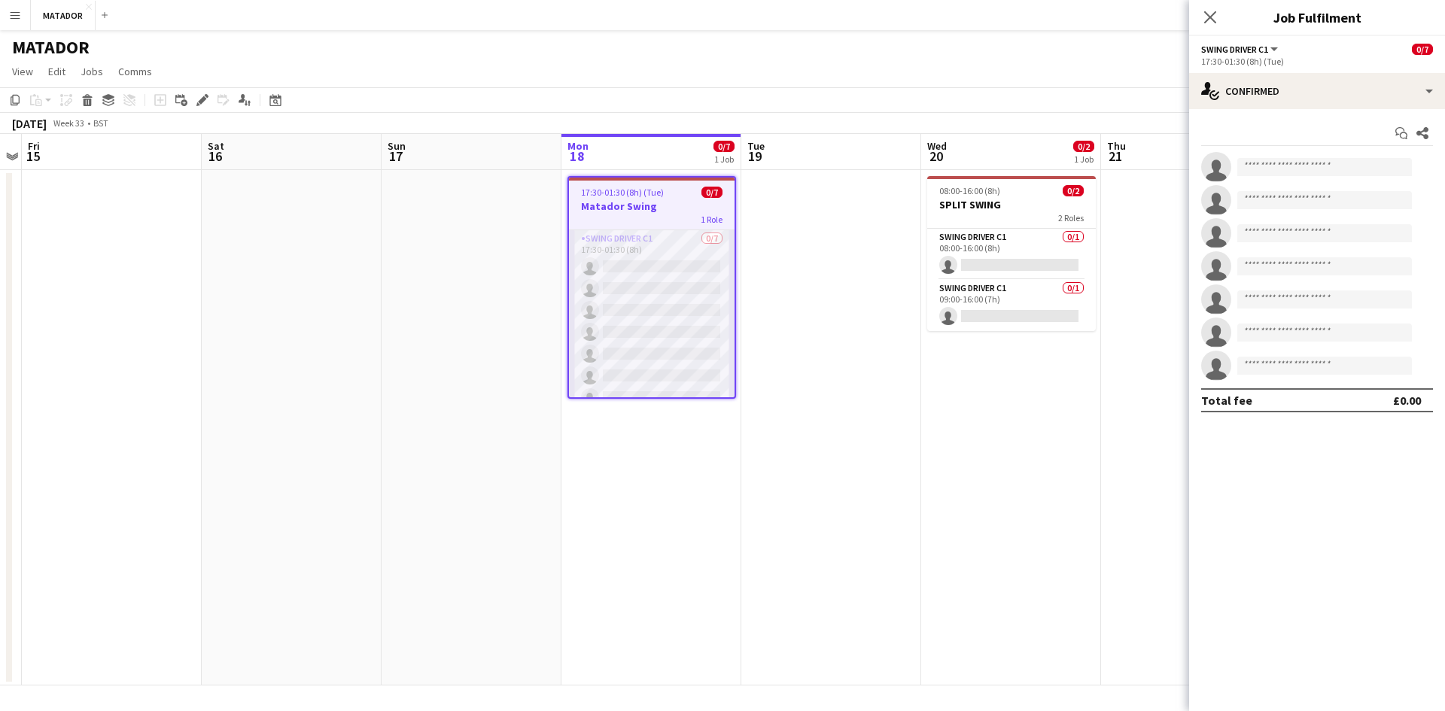
drag, startPoint x: 616, startPoint y: 311, endPoint x: 628, endPoint y: 292, distance: 22.3
click at [616, 311] on app-card-role "Swing Driver C1 0/7 17:30-01:30 (8h) single-neutral-actions single-neutral-acti…" at bounding box center [652, 321] width 166 height 182
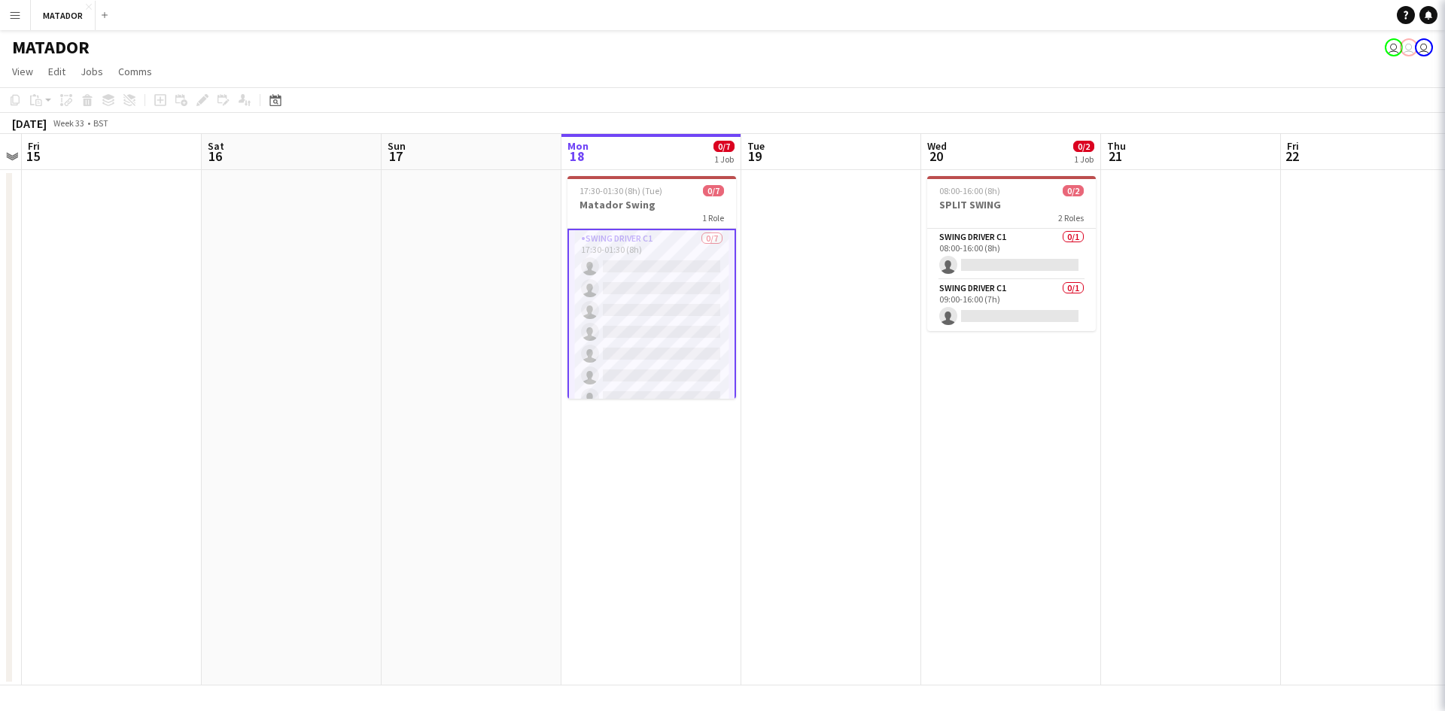
scroll to position [0, 518]
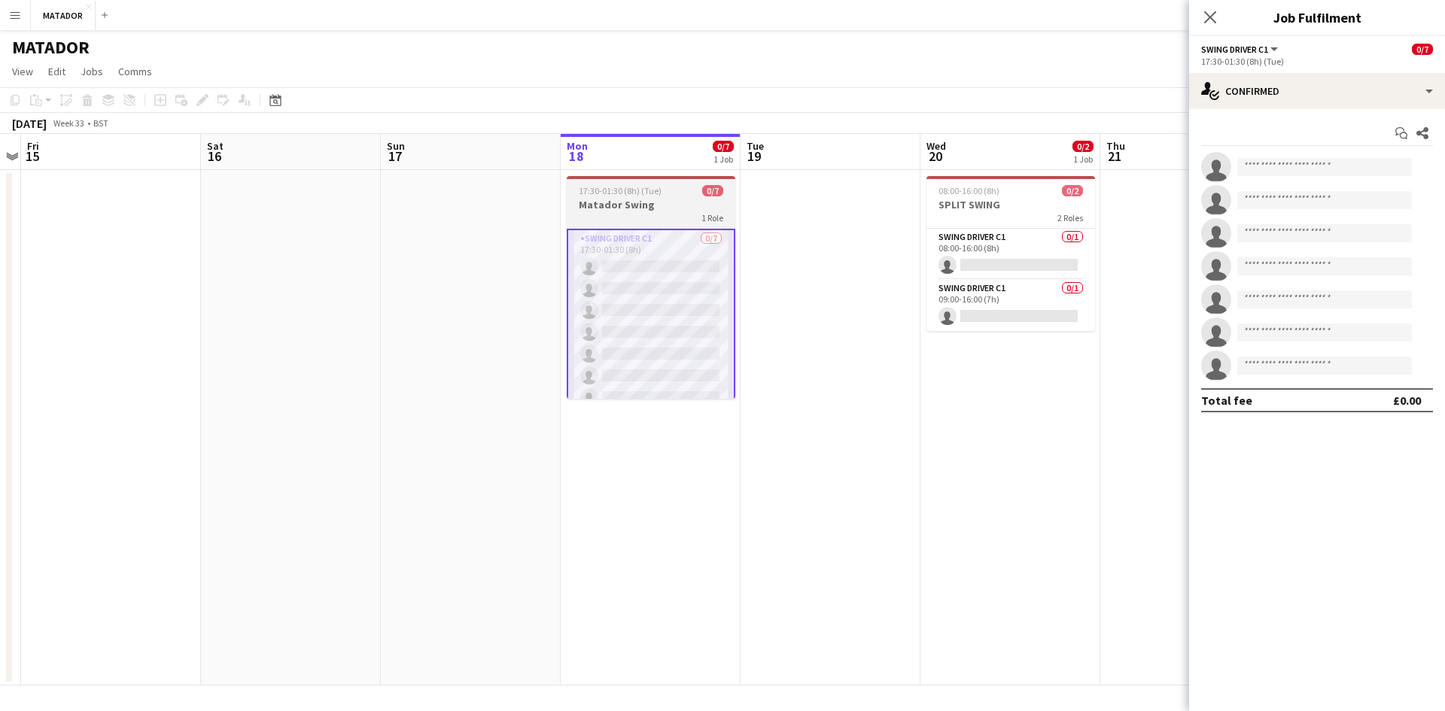
click at [675, 199] on h3 "Matador Swing" at bounding box center [651, 205] width 169 height 14
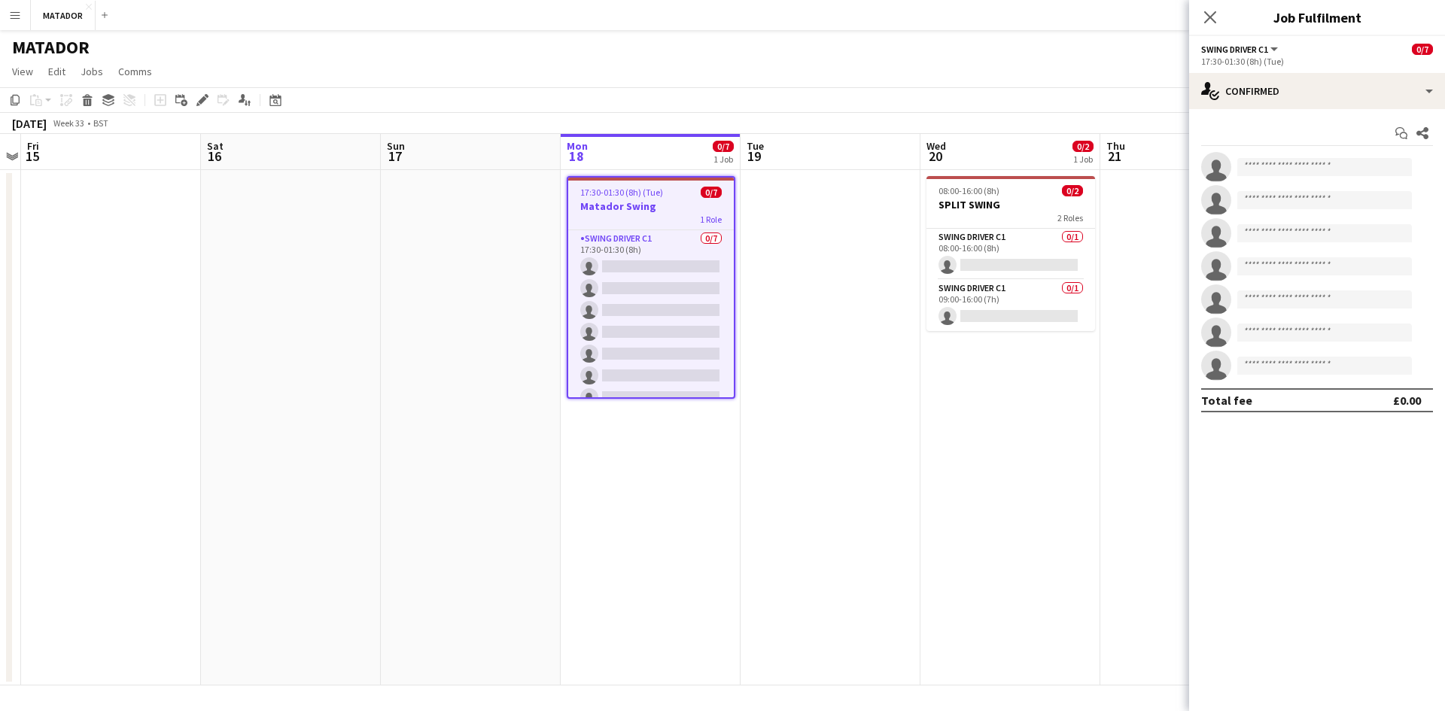
click at [1206, 12] on icon at bounding box center [1210, 17] width 12 height 12
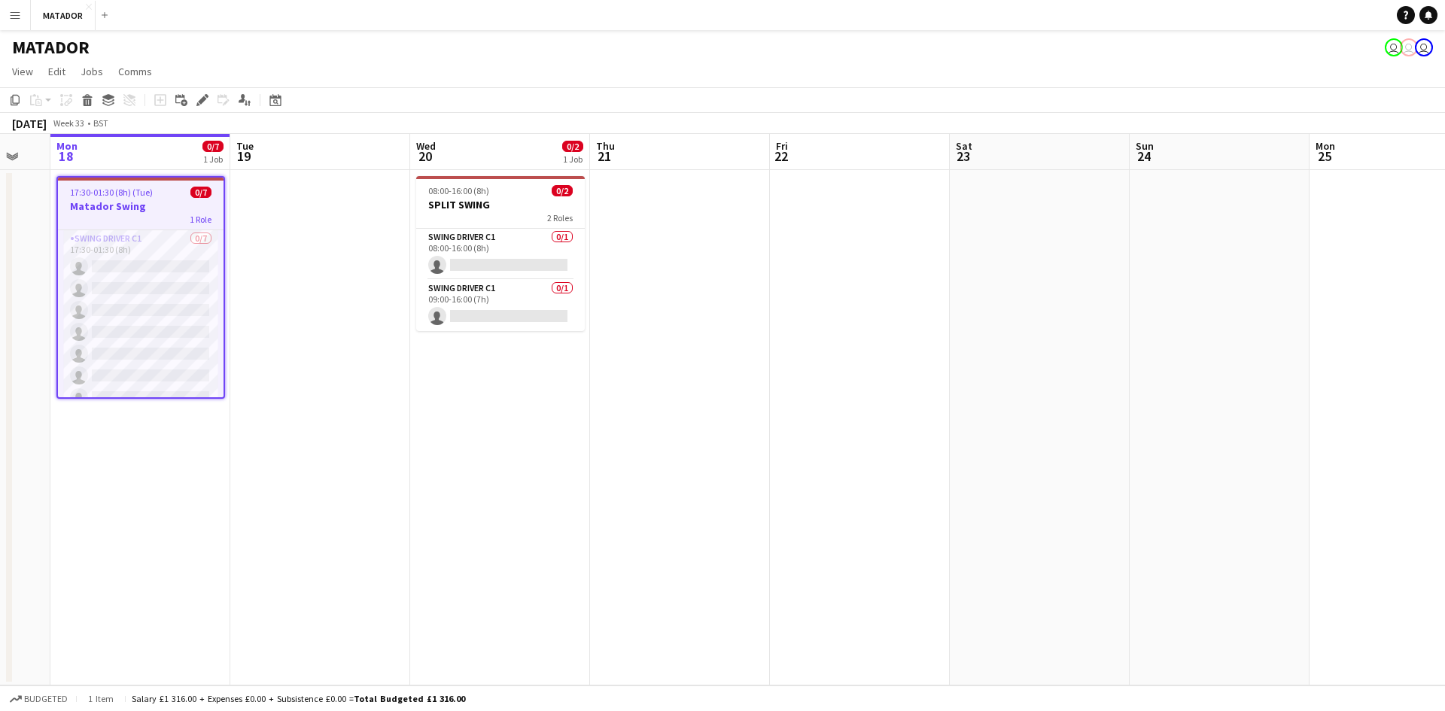
drag, startPoint x: 865, startPoint y: 303, endPoint x: 354, endPoint y: 352, distance: 513.3
click at [354, 352] on app-calendar-viewport "Thu 14 Fri 15 Sat 16 Sun 17 Mon 18 0/7 1 Job Tue 19 Wed 20 0/2 1 Job Thu 21 Fri…" at bounding box center [722, 410] width 1445 height 552
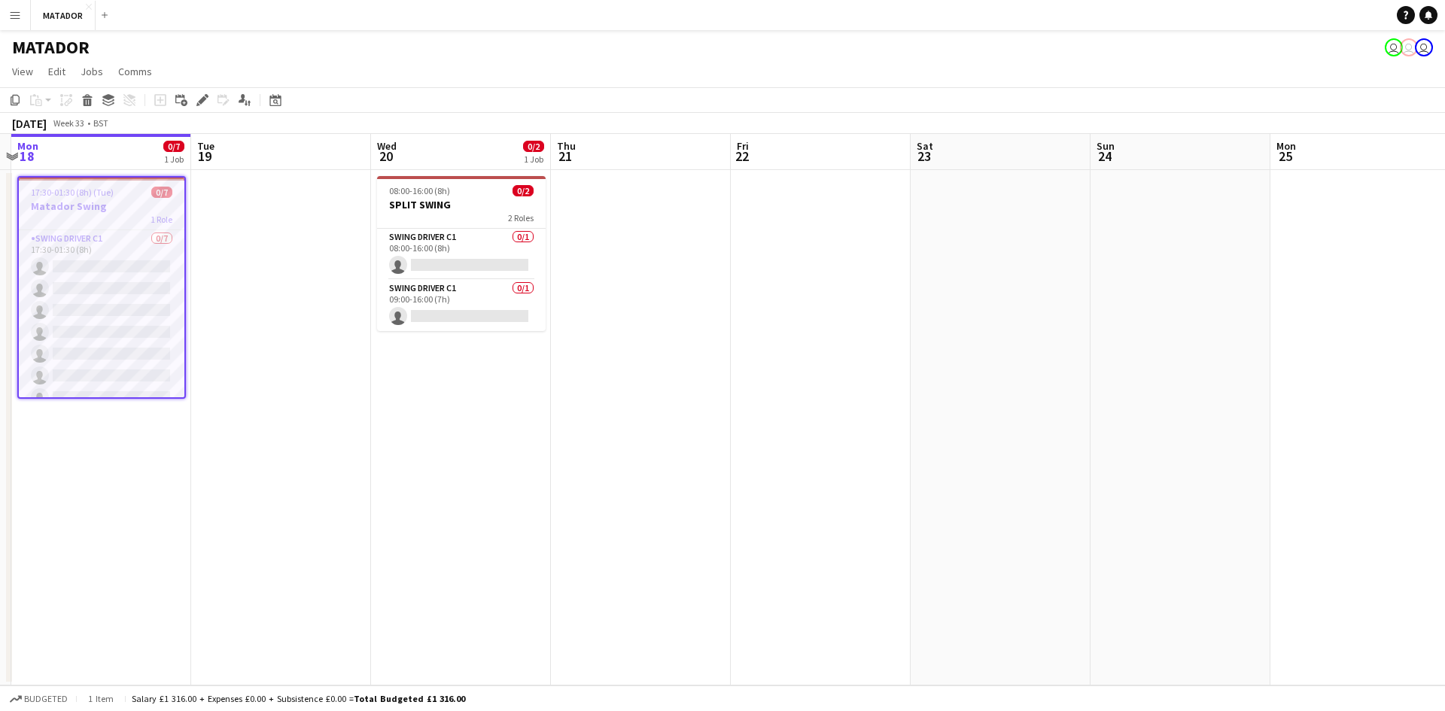
scroll to position [0, 703]
drag, startPoint x: 382, startPoint y: 352, endPoint x: 349, endPoint y: 356, distance: 33.3
click at [349, 356] on app-calendar-viewport "Thu 14 Fri 15 Sat 16 Sun 17 Mon 18 0/7 1 Job Tue 19 Wed 20 0/2 1 Job Thu 21 Fri…" at bounding box center [722, 410] width 1445 height 552
click at [285, 408] on app-date-cell at bounding box center [286, 427] width 180 height 515
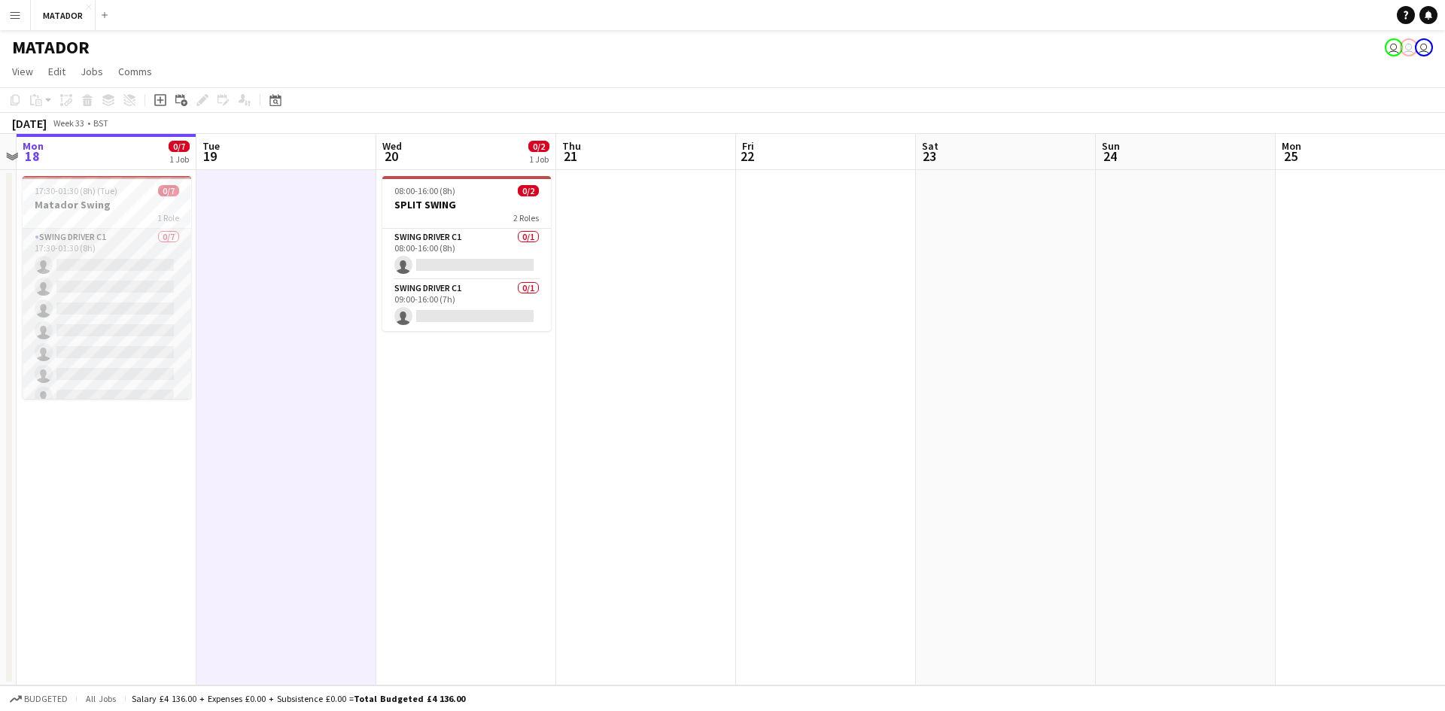
click at [110, 234] on app-card-role "Swing Driver C1 0/7 17:30-01:30 (8h) single-neutral-actions single-neutral-acti…" at bounding box center [107, 320] width 169 height 182
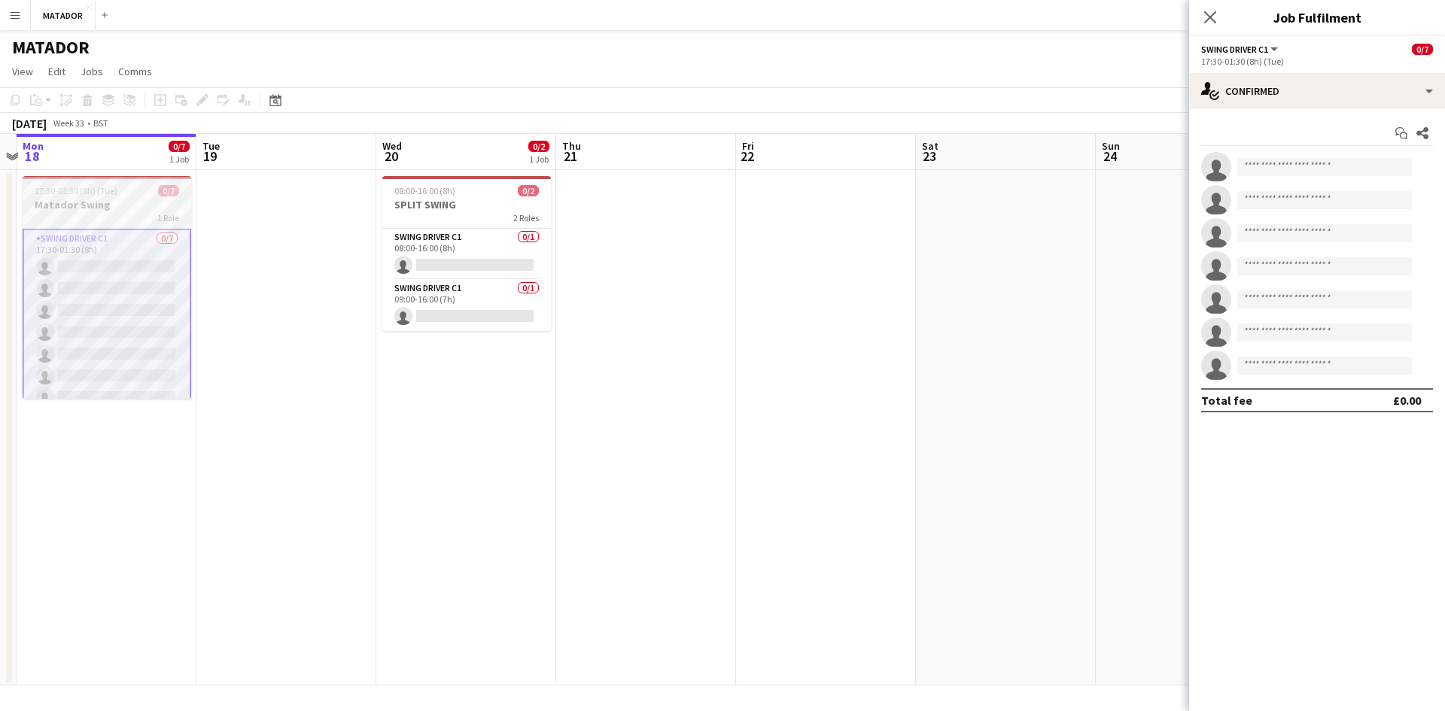
click at [126, 193] on div "17:30-01:30 (8h) (Tue) 0/7" at bounding box center [107, 190] width 169 height 11
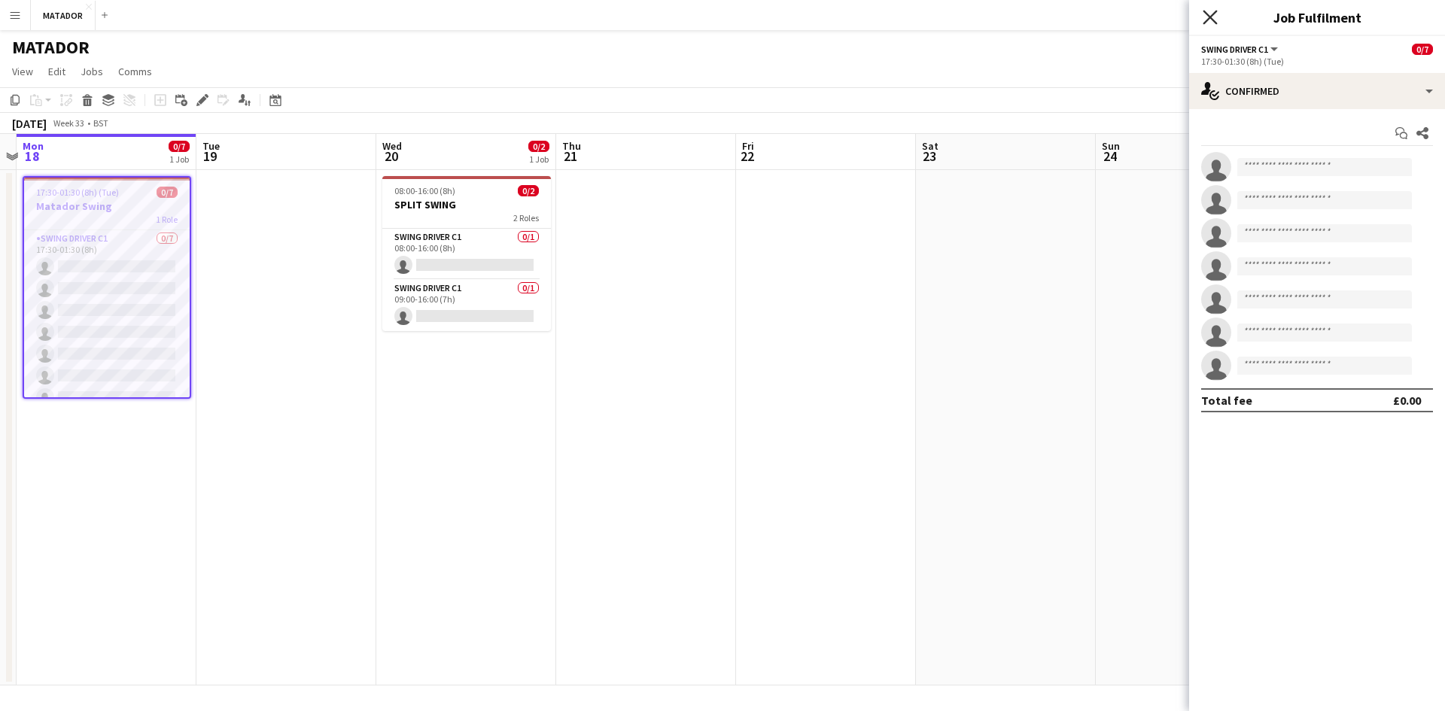
click at [1211, 23] on icon "Close pop-in" at bounding box center [1210, 17] width 14 height 14
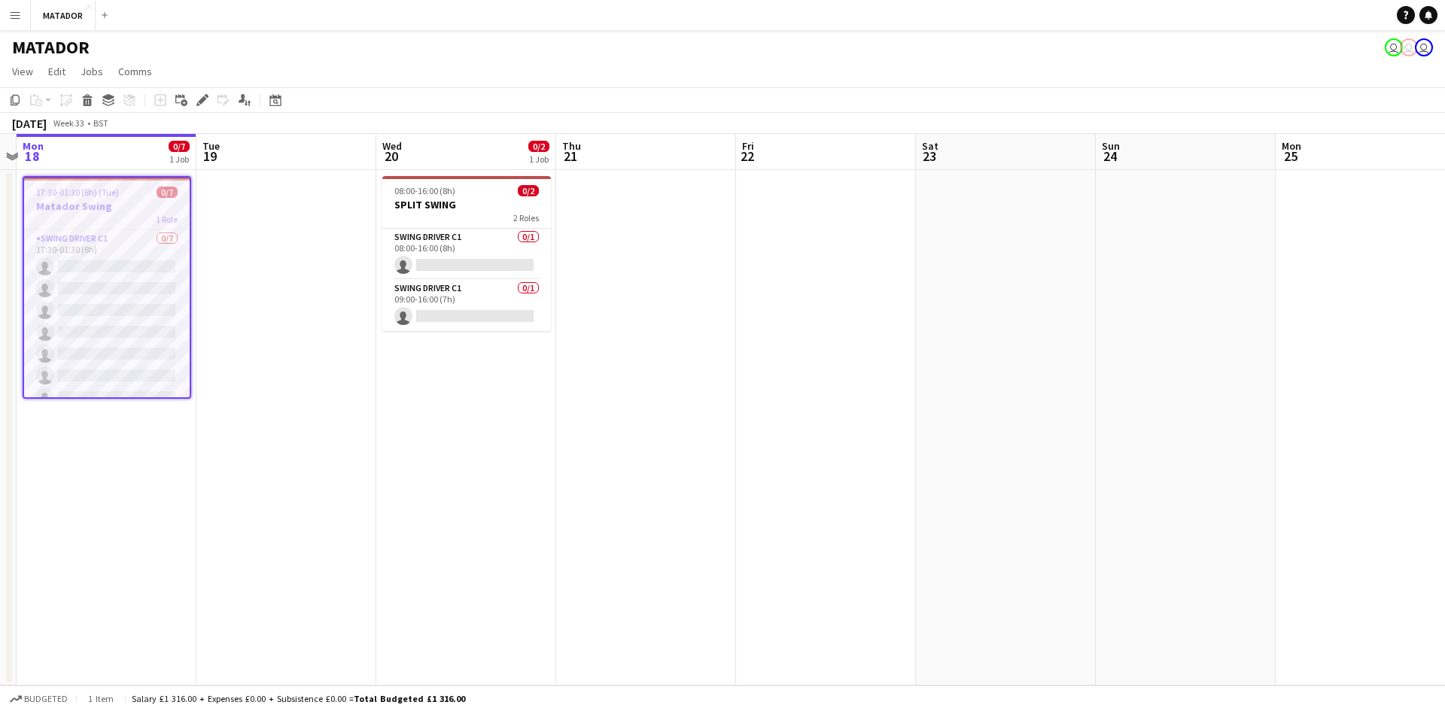
click at [97, 209] on h3 "Matador Swing" at bounding box center [107, 206] width 166 height 14
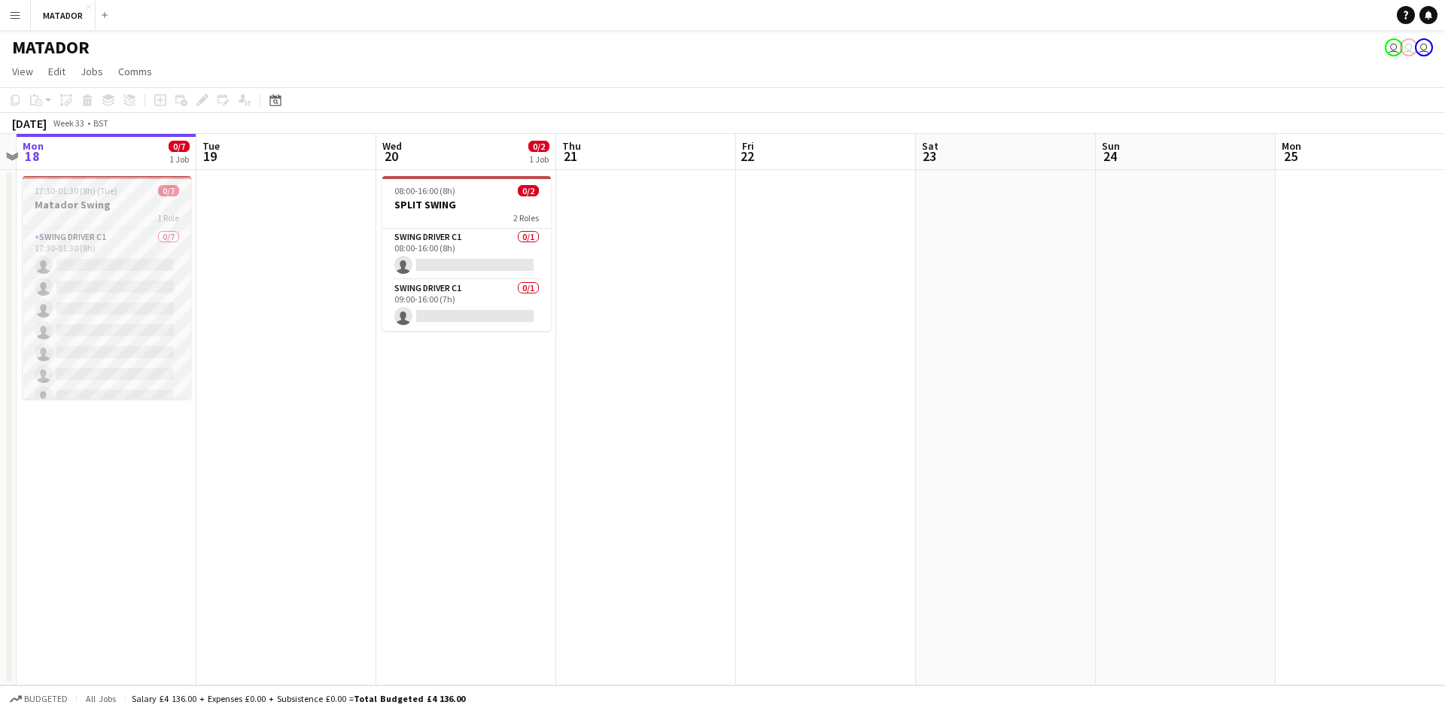
click at [98, 209] on h3 "Matador Swing" at bounding box center [107, 205] width 169 height 14
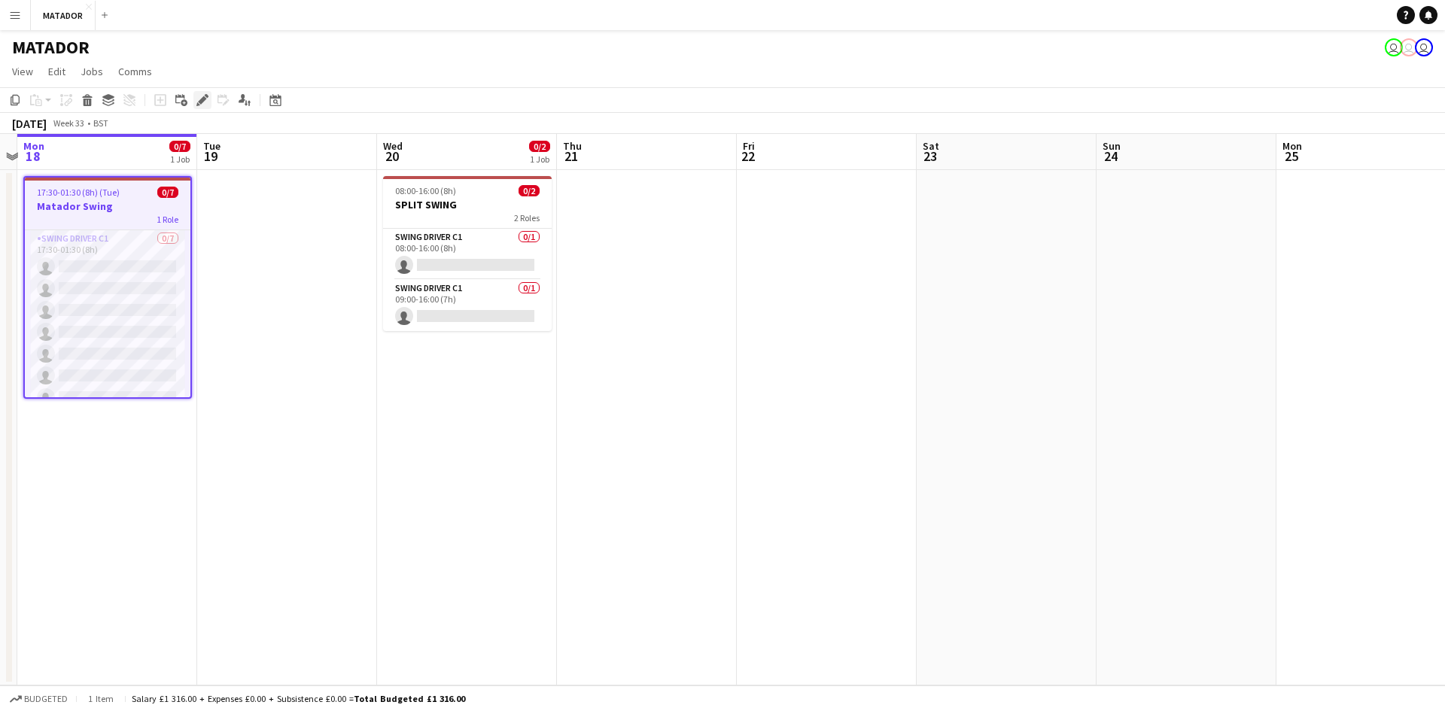
click at [202, 100] on icon at bounding box center [202, 100] width 8 height 8
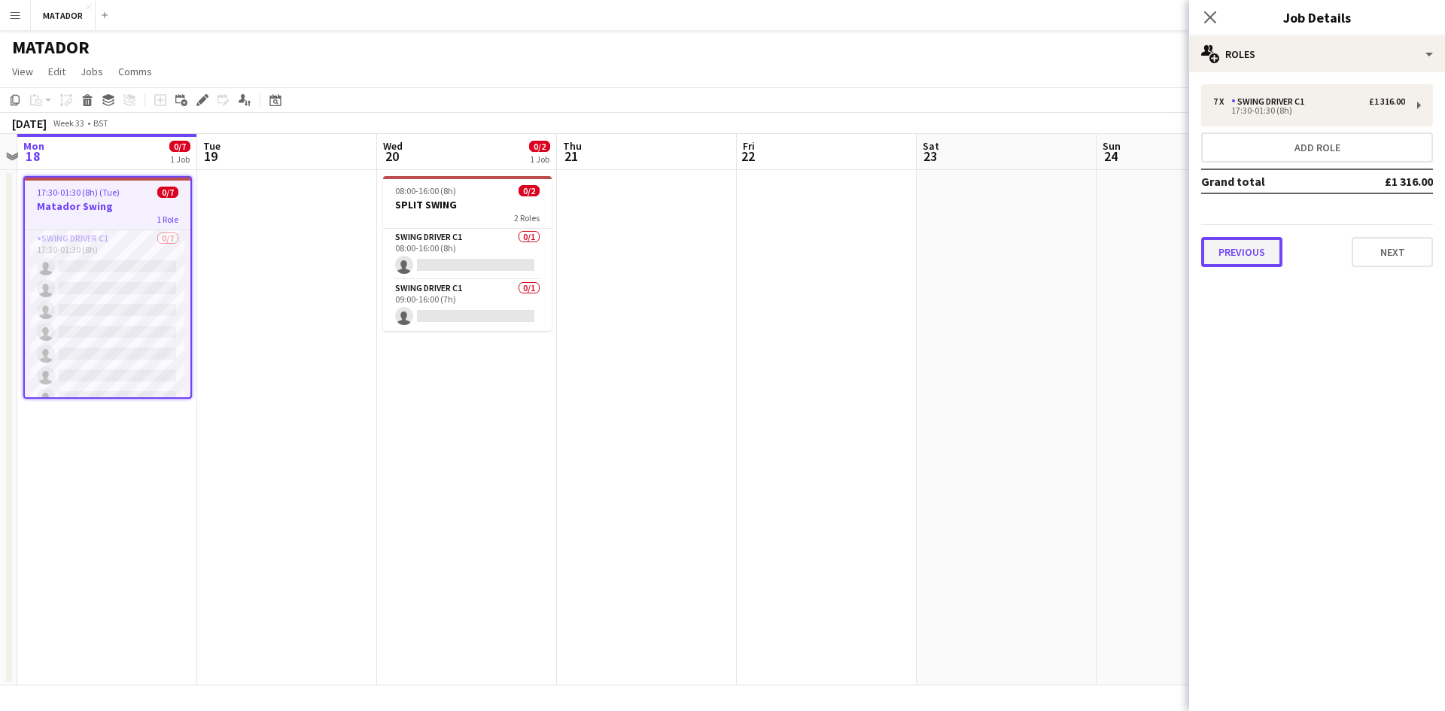
click at [1263, 257] on button "Previous" at bounding box center [1241, 252] width 81 height 30
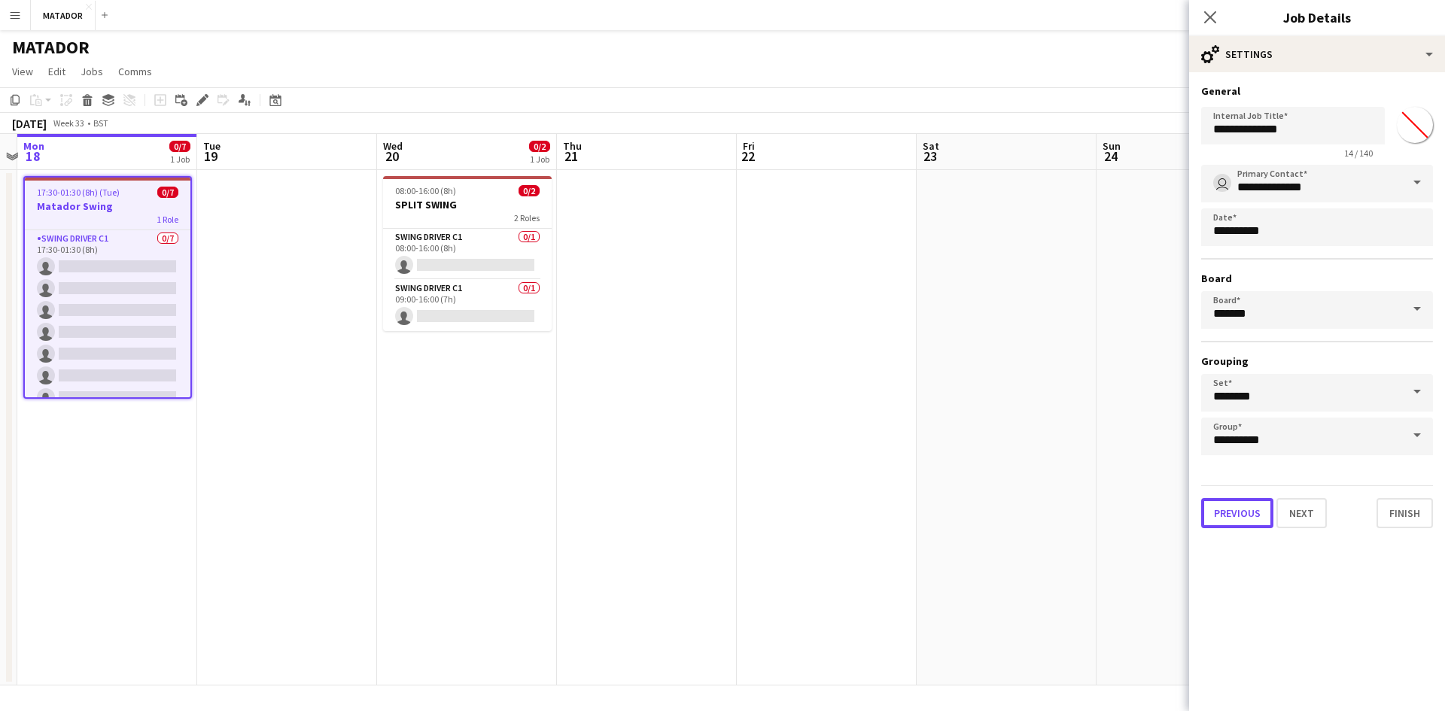
click at [1233, 518] on button "Previous" at bounding box center [1237, 513] width 72 height 30
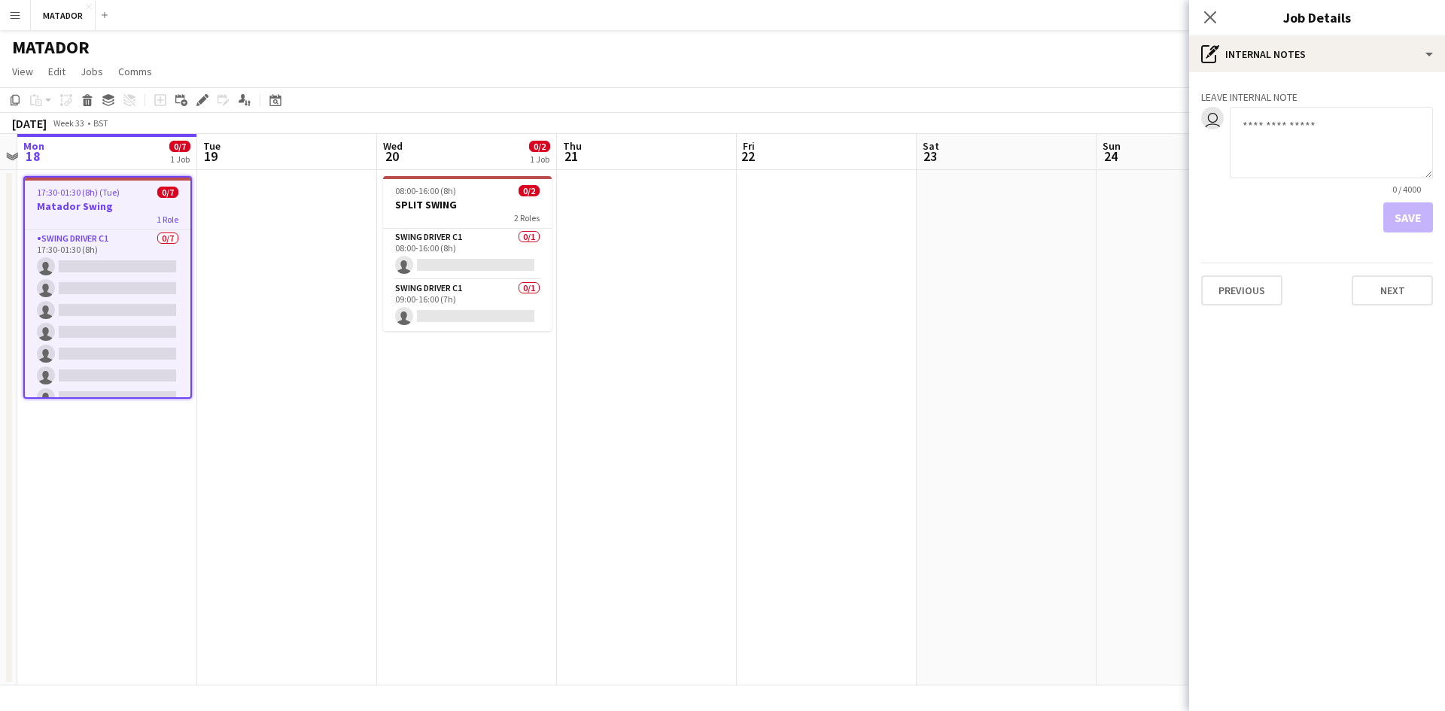
click at [1246, 307] on div "Leave internal note user 0 / 4000 Save Previous Next" at bounding box center [1317, 194] width 256 height 245
click at [1240, 296] on button "Previous" at bounding box center [1241, 290] width 81 height 30
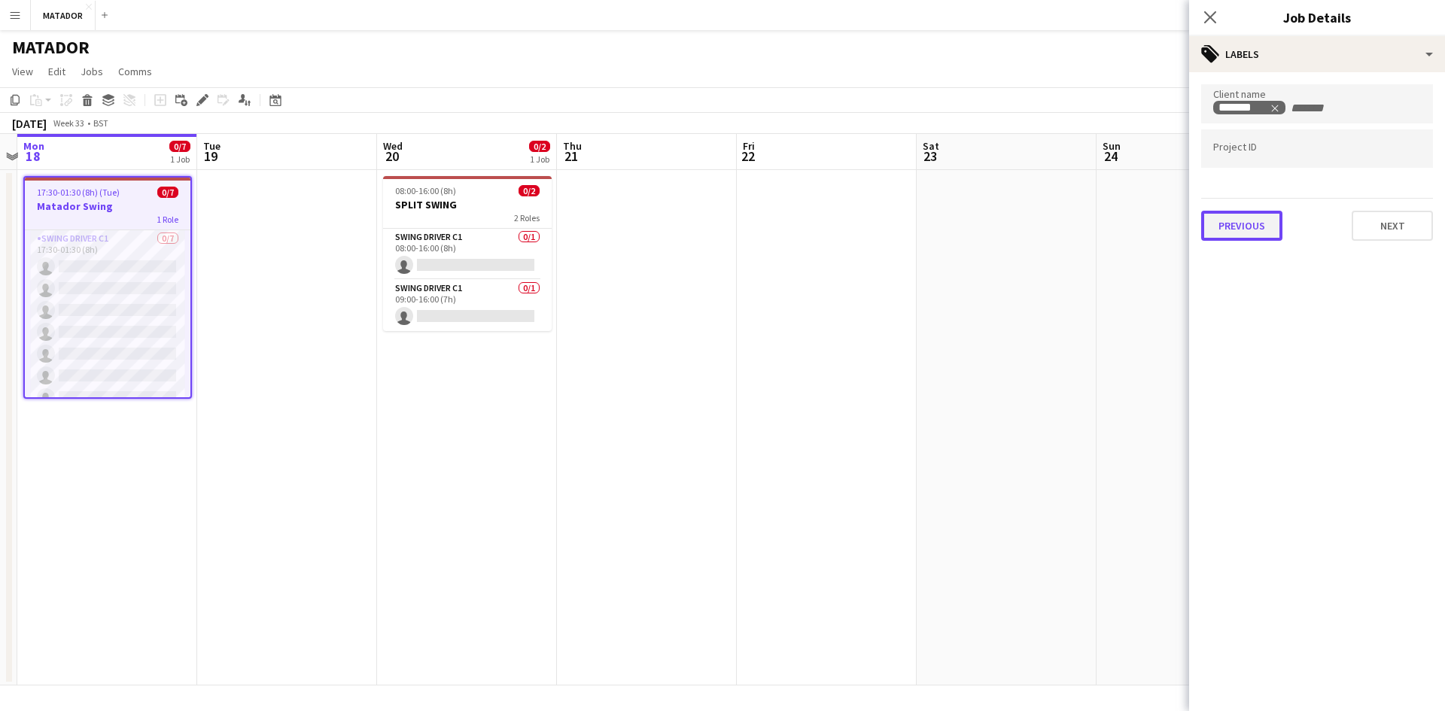
click at [1238, 223] on button "Previous" at bounding box center [1241, 226] width 81 height 30
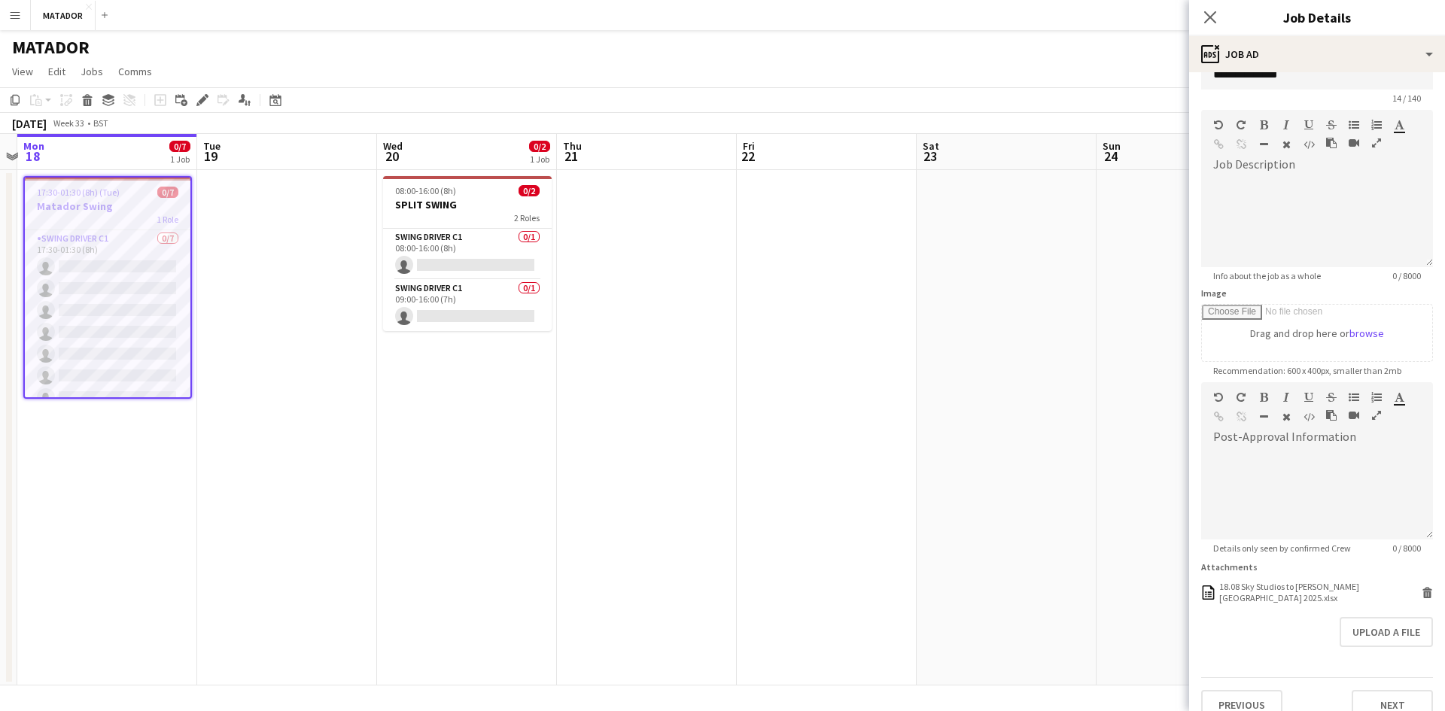
scroll to position [75, 0]
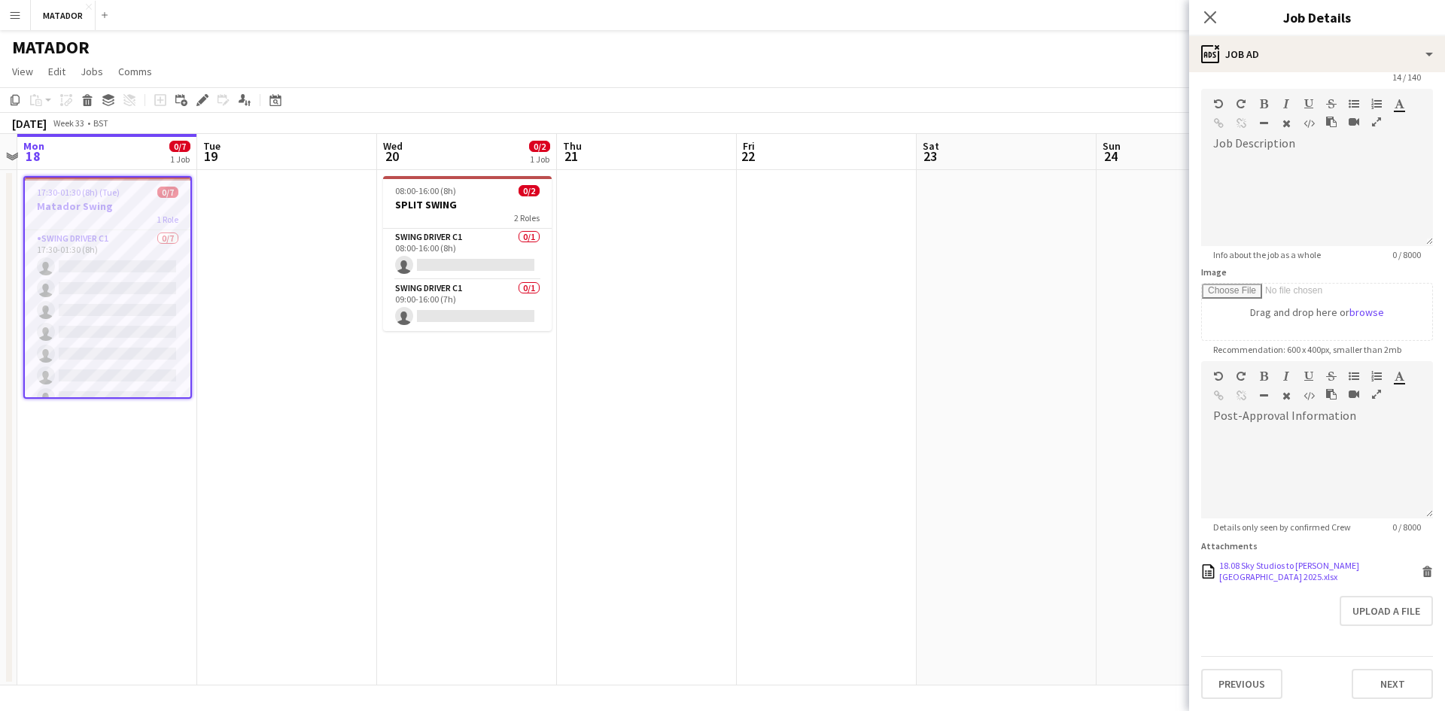
click at [1260, 560] on div "18.08 Sky Studios to [PERSON_NAME][GEOGRAPHIC_DATA] 2025.xlsx" at bounding box center [1318, 571] width 199 height 23
click at [1209, 20] on icon "Close pop-in" at bounding box center [1210, 17] width 14 height 14
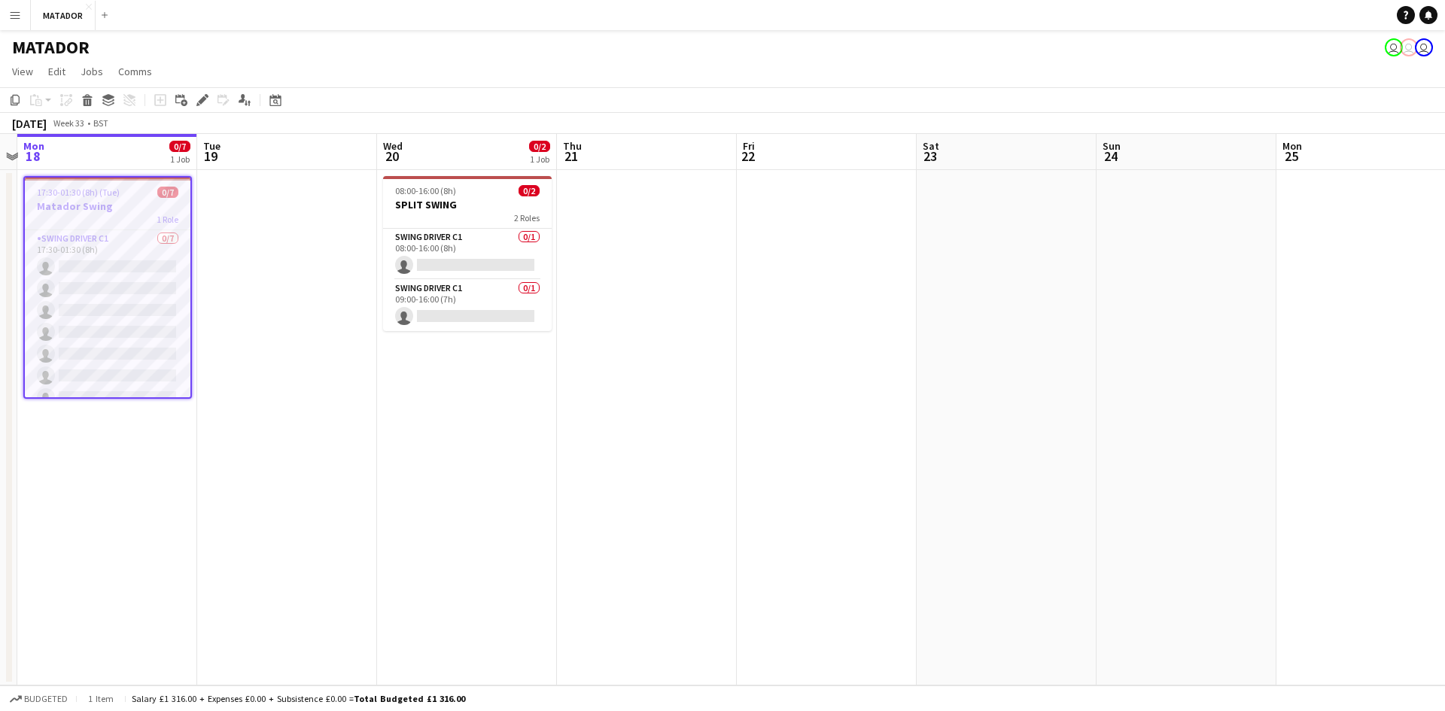
click at [23, 13] on button "Menu" at bounding box center [15, 15] width 30 height 30
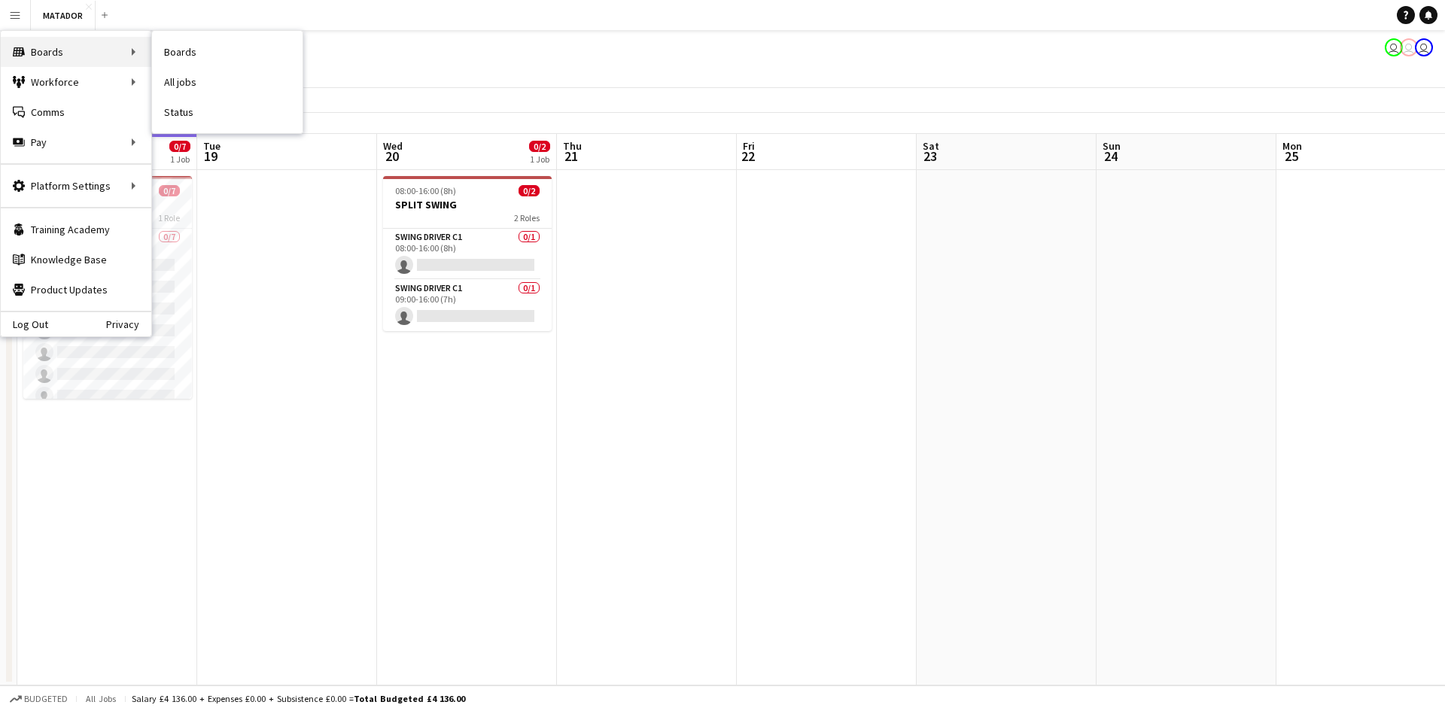
click at [45, 47] on div "Boards Boards" at bounding box center [76, 52] width 151 height 30
click at [83, 5] on button "MATADOR Close" at bounding box center [63, 15] width 65 height 29
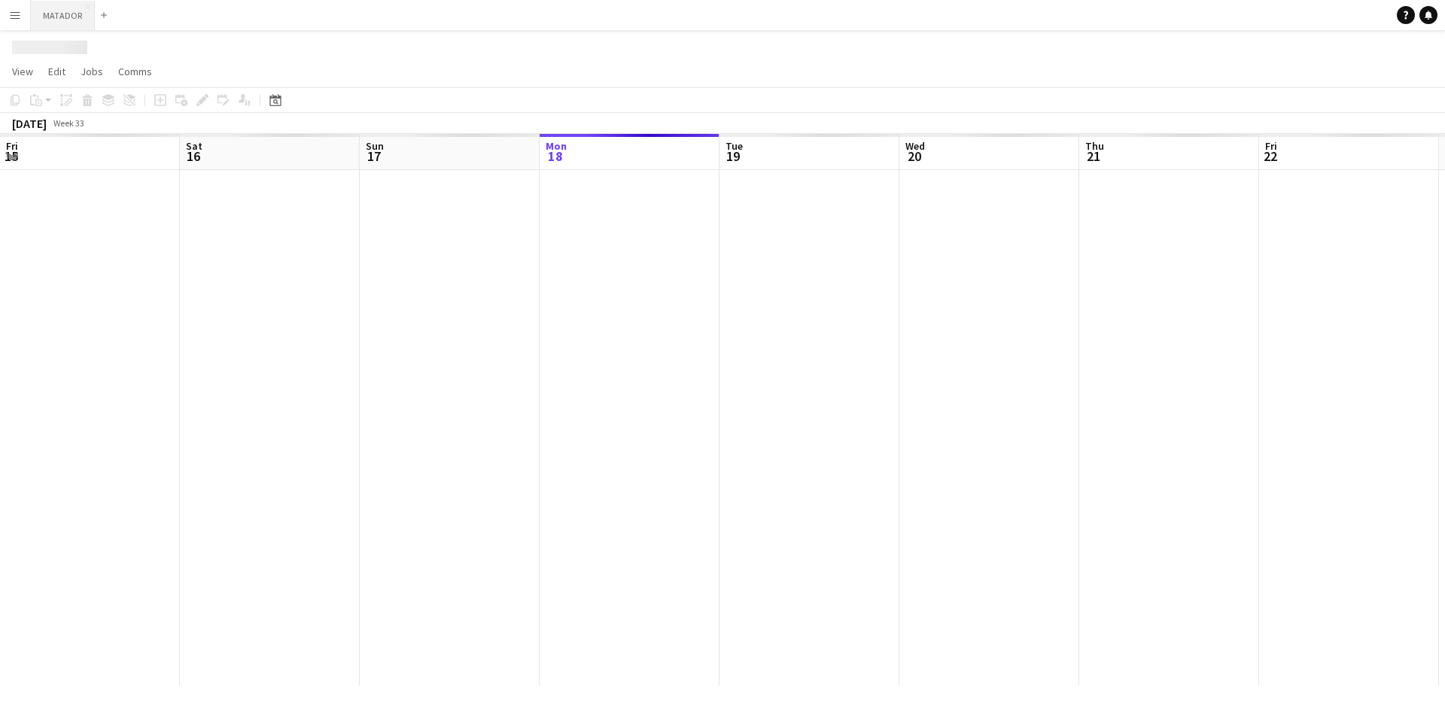
scroll to position [0, 360]
